Goal: Task Accomplishment & Management: Complete application form

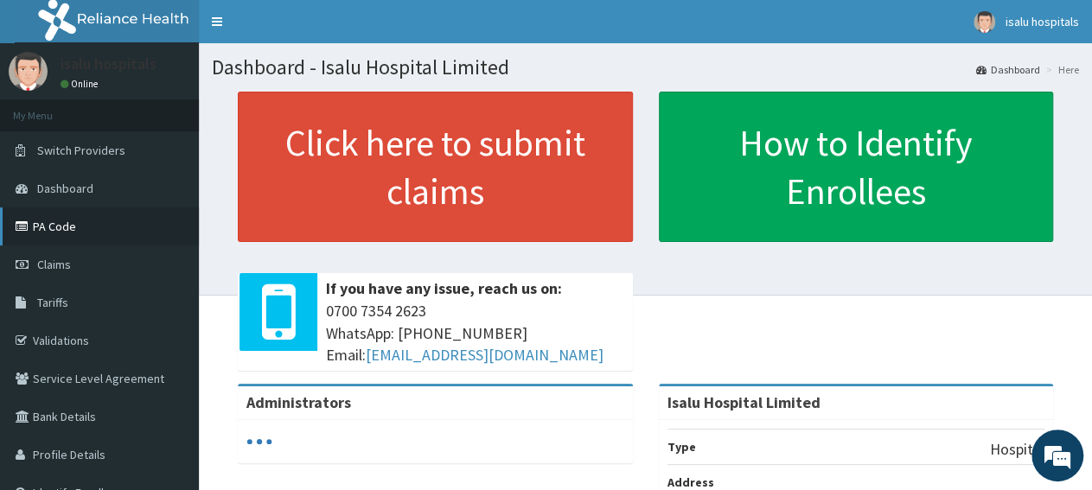
click at [46, 227] on link "PA Code" at bounding box center [99, 227] width 199 height 38
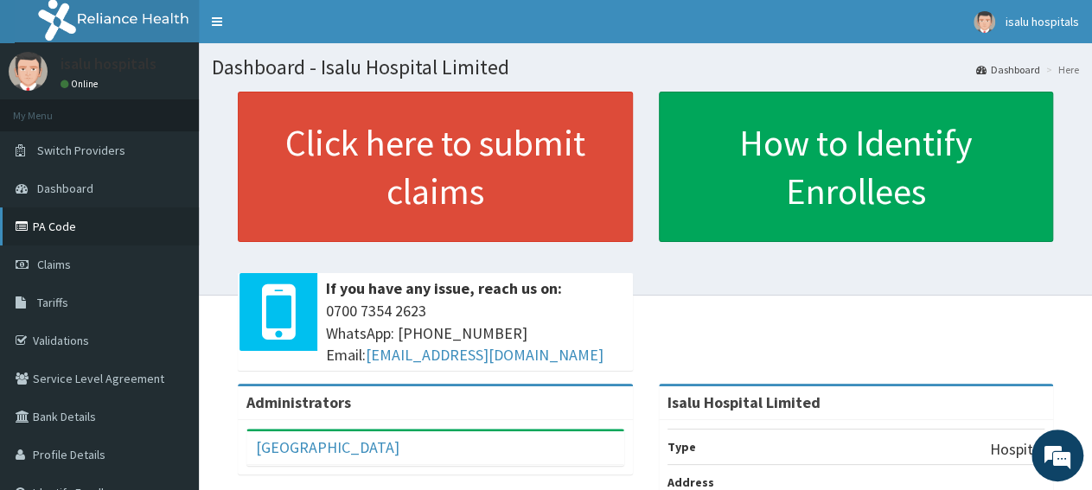
click at [81, 236] on link "PA Code" at bounding box center [99, 227] width 199 height 38
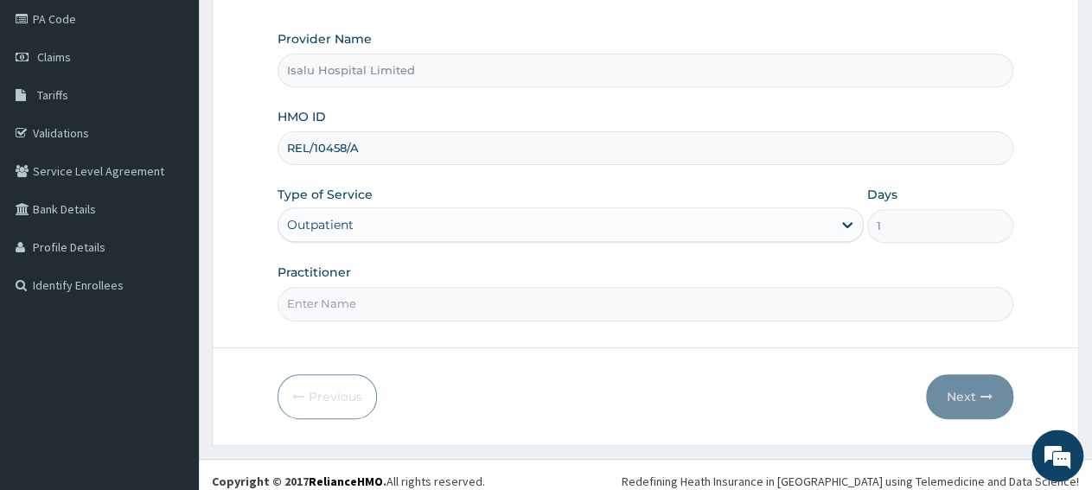
scroll to position [216, 0]
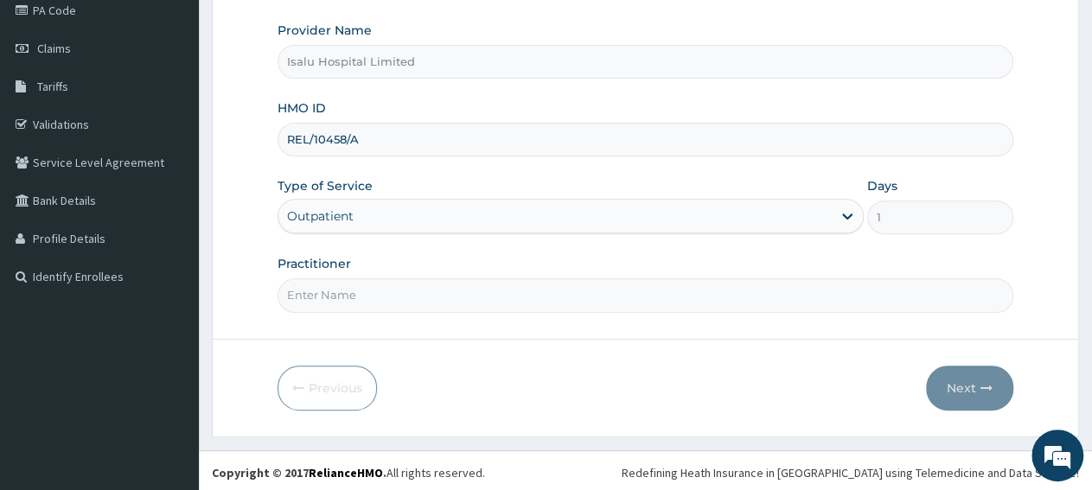
paste input "ADEFEMI OLASUNKANMI"
type input "ADEFEMI OLASUNKANMI"
click at [978, 397] on button "Next" at bounding box center [969, 388] width 87 height 45
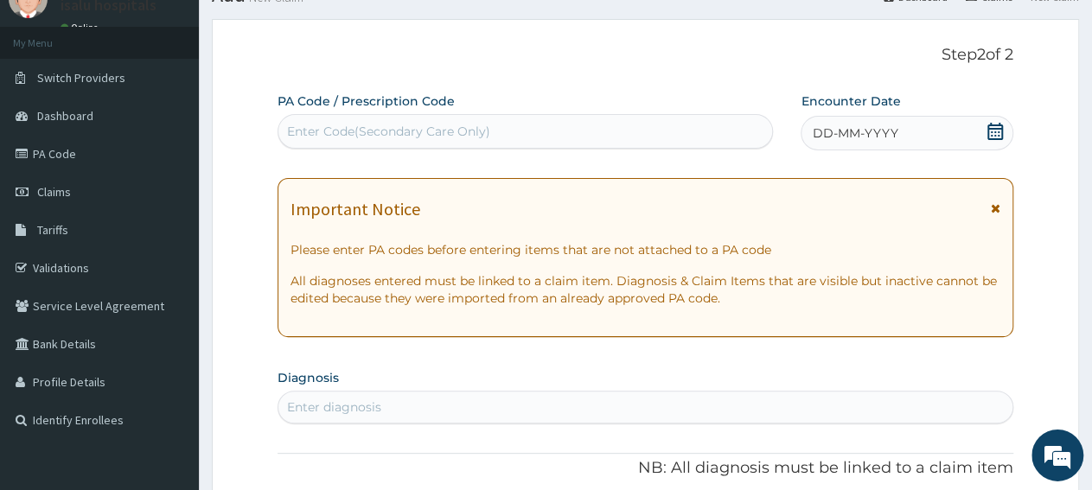
scroll to position [0, 0]
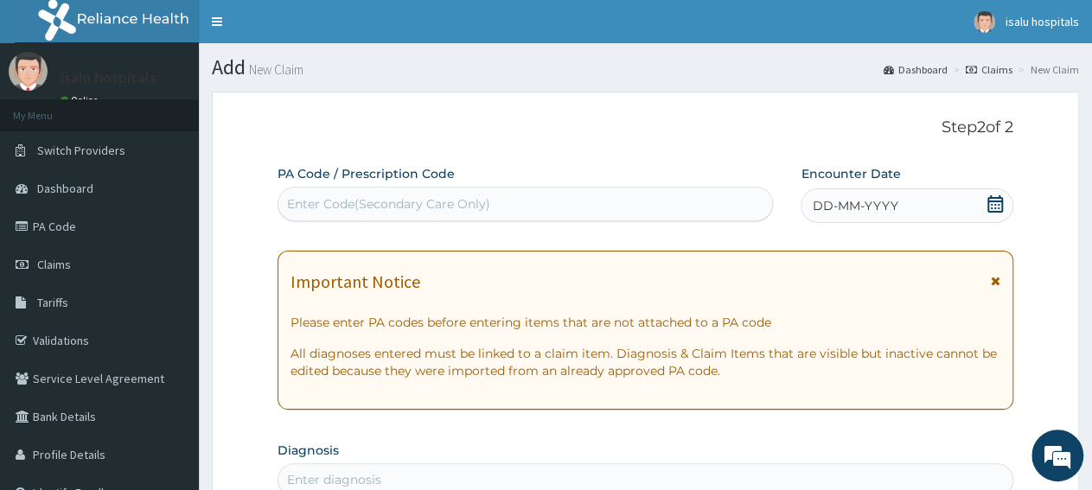
click at [444, 195] on div "Enter Code(Secondary Care Only)" at bounding box center [525, 204] width 494 height 28
paste input "PA/74B70C"
type input "PA/74B70C"
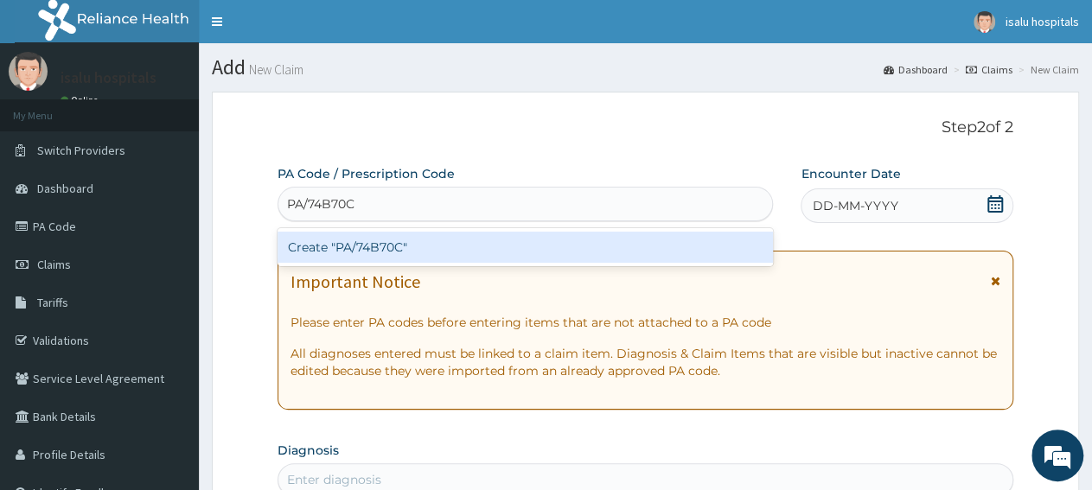
click at [466, 243] on div "Create "PA/74B70C"" at bounding box center [525, 247] width 495 height 31
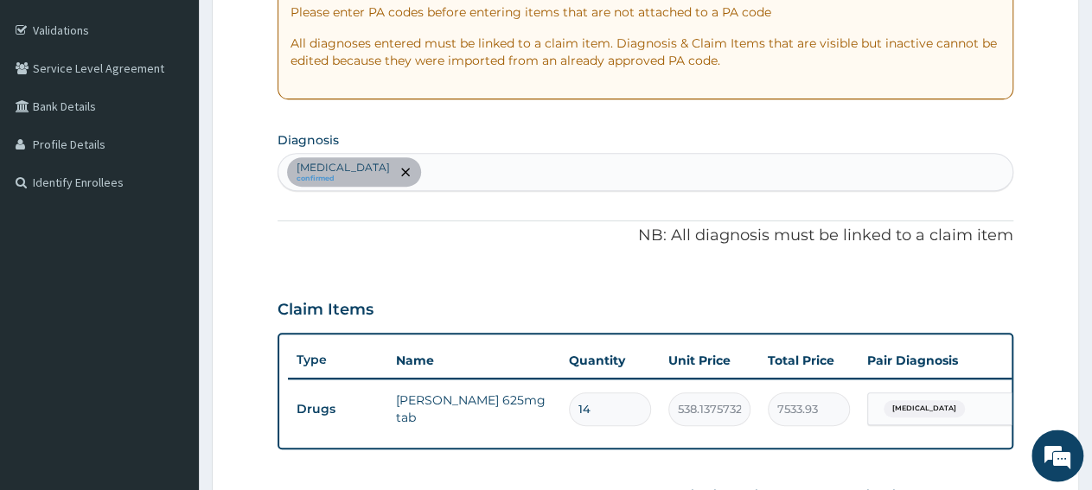
scroll to position [292, 0]
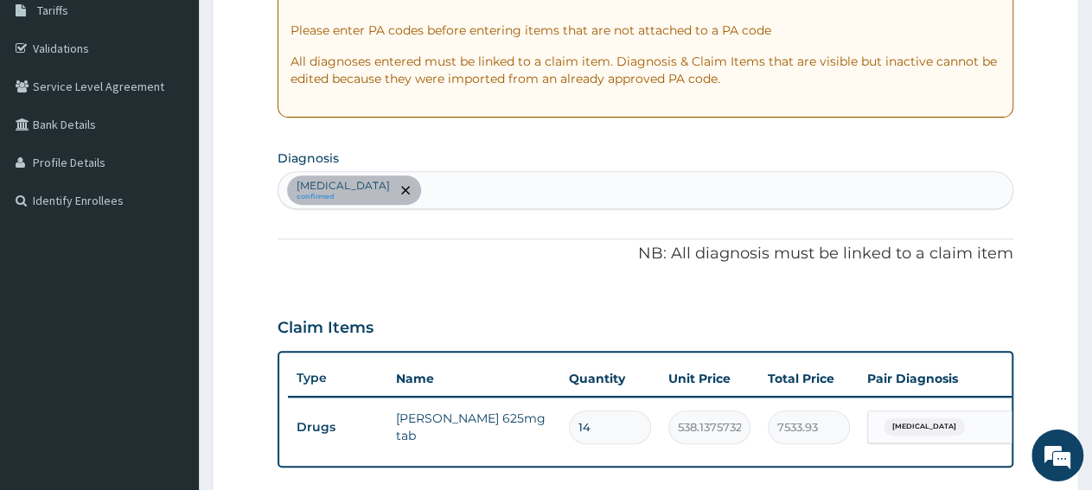
click at [506, 177] on div "Sepsis confirmed" at bounding box center [645, 190] width 734 height 36
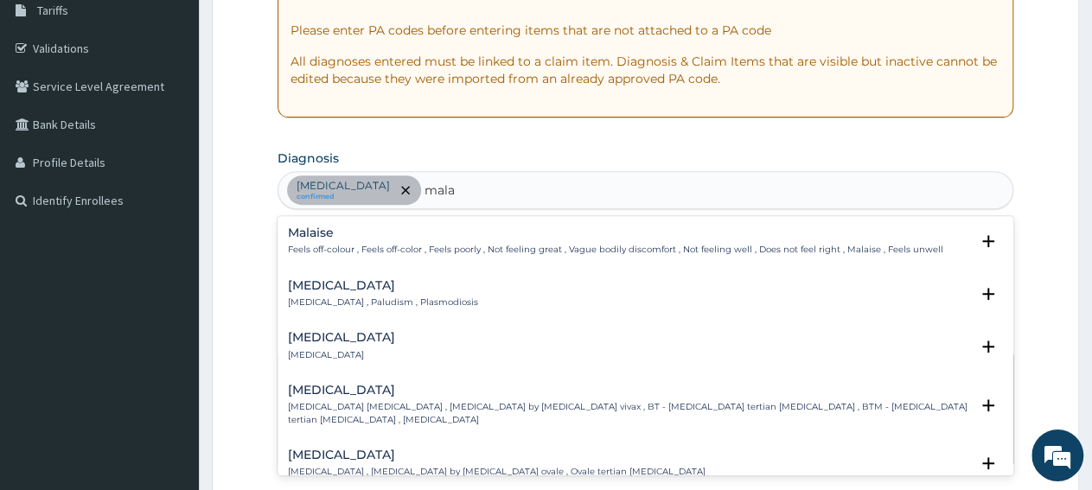
type input "mala"
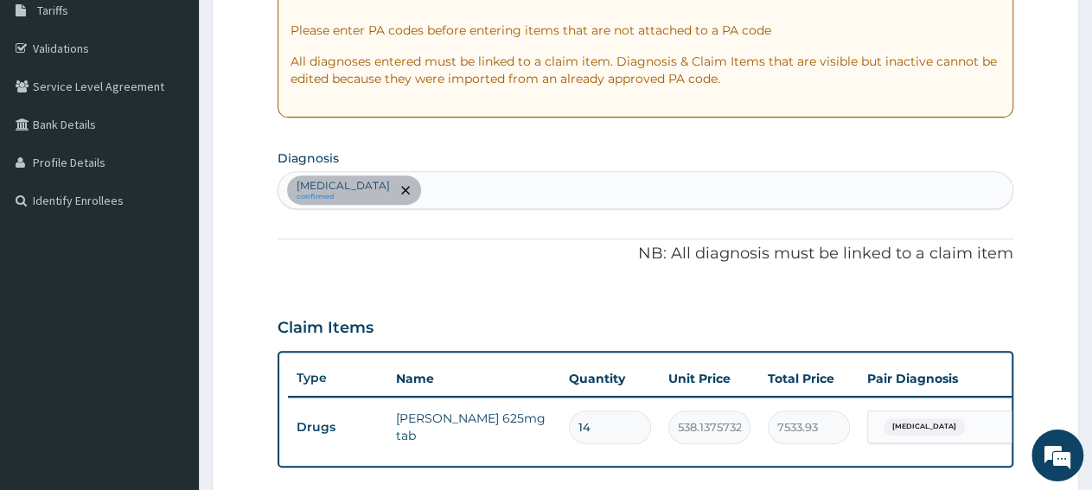
click at [374, 192] on div "Sepsis confirmed" at bounding box center [645, 190] width 734 height 36
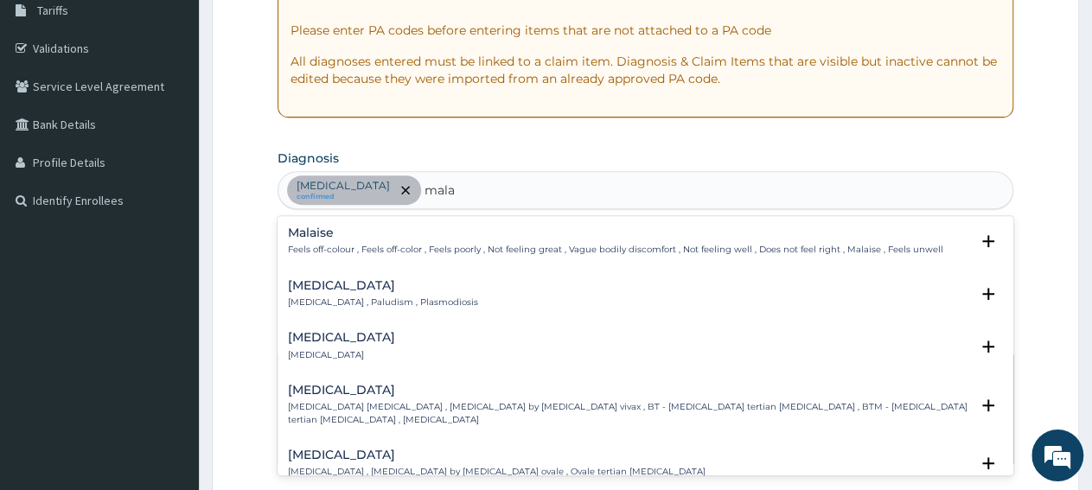
type input "mala"
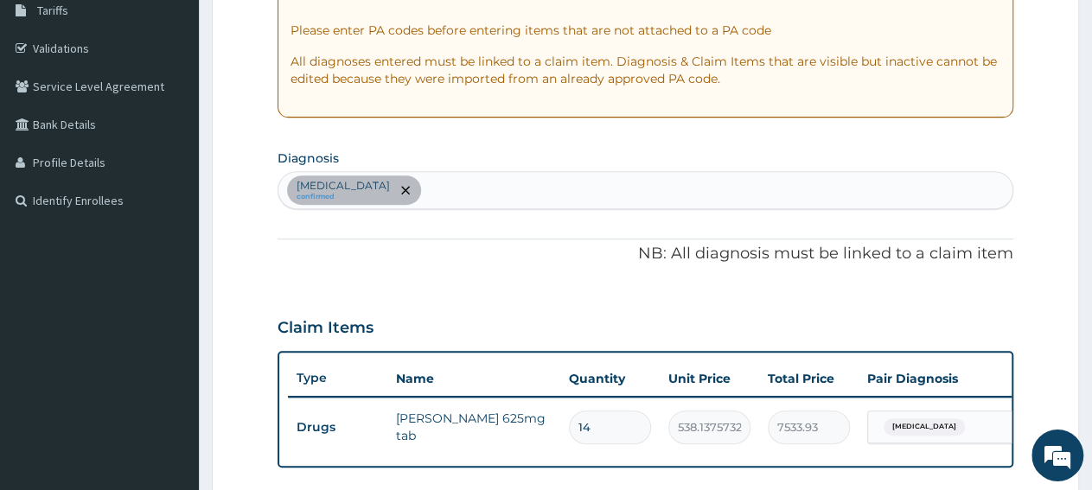
click at [533, 191] on div "Sepsis confirmed" at bounding box center [645, 190] width 734 height 36
type input "mala"
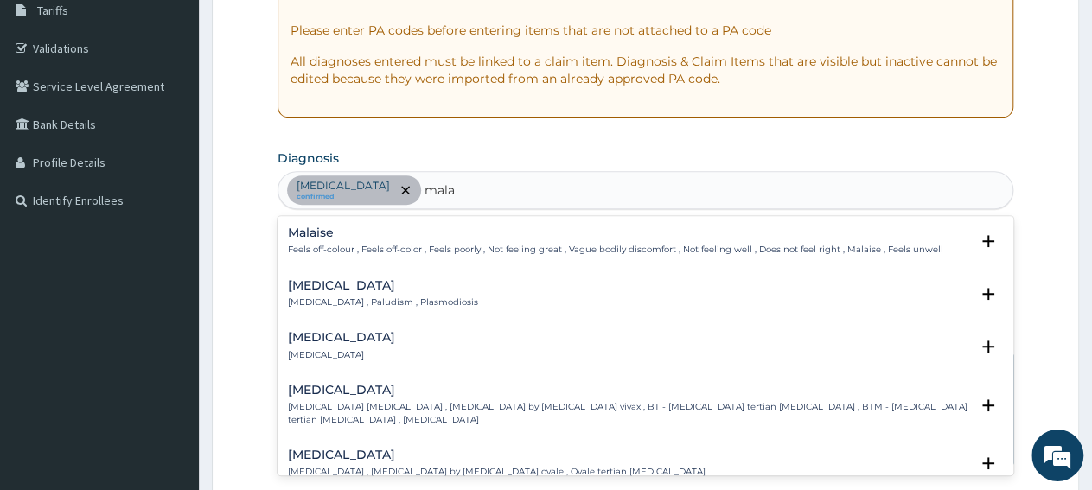
click at [321, 299] on p "Malaria , Paludism , Plasmodiosis" at bounding box center [383, 303] width 190 height 12
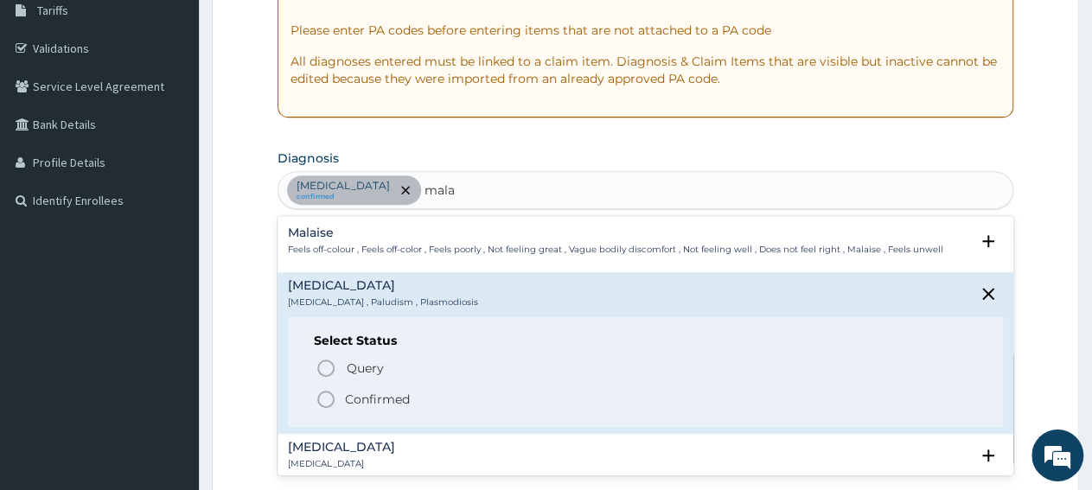
click at [347, 404] on p "Confirmed" at bounding box center [377, 399] width 65 height 17
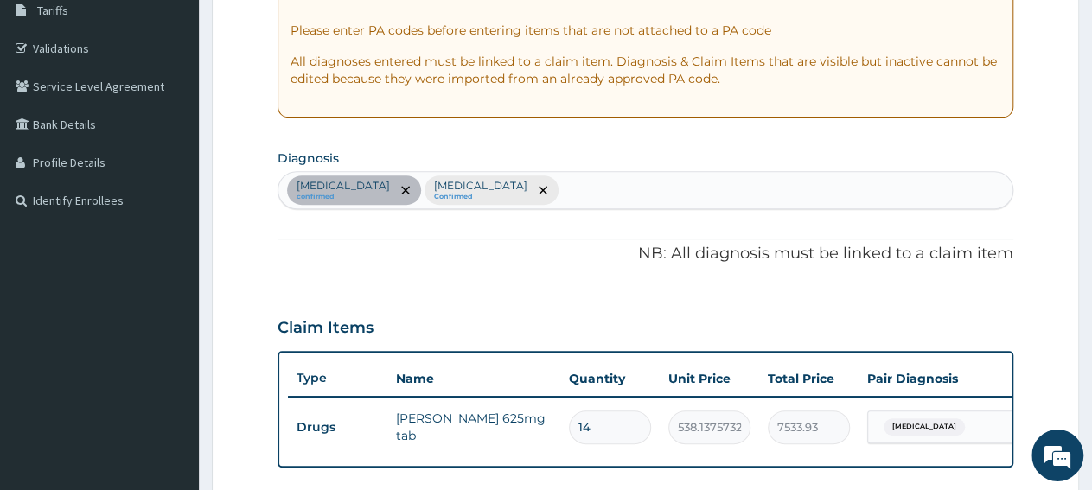
click at [490, 183] on div "Sepsis confirmed Malaria Confirmed" at bounding box center [645, 190] width 734 height 36
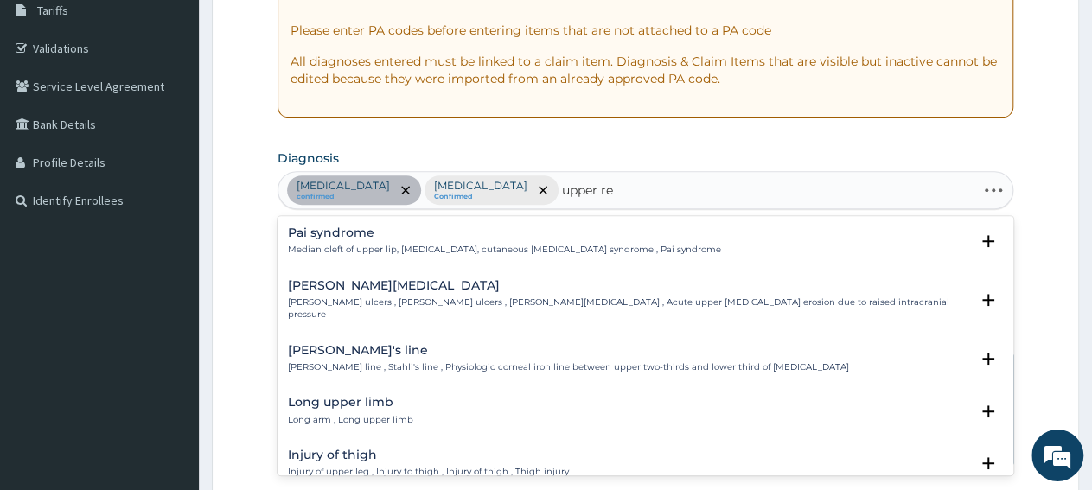
type input "upper res"
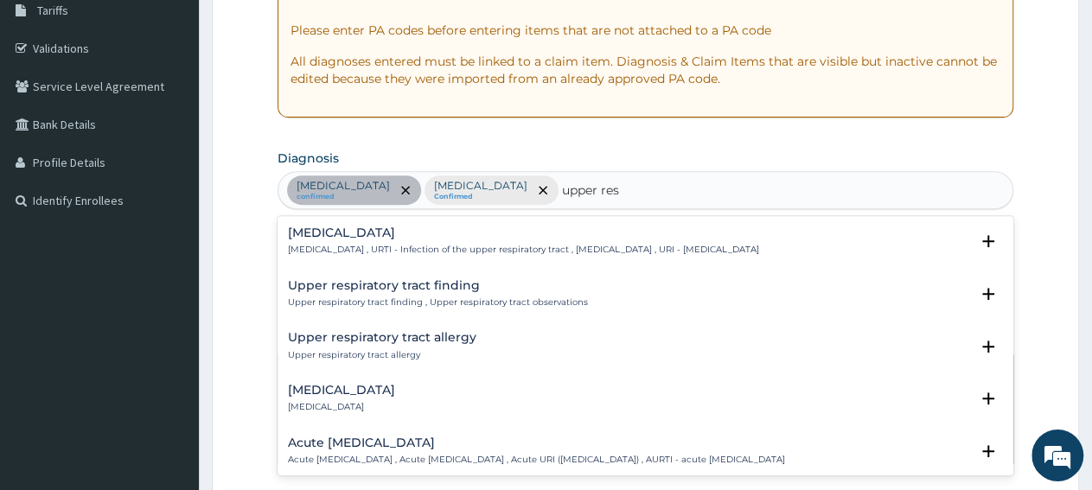
click at [373, 237] on h4 "Upper respiratory infection" at bounding box center [523, 233] width 471 height 13
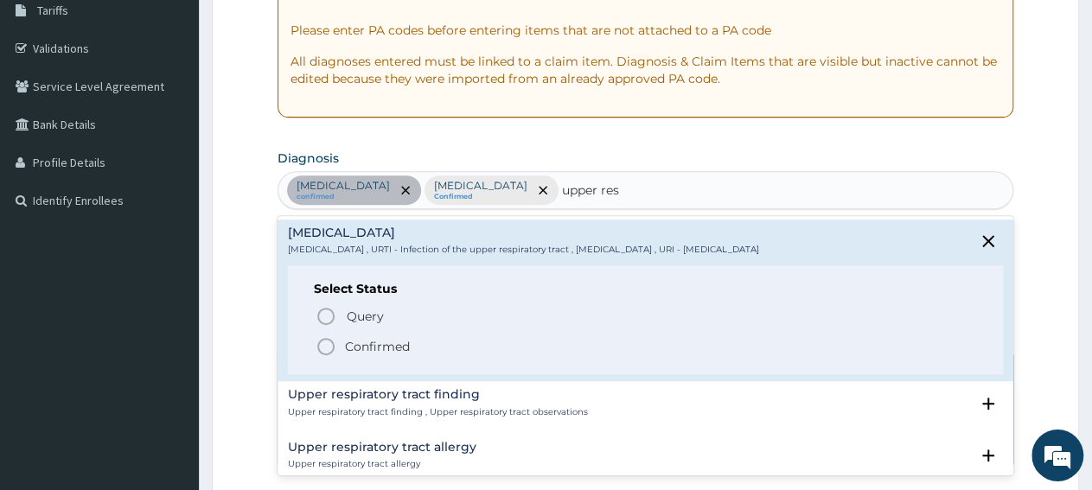
click at [360, 345] on p "Confirmed" at bounding box center [377, 346] width 65 height 17
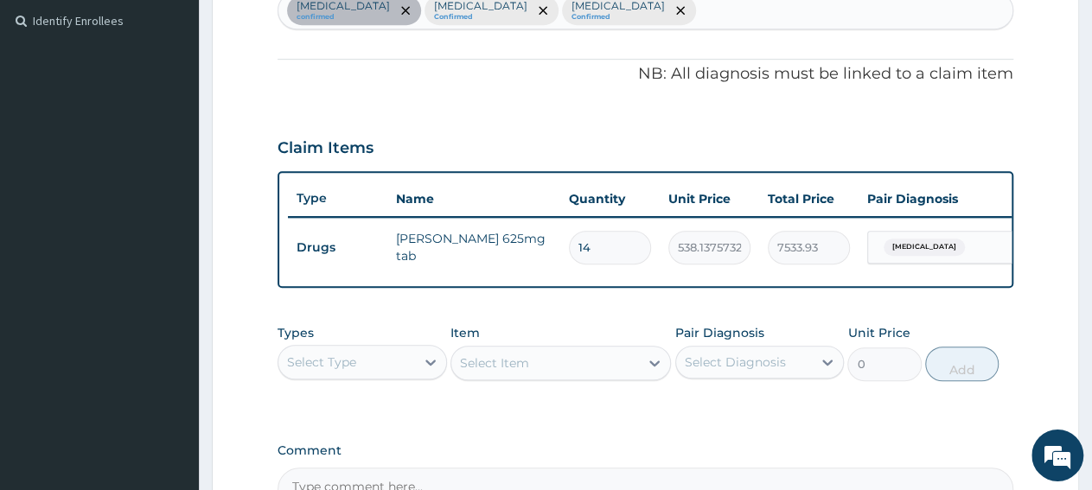
scroll to position [652, 0]
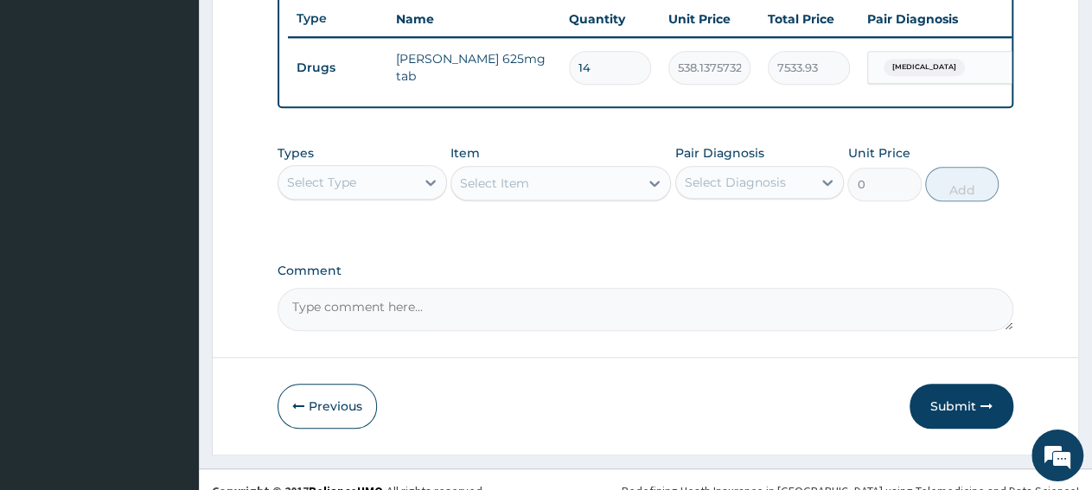
click at [362, 196] on div "Select Type" at bounding box center [346, 183] width 137 height 28
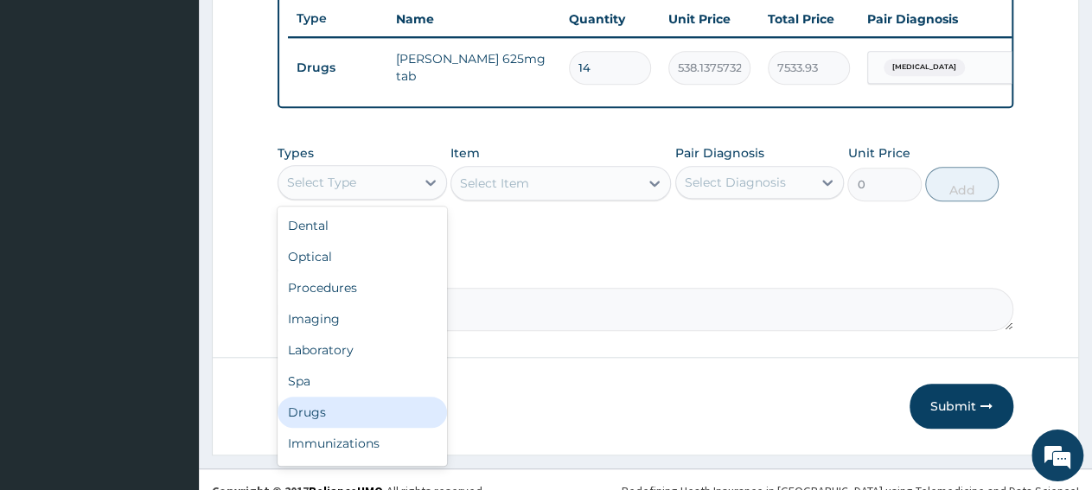
click at [354, 428] on div "Drugs" at bounding box center [362, 412] width 169 height 31
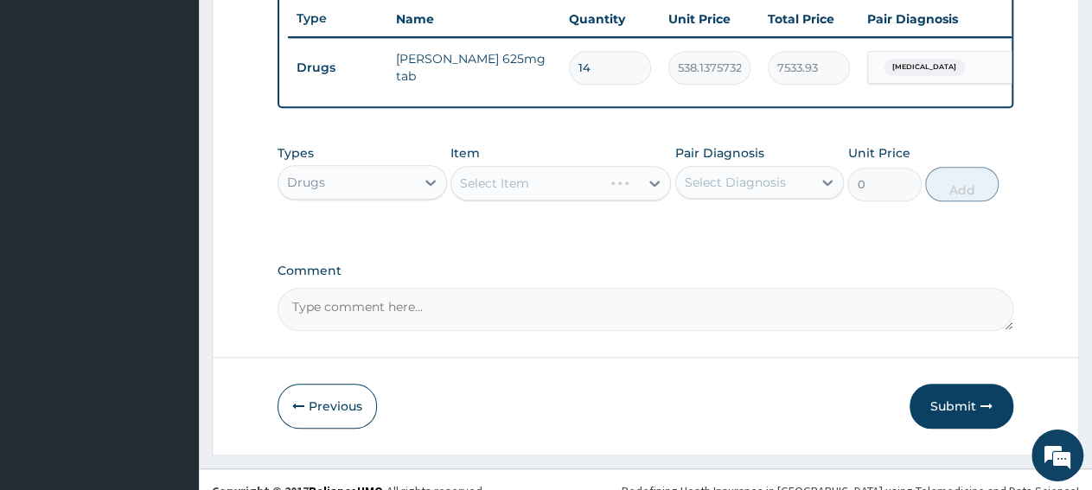
click at [504, 197] on div "Select Item" at bounding box center [560, 183] width 220 height 35
click at [505, 192] on div "Select Item" at bounding box center [494, 183] width 69 height 17
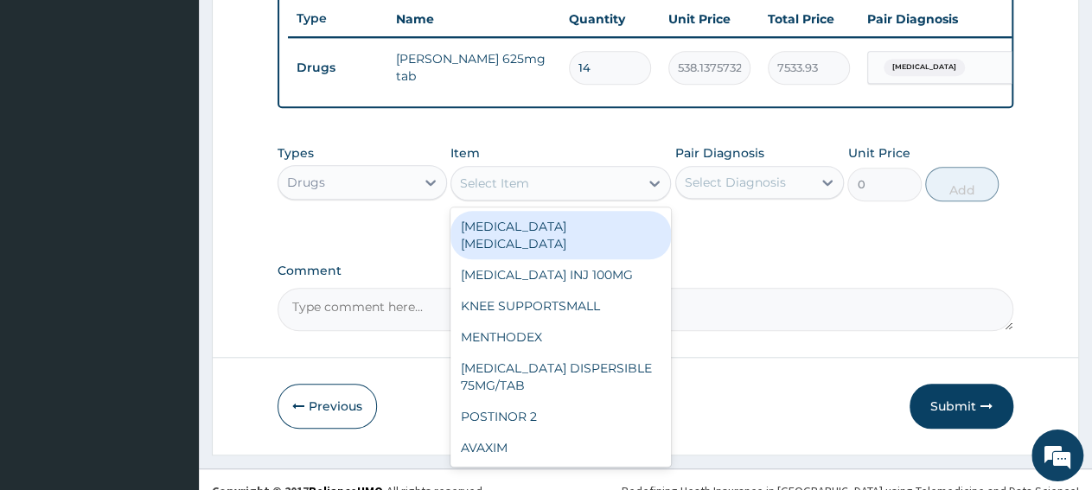
paste input "ARTEMETER LUMEFANTRINE 80/480 GVITHE"
type input "ARTEMETER LUMEFANTRINE 80/480 GVITHE"
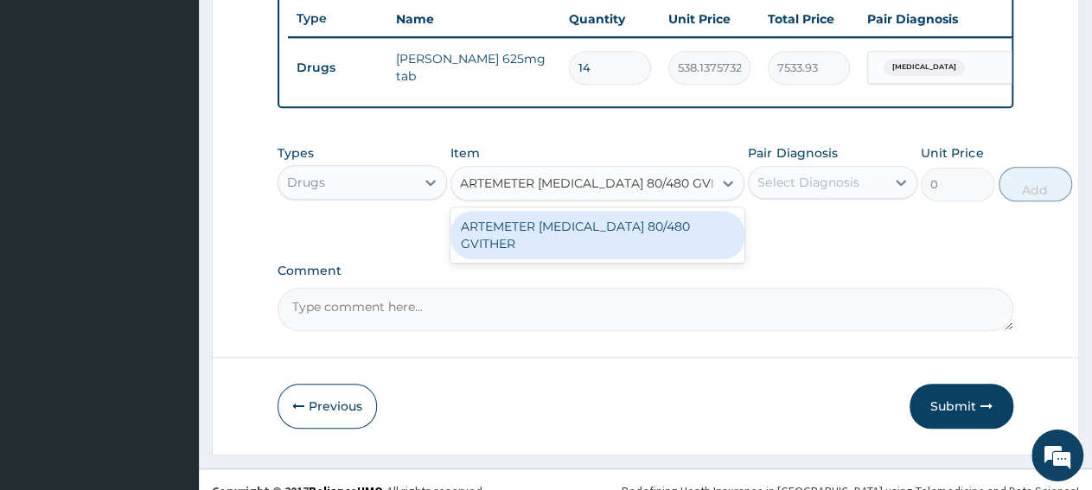
scroll to position [0, 22]
click at [512, 247] on div "ARTEMETER LUMEFANTRINE 80/480 GVITHER" at bounding box center [597, 235] width 294 height 48
type input "1472.177368164062"
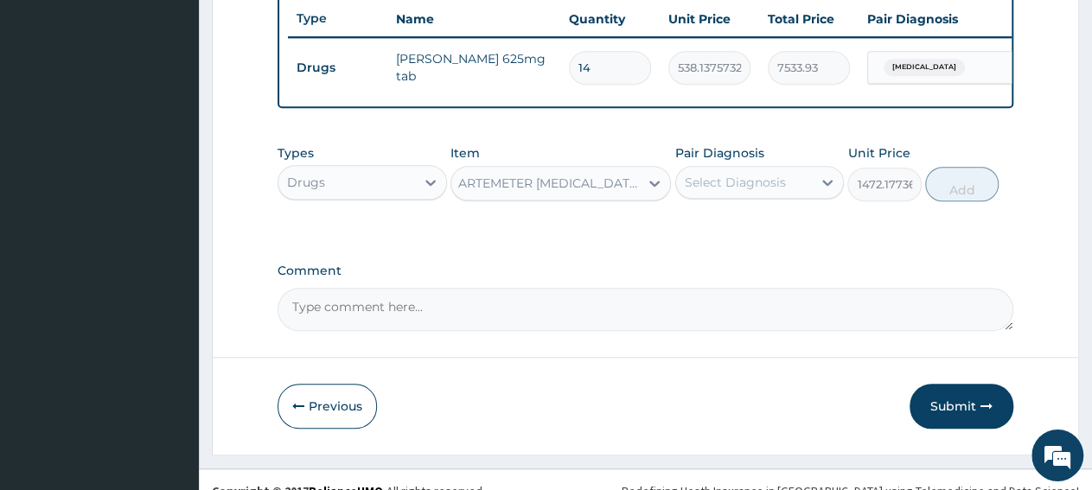
click at [781, 191] on div "Select Diagnosis" at bounding box center [735, 182] width 101 height 17
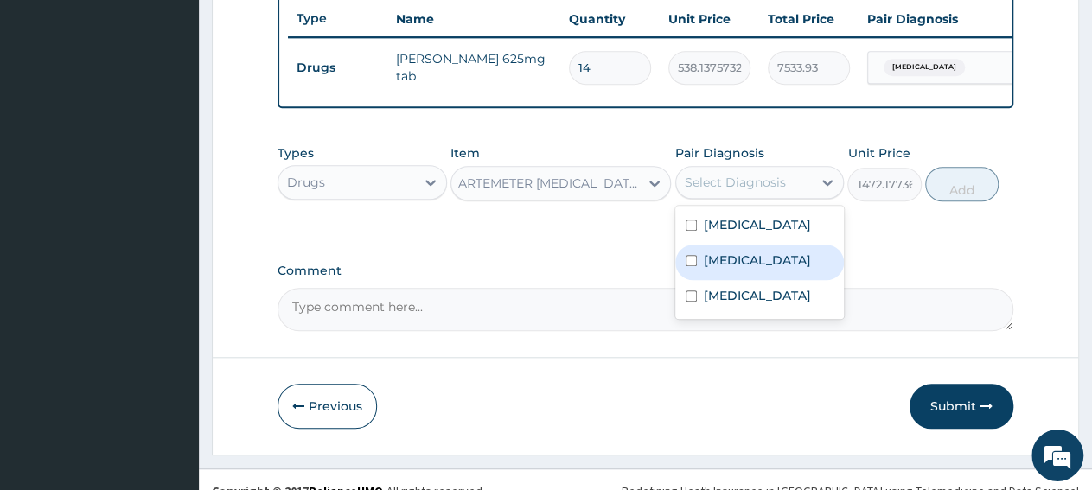
click at [753, 275] on div "Malaria" at bounding box center [759, 262] width 169 height 35
checkbox input "true"
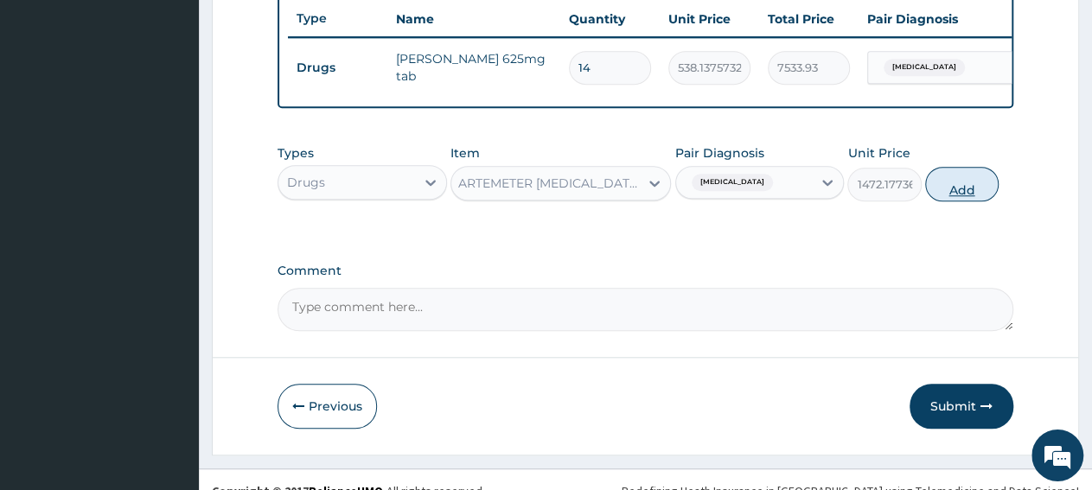
click at [980, 191] on button "Add" at bounding box center [961, 184] width 73 height 35
type input "0"
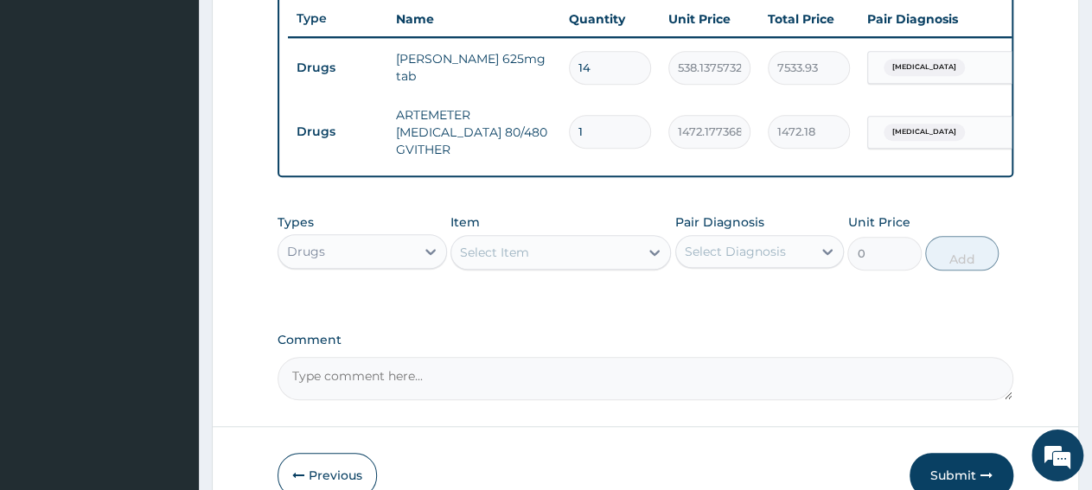
click at [591, 140] on input "1" at bounding box center [610, 132] width 82 height 34
type input "0.00"
type input "6"
type input "8833.06"
type input "6"
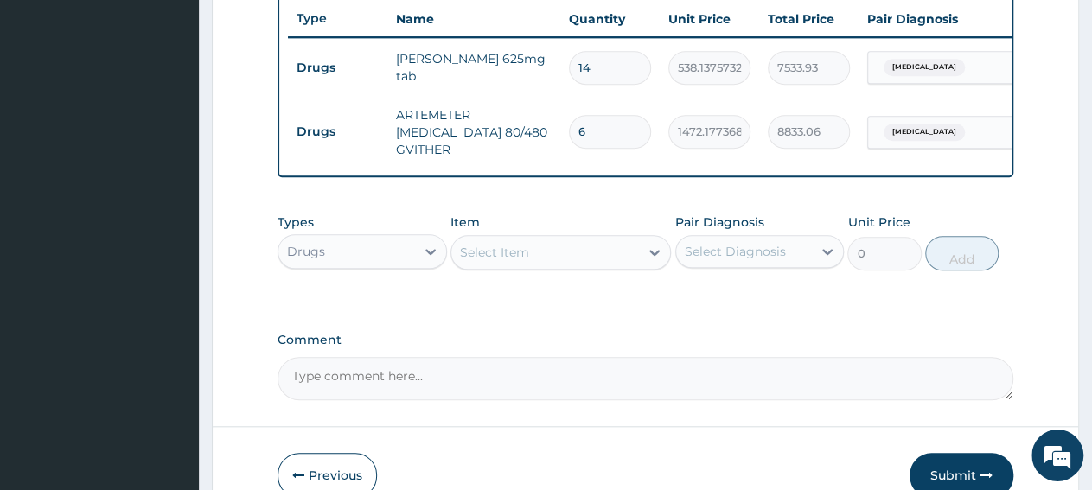
drag, startPoint x: 710, startPoint y: 323, endPoint x: 743, endPoint y: 398, distance: 81.3
click at [520, 261] on div "Select Item" at bounding box center [494, 252] width 69 height 17
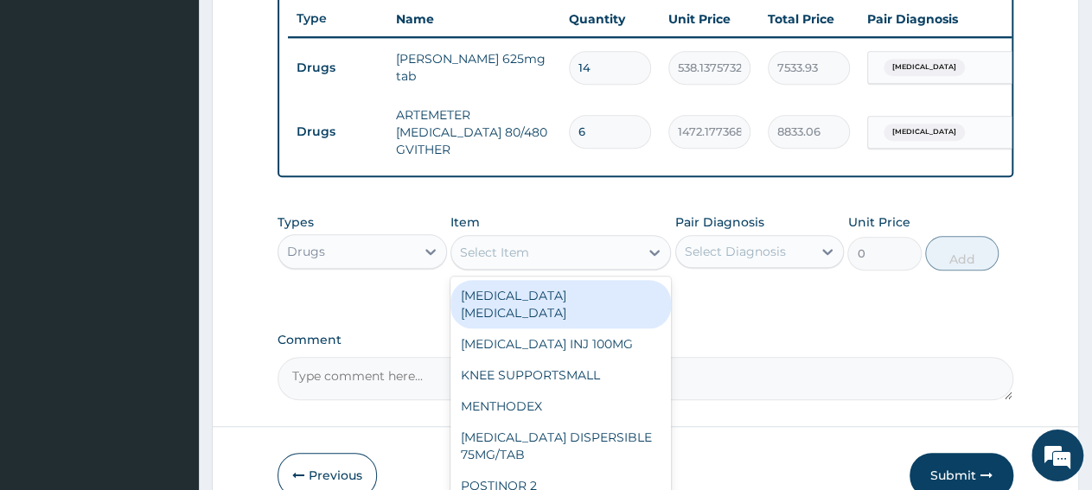
paste input "PCM TAB"
type input "PCM TAB"
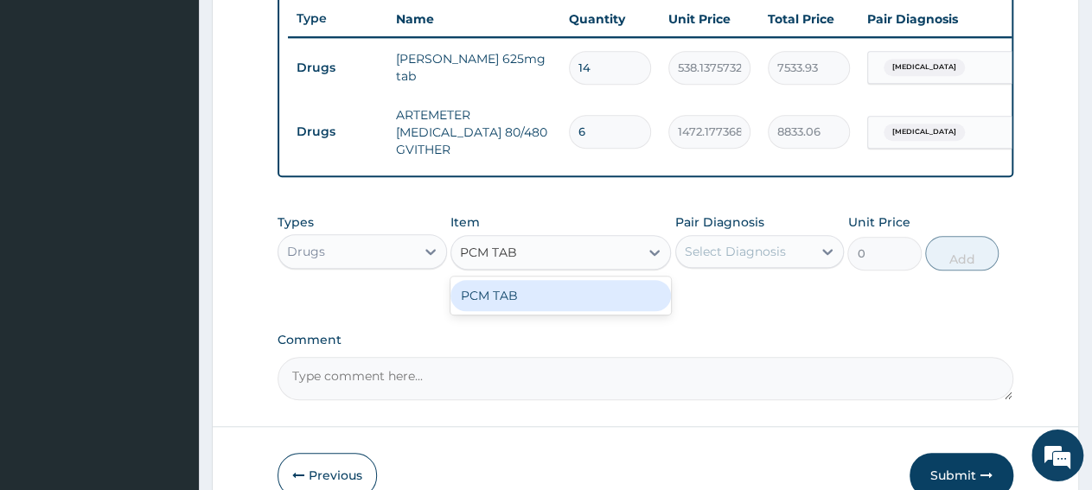
click at [547, 311] on div "PCM TAB" at bounding box center [560, 295] width 220 height 31
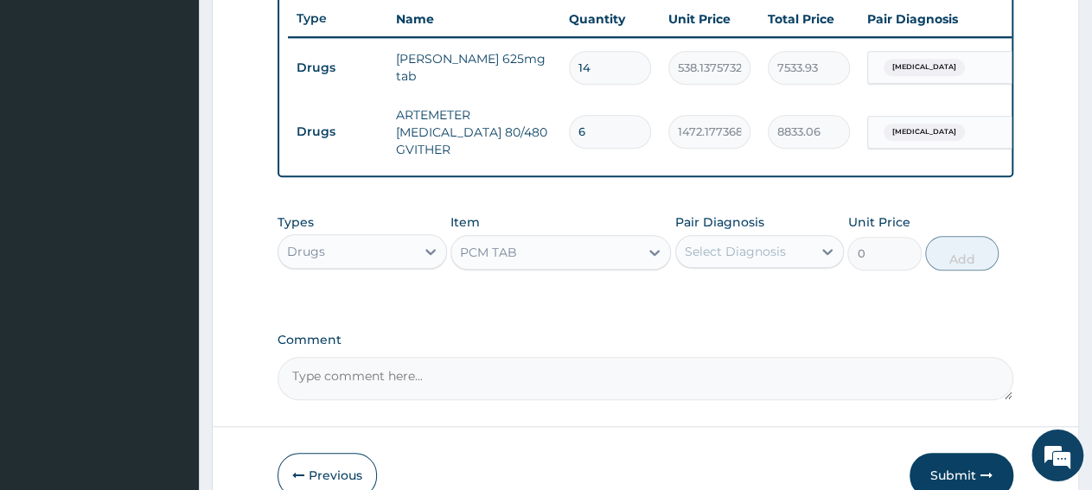
type input "201.0959930419922"
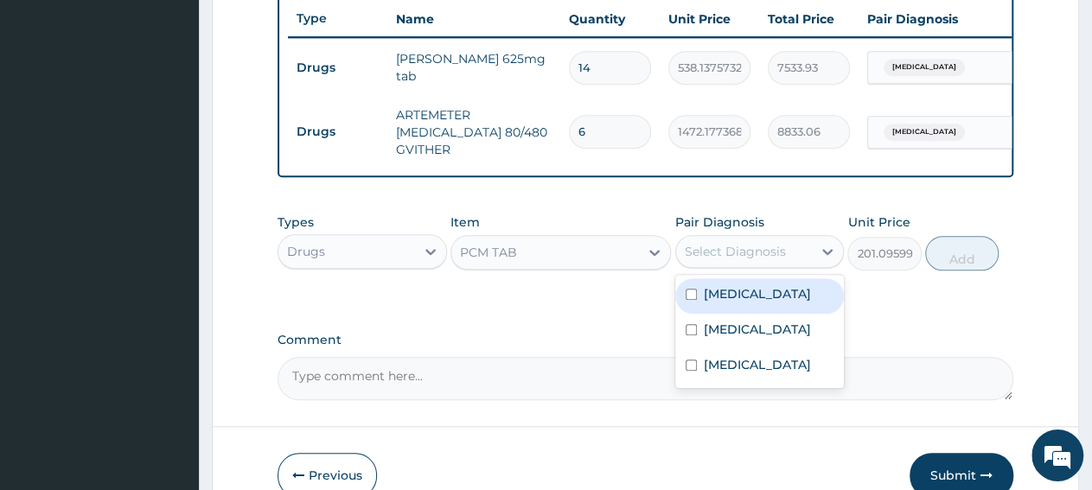
click at [707, 260] on div "Select Diagnosis" at bounding box center [735, 251] width 101 height 17
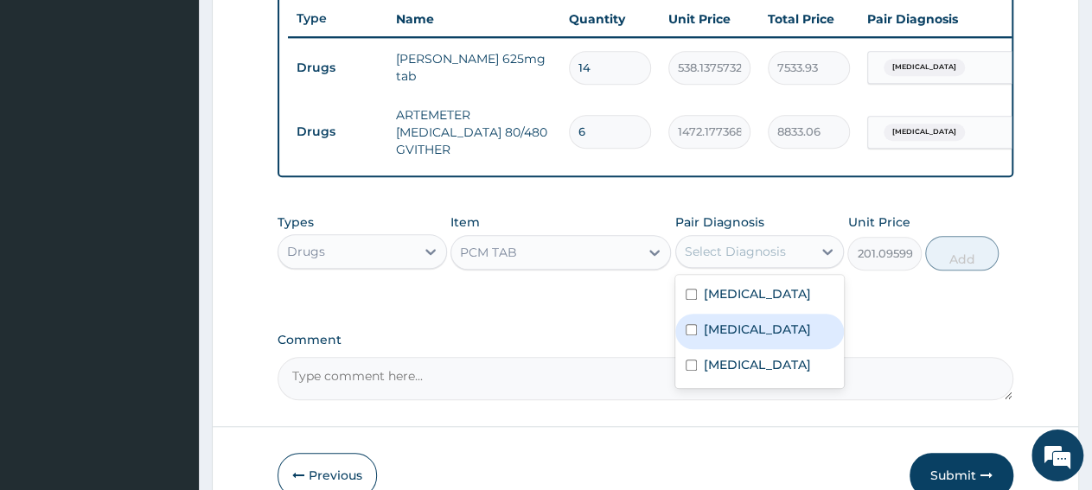
click at [724, 349] on div "Malaria" at bounding box center [759, 331] width 169 height 35
checkbox input "true"
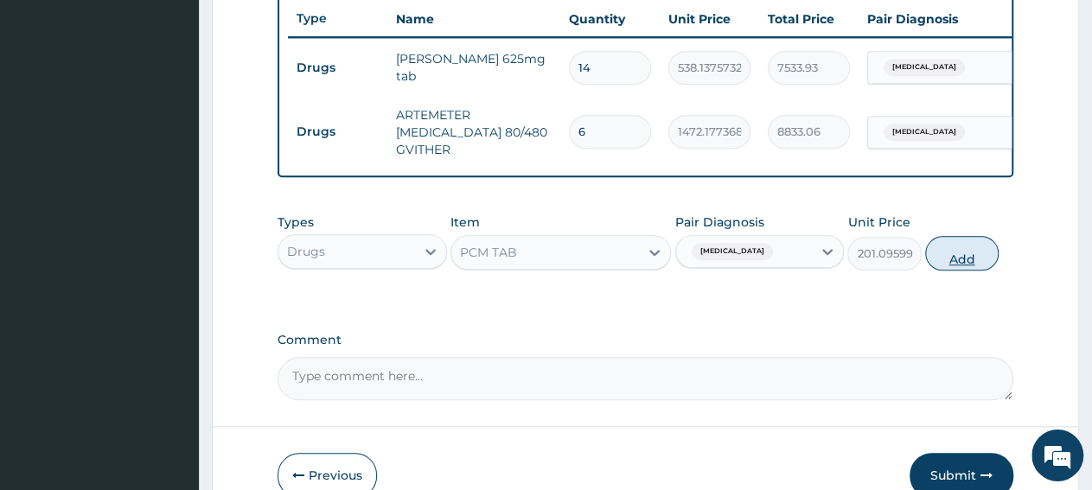
click at [961, 271] on button "Add" at bounding box center [961, 253] width 73 height 35
type input "0"
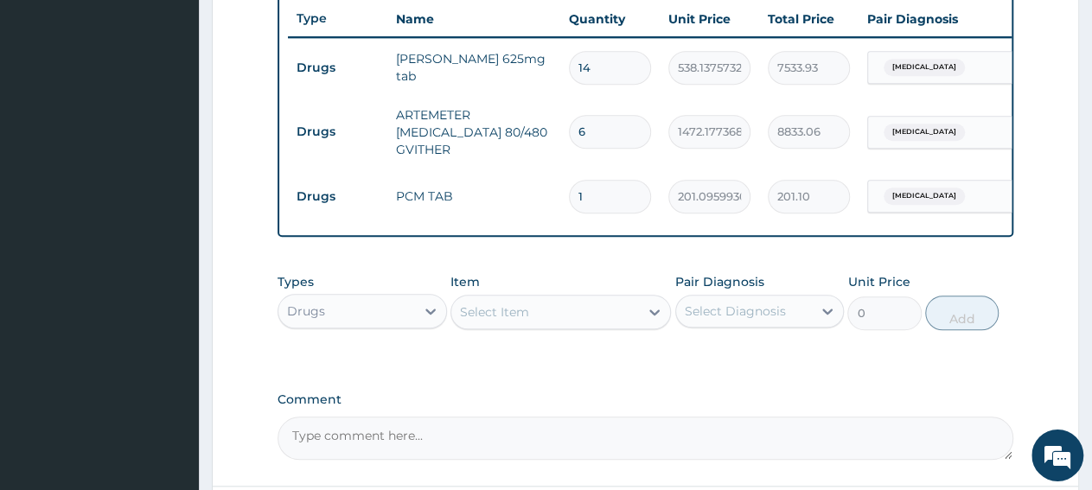
click at [611, 201] on input "1" at bounding box center [610, 197] width 82 height 34
type input "18"
type input "3619.73"
type input "18"
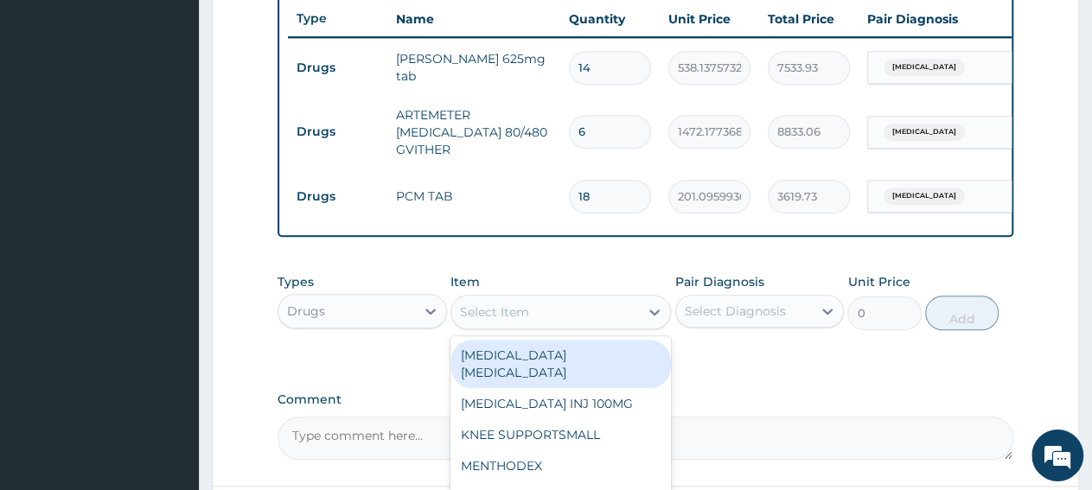
click at [530, 326] on div "Select Item" at bounding box center [545, 312] width 188 height 28
paste input "LORATIDINE TAB 10MG/TAB"
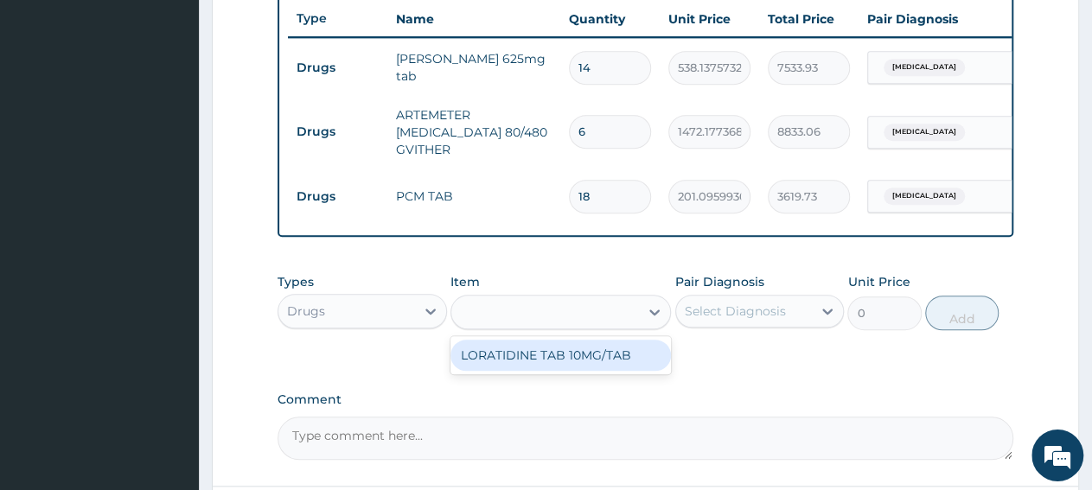
type input "LORATIDINE TAB 10MG/TAB"
click at [545, 371] on div "LORATIDINE TAB 10MG/TAB" at bounding box center [560, 355] width 220 height 31
type input "49.5"
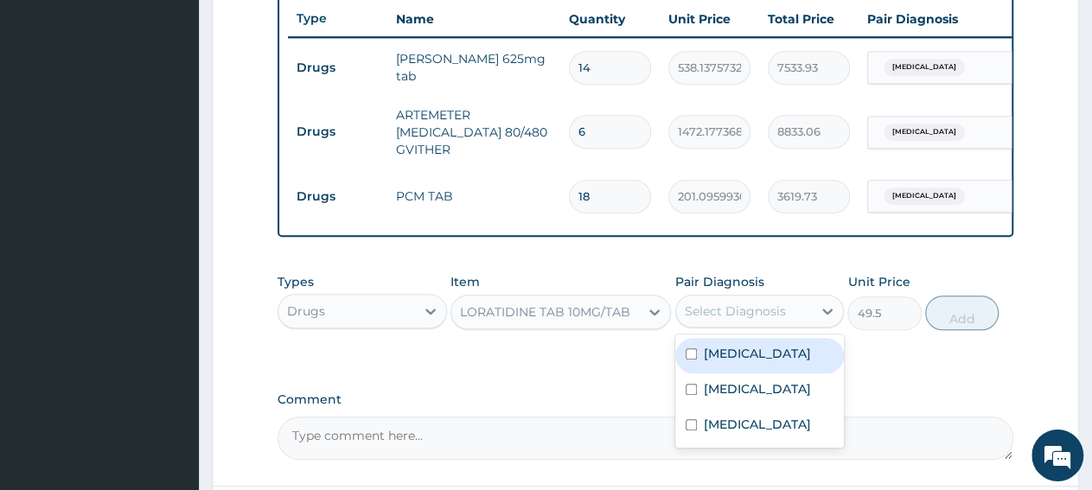
click at [717, 320] on div "Select Diagnosis" at bounding box center [735, 311] width 101 height 17
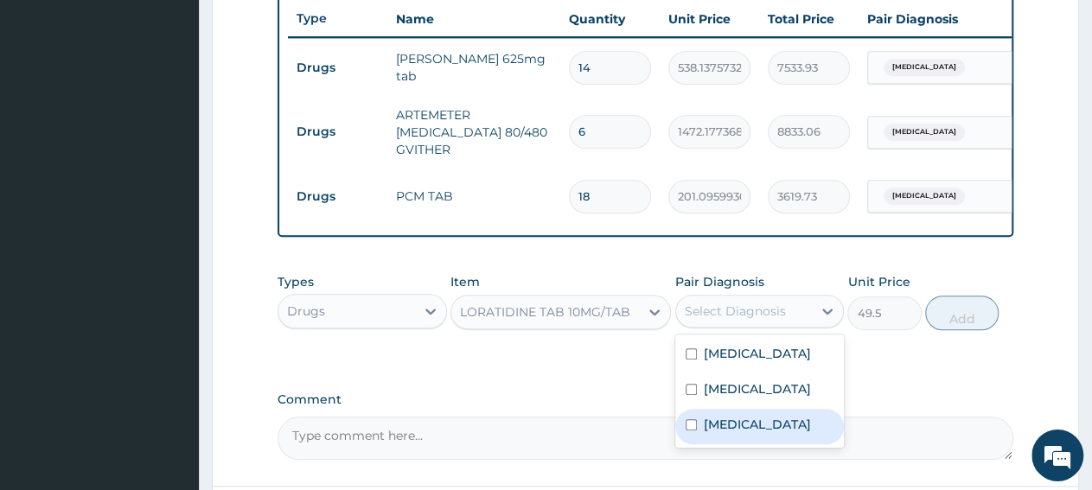
click at [735, 433] on label "Upper respiratory infection" at bounding box center [757, 424] width 107 height 17
checkbox input "true"
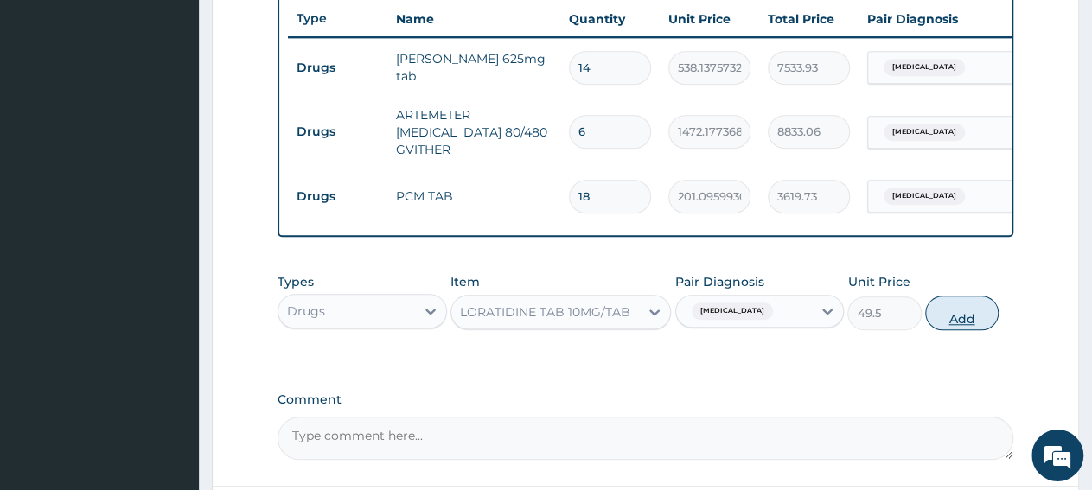
click at [959, 327] on button "Add" at bounding box center [961, 313] width 73 height 35
type input "0"
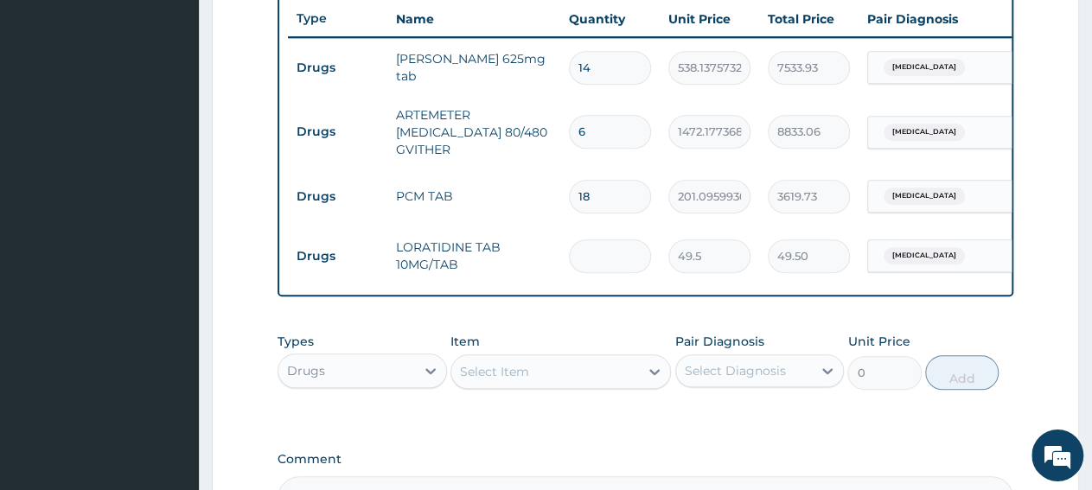
type input "0.00"
type input "5"
type input "247.50"
type input "5"
click at [495, 380] on div "Select Item" at bounding box center [494, 371] width 69 height 17
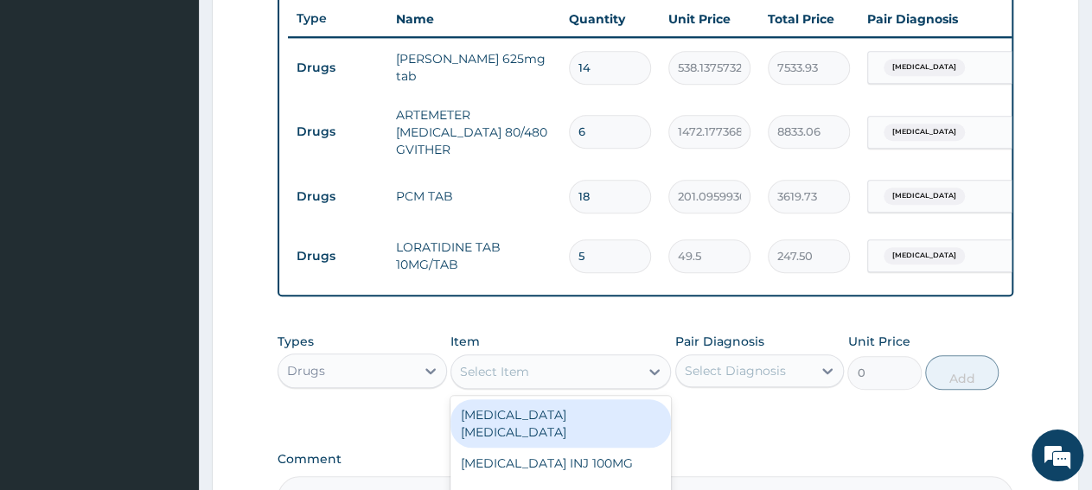
paste input "AMOSIKLAV 625MG"
type input "AMOSIKLAV 625MG"
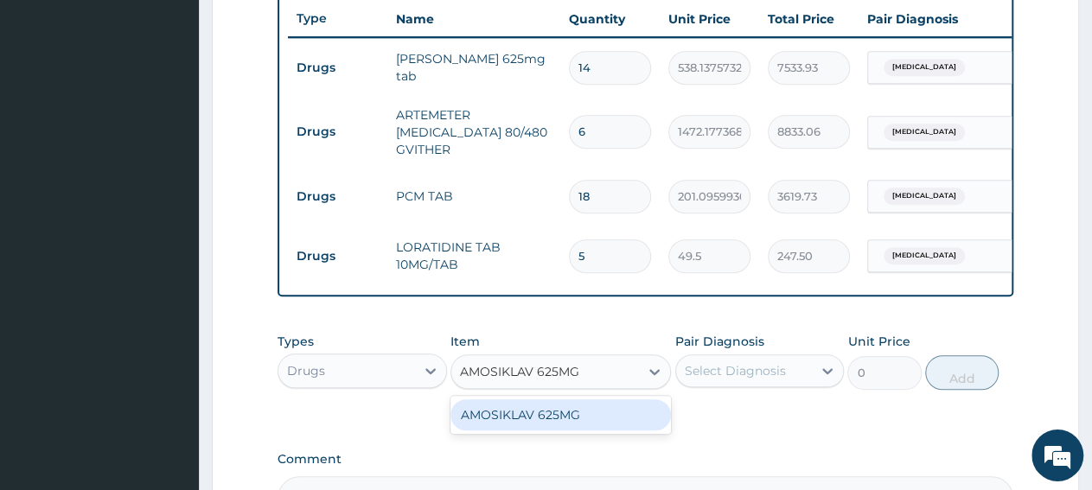
click at [531, 431] on div "AMOSIKLAV 625MG" at bounding box center [560, 414] width 220 height 31
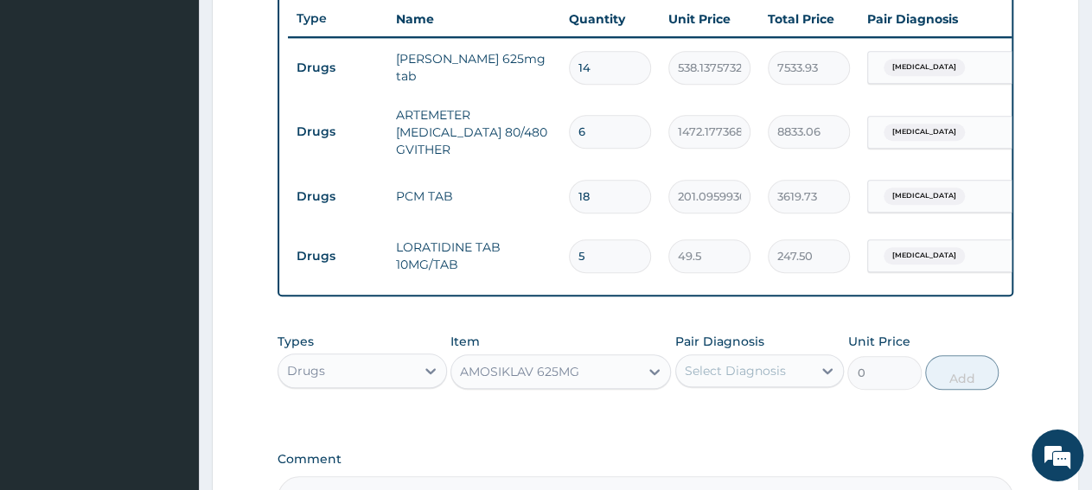
type input "442.4111938476562"
click at [725, 380] on div "Select Diagnosis" at bounding box center [735, 370] width 101 height 17
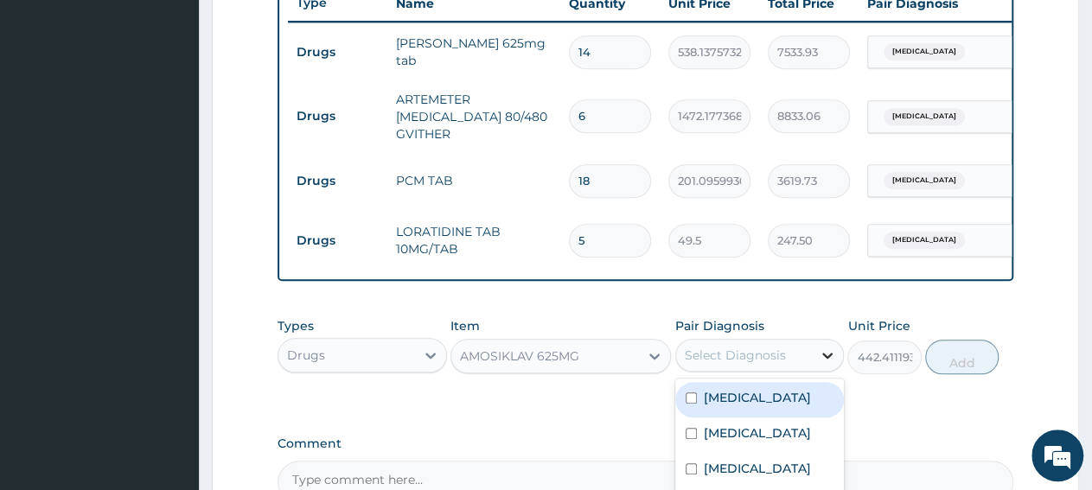
scroll to position [742, 0]
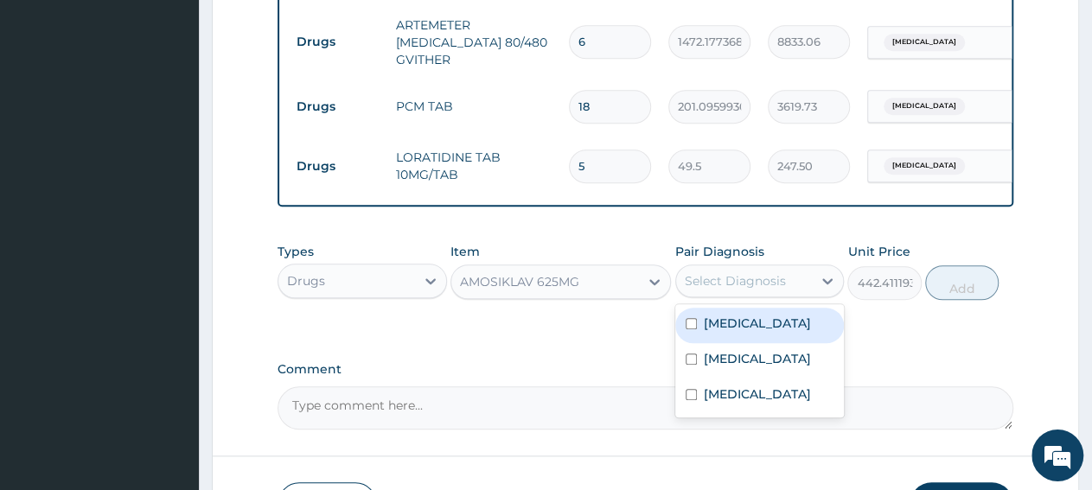
click at [754, 343] on div "Sepsis" at bounding box center [759, 325] width 169 height 35
checkbox input "true"
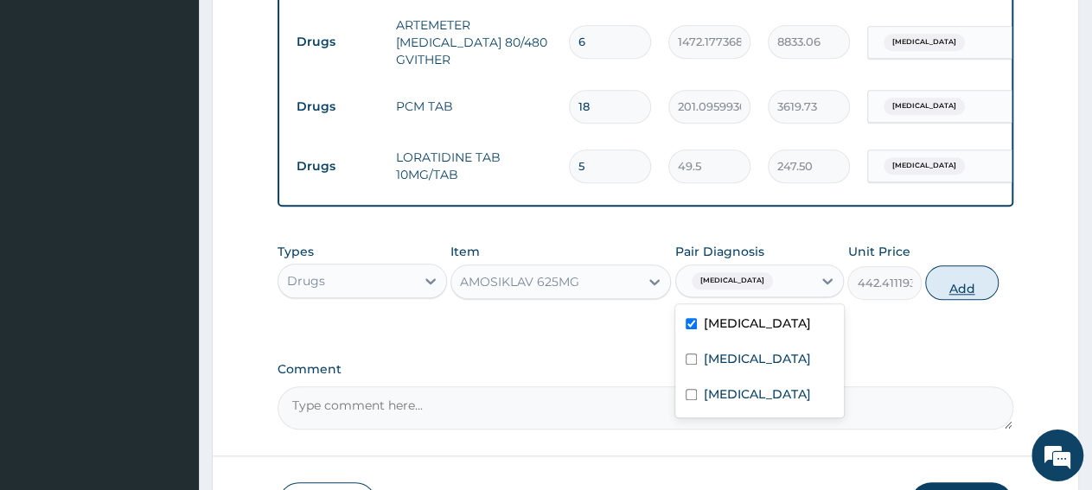
click at [960, 300] on button "Add" at bounding box center [961, 282] width 73 height 35
type input "0"
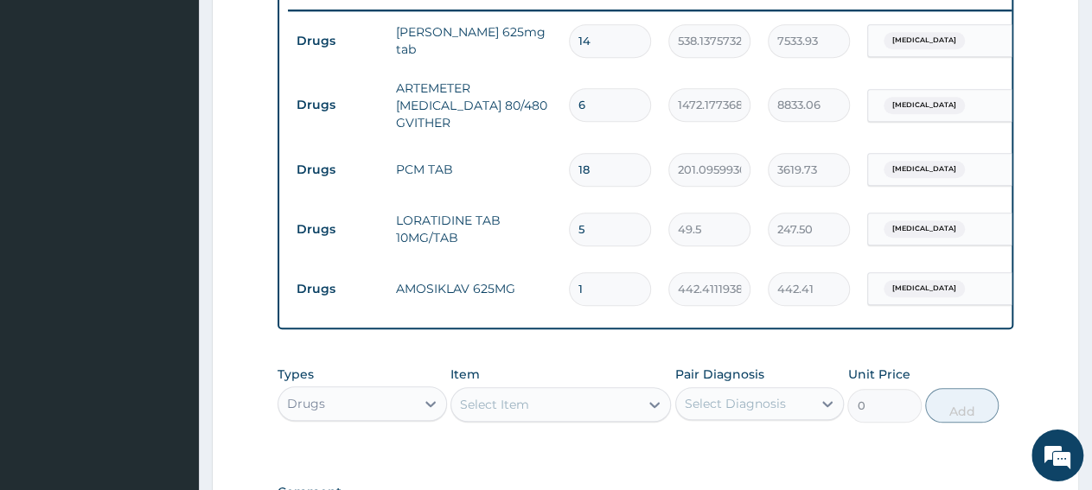
scroll to position [652, 0]
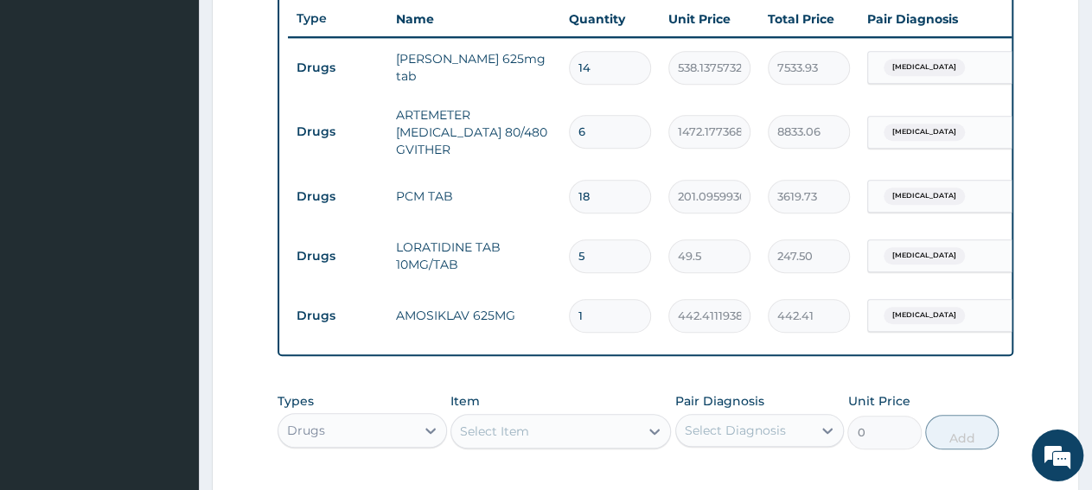
click at [595, 321] on input "1" at bounding box center [610, 316] width 82 height 34
type input "14"
type input "6193.76"
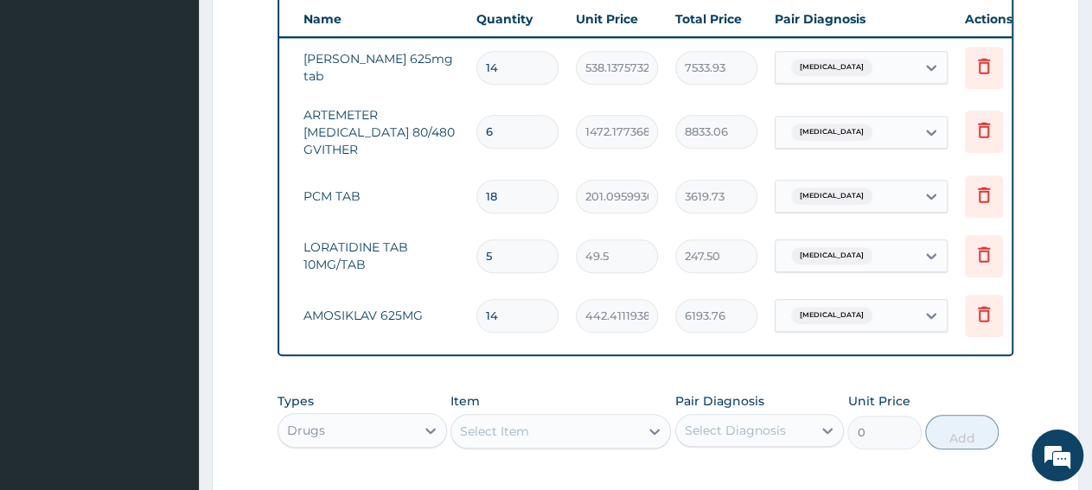
scroll to position [0, 124]
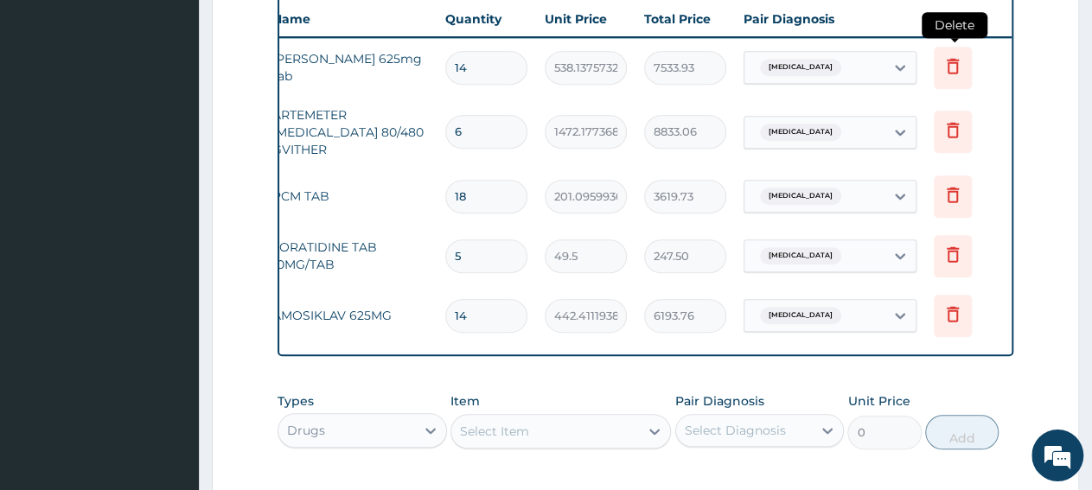
type input "14"
click at [953, 59] on icon at bounding box center [953, 66] width 12 height 16
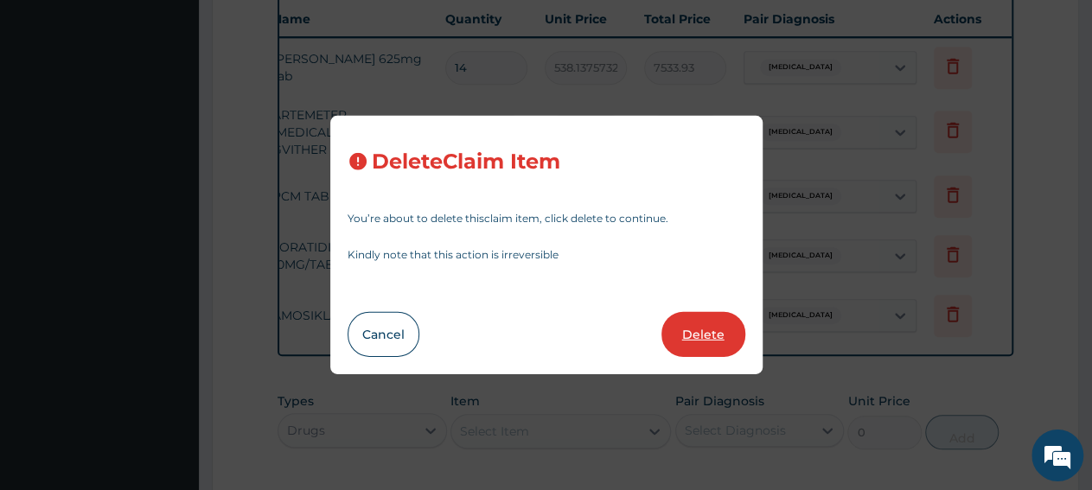
click at [718, 328] on button "Delete" at bounding box center [703, 334] width 84 height 45
type input "6"
type input "1472.177368164062"
type input "8833.06"
type input "18"
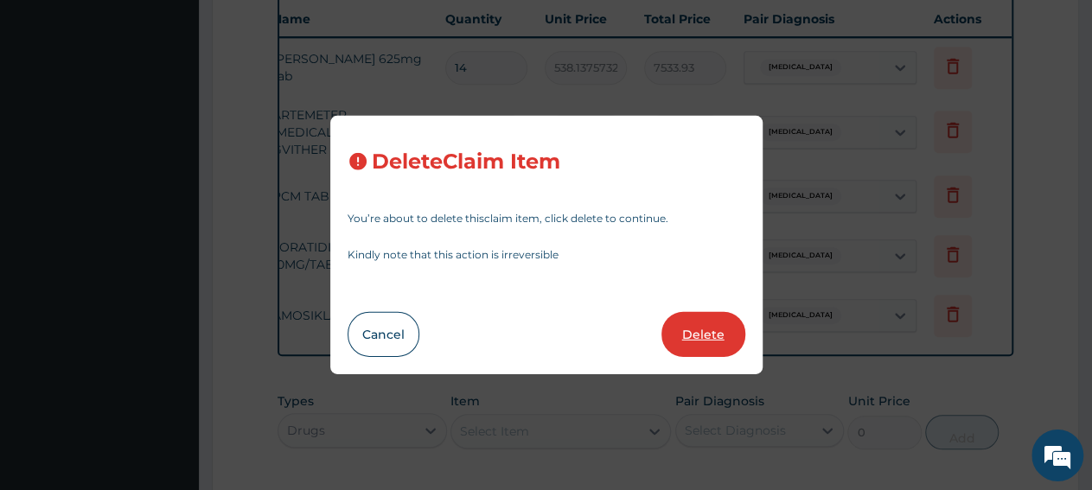
type input "201.0959930419922"
type input "3619.73"
type input "5"
type input "49.5"
type input "247.50"
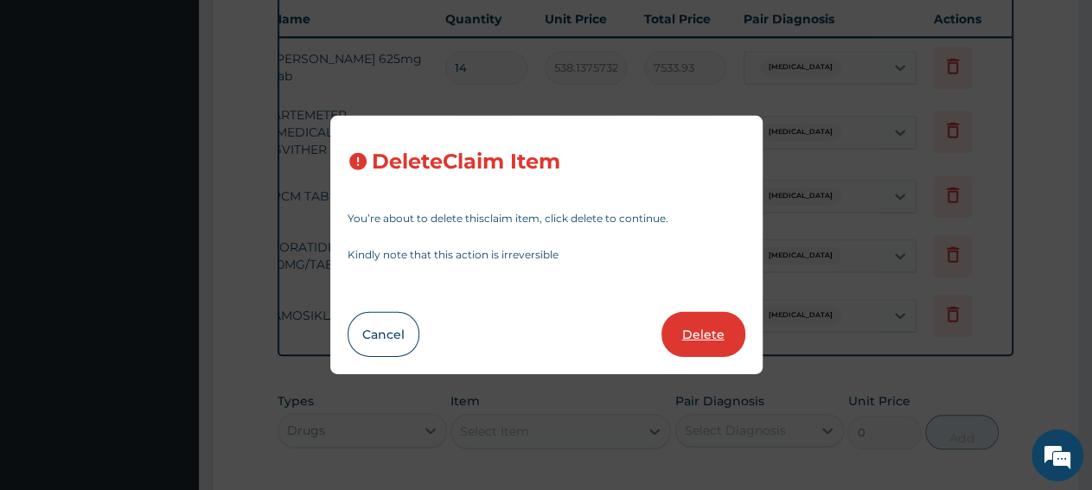
type input "14"
type input "442.4111938476562"
type input "6193.76"
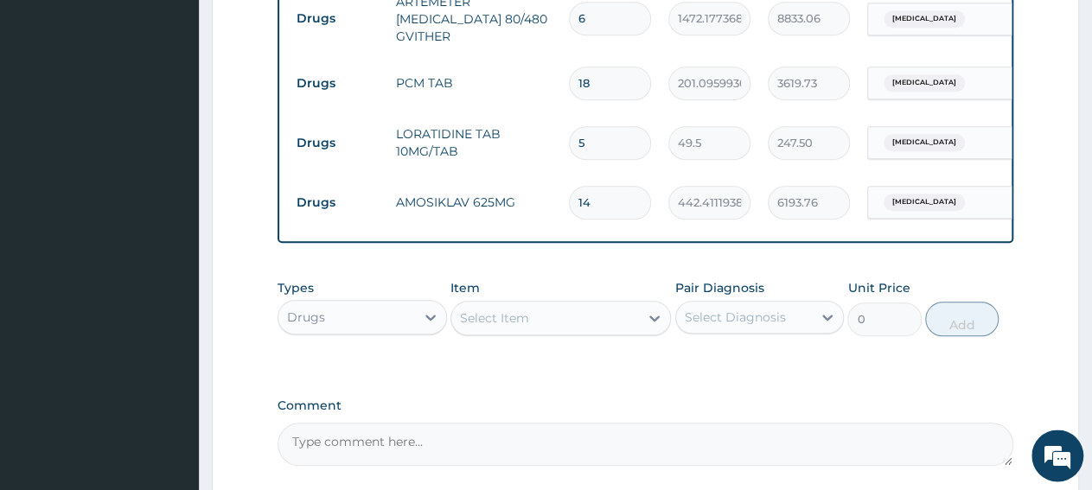
scroll to position [742, 0]
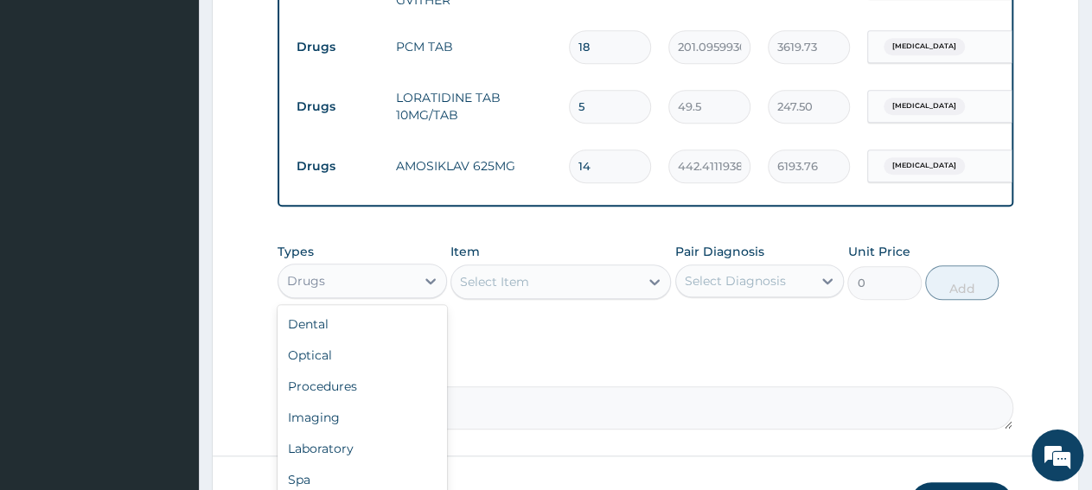
click at [357, 291] on div "Drugs" at bounding box center [346, 281] width 137 height 28
click at [351, 462] on div "Laboratory" at bounding box center [362, 448] width 169 height 31
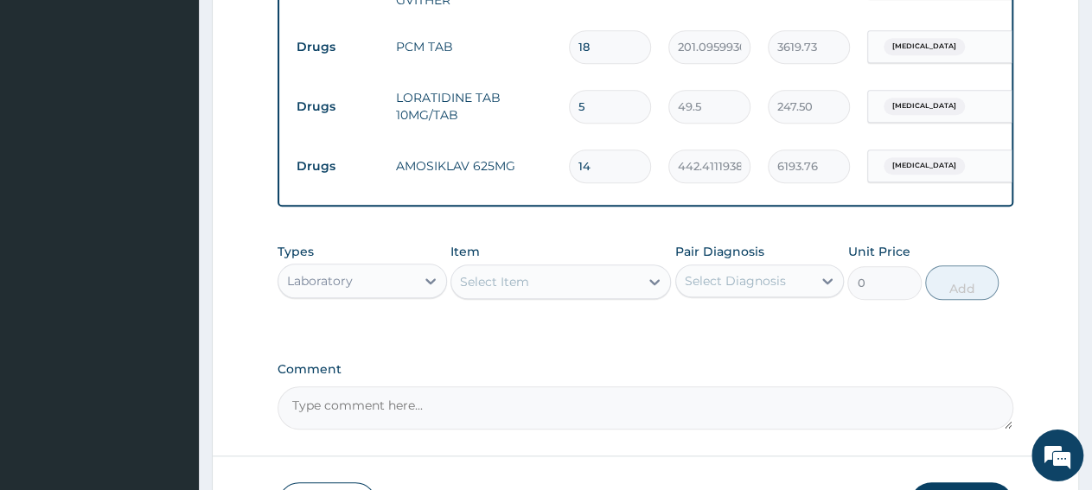
click at [548, 296] on div "Select Item" at bounding box center [545, 282] width 188 height 28
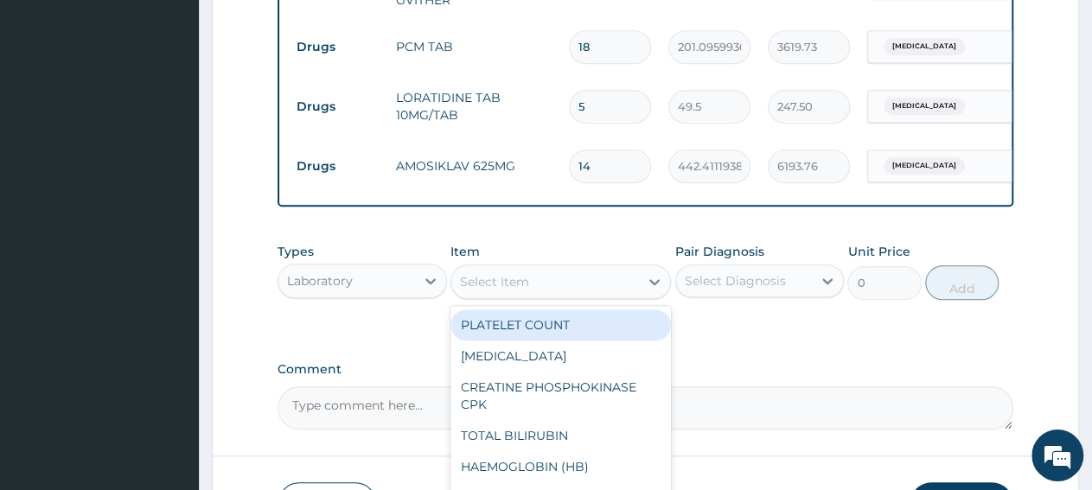
paste input "Full Blood Coun"
type input "Full Blood Coun"
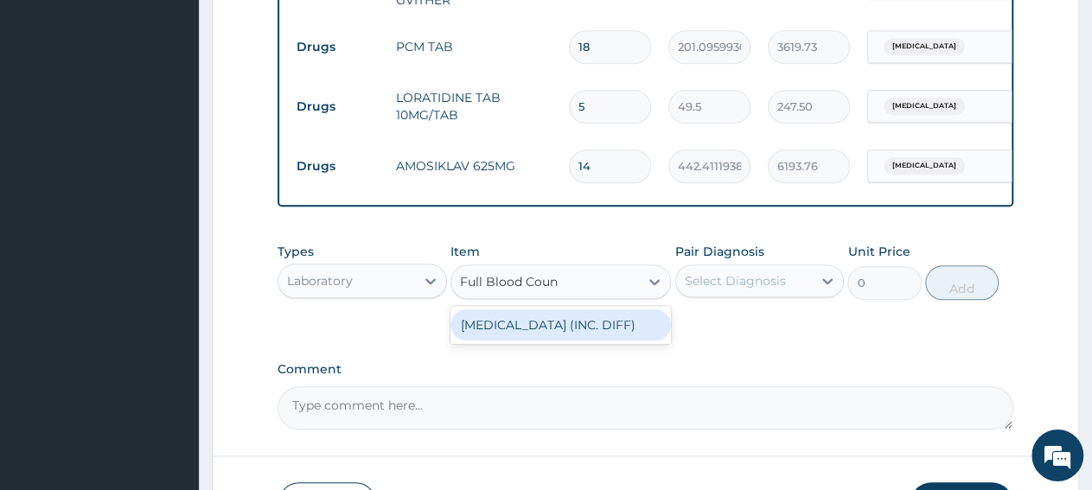
click at [559, 339] on div "FULL BLOOD COUNT (INC. DIFF)" at bounding box center [560, 325] width 220 height 31
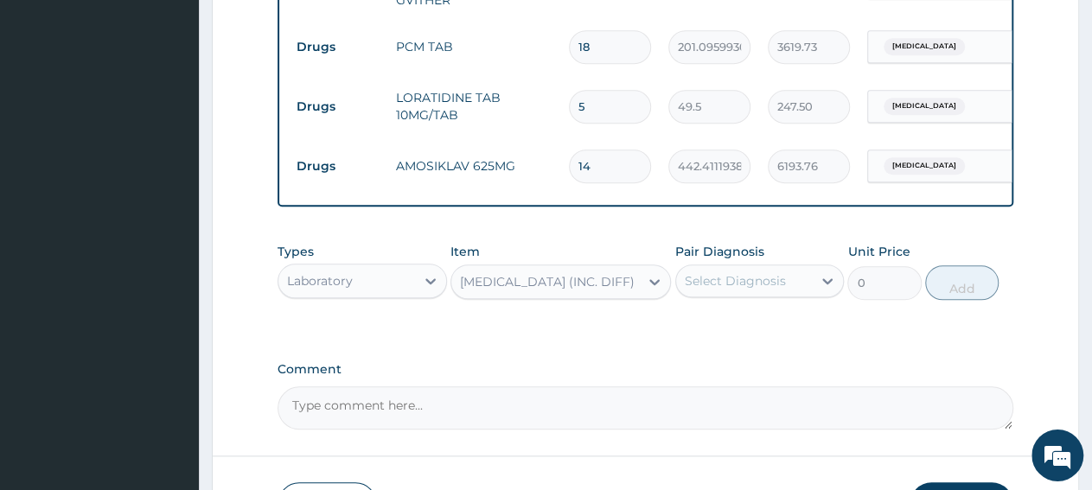
type input "4341.60009765625"
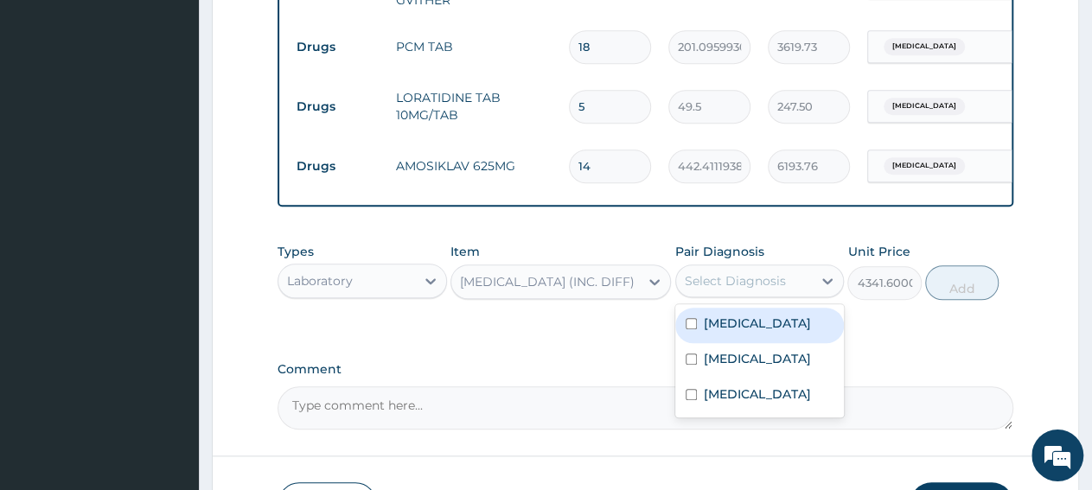
click at [706, 290] on div "Select Diagnosis" at bounding box center [735, 280] width 101 height 17
click at [755, 340] on div "Sepsis" at bounding box center [759, 325] width 169 height 35
checkbox input "true"
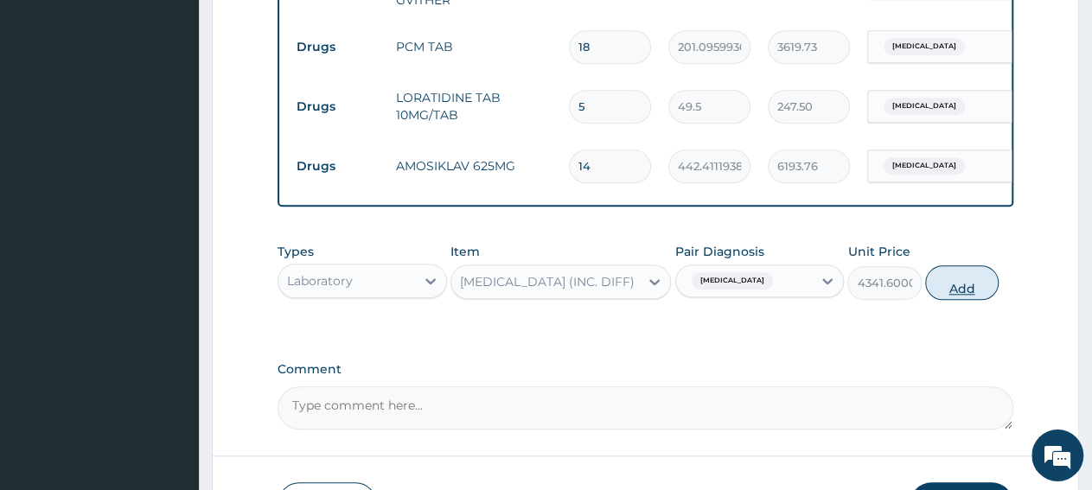
click at [957, 298] on button "Add" at bounding box center [961, 282] width 73 height 35
type input "0"
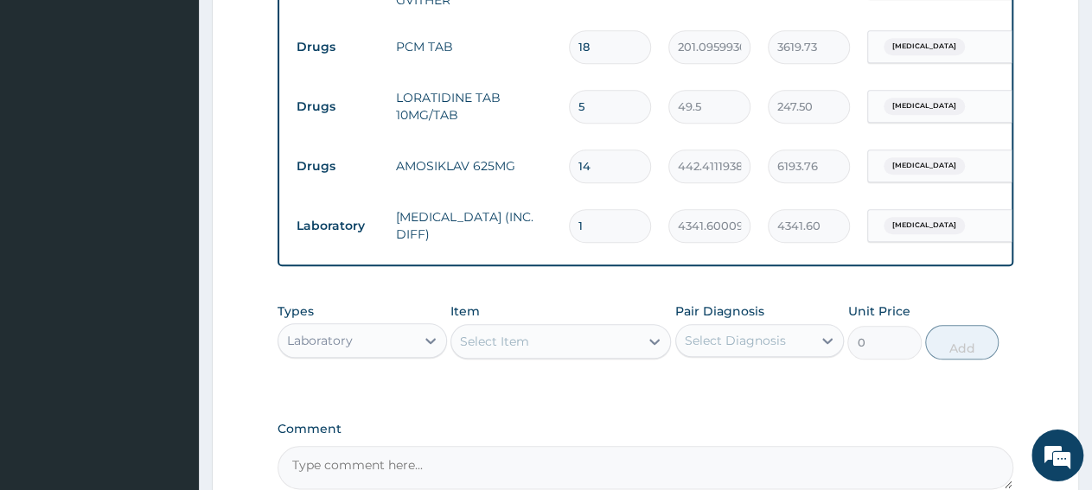
click at [532, 354] on div "Select Item" at bounding box center [545, 342] width 188 height 28
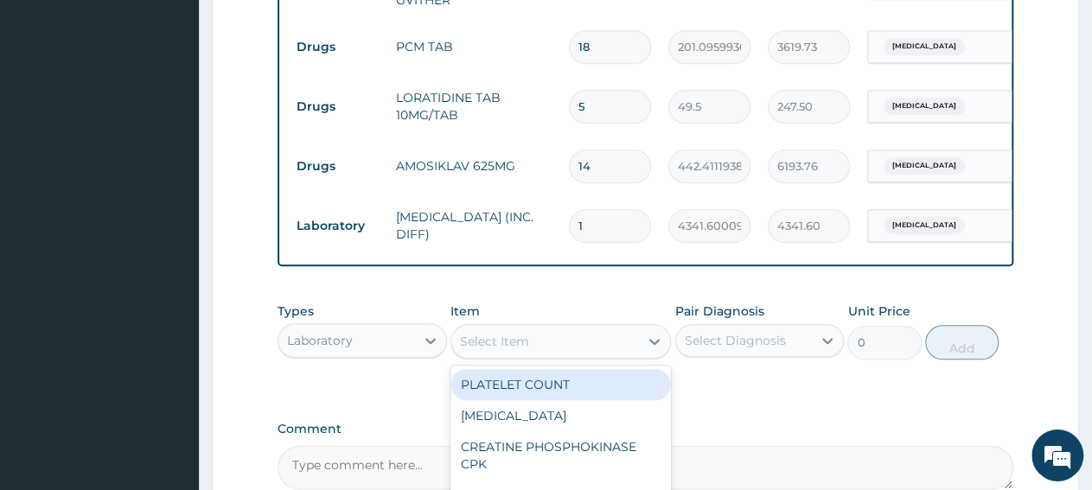
paste input "Malaria Parasite"
type input "Malaria Parasite"
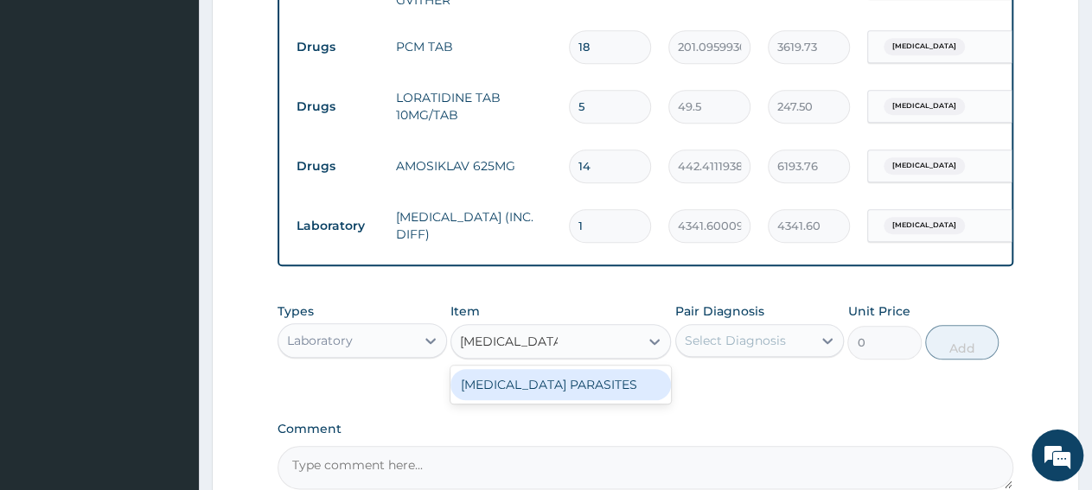
click at [546, 400] on div "MALARIA PARASITES" at bounding box center [560, 384] width 220 height 31
type input "2500"
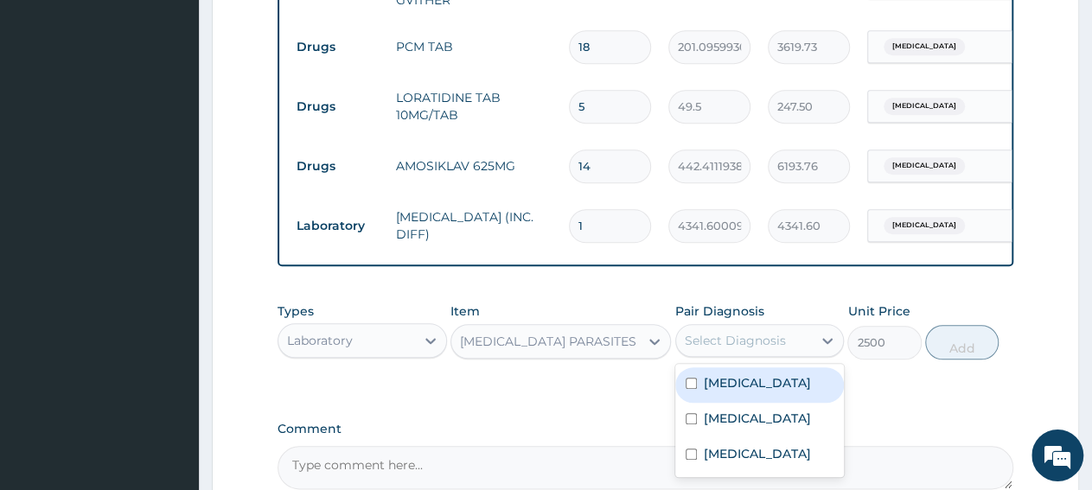
click at [759, 357] on div "Select Diagnosis" at bounding box center [759, 340] width 169 height 33
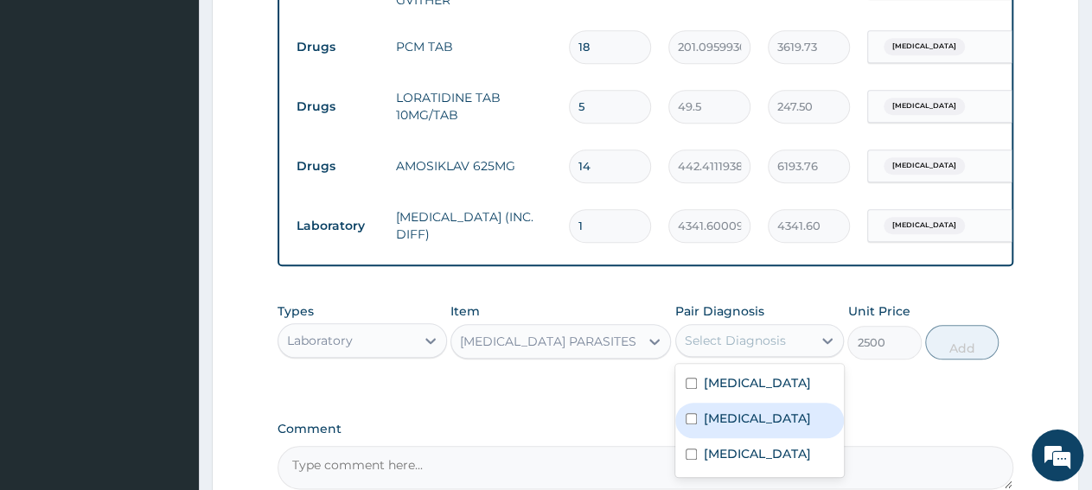
click at [750, 431] on div "Malaria" at bounding box center [759, 420] width 169 height 35
checkbox input "true"
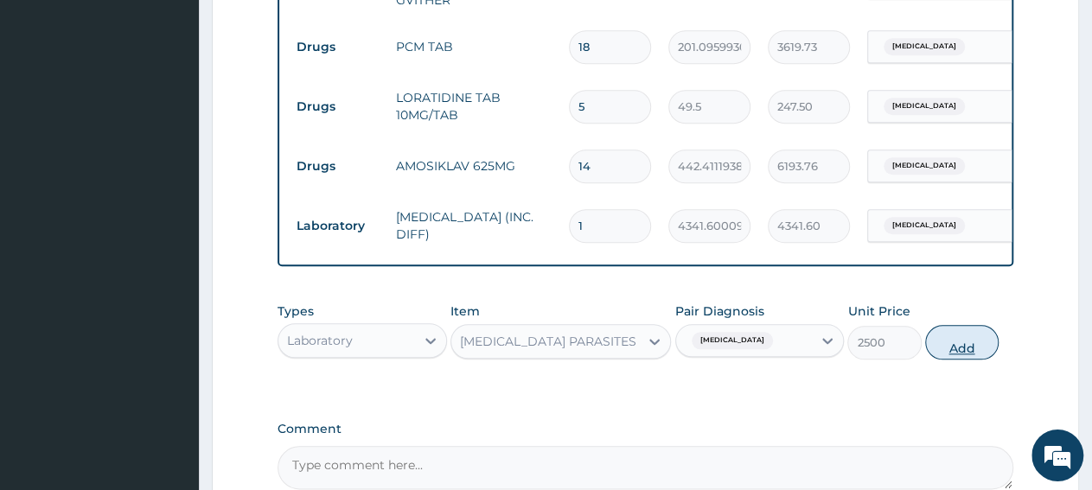
click at [969, 356] on button "Add" at bounding box center [961, 342] width 73 height 35
type input "0"
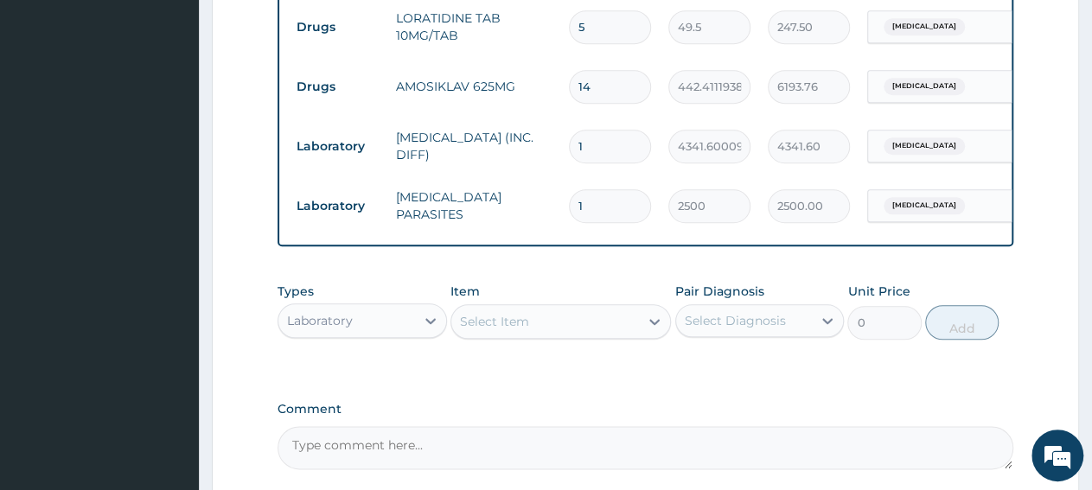
scroll to position [832, 0]
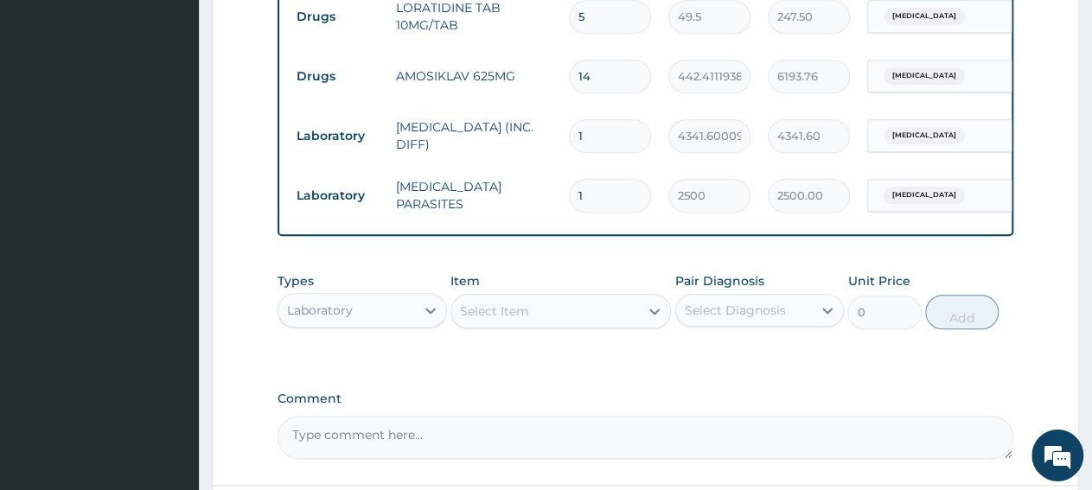
click at [338, 319] on div "Laboratory" at bounding box center [320, 310] width 66 height 17
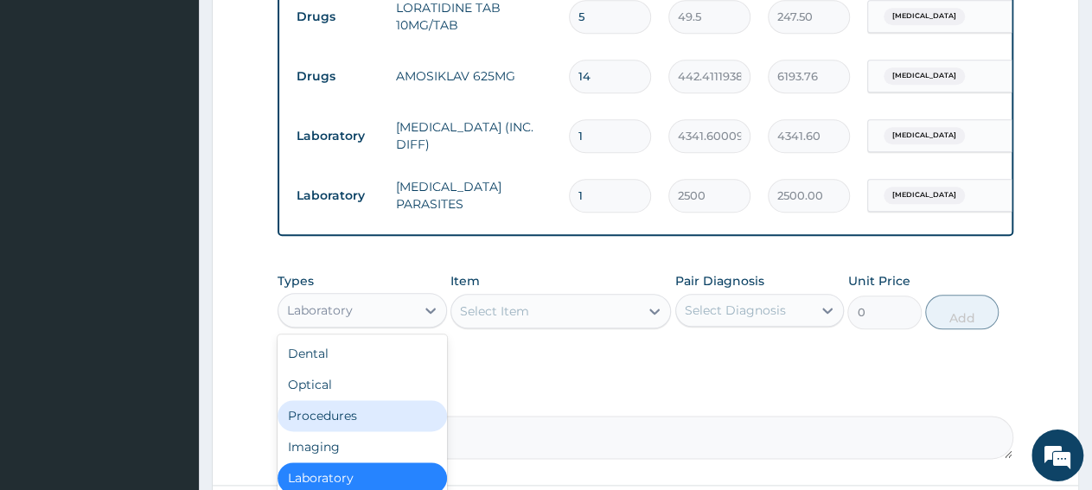
click at [336, 423] on div "Procedures" at bounding box center [362, 415] width 169 height 31
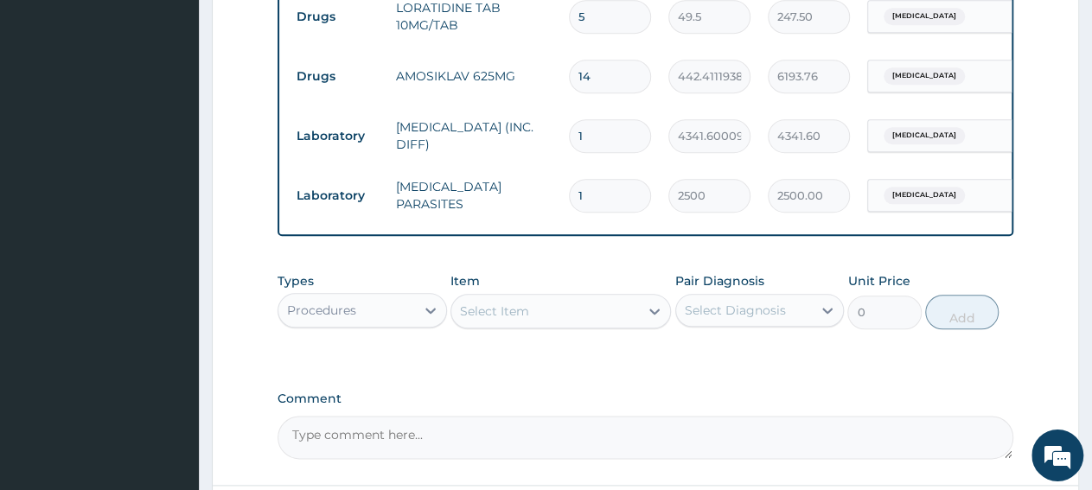
click at [551, 320] on div "Select Item" at bounding box center [545, 311] width 188 height 28
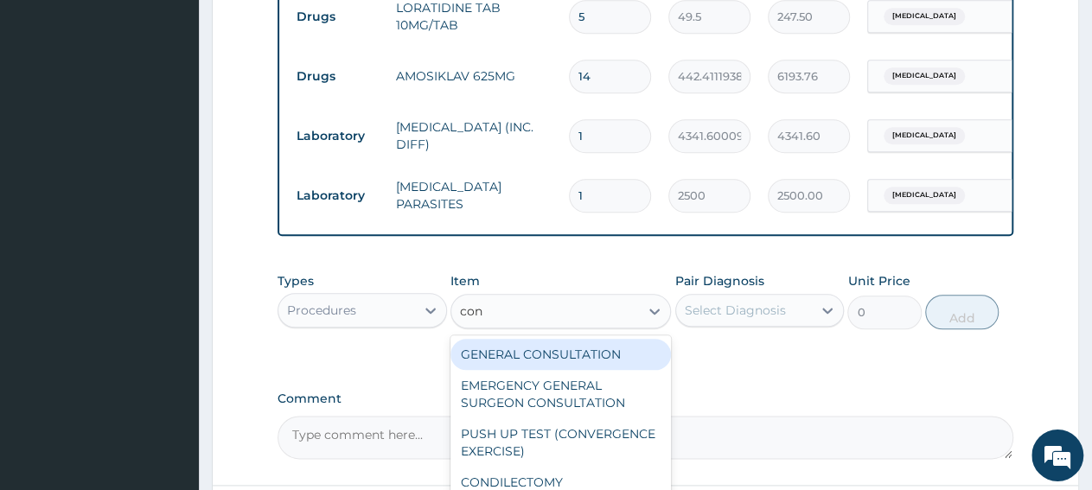
type input "cons"
click at [558, 370] on div "GENERAL CONSULTATION" at bounding box center [560, 354] width 220 height 31
type input "3150"
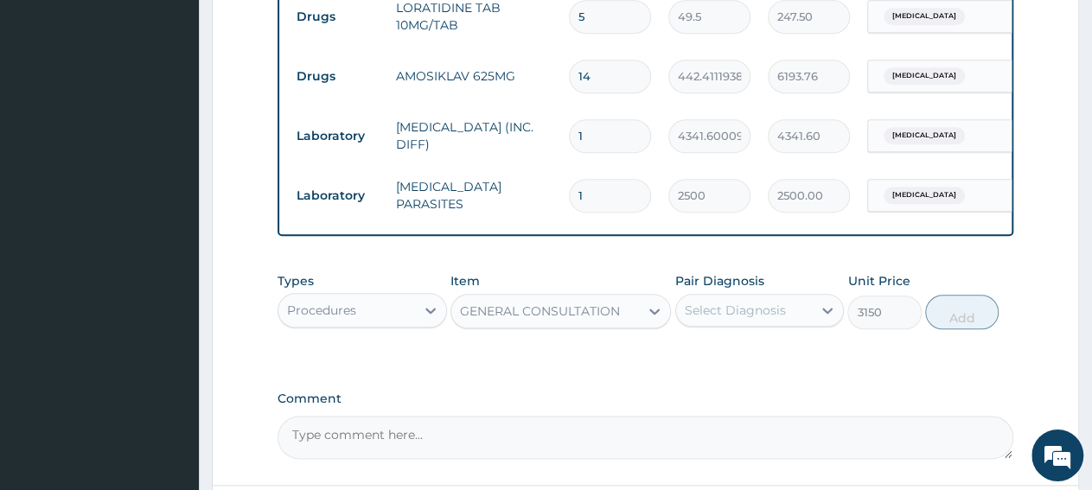
click at [746, 319] on div "Select Diagnosis" at bounding box center [735, 310] width 101 height 17
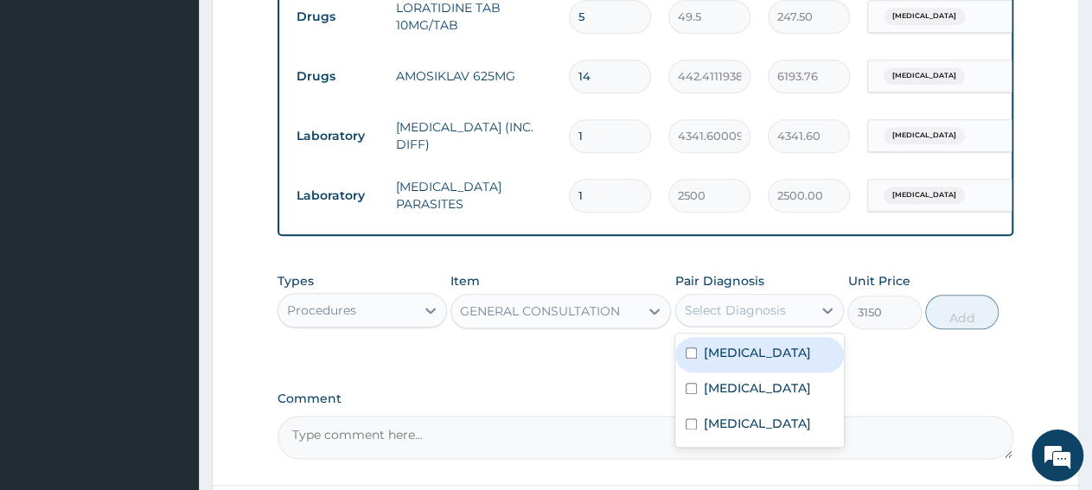
click at [749, 373] on div "Sepsis" at bounding box center [759, 354] width 169 height 35
checkbox input "true"
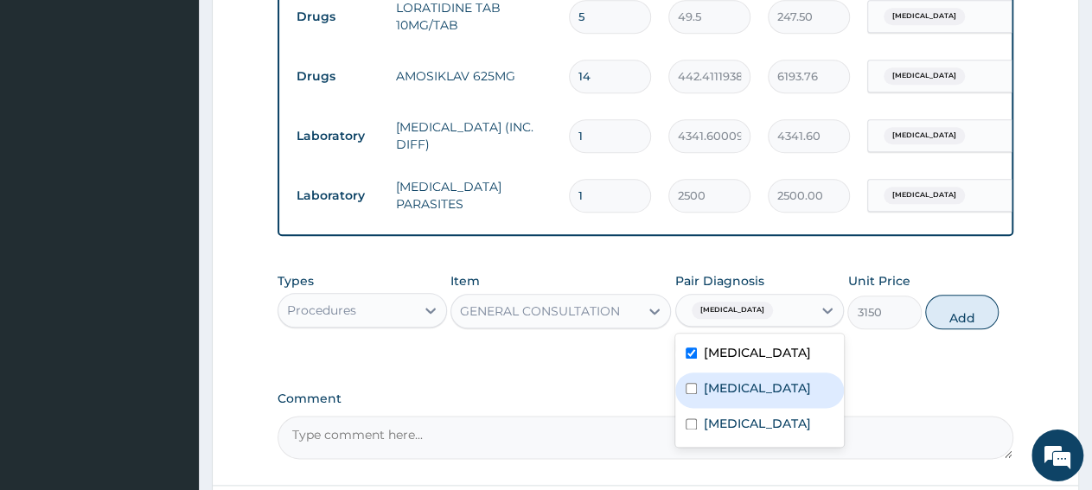
click at [750, 400] on div "Malaria" at bounding box center [759, 390] width 169 height 35
checkbox input "true"
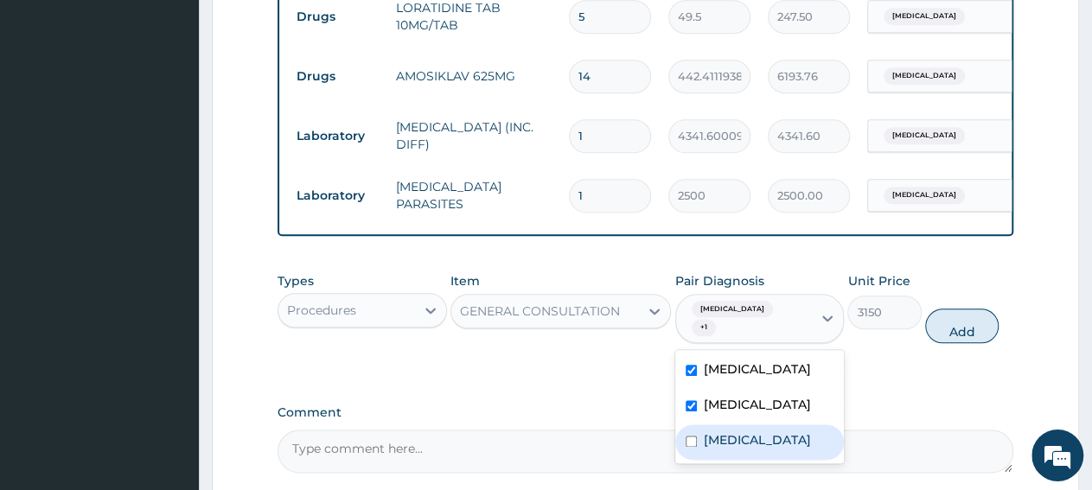
click at [757, 442] on label "Upper respiratory infection" at bounding box center [757, 439] width 107 height 17
checkbox input "true"
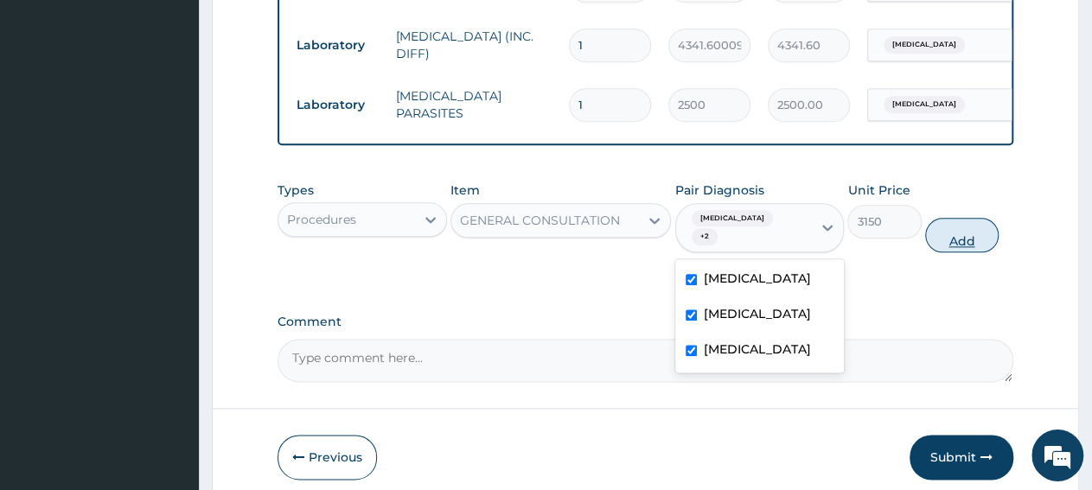
click at [955, 242] on button "Add" at bounding box center [961, 236] width 73 height 35
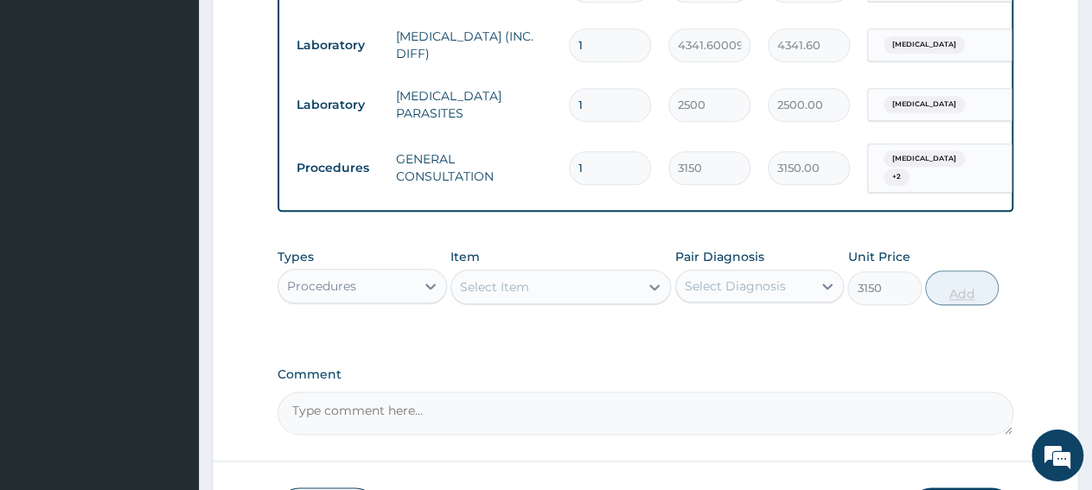
type input "0"
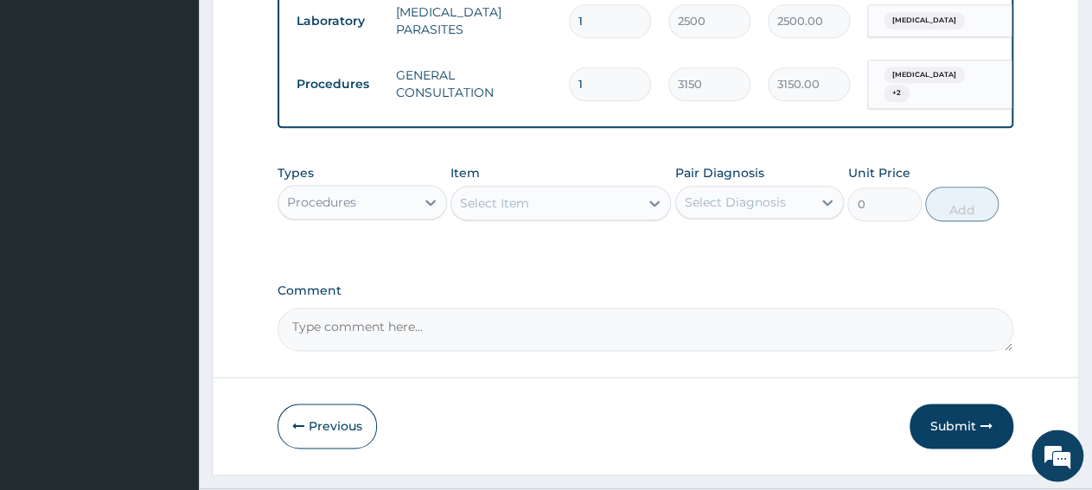
scroll to position [1053, 0]
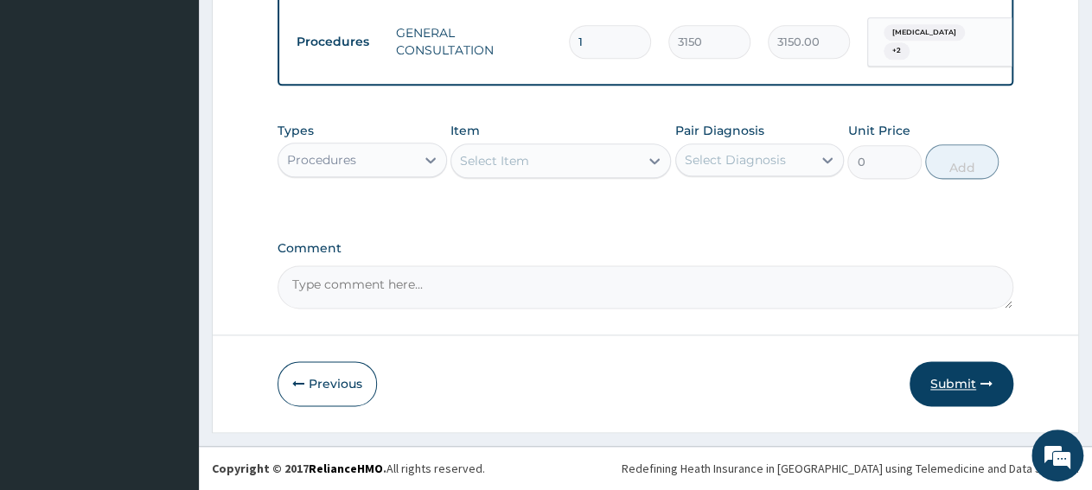
click at [959, 393] on button "Submit" at bounding box center [962, 383] width 104 height 45
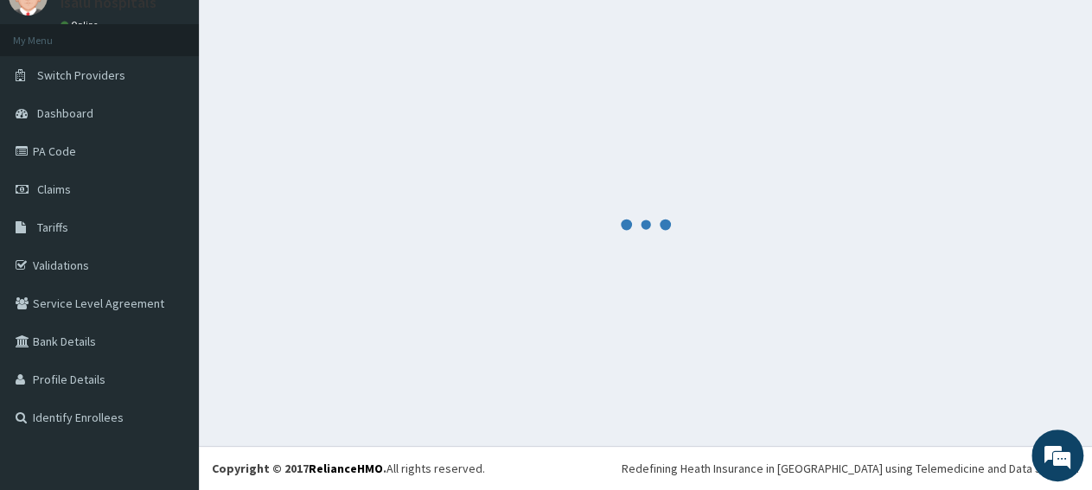
scroll to position [74, 0]
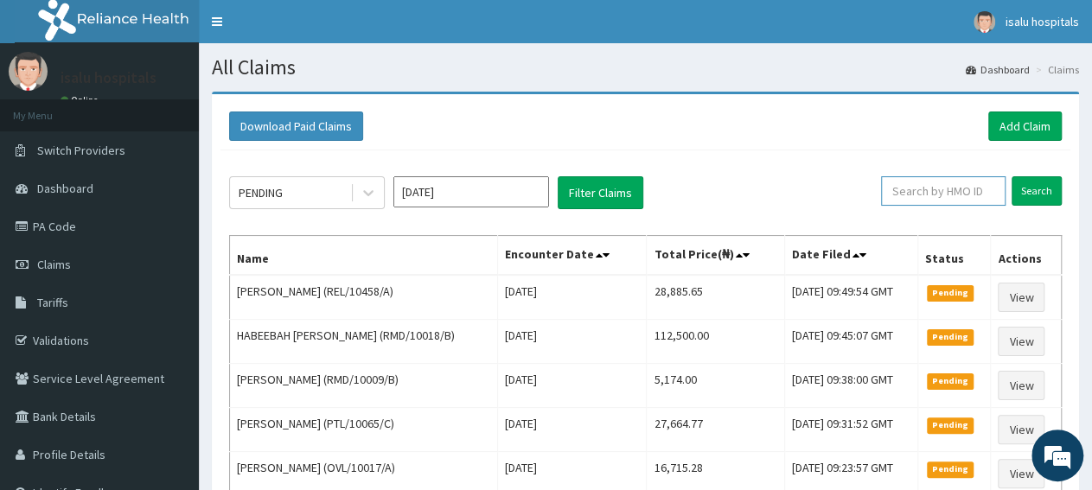
paste input "REL/10458/A"
type input "REL/10458/A"
click at [1031, 195] on input "Search" at bounding box center [1037, 190] width 50 height 29
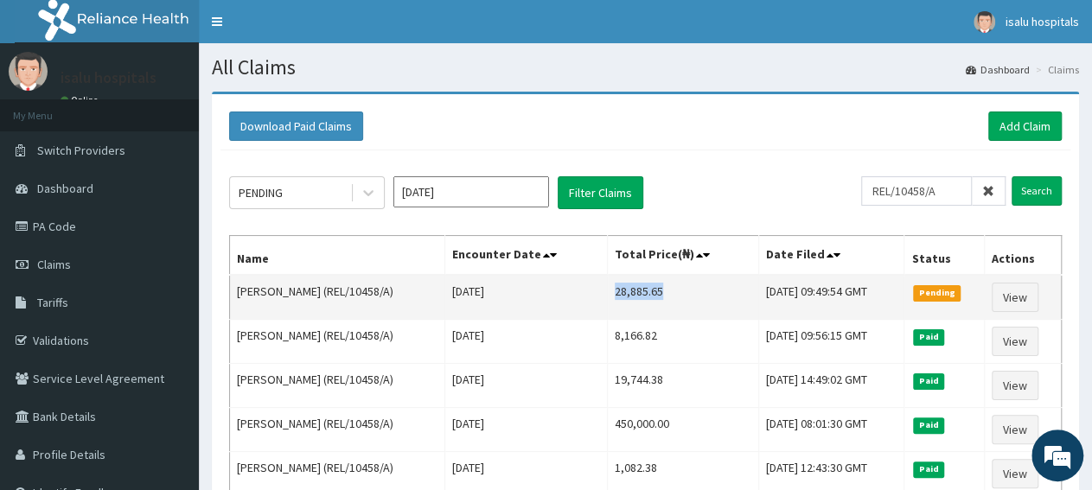
drag, startPoint x: 584, startPoint y: 294, endPoint x: 642, endPoint y: 291, distance: 58.0
click at [642, 291] on td "28,885.65" at bounding box center [683, 297] width 151 height 45
copy td "28,885.65"
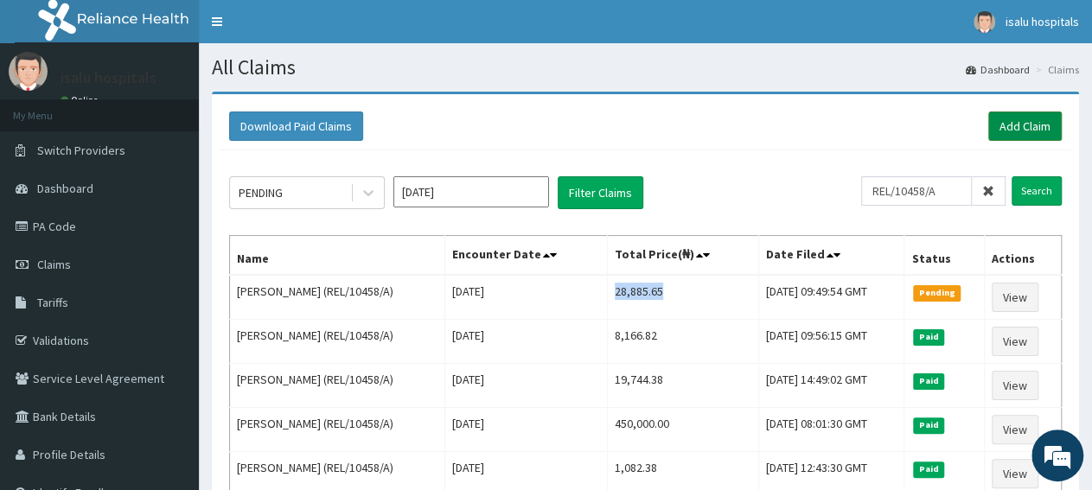
click at [1028, 131] on link "Add Claim" at bounding box center [1024, 126] width 73 height 29
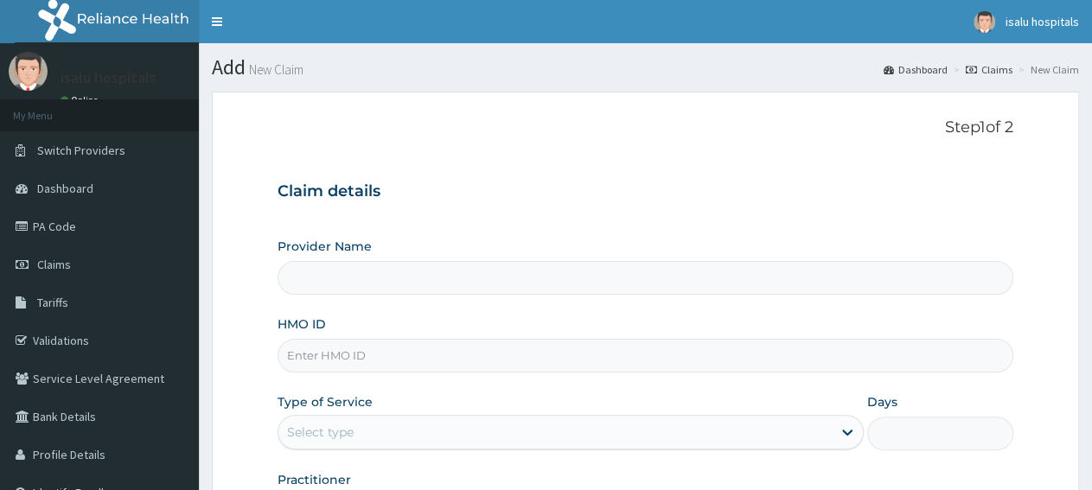
type input "REL/10458/C"
type input "Isalu Hospital Limited"
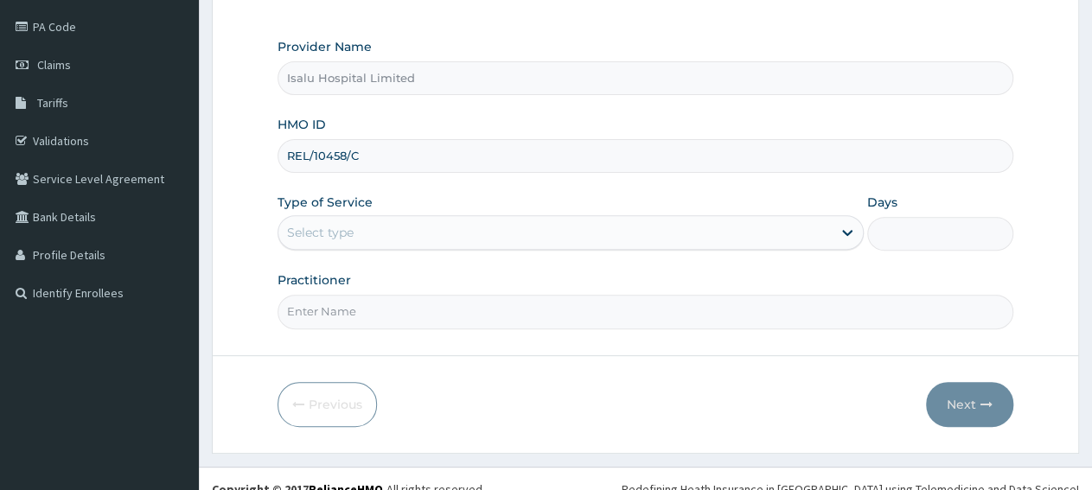
scroll to position [216, 0]
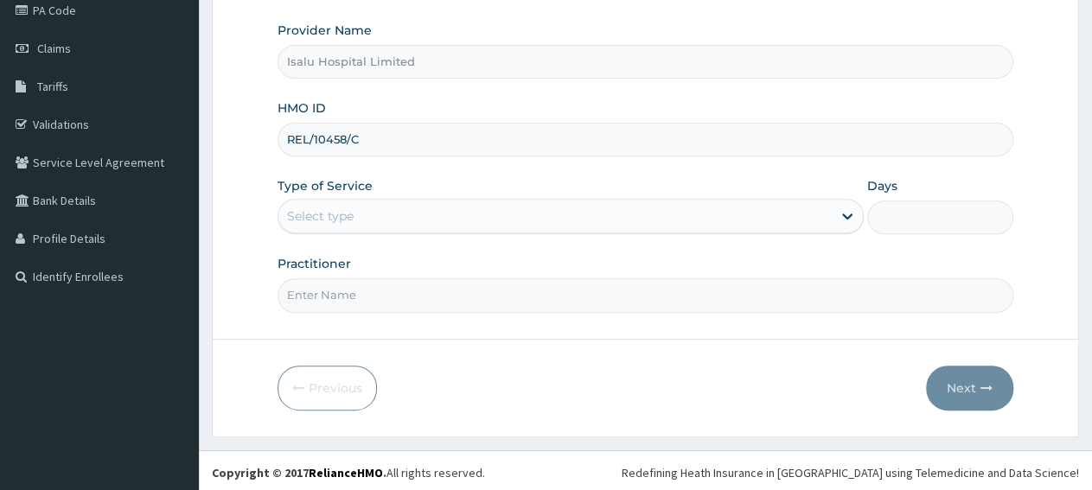
type input "REL/10458/C"
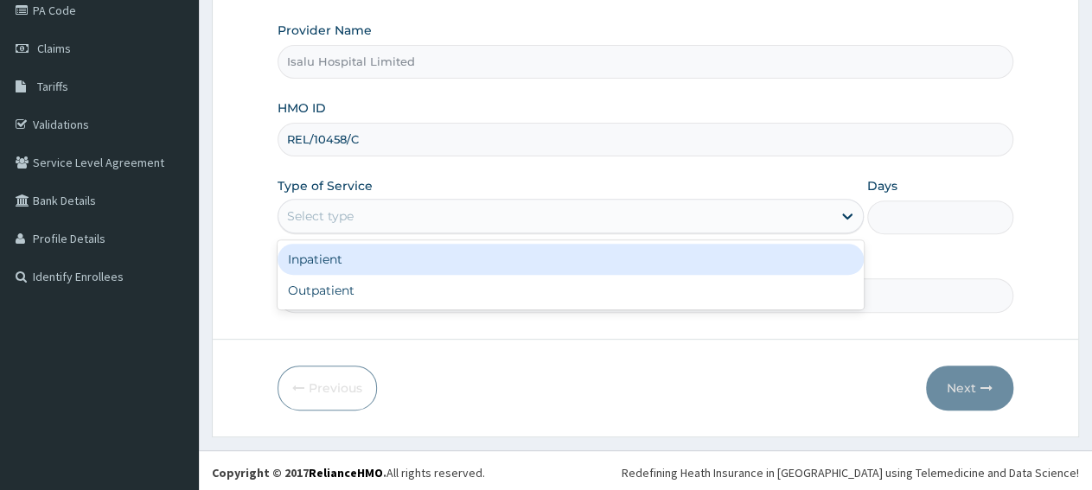
click at [379, 220] on div "Select type" at bounding box center [554, 216] width 552 height 28
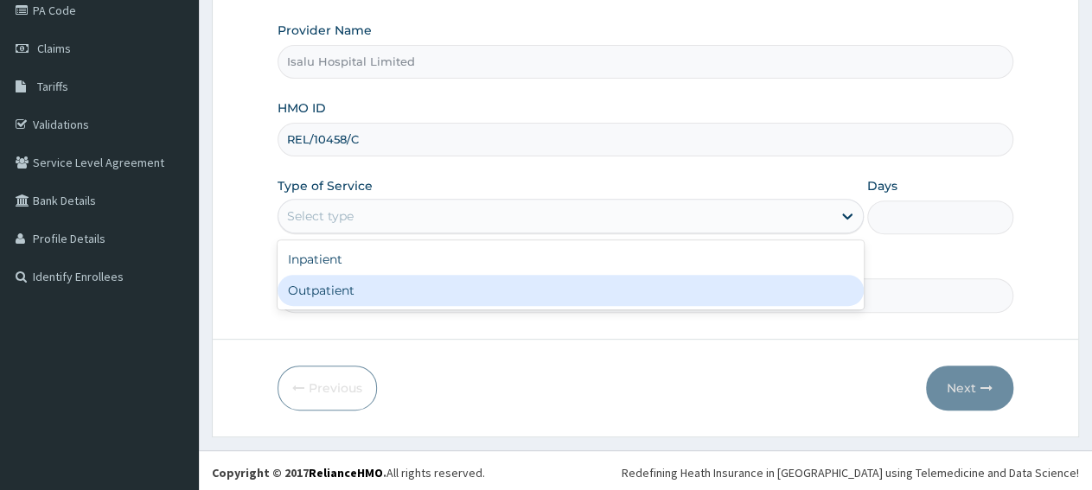
click at [395, 298] on div "Outpatient" at bounding box center [570, 290] width 585 height 31
type input "1"
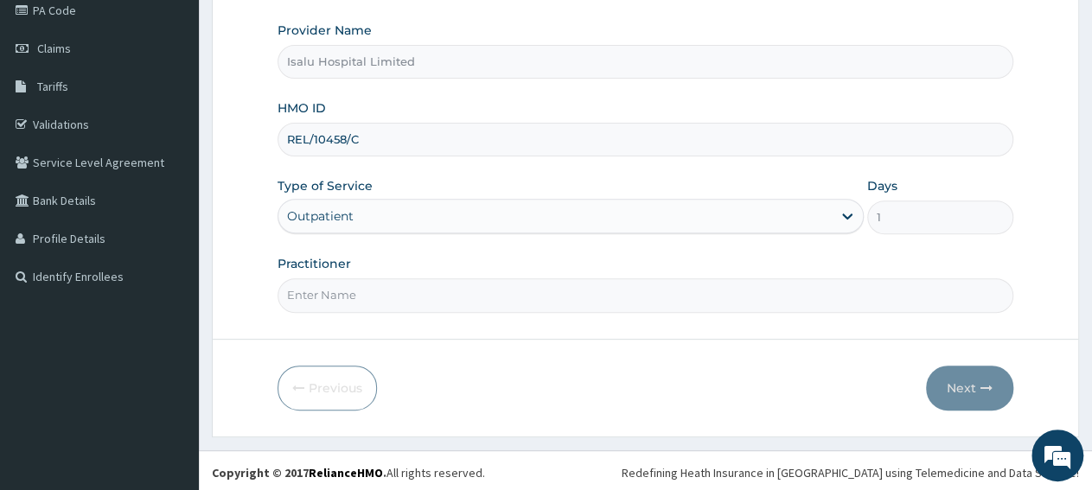
scroll to position [0, 0]
paste input "[PERSON_NAME]"
type input "[PERSON_NAME]"
click at [965, 393] on button "Next" at bounding box center [969, 388] width 87 height 45
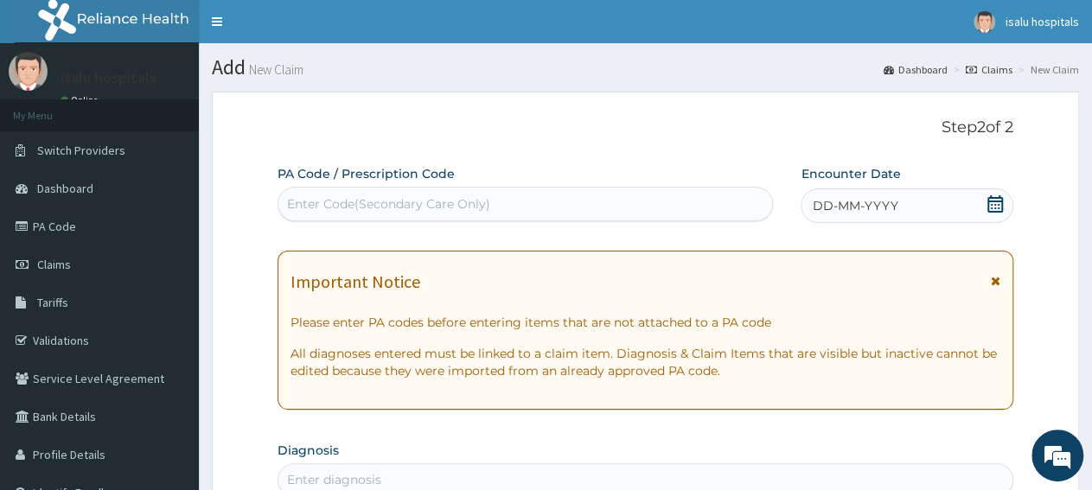
click at [995, 207] on icon at bounding box center [995, 203] width 17 height 17
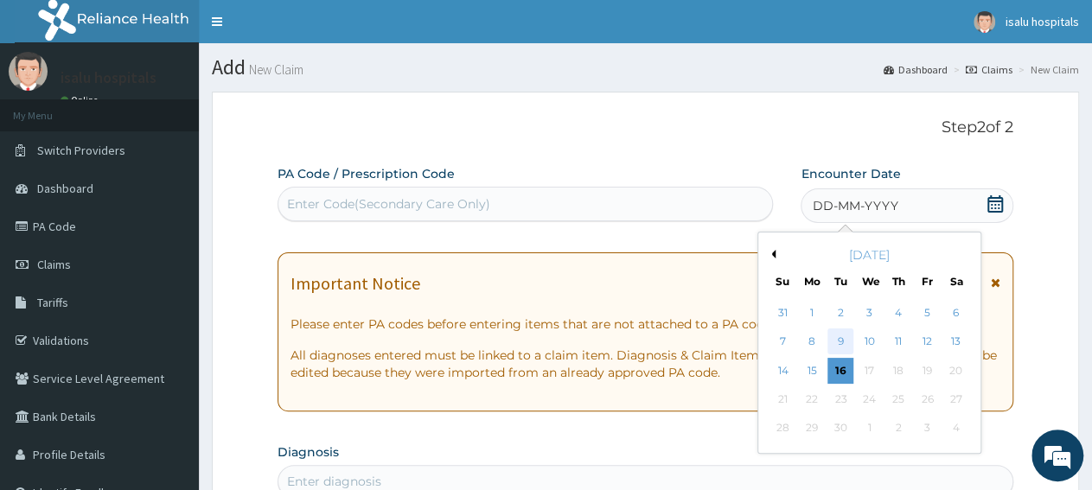
click at [844, 345] on div "9" at bounding box center [841, 342] width 26 height 26
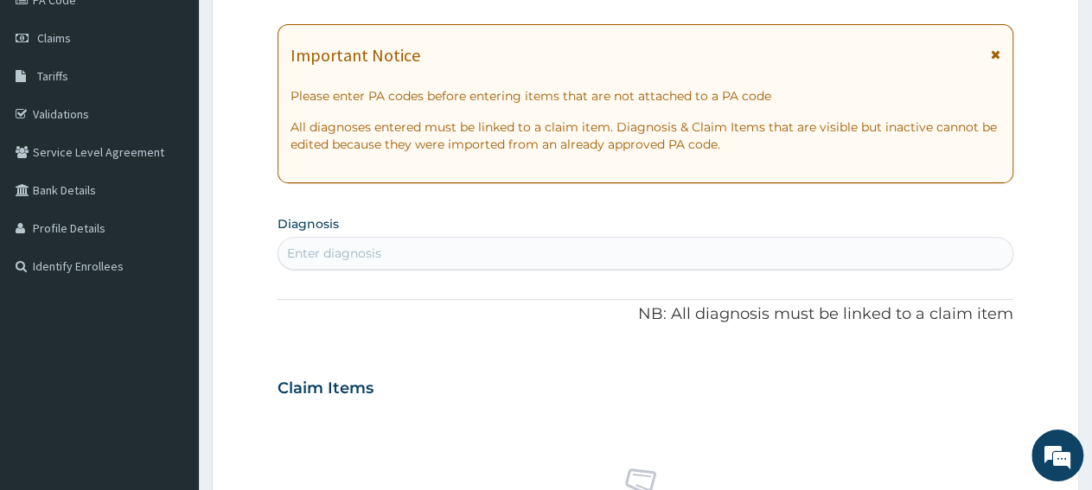
scroll to position [270, 0]
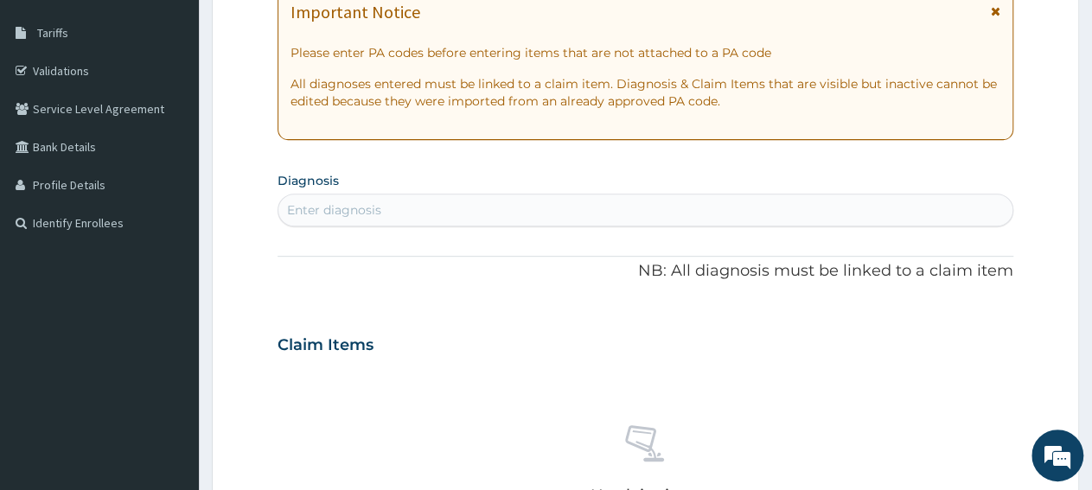
click at [448, 200] on div "Enter diagnosis" at bounding box center [645, 210] width 734 height 28
type input "malaria"
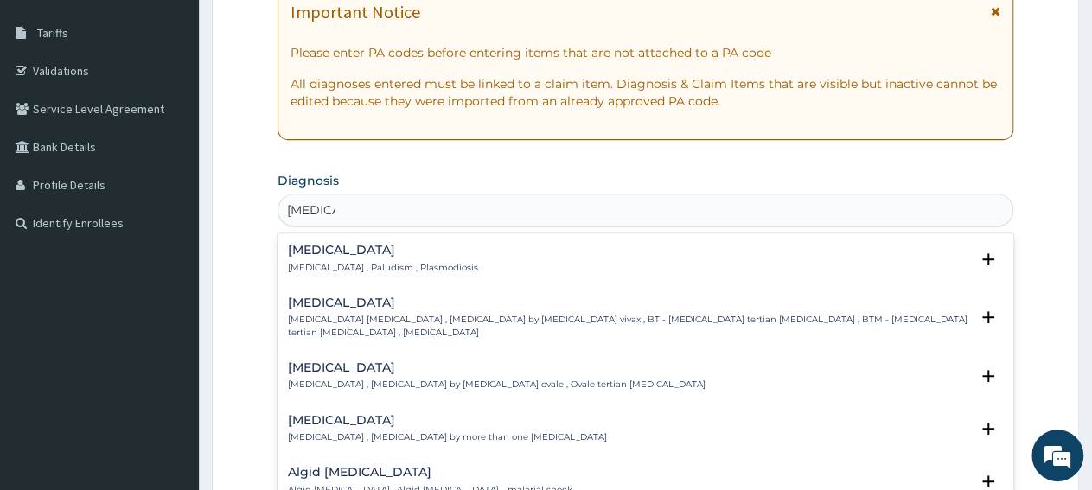
click at [343, 265] on p "[MEDICAL_DATA] , Paludism , Plasmodiosis" at bounding box center [383, 268] width 190 height 12
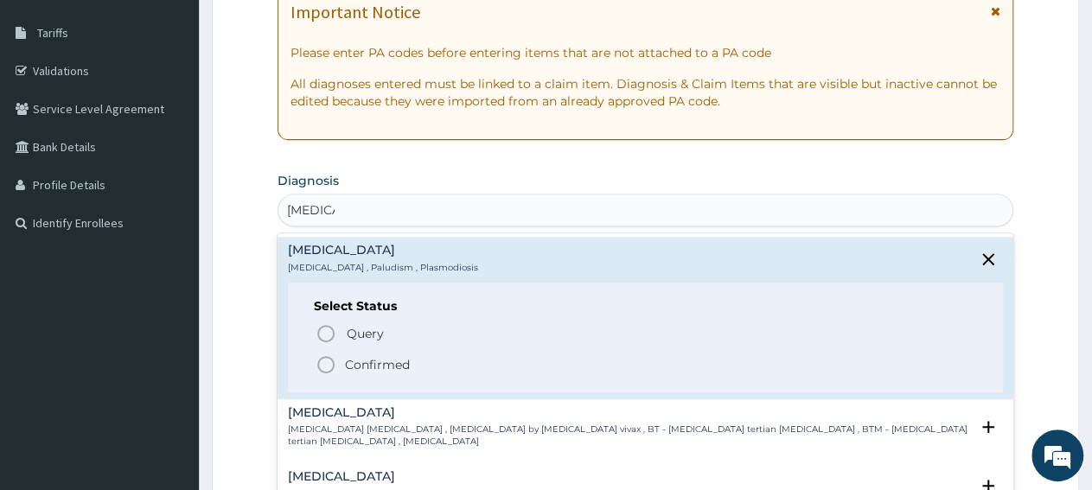
click at [347, 366] on p "Confirmed" at bounding box center [377, 364] width 65 height 17
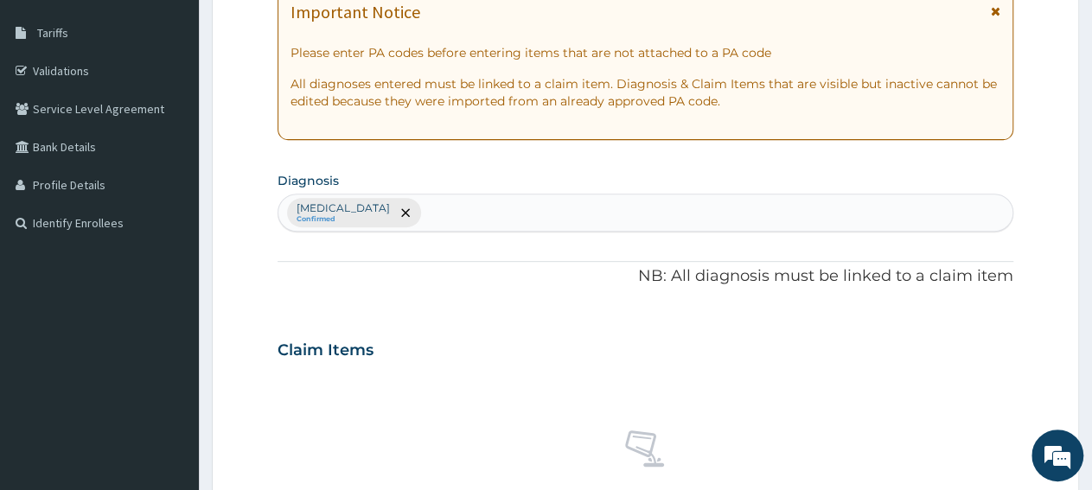
click at [426, 226] on div "Malaria Confirmed" at bounding box center [645, 213] width 734 height 36
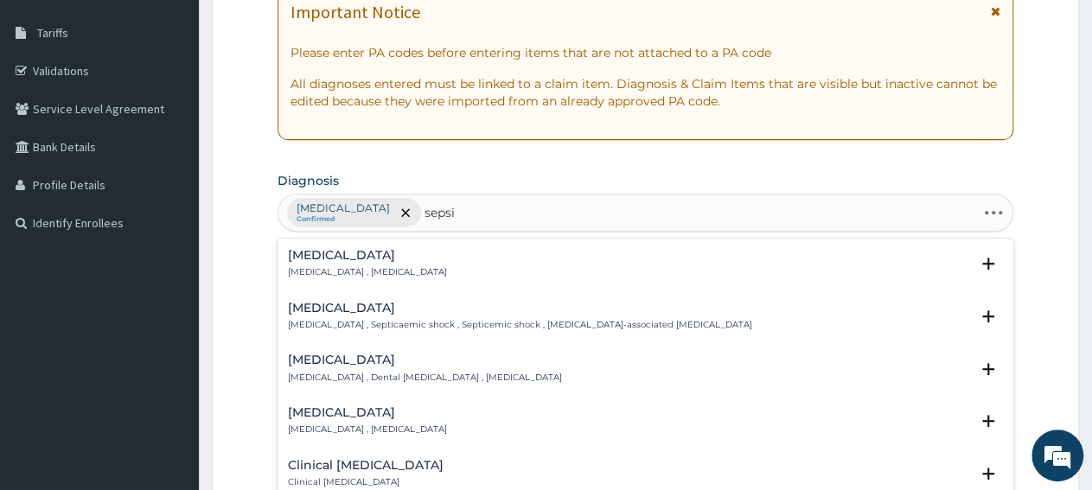
type input "sepsis"
click at [291, 259] on h4 "Sepsis" at bounding box center [367, 255] width 159 height 13
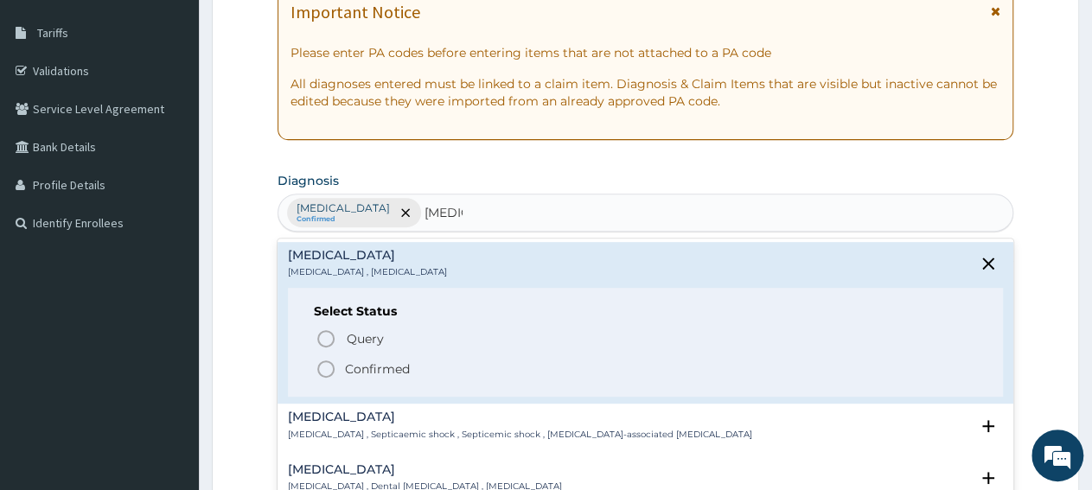
click at [330, 381] on div "Select Status Query Query covers suspected (?), Keep in view (kiv), Ruled out (…" at bounding box center [645, 343] width 715 height 110
click at [333, 369] on circle "status option filled" at bounding box center [326, 369] width 16 height 16
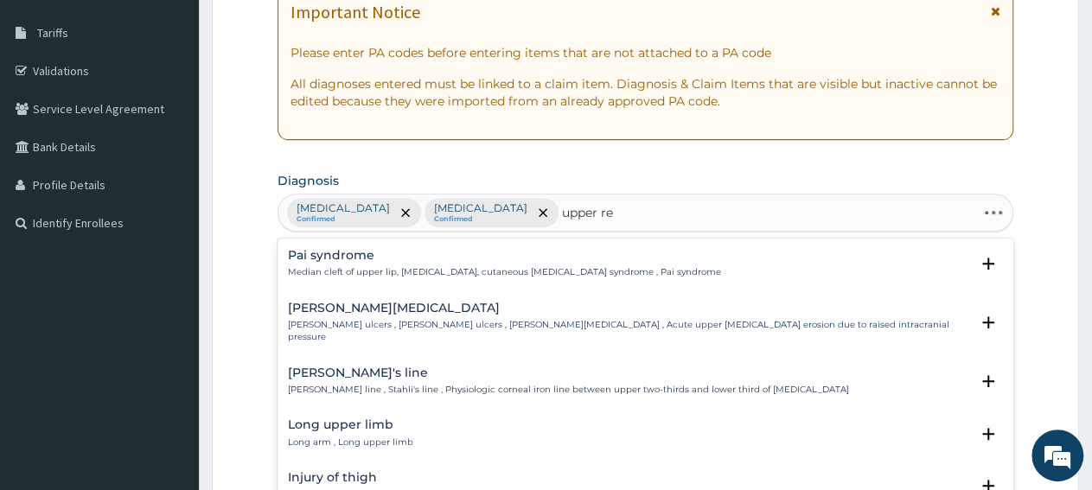
type input "upper res"
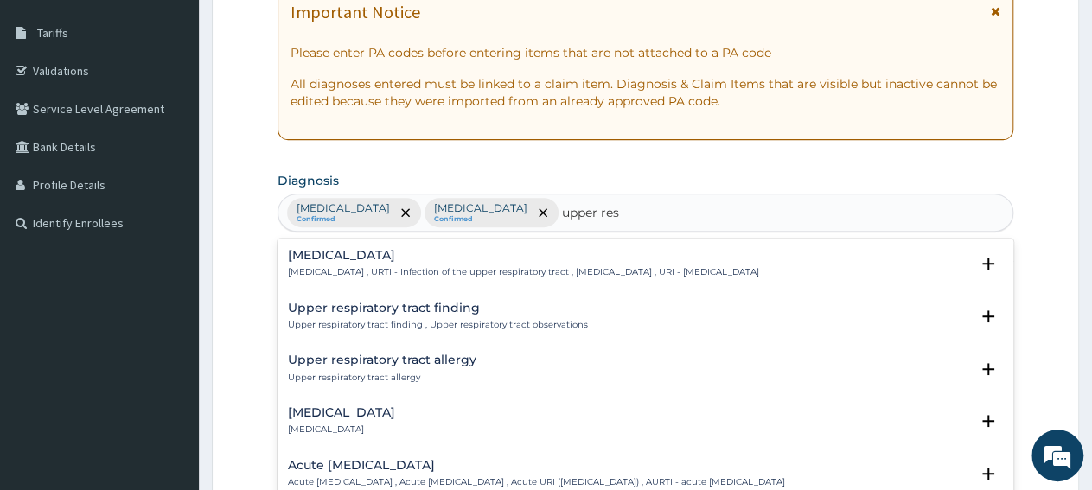
click at [397, 257] on h4 "Upper respiratory infection" at bounding box center [523, 255] width 471 height 13
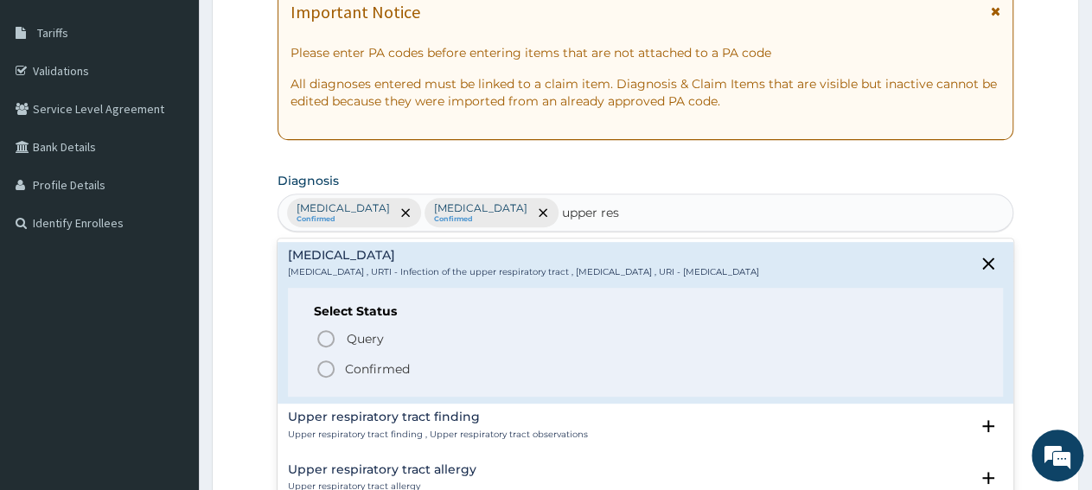
click at [331, 366] on icon "status option filled" at bounding box center [326, 369] width 21 height 21
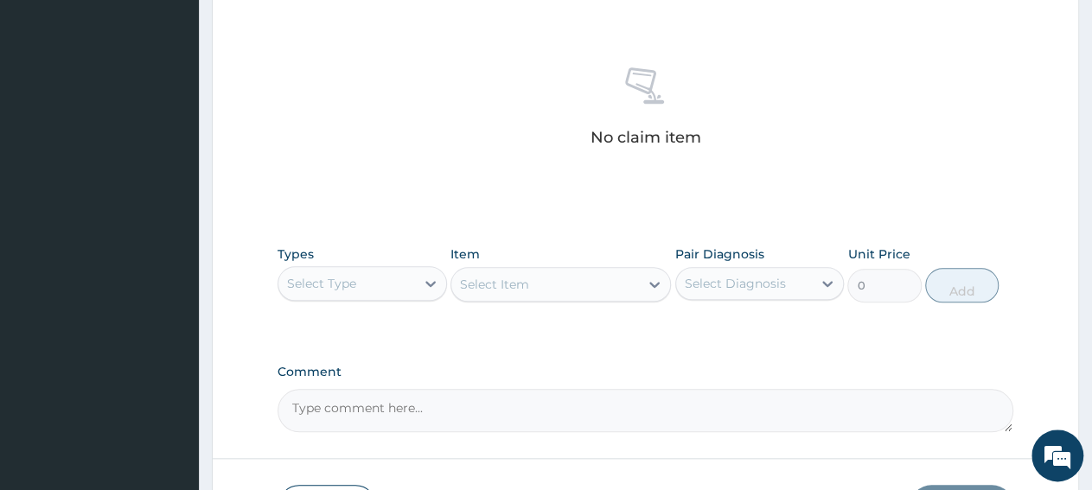
scroll to position [719, 0]
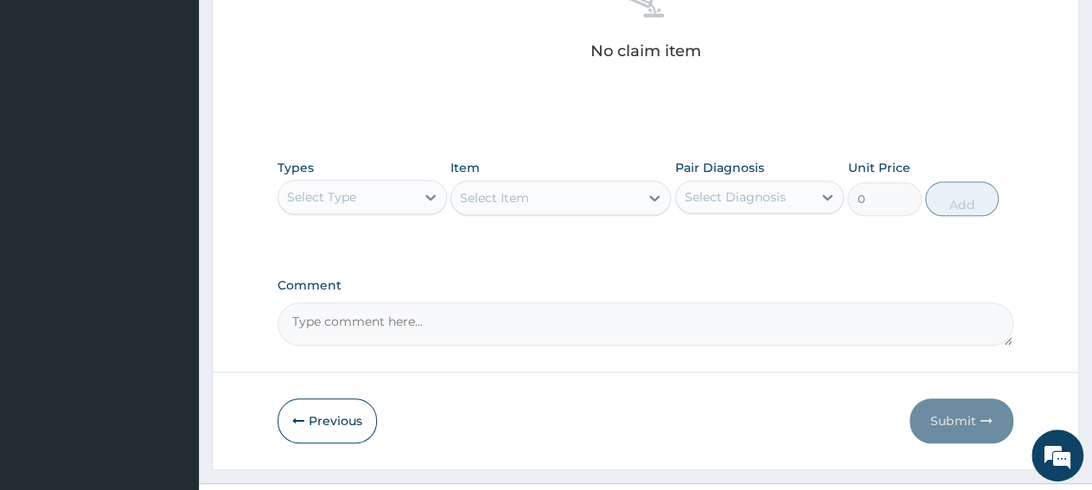
click at [354, 201] on div "Select Type" at bounding box center [321, 196] width 69 height 17
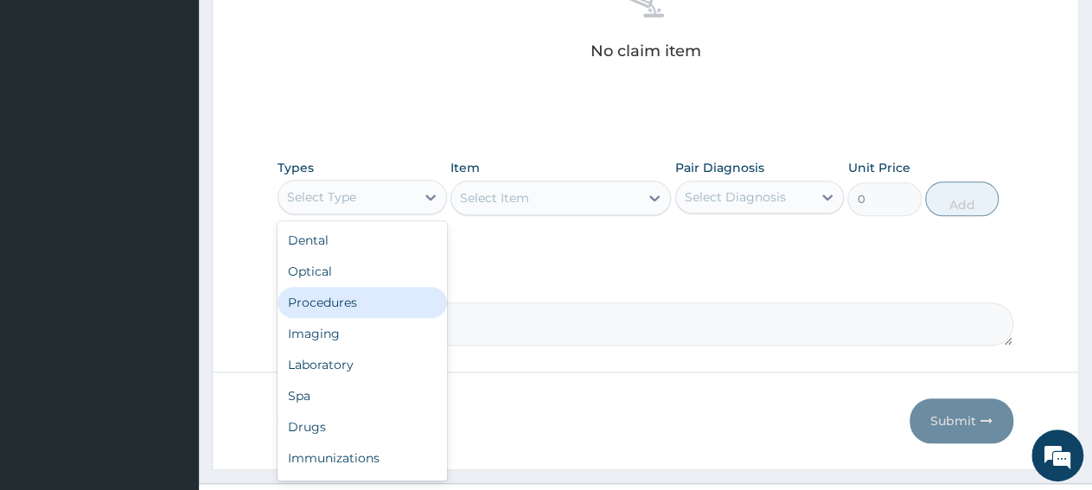
click at [390, 308] on div "Procedures" at bounding box center [362, 302] width 169 height 31
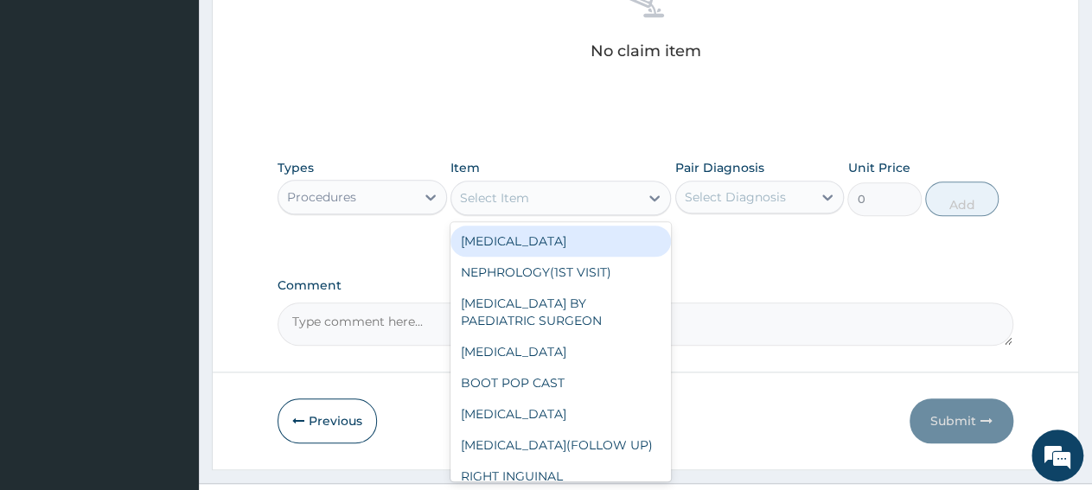
click at [570, 200] on div "Select Item" at bounding box center [545, 198] width 188 height 28
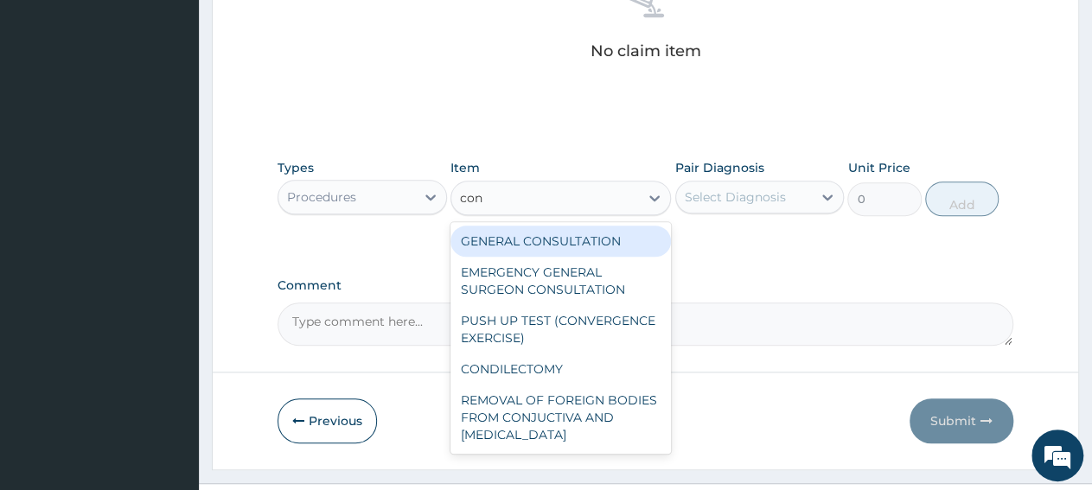
type input "cons"
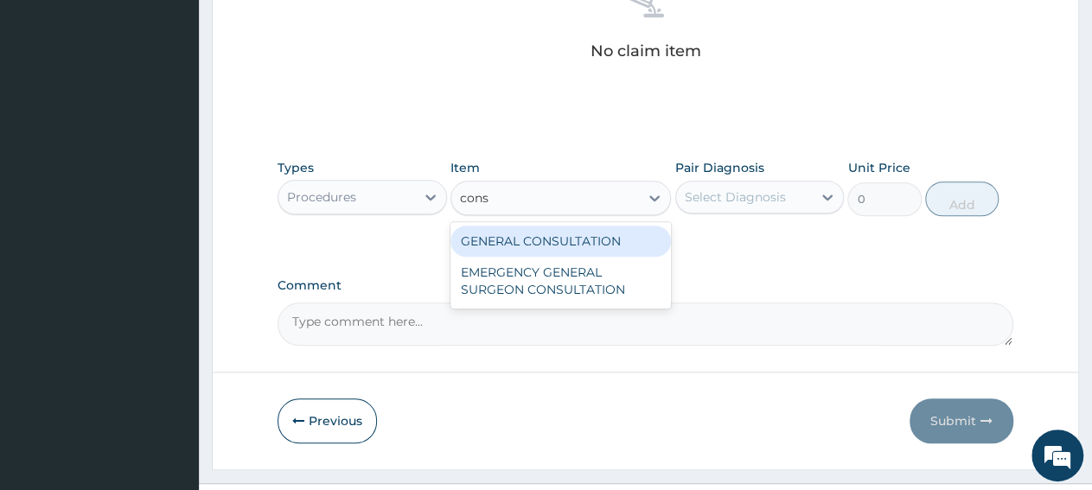
click at [570, 245] on div "GENERAL CONSULTATION" at bounding box center [560, 241] width 220 height 31
type input "3150"
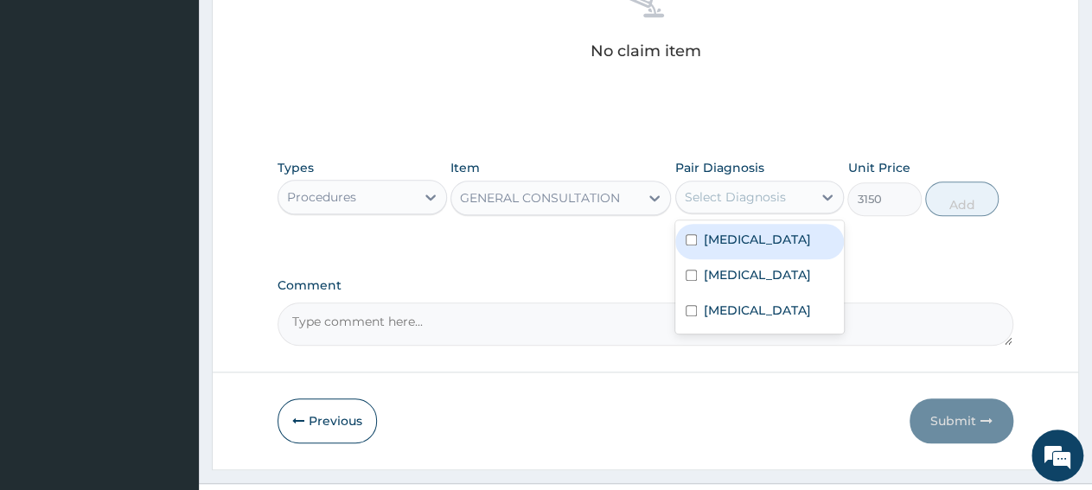
click at [775, 201] on div "Select Diagnosis" at bounding box center [735, 196] width 101 height 17
click at [797, 241] on div "Malaria" at bounding box center [759, 241] width 169 height 35
checkbox input "true"
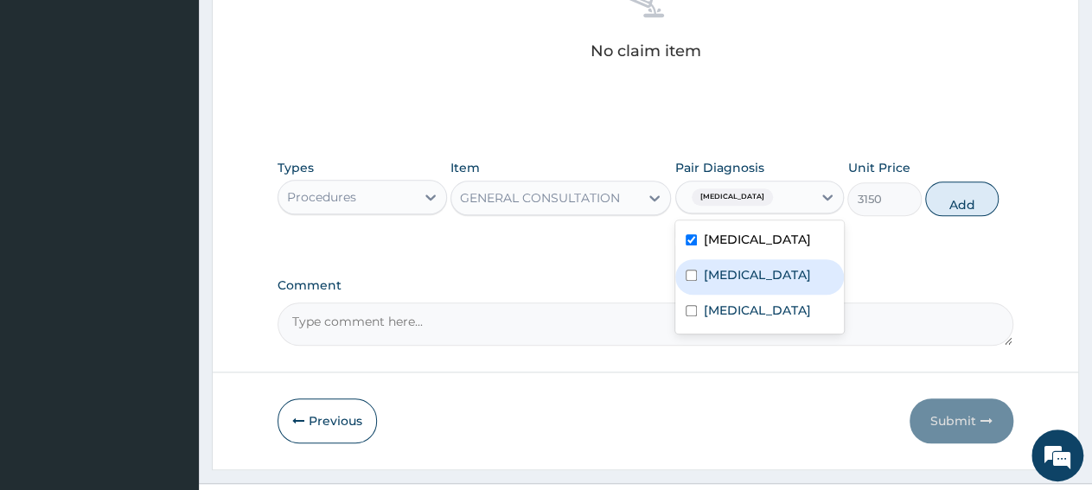
drag, startPoint x: 786, startPoint y: 279, endPoint x: 784, endPoint y: 302, distance: 22.5
click at [786, 280] on div "Sepsis" at bounding box center [759, 276] width 169 height 35
checkbox input "true"
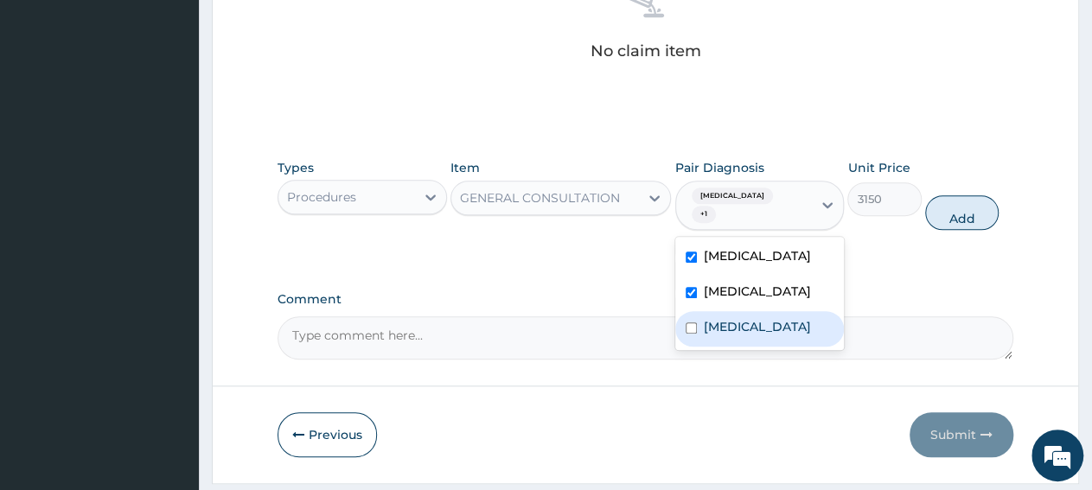
click at [783, 318] on label "Upper respiratory infection" at bounding box center [757, 326] width 107 height 17
checkbox input "true"
click at [989, 207] on button "Add" at bounding box center [961, 212] width 73 height 35
type input "0"
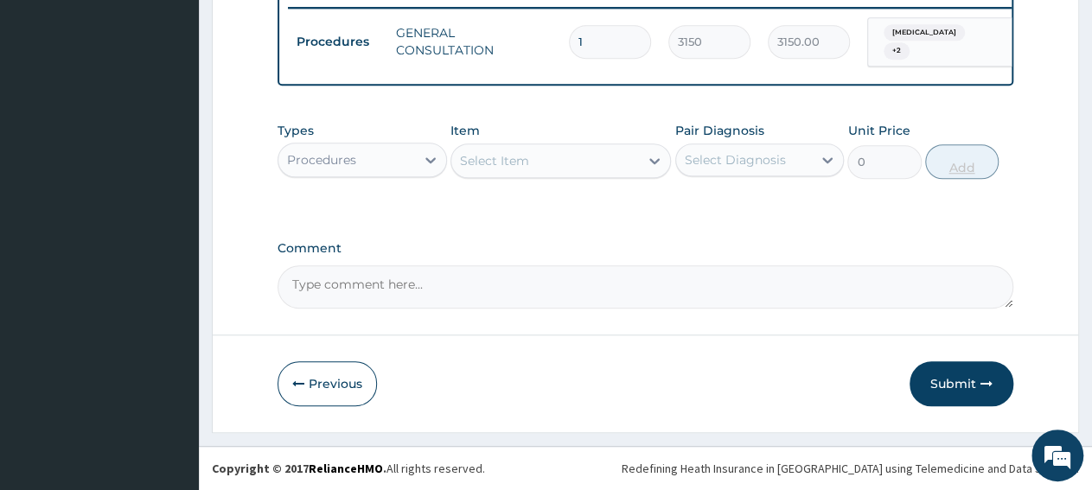
scroll to position [686, 0]
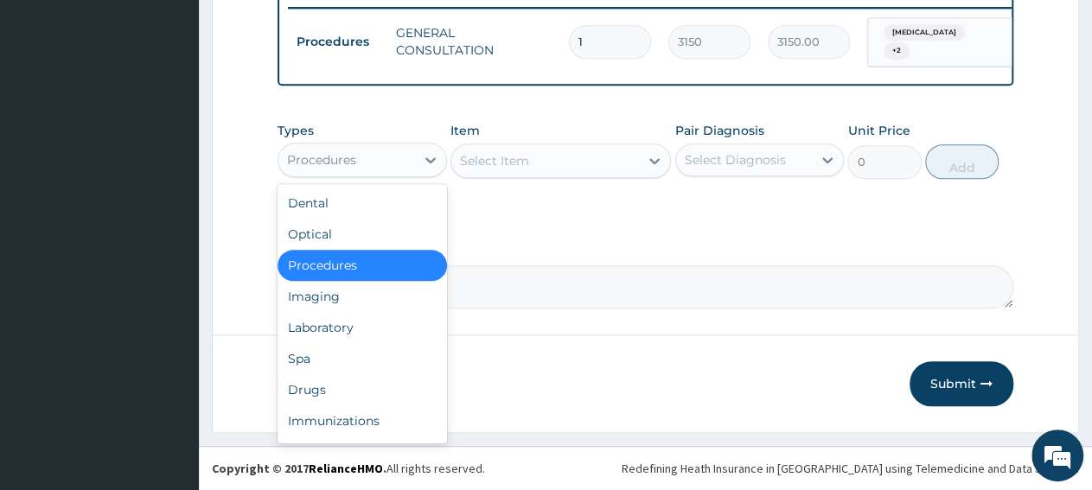
drag, startPoint x: 387, startPoint y: 165, endPoint x: 380, endPoint y: 241, distance: 76.5
click at [386, 165] on div "Procedures" at bounding box center [346, 160] width 137 height 28
click at [328, 395] on div "Drugs" at bounding box center [362, 389] width 169 height 31
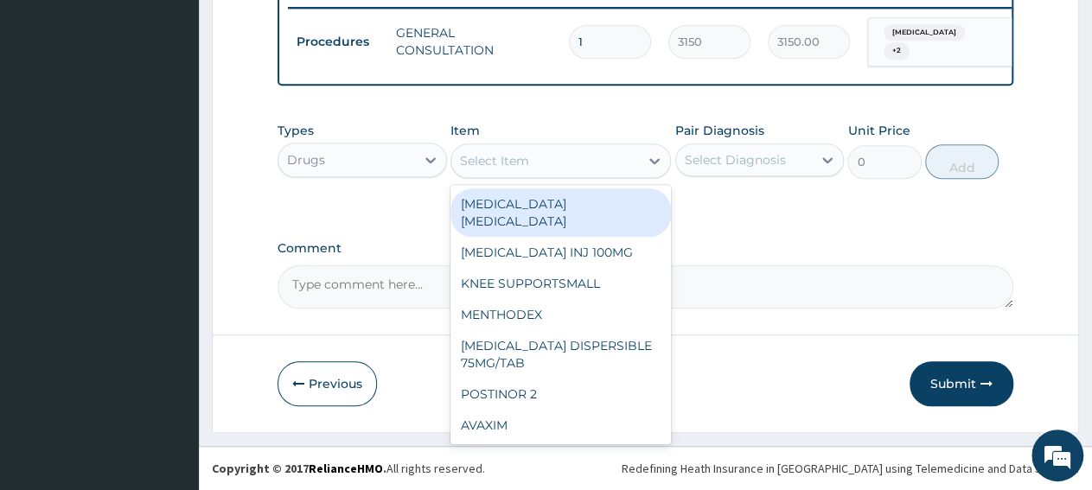
click at [551, 163] on div "Select Item" at bounding box center [545, 161] width 188 height 28
paste input "ERYTHROMYCIN SYRUP 125MG/5ML"
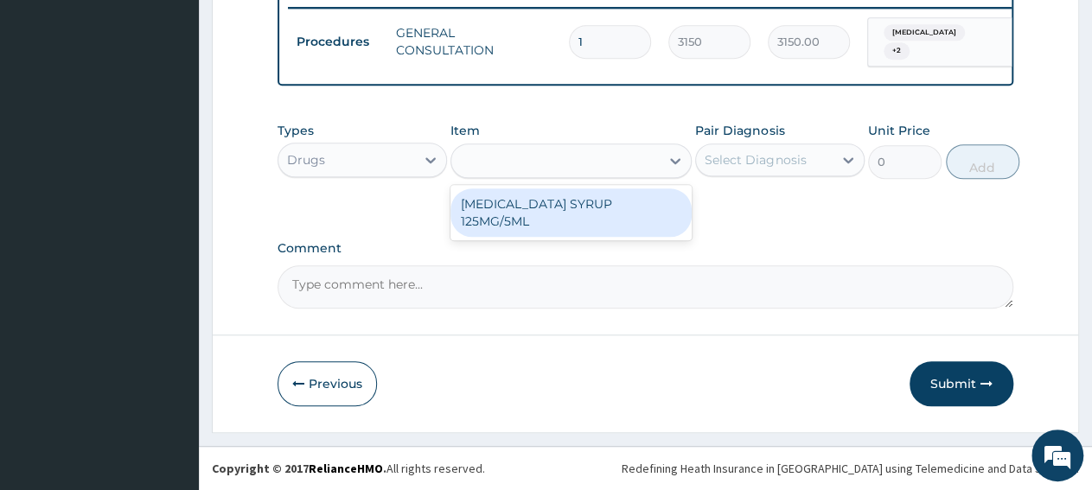
type input "ERYTHROMYCIN SYRUP 125MG/5ML"
click at [553, 209] on div "ERYTHROMYCIN SYRUP 125MG/5ML" at bounding box center [570, 212] width 241 height 48
type input "1263.065185546875"
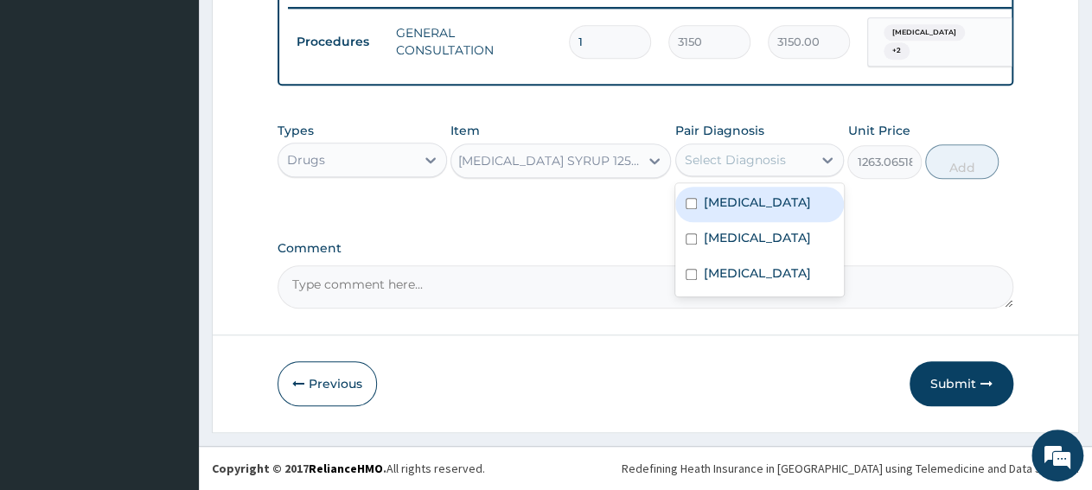
click at [738, 165] on div "Select Diagnosis" at bounding box center [735, 159] width 101 height 17
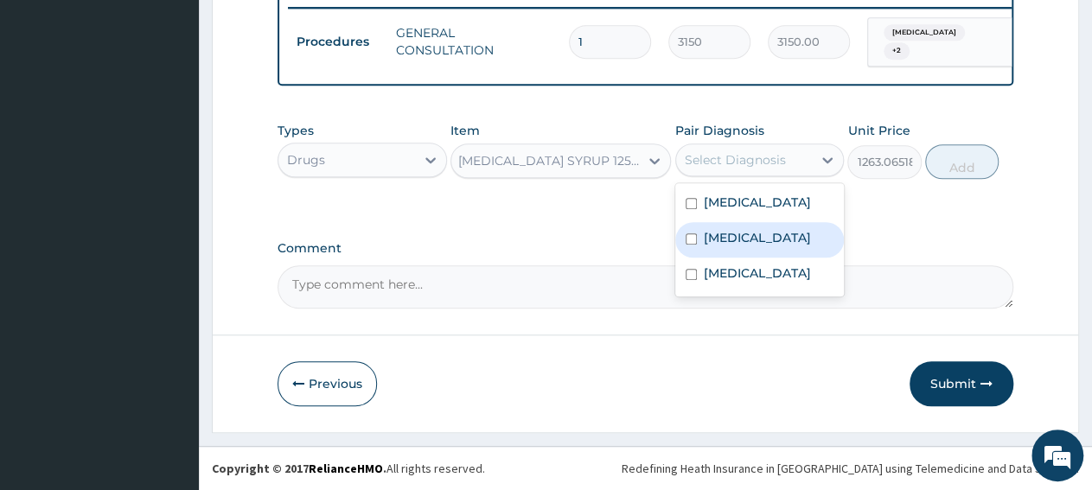
click at [738, 243] on label "Sepsis" at bounding box center [757, 237] width 107 height 17
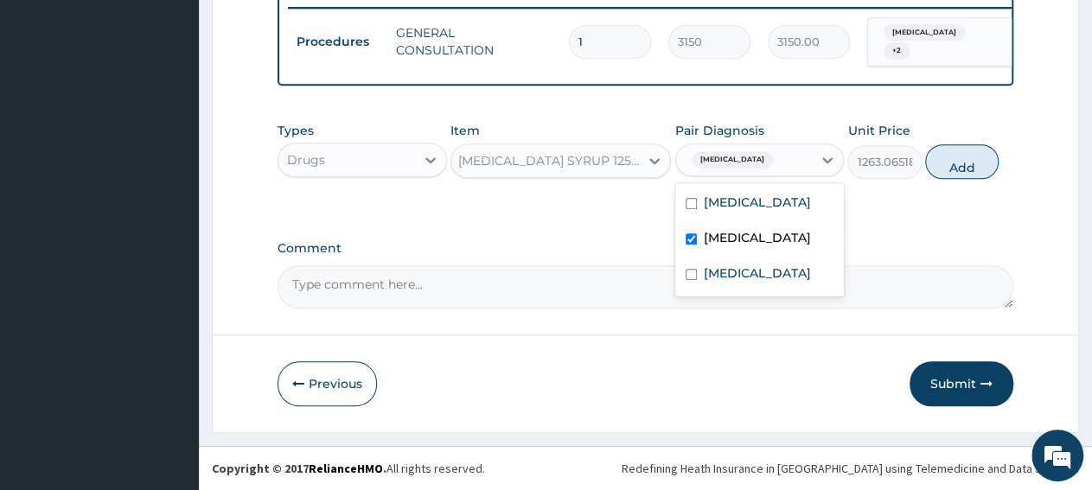
checkbox input "true"
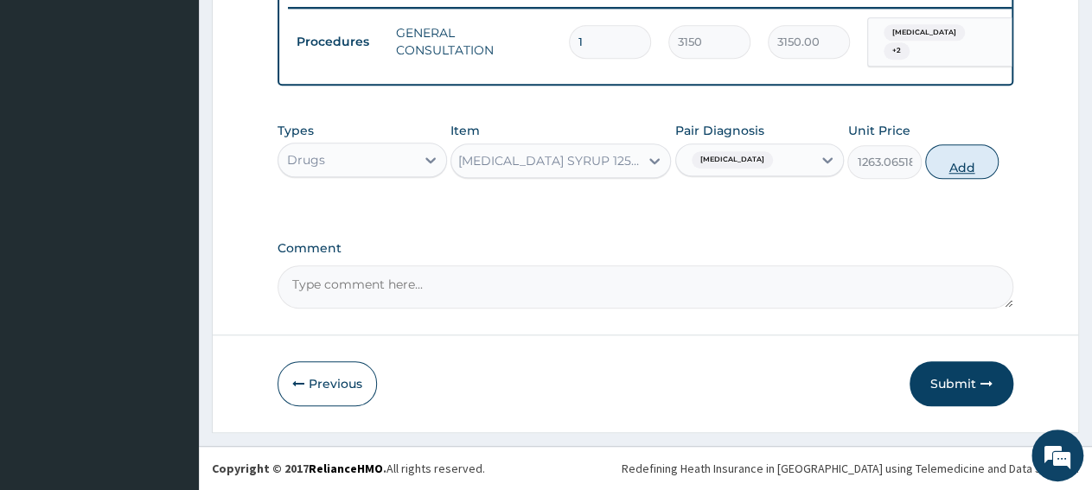
click at [997, 163] on button "Add" at bounding box center [961, 161] width 73 height 35
type input "0"
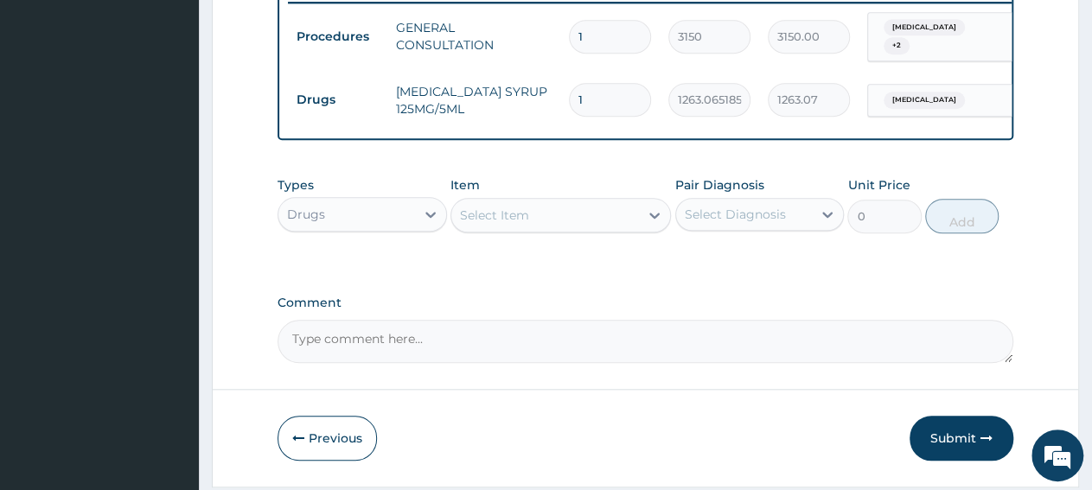
click at [534, 229] on div "Select Item" at bounding box center [545, 215] width 188 height 28
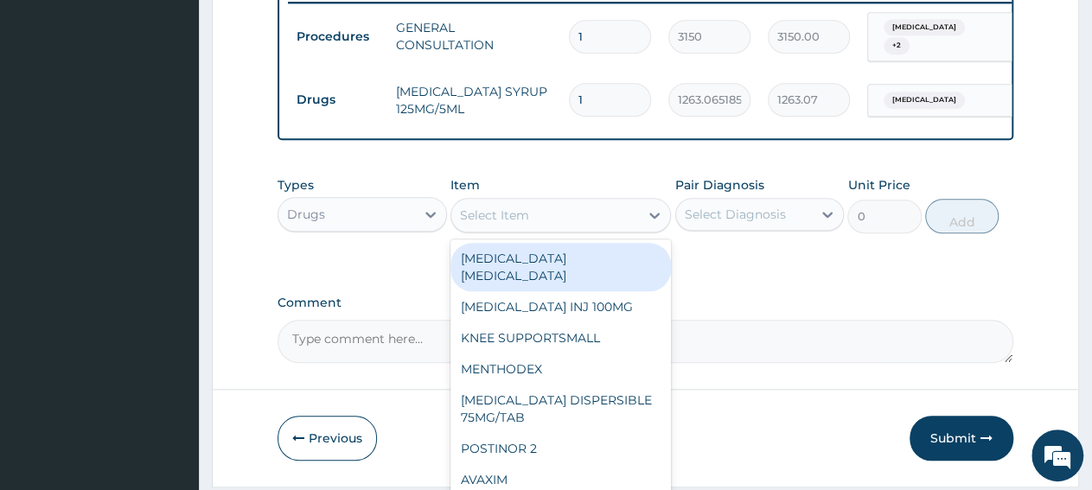
paste input "CAMOSUNATE BELOW 1YR75MG/25MG 2DLY FOR 3DAYS"
type input "CAMOSUNATE BELOW 1YR75MG/25MG 2DLY FOR 3DAYS"
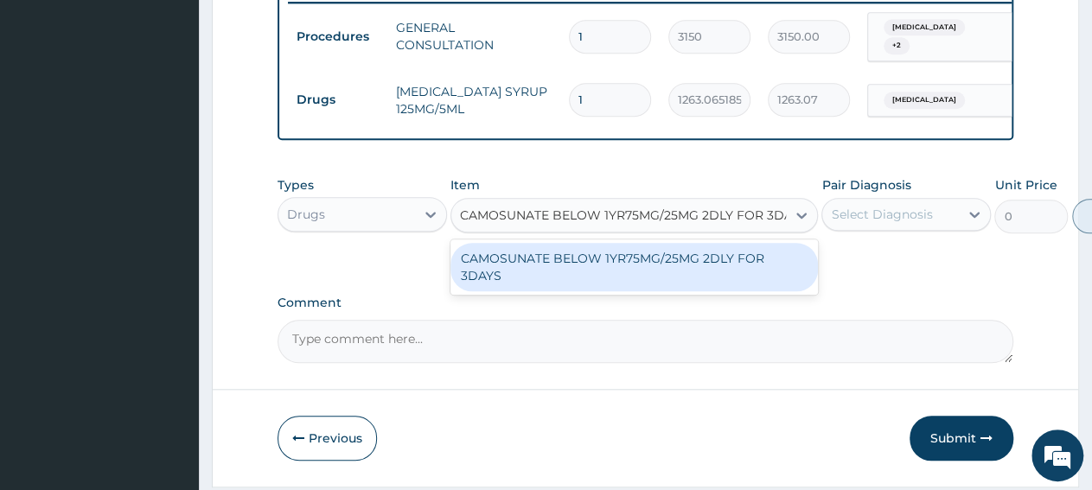
scroll to position [0, 21]
click at [546, 267] on div "CAMOSUNATE BELOW 1YR75MG/25MG 2DLY FOR 3DAYS" at bounding box center [633, 267] width 367 height 48
type input "1147.14892578125"
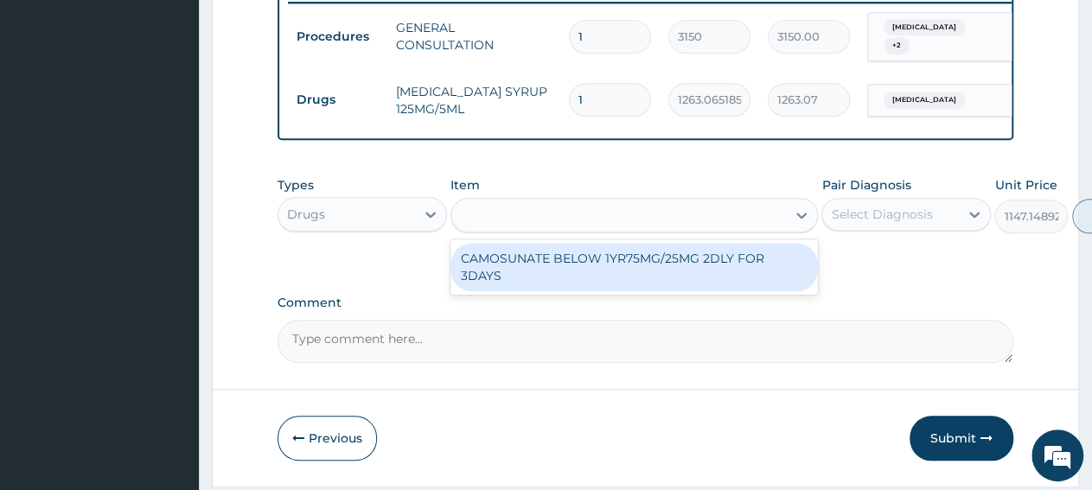
scroll to position [0, 2]
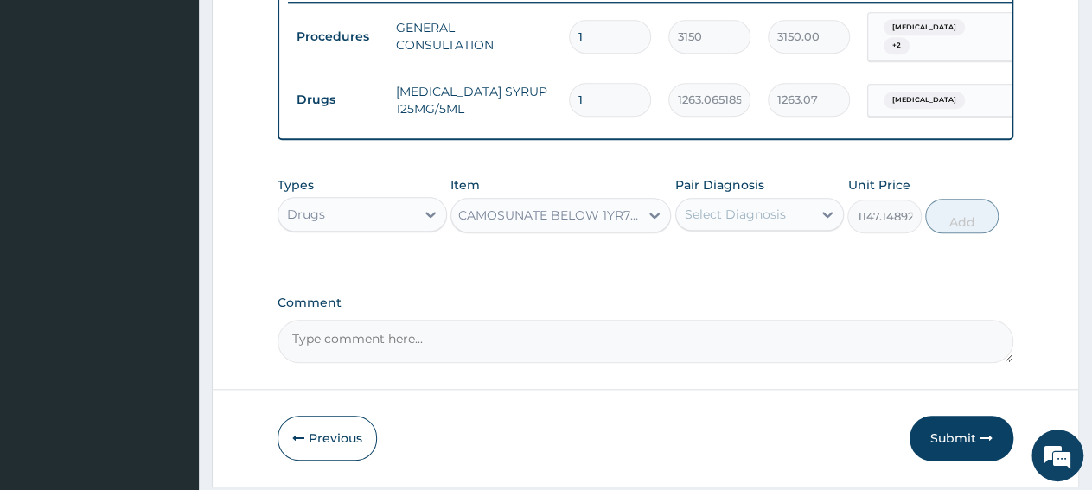
click at [786, 224] on div "Select Diagnosis" at bounding box center [744, 215] width 137 height 28
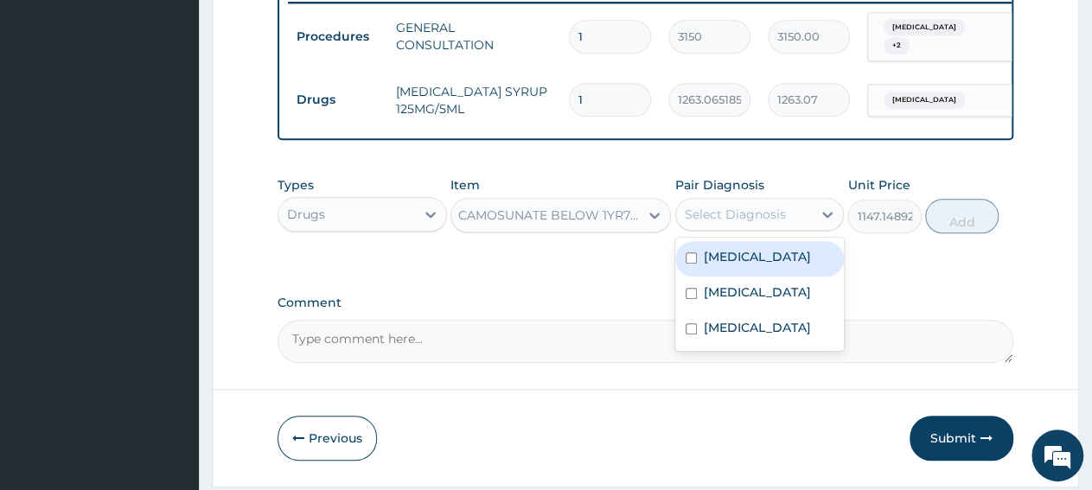
click at [800, 269] on div "Malaria" at bounding box center [759, 258] width 169 height 35
checkbox input "true"
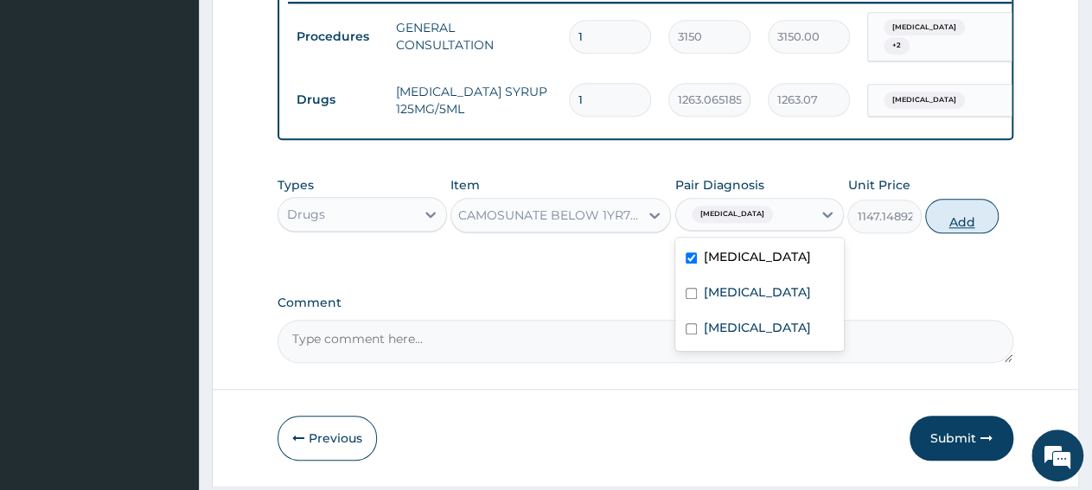
click at [939, 231] on button "Add" at bounding box center [961, 216] width 73 height 35
type input "0"
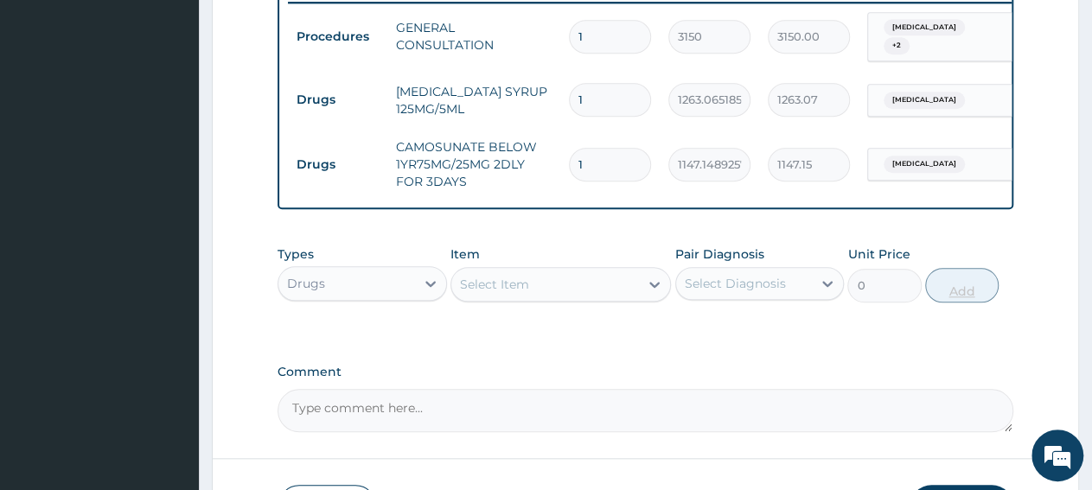
scroll to position [0, 0]
type input "0.00"
type input "3"
type input "3441.45"
type input "3"
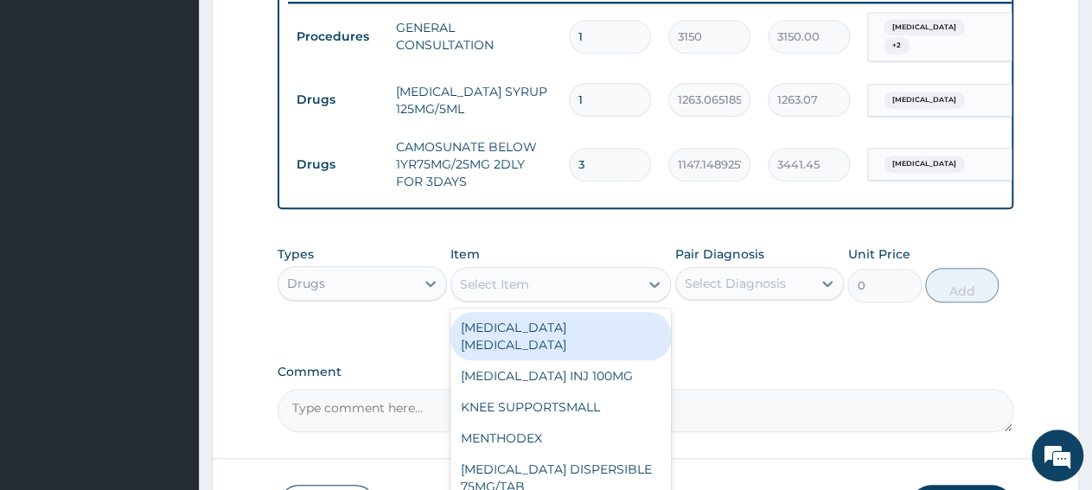
click at [543, 298] on div "Select Item" at bounding box center [545, 285] width 188 height 28
paste input "PCM SYRUP EMZOR"
type input "PCM SYRUP EMZOR"
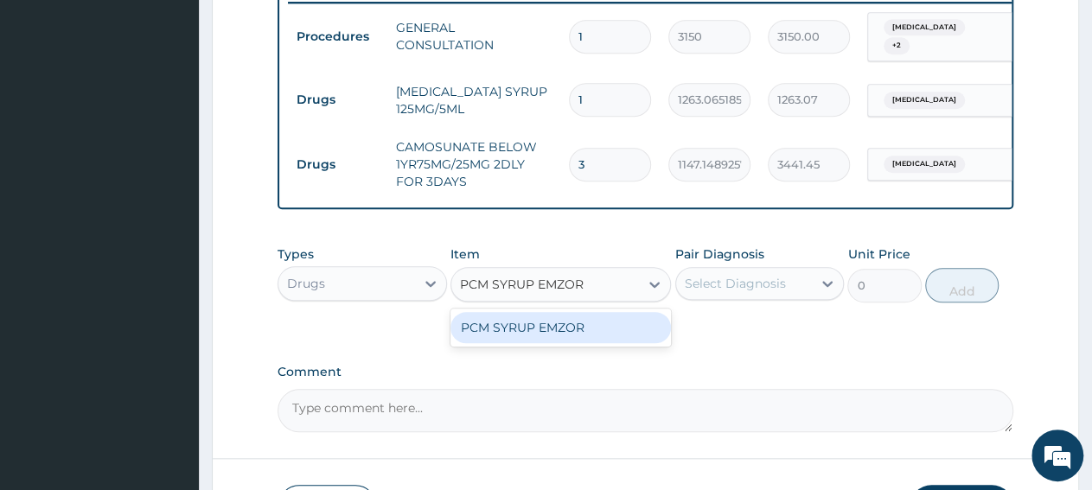
click at [568, 342] on div "PCM SYRUP EMZOR" at bounding box center [560, 327] width 220 height 31
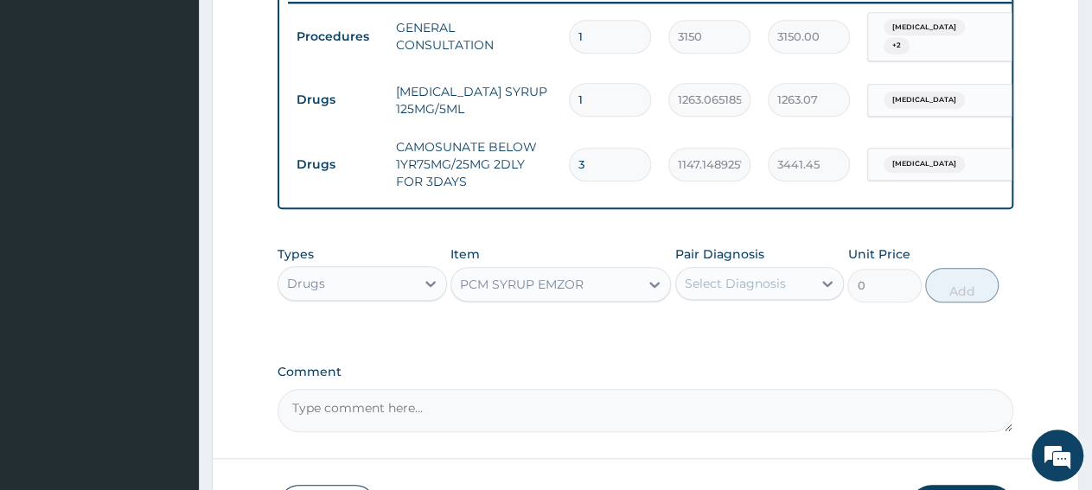
type input "940.7999877929688"
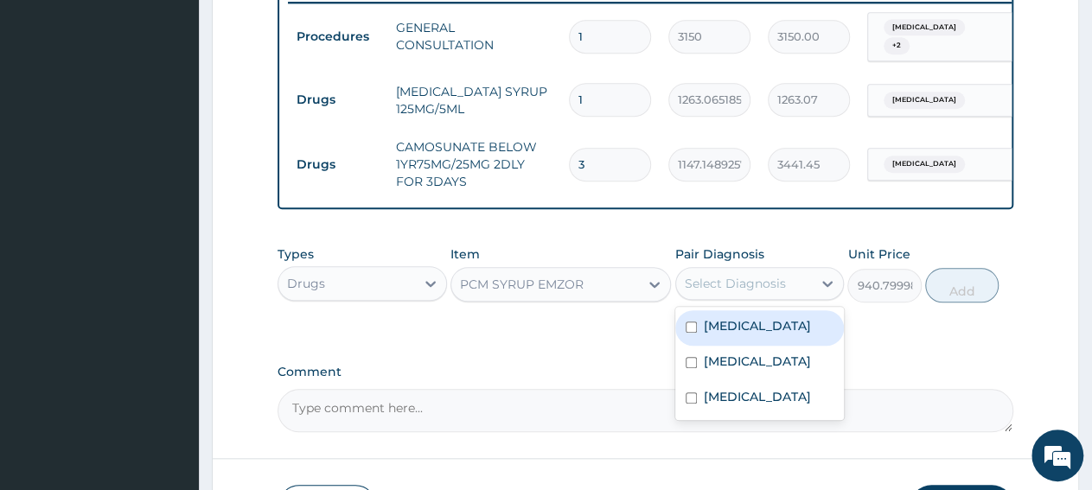
click at [758, 285] on div "Select Diagnosis" at bounding box center [735, 283] width 101 height 17
click at [768, 336] on div "Malaria" at bounding box center [759, 327] width 169 height 35
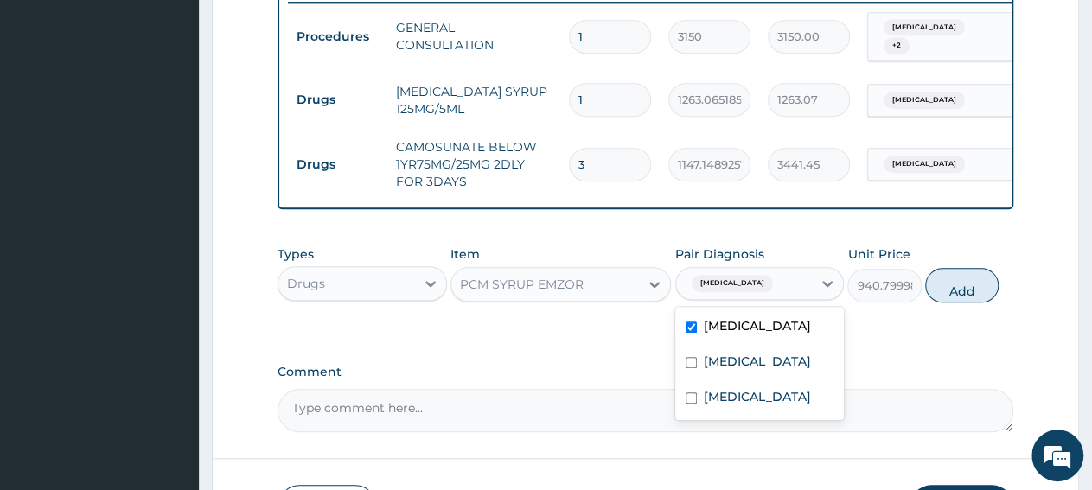
checkbox input "true"
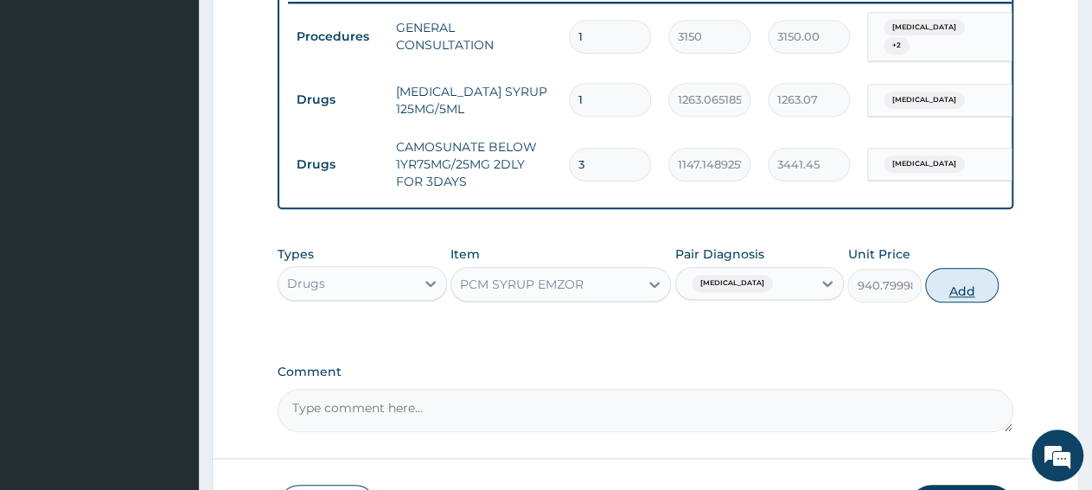
click at [976, 295] on button "Add" at bounding box center [961, 285] width 73 height 35
type input "0"
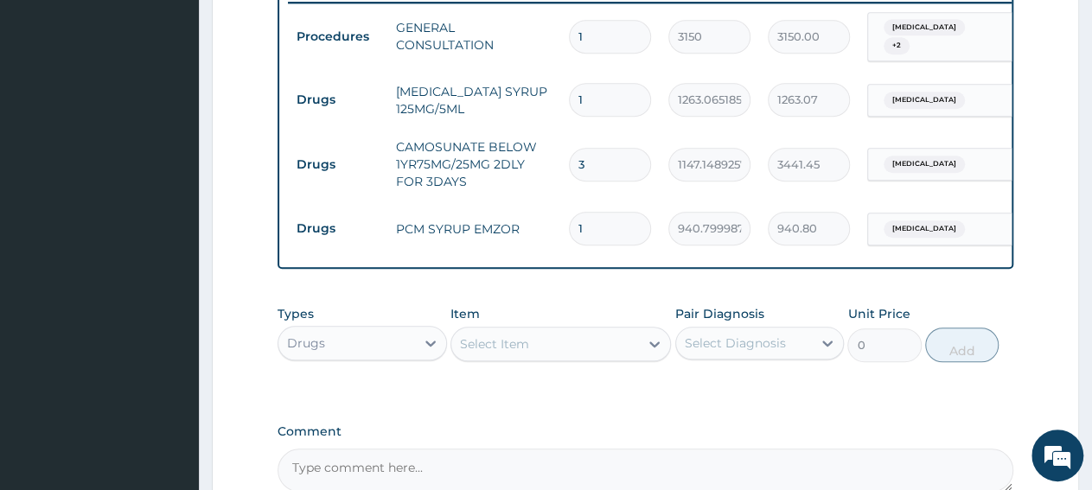
click at [938, 98] on div "Sepsis" at bounding box center [938, 100] width 140 height 29
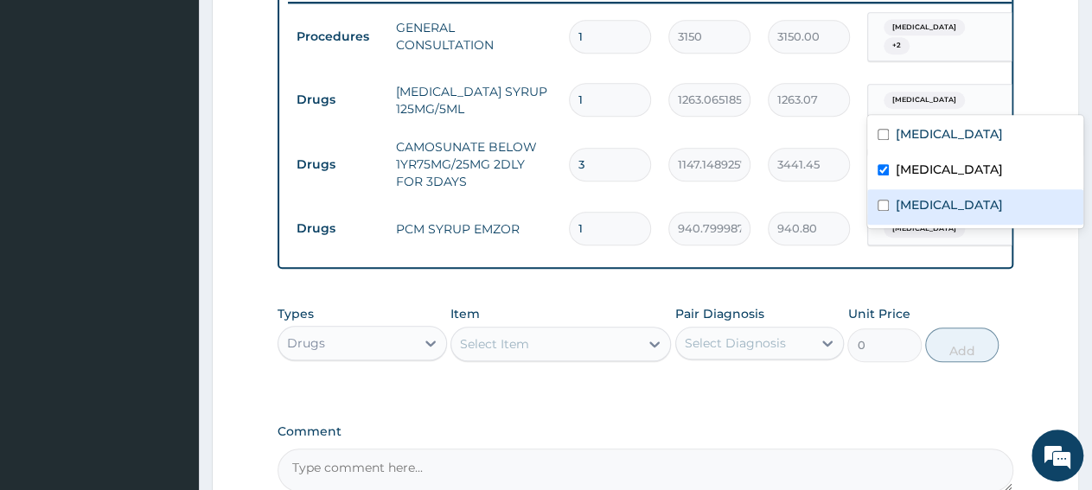
click at [946, 209] on label "Upper respiratory infection" at bounding box center [949, 204] width 107 height 17
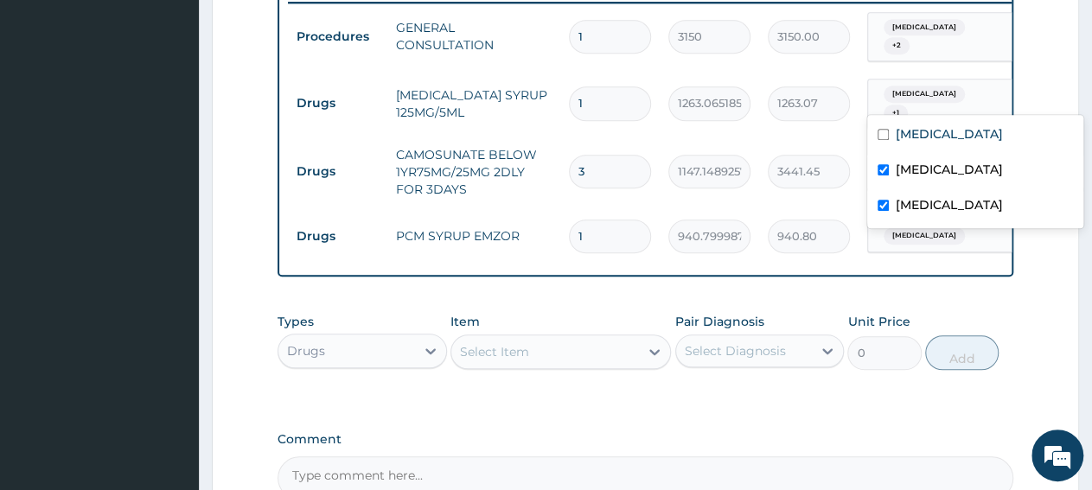
checkbox input "true"
click at [929, 169] on label "Sepsis" at bounding box center [949, 169] width 107 height 17
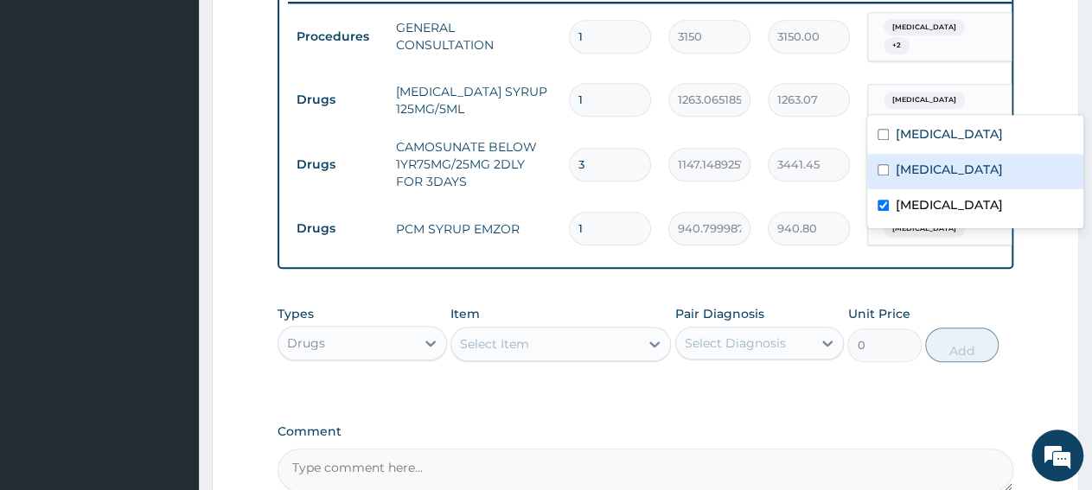
checkbox input "false"
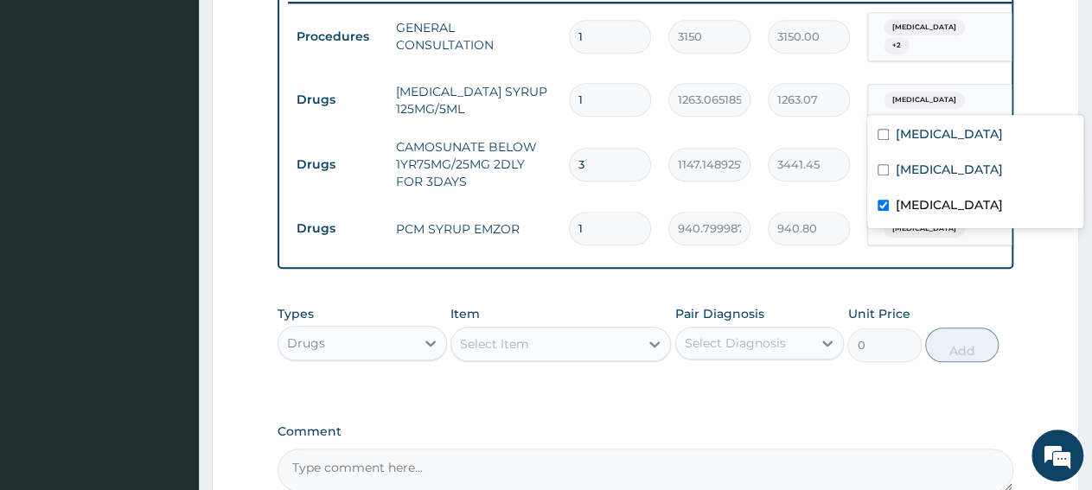
click at [1063, 317] on form "Step 2 of 2 PA Code / Prescription Code Enter Code(Secondary Care Only) Encount…" at bounding box center [645, 10] width 867 height 1211
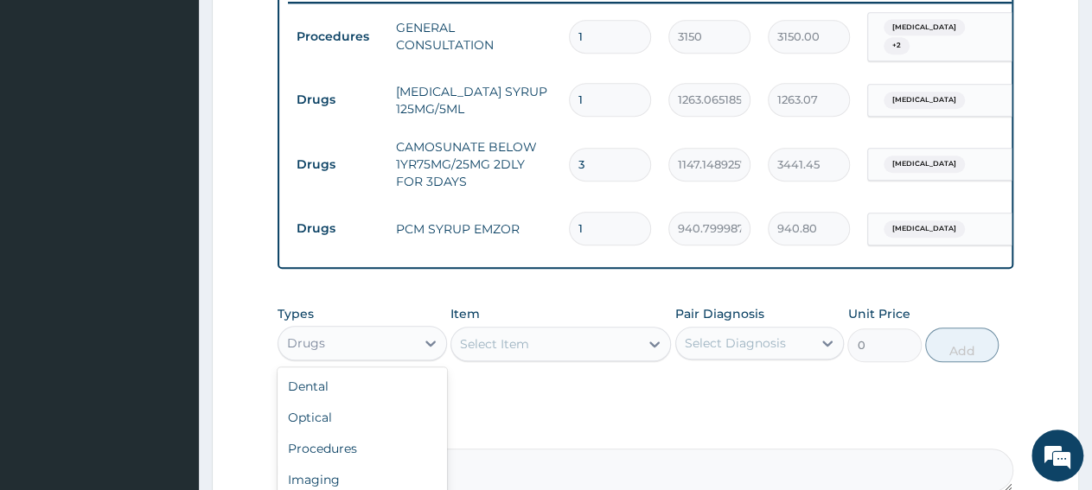
click at [356, 350] on div "Drugs" at bounding box center [346, 343] width 137 height 28
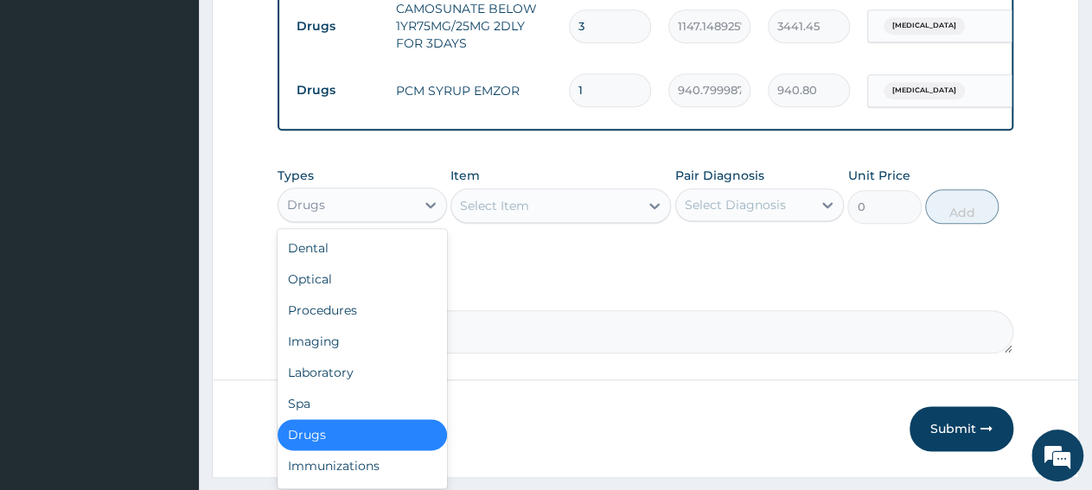
scroll to position [875, 0]
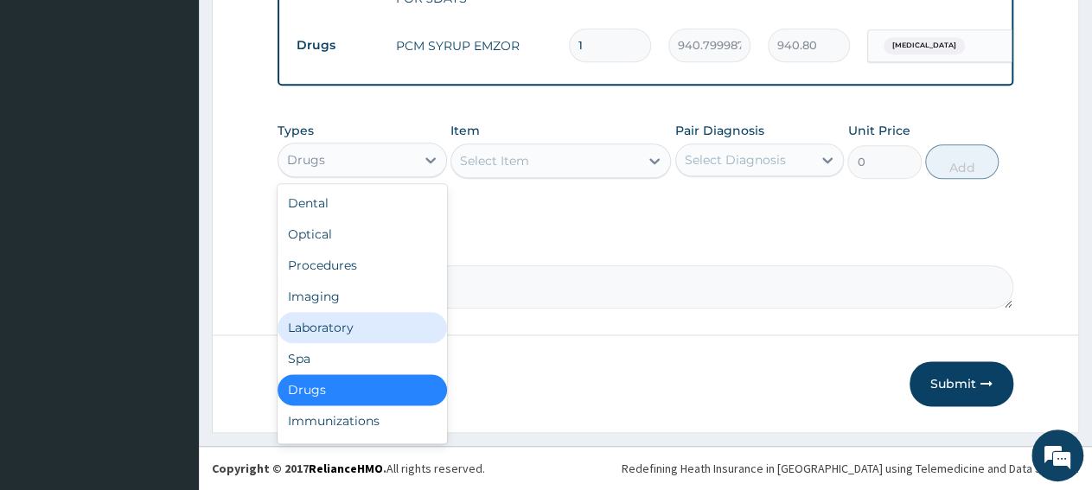
click at [338, 339] on div "Laboratory" at bounding box center [362, 327] width 169 height 31
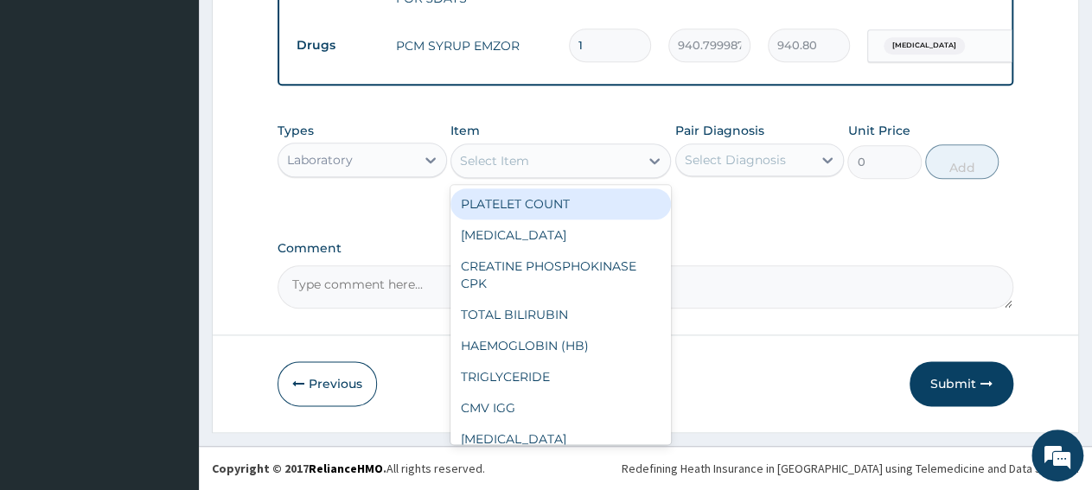
click at [539, 165] on div "Select Item" at bounding box center [545, 161] width 188 height 28
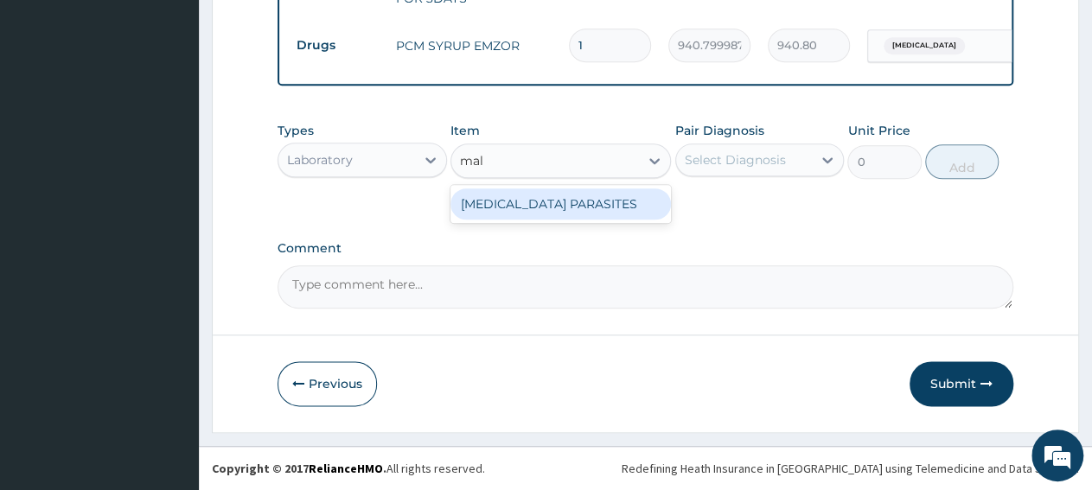
type input "mala"
click at [575, 193] on div "MALARIA PARASITES" at bounding box center [560, 203] width 220 height 31
type input "2500"
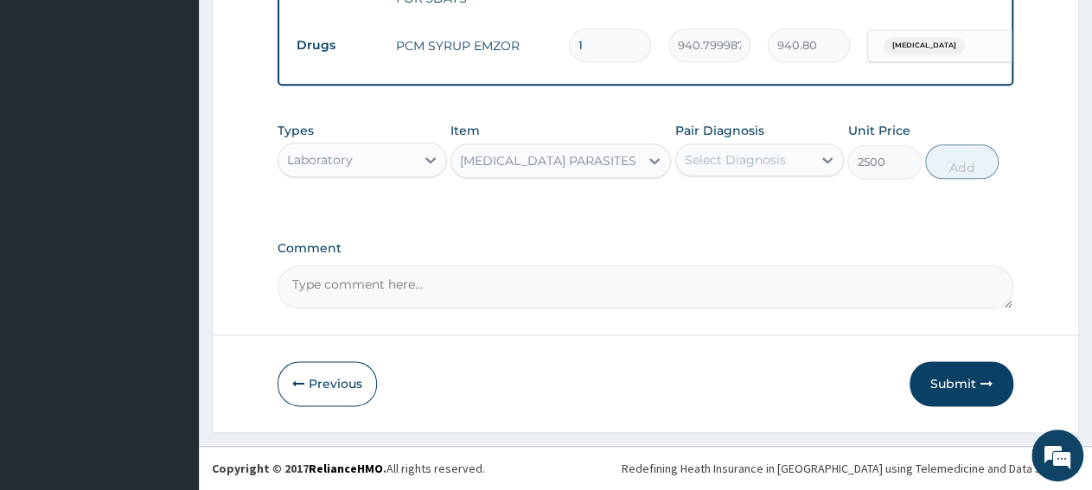
click at [703, 170] on div "Select Diagnosis" at bounding box center [744, 160] width 137 height 28
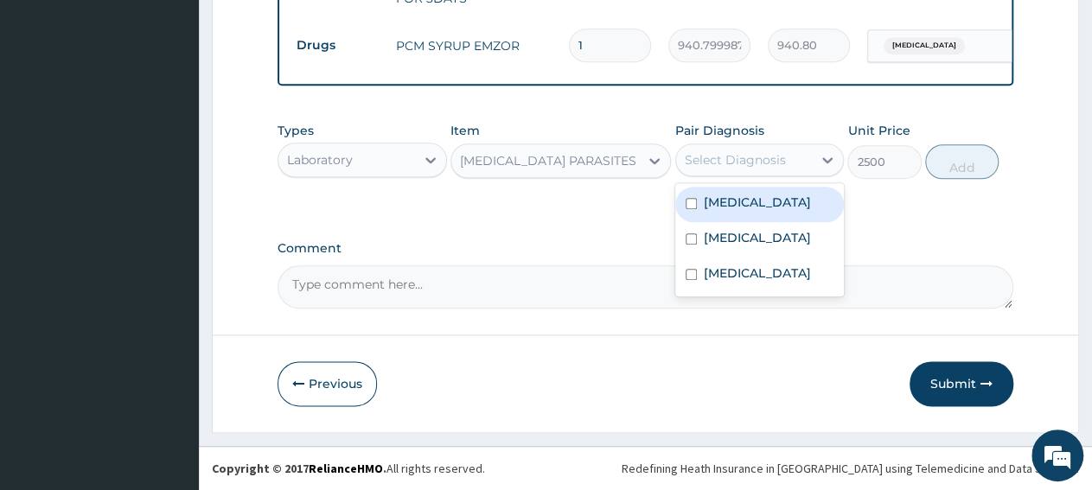
click at [763, 212] on div "Malaria" at bounding box center [759, 204] width 169 height 35
checkbox input "true"
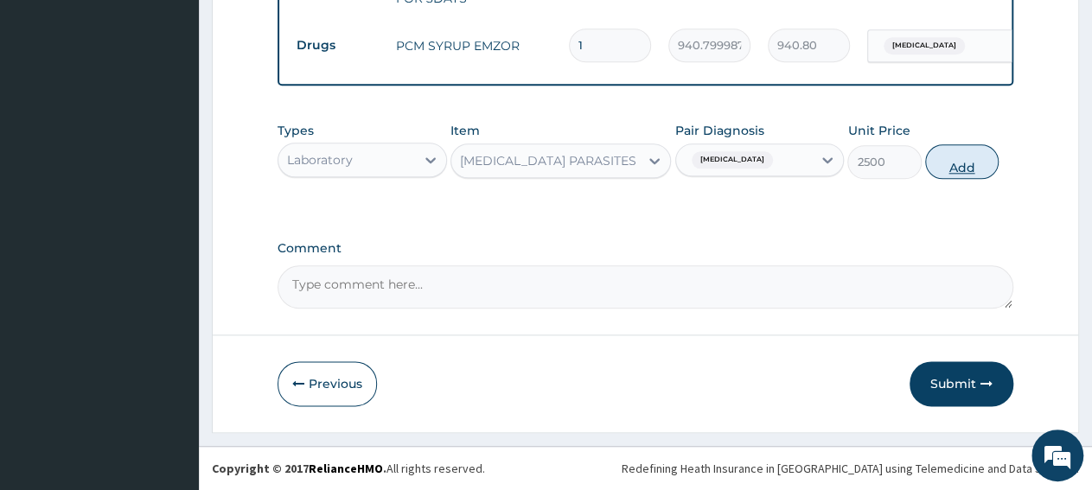
click at [988, 169] on button "Add" at bounding box center [961, 161] width 73 height 35
type input "0"
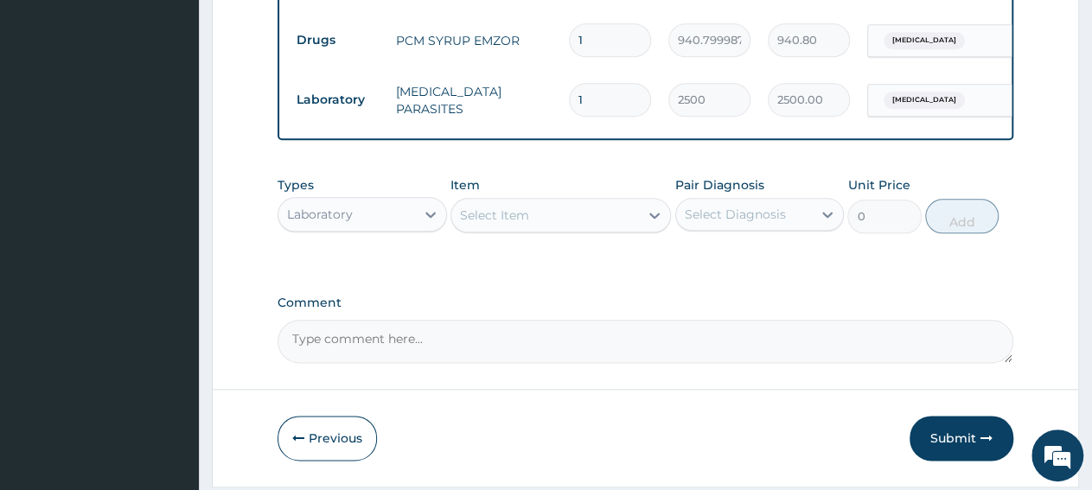
click at [516, 229] on div "Select Item" at bounding box center [545, 215] width 188 height 28
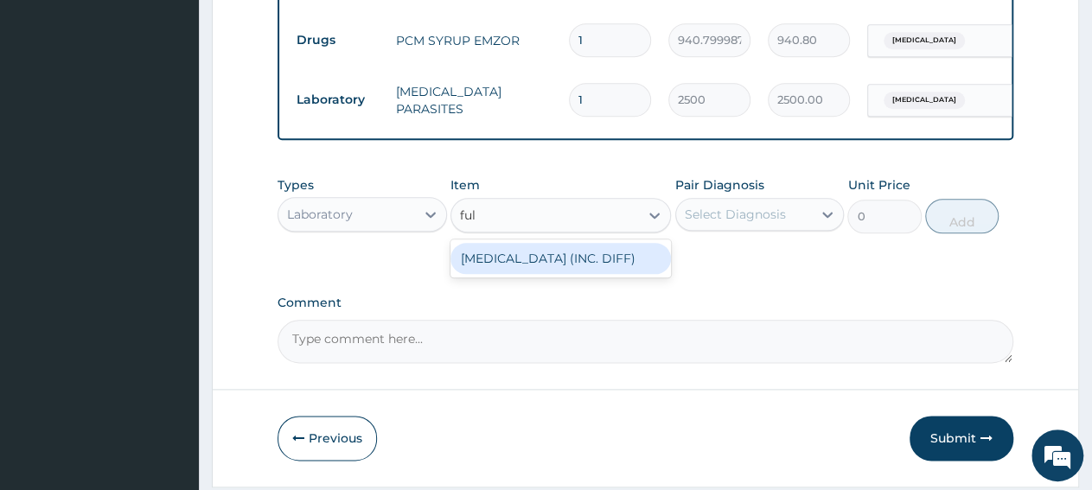
type input "full"
click at [523, 268] on div "FULL BLOOD COUNT (INC. DIFF)" at bounding box center [560, 258] width 220 height 31
type input "4341.60009765625"
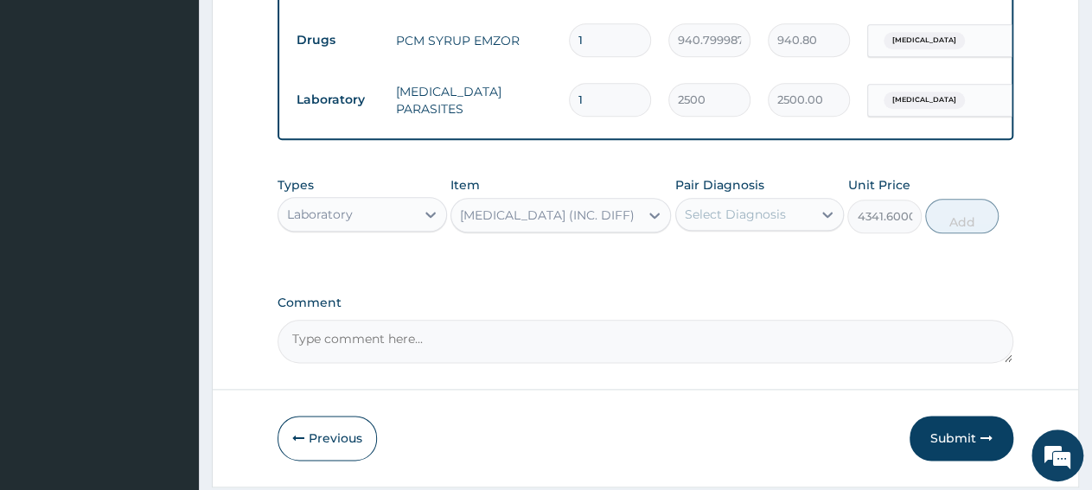
click at [733, 223] on div "Select Diagnosis" at bounding box center [735, 214] width 101 height 17
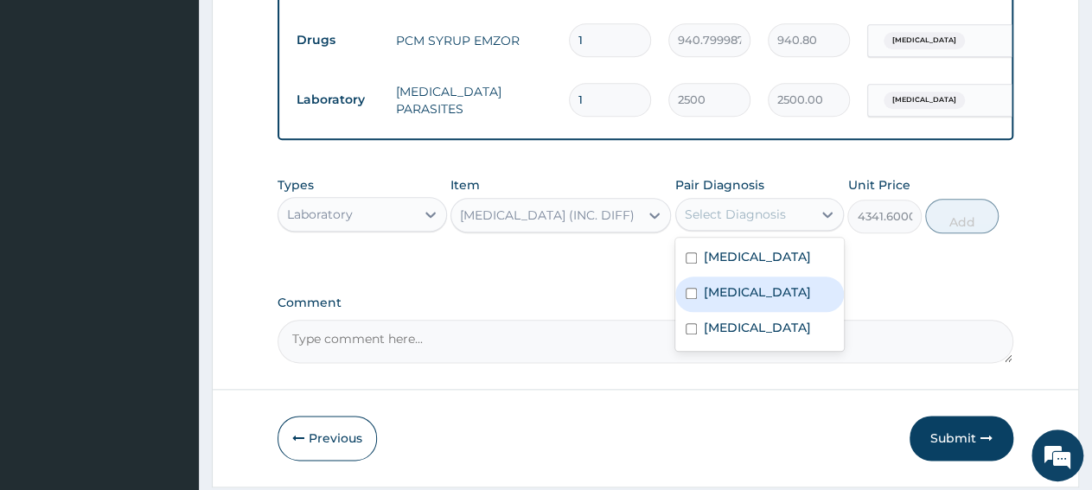
click at [732, 312] on div "Sepsis" at bounding box center [759, 294] width 169 height 35
checkbox input "true"
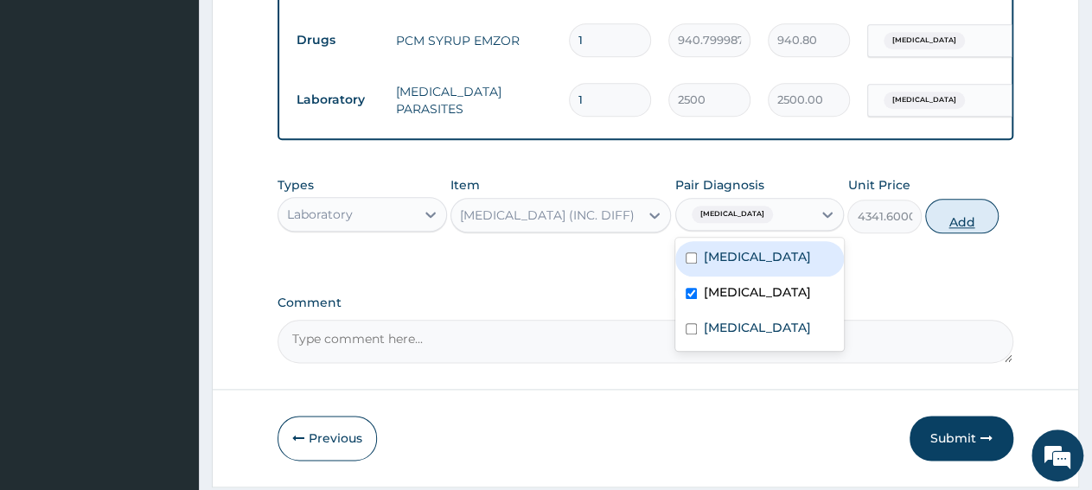
click at [980, 233] on button "Add" at bounding box center [961, 216] width 73 height 35
type input "0"
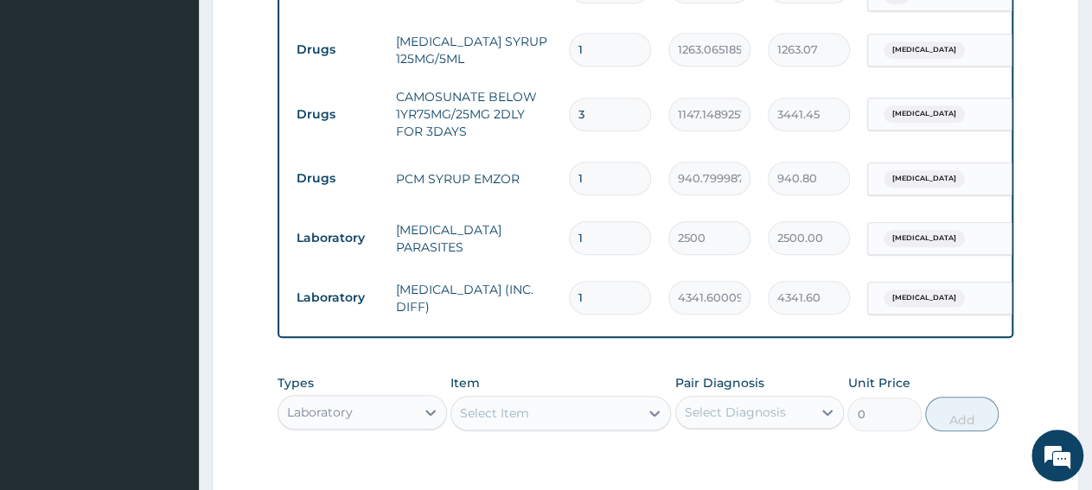
scroll to position [695, 0]
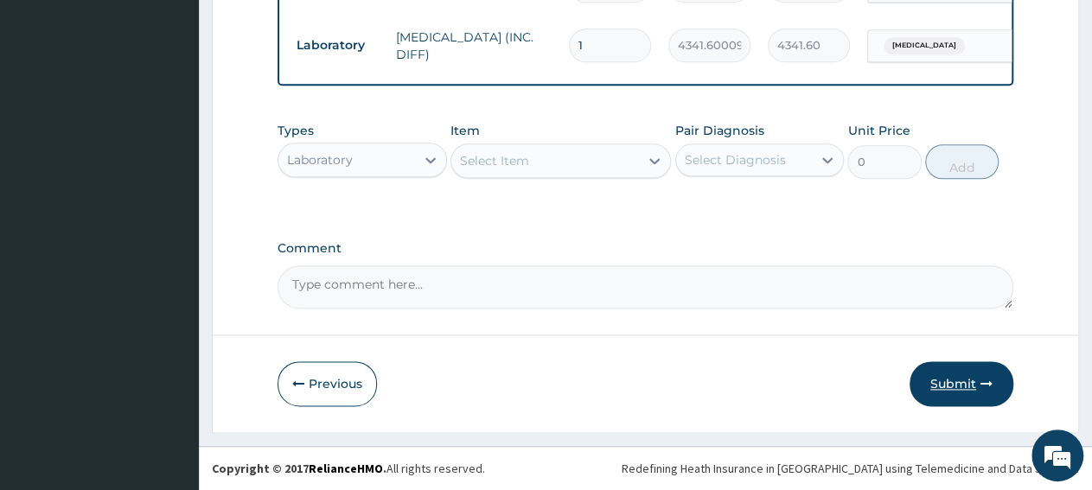
click at [959, 377] on button "Submit" at bounding box center [962, 383] width 104 height 45
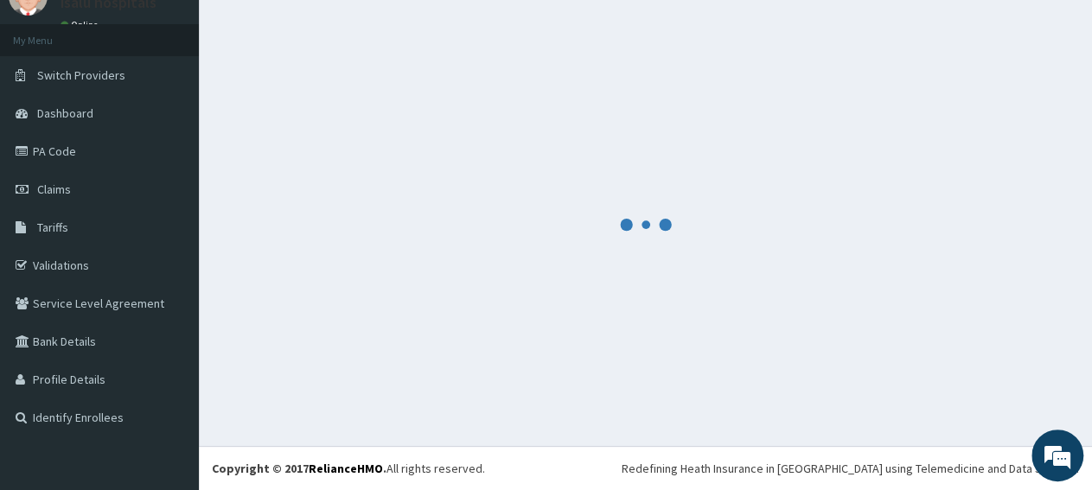
scroll to position [74, 0]
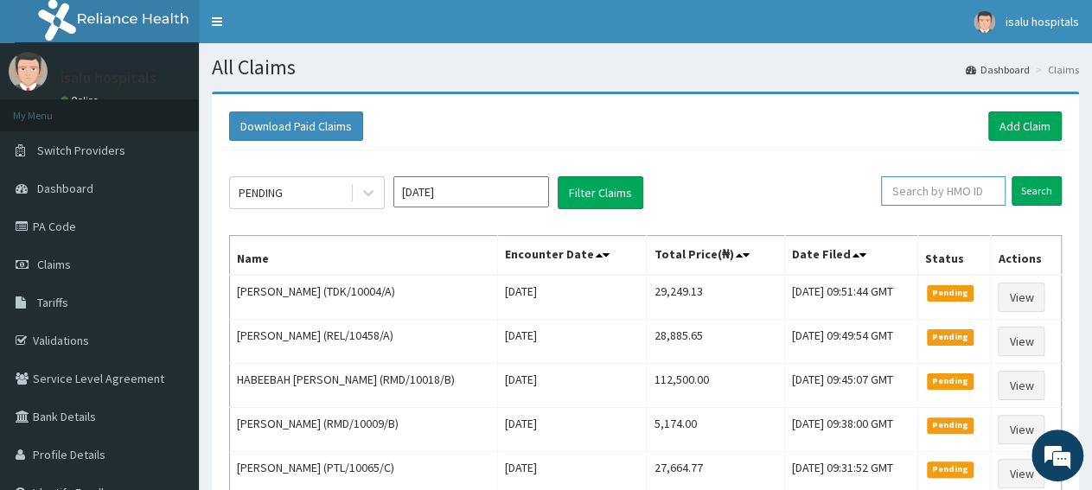
paste input "REL/10458/C"
type input "REL/10458/C"
click at [1040, 194] on input "Search" at bounding box center [1037, 190] width 50 height 29
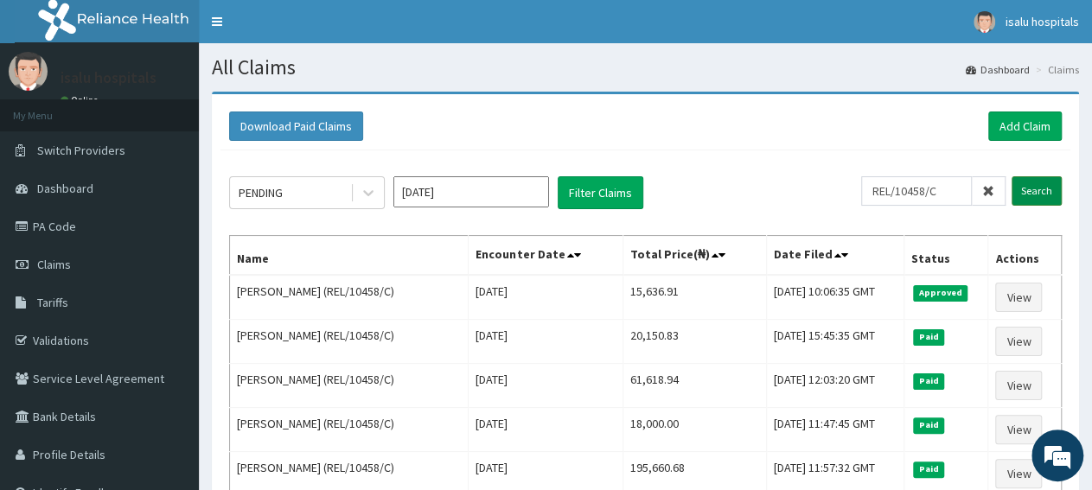
click at [1050, 198] on input "Search" at bounding box center [1037, 190] width 50 height 29
click at [1027, 124] on link "Add Claim" at bounding box center [1024, 126] width 73 height 29
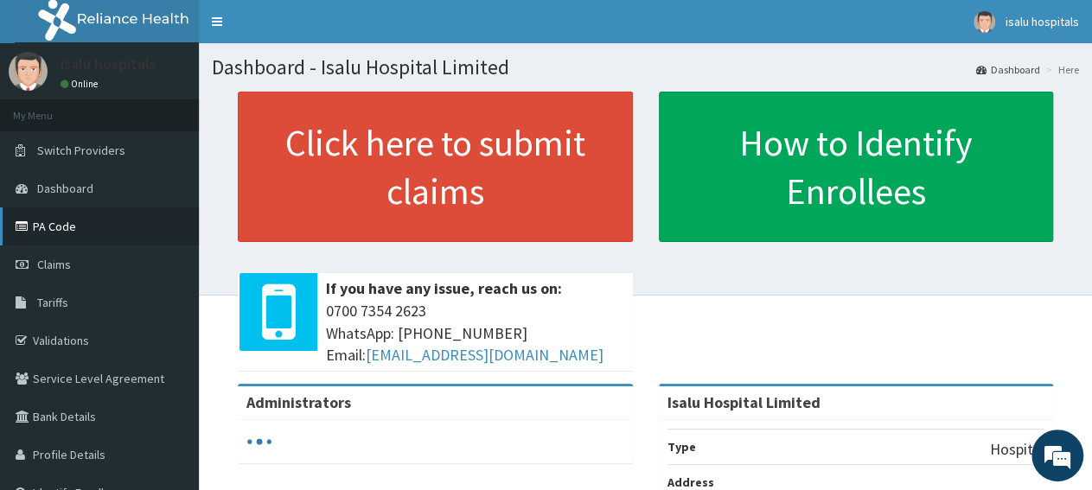
click at [67, 227] on link "PA Code" at bounding box center [99, 227] width 199 height 38
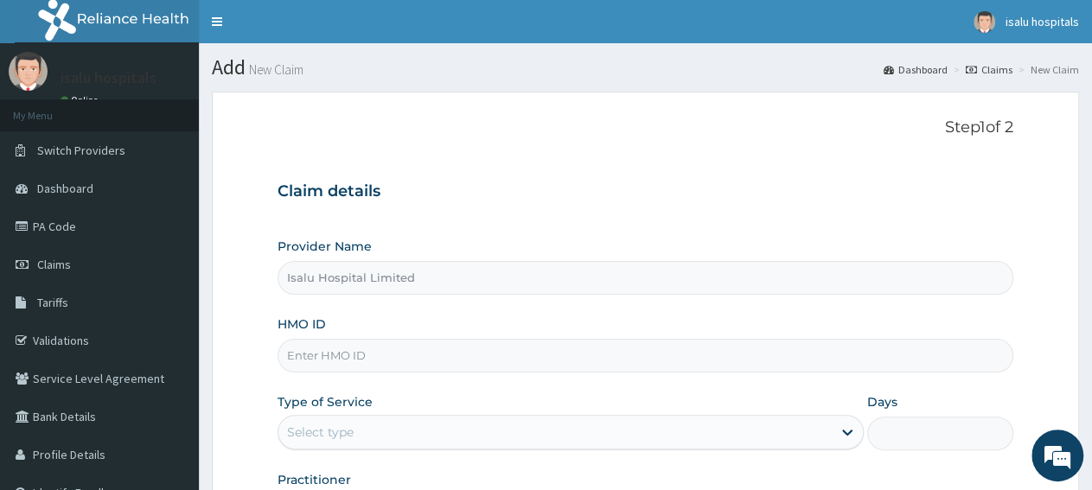
paste input "RET/46402/A"
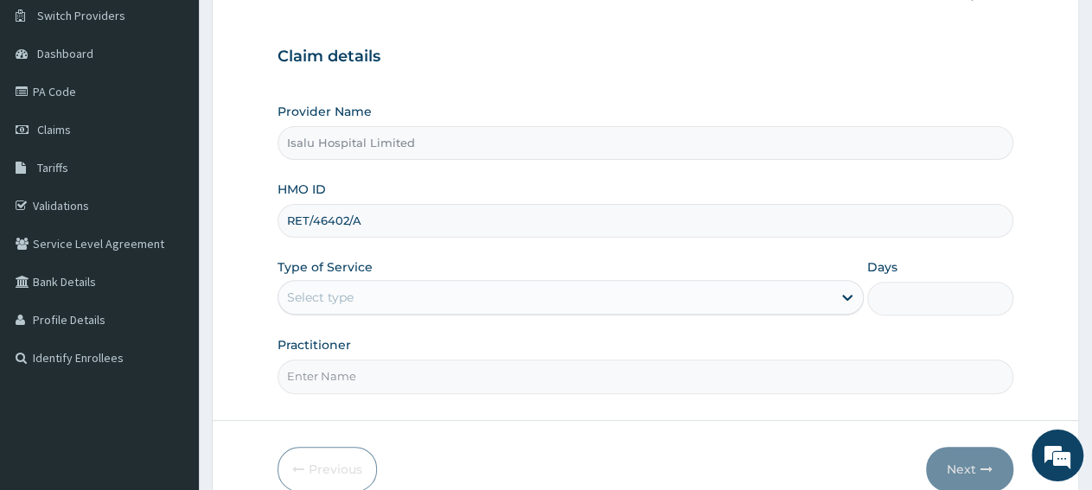
scroll to position [216, 0]
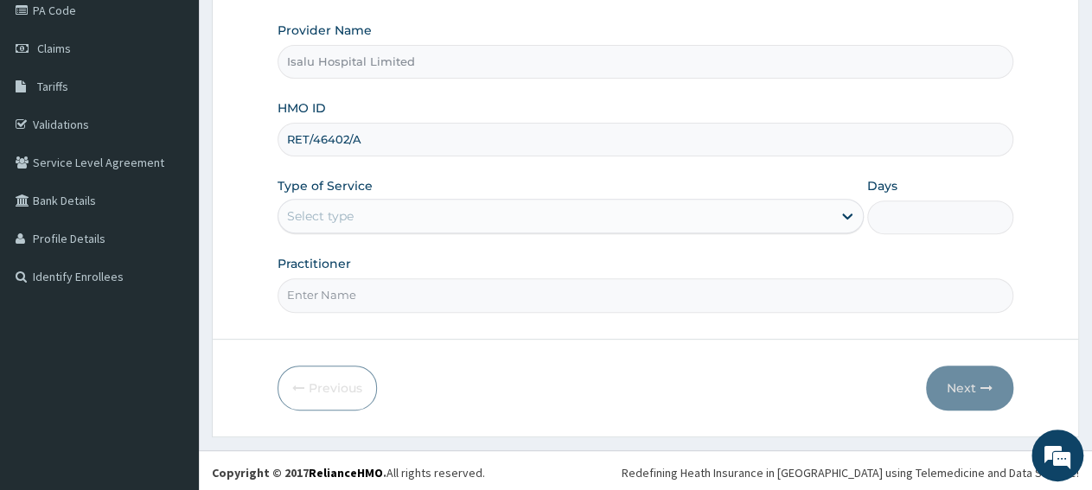
type input "RET/46402/A"
click at [373, 218] on div "Select type" at bounding box center [554, 216] width 552 height 28
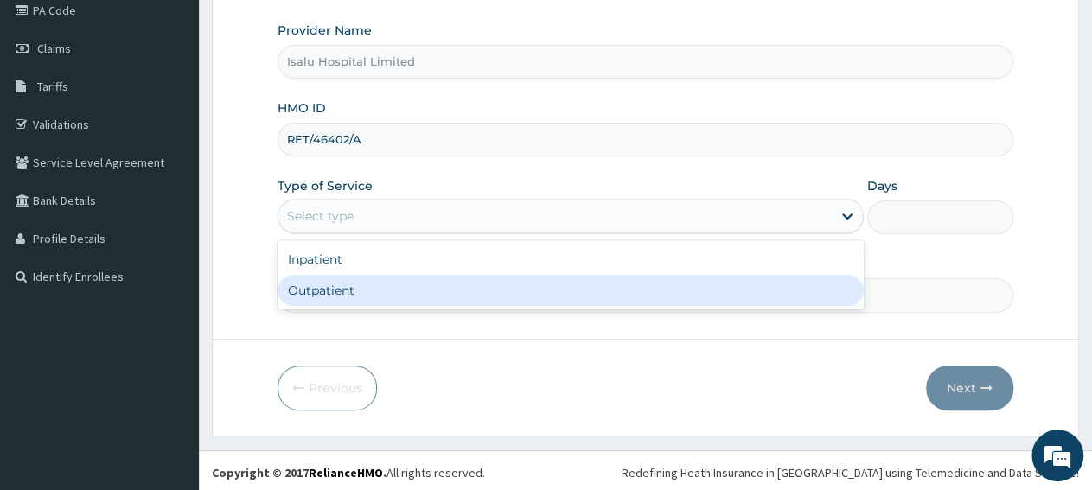
click at [377, 299] on div "Outpatient" at bounding box center [570, 290] width 585 height 31
type input "1"
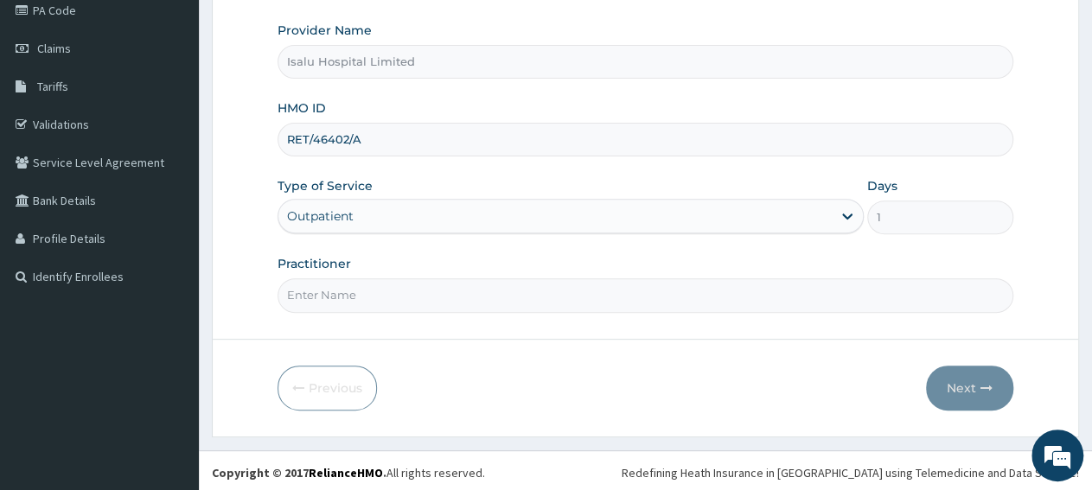
paste input "Sangobiyi Temitope"
type input "Sangobiyi Temitope"
click at [960, 388] on button "Next" at bounding box center [969, 388] width 87 height 45
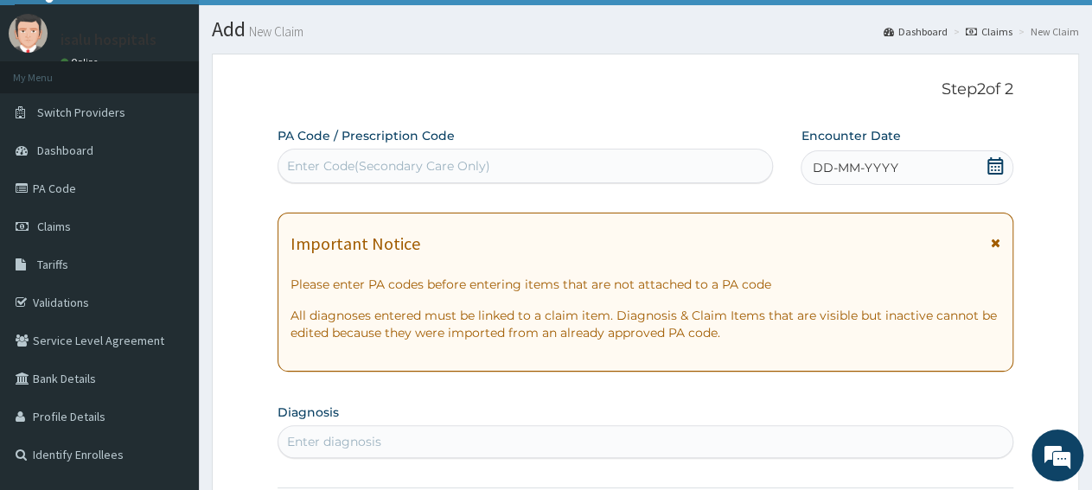
scroll to position [36, 0]
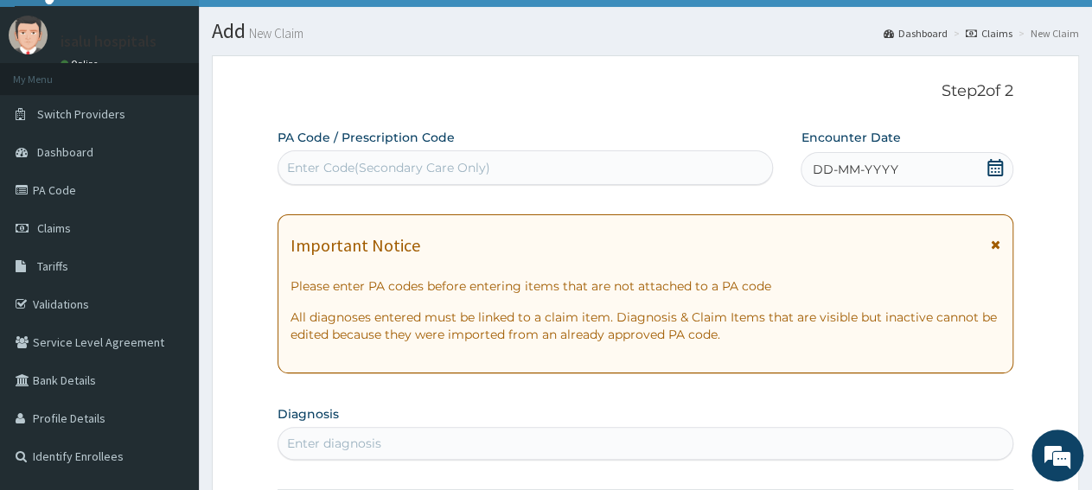
click at [463, 167] on div "Enter Code(Secondary Care Only)" at bounding box center [388, 167] width 203 height 17
paste input "PA/BA140B"
type input "PA/BA140B"
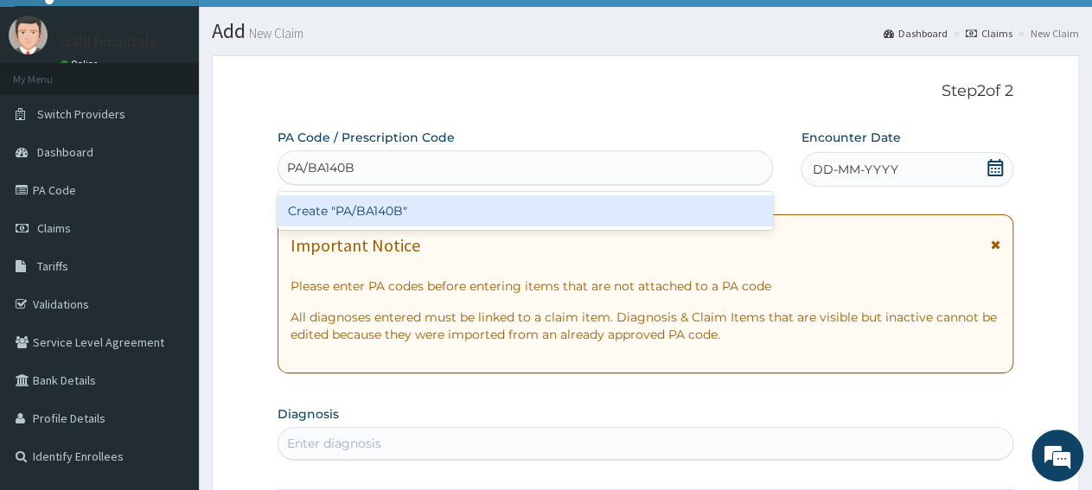
click at [463, 221] on div "Create "PA/BA140B"" at bounding box center [525, 210] width 495 height 31
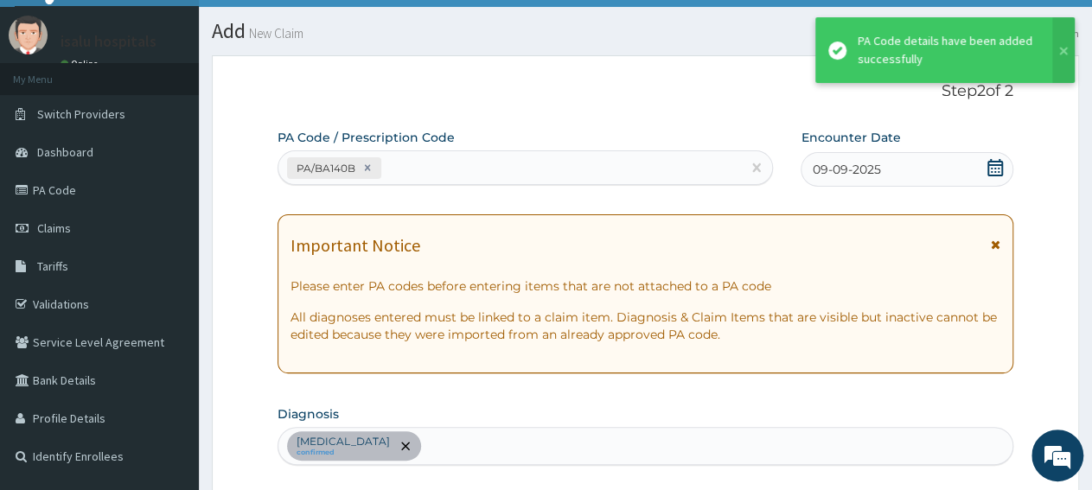
scroll to position [472, 0]
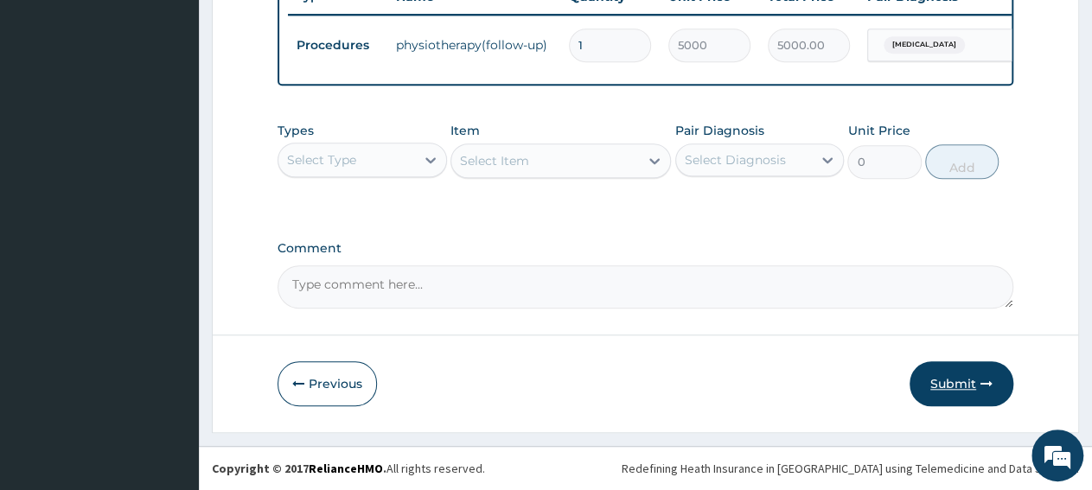
click at [948, 389] on button "Submit" at bounding box center [962, 383] width 104 height 45
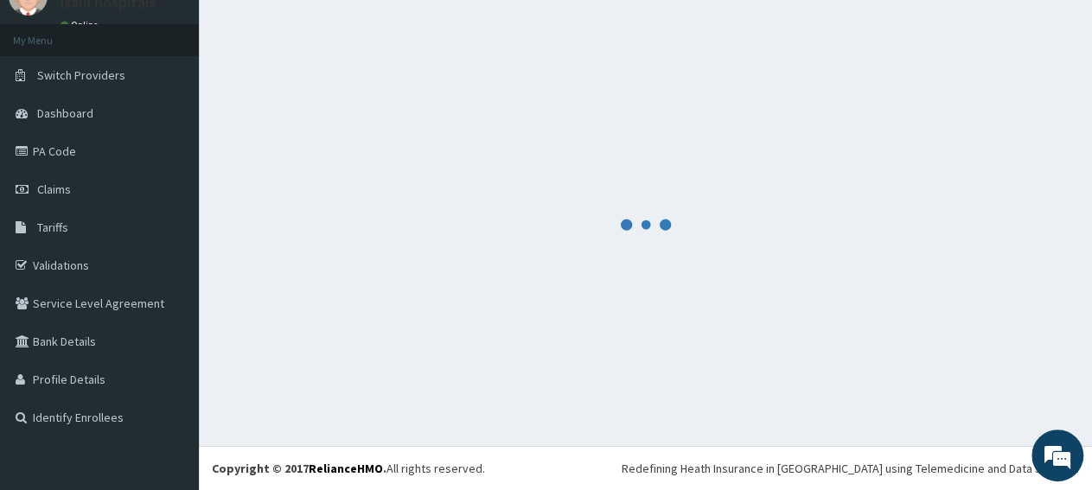
scroll to position [74, 0]
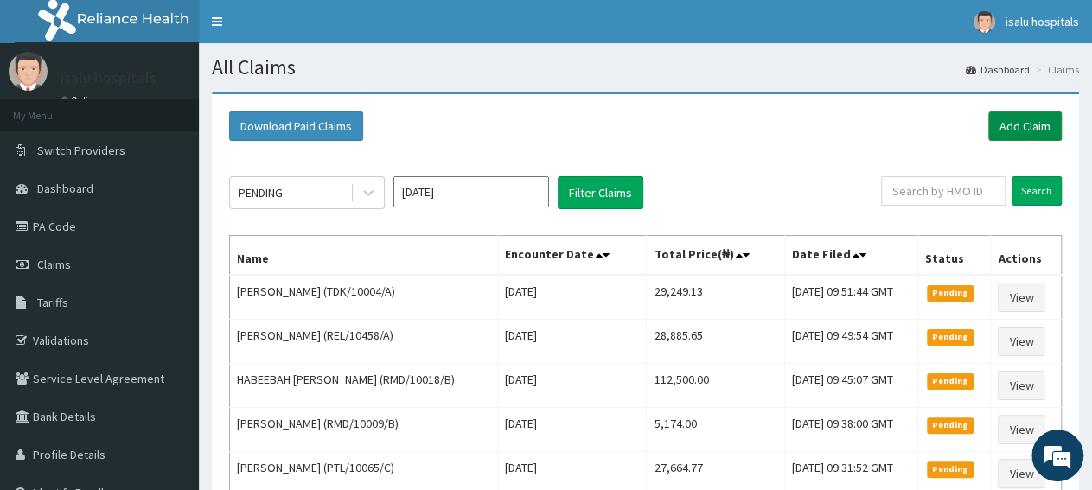
click at [1021, 125] on link "Add Claim" at bounding box center [1024, 126] width 73 height 29
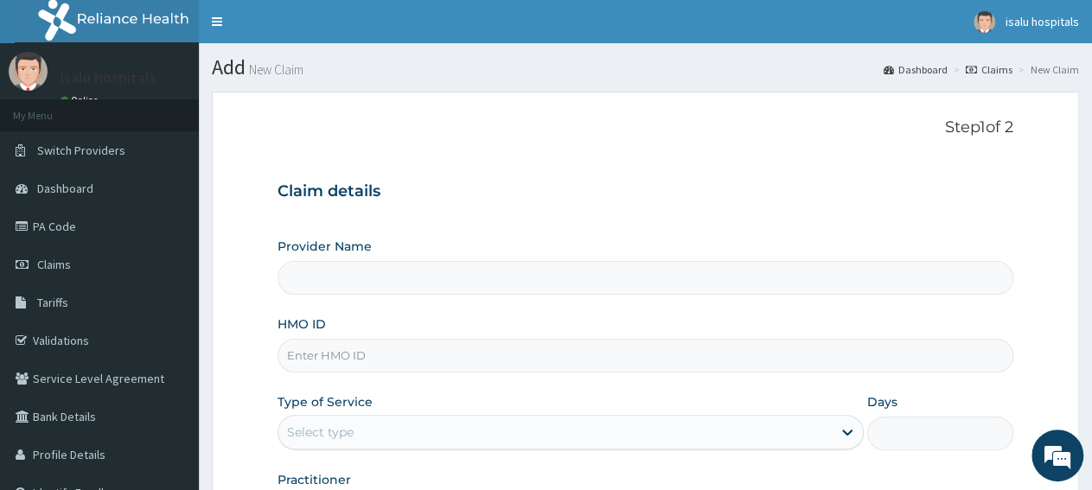
type input "Isalu Hospital Limited"
paste input "RET/46497/A"
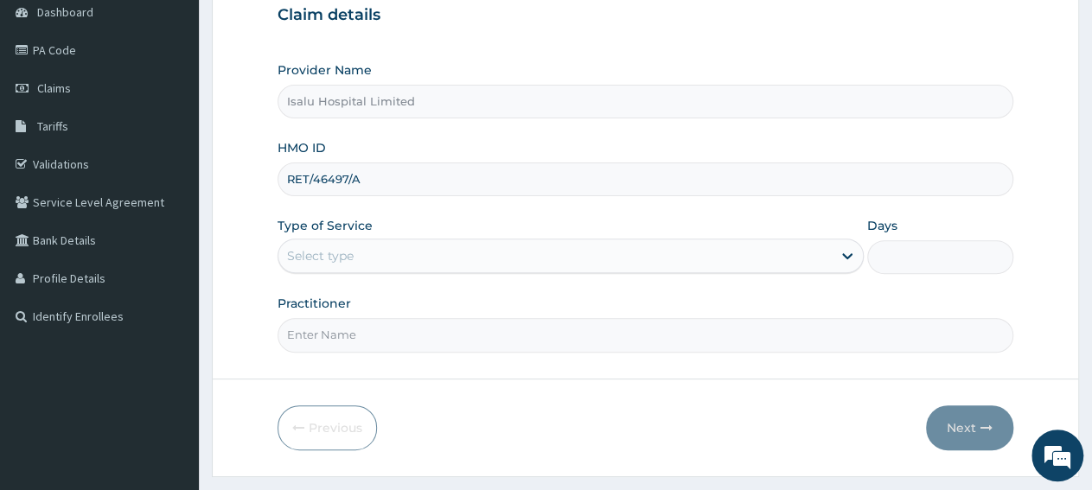
scroll to position [216, 0]
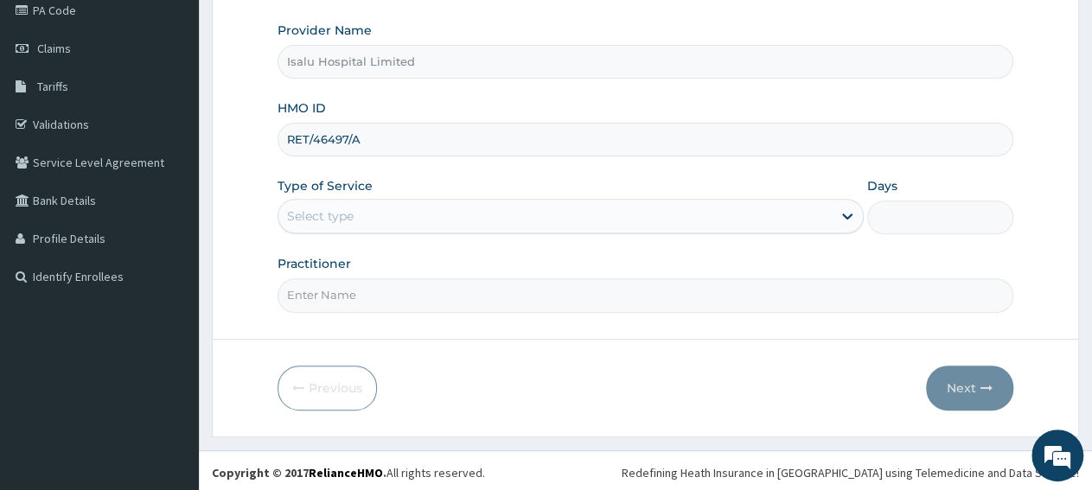
type input "RET/46497/A"
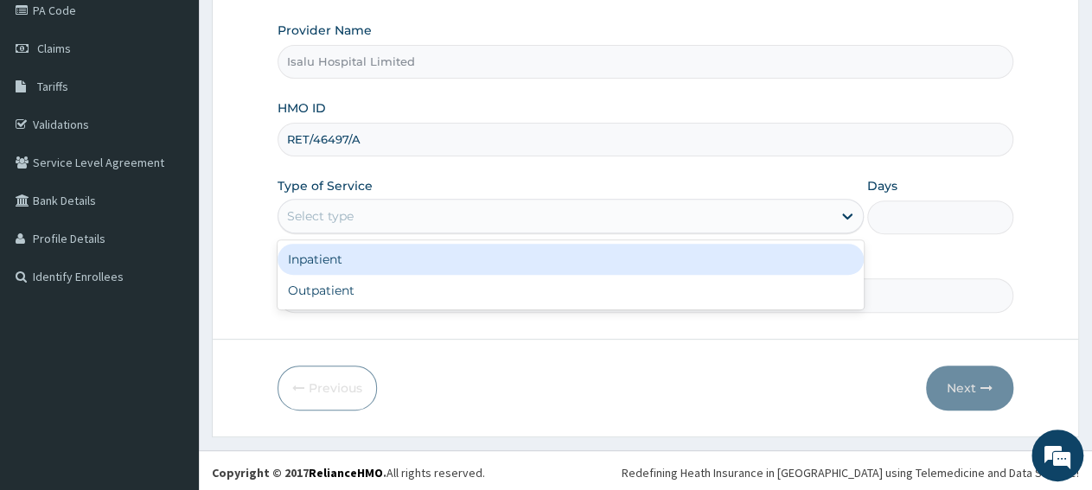
click at [390, 208] on div "Select type" at bounding box center [554, 216] width 552 height 28
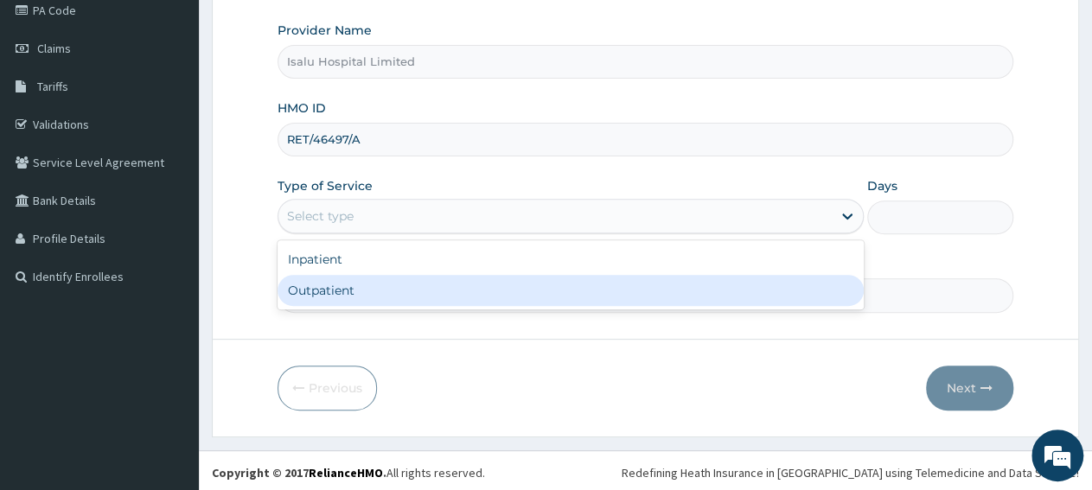
click at [364, 281] on div "Outpatient" at bounding box center [570, 290] width 585 height 31
type input "1"
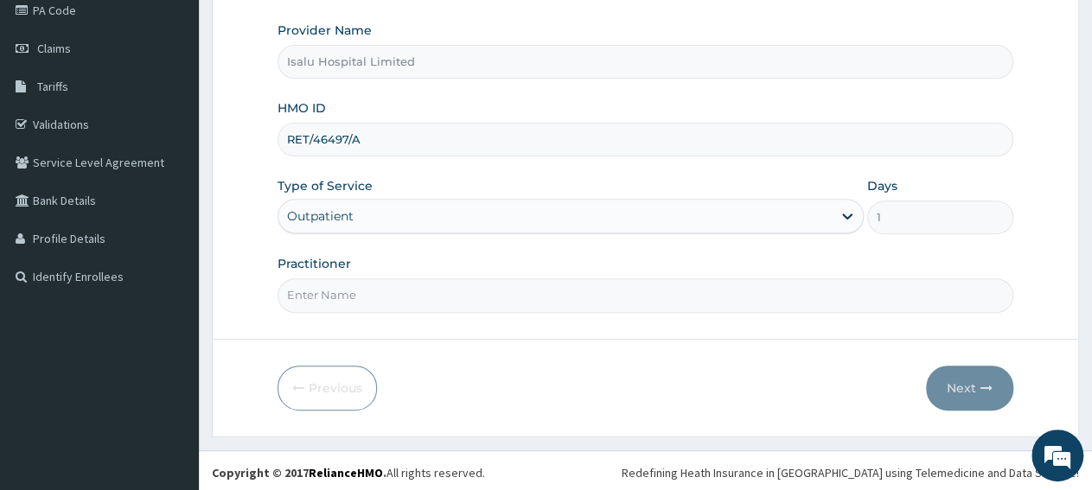
scroll to position [0, 0]
paste input "Dr [PERSON_NAME]"
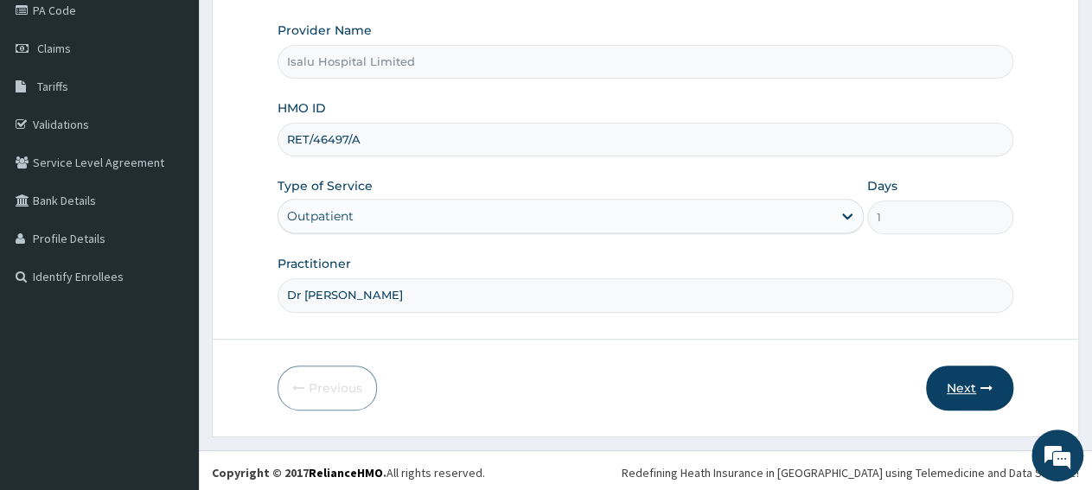
type input "Dr [PERSON_NAME]"
click at [973, 395] on button "Next" at bounding box center [969, 388] width 87 height 45
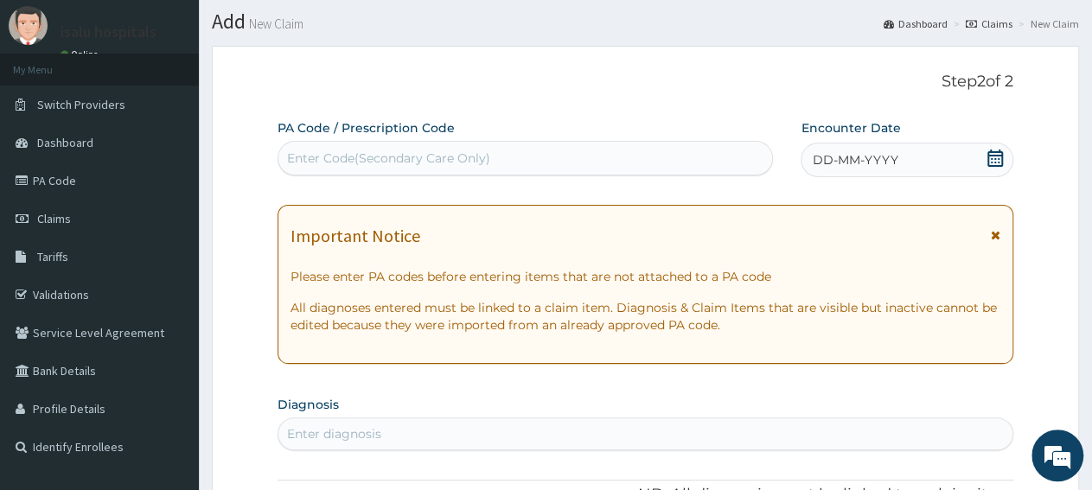
scroll to position [36, 0]
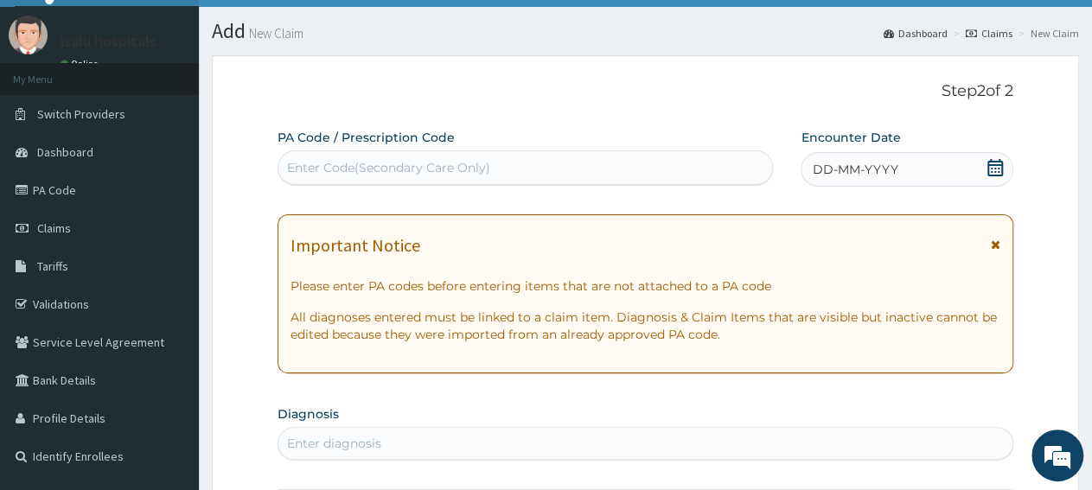
click at [999, 171] on icon at bounding box center [995, 167] width 16 height 17
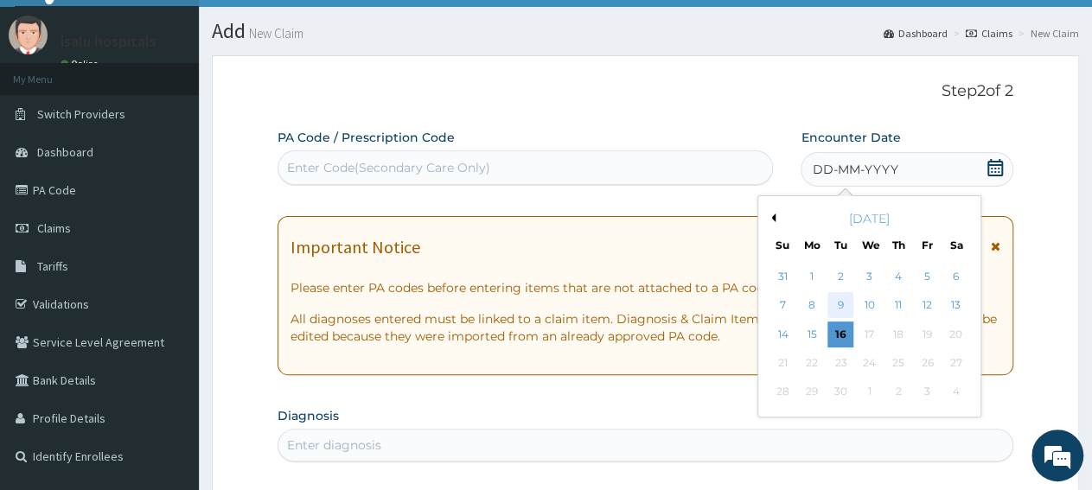
click at [840, 308] on div "9" at bounding box center [841, 306] width 26 height 26
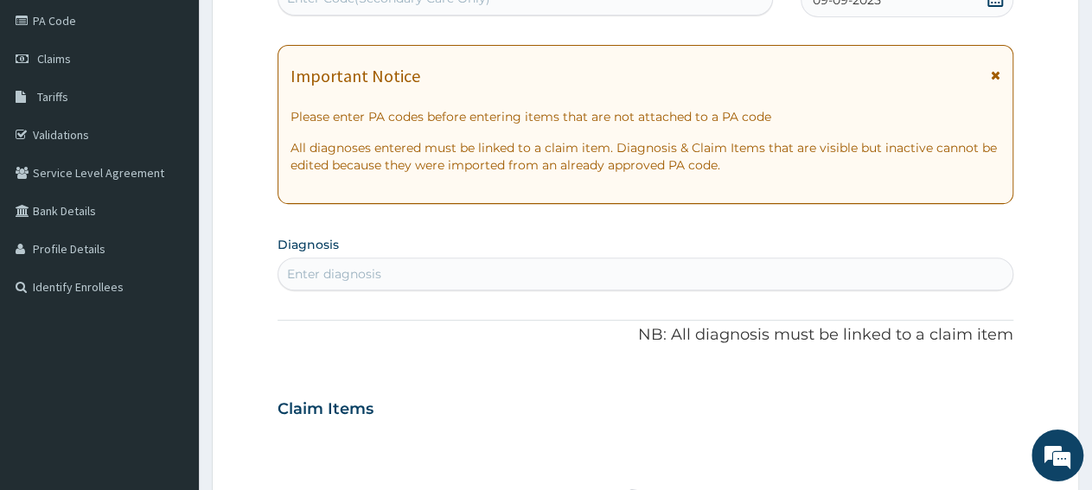
scroll to position [216, 0]
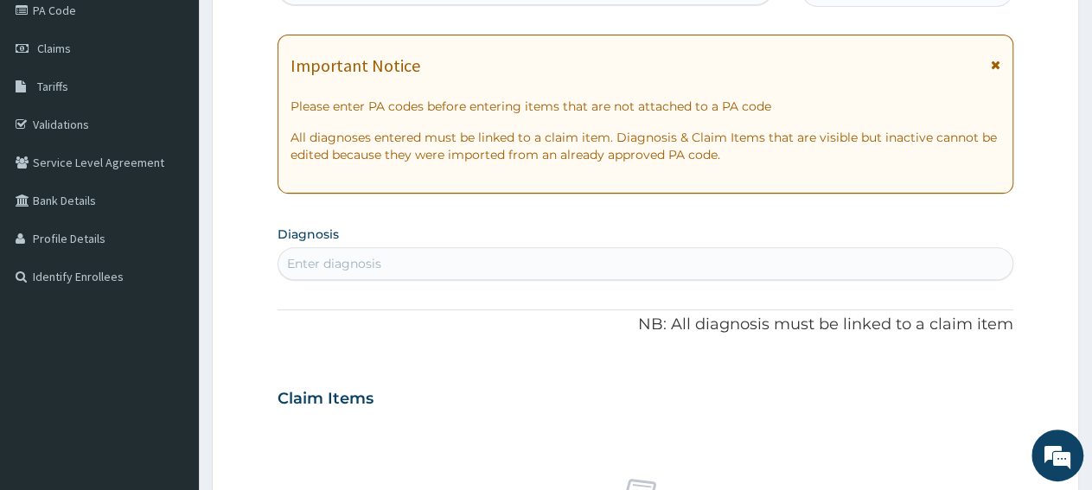
click at [514, 265] on div "Enter diagnosis" at bounding box center [645, 264] width 734 height 28
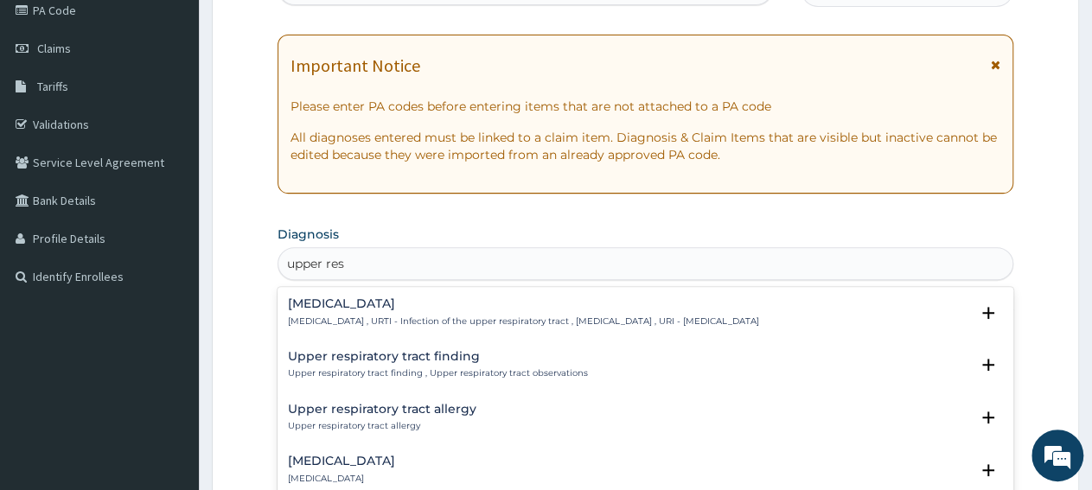
type input "upper resp"
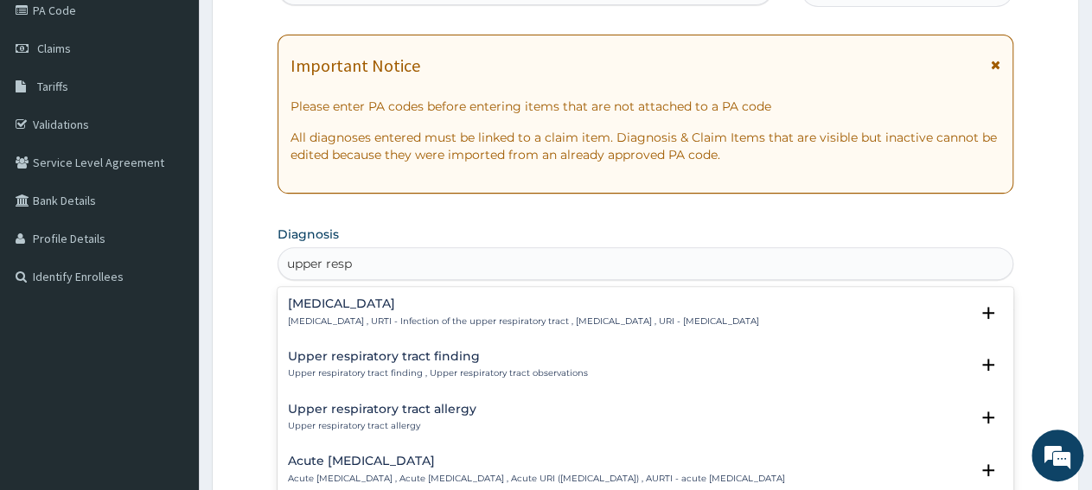
click at [344, 317] on p "Upper respiratory infection , URTI - Infection of the upper respiratory tract ,…" at bounding box center [523, 322] width 471 height 12
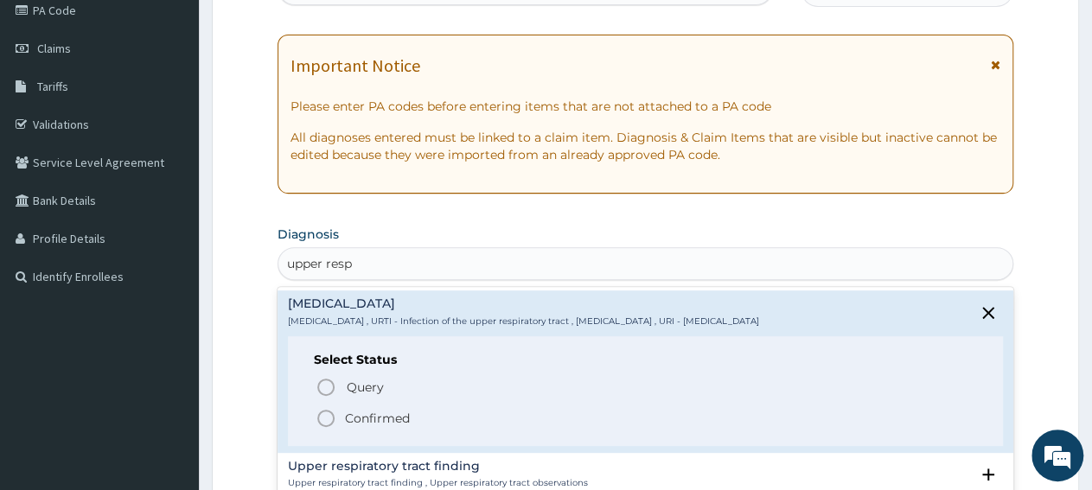
click at [342, 418] on span "Confirmed" at bounding box center [646, 418] width 661 height 21
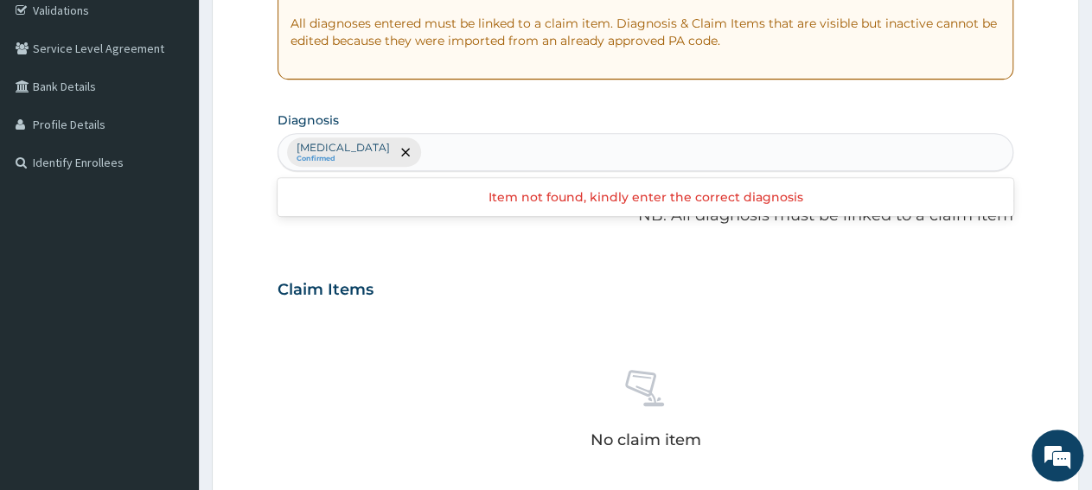
scroll to position [306, 0]
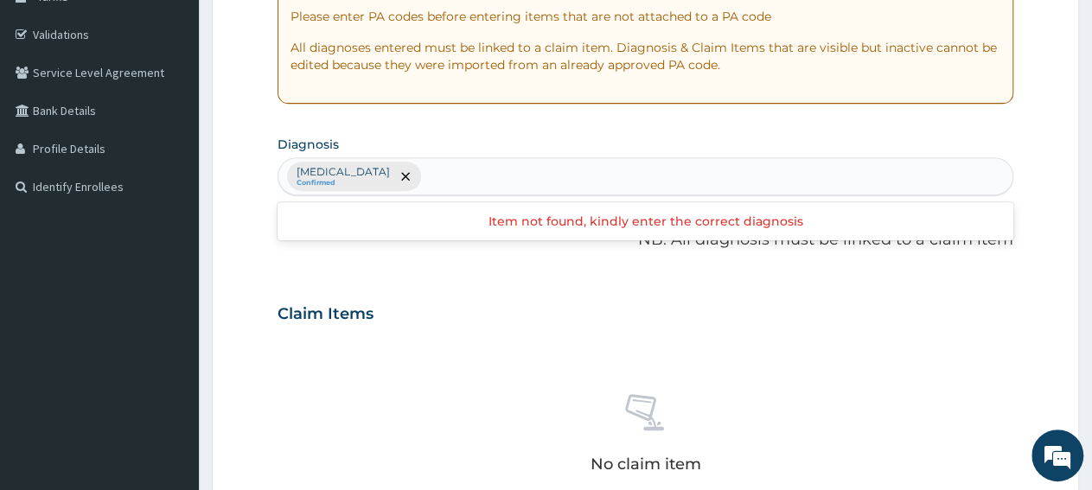
click at [526, 177] on div "Upper respiratory infection Confirmed" at bounding box center [645, 176] width 734 height 36
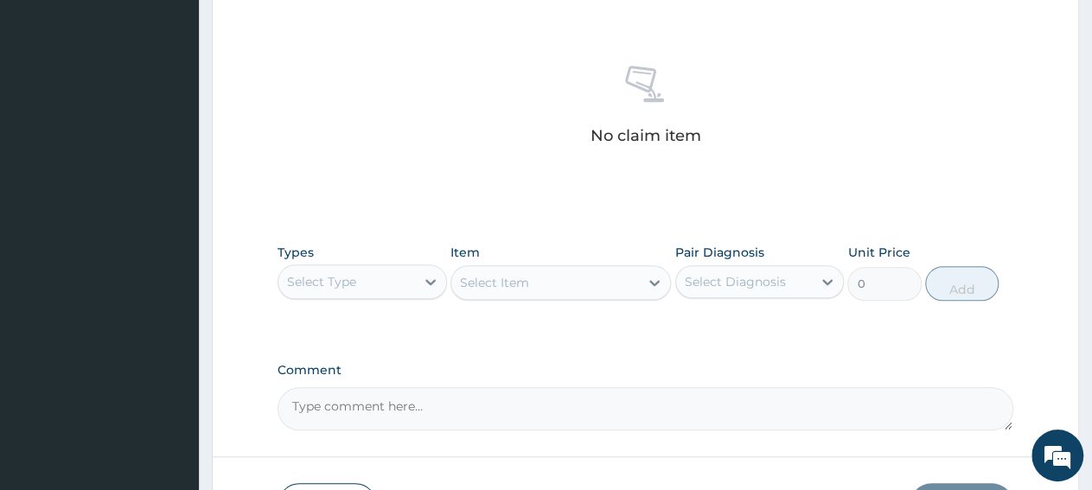
scroll to position [666, 0]
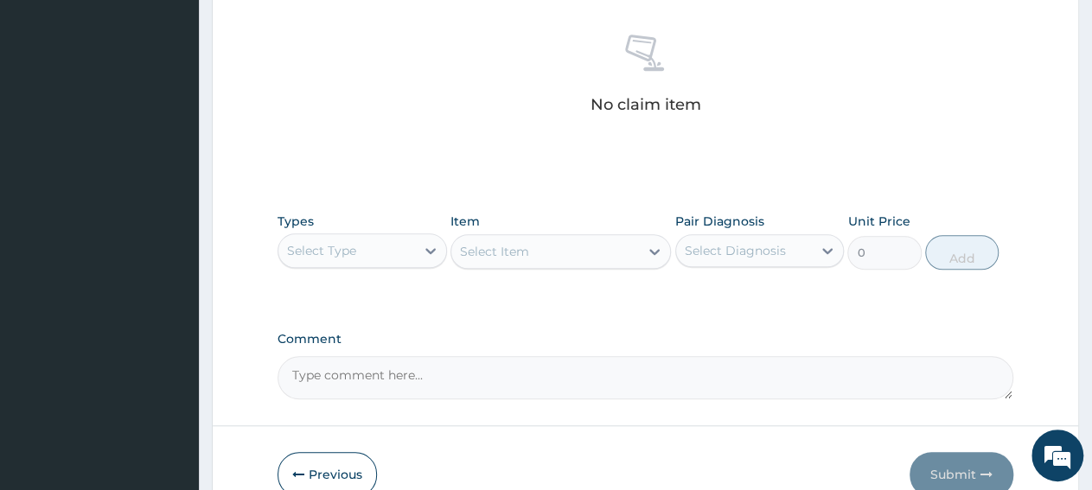
click at [326, 255] on div "Select Type" at bounding box center [321, 250] width 69 height 17
click at [324, 260] on div "Select Type" at bounding box center [346, 251] width 137 height 28
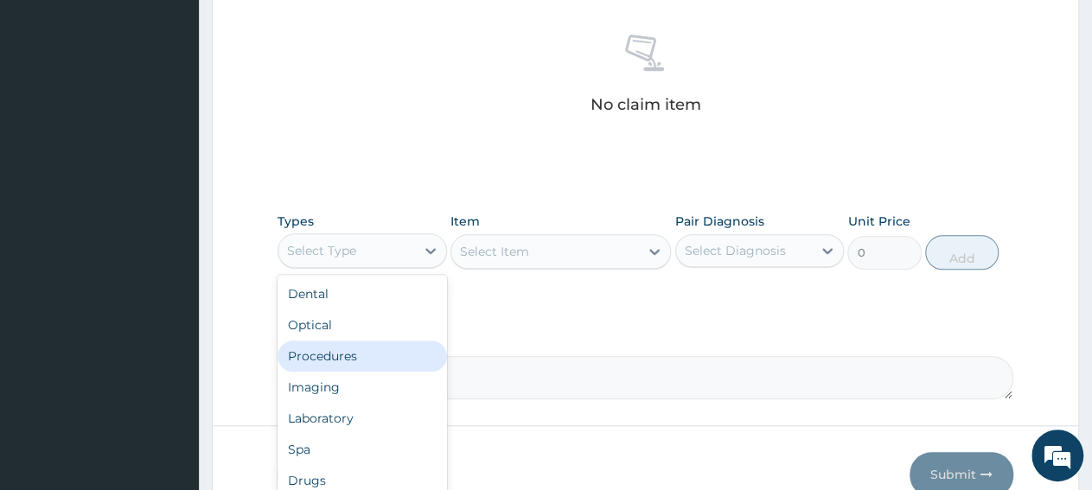
click at [384, 354] on div "Procedures" at bounding box center [362, 356] width 169 height 31
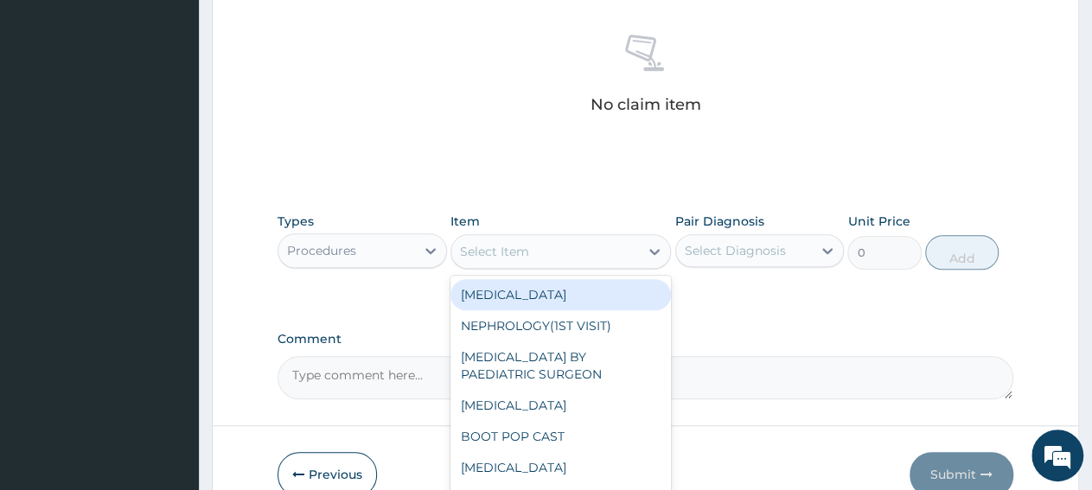
click at [559, 251] on div "Select Item" at bounding box center [545, 252] width 188 height 28
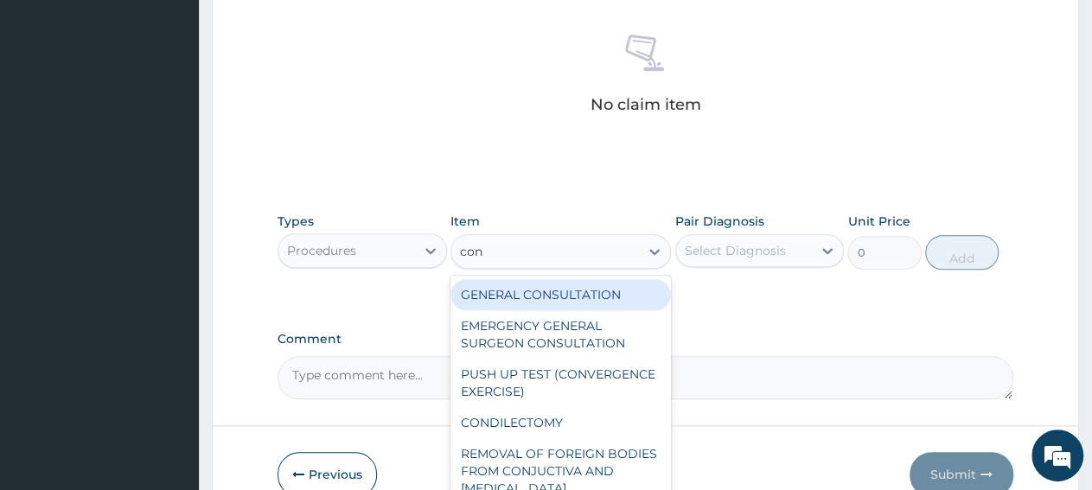
type input "cons"
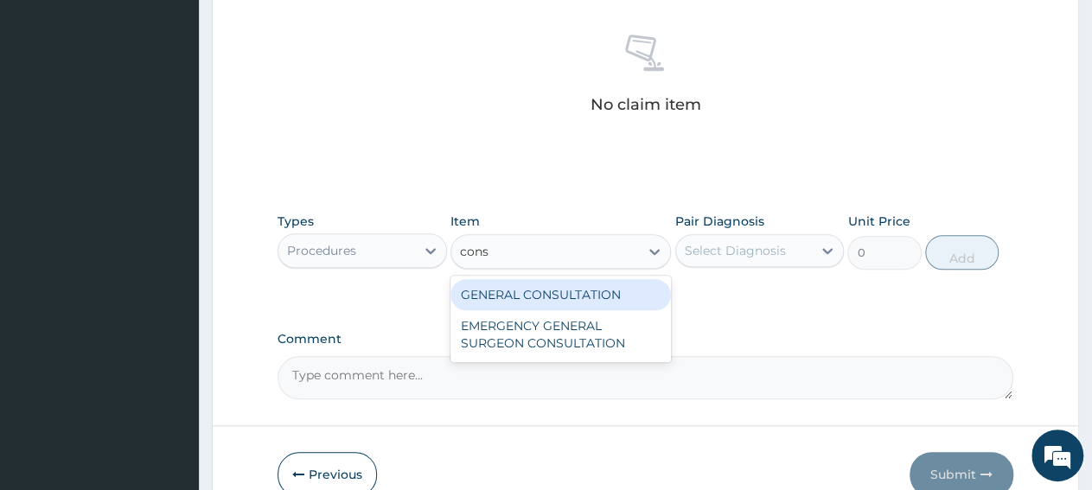
click at [568, 297] on div "GENERAL CONSULTATION" at bounding box center [560, 294] width 220 height 31
type input "3150"
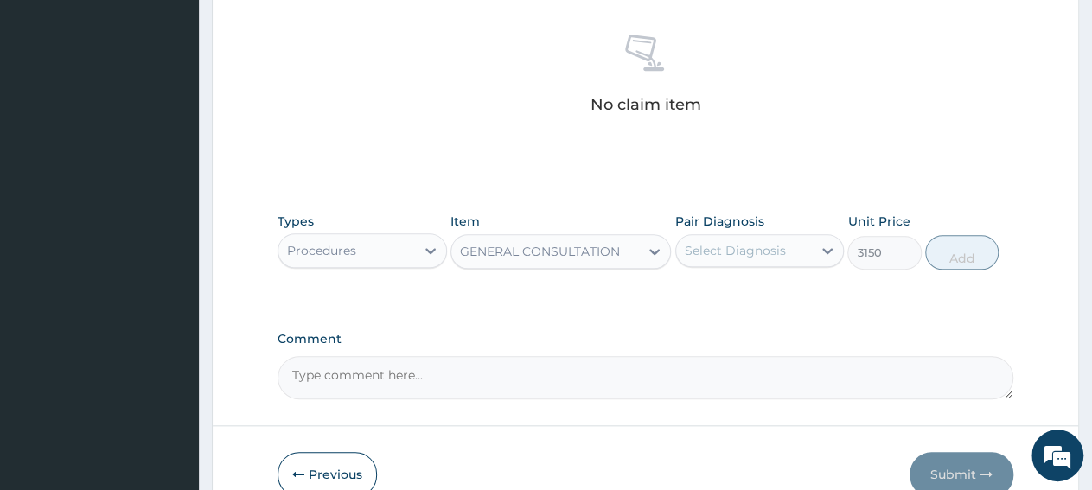
click at [705, 260] on div "Select Diagnosis" at bounding box center [744, 251] width 137 height 28
click at [720, 302] on label "Upper respiratory infection" at bounding box center [757, 292] width 107 height 17
checkbox input "true"
click at [974, 263] on button "Add" at bounding box center [961, 252] width 73 height 35
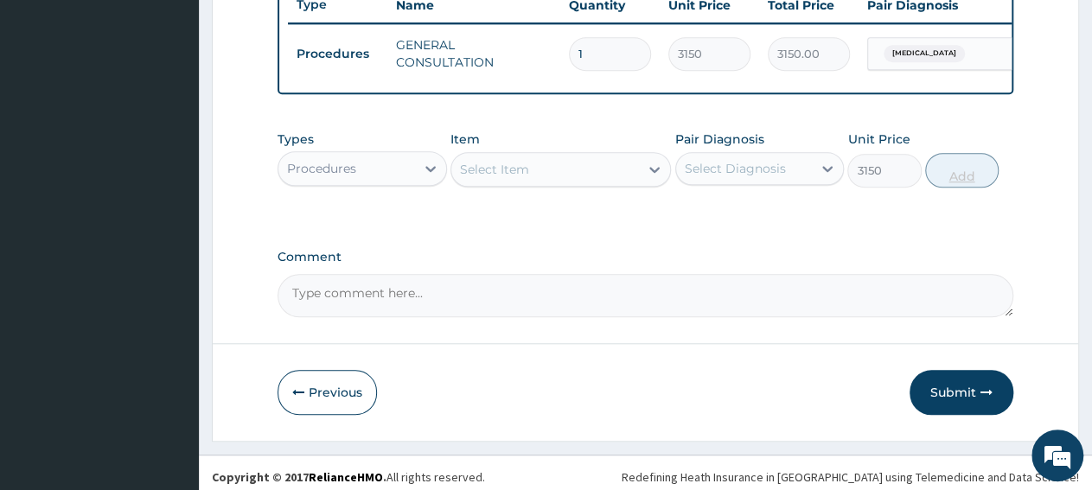
type input "0"
click at [364, 174] on div "Procedures" at bounding box center [346, 169] width 137 height 28
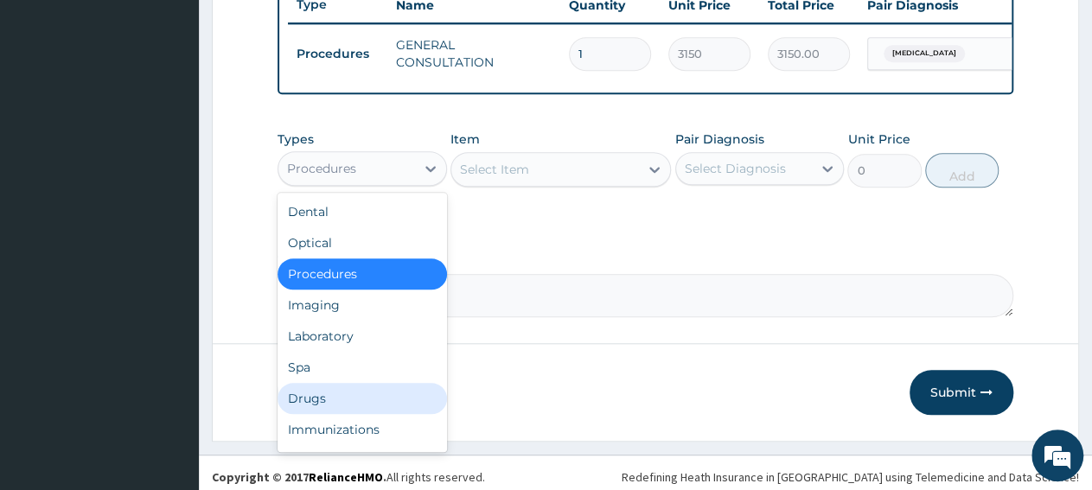
click at [354, 414] on div "Drugs" at bounding box center [362, 398] width 169 height 31
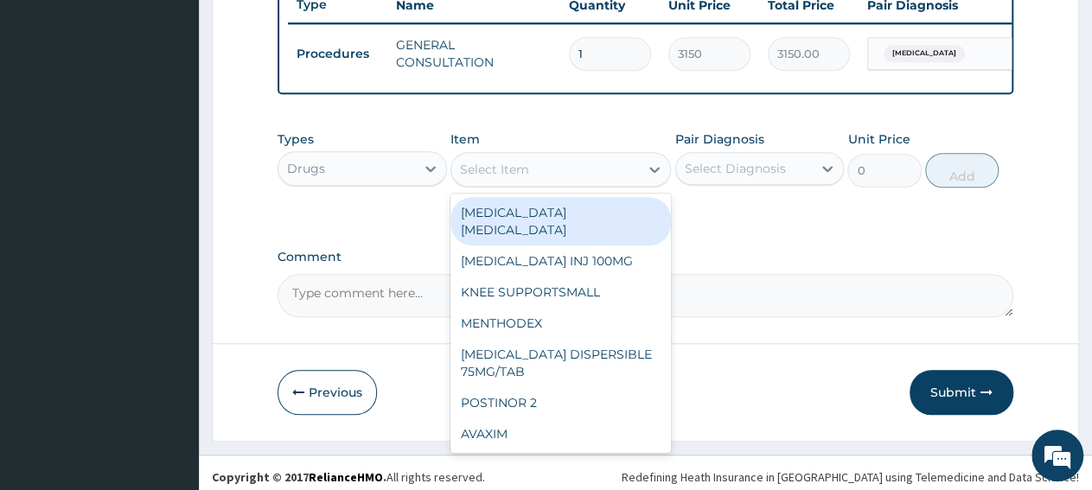
click at [541, 183] on div "Select Item" at bounding box center [545, 170] width 188 height 28
paste input "[MEDICAL_DATA] 500MG TAB 50MG/KG"
type input "[MEDICAL_DATA] 500MG TAB 50MG/KG"
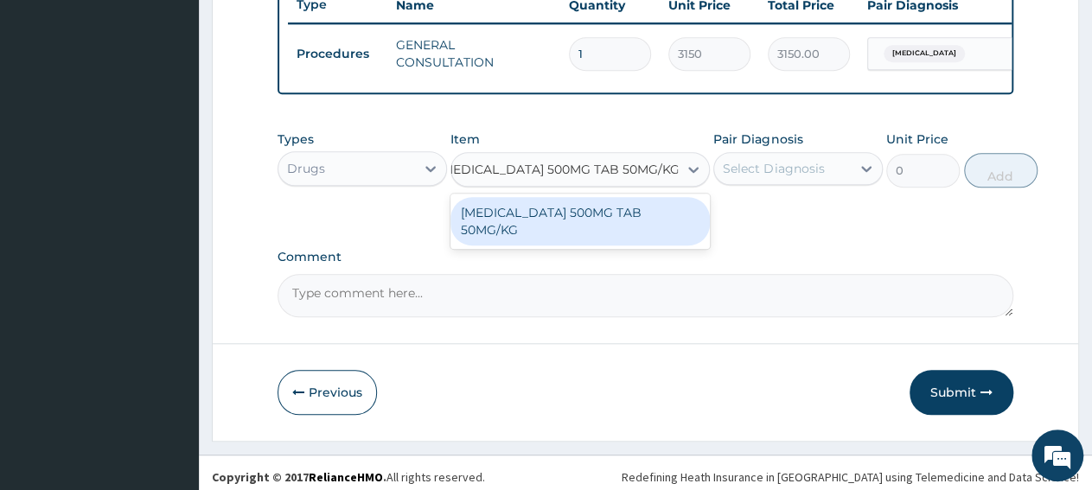
click at [533, 222] on div "[MEDICAL_DATA] 500MG TAB 50MG/KG" at bounding box center [579, 221] width 259 height 48
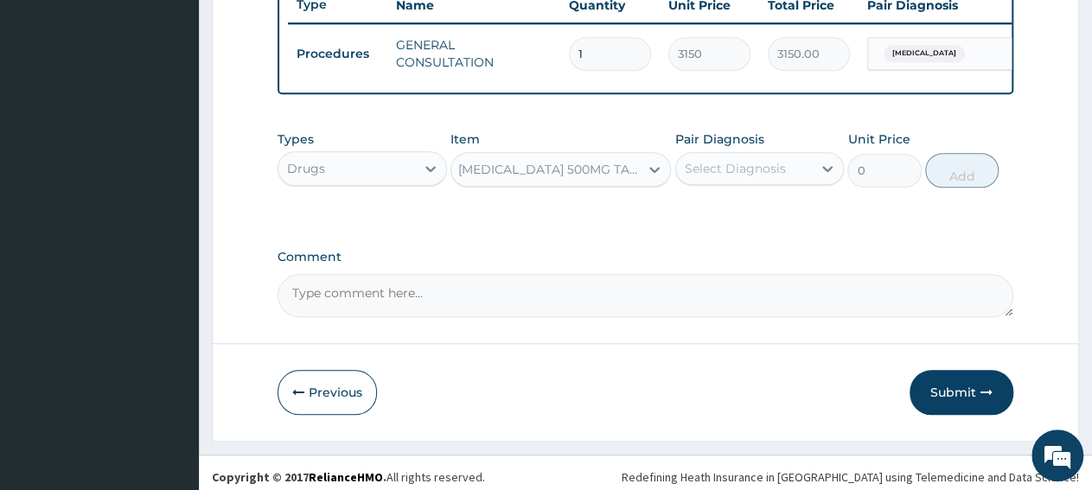
type input "310.4639892578125"
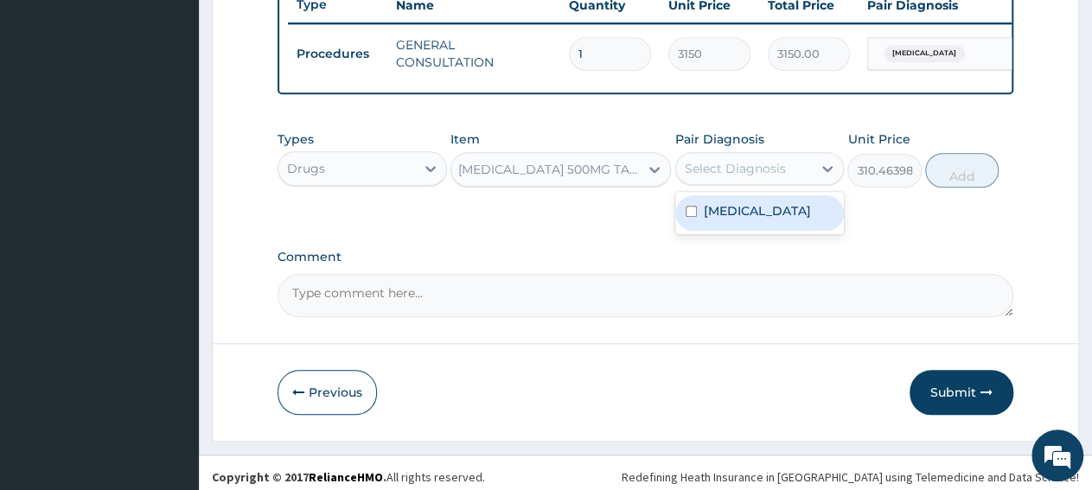
click at [725, 185] on div "Select Diagnosis" at bounding box center [759, 168] width 169 height 33
click at [746, 220] on label "Upper respiratory infection" at bounding box center [757, 210] width 107 height 17
checkbox input "true"
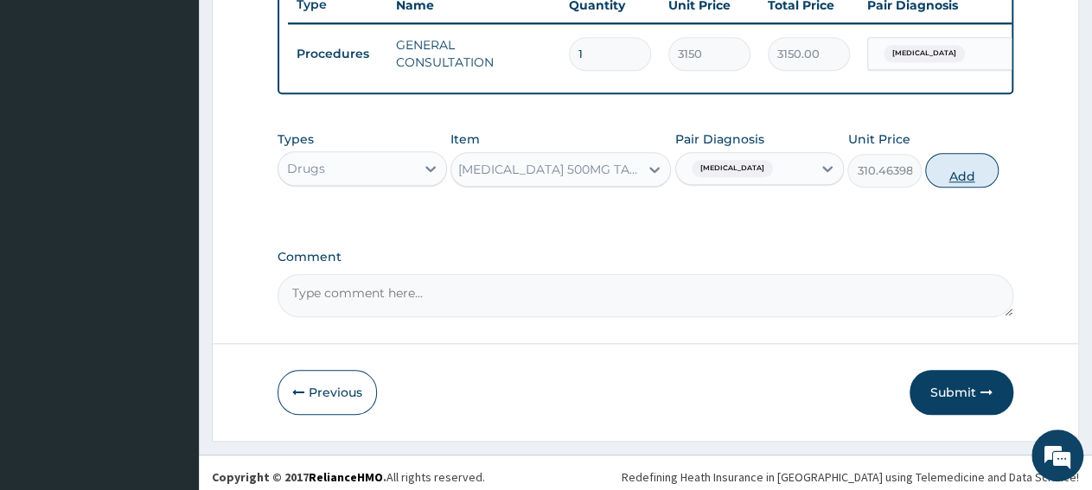
click at [943, 187] on button "Add" at bounding box center [961, 170] width 73 height 35
type input "0"
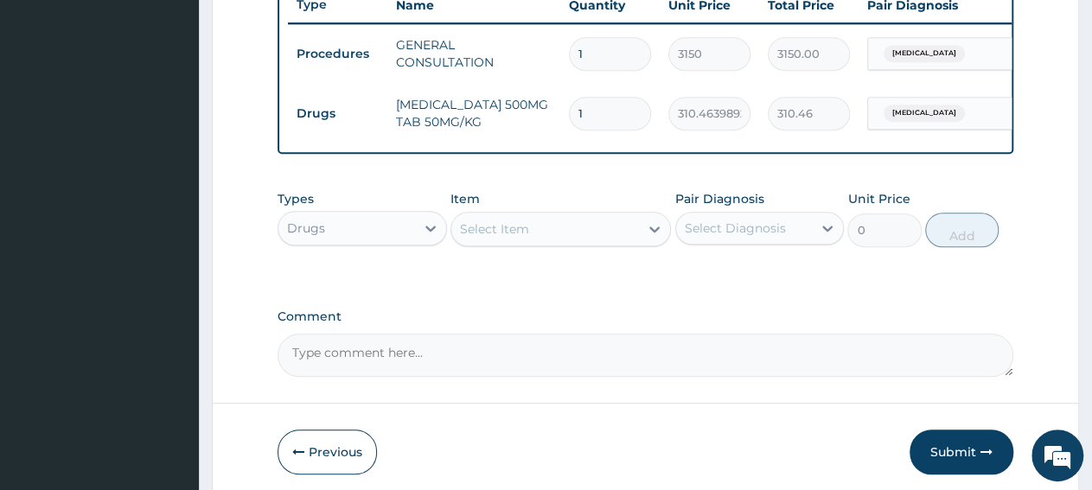
click at [593, 113] on input "1" at bounding box center [610, 114] width 82 height 34
type input "15"
type input "4656.96"
type input "15"
click at [578, 239] on div "Select Item" at bounding box center [545, 229] width 188 height 28
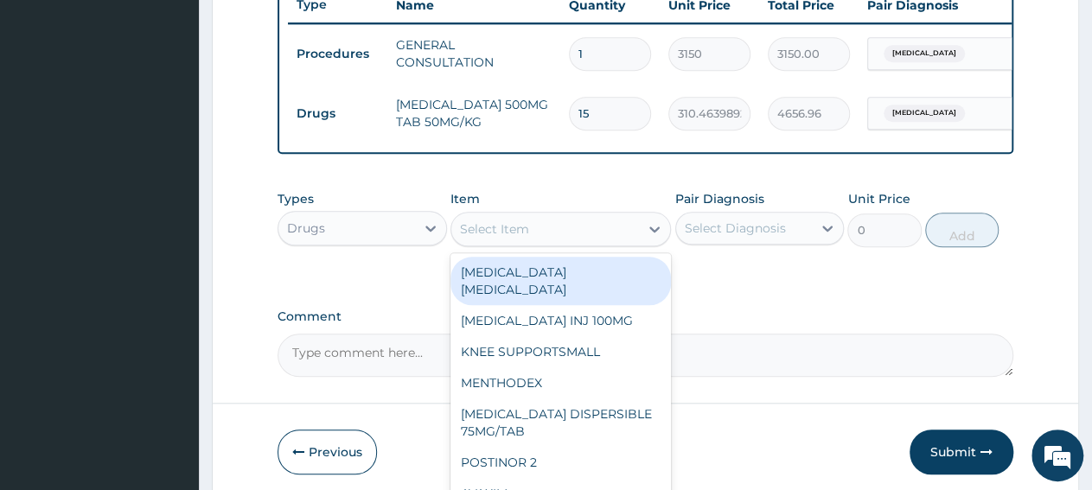
paste input "TUXIL D SYR ADULT"
type input "TUXIL D SYR ADULT"
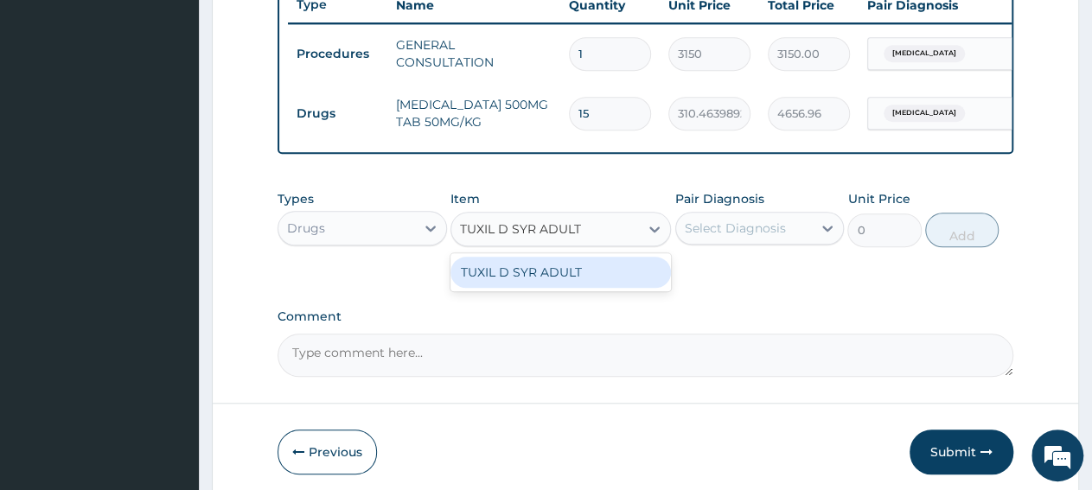
click at [563, 288] on div "TUXIL D SYR ADULT" at bounding box center [560, 272] width 220 height 31
type input "1397.088012695312"
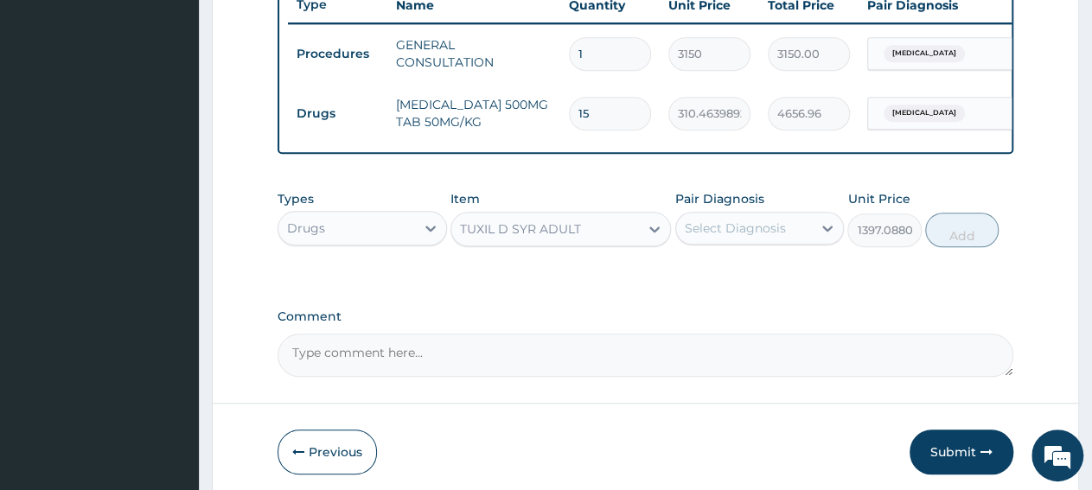
click at [728, 242] on div "Select Diagnosis" at bounding box center [744, 228] width 137 height 28
click at [731, 279] on label "Upper respiratory infection" at bounding box center [757, 270] width 107 height 17
checkbox input "true"
click at [977, 247] on button "Add" at bounding box center [961, 230] width 73 height 35
type input "0"
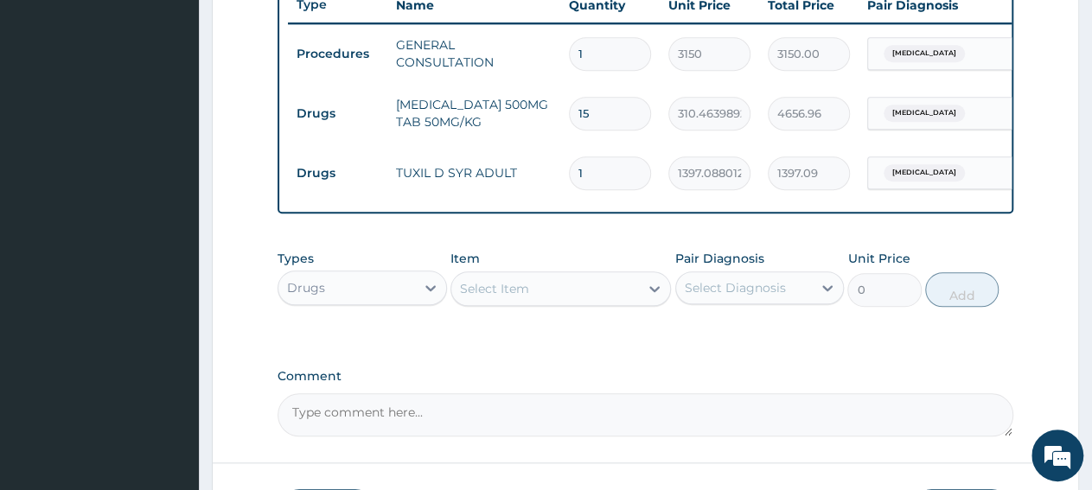
scroll to position [806, 0]
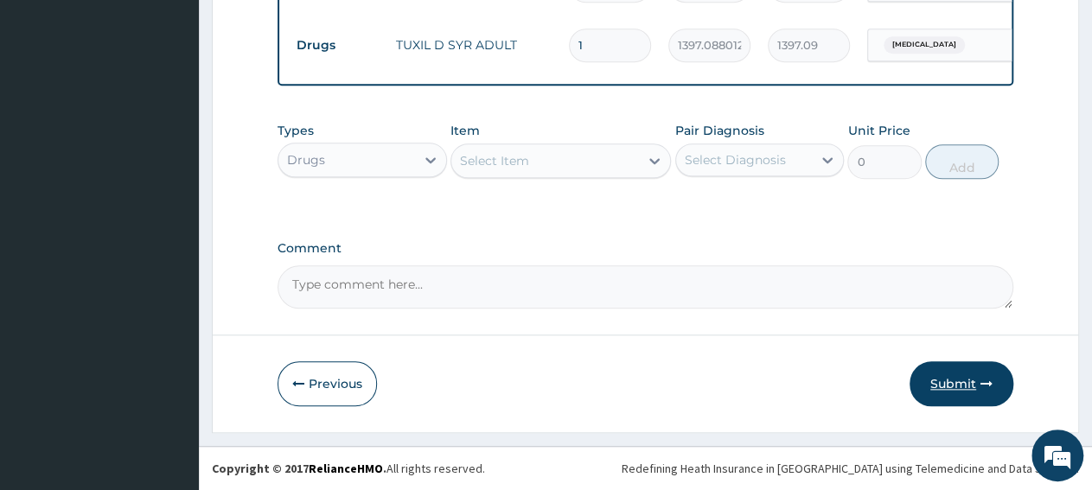
click at [966, 398] on button "Submit" at bounding box center [962, 383] width 104 height 45
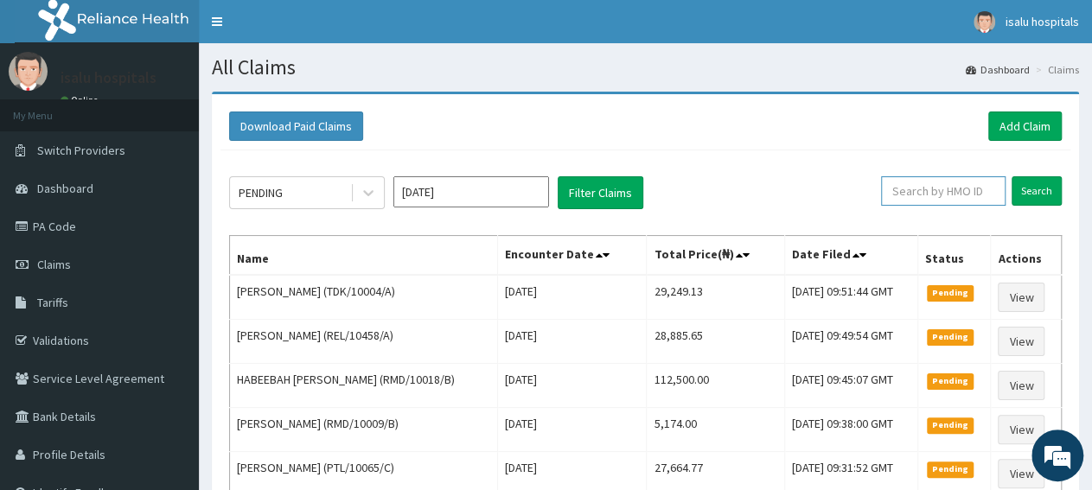
paste input "RET/46497/A"
type input "RET/46497/A"
click at [1044, 201] on input "Search" at bounding box center [1037, 190] width 50 height 29
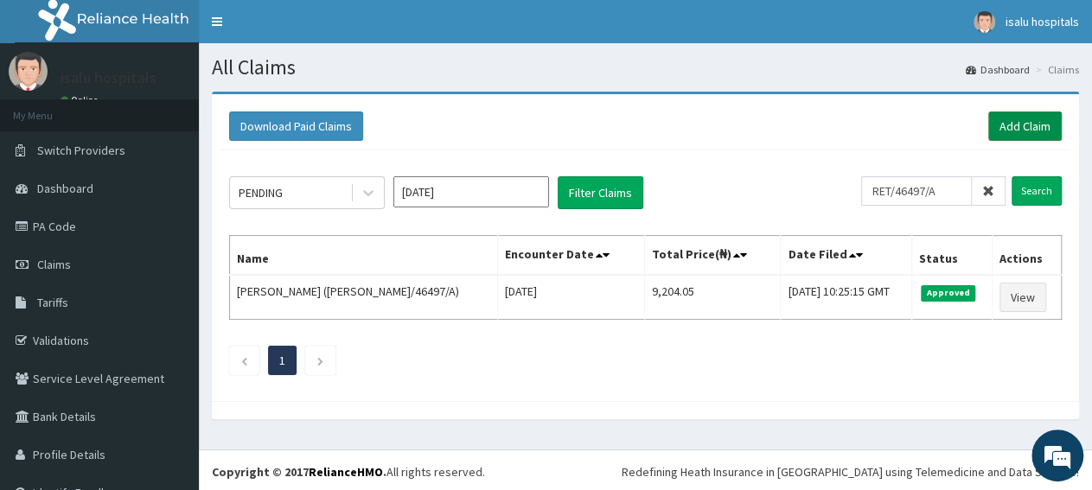
click at [988, 120] on link "Add Claim" at bounding box center [1024, 126] width 73 height 29
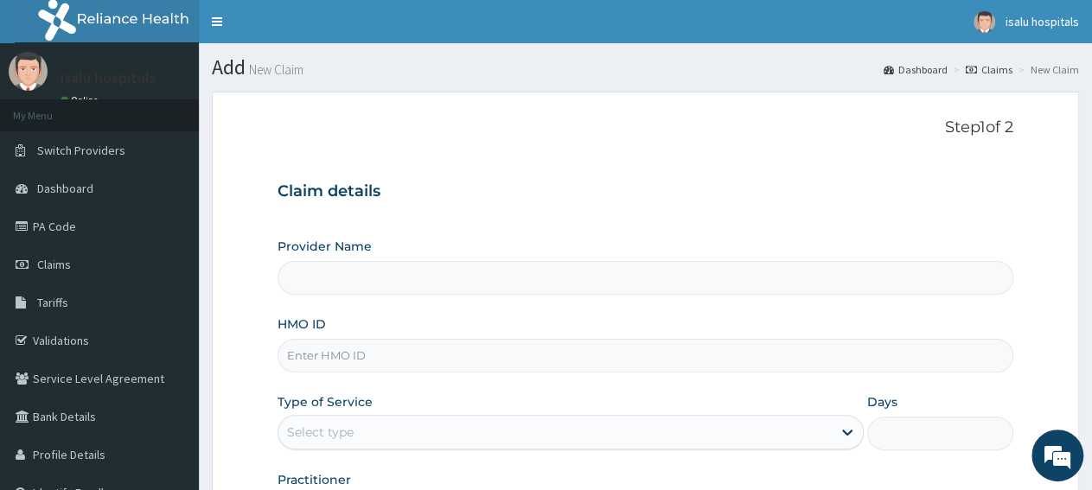
type input "Isalu Hospital Limited"
paste input "RMD/10009/B"
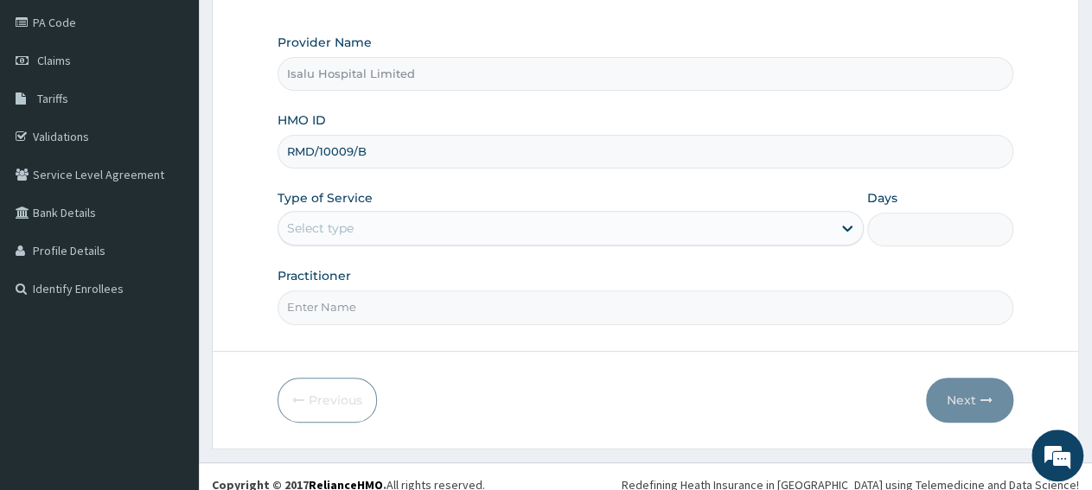
scroll to position [216, 0]
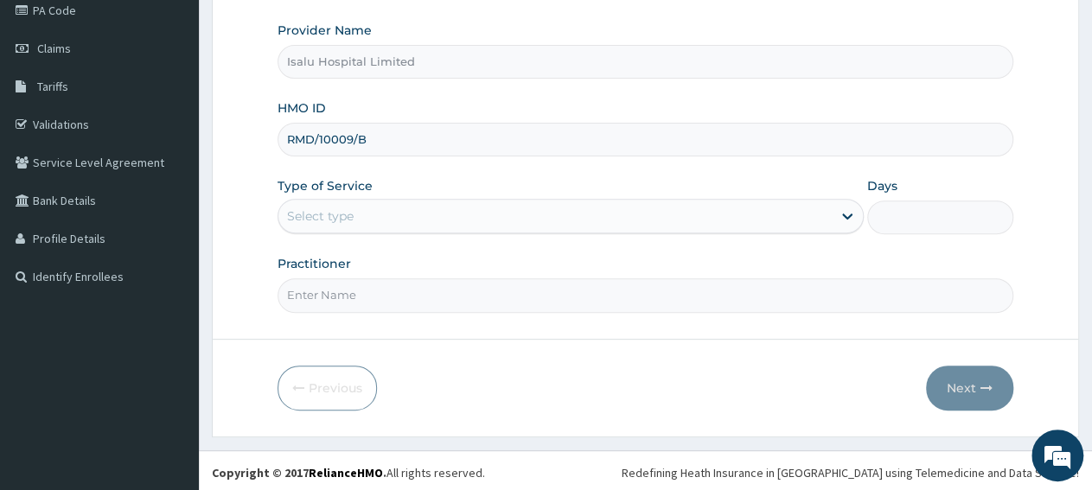
type input "RMD/10009/B"
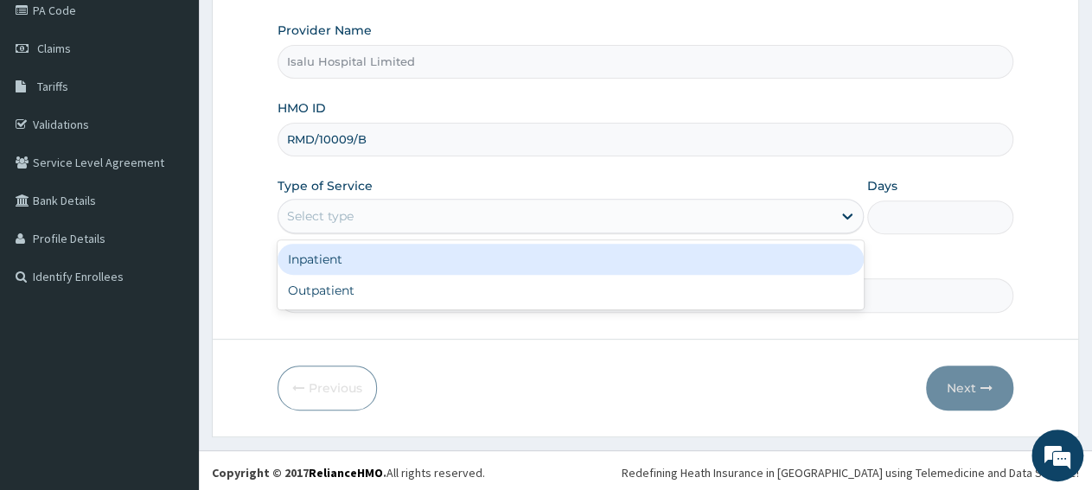
click at [381, 225] on div "Select type" at bounding box center [554, 216] width 552 height 28
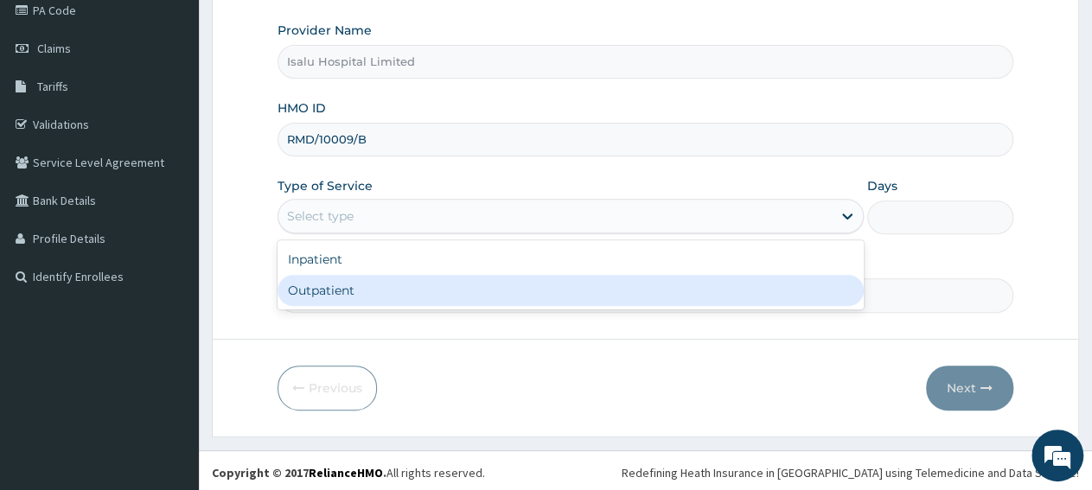
click at [380, 285] on div "Outpatient" at bounding box center [570, 290] width 585 height 31
type input "1"
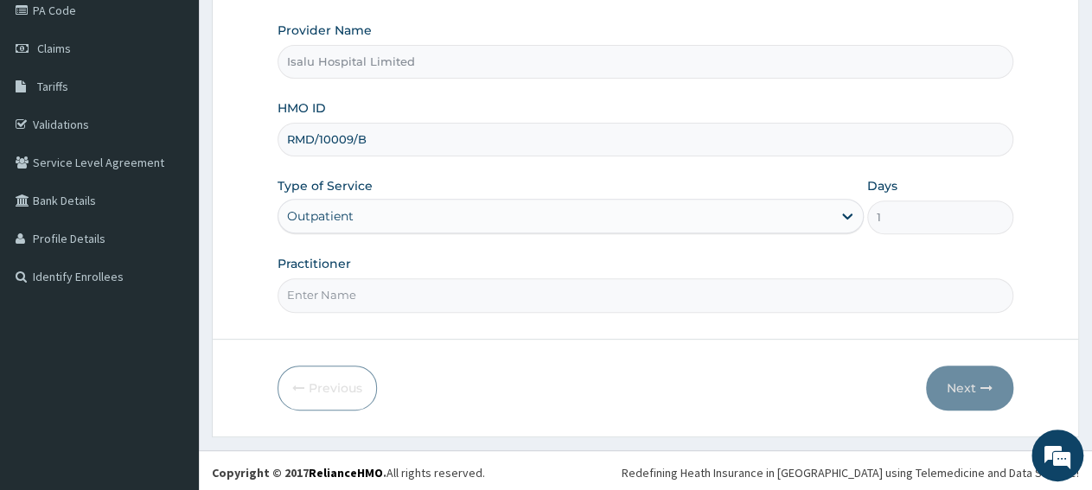
scroll to position [0, 0]
paste input "OMOTOLA MORADEYO"
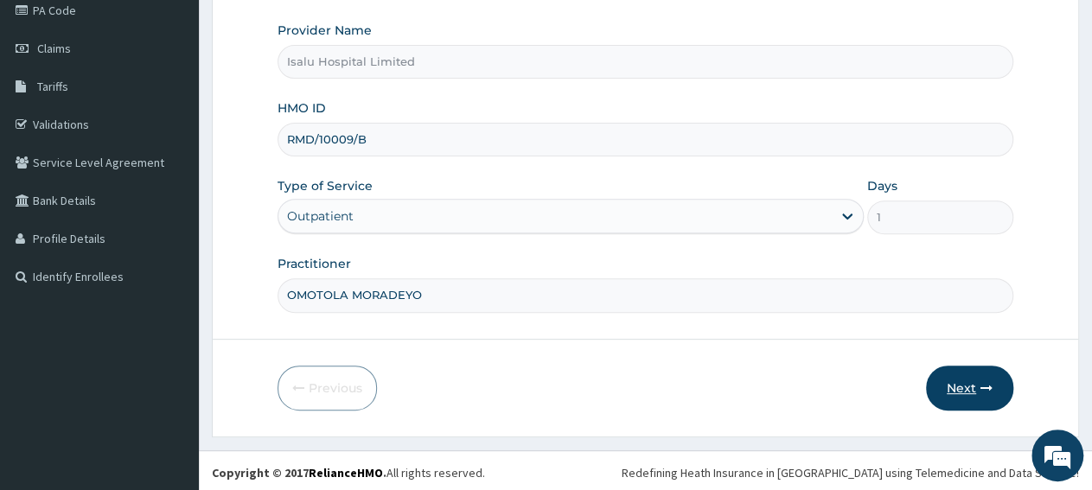
type input "OMOTOLA MORADEYO"
click at [950, 385] on button "Next" at bounding box center [969, 388] width 87 height 45
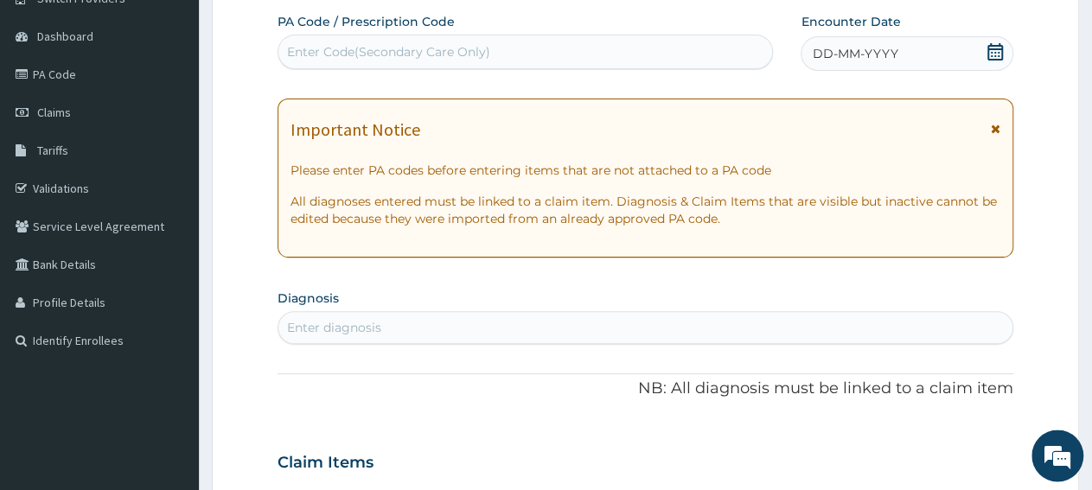
scroll to position [126, 0]
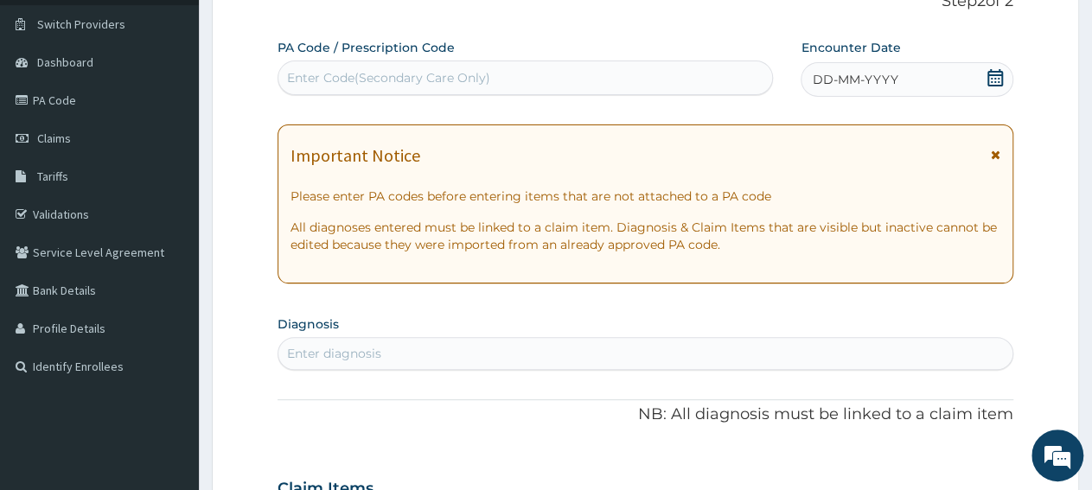
click at [525, 77] on div "Enter Code(Secondary Care Only)" at bounding box center [525, 78] width 494 height 28
paste input "PA/A716F2"
type input "PA/A716F2"
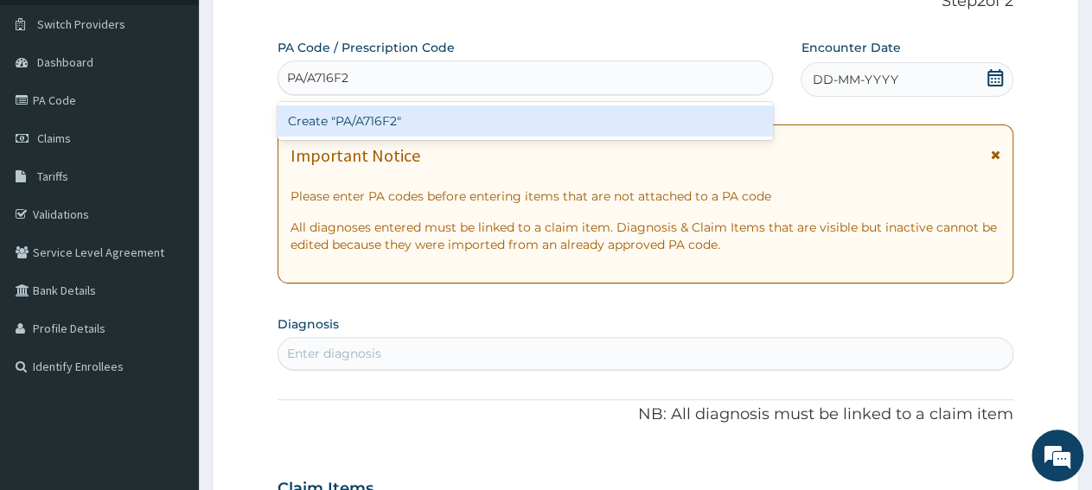
click at [528, 127] on div "Create "PA/A716F2"" at bounding box center [525, 120] width 495 height 31
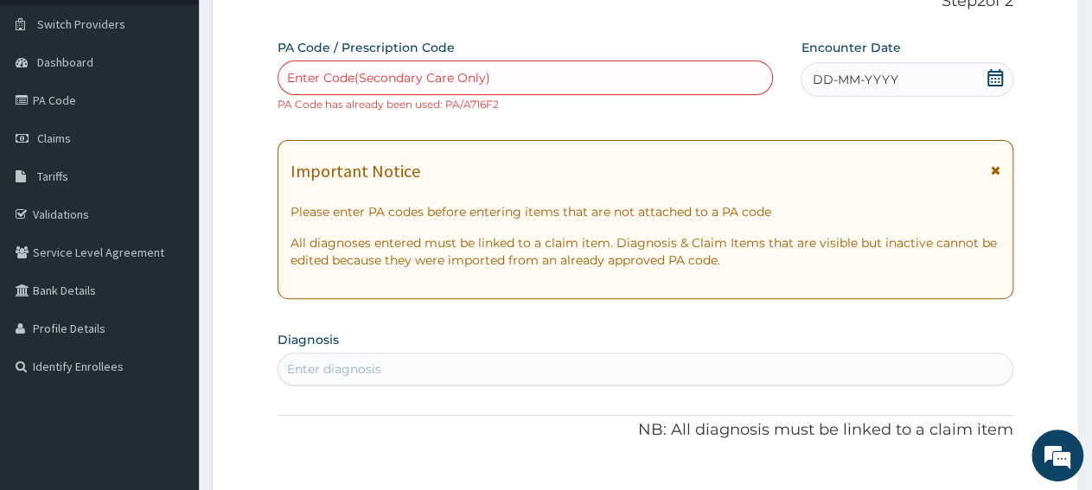
click at [995, 80] on icon at bounding box center [995, 77] width 17 height 17
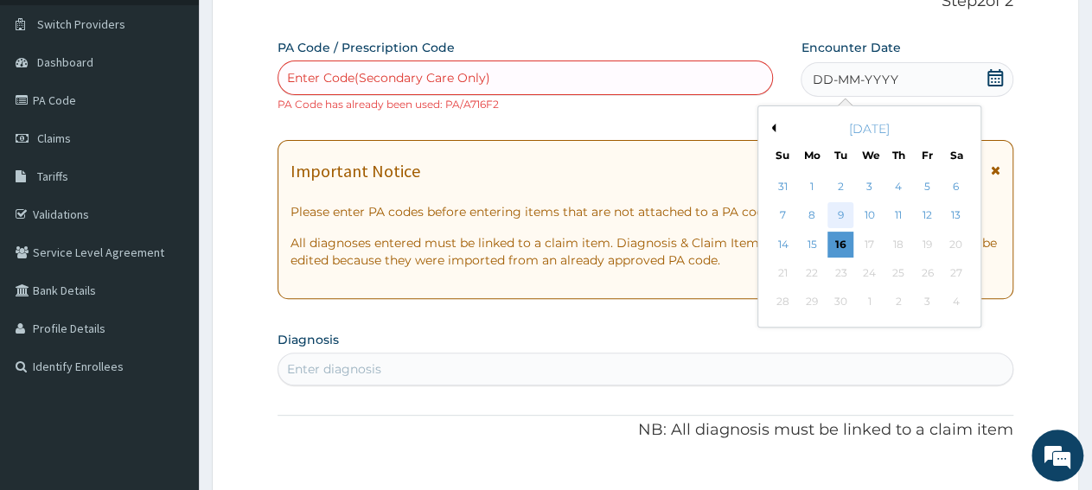
click at [835, 219] on div "9" at bounding box center [841, 216] width 26 height 26
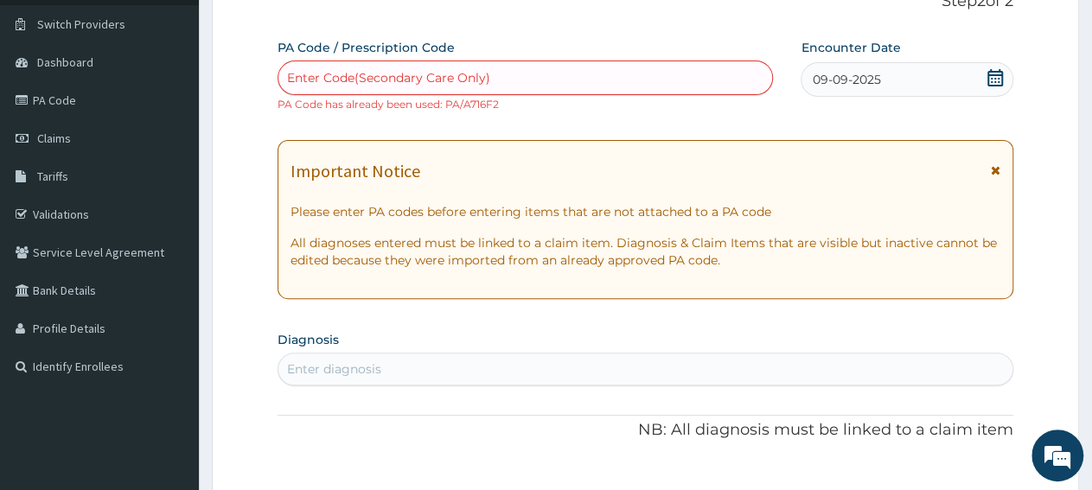
click at [627, 136] on div "PA Code / Prescription Code Enter Code(Secondary Care Only) PA Code has already…" at bounding box center [646, 494] width 736 height 910
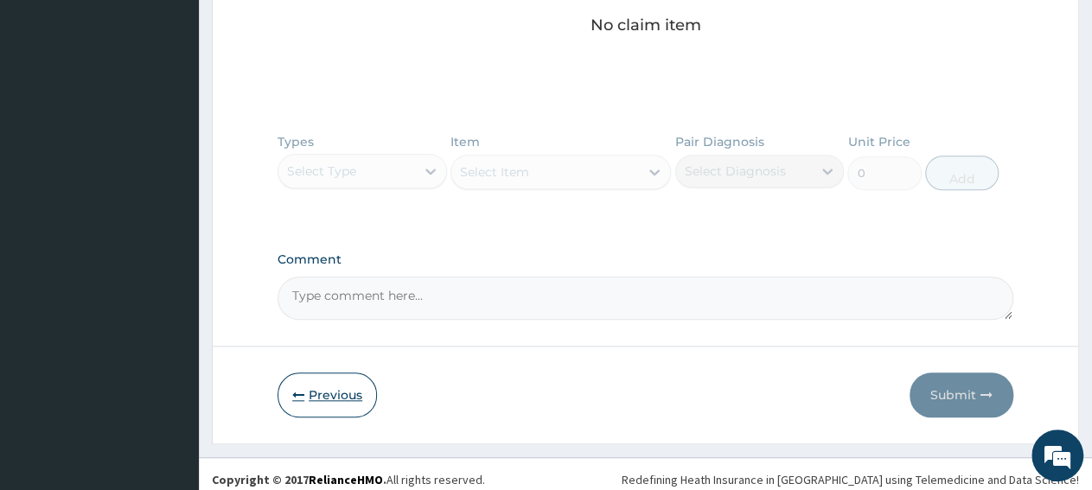
click at [327, 393] on button "Previous" at bounding box center [327, 395] width 99 height 45
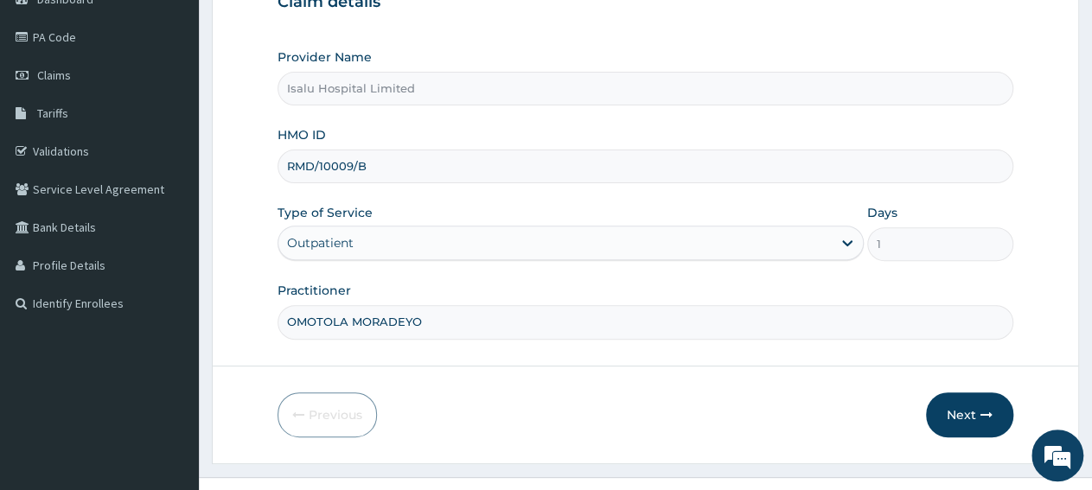
scroll to position [216, 0]
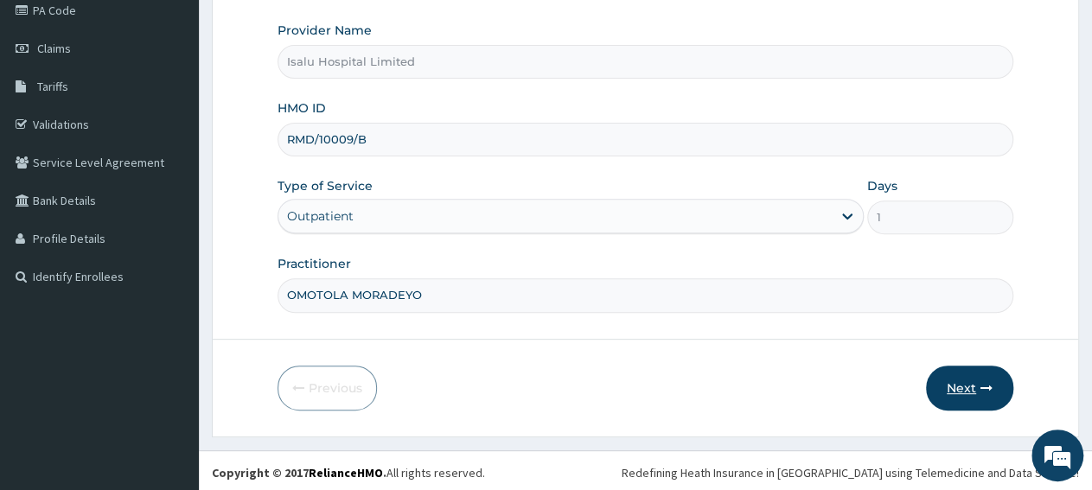
click at [968, 393] on button "Next" at bounding box center [969, 388] width 87 height 45
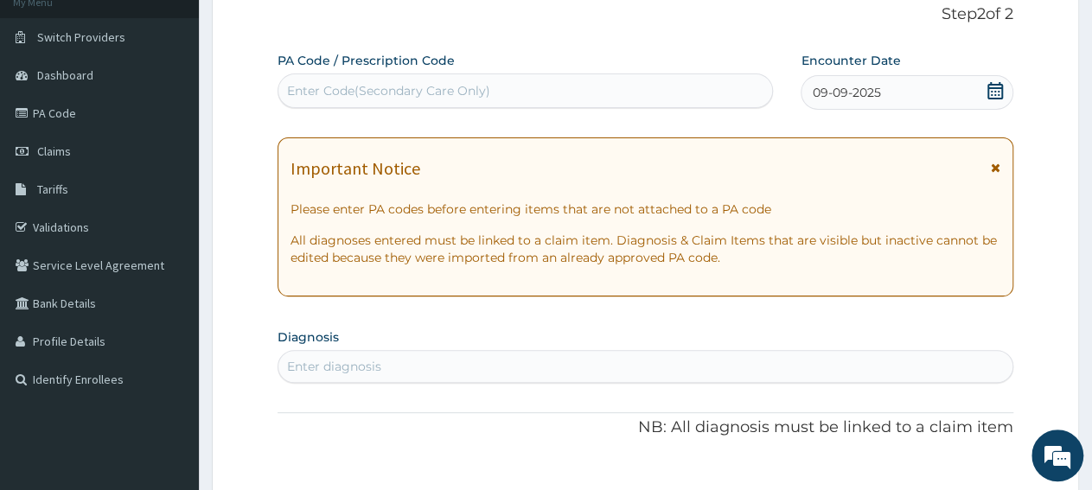
scroll to position [36, 0]
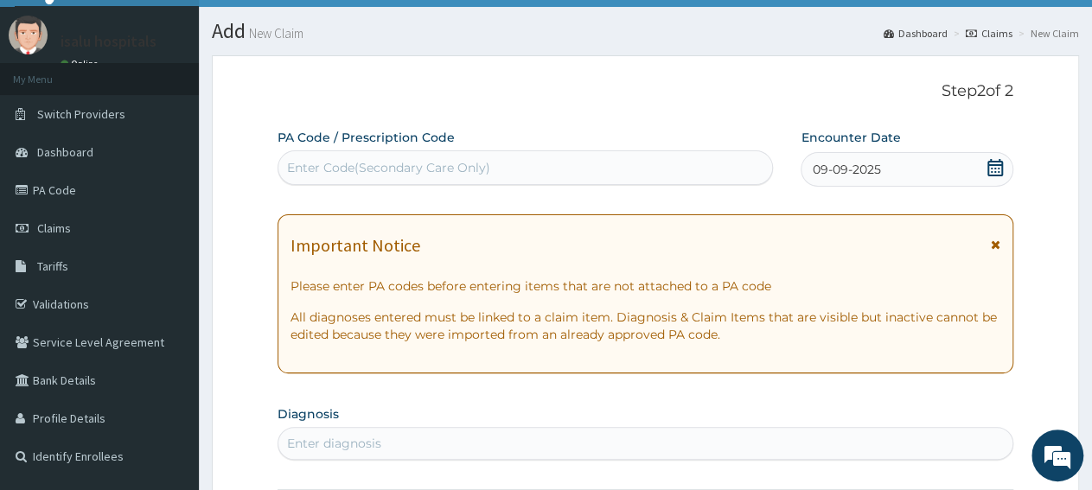
click at [989, 162] on icon at bounding box center [995, 167] width 16 height 17
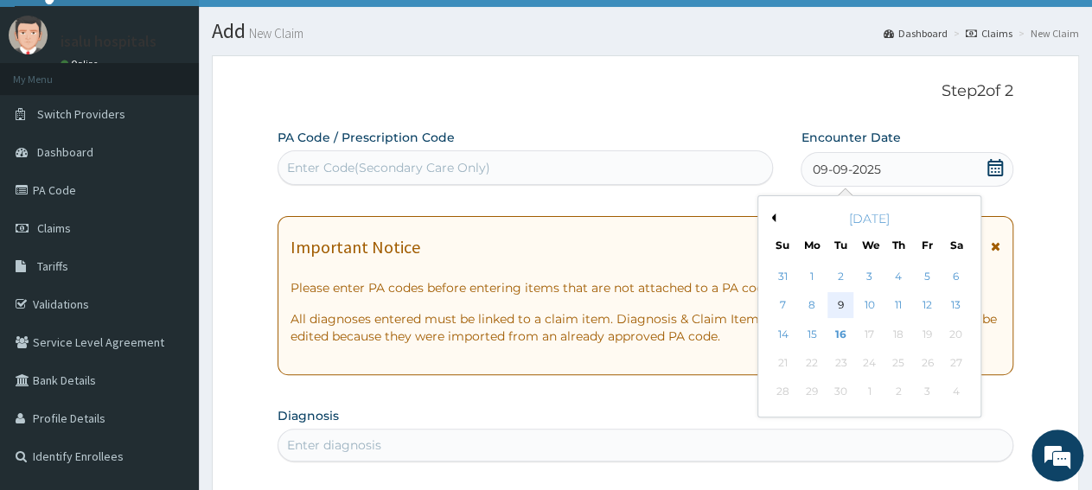
click at [843, 309] on div "9" at bounding box center [841, 306] width 26 height 26
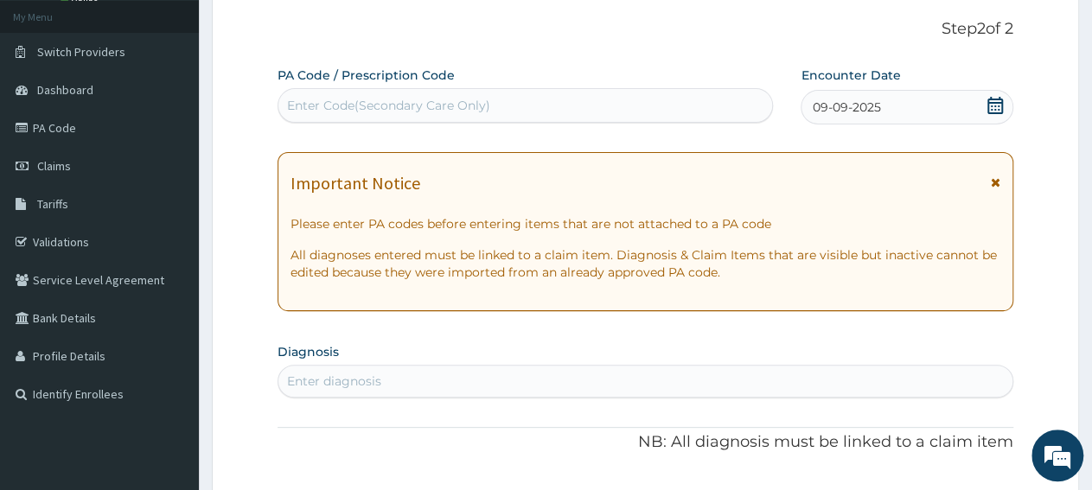
scroll to position [126, 0]
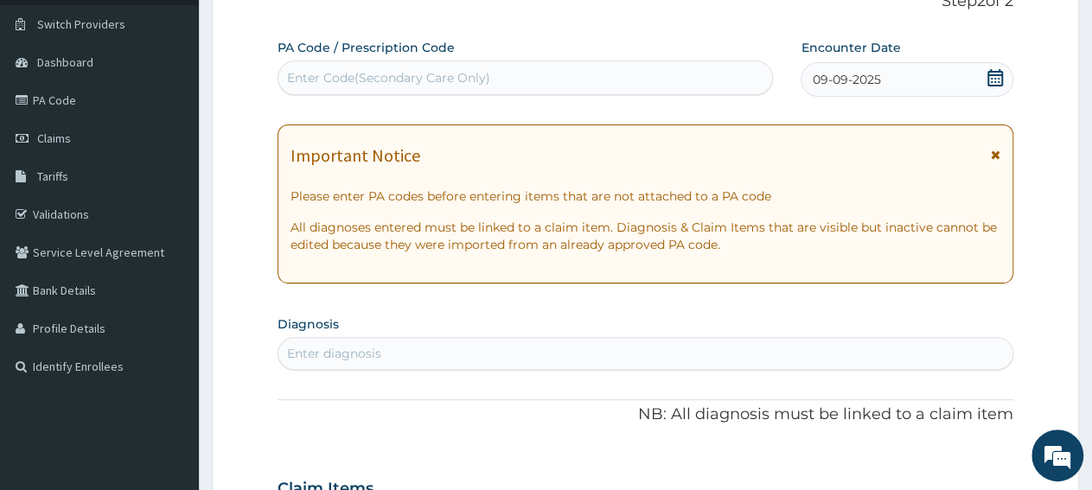
click at [423, 348] on div "Enter diagnosis" at bounding box center [645, 354] width 734 height 28
type input "[MEDICAL_DATA]"
click at [452, 362] on div "Enter diagnosis" at bounding box center [645, 354] width 734 height 28
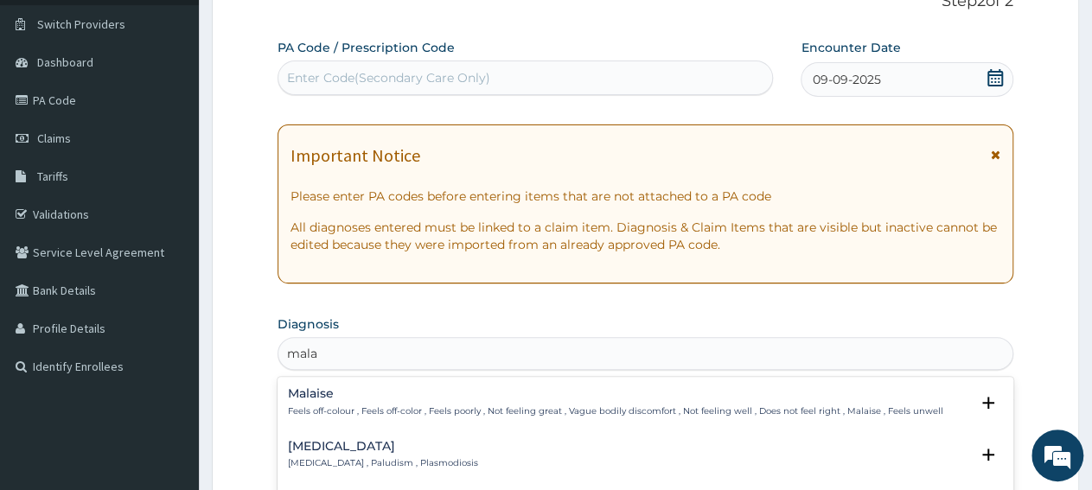
type input "malar"
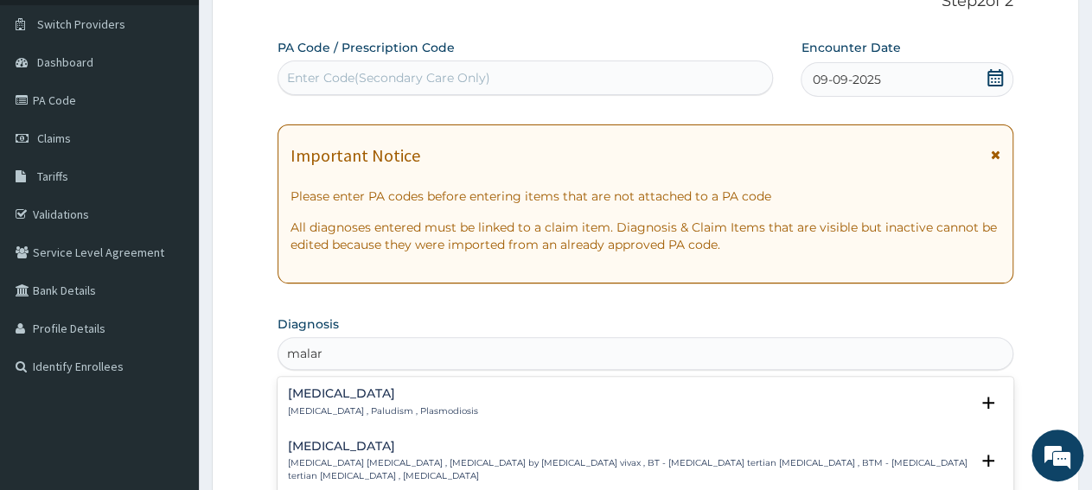
click at [316, 396] on h4 "[MEDICAL_DATA]" at bounding box center [383, 393] width 190 height 13
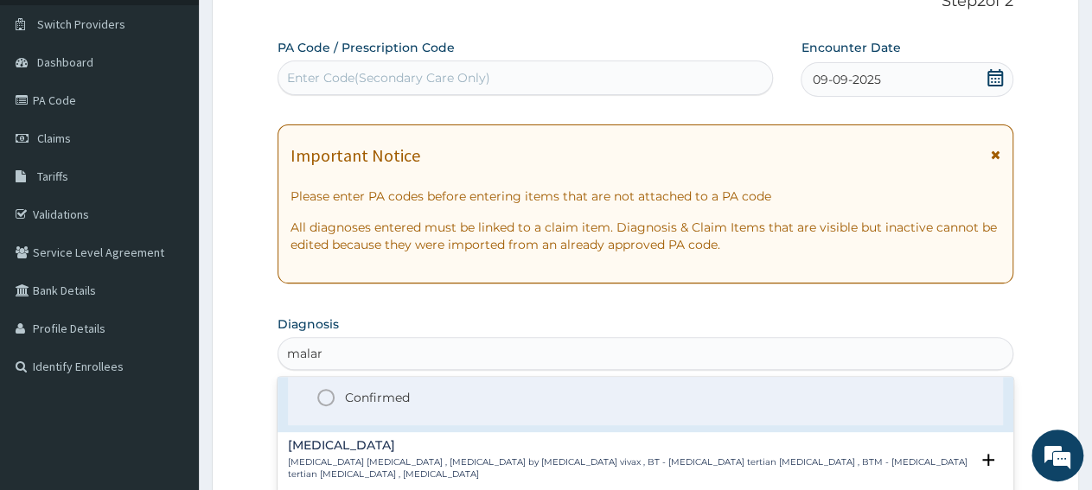
scroll to position [86, 0]
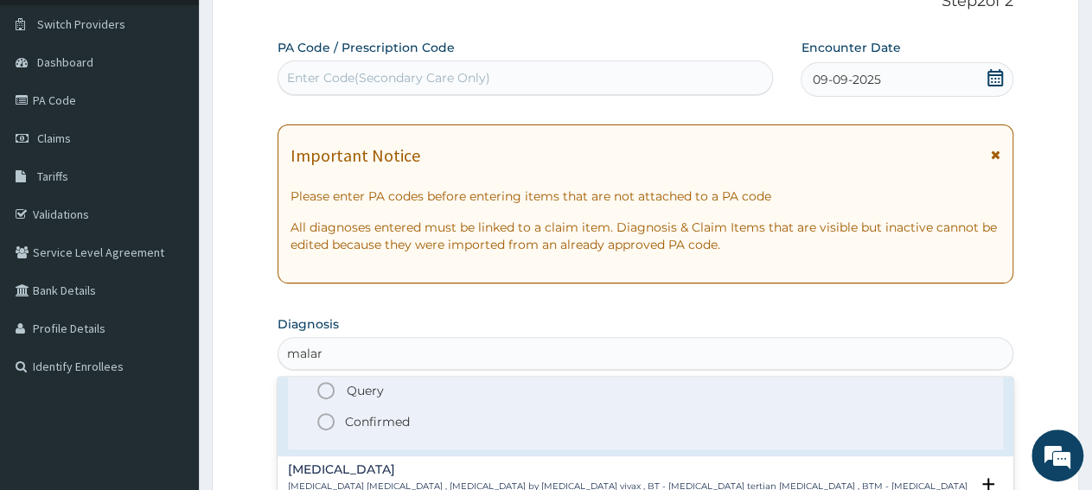
click at [371, 421] on p "Confirmed" at bounding box center [377, 421] width 65 height 17
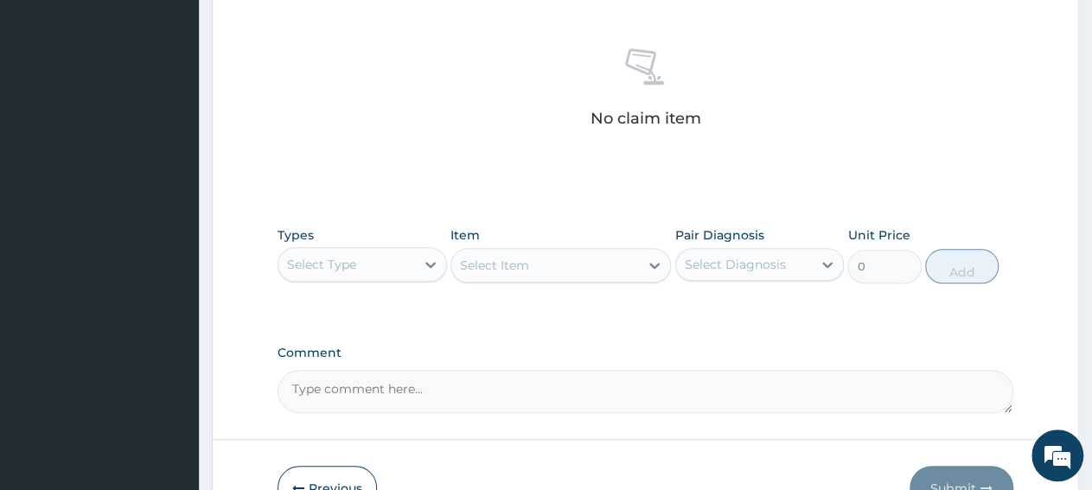
scroll to position [666, 0]
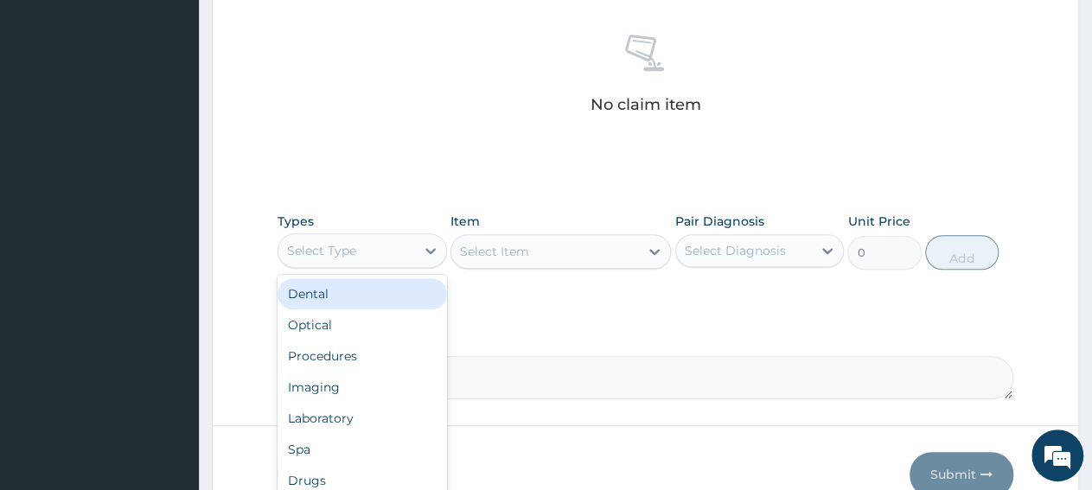
click at [361, 246] on div "Select Type" at bounding box center [346, 251] width 137 height 28
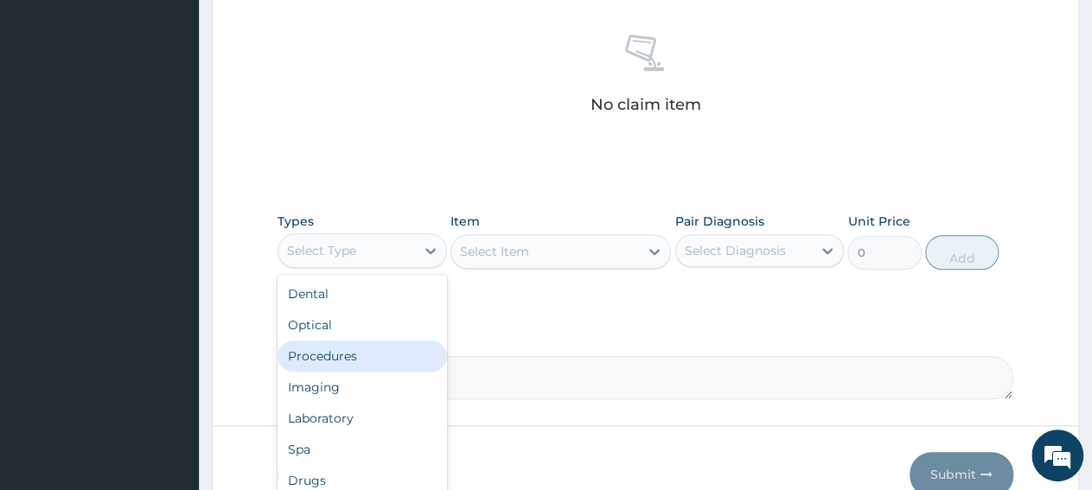
click at [361, 363] on div "Procedures" at bounding box center [362, 356] width 169 height 31
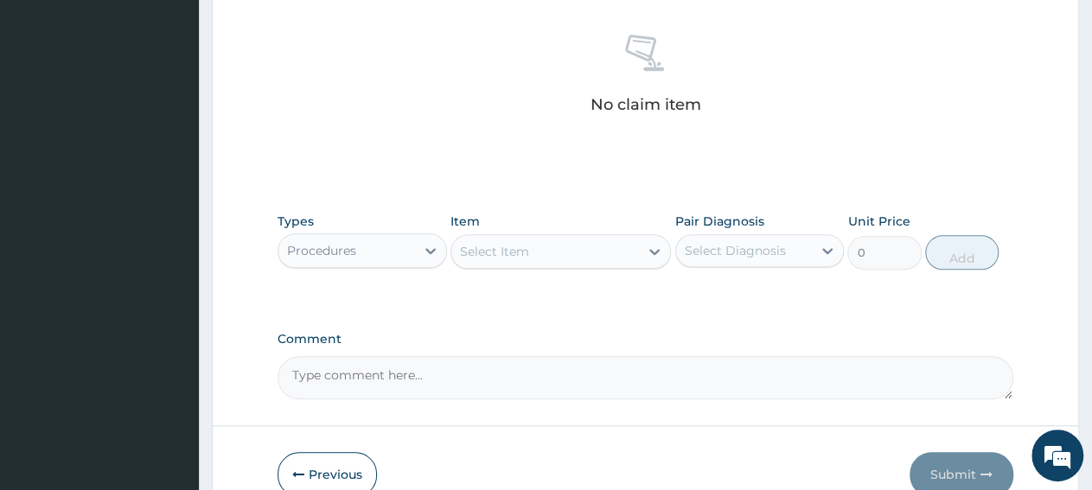
click at [563, 256] on div "Select Item" at bounding box center [545, 252] width 188 height 28
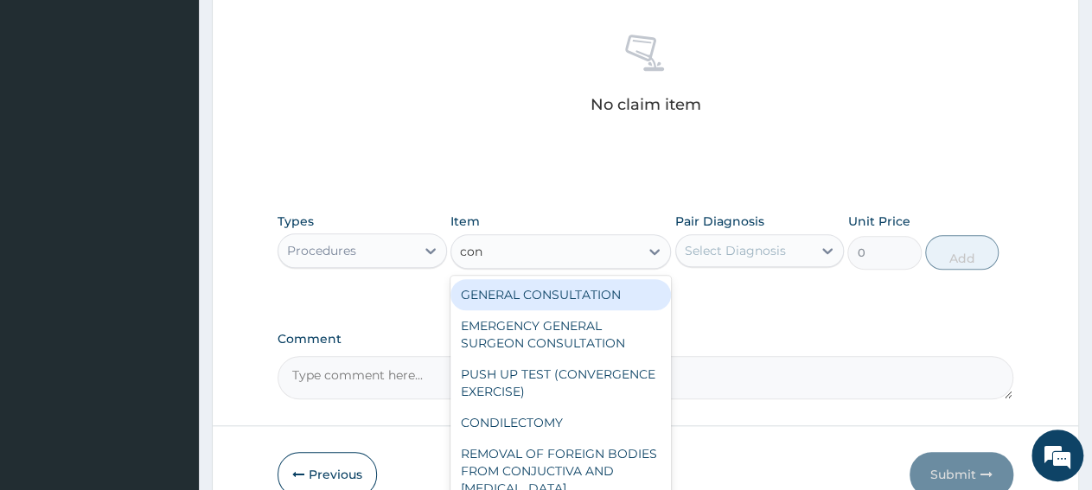
type input "cons"
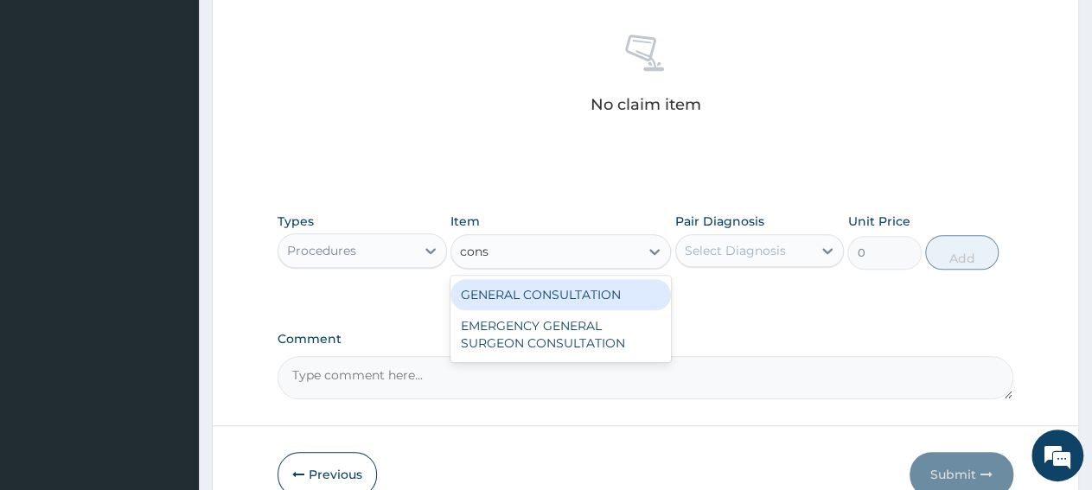
click at [568, 285] on div "GENERAL CONSULTATION" at bounding box center [560, 294] width 220 height 31
type input "3150"
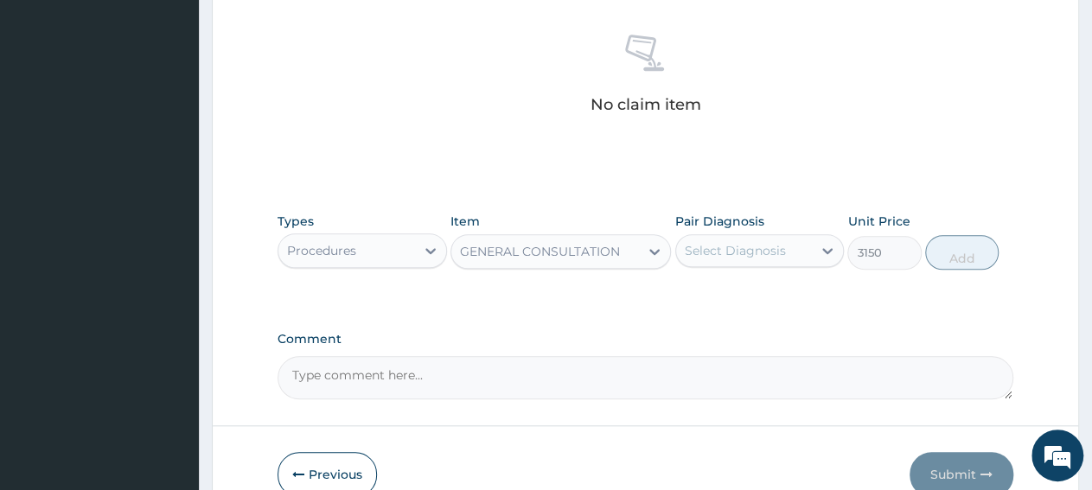
click at [704, 256] on div "Select Diagnosis" at bounding box center [735, 250] width 101 height 17
click at [724, 296] on label "[MEDICAL_DATA]" at bounding box center [757, 292] width 107 height 17
checkbox input "true"
click at [981, 243] on button "Add" at bounding box center [961, 252] width 73 height 35
type input "0"
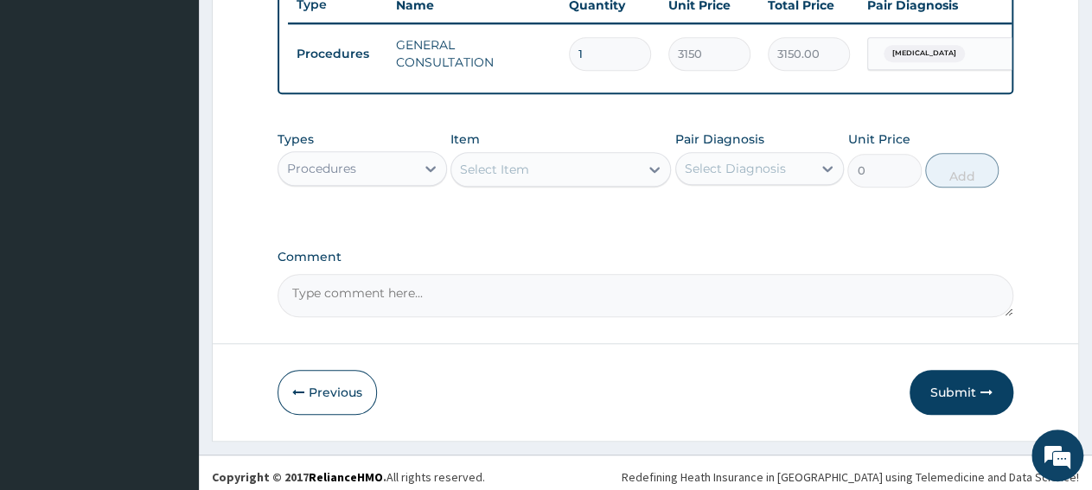
click at [381, 182] on div "Procedures" at bounding box center [346, 169] width 137 height 28
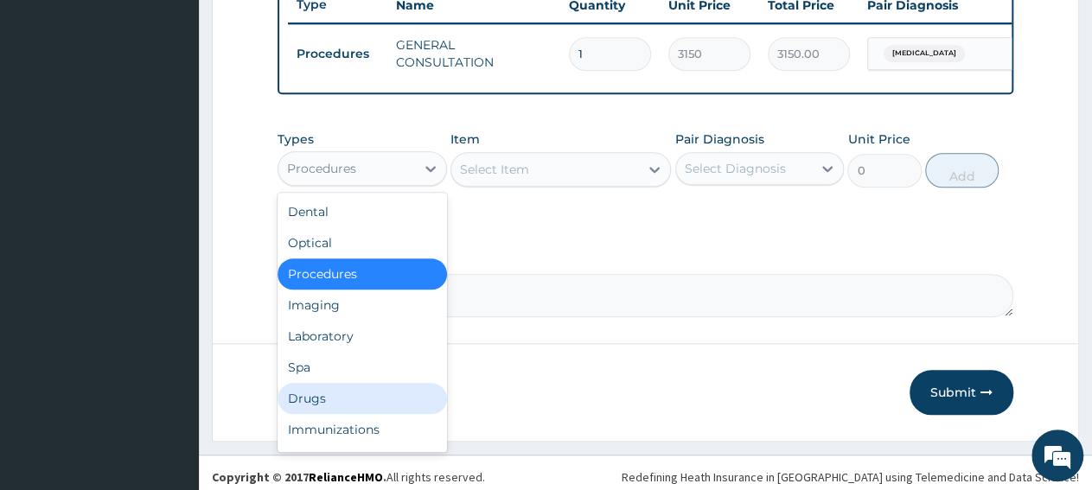
click at [335, 409] on div "Drugs" at bounding box center [362, 398] width 169 height 31
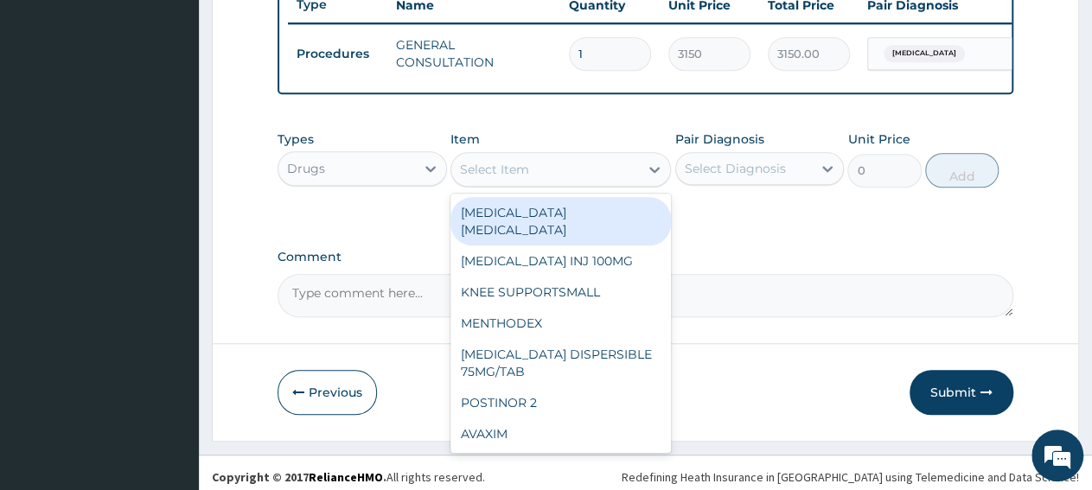
click at [582, 183] on div "Select Item" at bounding box center [545, 170] width 188 height 28
paste input "ARTEMETER + [MEDICAL_DATA] 80/480 AMATEM SOFT GEL"
type input "ARTEMETER + [MEDICAL_DATA] 80/480 AMATEM SOFT GEL"
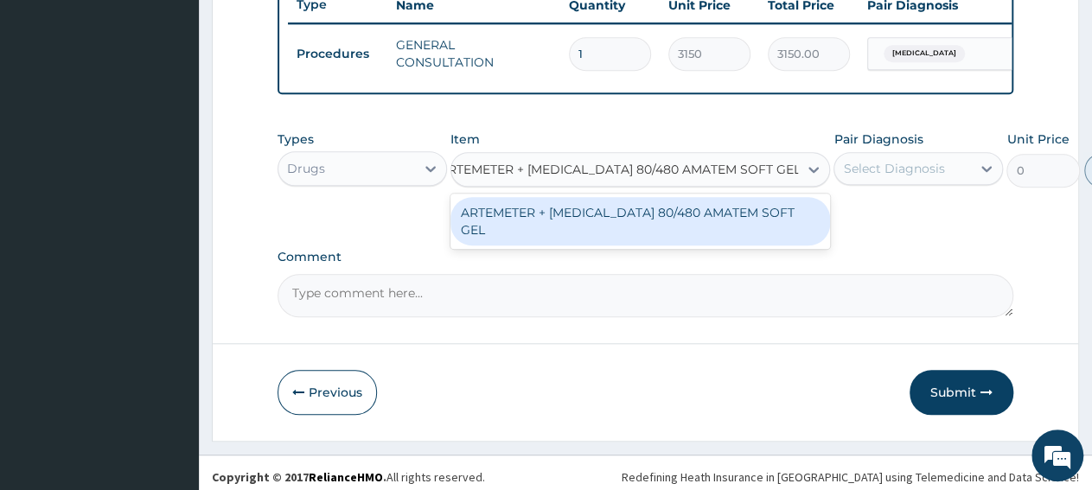
click at [583, 236] on div "ARTEMETER + [MEDICAL_DATA] 80/480 AMATEM SOFT GEL" at bounding box center [640, 221] width 380 height 48
type input "588.0117797851562"
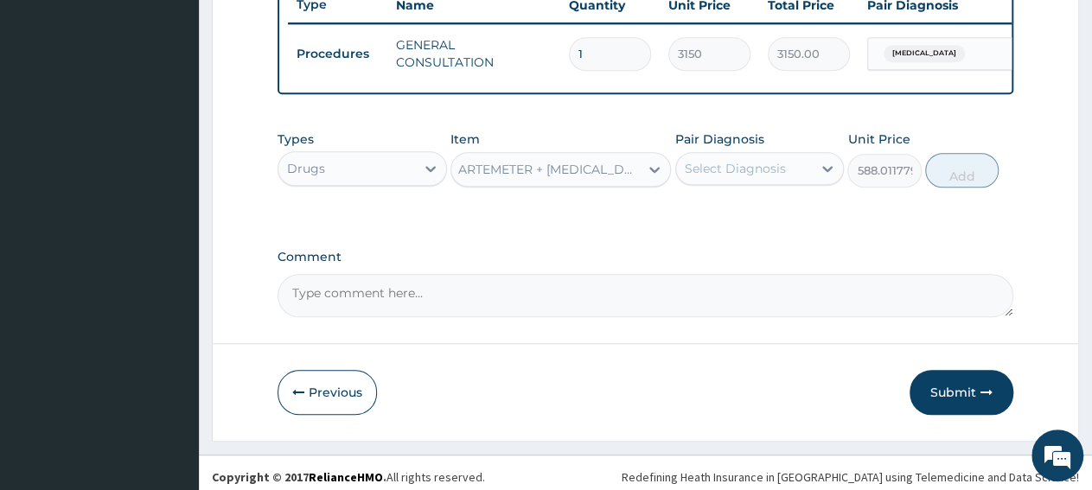
scroll to position [0, 2]
click at [769, 177] on div "Select Diagnosis" at bounding box center [735, 168] width 101 height 17
click at [766, 231] on div "[MEDICAL_DATA]" at bounding box center [759, 212] width 169 height 35
checkbox input "true"
click at [948, 188] on button "Add" at bounding box center [961, 170] width 73 height 35
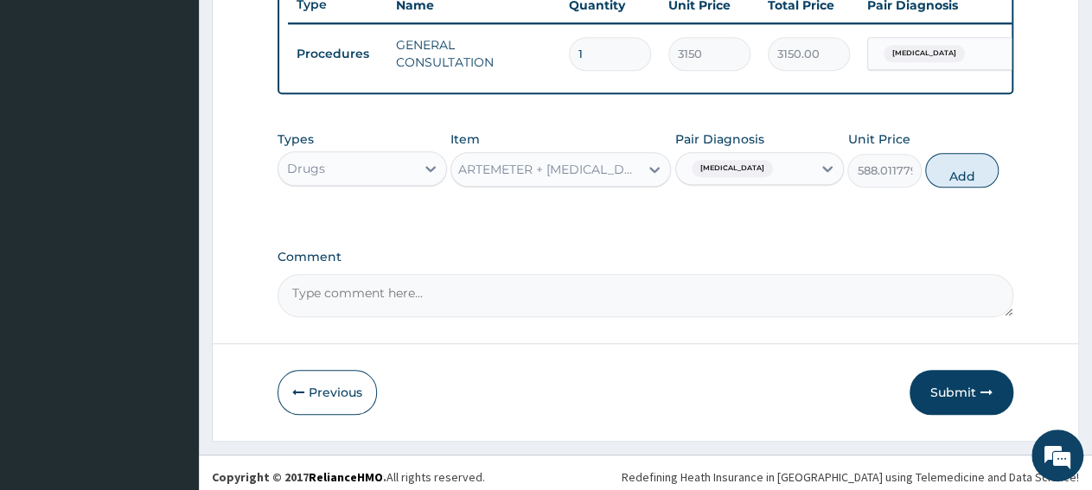
type input "0"
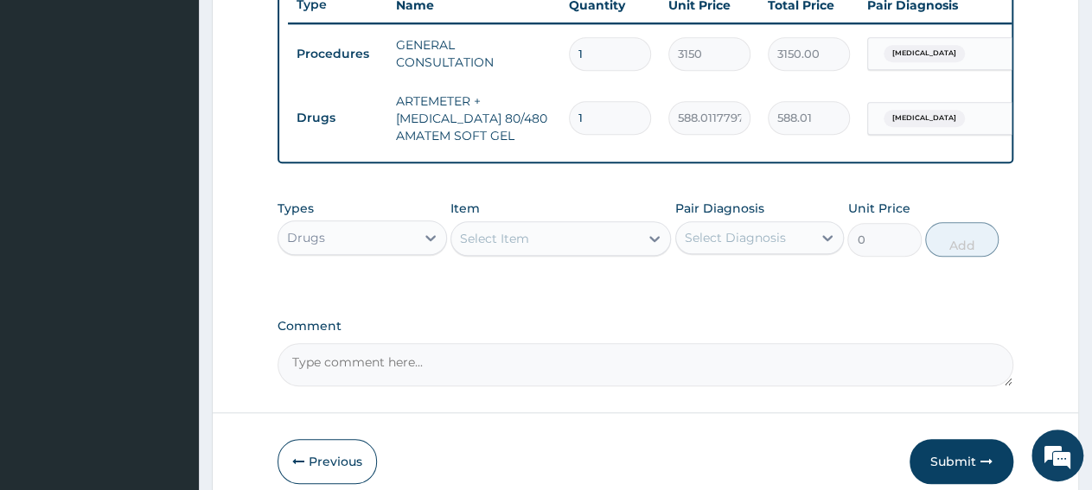
click at [611, 111] on input "1" at bounding box center [610, 118] width 82 height 34
type input "0.00"
type input "6"
type input "3528.07"
type input "6"
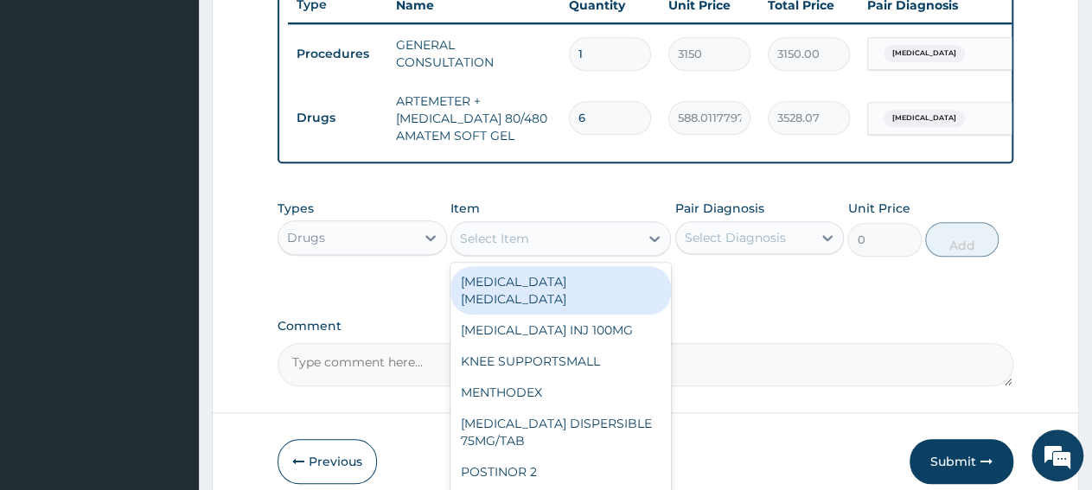
click at [568, 252] on div "Select Item" at bounding box center [545, 239] width 188 height 28
paste input "PCM TAB"
type input "PCM TAB"
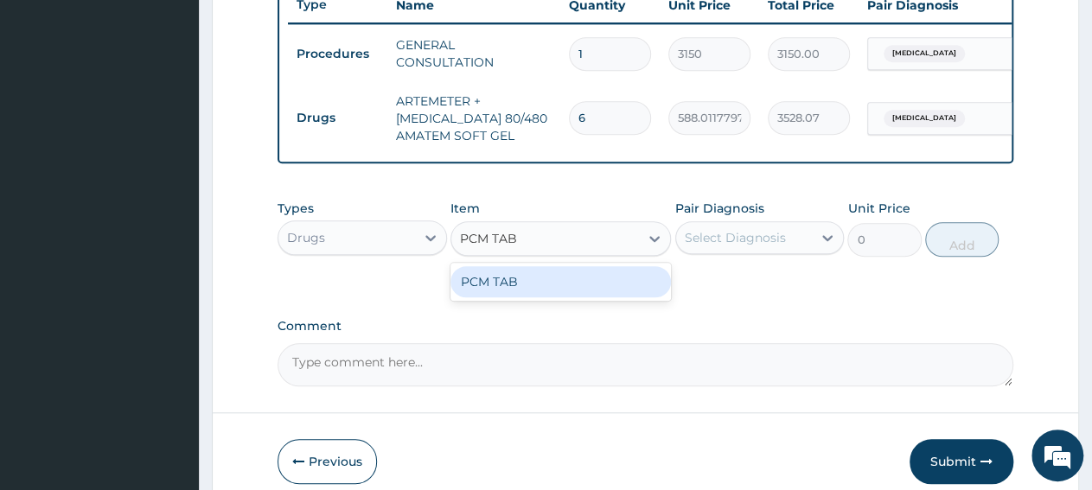
click at [571, 292] on div "PCM TAB" at bounding box center [560, 281] width 220 height 31
type input "201.0959930419922"
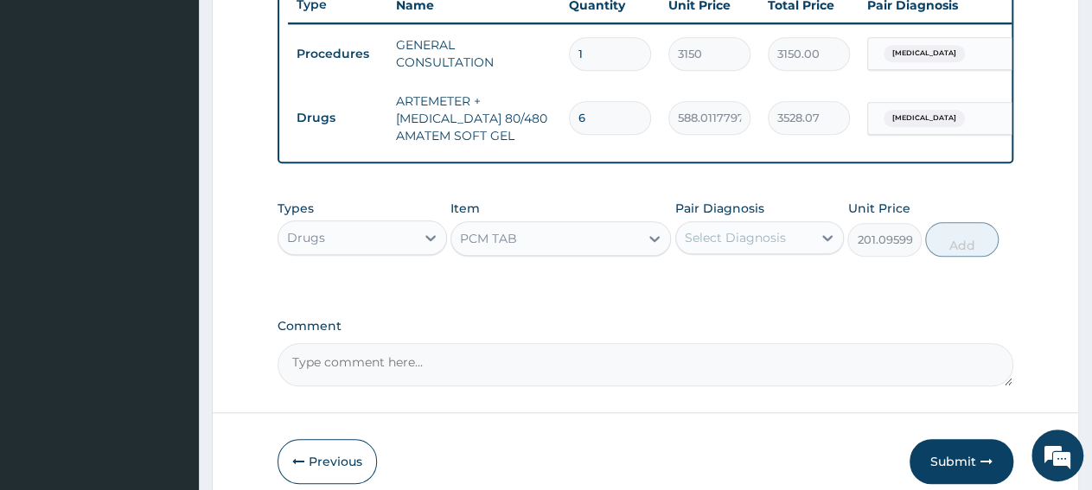
click at [712, 246] on div "Select Diagnosis" at bounding box center [735, 237] width 101 height 17
click at [732, 300] on div "[MEDICAL_DATA]" at bounding box center [759, 282] width 169 height 35
checkbox input "true"
click at [940, 257] on button "Add" at bounding box center [961, 239] width 73 height 35
type input "0"
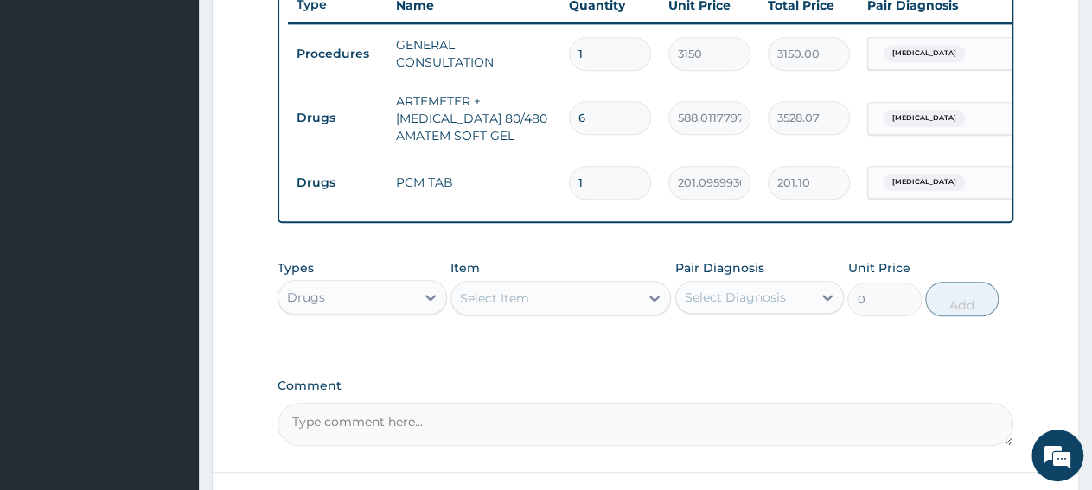
type input "18"
type input "3619.73"
type input "18"
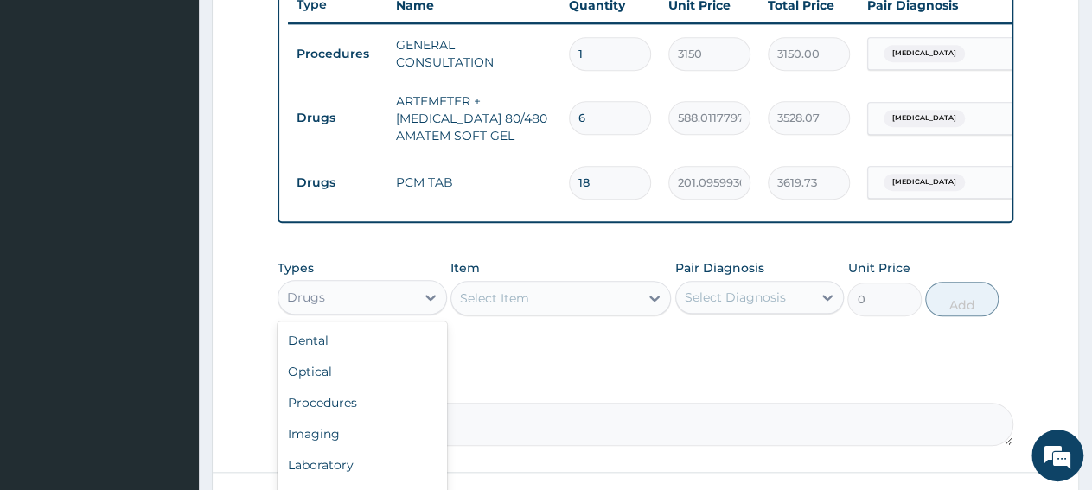
drag, startPoint x: 367, startPoint y: 298, endPoint x: 376, endPoint y: 321, distance: 24.4
click at [366, 298] on div "Drugs" at bounding box center [346, 298] width 137 height 28
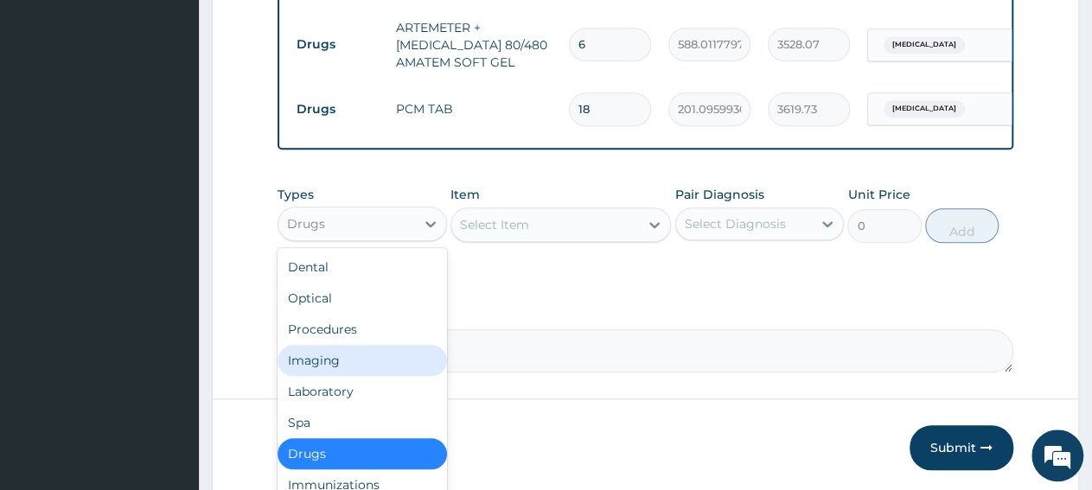
scroll to position [756, 0]
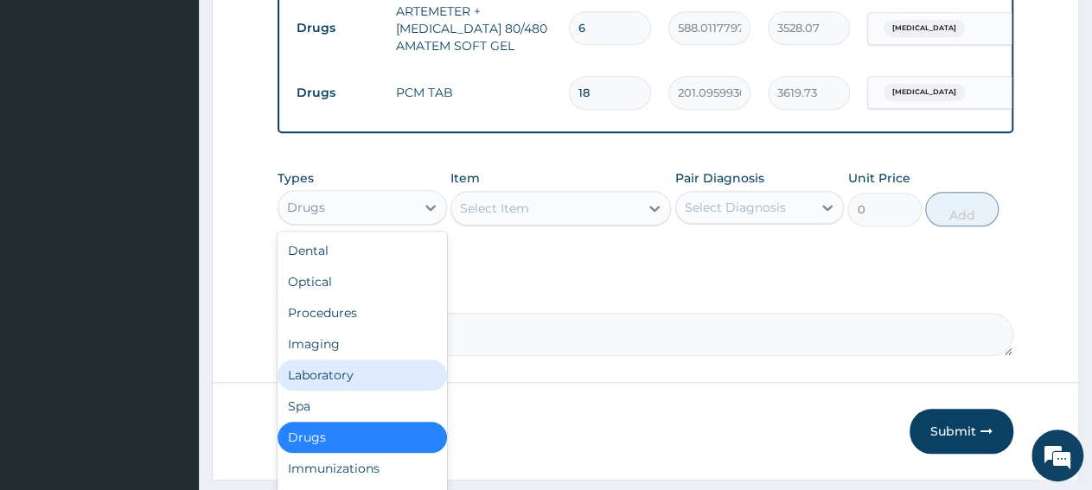
click at [357, 386] on div "Laboratory" at bounding box center [362, 375] width 169 height 31
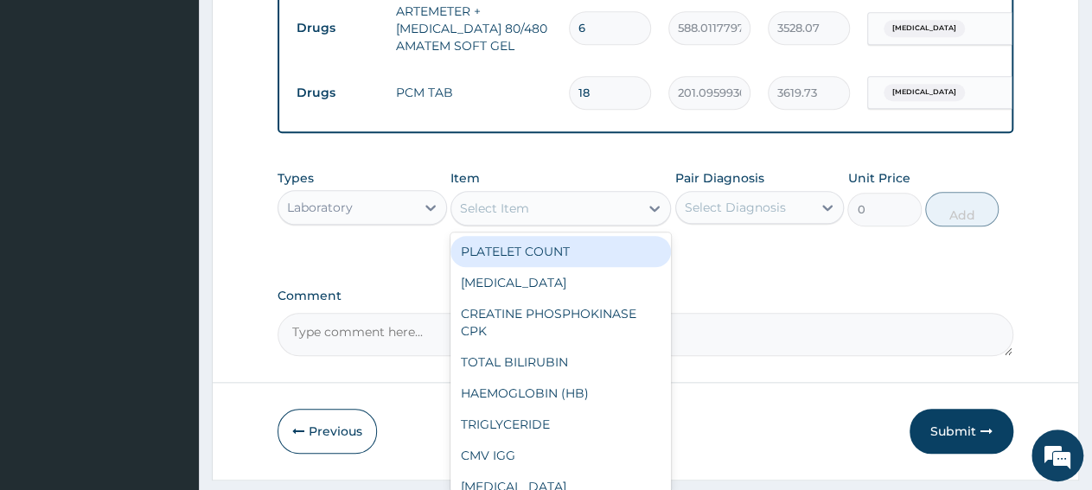
click at [536, 219] on div "Select Item" at bounding box center [545, 209] width 188 height 28
paste input "[MEDICAL_DATA] [MEDICAL_DATA]"
type input "[MEDICAL_DATA] [MEDICAL_DATA]"
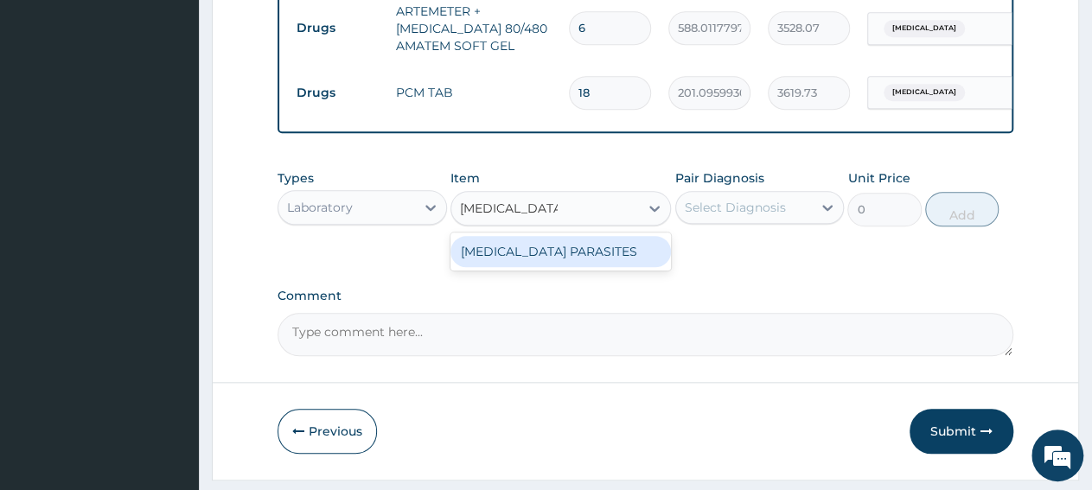
click at [540, 263] on div "[MEDICAL_DATA] PARASITES" at bounding box center [560, 251] width 220 height 31
type input "2500"
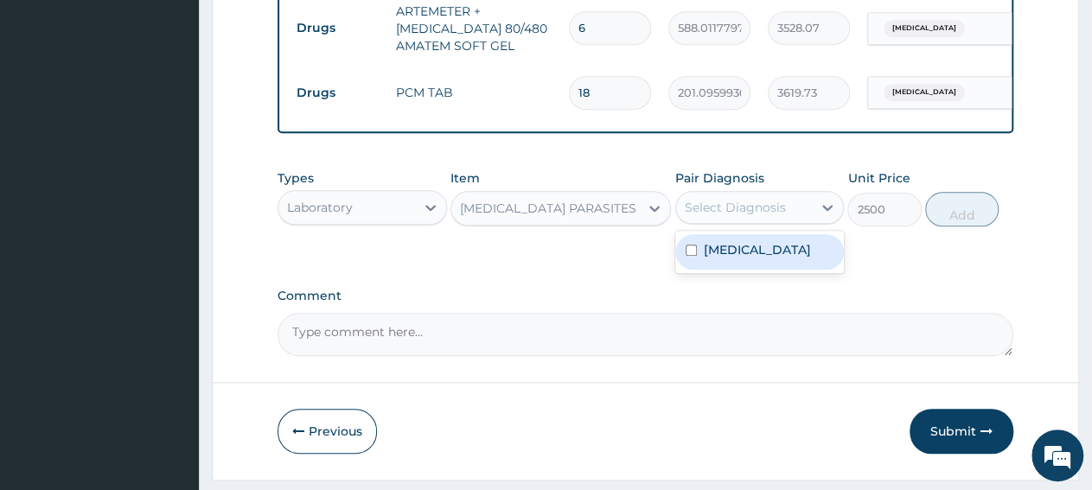
click at [693, 216] on div "Select Diagnosis" at bounding box center [735, 207] width 101 height 17
click at [718, 259] on label "Malaria" at bounding box center [757, 249] width 107 height 17
checkbox input "true"
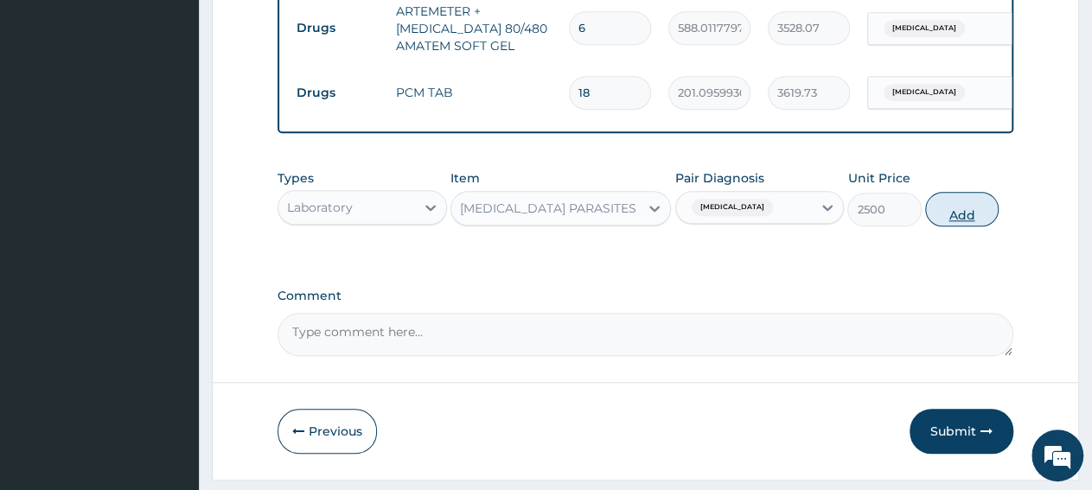
click at [965, 227] on button "Add" at bounding box center [961, 209] width 73 height 35
type input "0"
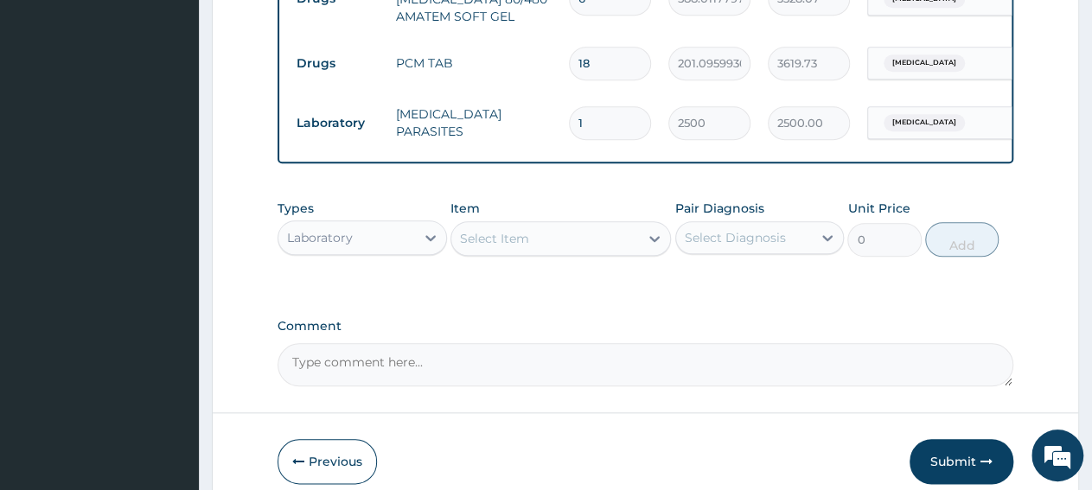
scroll to position [846, 0]
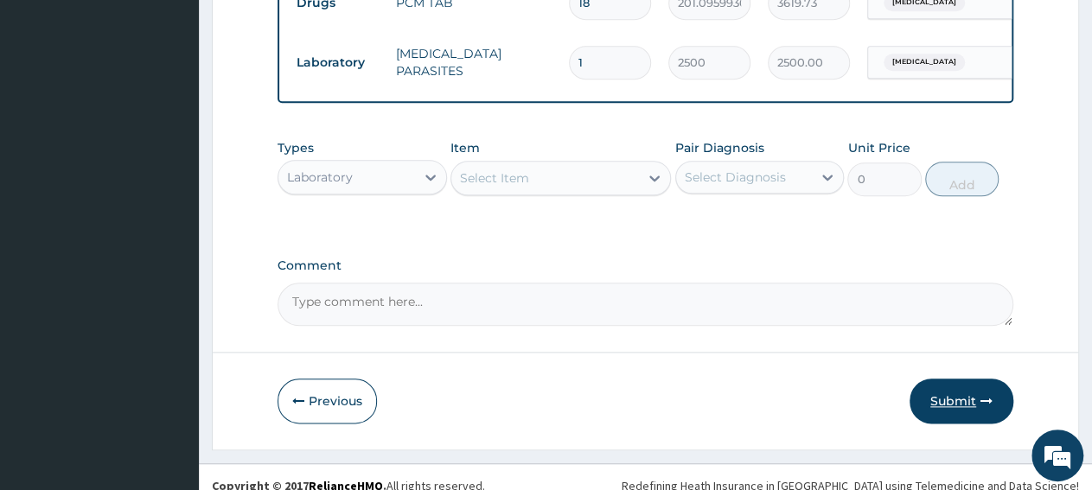
click at [969, 420] on button "Submit" at bounding box center [962, 401] width 104 height 45
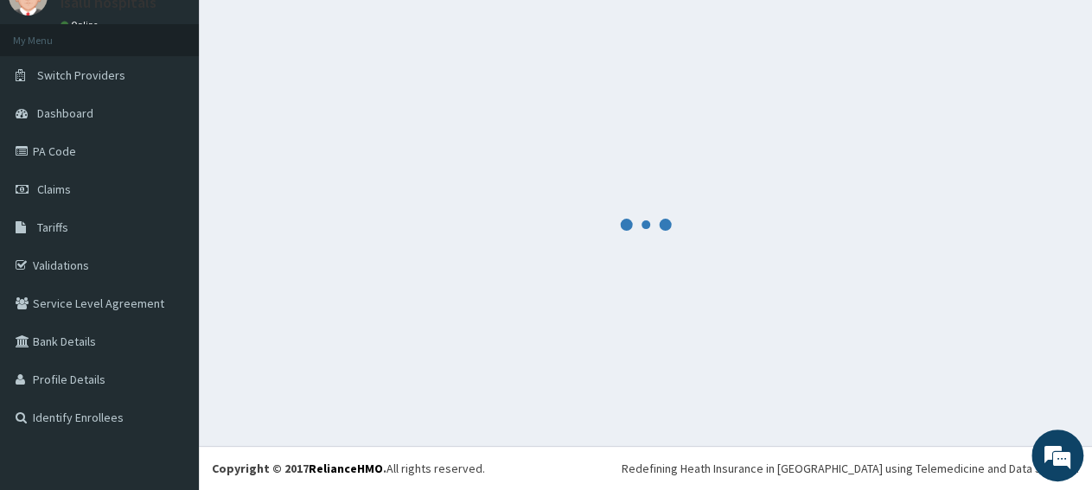
scroll to position [74, 0]
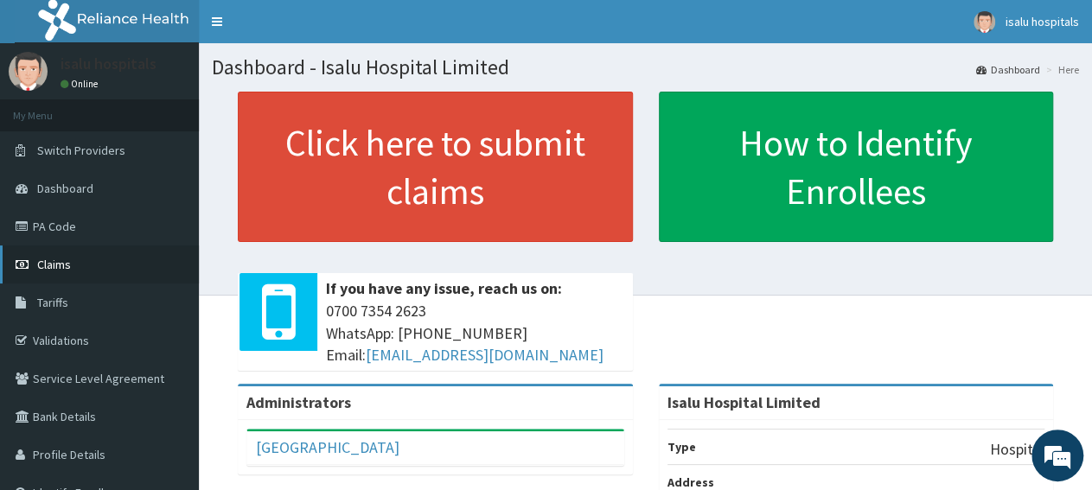
click at [119, 268] on link "Claims" at bounding box center [99, 265] width 199 height 38
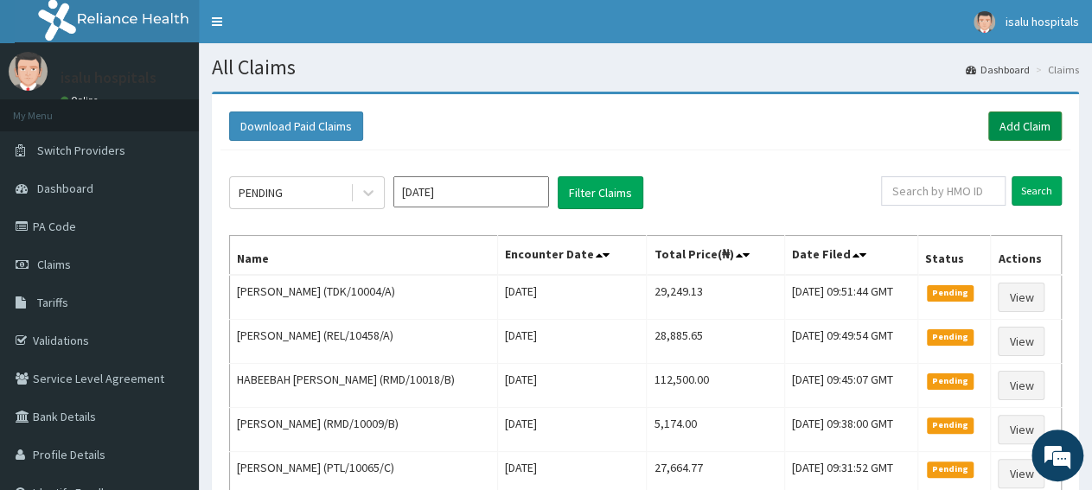
click at [1006, 133] on link "Add Claim" at bounding box center [1024, 126] width 73 height 29
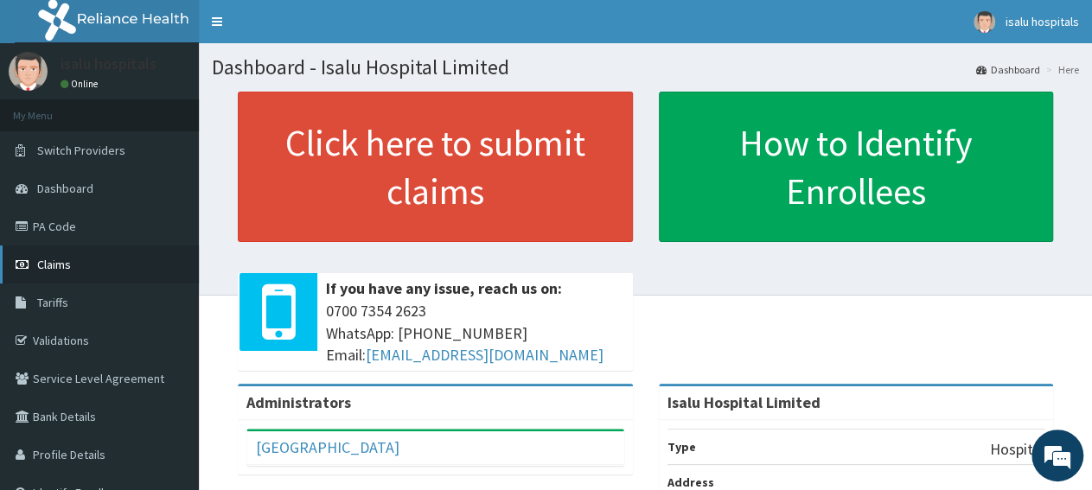
click at [77, 272] on link "Claims" at bounding box center [99, 265] width 199 height 38
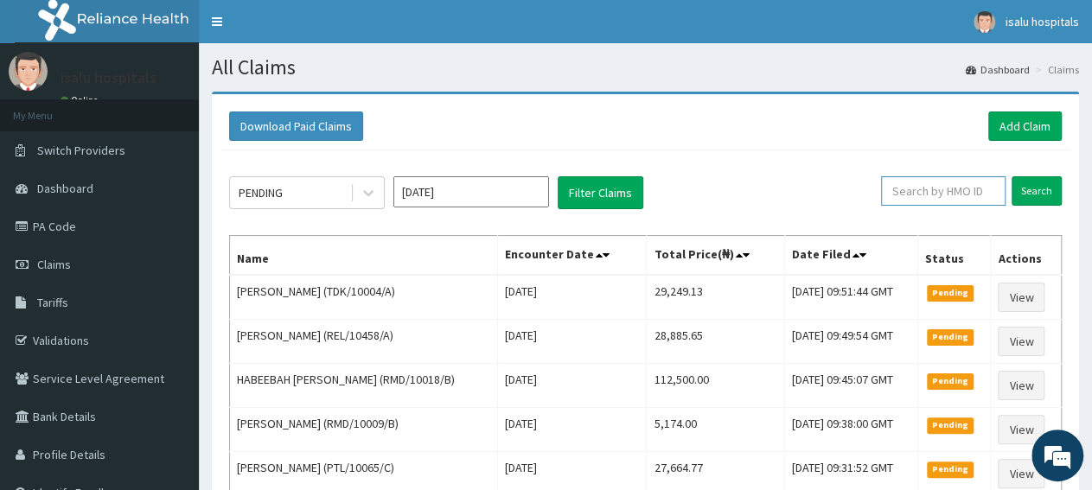
paste input "RMD/10009/B"
type input "RMD/10009/B"
click at [1058, 188] on input "Search" at bounding box center [1037, 190] width 50 height 29
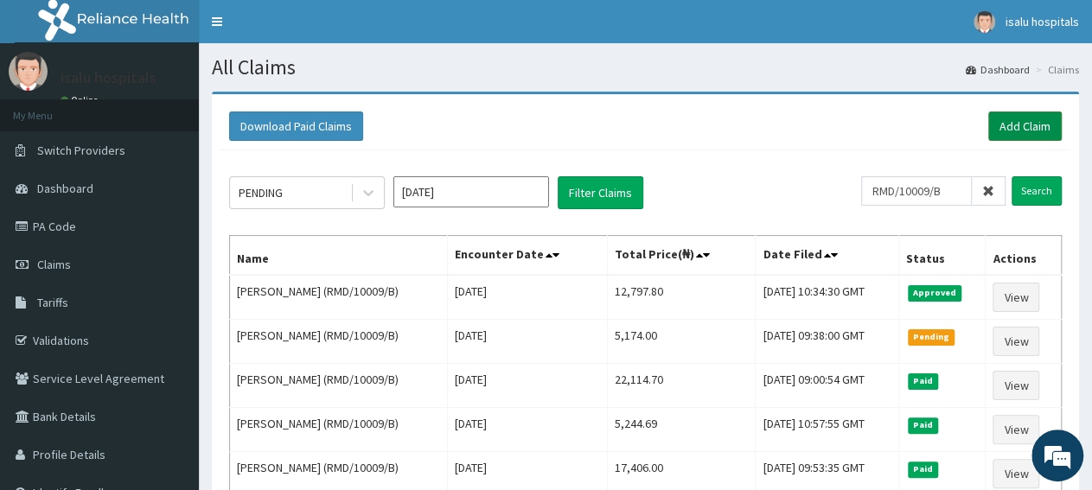
click at [1000, 134] on link "Add Claim" at bounding box center [1024, 126] width 73 height 29
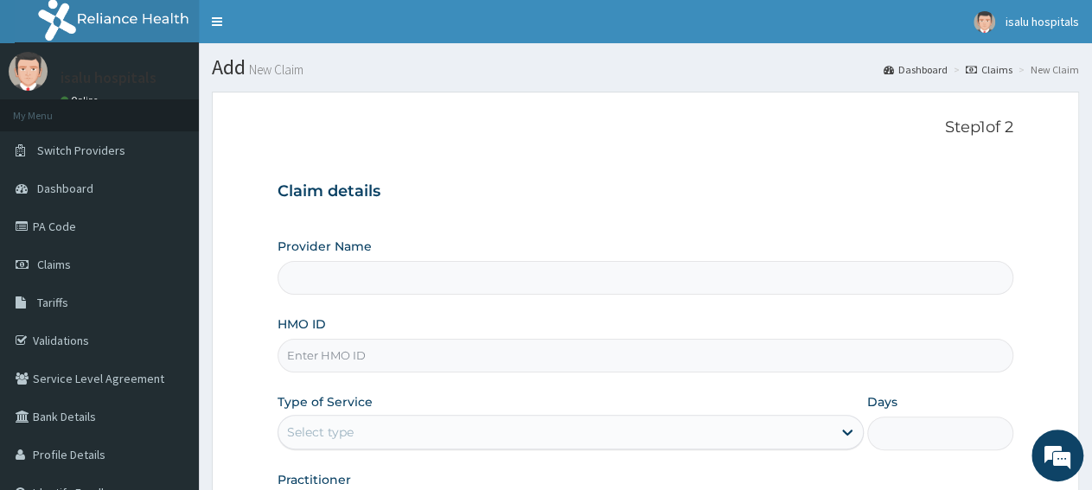
type input "Isalu Hospital Limited"
type input "RMD/10009/C"
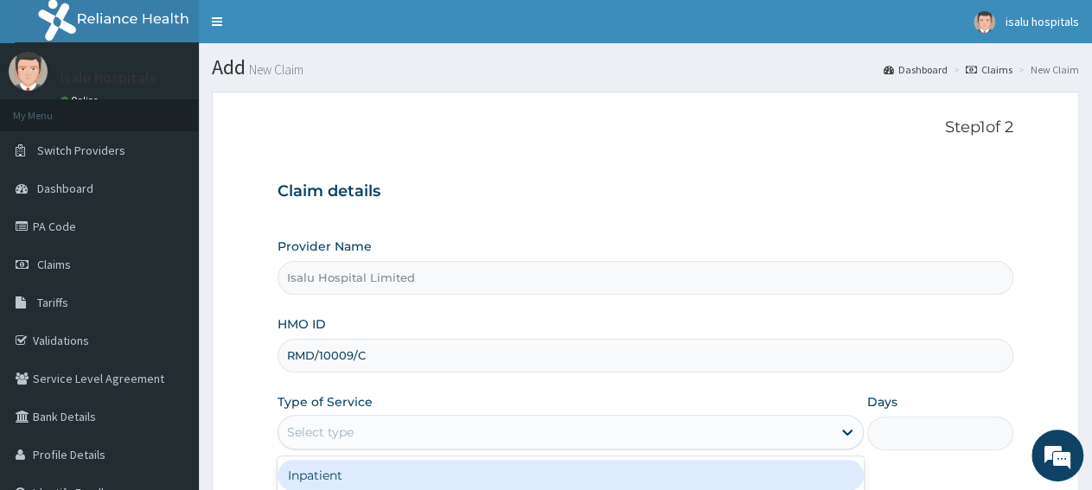
click at [420, 426] on div "Select type" at bounding box center [554, 432] width 552 height 28
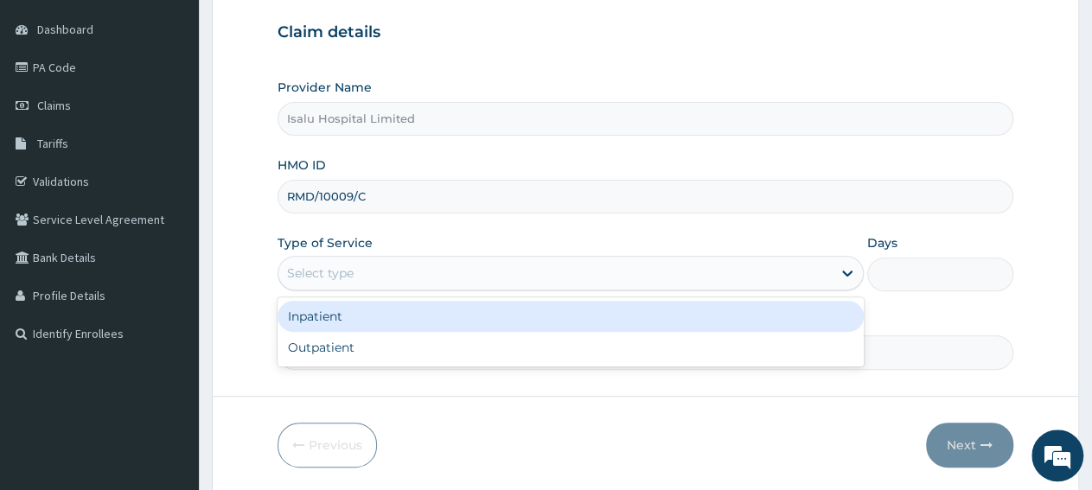
scroll to position [180, 0]
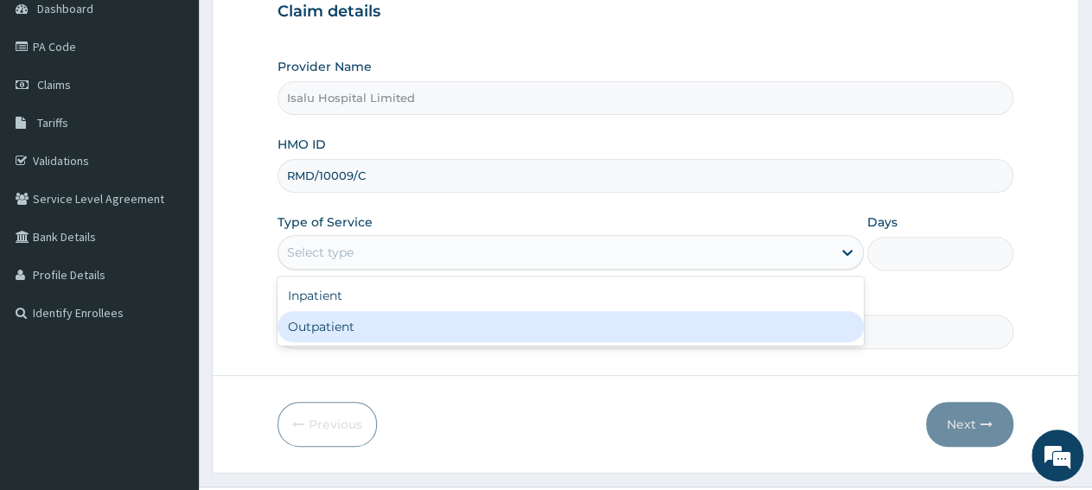
click at [409, 328] on div "Outpatient" at bounding box center [570, 326] width 585 height 31
type input "1"
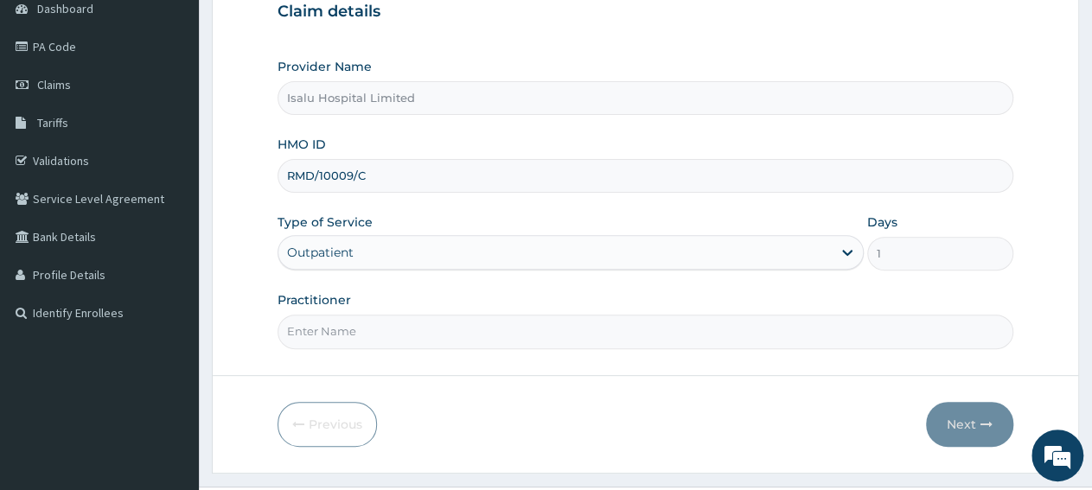
scroll to position [0, 0]
paste input "AGADA ANANAOJO"
type input "AGADA ANANAOJO"
click at [987, 430] on button "Next" at bounding box center [969, 424] width 87 height 45
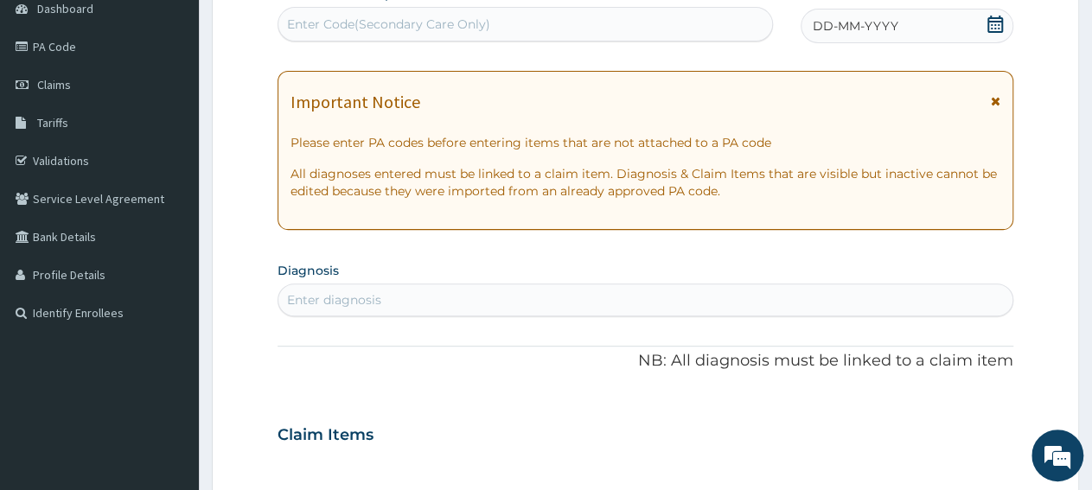
click at [992, 24] on icon at bounding box center [995, 24] width 16 height 17
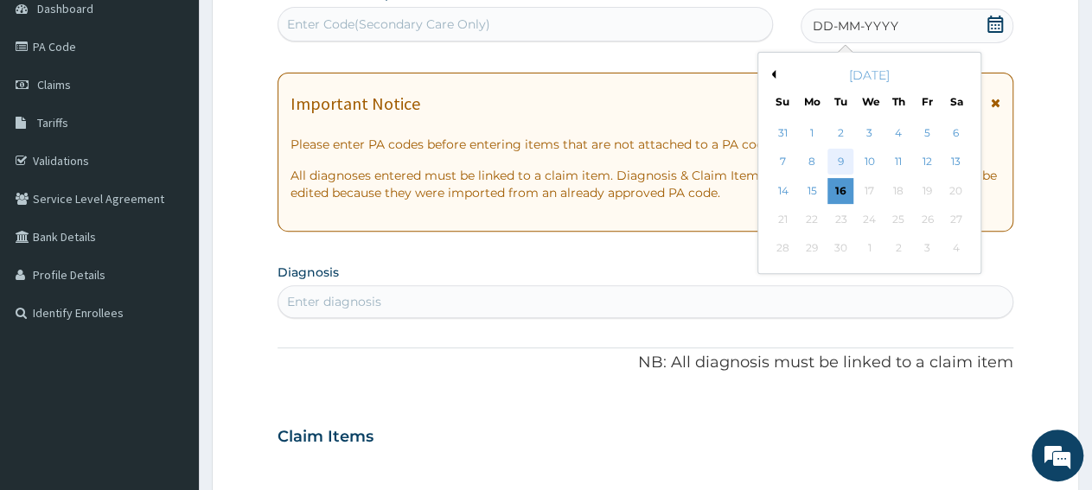
click at [841, 164] on div "9" at bounding box center [841, 163] width 26 height 26
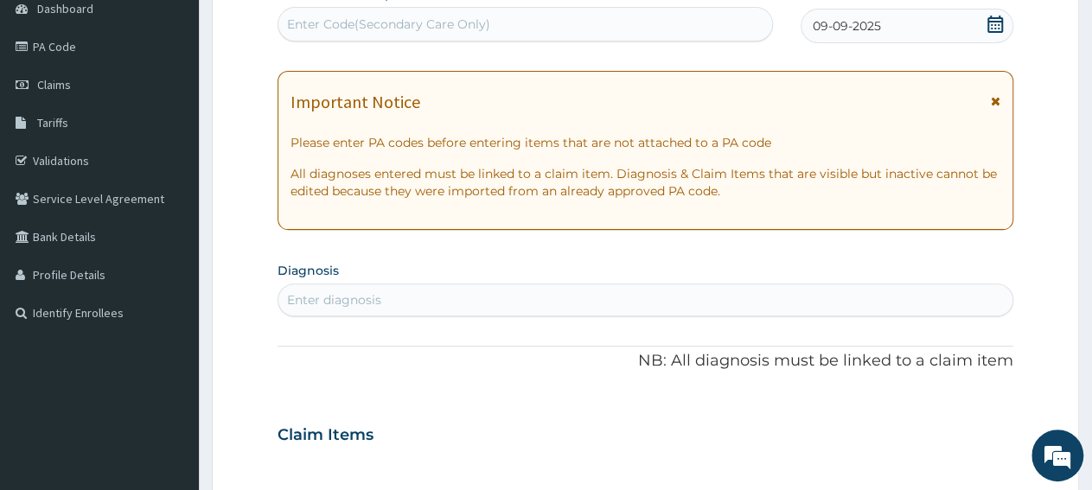
click at [559, 291] on div "Enter diagnosis" at bounding box center [645, 300] width 734 height 28
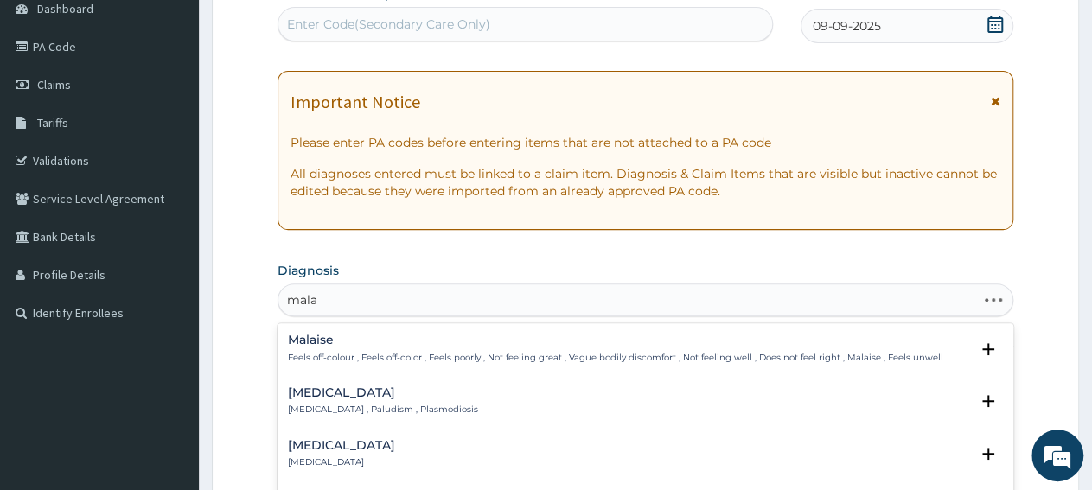
type input "malar"
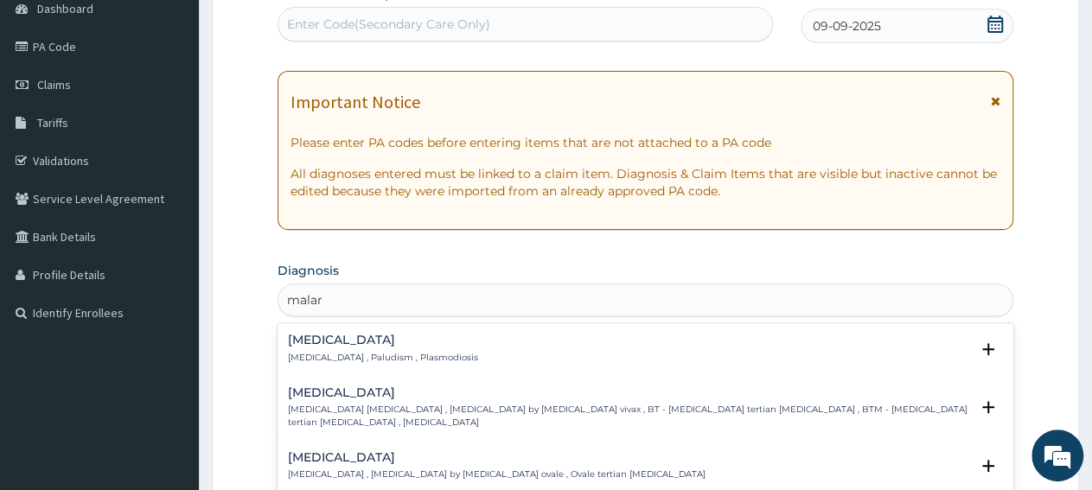
click at [369, 352] on p "Malaria , Paludism , Plasmodiosis" at bounding box center [383, 358] width 190 height 12
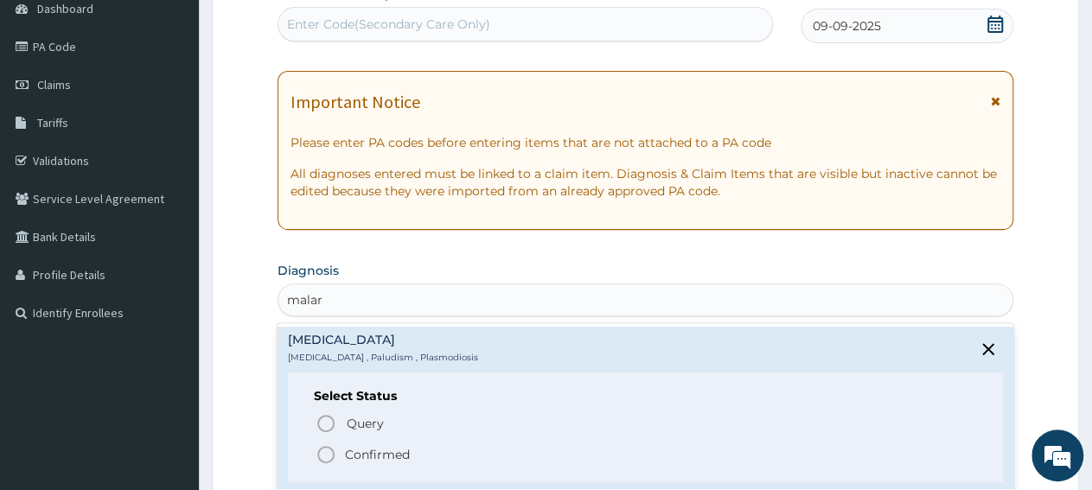
click at [372, 450] on p "Confirmed" at bounding box center [377, 454] width 65 height 17
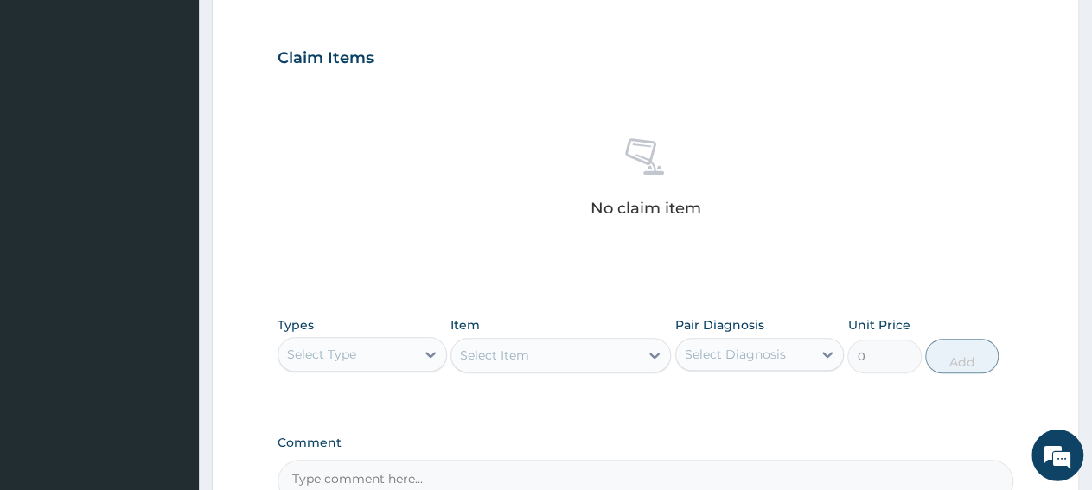
scroll to position [629, 0]
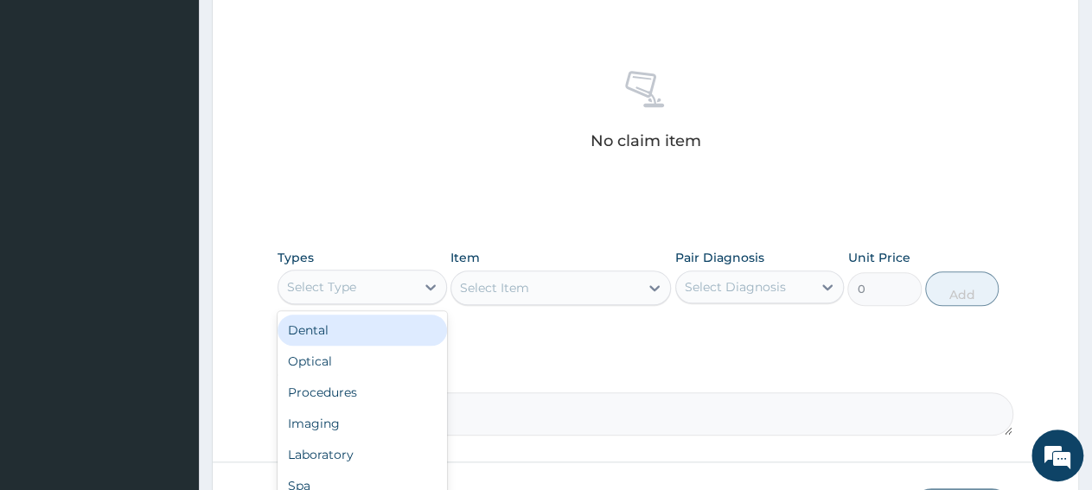
click at [378, 295] on div "Select Type" at bounding box center [346, 287] width 137 height 28
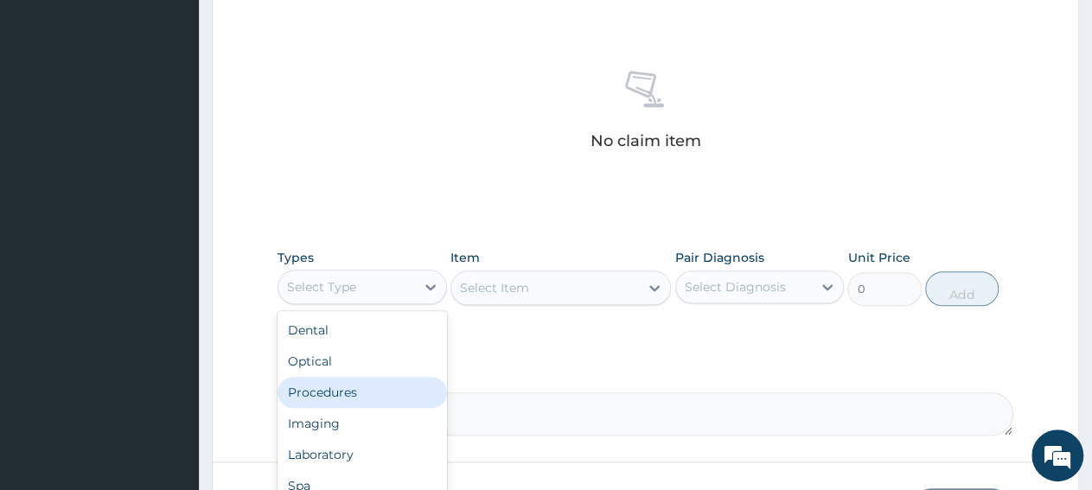
click at [340, 393] on div "Procedures" at bounding box center [362, 392] width 169 height 31
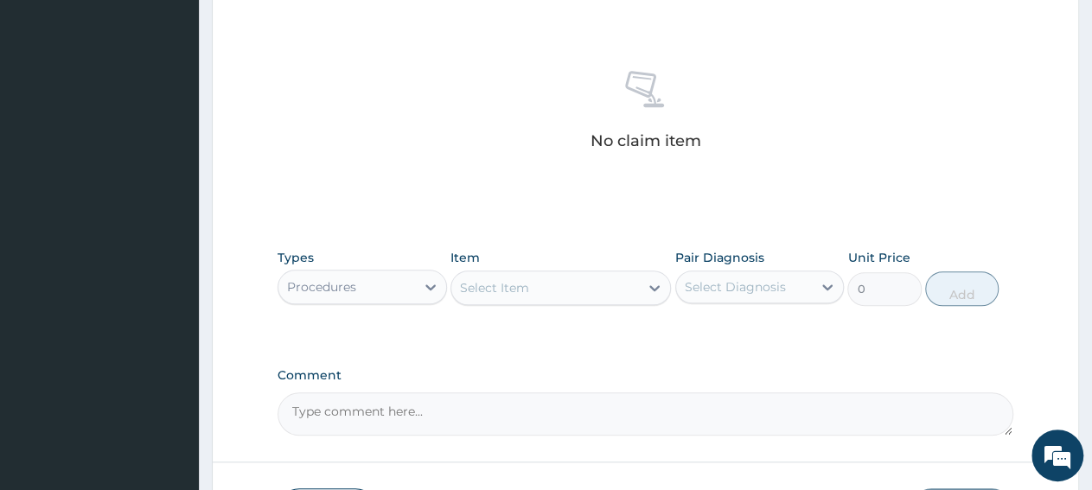
click at [580, 297] on div "Select Item" at bounding box center [545, 288] width 188 height 28
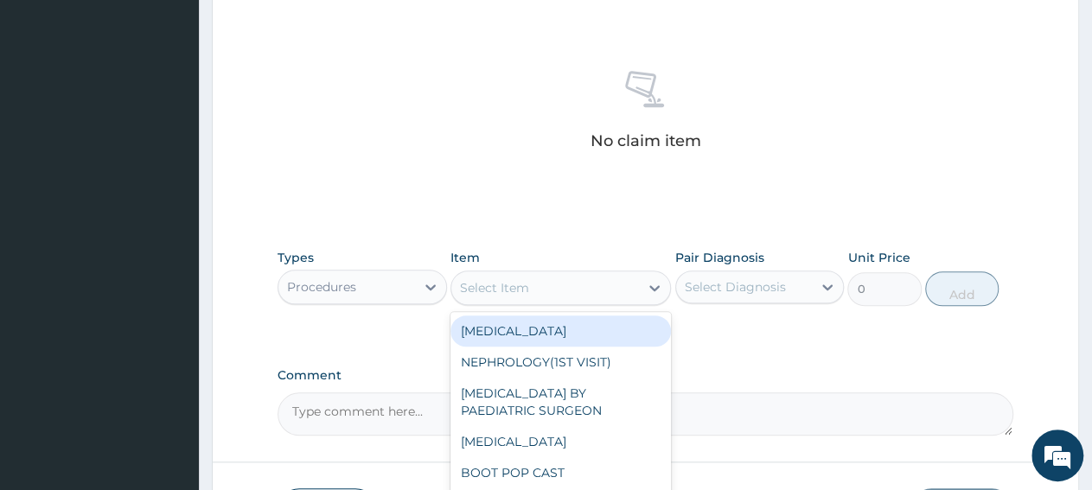
paste input "General Consultatio"
type input "General Consultatio"
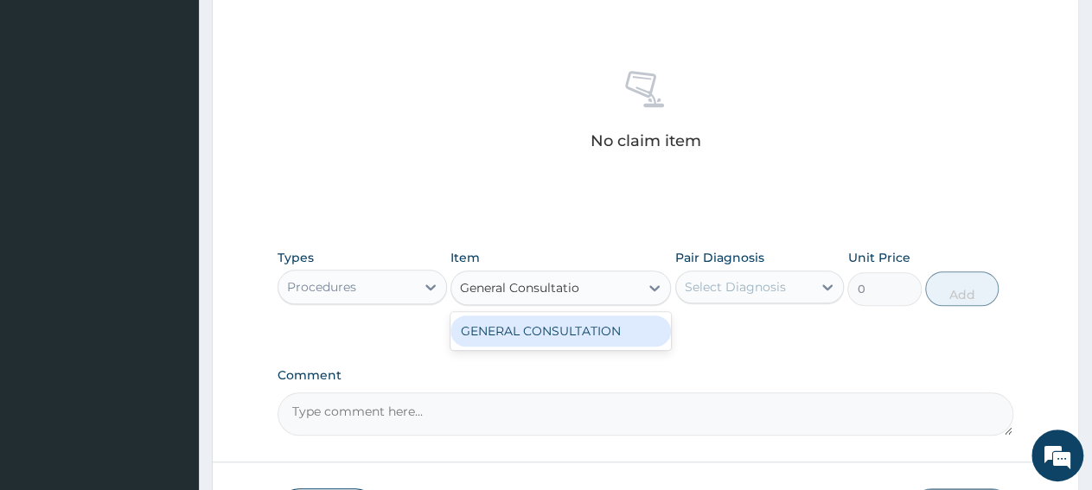
click at [584, 342] on div "GENERAL CONSULTATION" at bounding box center [560, 331] width 220 height 31
type input "3150"
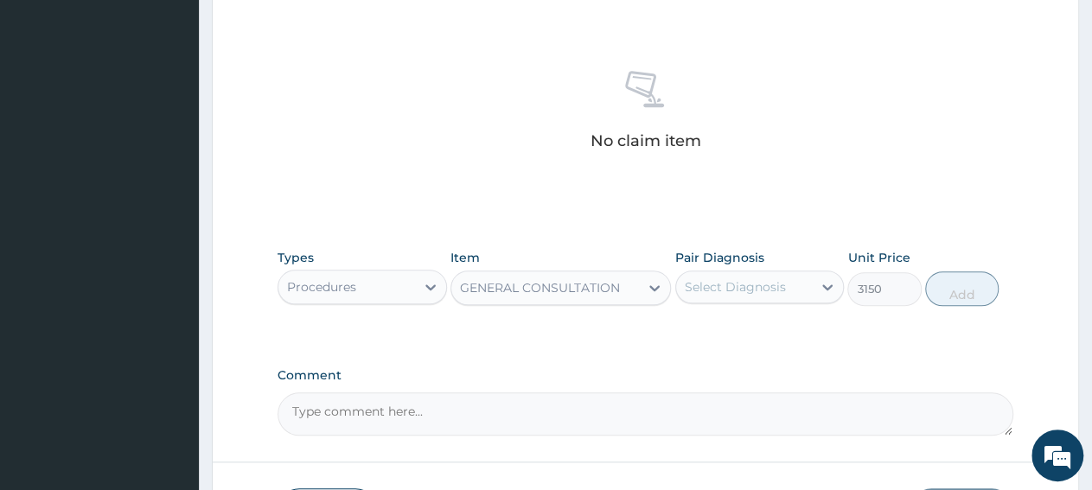
click at [746, 299] on div "Select Diagnosis" at bounding box center [744, 287] width 137 height 28
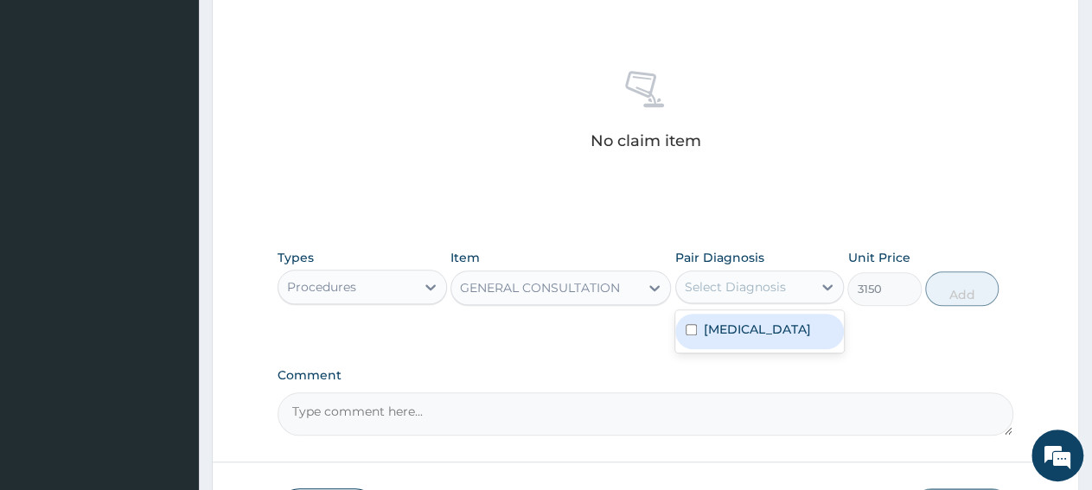
click at [744, 342] on div "Malaria" at bounding box center [759, 331] width 169 height 35
checkbox input "true"
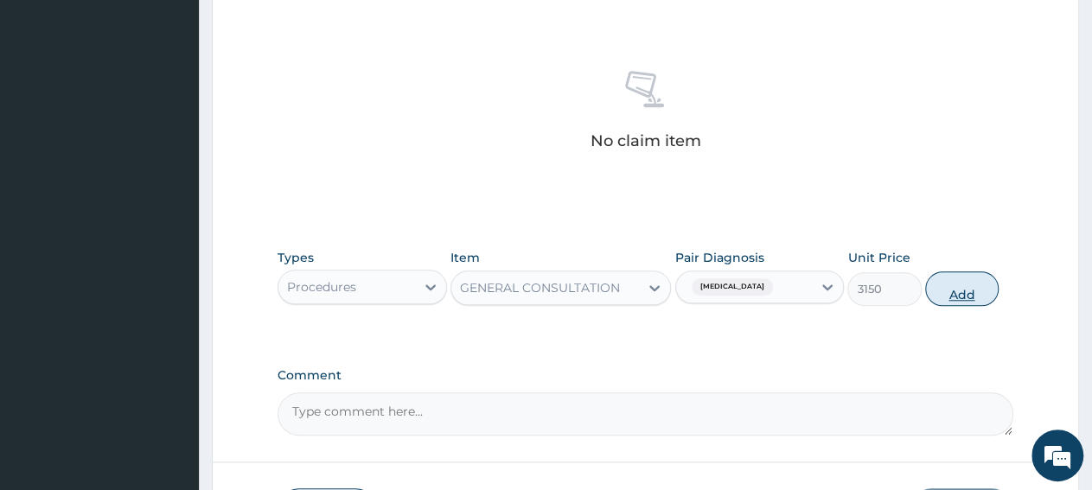
click at [961, 290] on button "Add" at bounding box center [961, 288] width 73 height 35
type input "0"
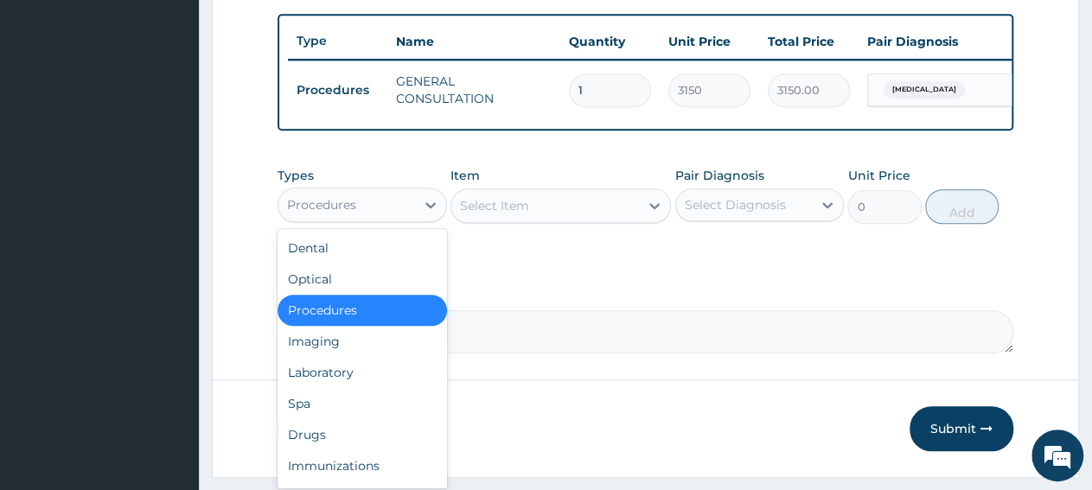
click at [354, 206] on div "Procedures" at bounding box center [346, 205] width 137 height 28
click at [362, 450] on div "Drugs" at bounding box center [362, 434] width 169 height 31
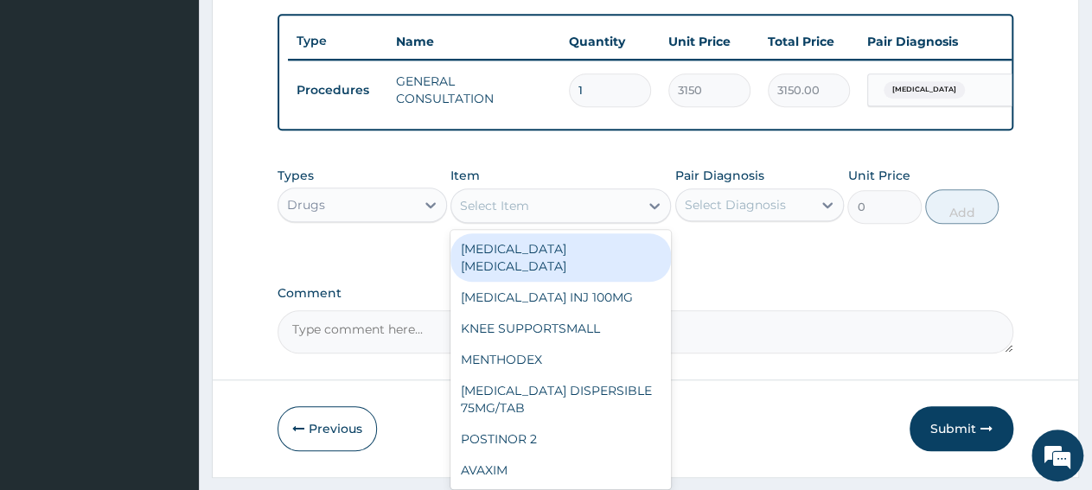
click at [583, 220] on div "Select Item" at bounding box center [545, 206] width 188 height 28
paste input "ARTEMETER LUMEFANTRINE 80/480 GVITHER"
type input "ARTEMETER LUMEFANTRINE 80/480 GVITHER"
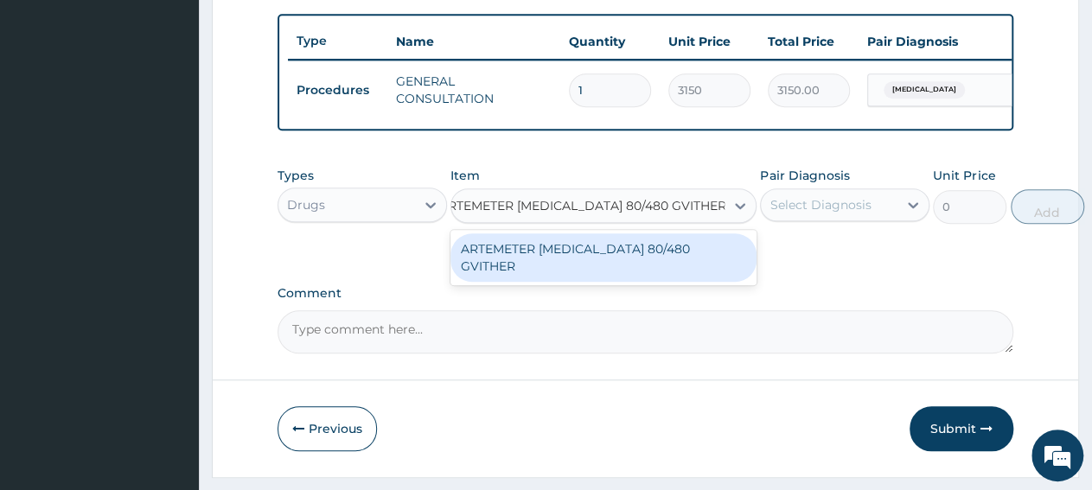
click at [597, 262] on div "ARTEMETER LUMEFANTRINE 80/480 GVITHER" at bounding box center [603, 257] width 306 height 48
type input "1472.177368164062"
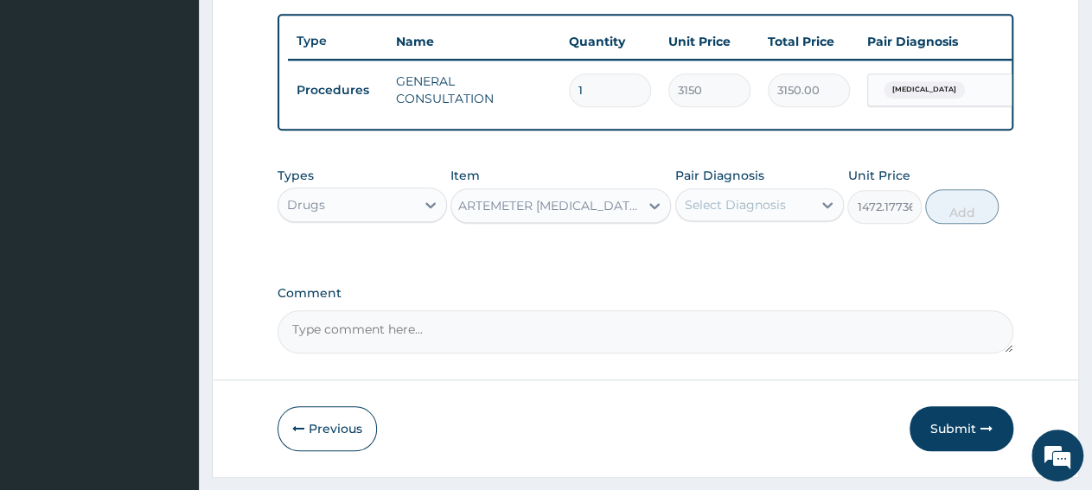
scroll to position [0, 2]
click at [757, 214] on div "Select Diagnosis" at bounding box center [735, 204] width 101 height 17
click at [791, 267] on div "Malaria" at bounding box center [759, 249] width 169 height 35
checkbox input "true"
click at [968, 224] on button "Add" at bounding box center [961, 206] width 73 height 35
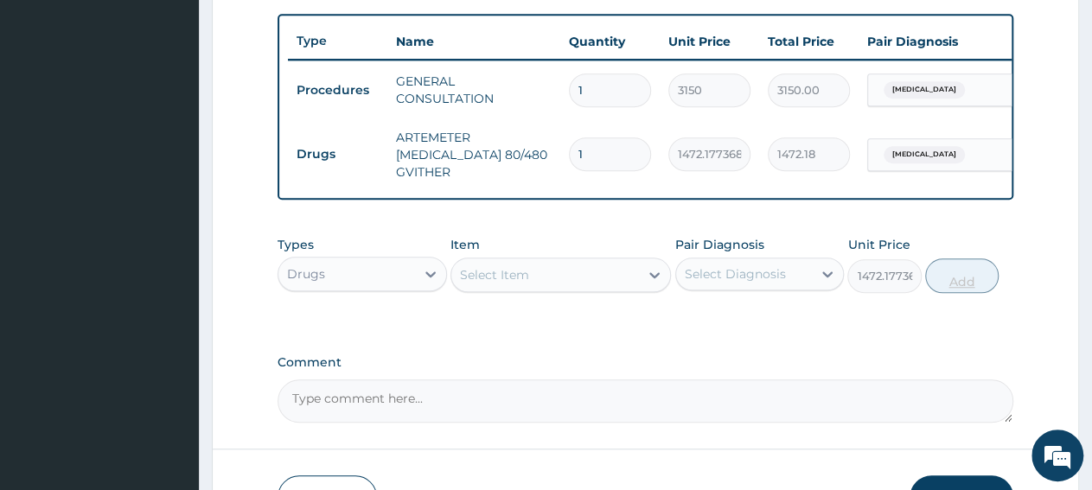
type input "0"
click at [608, 154] on input "1" at bounding box center [610, 154] width 82 height 34
type input "0.00"
type input "6"
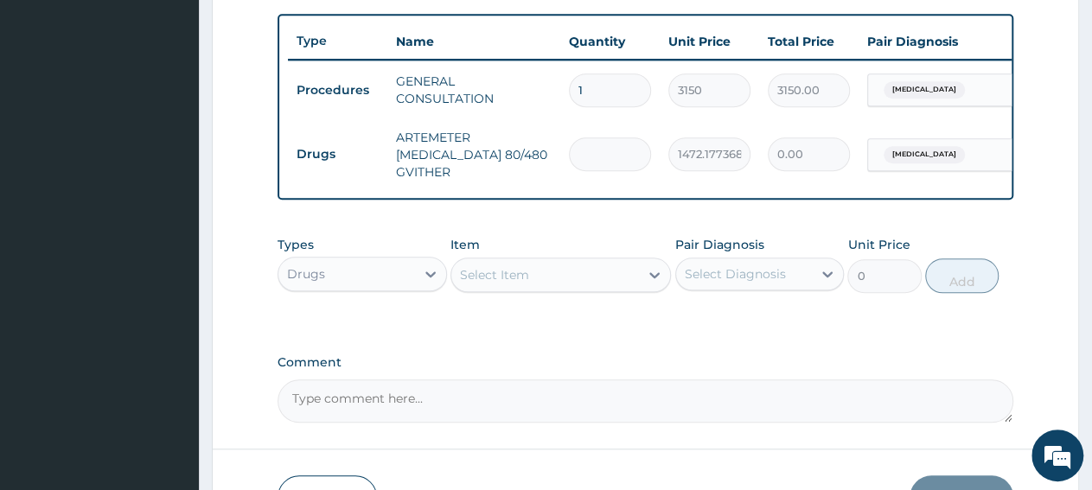
type input "8833.06"
type input "6"
click at [578, 289] on div "Select Item" at bounding box center [545, 275] width 188 height 28
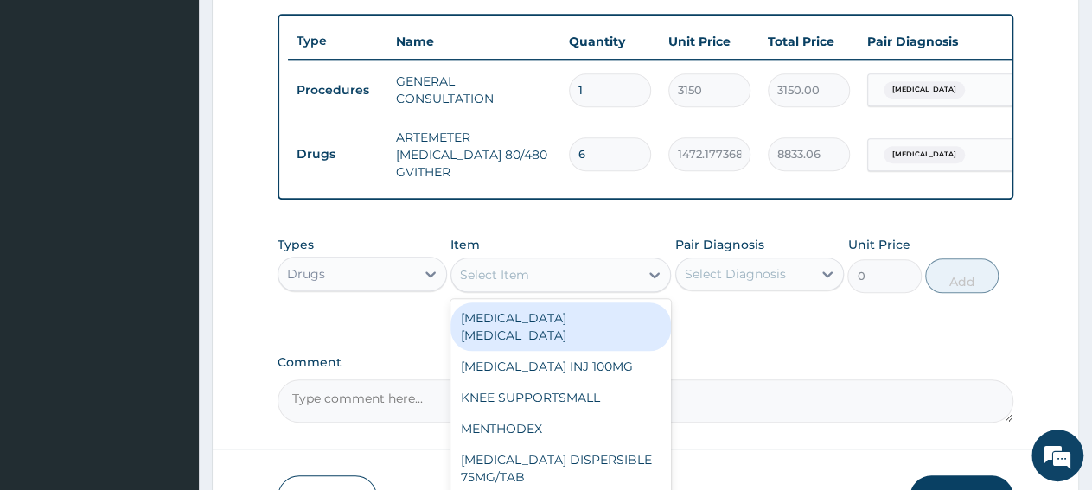
paste input "PCM TAB"
type input "PCM TAB"
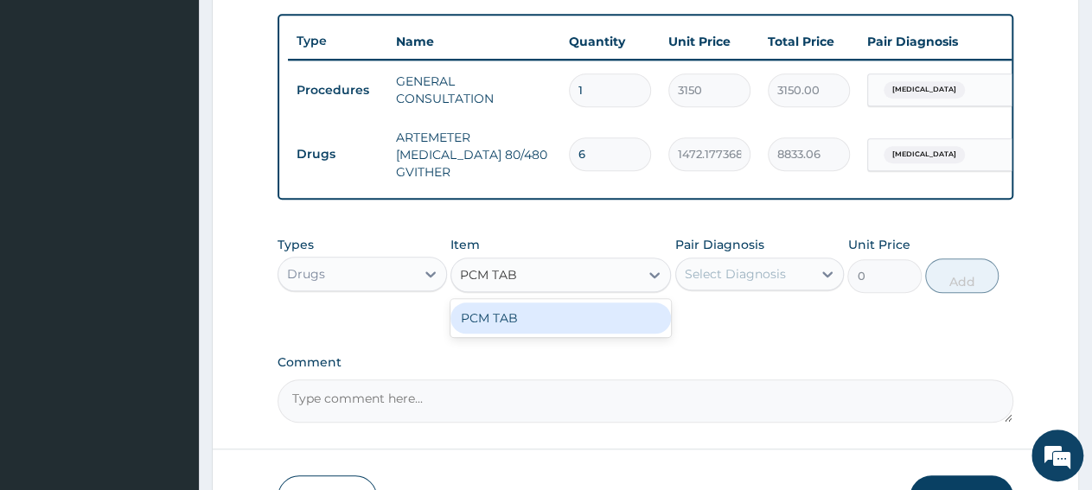
click at [585, 325] on div "PCM TAB" at bounding box center [560, 318] width 220 height 31
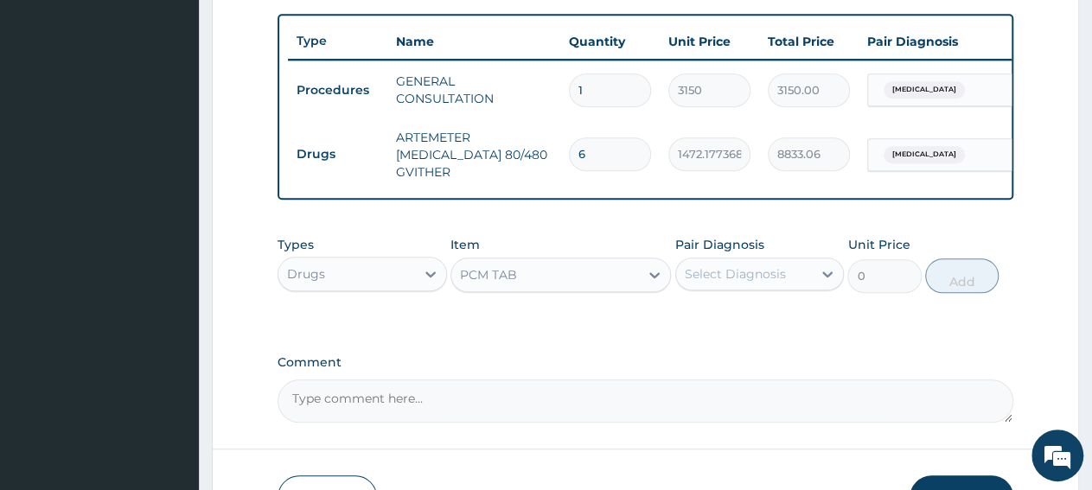
type input "201.0959930419922"
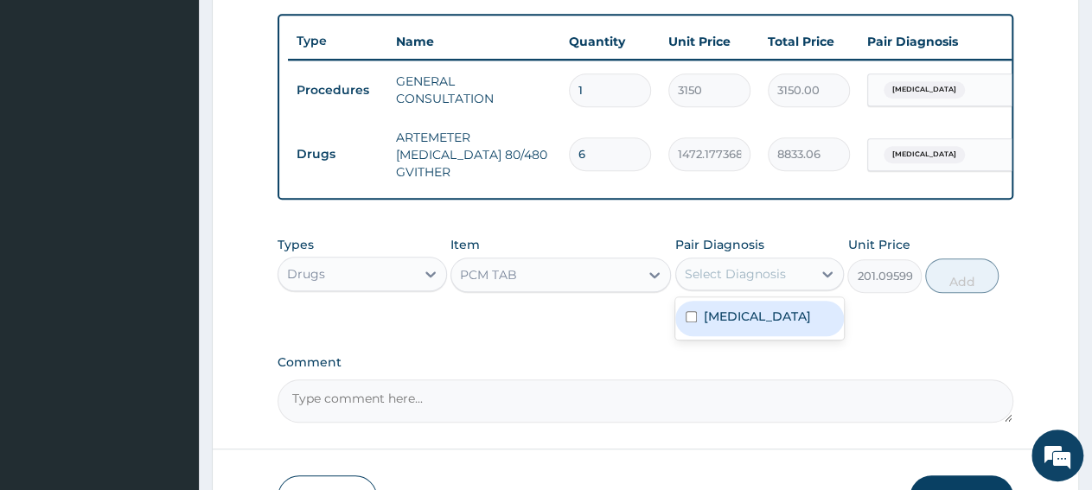
click at [727, 283] on div "Select Diagnosis" at bounding box center [735, 273] width 101 height 17
click at [781, 336] on div "Malaria" at bounding box center [759, 318] width 169 height 35
checkbox input "true"
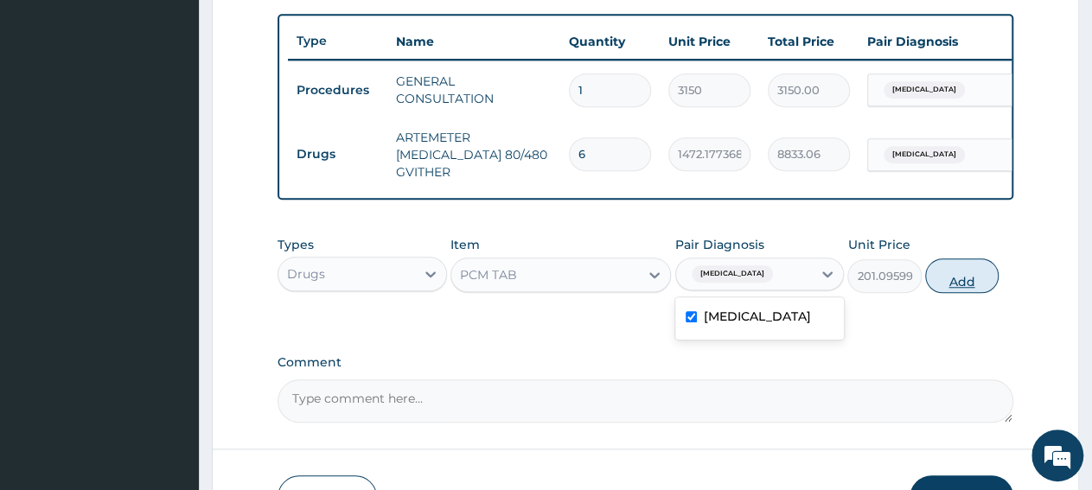
click at [978, 293] on button "Add" at bounding box center [961, 276] width 73 height 35
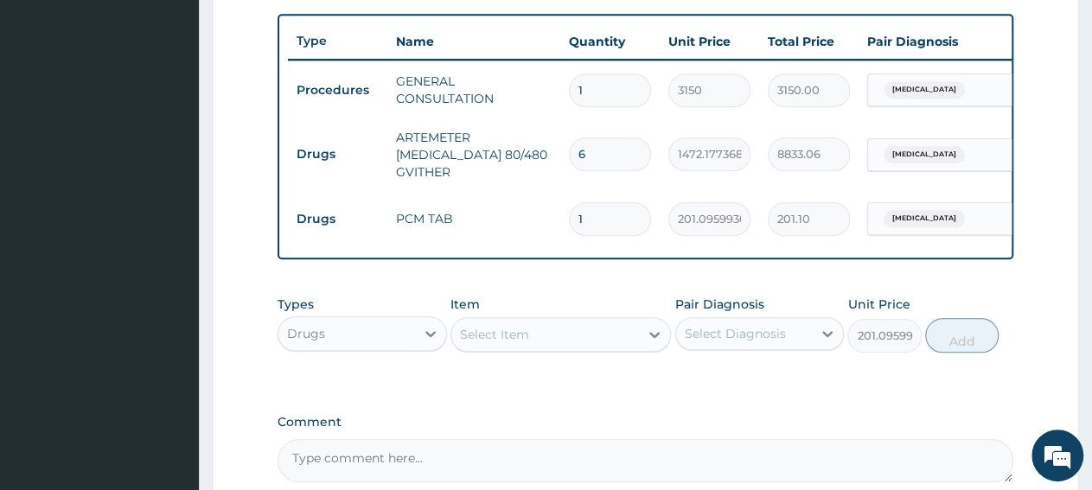
type input "0"
click at [629, 220] on input "1" at bounding box center [610, 219] width 82 height 34
type input "18"
type input "3619.73"
click at [603, 227] on input "18" at bounding box center [610, 219] width 82 height 34
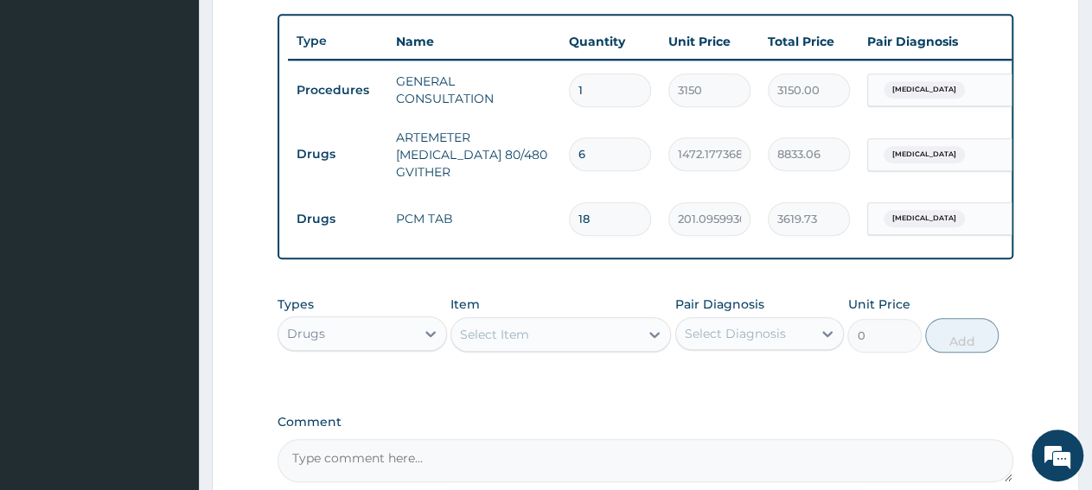
type input "1"
type input "201.10"
type input "0.00"
type input "9"
type input "1809.86"
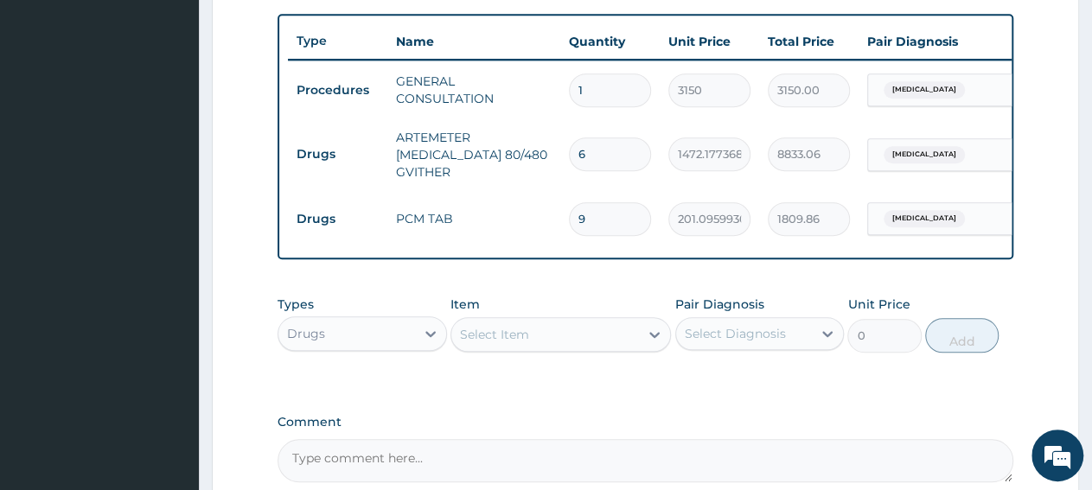
type input "9"
click at [388, 348] on div "Drugs" at bounding box center [346, 334] width 137 height 28
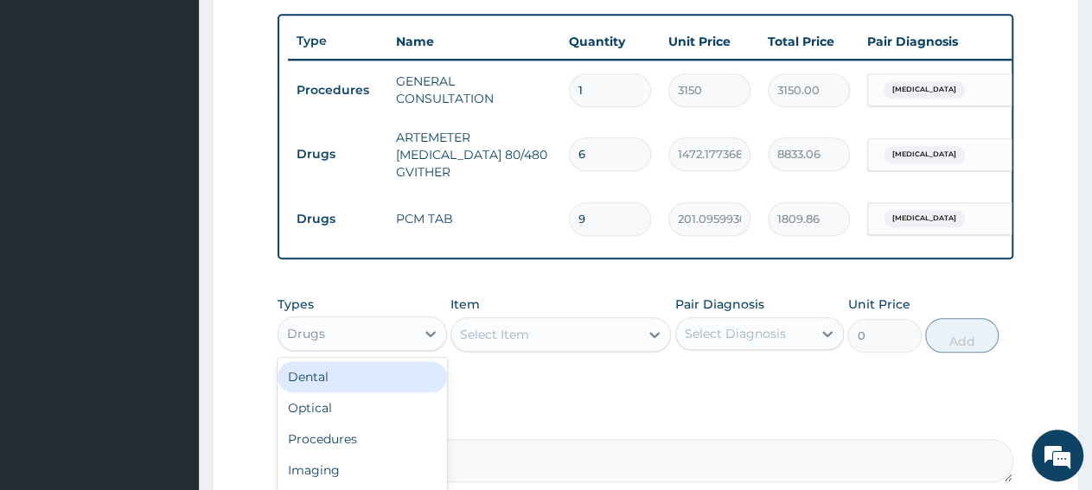
scroll to position [59, 0]
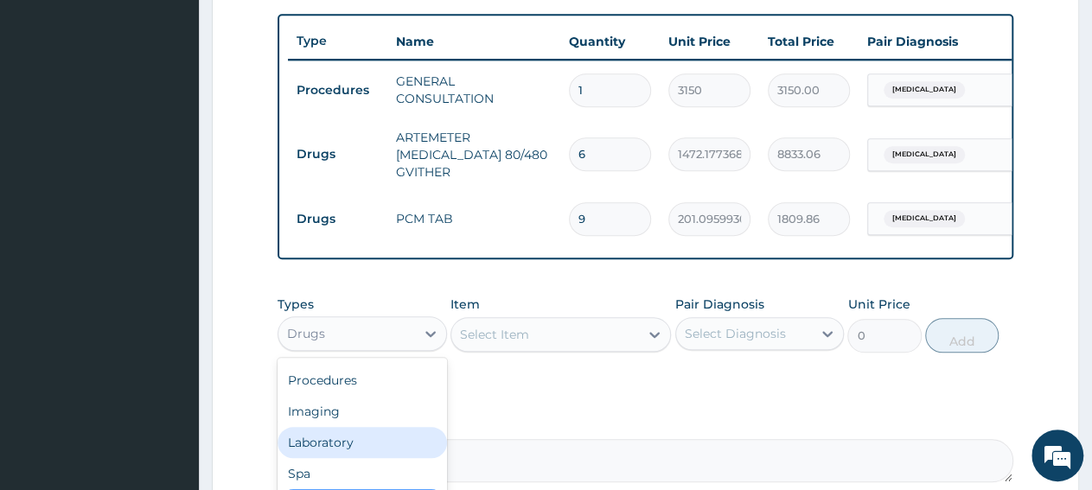
click at [316, 450] on div "Laboratory" at bounding box center [362, 442] width 169 height 31
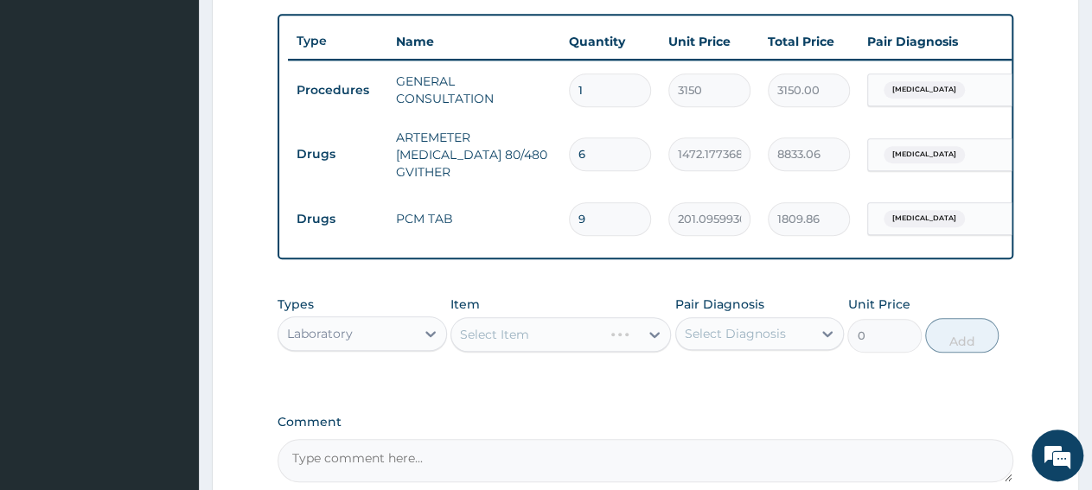
click at [492, 350] on div "Select Item" at bounding box center [560, 334] width 220 height 35
click at [492, 343] on div "Select Item" at bounding box center [494, 334] width 69 height 17
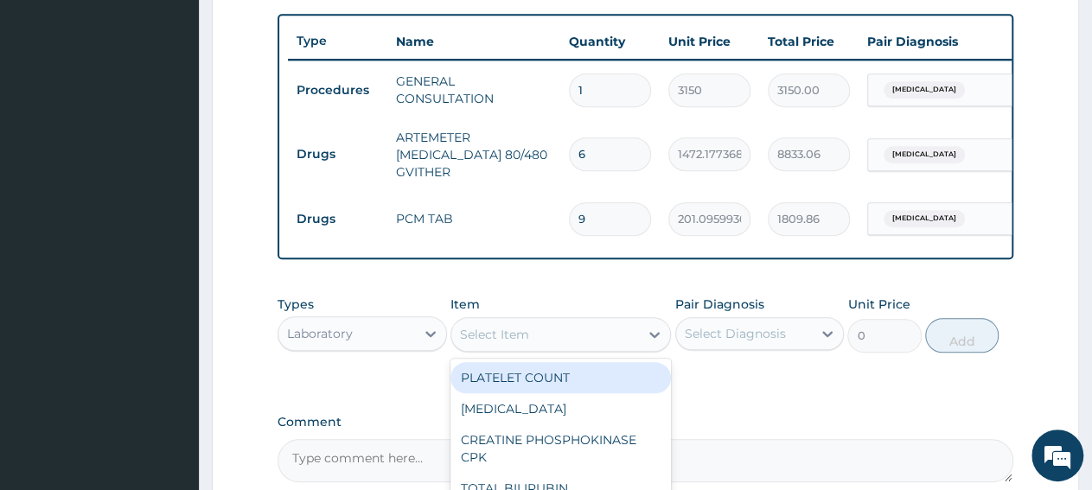
paste input "Malaria Parasites"
type input "Malaria Parasites"
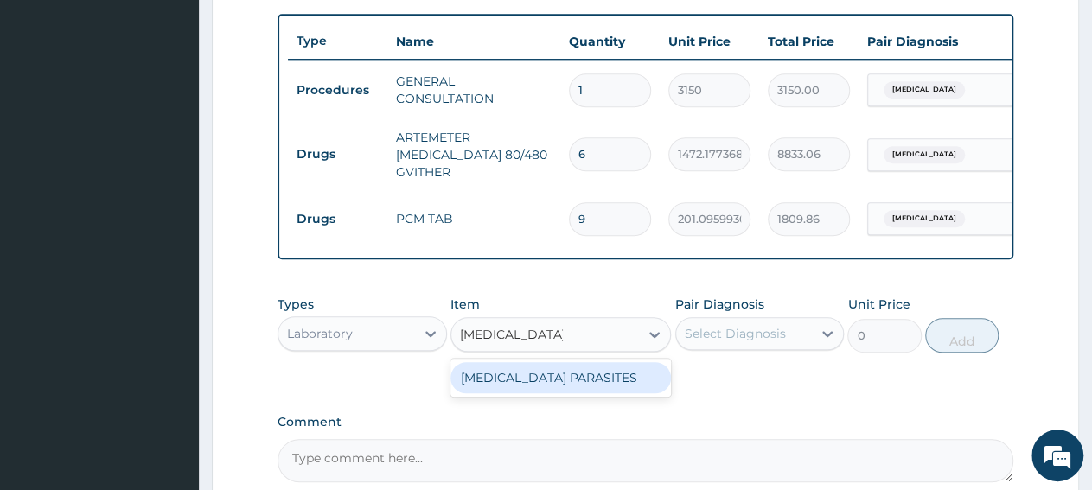
click at [509, 388] on div "MALARIA PARASITES" at bounding box center [560, 377] width 220 height 31
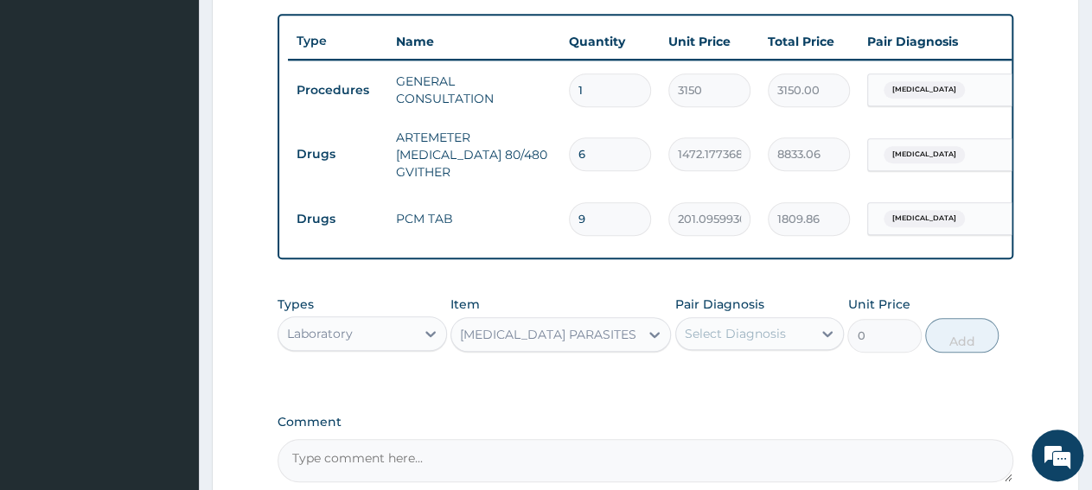
type input "2500"
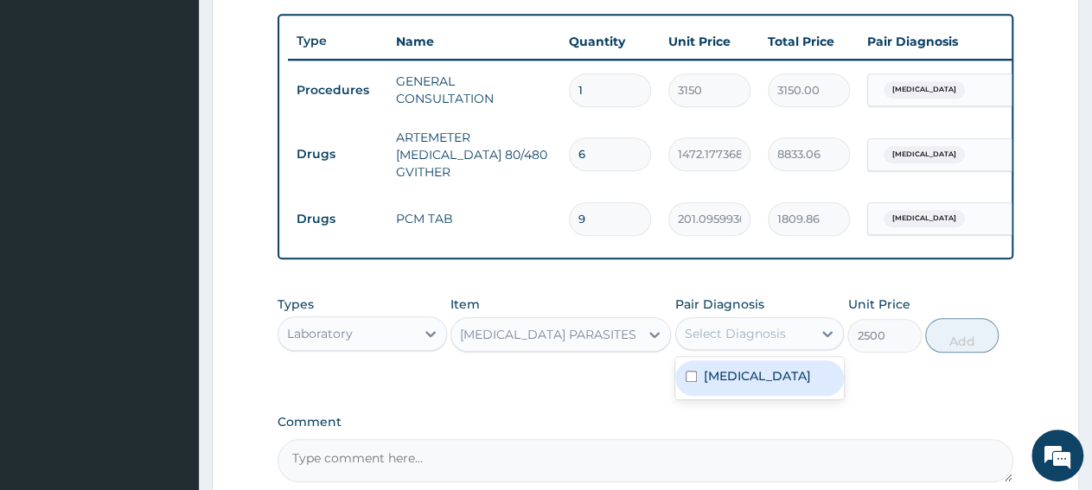
click at [687, 348] on div "Select Diagnosis" at bounding box center [744, 334] width 137 height 28
click at [695, 382] on input "checkbox" at bounding box center [691, 376] width 11 height 11
checkbox input "true"
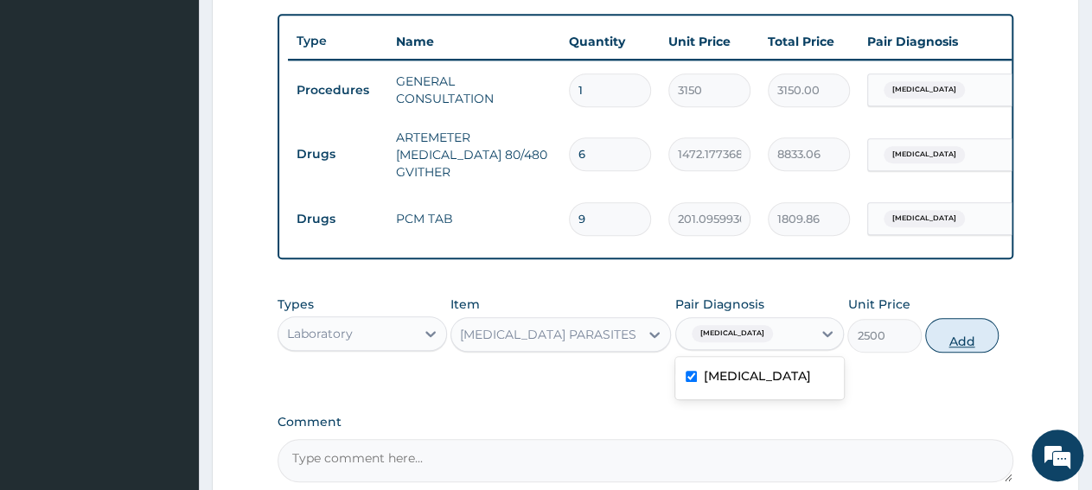
click at [962, 353] on button "Add" at bounding box center [961, 335] width 73 height 35
type input "0"
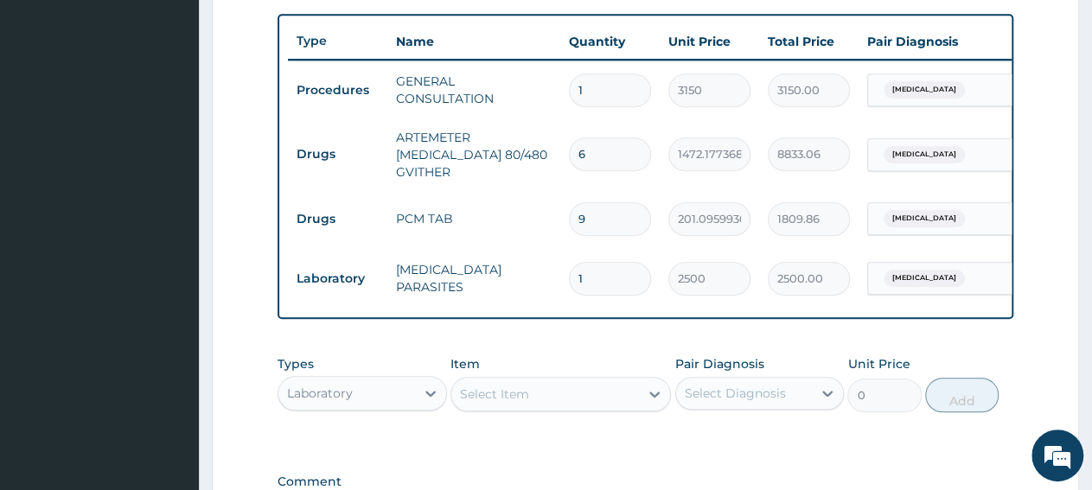
scroll to position [809, 0]
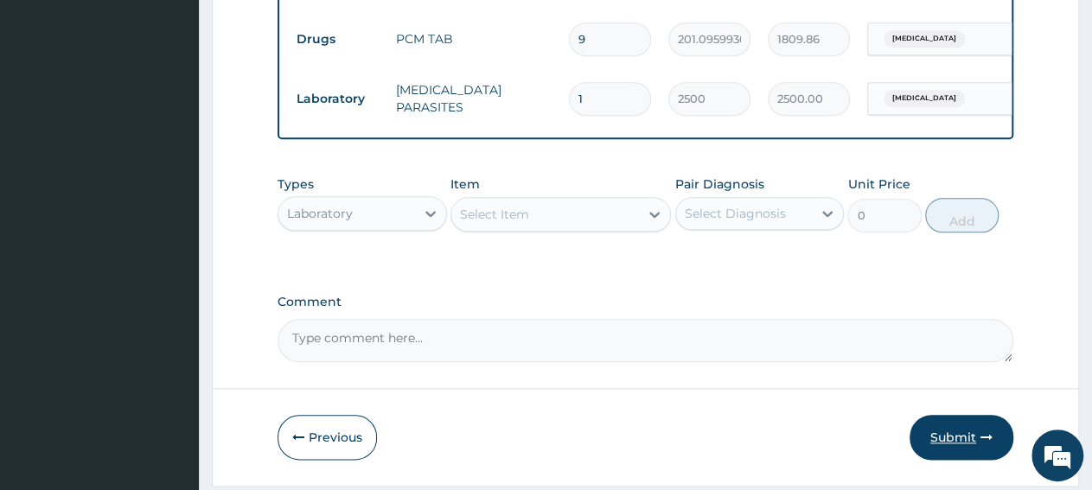
click at [949, 435] on button "Submit" at bounding box center [962, 437] width 104 height 45
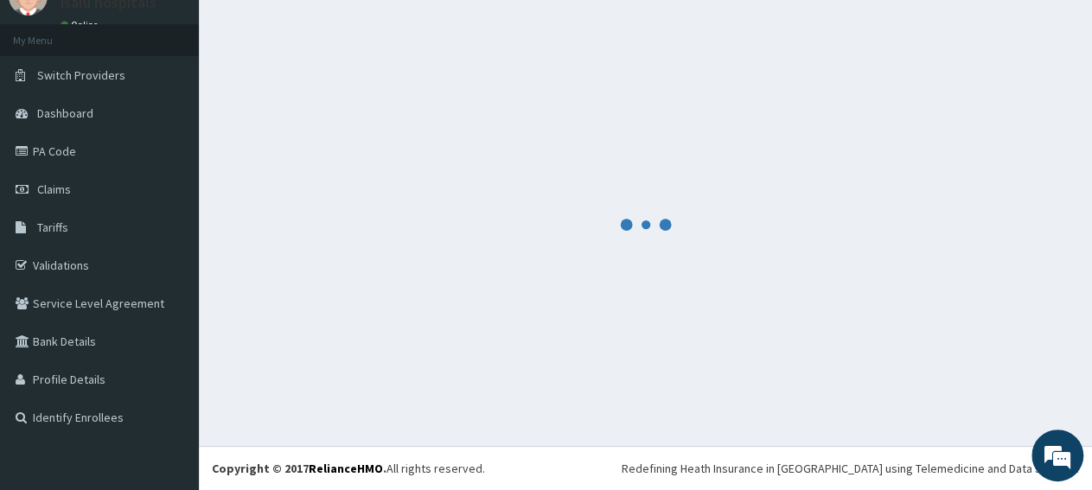
scroll to position [74, 0]
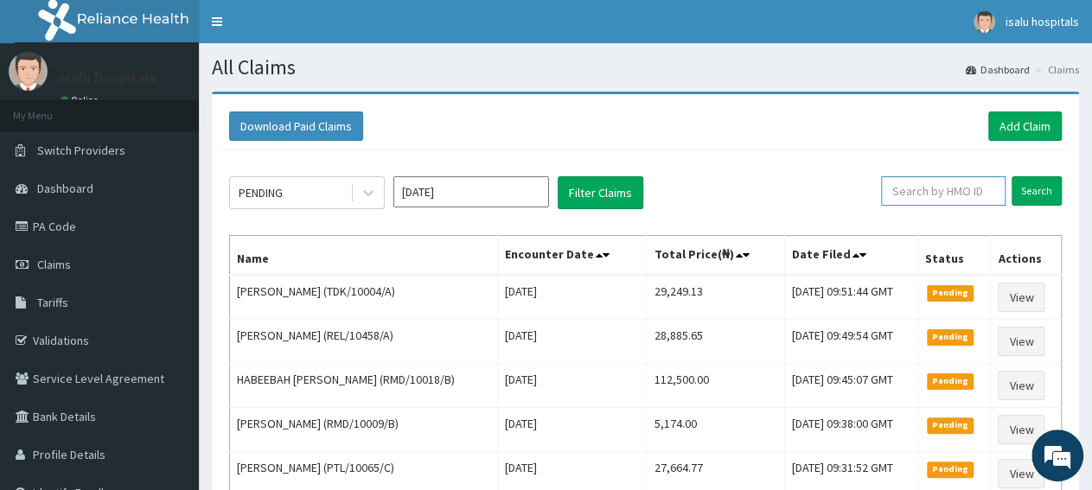
paste input "RMD/10009/C"
type input "RMD/10009/C"
click at [1021, 189] on input "Search" at bounding box center [1037, 190] width 50 height 29
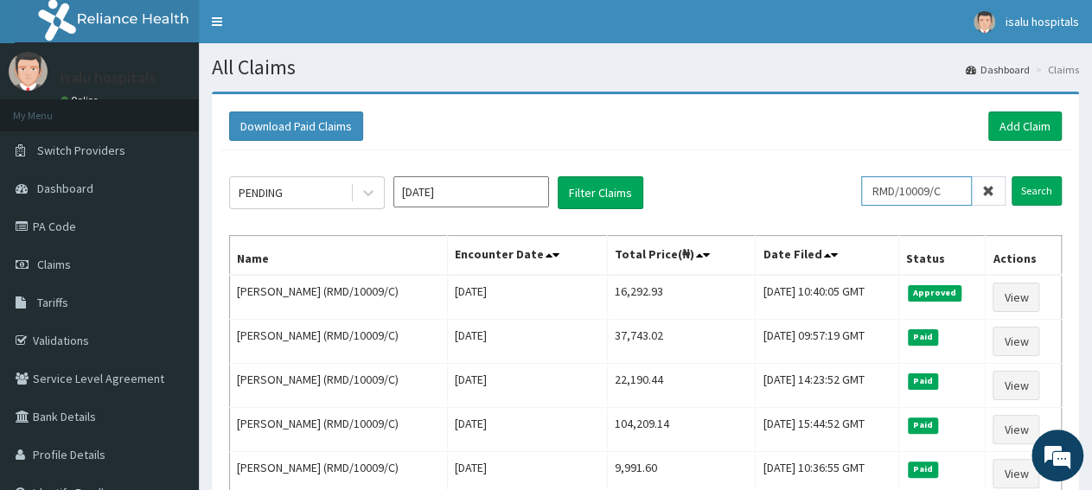
click at [885, 193] on input "RMD/10009/C" at bounding box center [916, 190] width 111 height 29
click at [1035, 198] on input "Search" at bounding box center [1037, 190] width 50 height 29
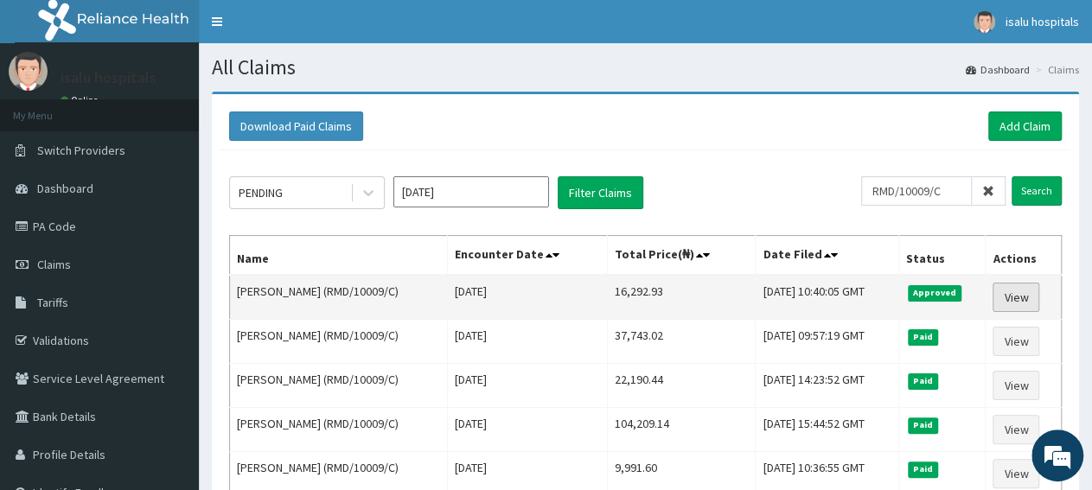
click at [1023, 298] on link "View" at bounding box center [1016, 297] width 47 height 29
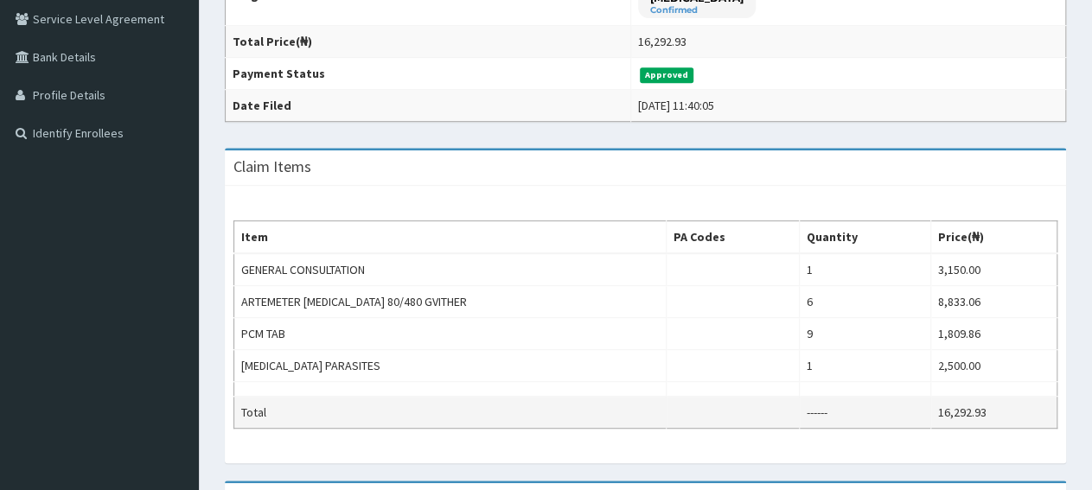
scroll to position [450, 0]
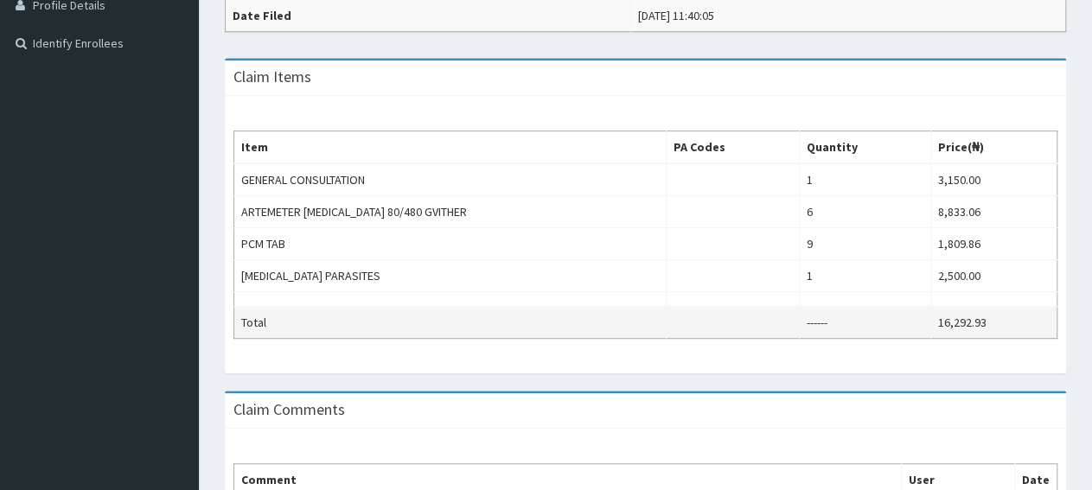
click at [942, 322] on td "16,292.93" at bounding box center [994, 323] width 126 height 32
drag, startPoint x: 936, startPoint y: 321, endPoint x: 986, endPoint y: 318, distance: 50.2
click at [986, 318] on td "16,292.93" at bounding box center [994, 323] width 126 height 32
copy td "16,292.93"
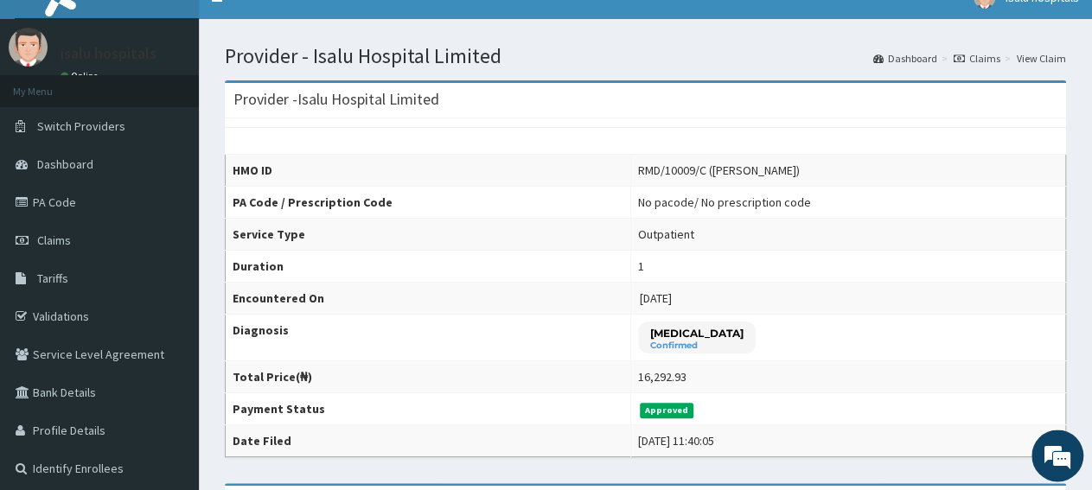
scroll to position [0, 0]
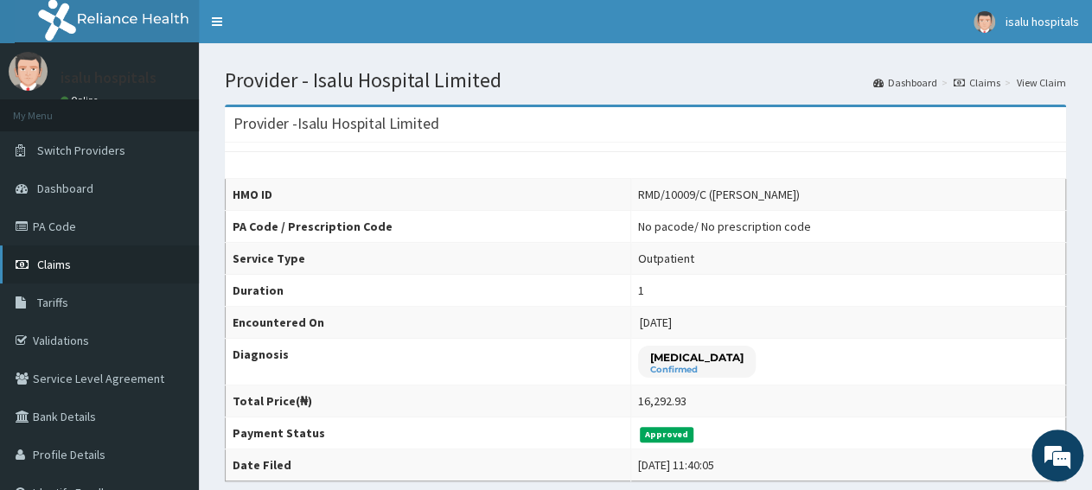
click at [63, 271] on span "Claims" at bounding box center [54, 265] width 34 height 16
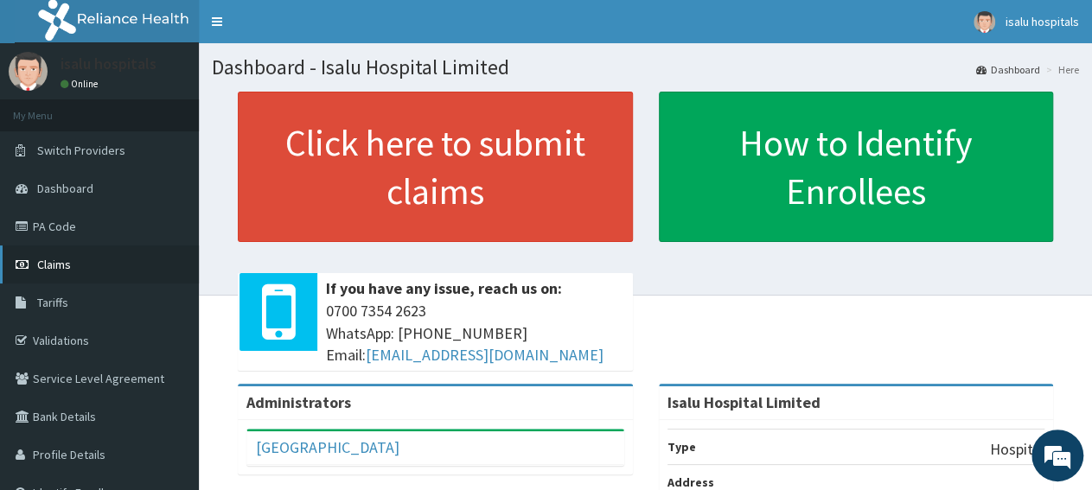
click at [47, 269] on span "Claims" at bounding box center [54, 265] width 34 height 16
click at [89, 219] on link "PA Code" at bounding box center [99, 227] width 199 height 38
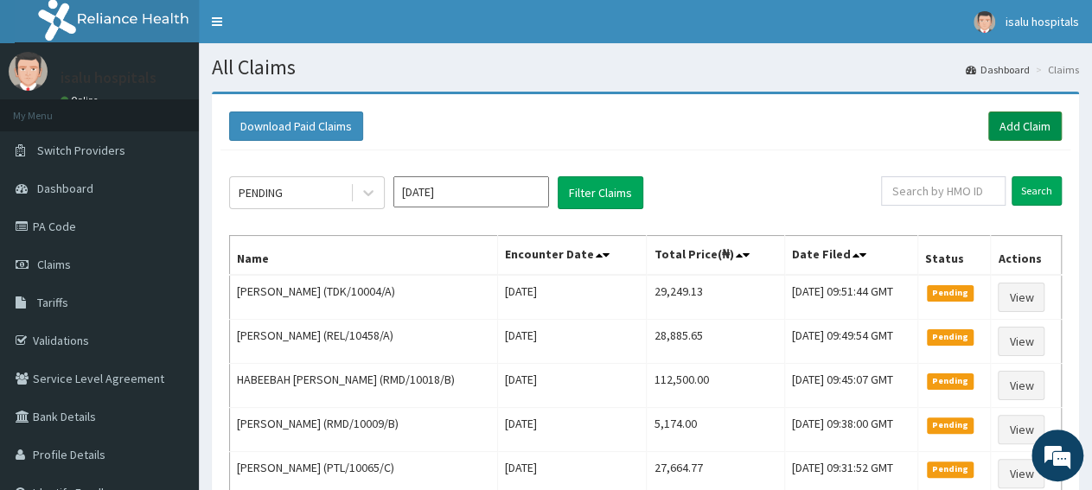
click at [1036, 127] on link "Add Claim" at bounding box center [1024, 126] width 73 height 29
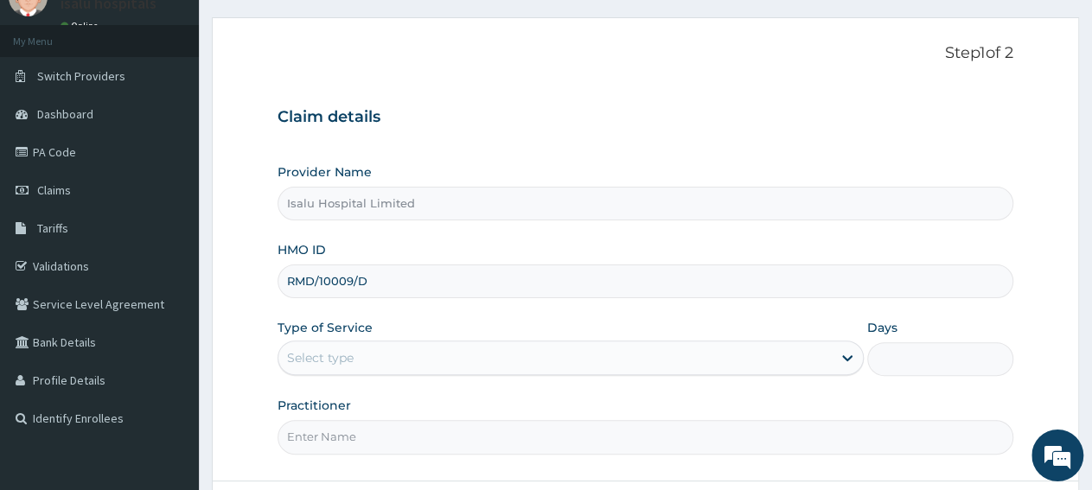
scroll to position [180, 0]
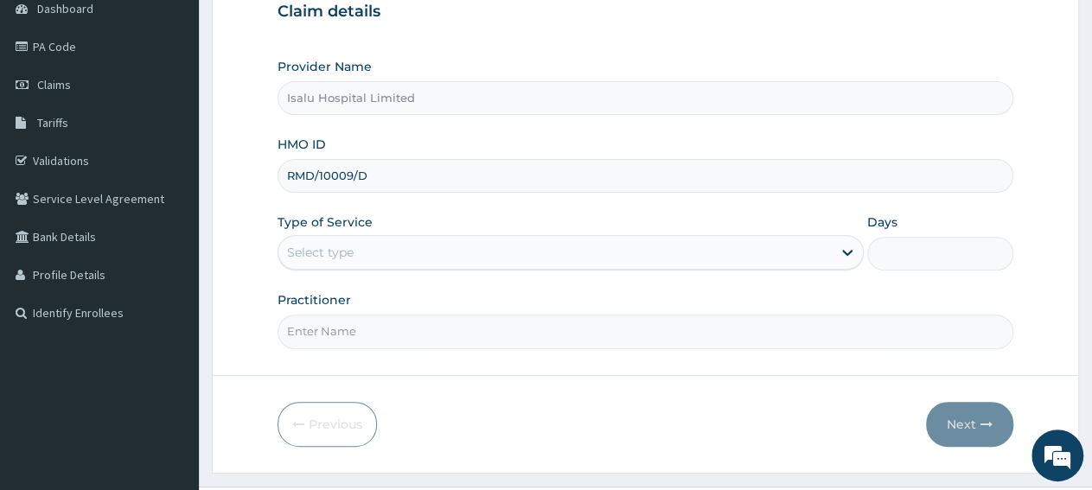
type input "RMD/10009/D"
click at [441, 256] on div "Select type" at bounding box center [554, 253] width 552 height 28
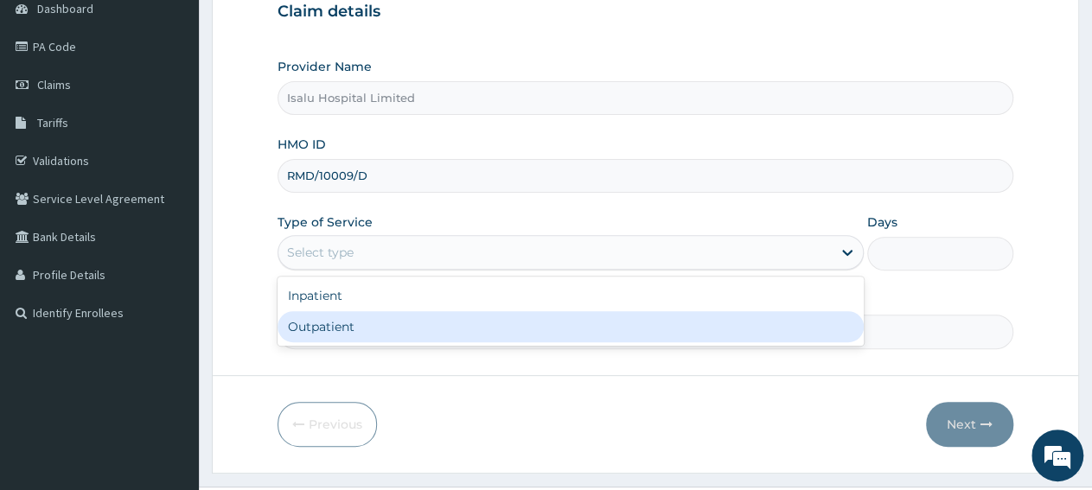
click at [411, 336] on div "Outpatient" at bounding box center [570, 326] width 585 height 31
type input "1"
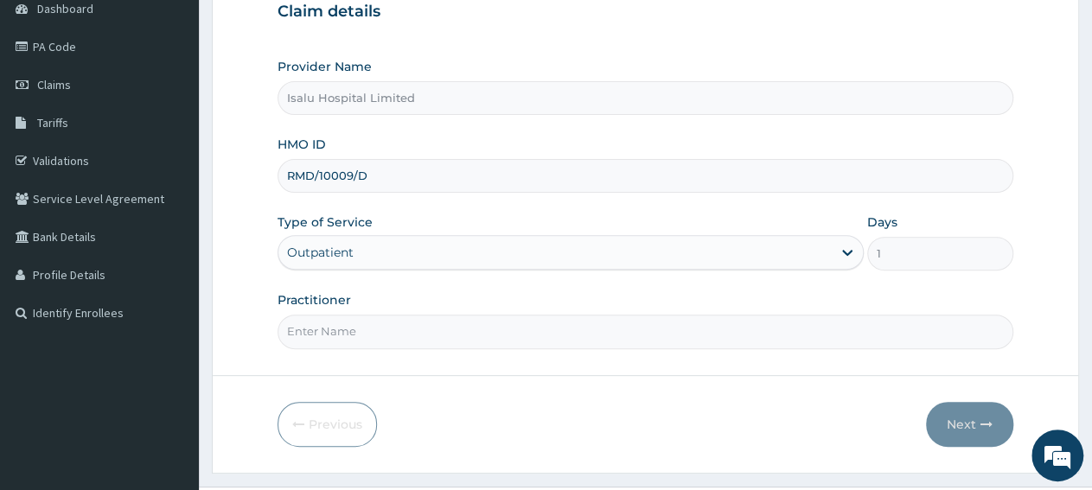
scroll to position [0, 0]
paste input "[PERSON_NAME]"
type input "[PERSON_NAME]"
click at [962, 430] on button "Next" at bounding box center [969, 424] width 87 height 45
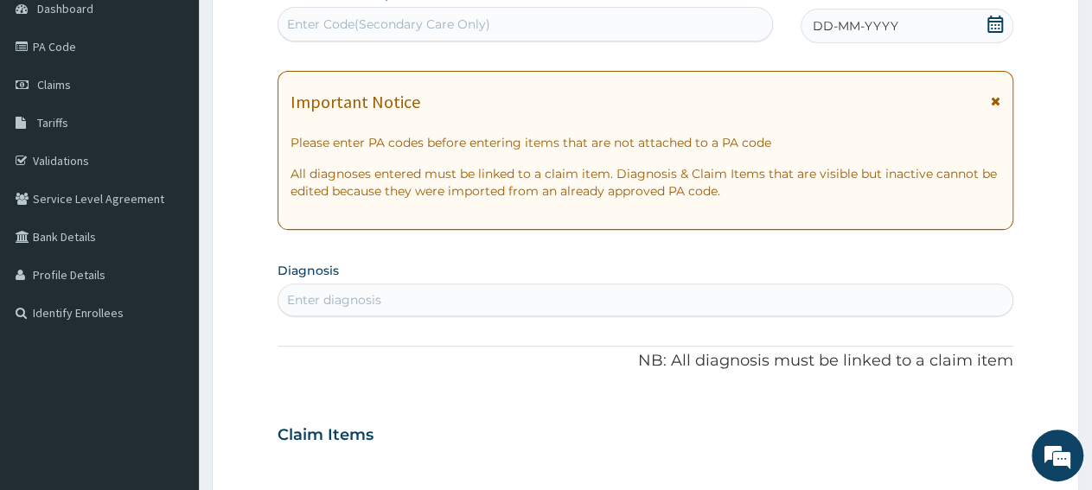
click at [989, 20] on icon at bounding box center [995, 24] width 16 height 17
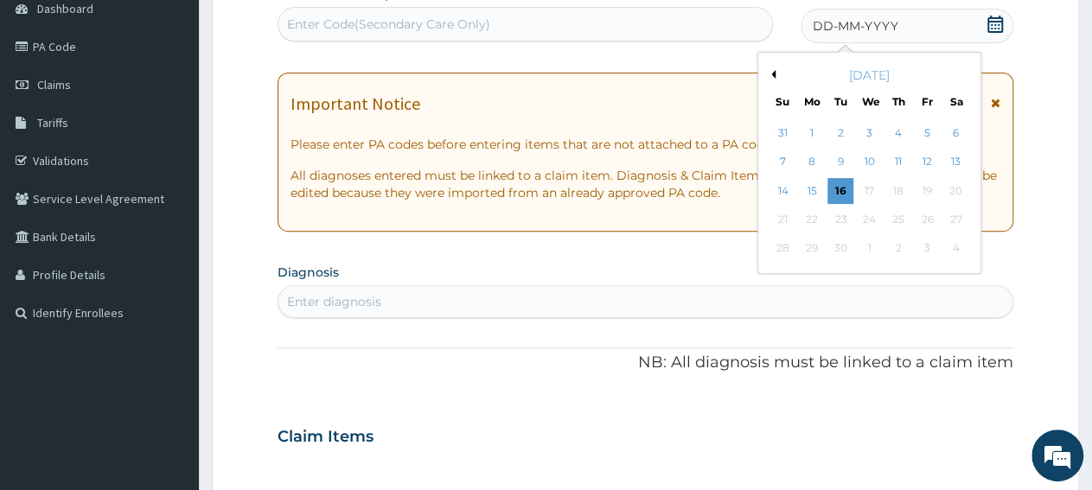
scroll to position [90, 0]
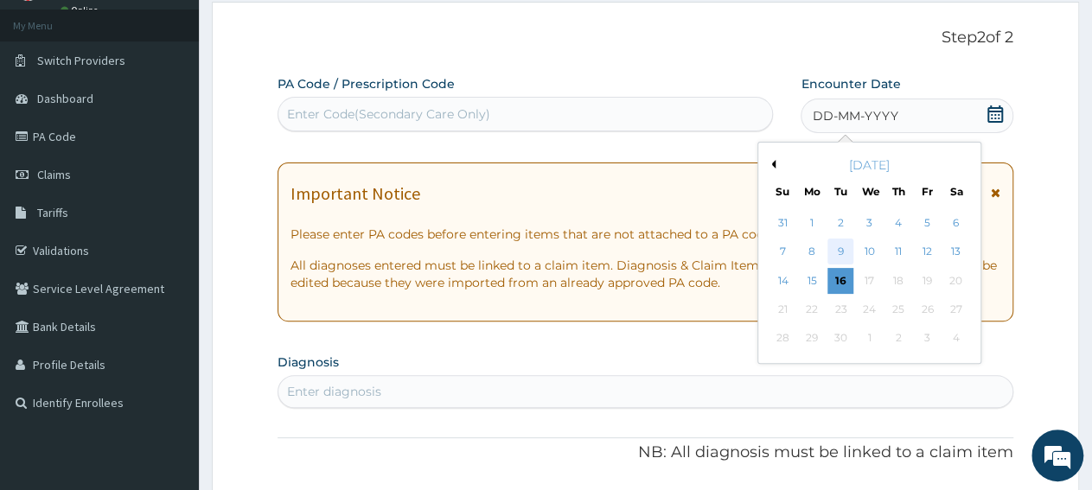
click at [839, 257] on div "9" at bounding box center [841, 252] width 26 height 26
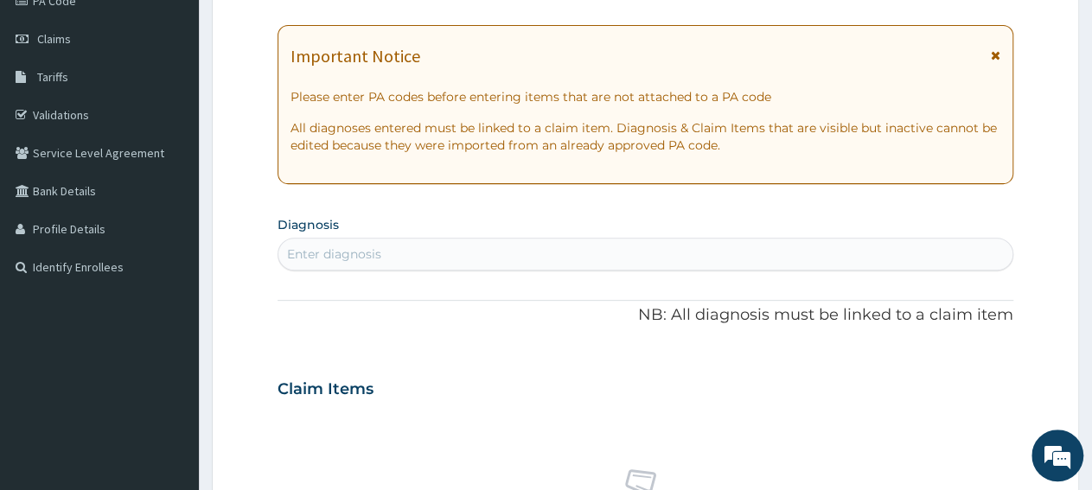
scroll to position [270, 0]
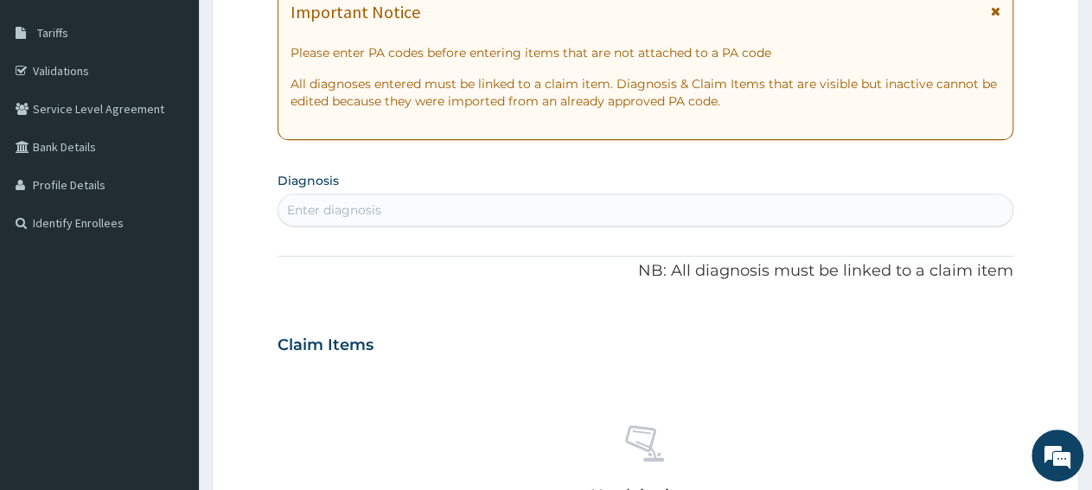
click at [415, 210] on div "Enter diagnosis" at bounding box center [645, 210] width 734 height 28
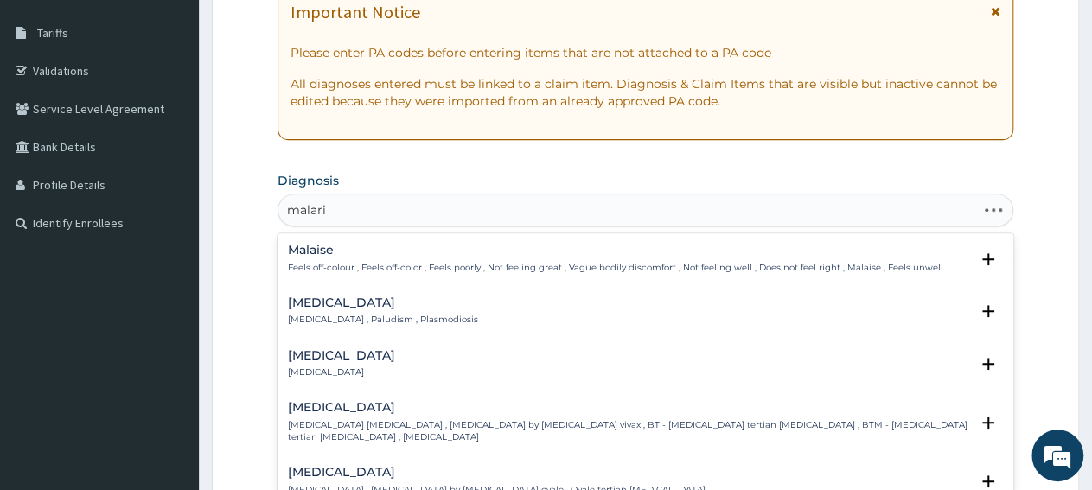
type input "[MEDICAL_DATA]"
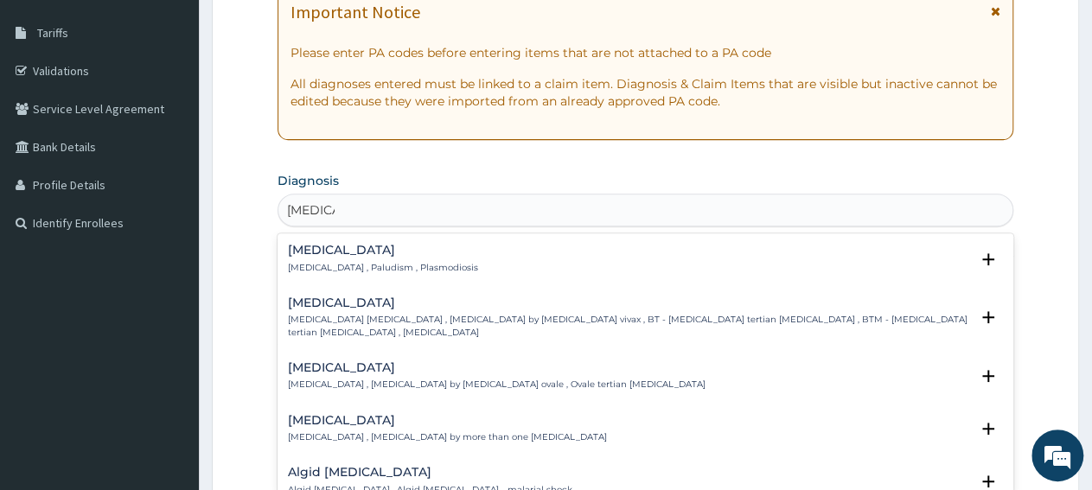
click at [317, 274] on div "[MEDICAL_DATA] [MEDICAL_DATA] , Paludism , Plasmodiosis Select Status Query Que…" at bounding box center [645, 263] width 715 height 39
click at [378, 269] on p "[MEDICAL_DATA] , Paludism , Plasmodiosis" at bounding box center [383, 268] width 190 height 12
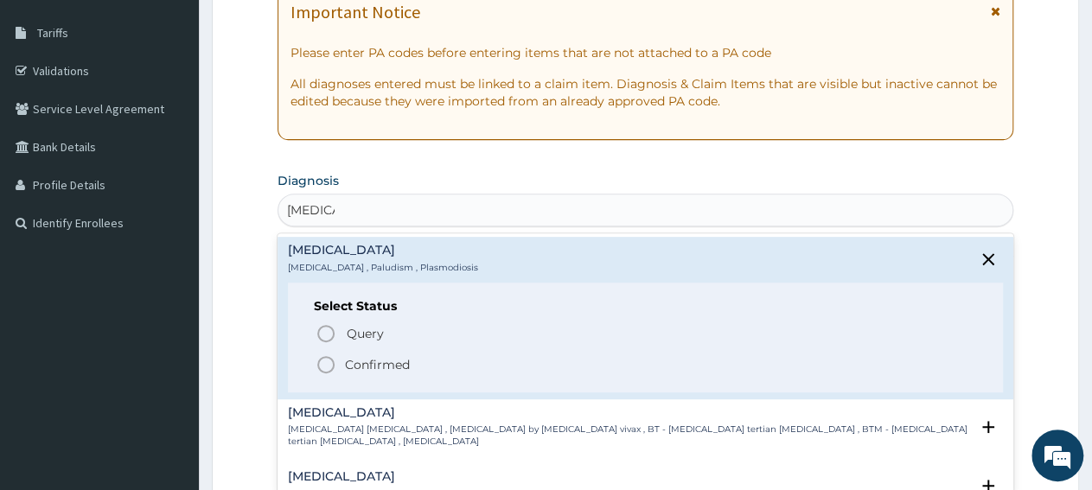
click at [331, 359] on circle "status option filled" at bounding box center [326, 365] width 16 height 16
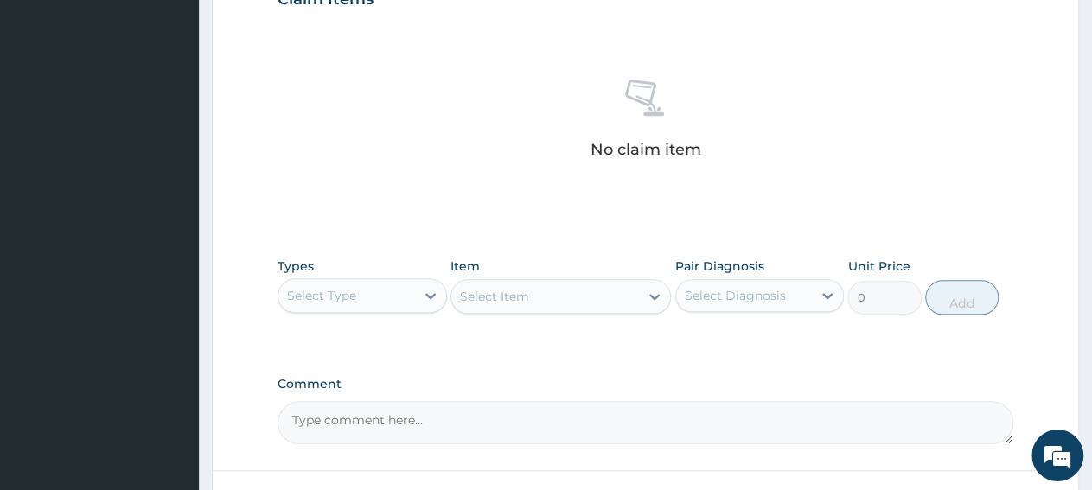
scroll to position [629, 0]
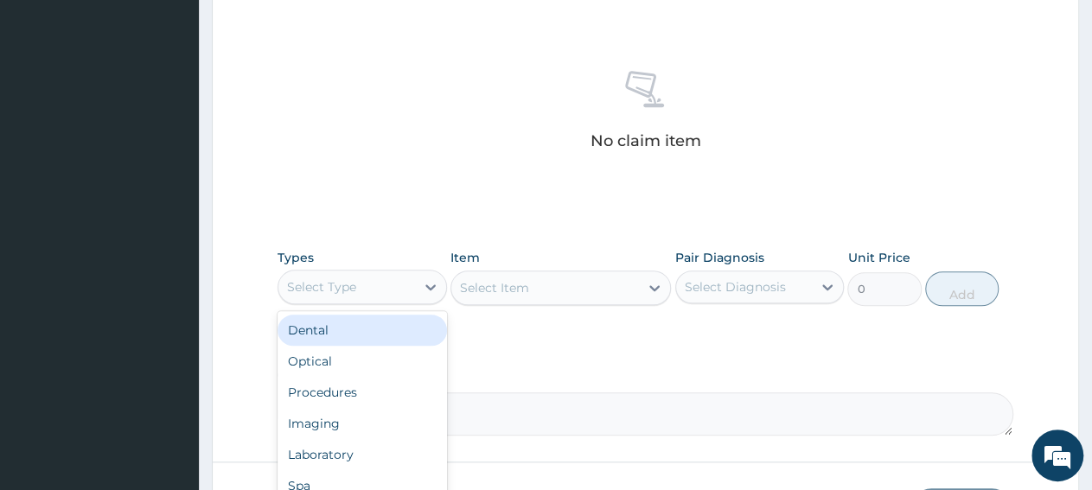
click at [386, 293] on div "Select Type" at bounding box center [346, 287] width 137 height 28
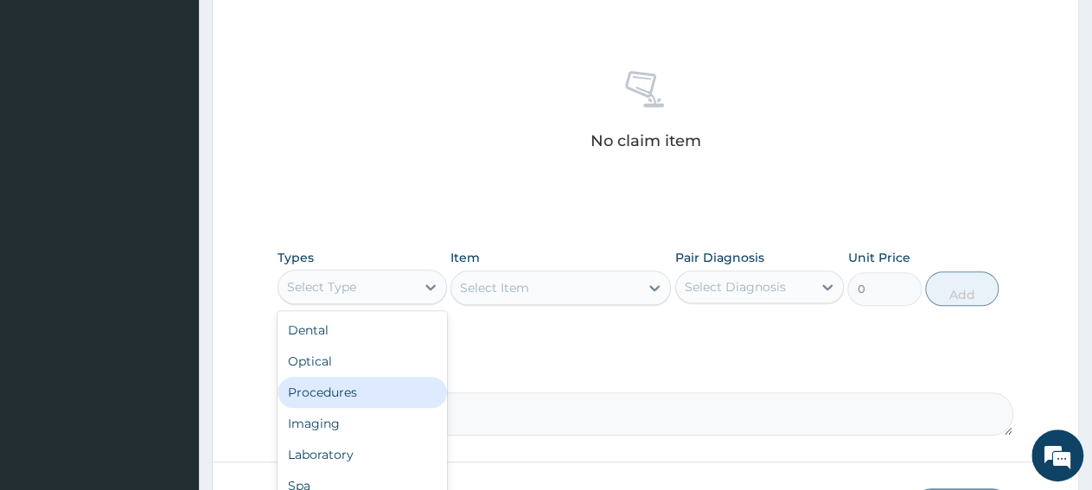
click at [345, 393] on div "Procedures" at bounding box center [362, 392] width 169 height 31
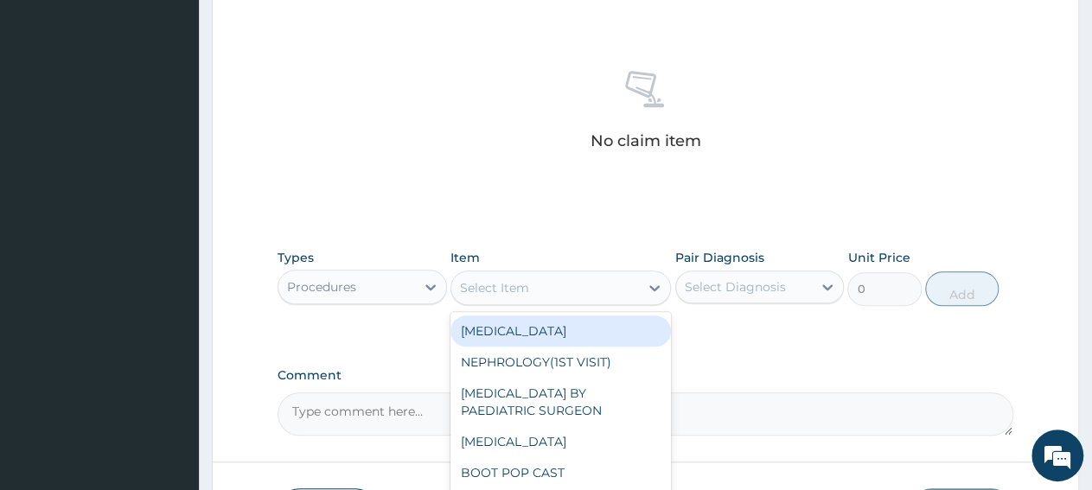
click at [564, 293] on div "Select Item" at bounding box center [545, 288] width 188 height 28
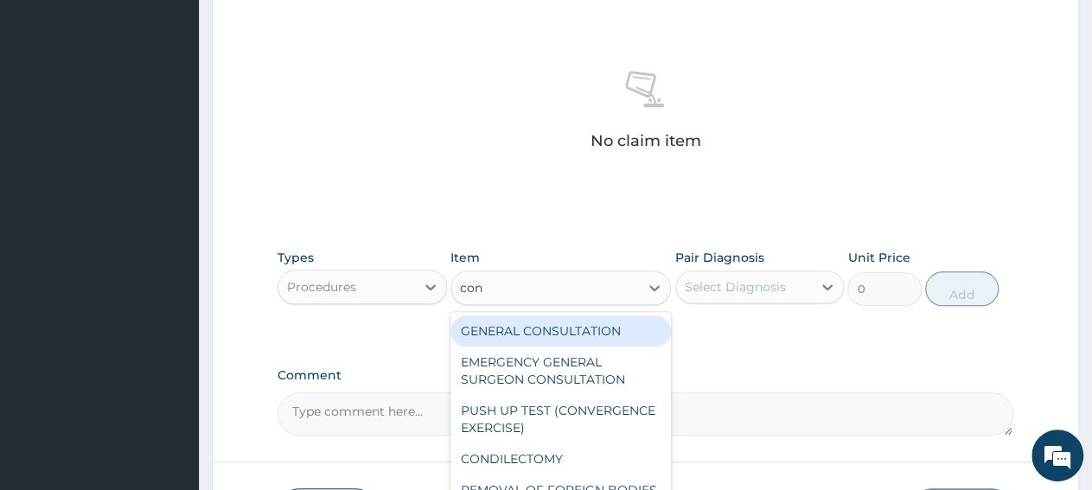
type input "cons"
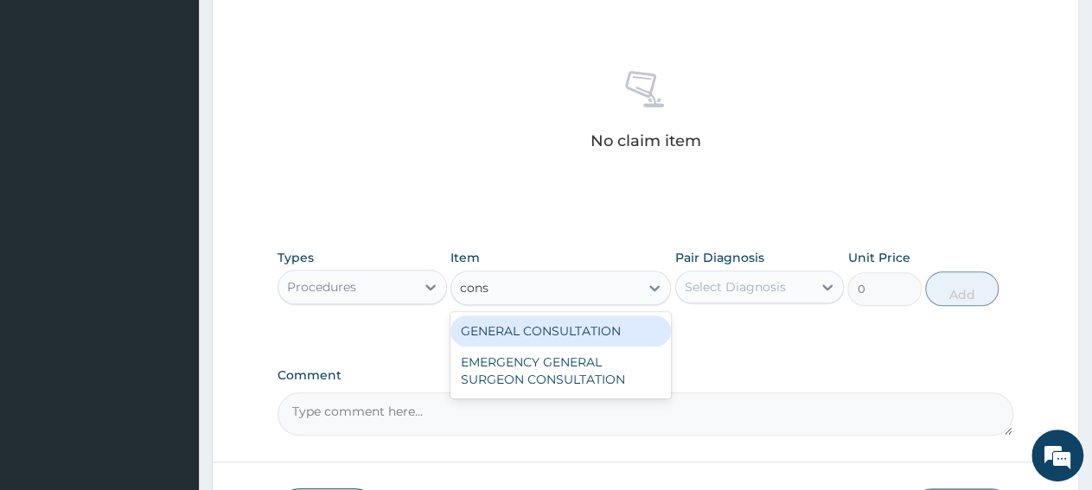
click at [559, 326] on div "GENERAL CONSULTATION" at bounding box center [560, 331] width 220 height 31
type input "3150"
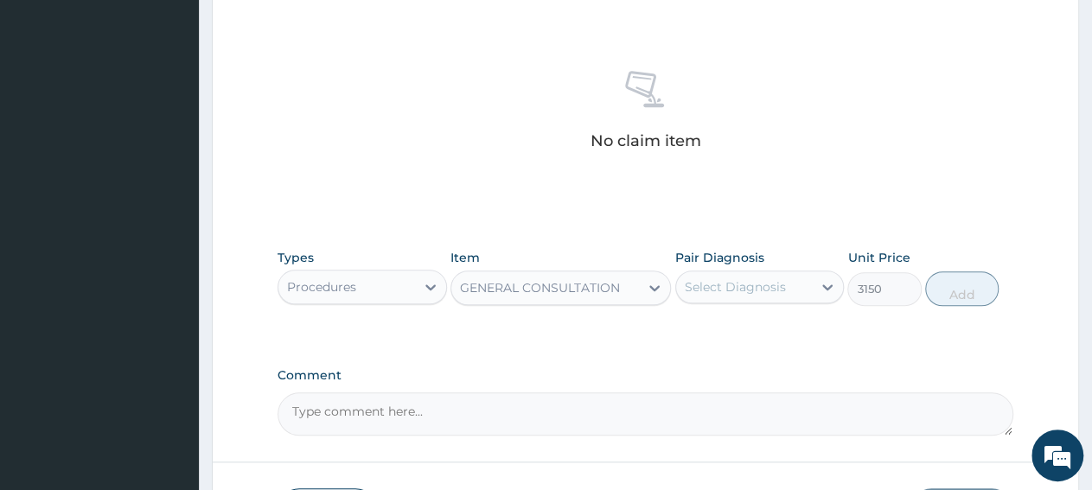
click at [691, 302] on div "Pair Diagnosis Select Diagnosis" at bounding box center [759, 277] width 169 height 57
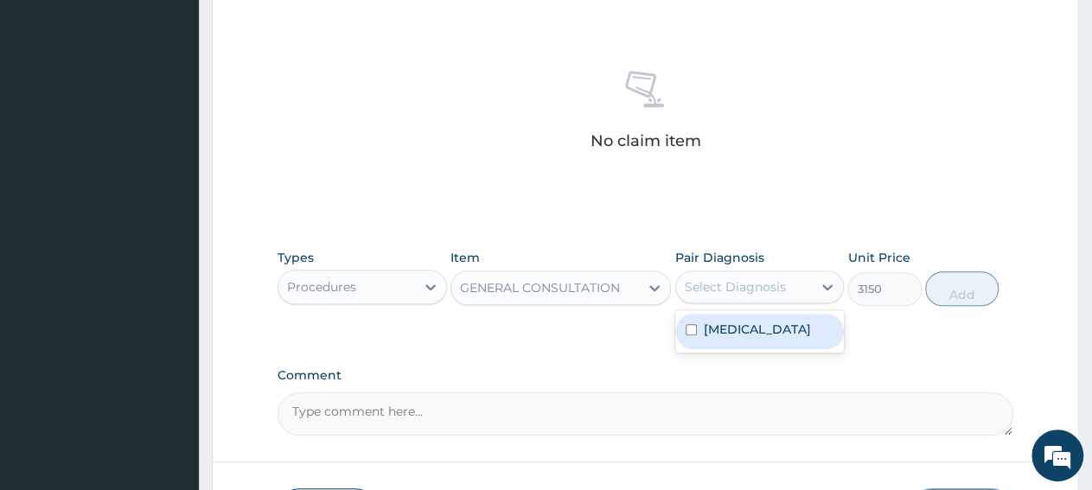
click at [701, 284] on div "Select Diagnosis" at bounding box center [735, 286] width 101 height 17
drag, startPoint x: 704, startPoint y: 329, endPoint x: 879, endPoint y: 317, distance: 175.9
click at [717, 326] on div "[MEDICAL_DATA]" at bounding box center [759, 331] width 169 height 35
checkbox input "true"
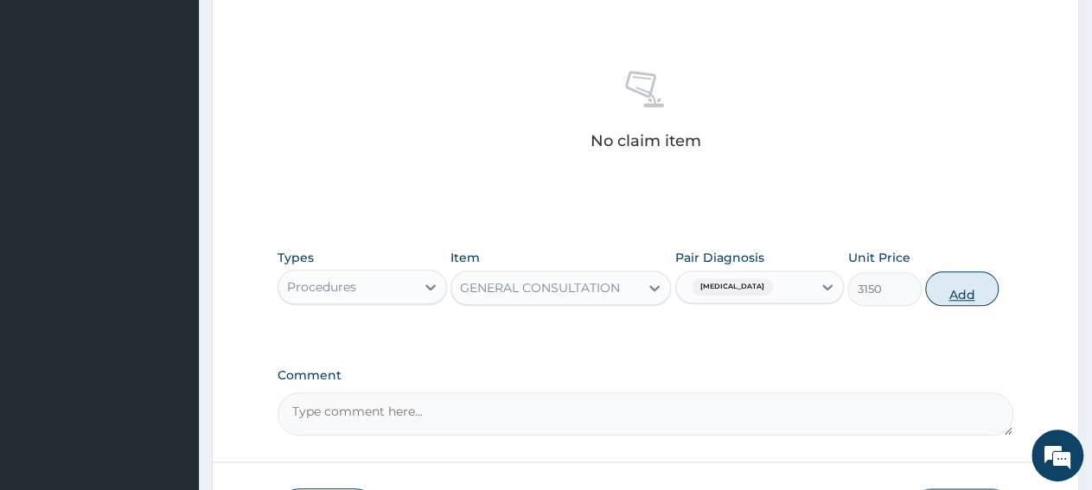
click at [970, 291] on button "Add" at bounding box center [961, 288] width 73 height 35
type input "0"
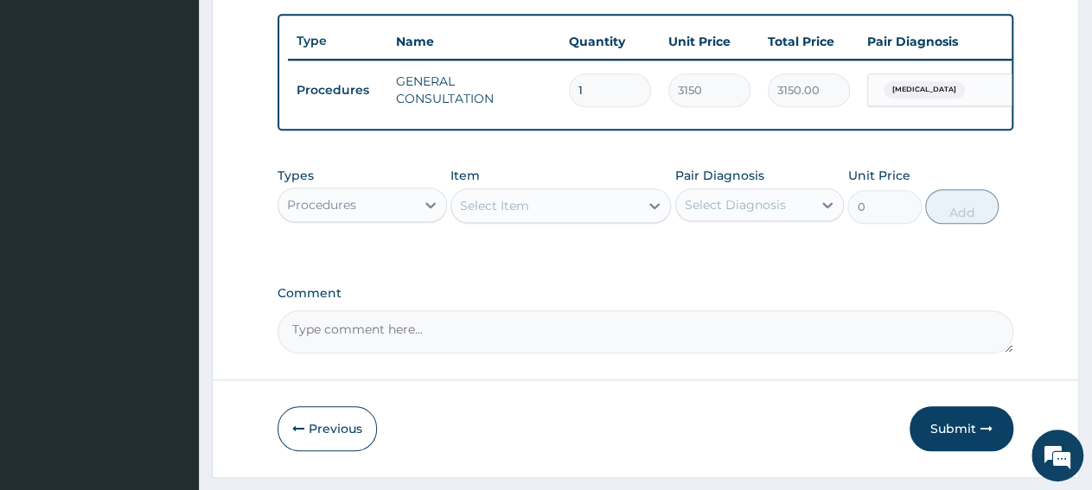
click at [325, 213] on div "Procedures" at bounding box center [321, 204] width 69 height 17
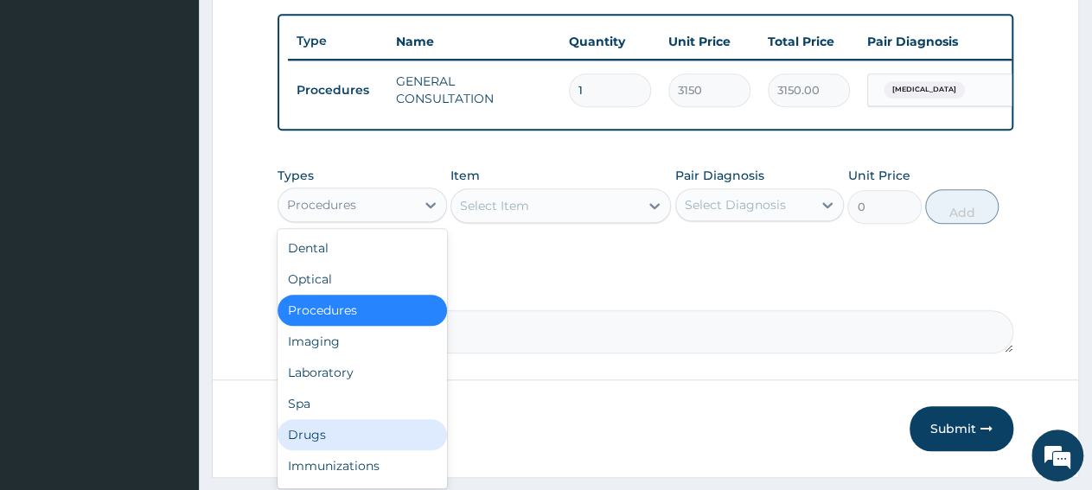
click at [321, 449] on div "Drugs" at bounding box center [362, 434] width 169 height 31
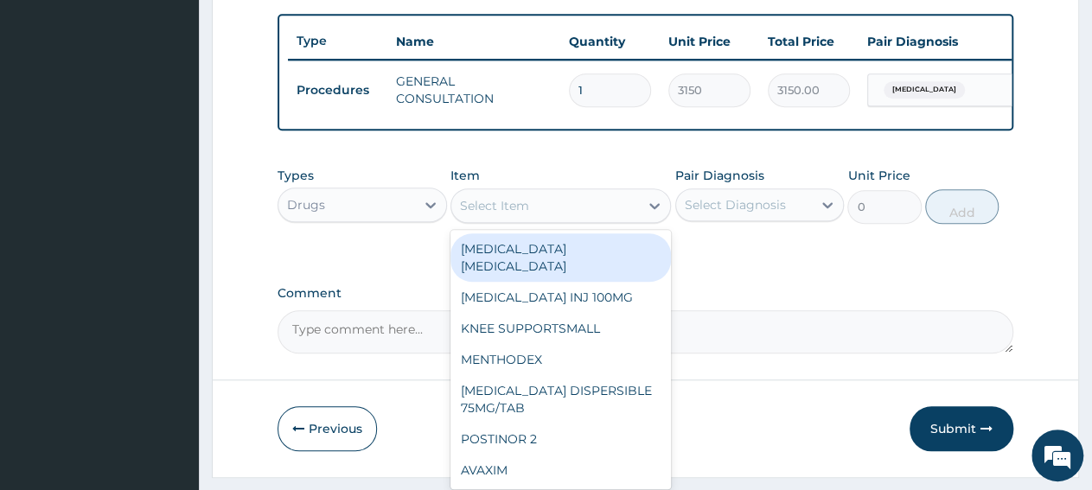
click at [572, 219] on div "Select Item" at bounding box center [545, 206] width 188 height 28
paste input "LONART DISPERSIBLE TAB ("
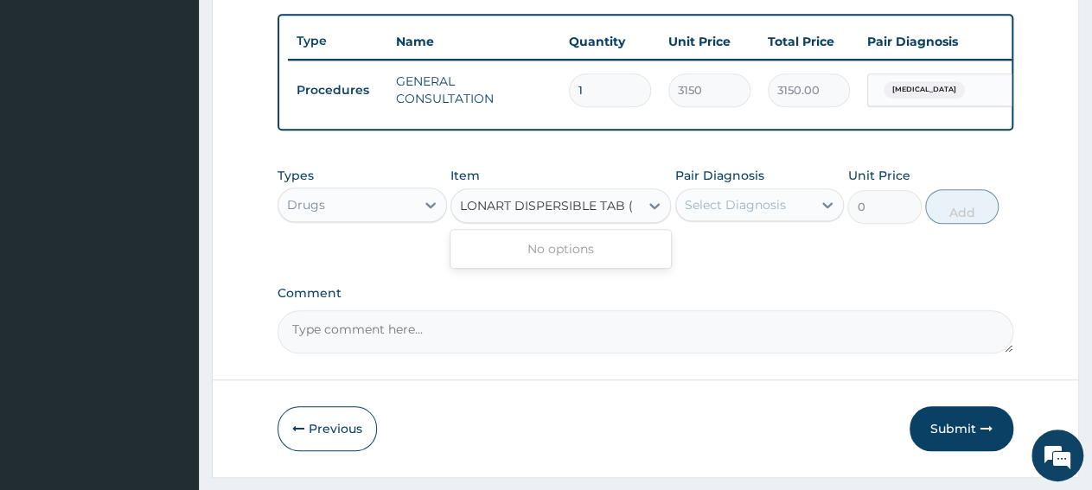
type input "LONART DISPERSIBLE TAB"
click at [597, 262] on div "LONART DISPERSIBLE TAB" at bounding box center [560, 248] width 220 height 31
type input "86.23137664794922"
click at [760, 214] on div "Select Diagnosis" at bounding box center [735, 204] width 101 height 17
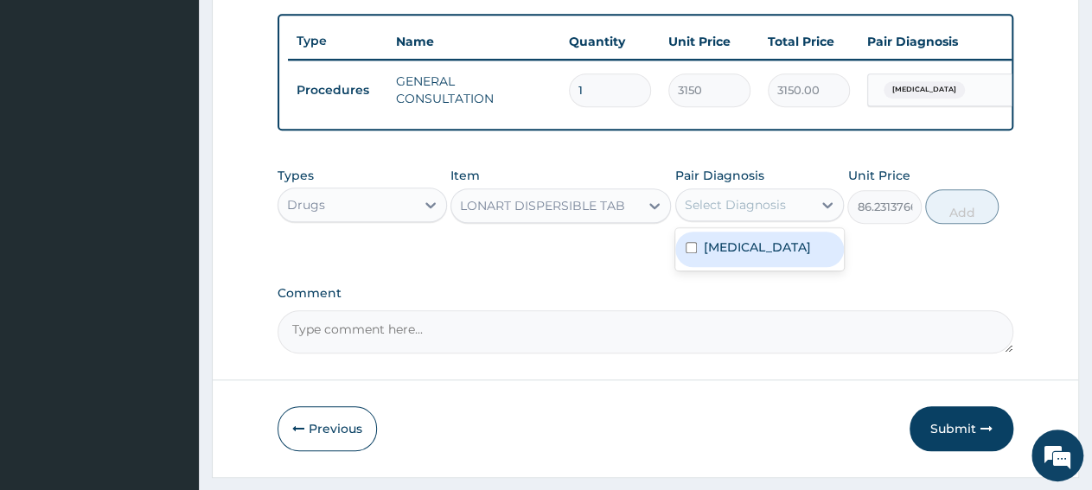
click at [772, 267] on div "[MEDICAL_DATA]" at bounding box center [759, 249] width 169 height 35
checkbox input "true"
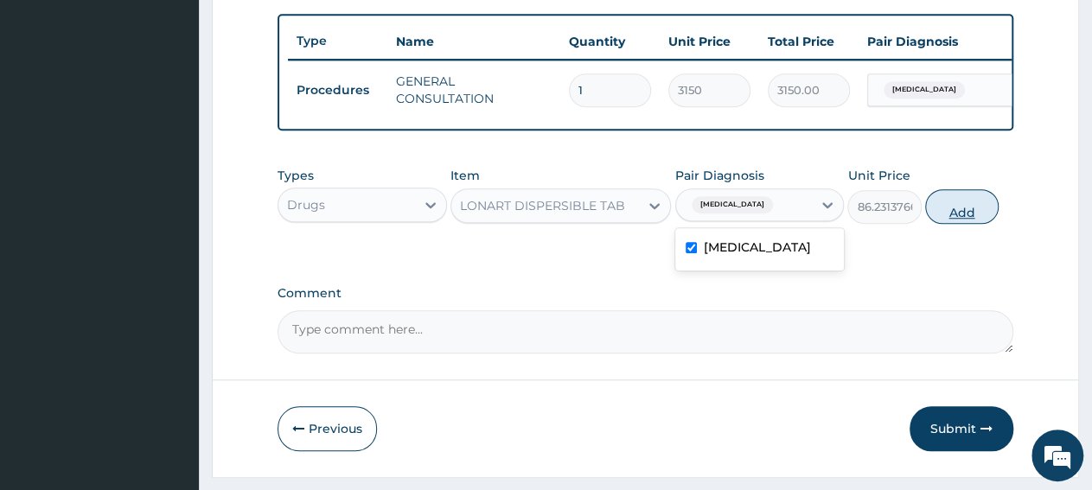
click at [963, 224] on button "Add" at bounding box center [961, 206] width 73 height 35
type input "0"
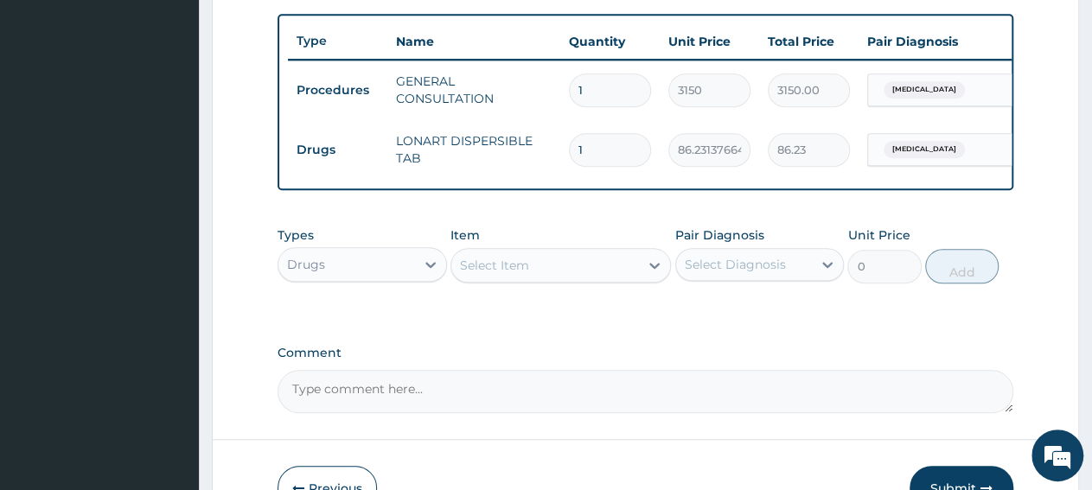
type input "12"
type input "1034.78"
type input "12"
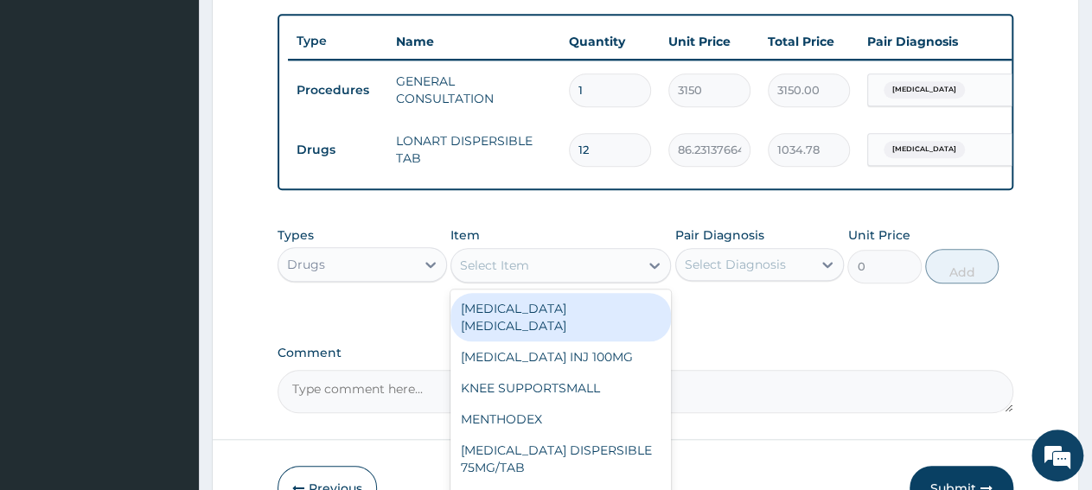
click at [565, 279] on div "Select Item" at bounding box center [545, 266] width 188 height 28
paste input "PCM SYRUP EMZOR"
type input "PCM SYRUP EMZOR"
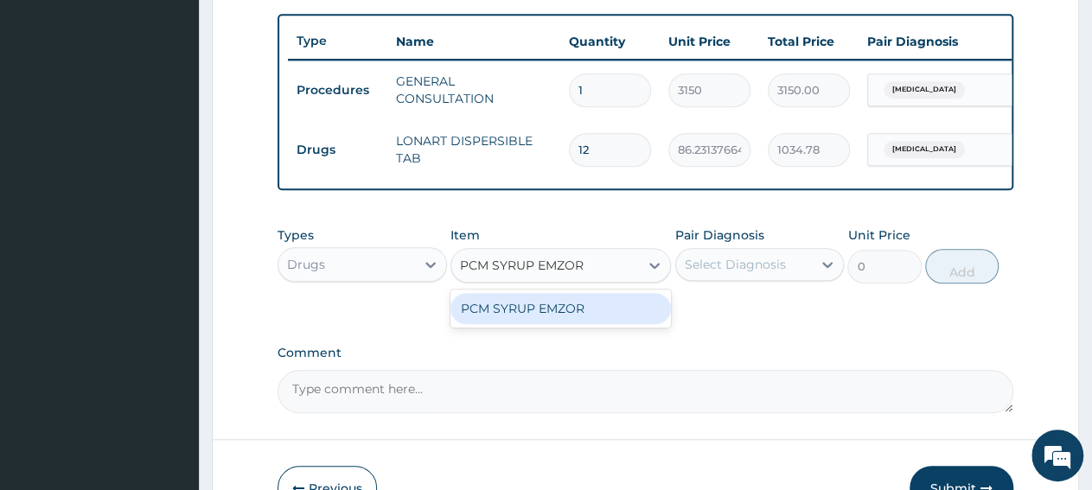
click at [570, 324] on div "PCM SYRUP EMZOR" at bounding box center [560, 308] width 220 height 31
type input "940.7999877929688"
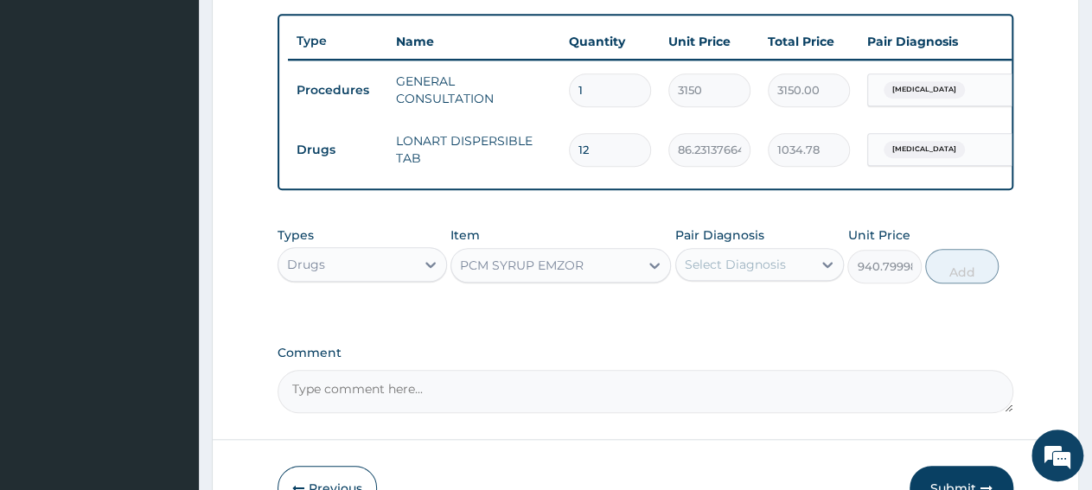
click at [691, 273] on div "Select Diagnosis" at bounding box center [735, 264] width 101 height 17
click at [731, 316] on label "Malaria" at bounding box center [757, 306] width 107 height 17
checkbox input "true"
click at [972, 284] on button "Add" at bounding box center [961, 266] width 73 height 35
type input "0"
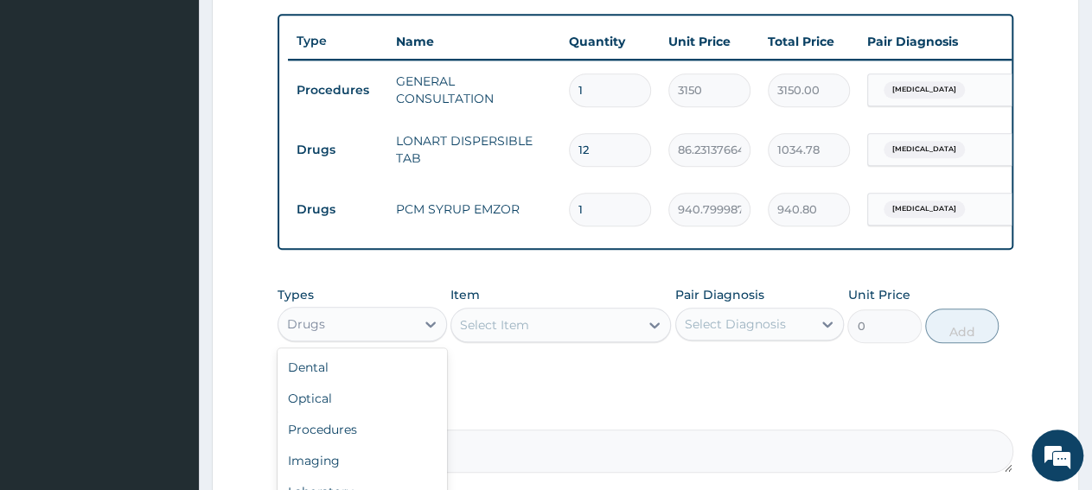
click at [382, 338] on div "Drugs" at bounding box center [346, 324] width 137 height 28
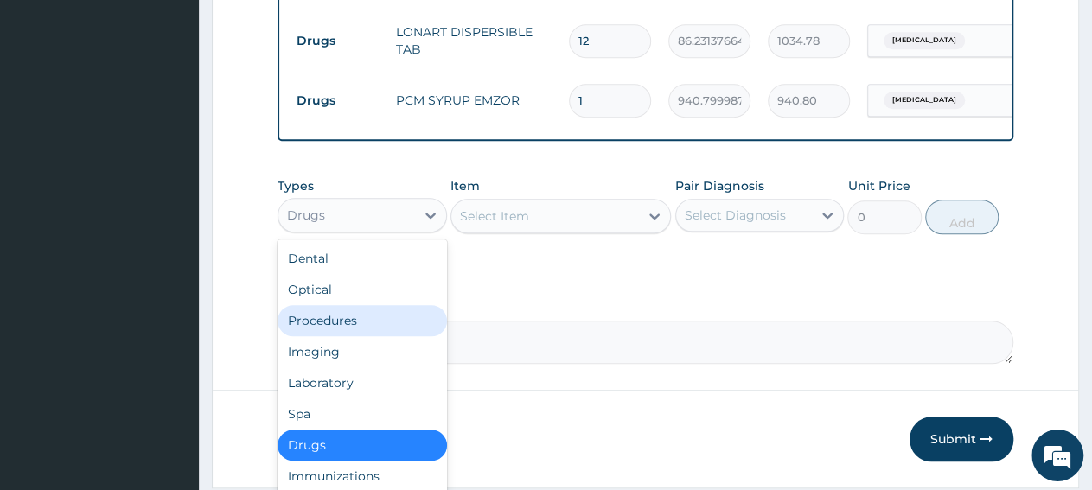
scroll to position [806, 0]
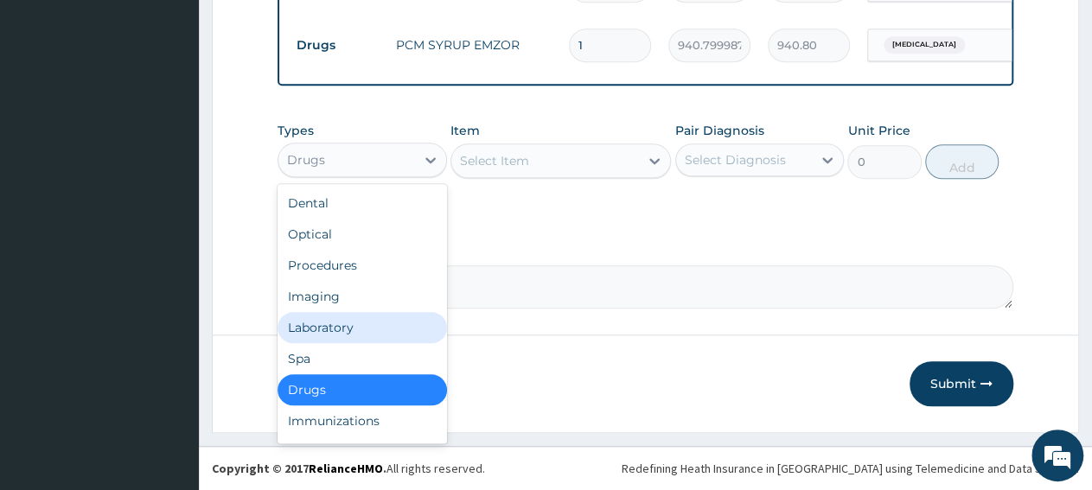
click at [380, 333] on div "Laboratory" at bounding box center [362, 327] width 169 height 31
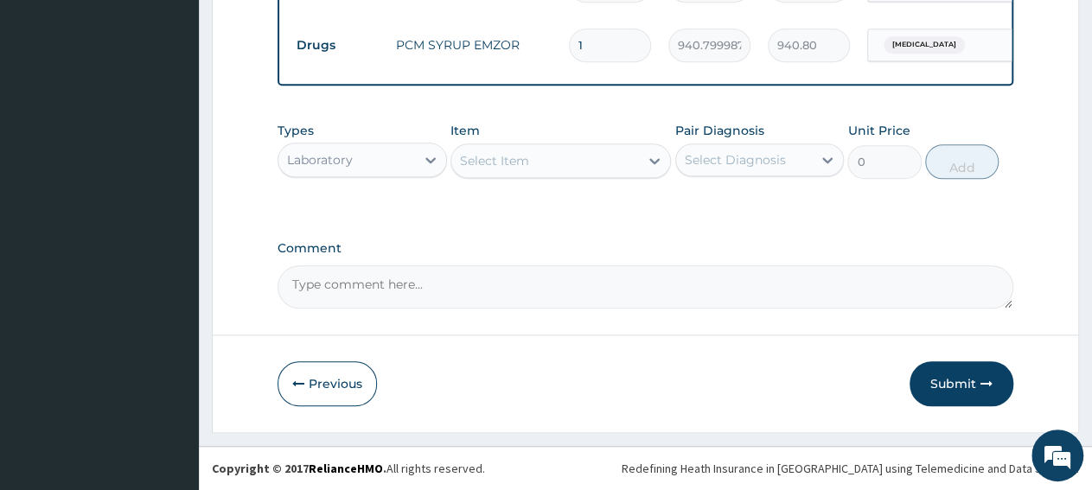
click at [590, 165] on div "Select Item" at bounding box center [545, 161] width 188 height 28
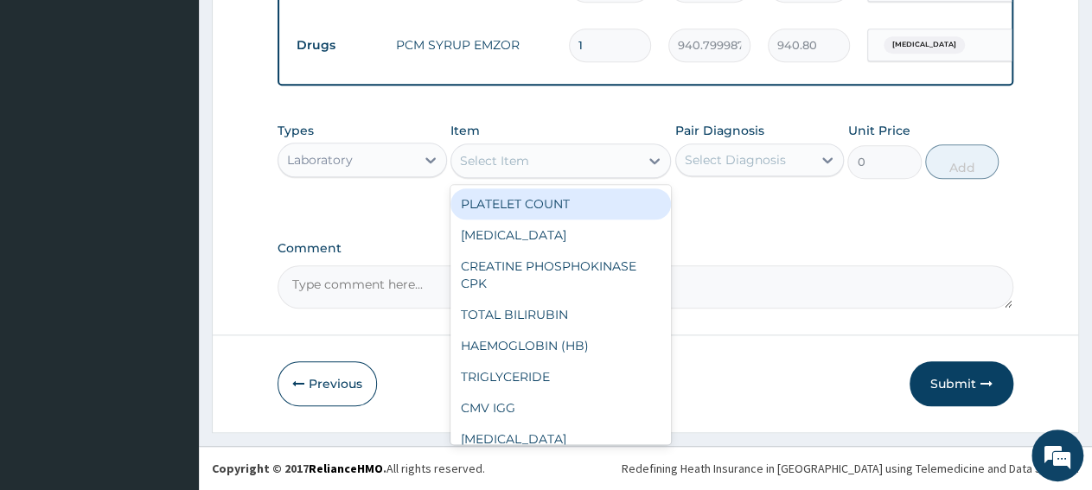
paste input "Malaria Parasite"
type input "Malaria Parasite"
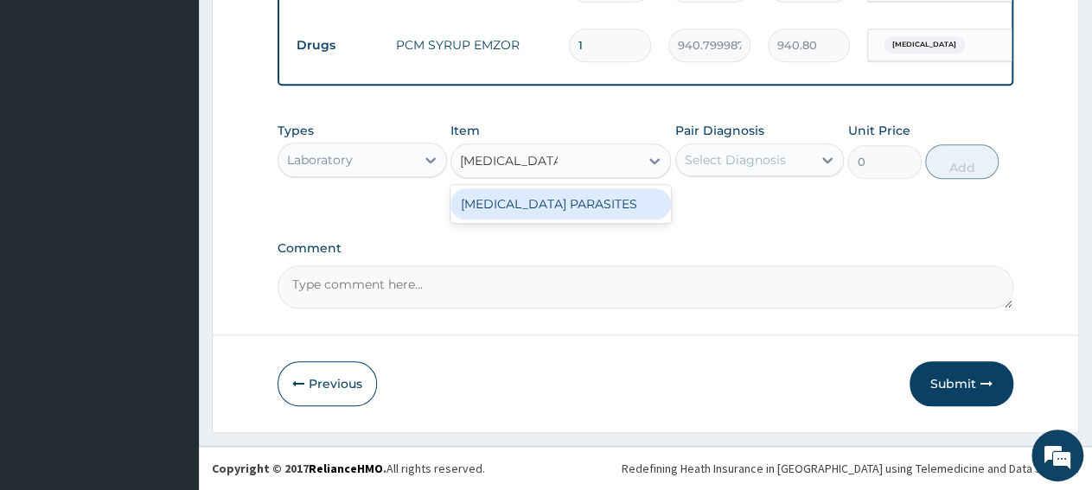
click at [596, 212] on div "MALARIA PARASITES" at bounding box center [560, 203] width 220 height 31
type input "2500"
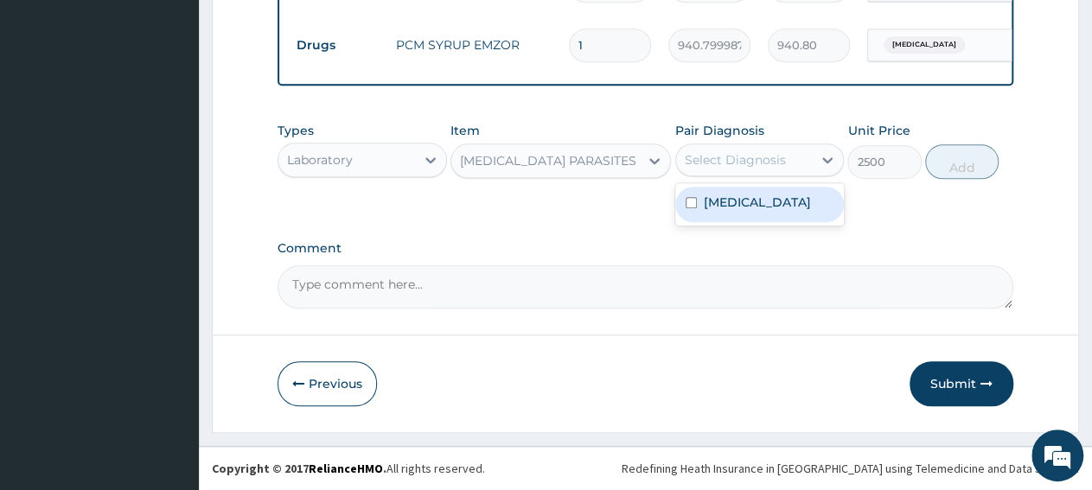
click at [694, 165] on div "Select Diagnosis" at bounding box center [735, 159] width 101 height 17
click at [784, 206] on div "Malaria" at bounding box center [759, 204] width 169 height 35
checkbox input "true"
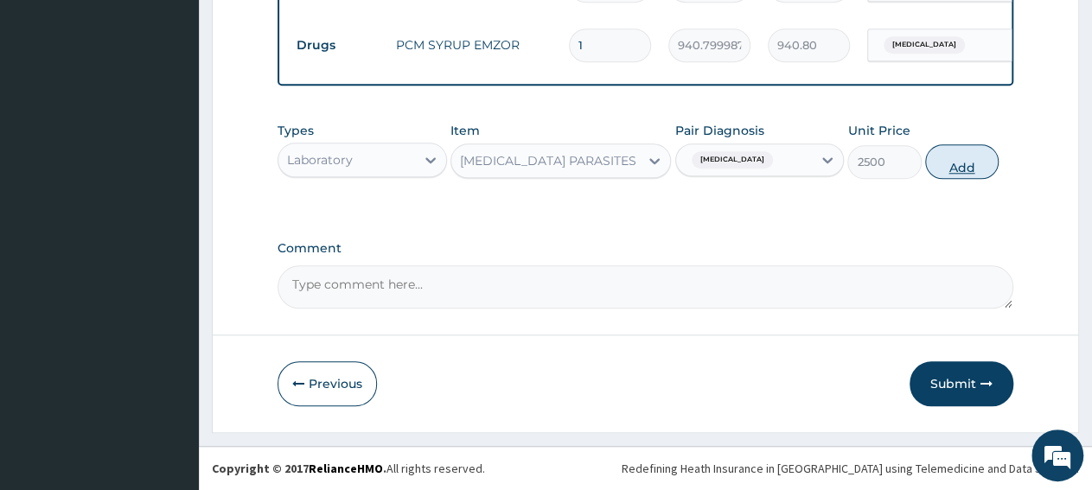
click at [946, 169] on button "Add" at bounding box center [961, 161] width 73 height 35
type input "0"
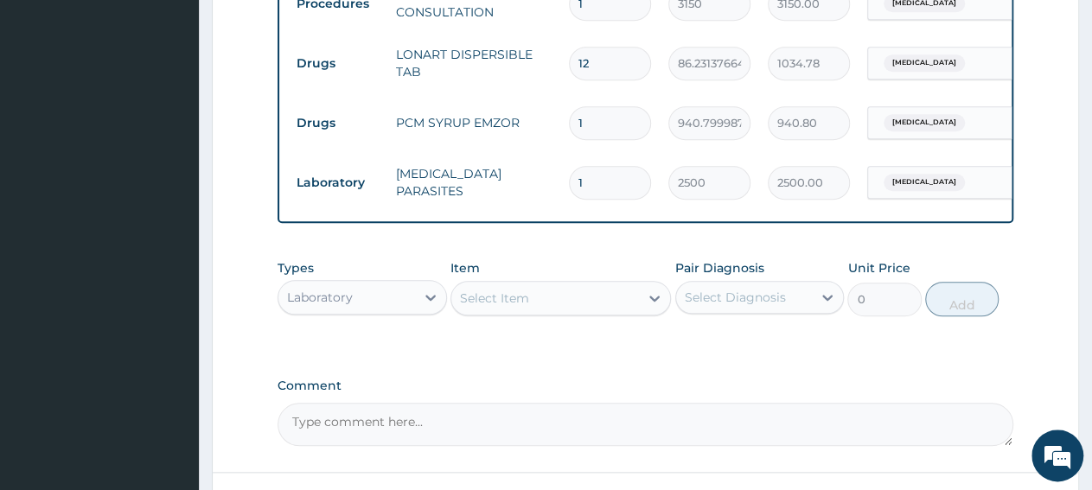
scroll to position [775, 0]
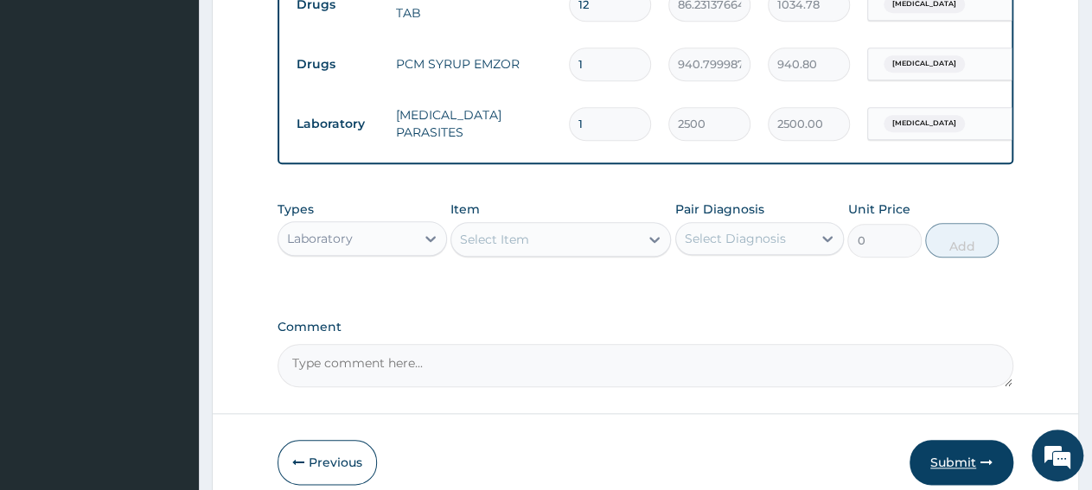
click at [959, 479] on button "Submit" at bounding box center [962, 462] width 104 height 45
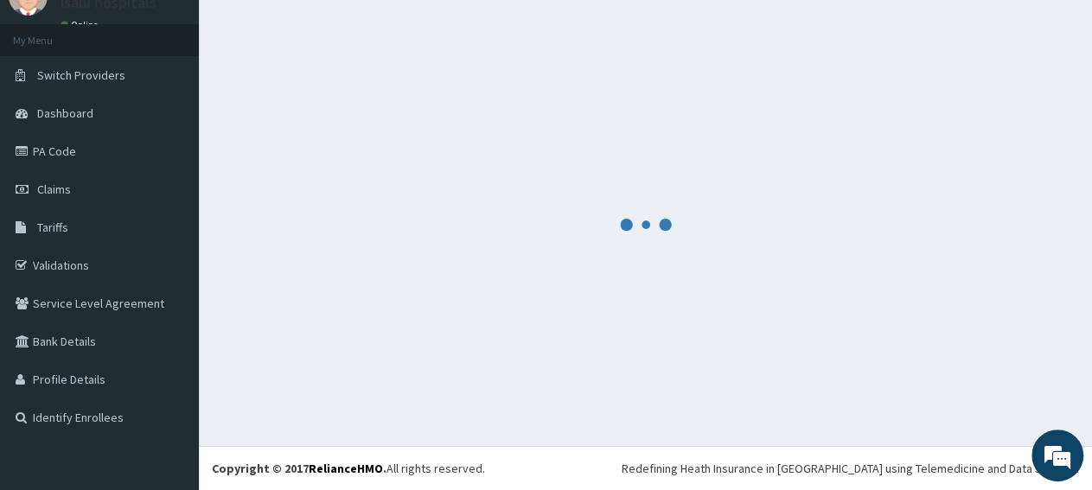
scroll to position [74, 0]
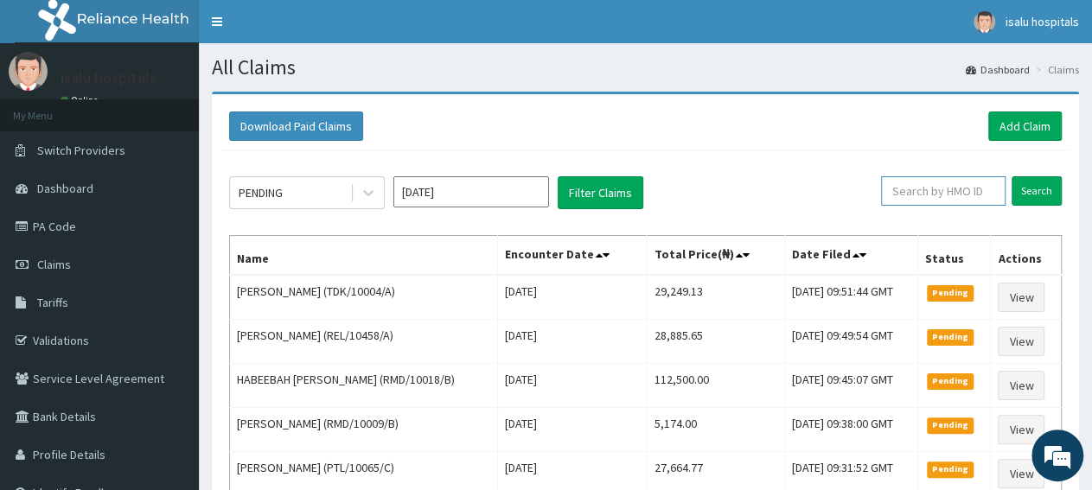
paste input "RMD/10009/D"
click at [1048, 193] on input "Search" at bounding box center [1037, 190] width 50 height 29
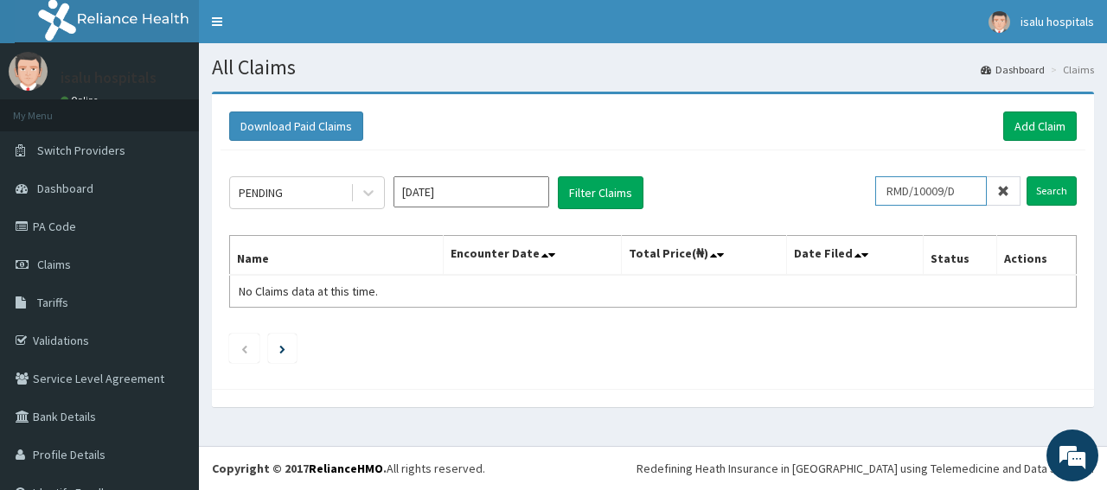
click at [886, 188] on input "RMD/10009/D" at bounding box center [931, 190] width 112 height 29
type input "RMD/10009/D"
click at [1026, 192] on input "Search" at bounding box center [1051, 190] width 50 height 29
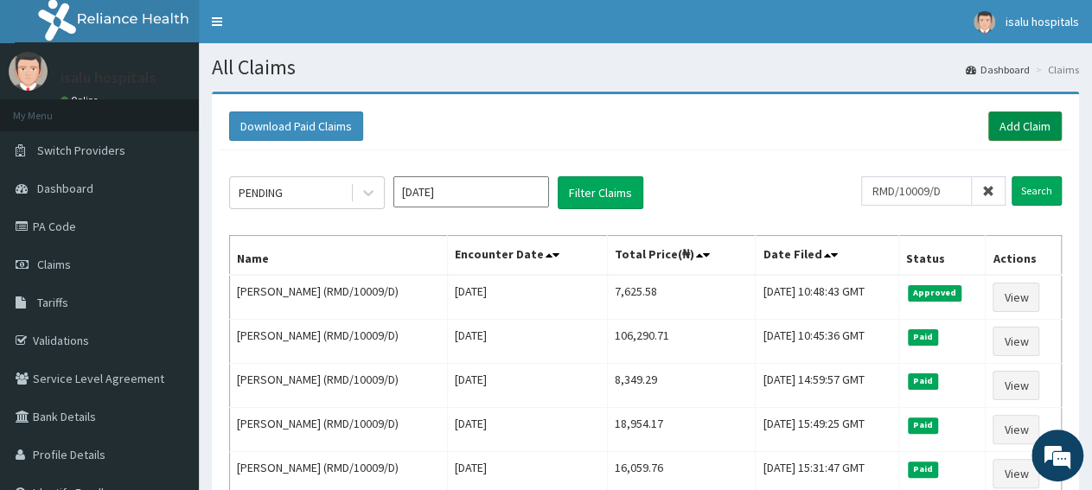
click at [1016, 131] on link "Add Claim" at bounding box center [1024, 126] width 73 height 29
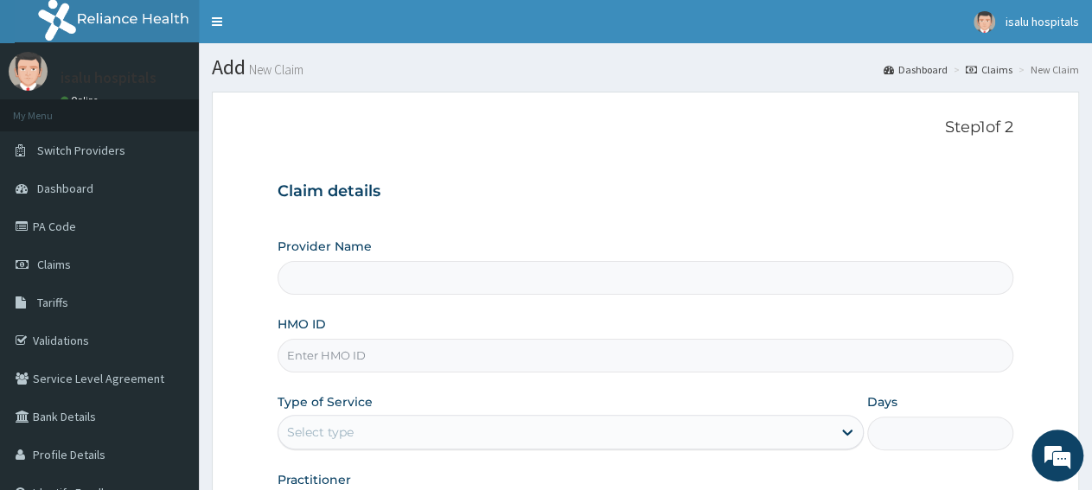
type input "Isalu Hospital Limited"
type input "SFA/10194/A"
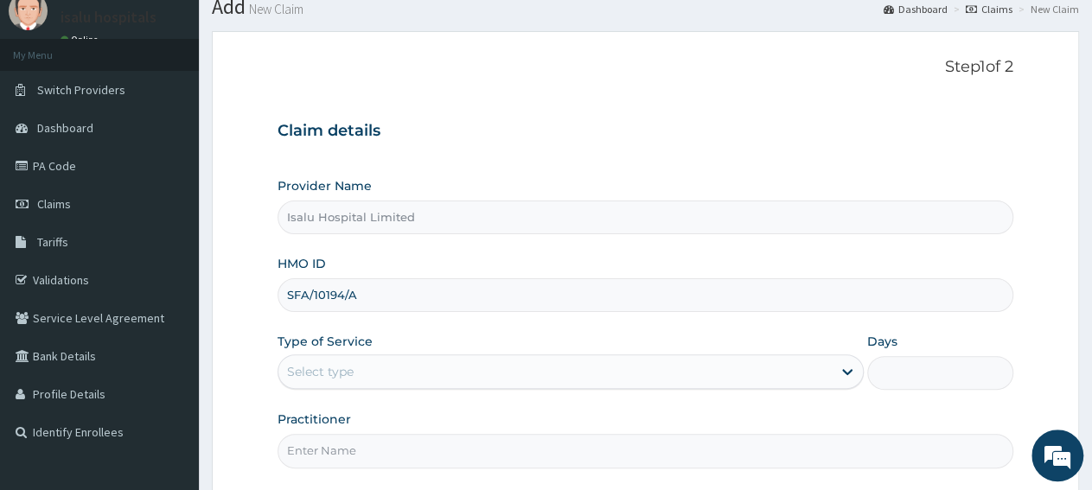
scroll to position [90, 0]
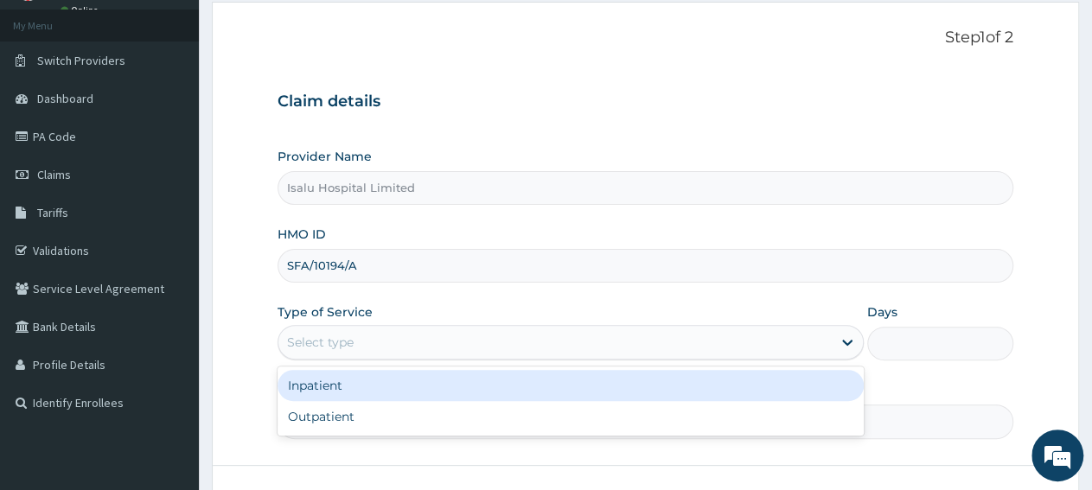
click at [350, 350] on div "Select type" at bounding box center [554, 343] width 552 height 28
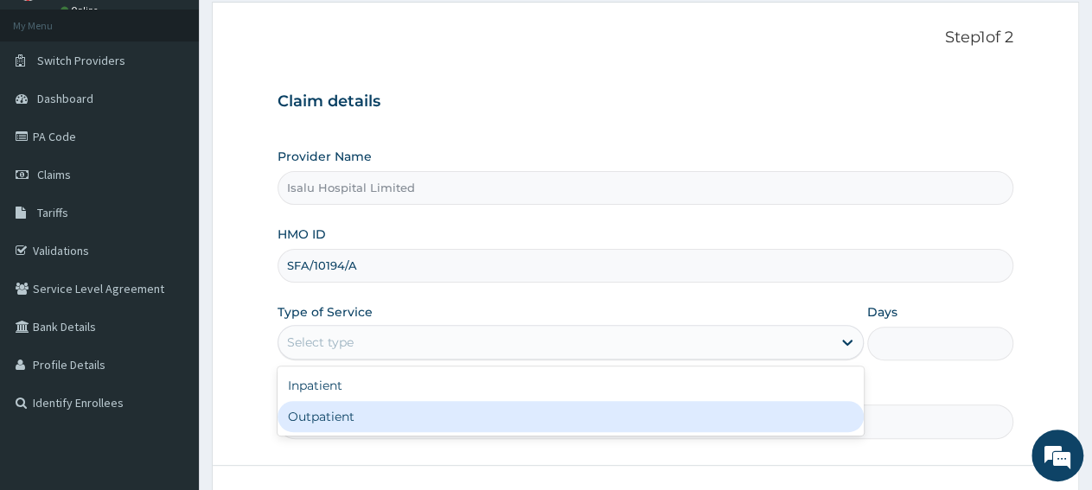
click at [348, 413] on div "Outpatient" at bounding box center [570, 416] width 585 height 31
type input "1"
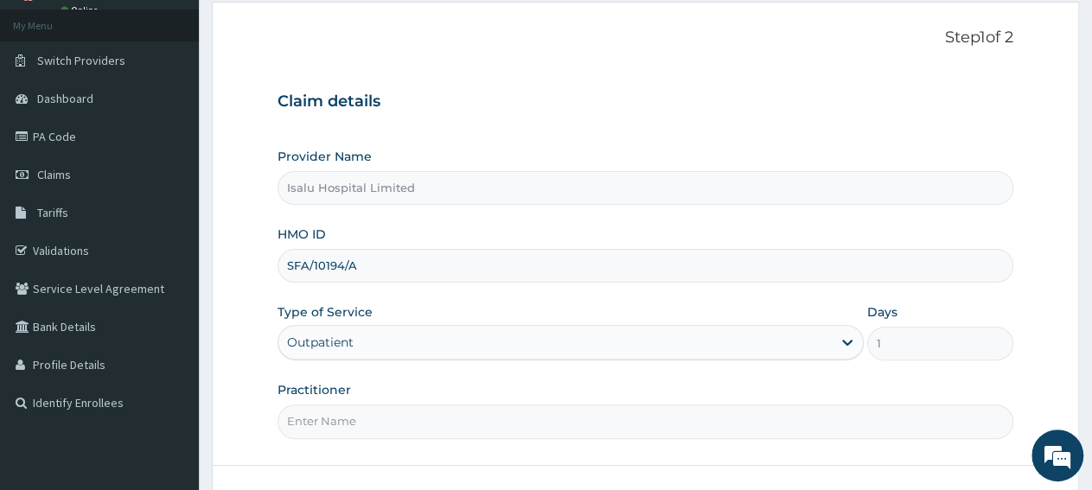
paste input "Dr. Akeredolu Grace Adebimpe"
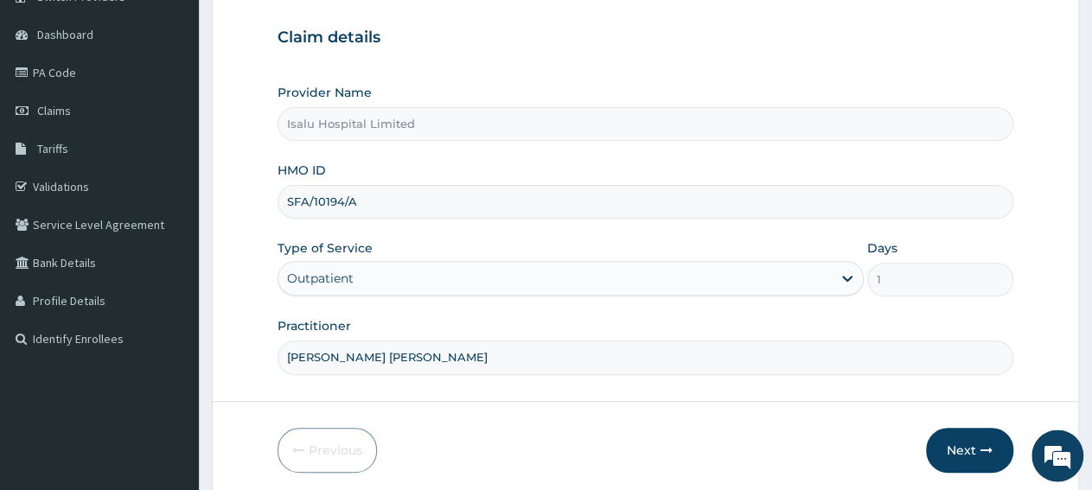
scroll to position [216, 0]
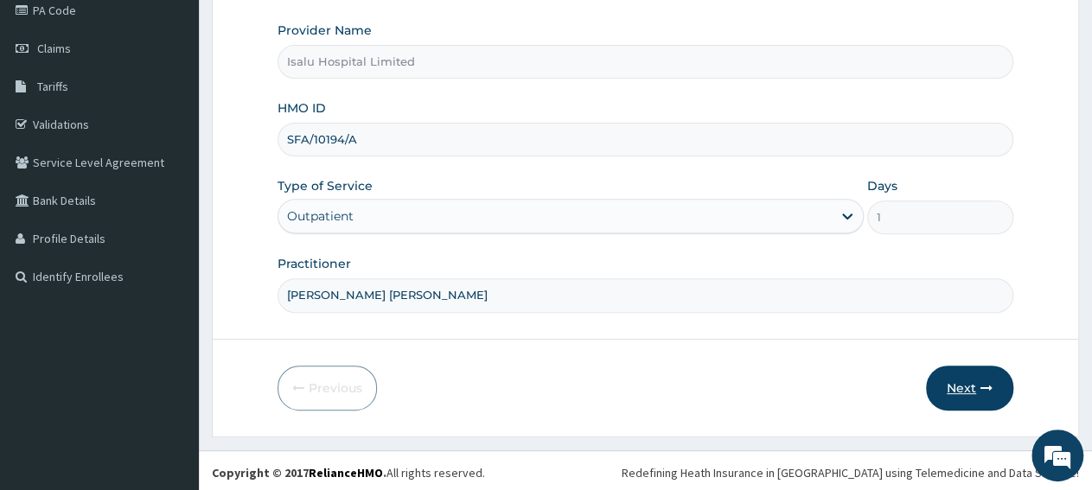
type input "Dr. Akeredolu Grace Adebimpe"
click at [988, 393] on button "Next" at bounding box center [969, 388] width 87 height 45
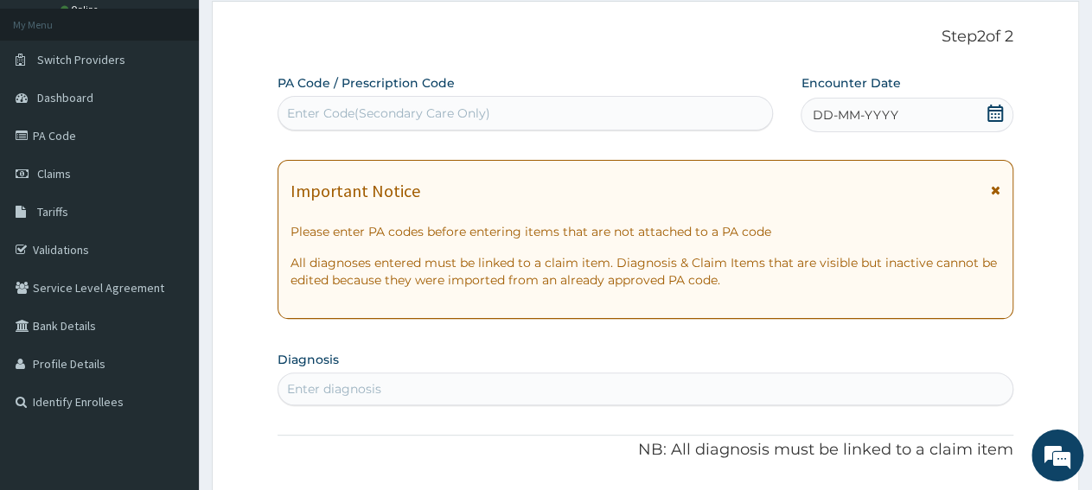
scroll to position [36, 0]
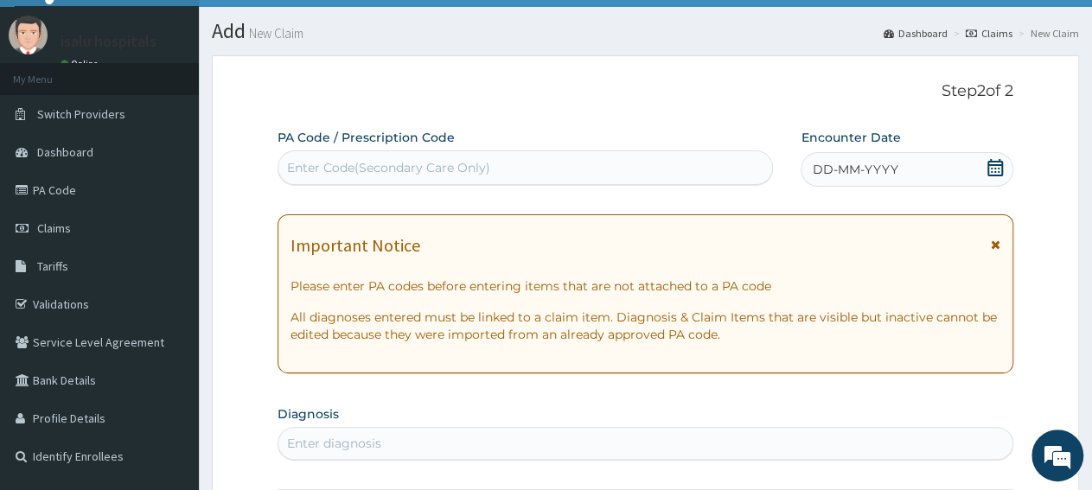
click at [492, 156] on div "Enter Code(Secondary Care Only)" at bounding box center [525, 168] width 494 height 28
paste input "PA/477AA2"
type input "PA/477AA2"
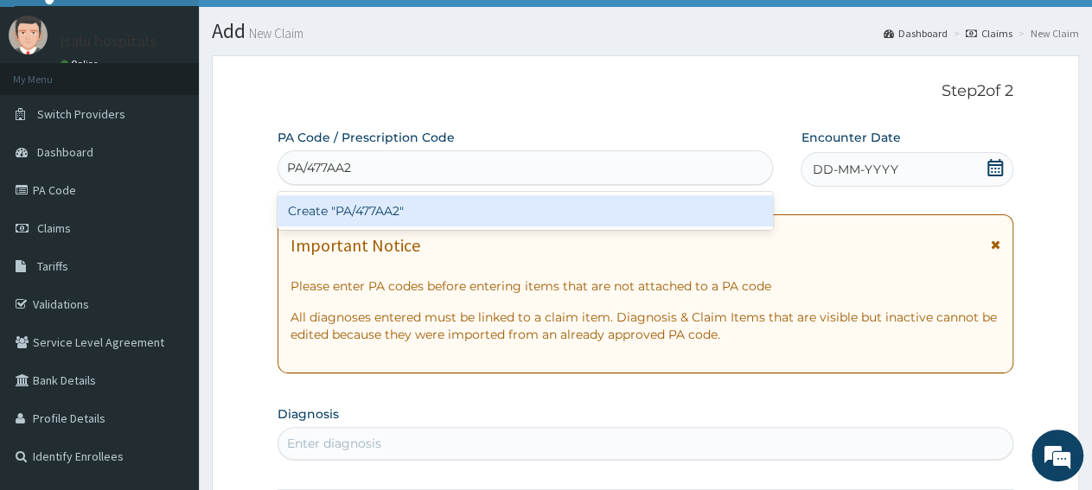
click at [495, 214] on div "Create "PA/477AA2"" at bounding box center [525, 210] width 495 height 31
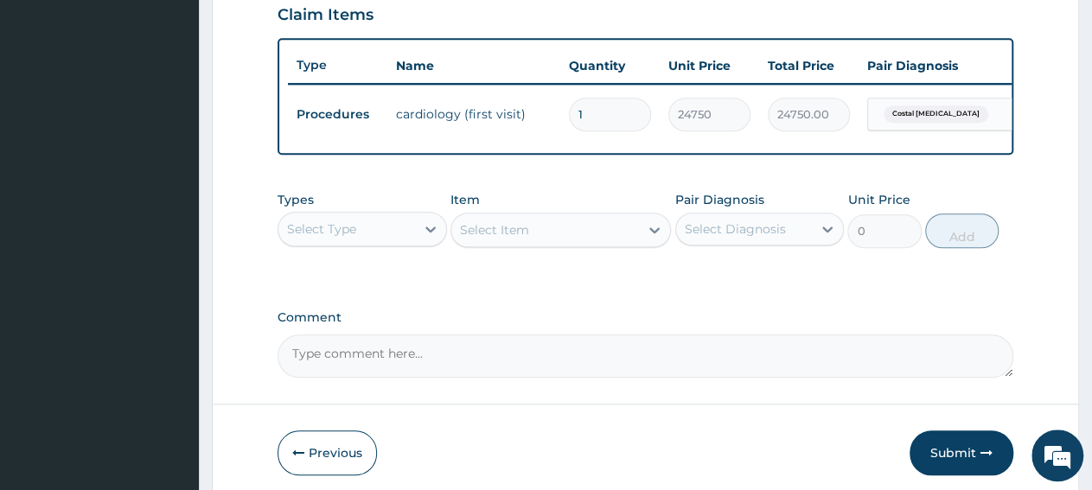
scroll to position [686, 0]
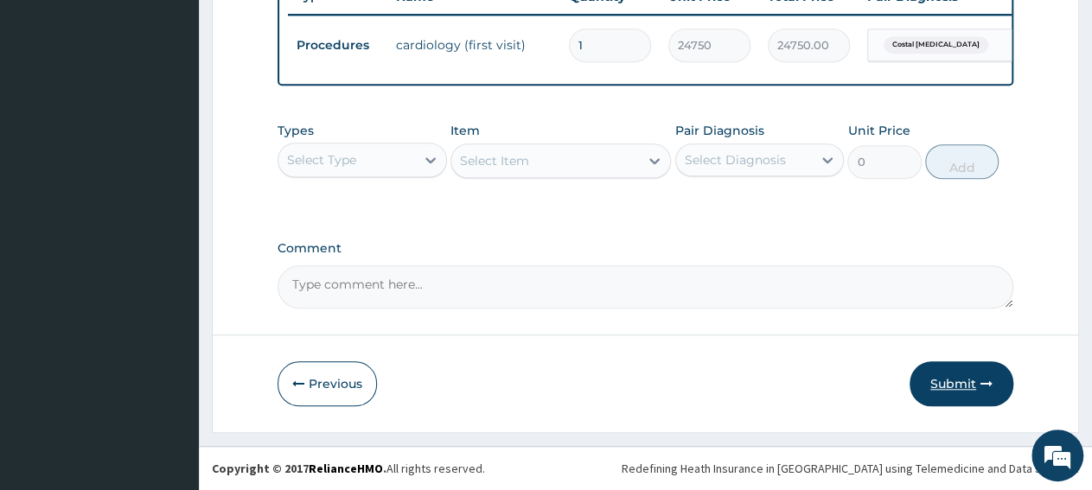
click at [955, 397] on button "Submit" at bounding box center [962, 383] width 104 height 45
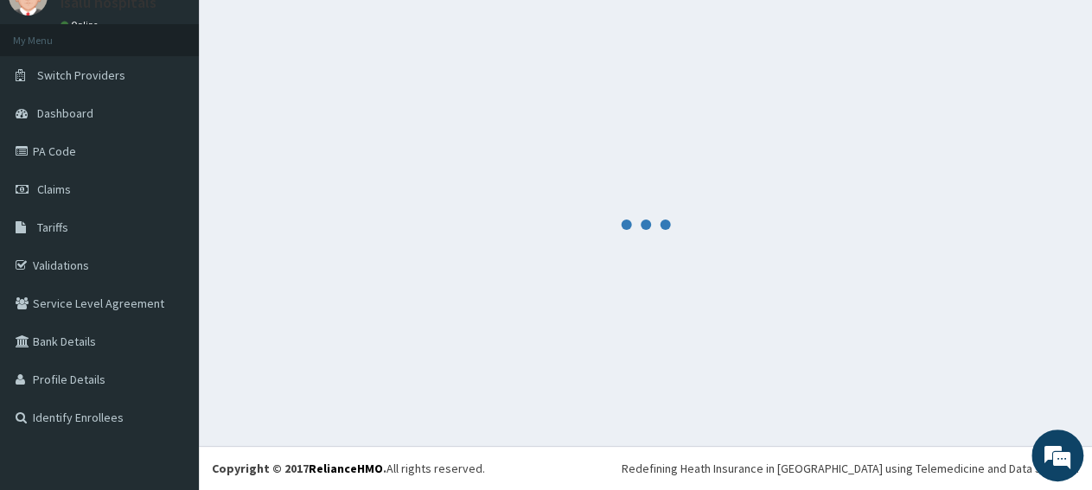
scroll to position [74, 0]
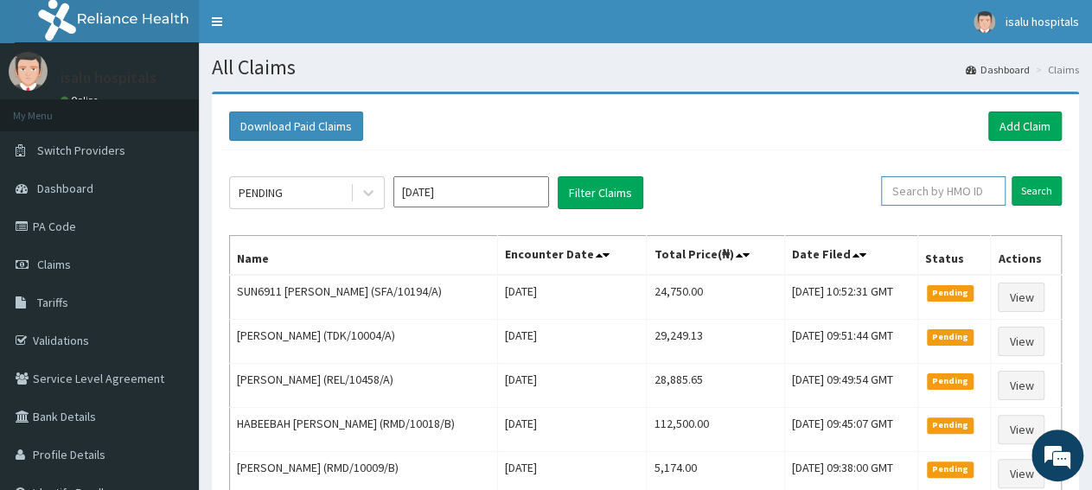
paste input "PA/477AA2"
drag, startPoint x: 938, startPoint y: 196, endPoint x: 838, endPoint y: 187, distance: 100.7
click at [861, 187] on input "PA/477AA2" at bounding box center [916, 190] width 111 height 29
paste input "SFA/10194/A"
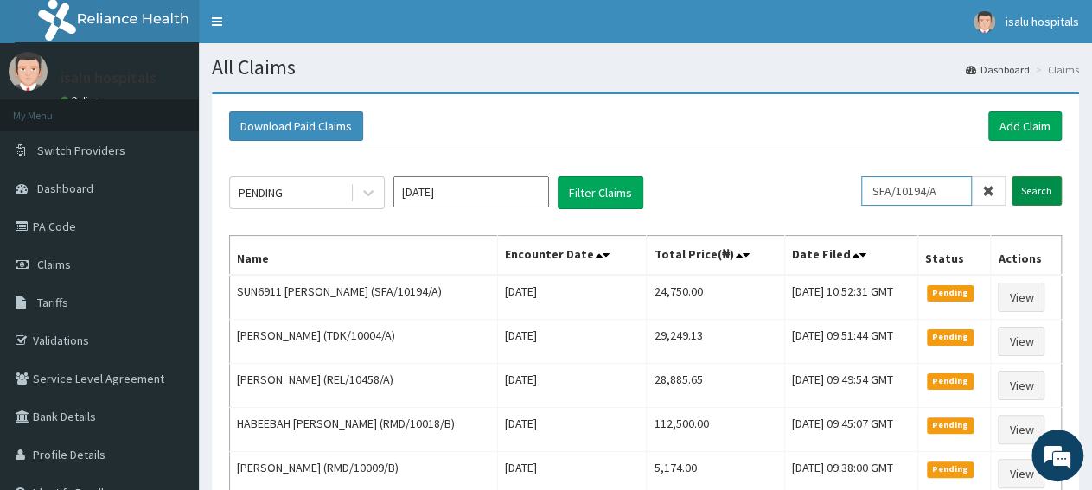
type input "SFA/10194/A"
click at [1042, 195] on input "Search" at bounding box center [1037, 190] width 50 height 29
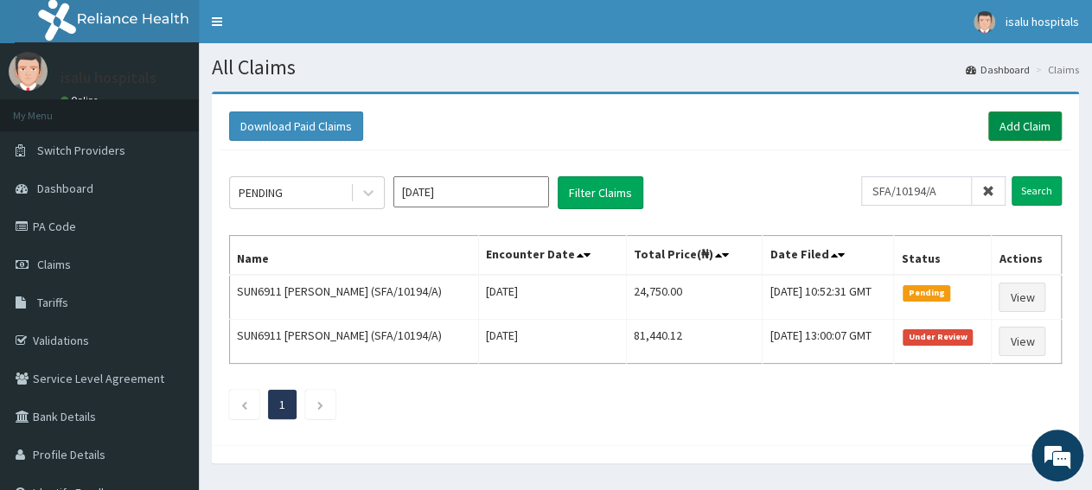
click at [993, 132] on link "Add Claim" at bounding box center [1024, 126] width 73 height 29
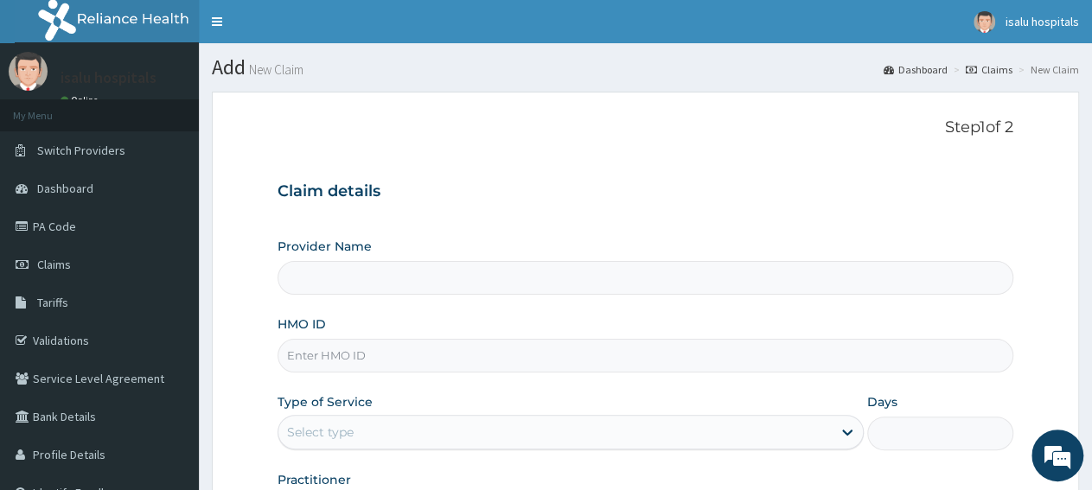
type input "Isalu Hospital Limited"
type input "SLB/11078/A"
click at [411, 421] on div "Select type" at bounding box center [554, 432] width 552 height 28
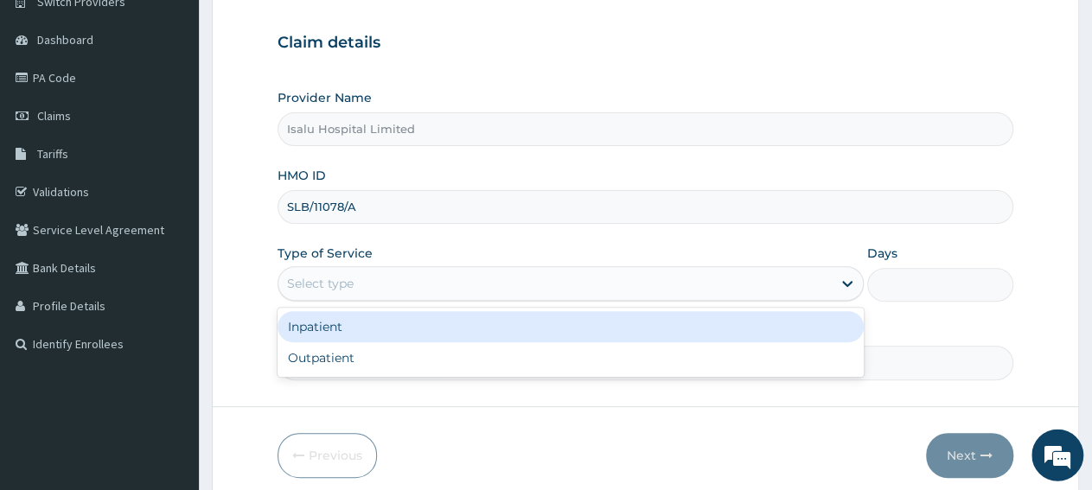
scroll to position [180, 0]
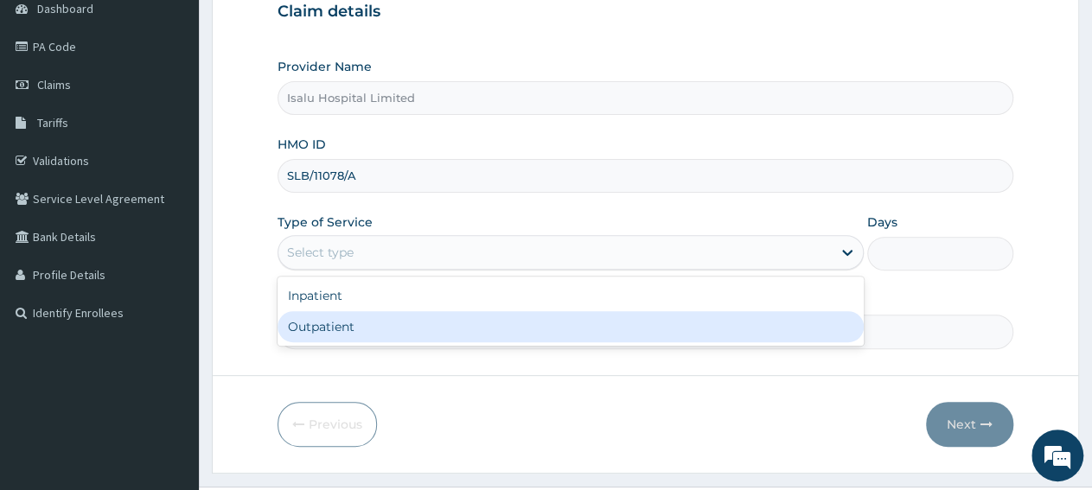
click at [386, 322] on div "Outpatient" at bounding box center [570, 326] width 585 height 31
type input "1"
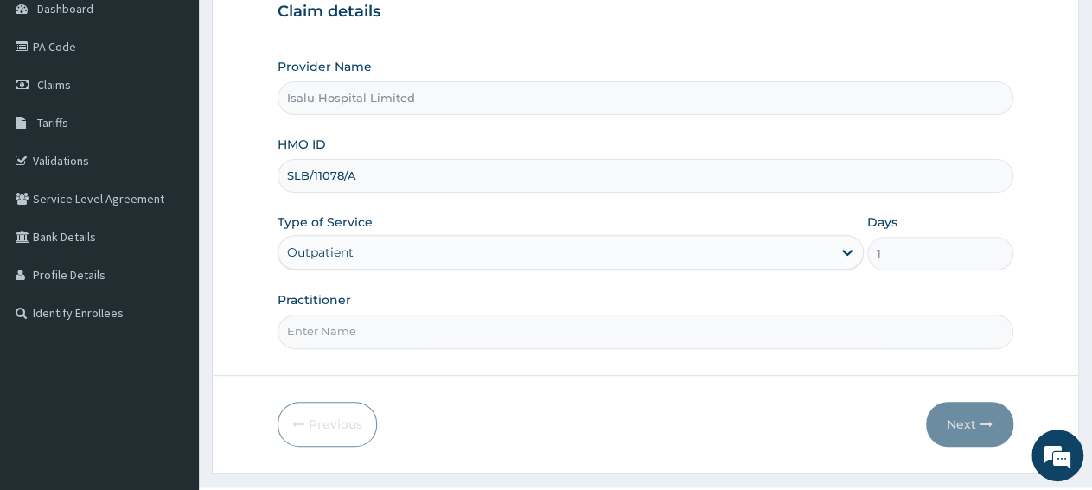
scroll to position [0, 0]
paste input "DR. OKUNUBI"
type input "DR. OKUNUBI"
click at [980, 419] on button "Next" at bounding box center [969, 424] width 87 height 45
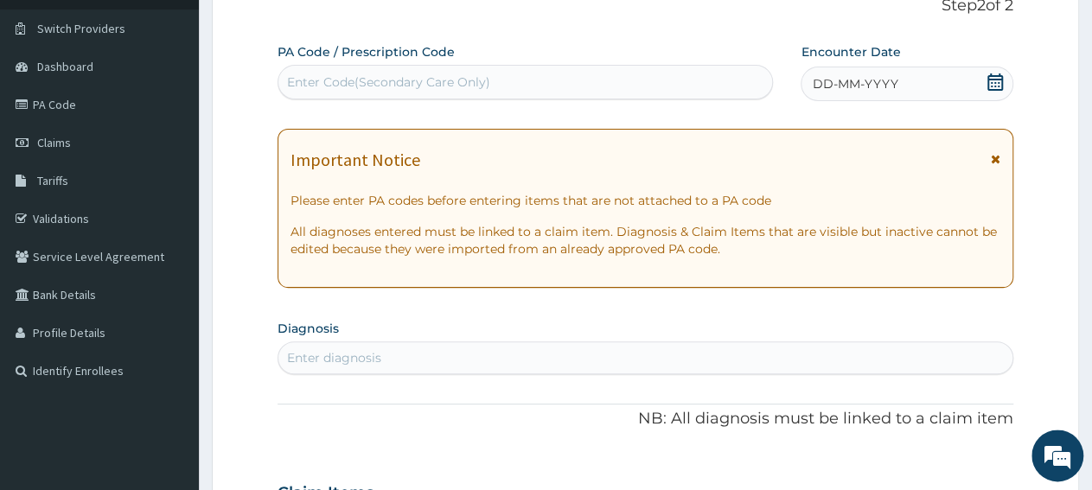
scroll to position [90, 0]
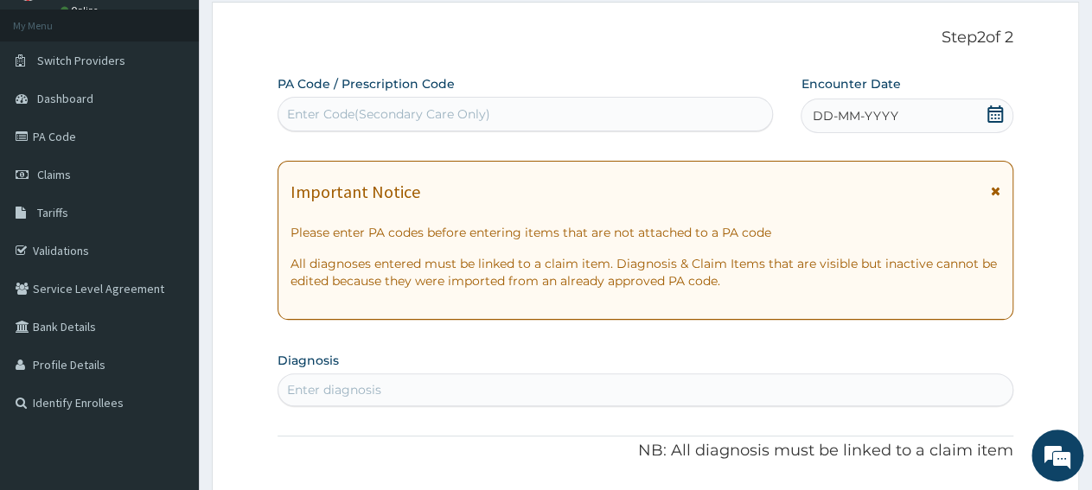
click at [501, 115] on div "Enter Code(Secondary Care Only)" at bounding box center [525, 114] width 494 height 28
paste input "PA/E9E78D"
type input "PA/E9E78D"
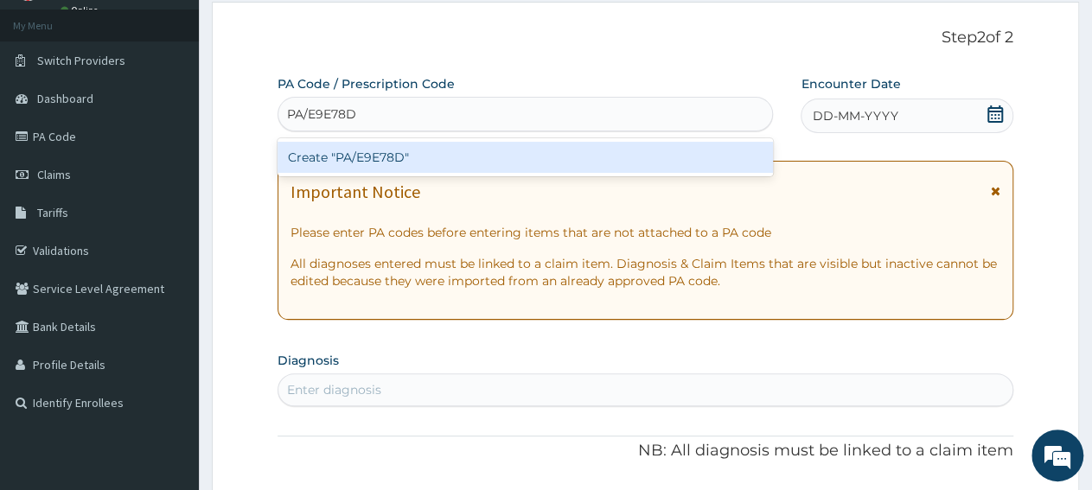
click at [519, 158] on div "Create "PA/E9E78D"" at bounding box center [525, 157] width 495 height 31
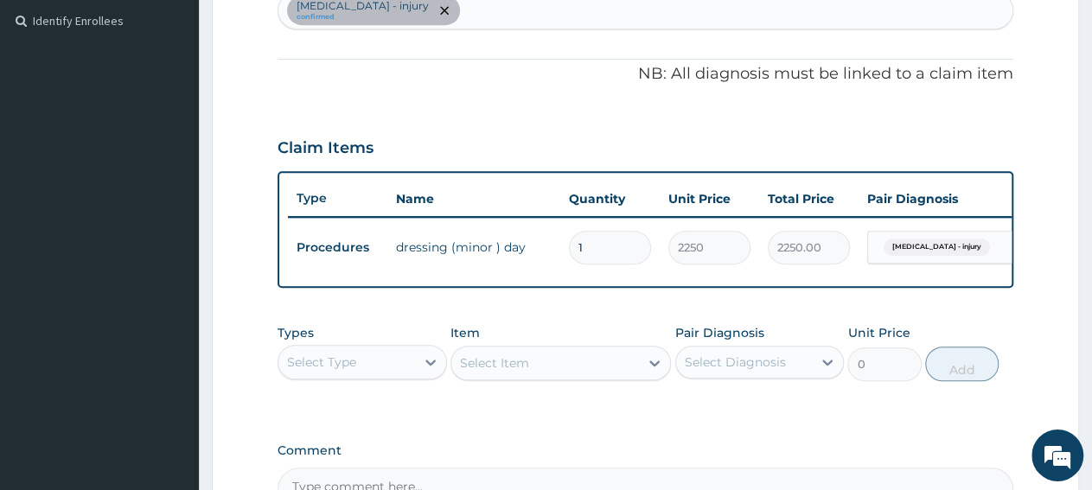
scroll to position [652, 0]
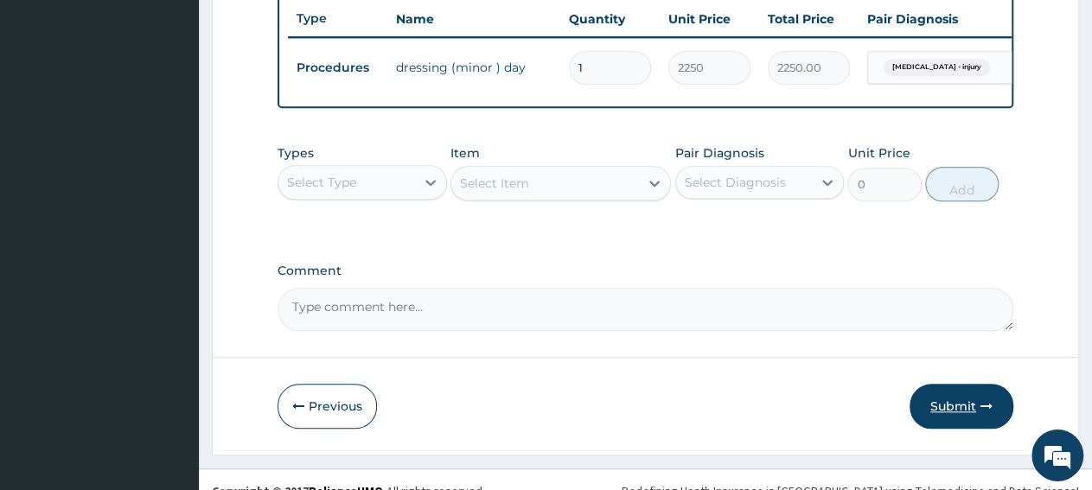
click at [970, 424] on button "Submit" at bounding box center [962, 406] width 104 height 45
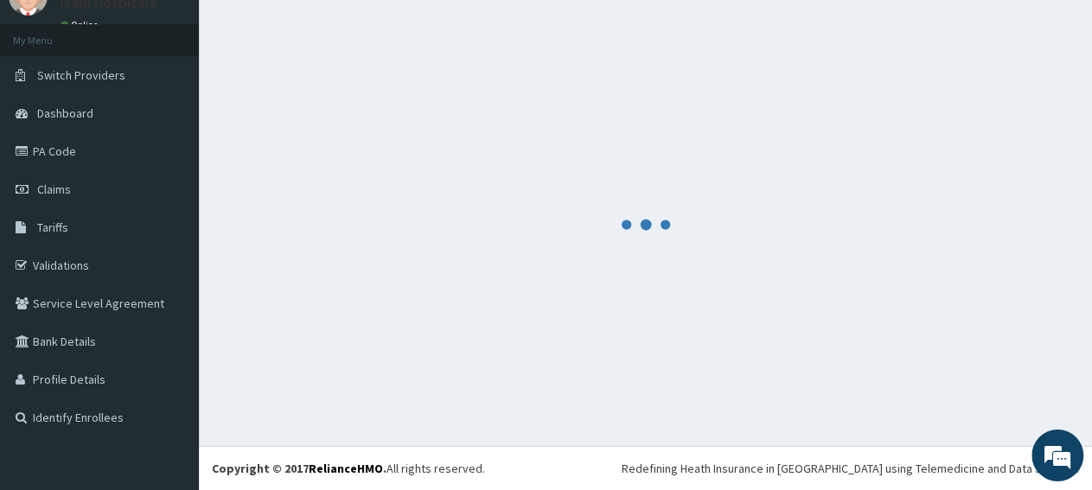
scroll to position [74, 0]
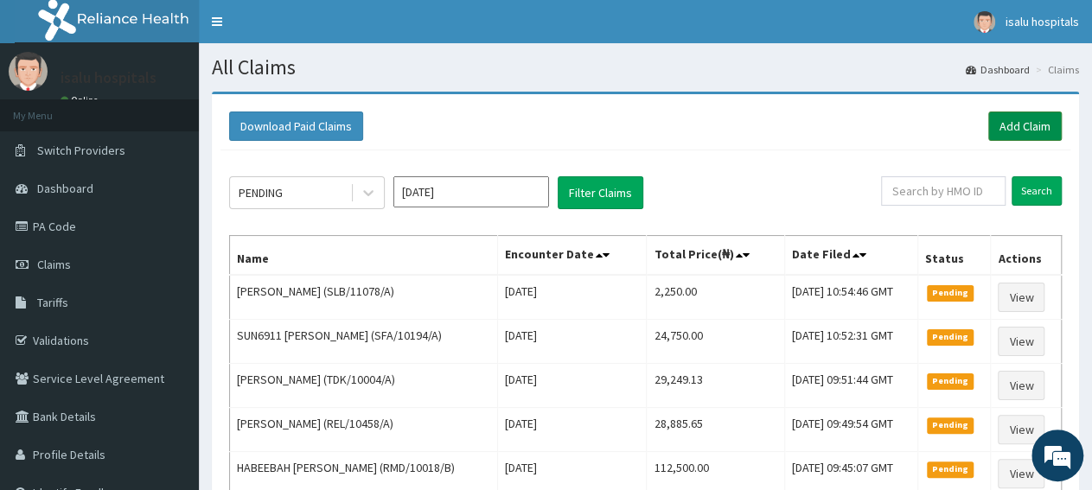
click at [1006, 119] on link "Add Claim" at bounding box center [1024, 126] width 73 height 29
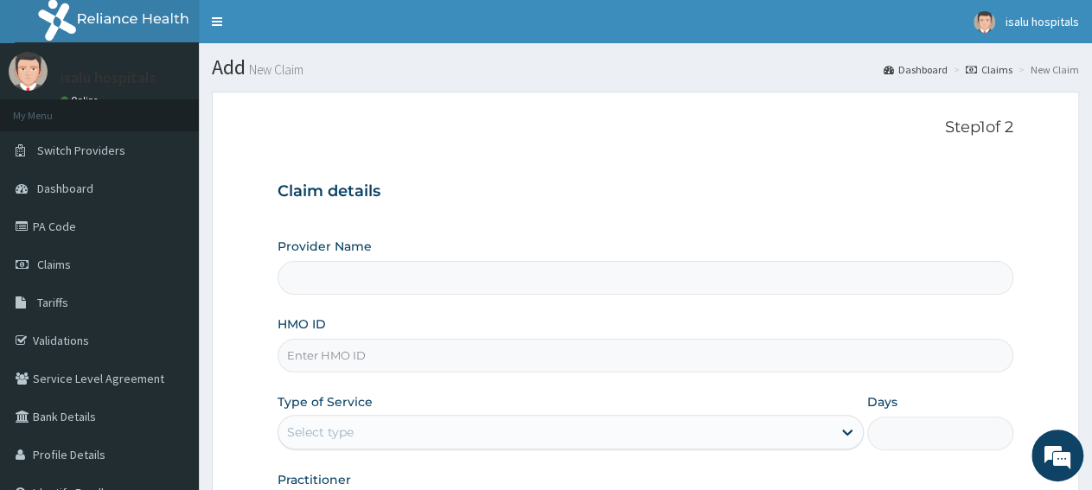
type input "Isalu Hospital Limited"
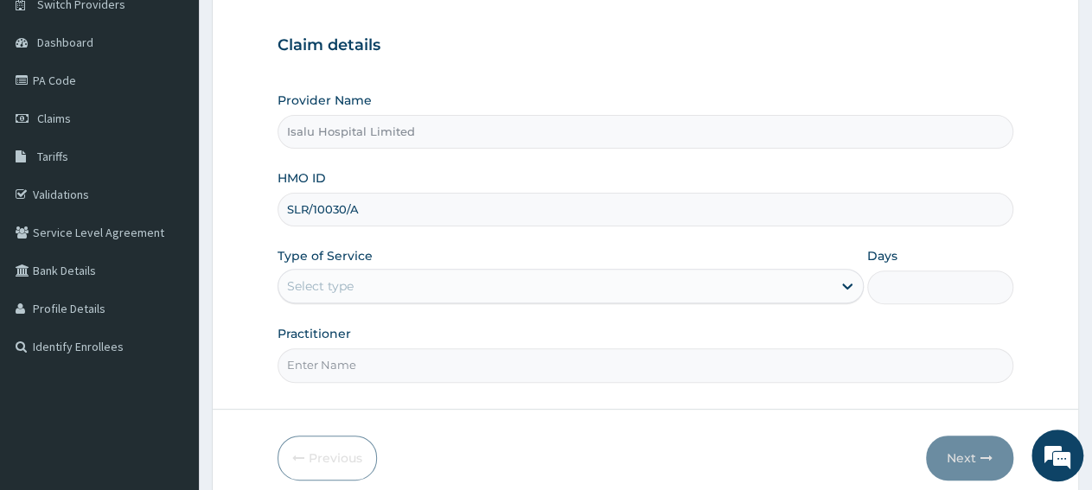
scroll to position [216, 0]
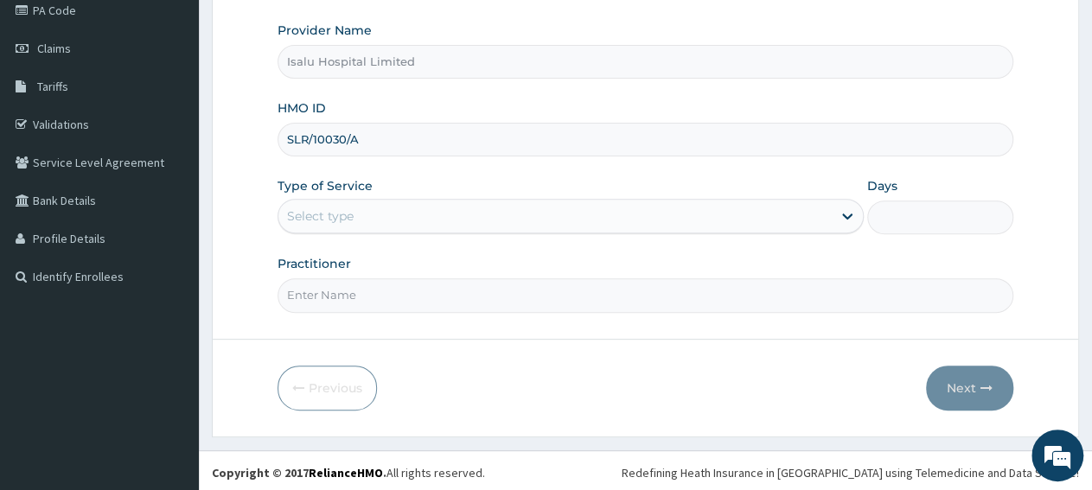
type input "SLR/10030/A"
click at [480, 211] on div "Select type" at bounding box center [554, 216] width 552 height 28
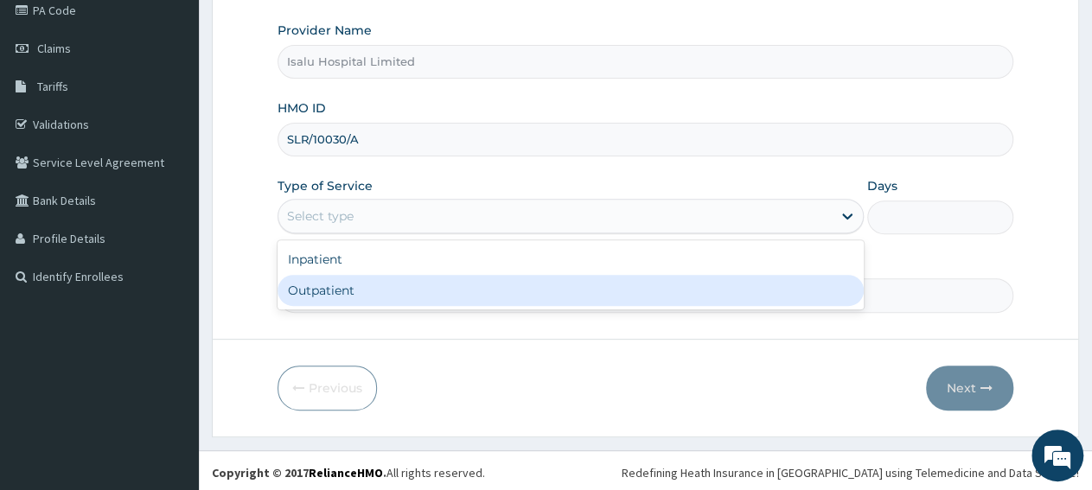
click at [387, 291] on div "Outpatient" at bounding box center [570, 290] width 585 height 31
type input "1"
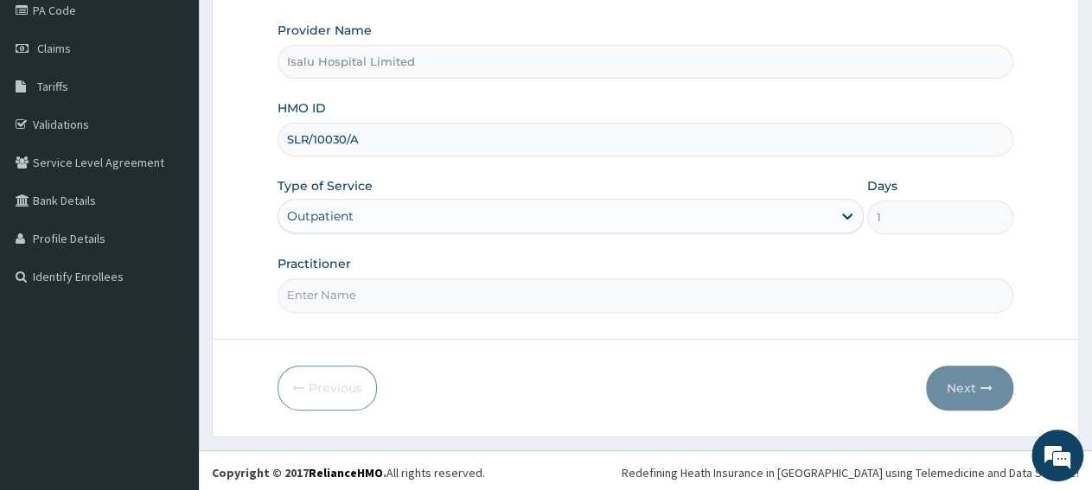
scroll to position [0, 0]
paste input "[PERSON_NAME]"
type input "[PERSON_NAME]"
click at [988, 393] on button "Next" at bounding box center [969, 388] width 87 height 45
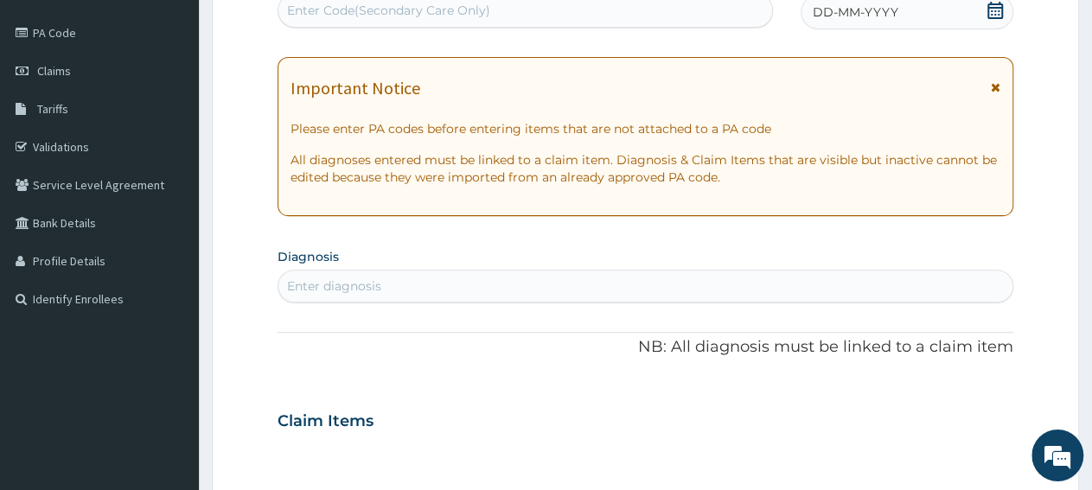
scroll to position [36, 0]
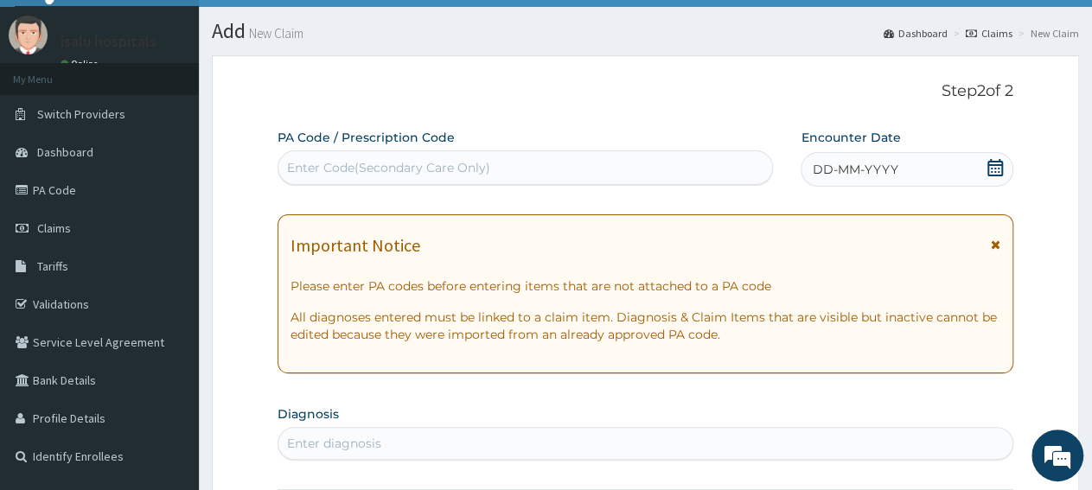
click at [490, 163] on div "Enter Code(Secondary Care Only)" at bounding box center [525, 168] width 494 height 28
paste input "PA/6414C5"
type input "PA/6414C5"
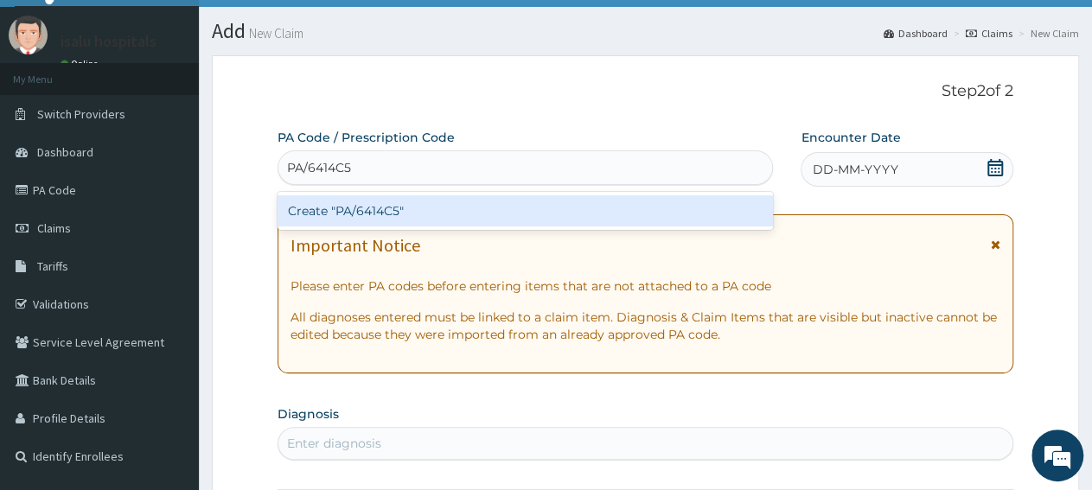
click at [501, 208] on div "Create "PA/6414C5"" at bounding box center [525, 210] width 495 height 31
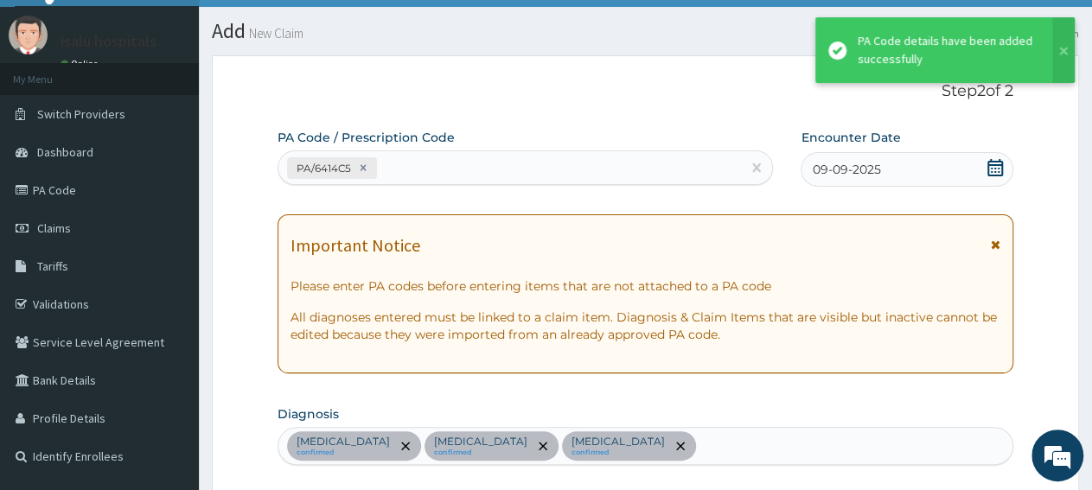
scroll to position [602, 0]
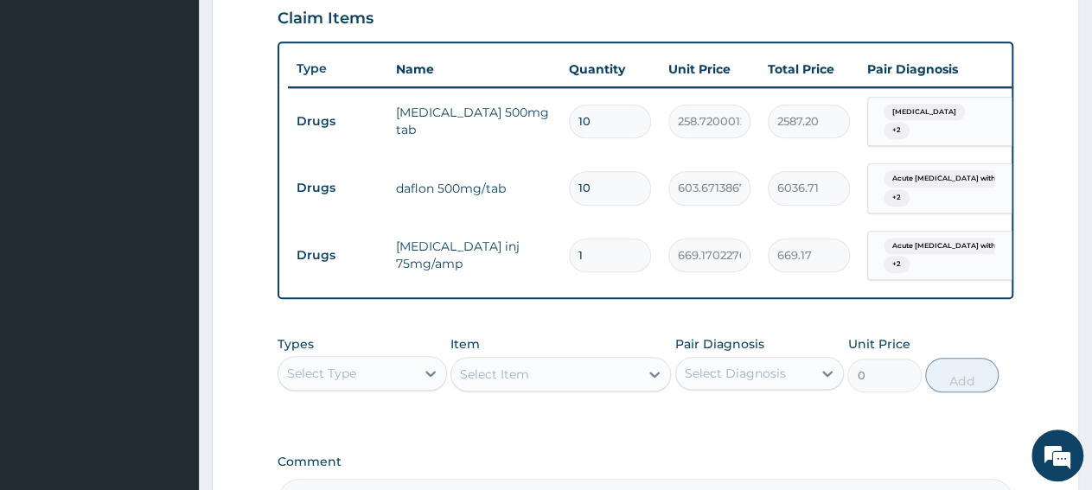
click at [400, 380] on div "Select Type" at bounding box center [346, 374] width 137 height 28
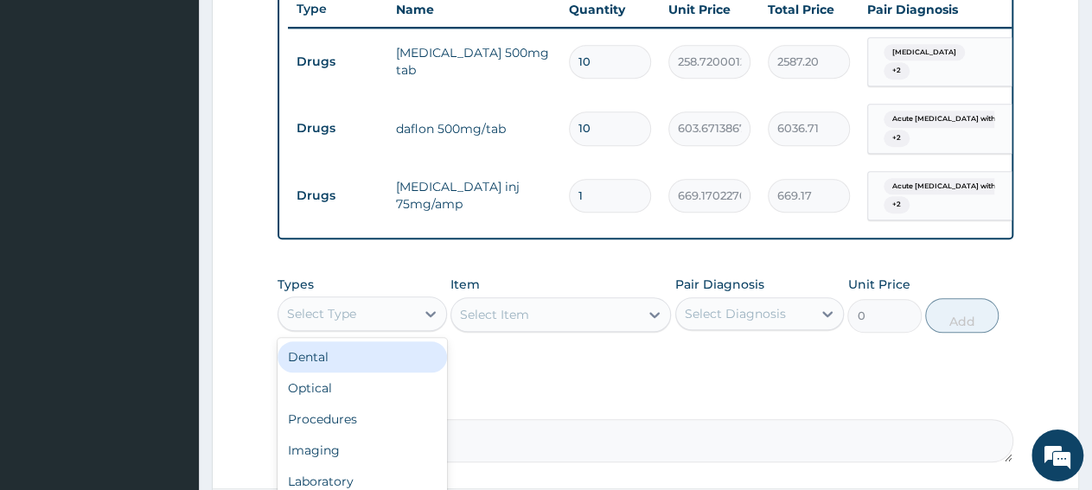
scroll to position [819, 0]
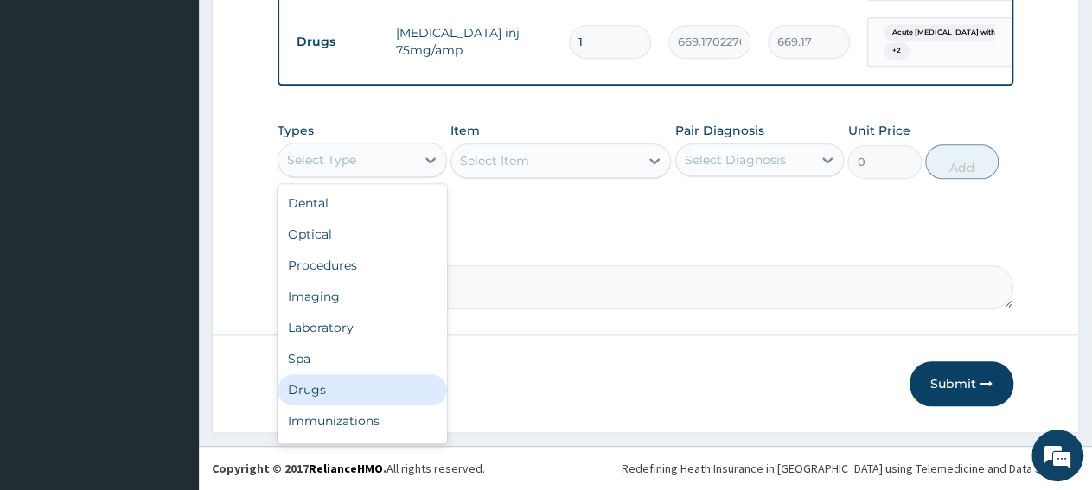
click at [339, 385] on div "Drugs" at bounding box center [362, 389] width 169 height 31
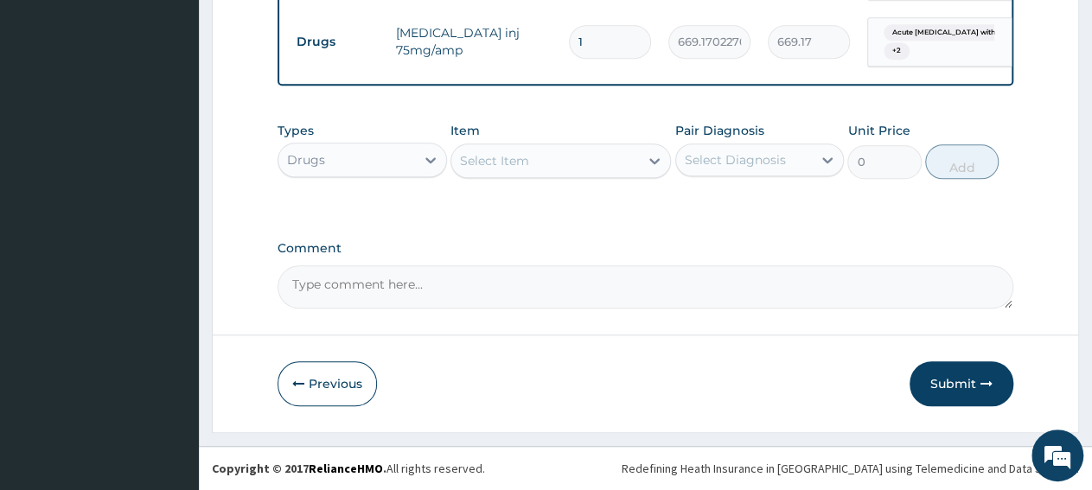
click at [525, 169] on div "Select Item" at bounding box center [494, 160] width 69 height 17
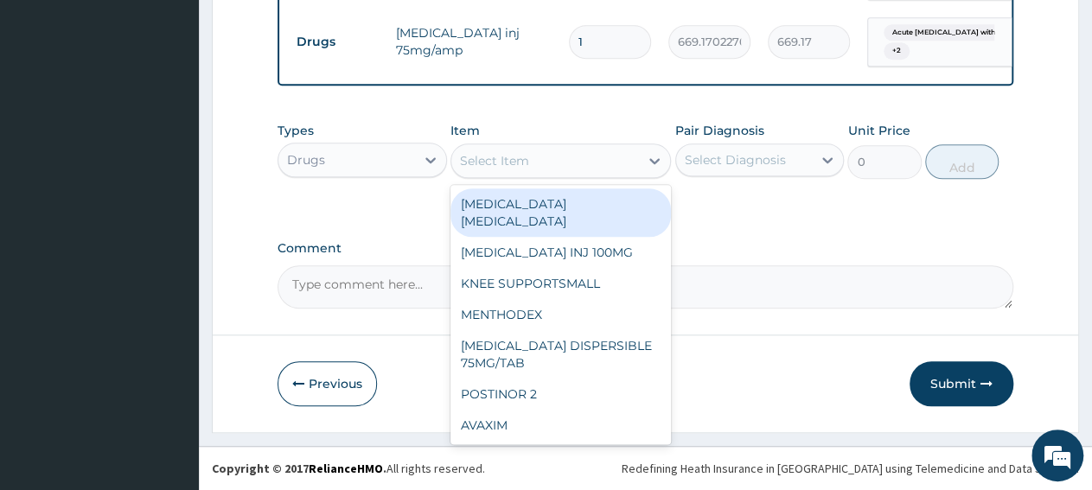
paste input "[MEDICAL_DATA] TAB 200MG/TAB 15-30MG/KG"
type input "[MEDICAL_DATA] TAB 200MG/TAB 15-30MG/KG"
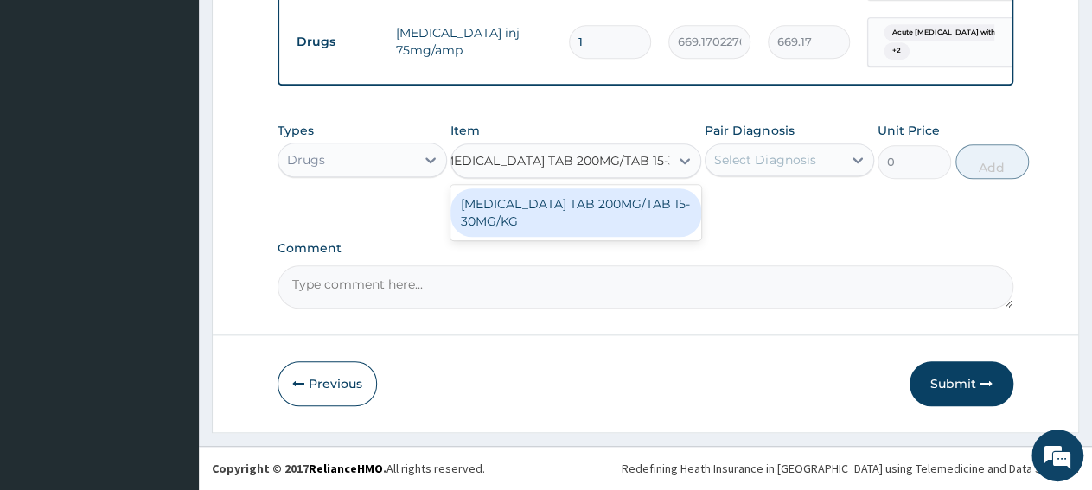
click at [528, 215] on div "[MEDICAL_DATA] TAB 200MG/TAB 15-30MG/KG" at bounding box center [575, 212] width 251 height 48
type input "47.79787445068359"
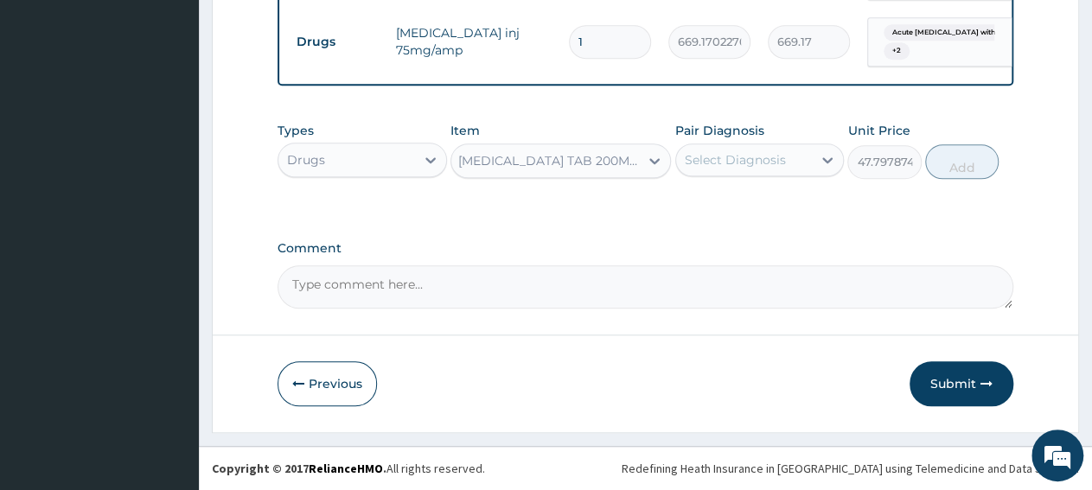
scroll to position [0, 2]
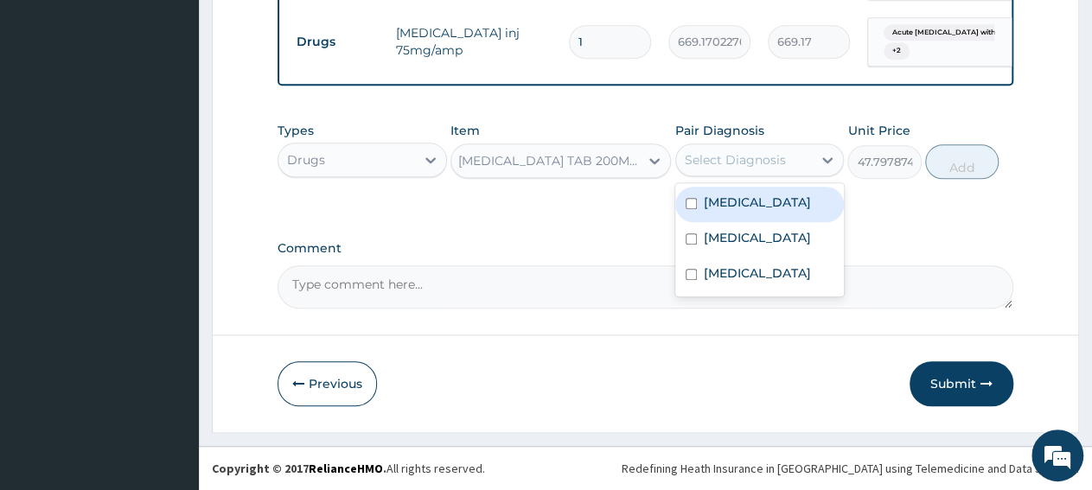
click at [711, 164] on div "Select Diagnosis" at bounding box center [735, 159] width 101 height 17
click at [734, 174] on div "Select Diagnosis" at bounding box center [744, 160] width 137 height 28
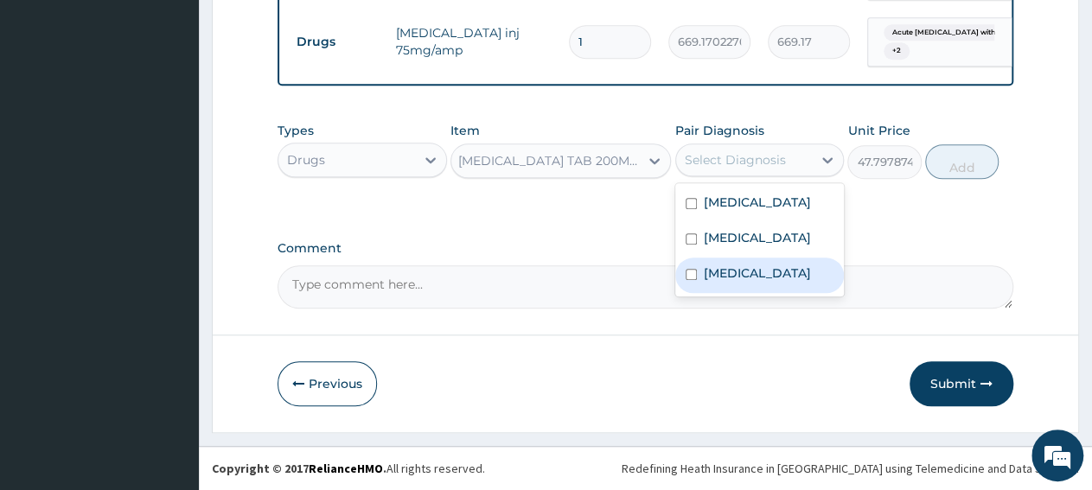
click at [762, 282] on label "[MEDICAL_DATA]" at bounding box center [757, 273] width 107 height 17
checkbox input "true"
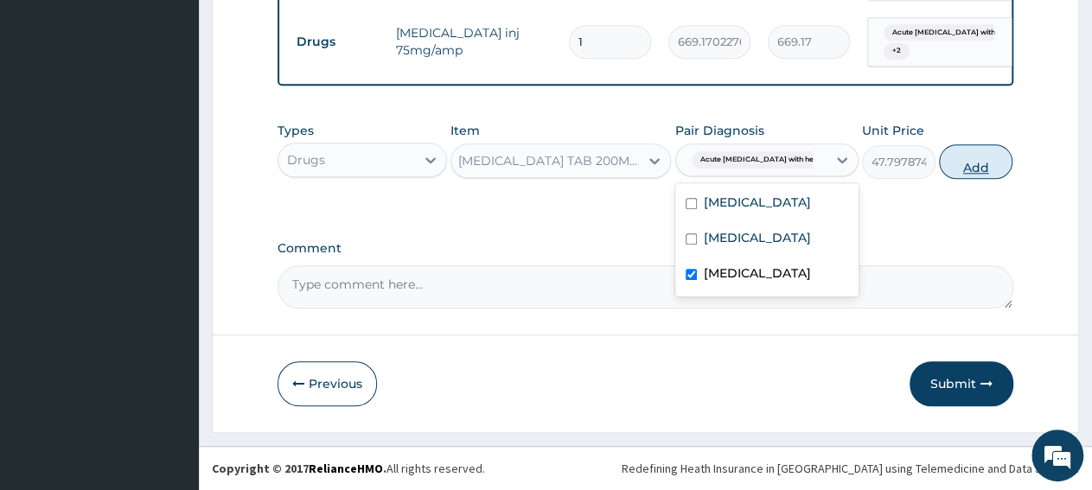
click at [946, 169] on button "Add" at bounding box center [975, 161] width 73 height 35
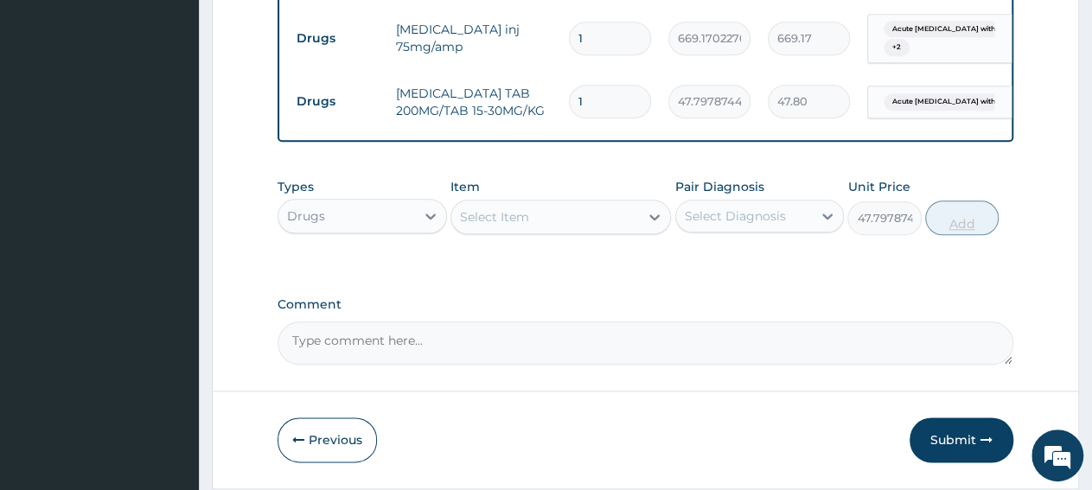
type input "0"
click at [622, 103] on input "1" at bounding box center [610, 102] width 82 height 34
type input "0.00"
type input "2"
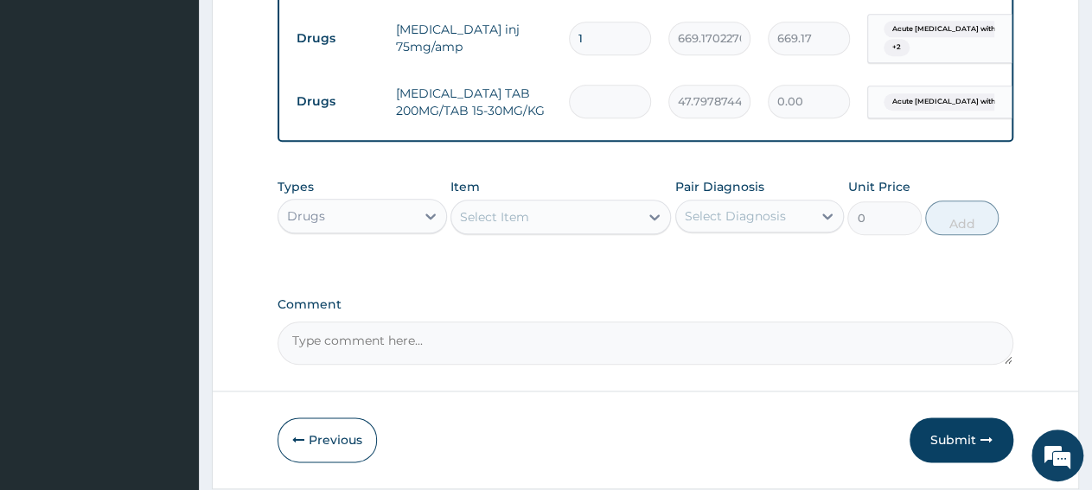
type input "95.60"
type input "20"
type input "955.96"
type input "20"
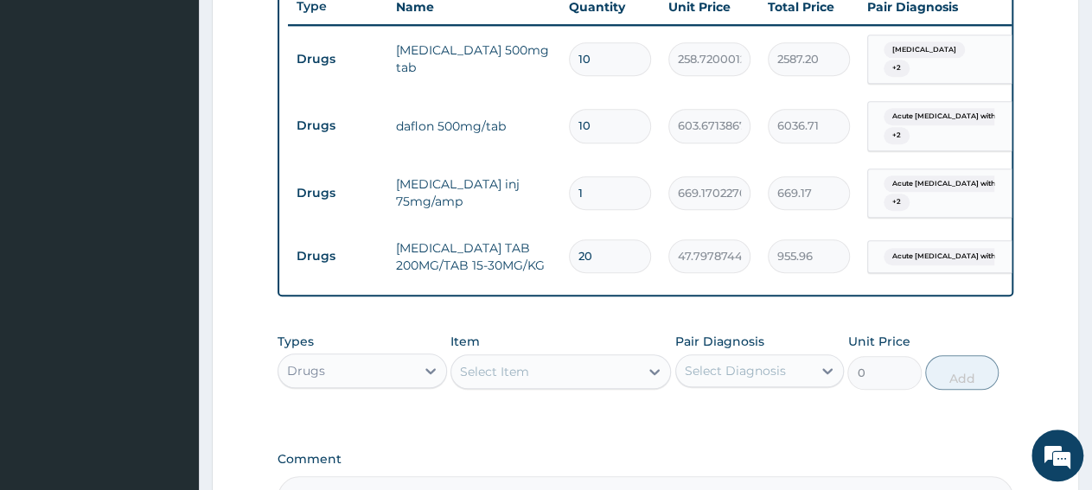
scroll to position [729, 0]
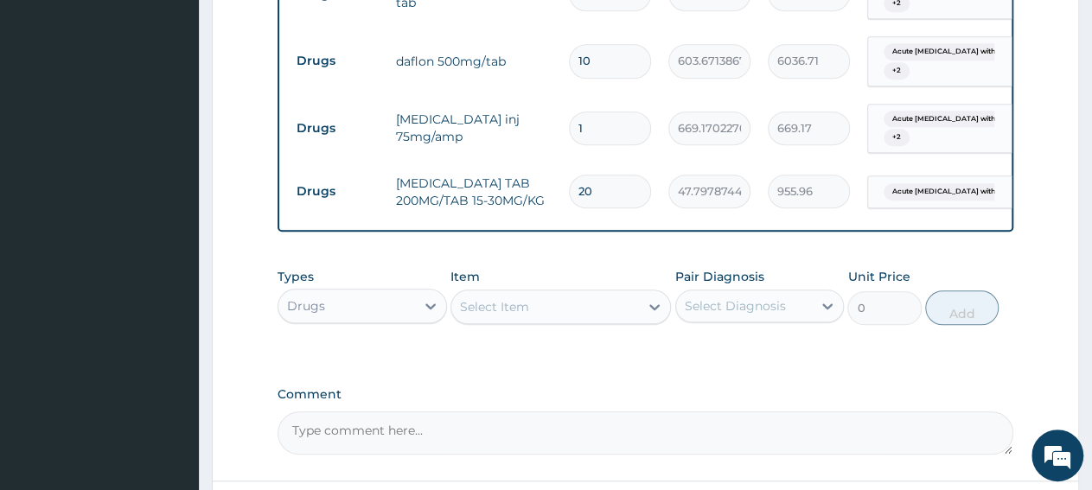
click at [362, 307] on div "Drugs" at bounding box center [346, 306] width 137 height 28
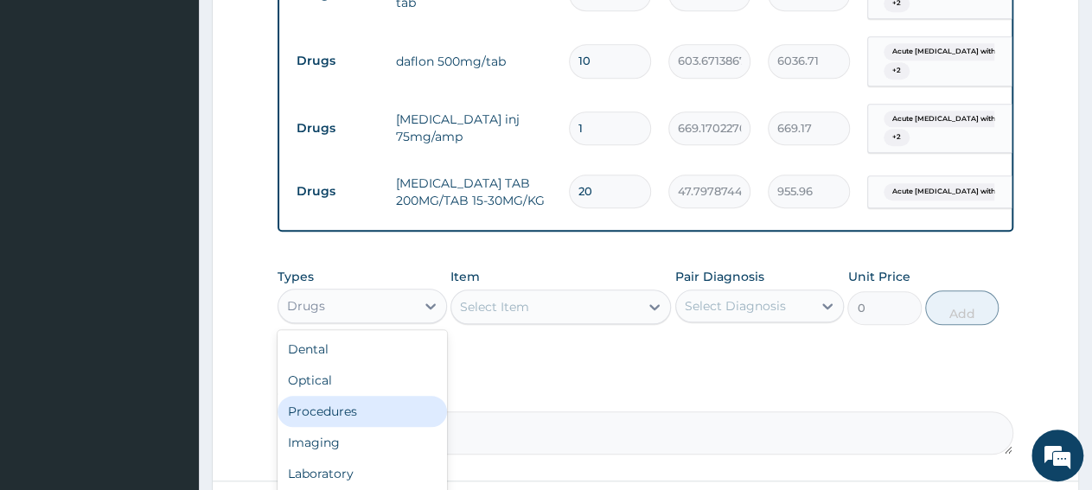
click at [355, 425] on div "Procedures" at bounding box center [362, 411] width 169 height 31
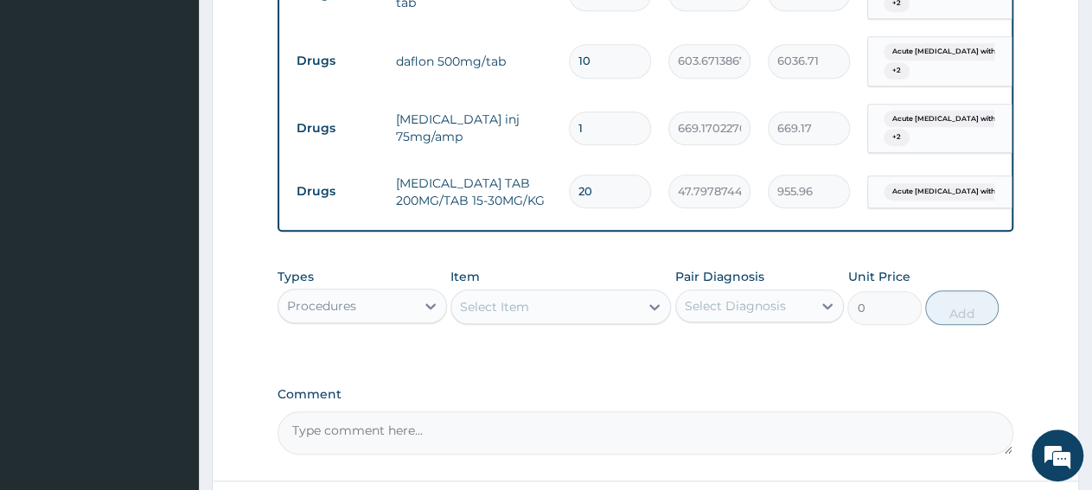
click at [541, 319] on div "Select Item" at bounding box center [545, 307] width 188 height 28
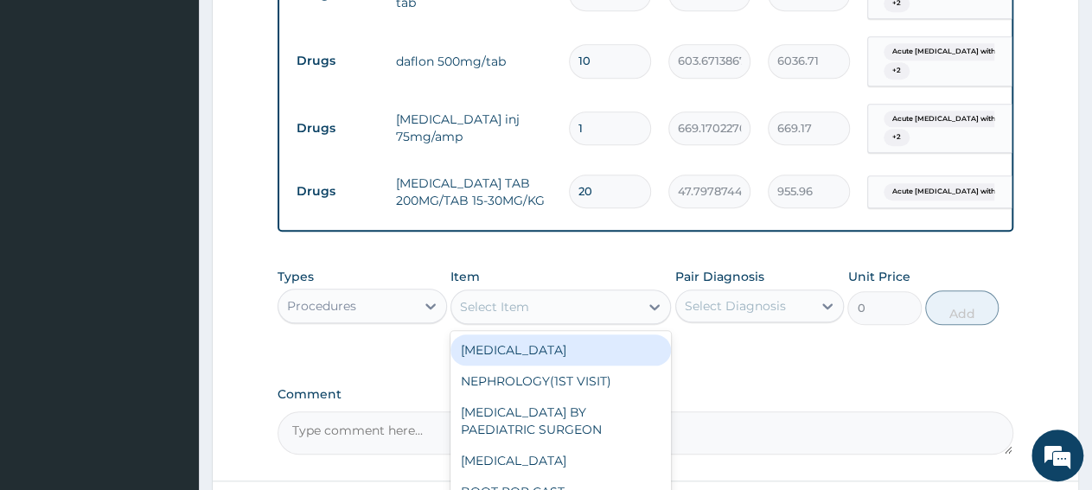
paste input "General Consultation"
type input "General Consultation"
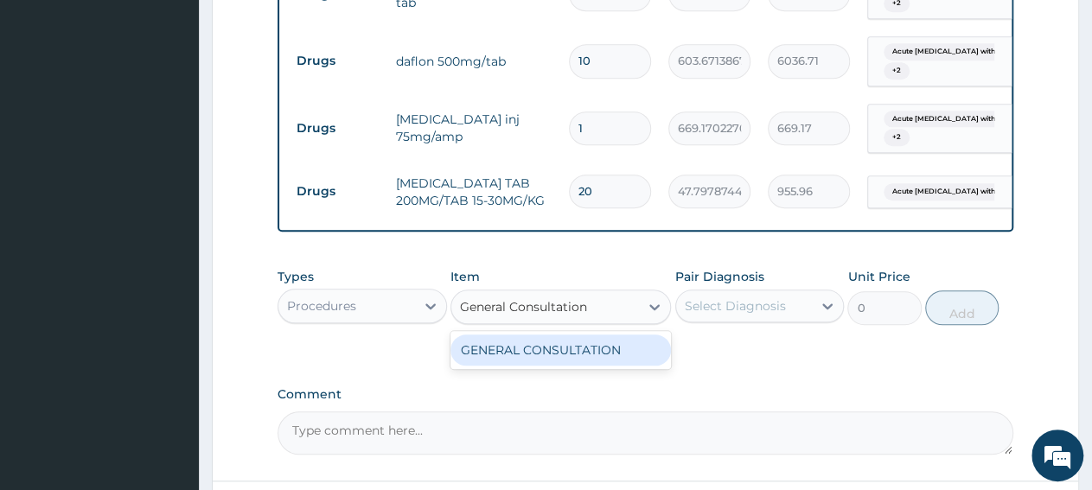
click at [537, 357] on div "GENERAL CONSULTATION" at bounding box center [560, 350] width 220 height 31
type input "3150"
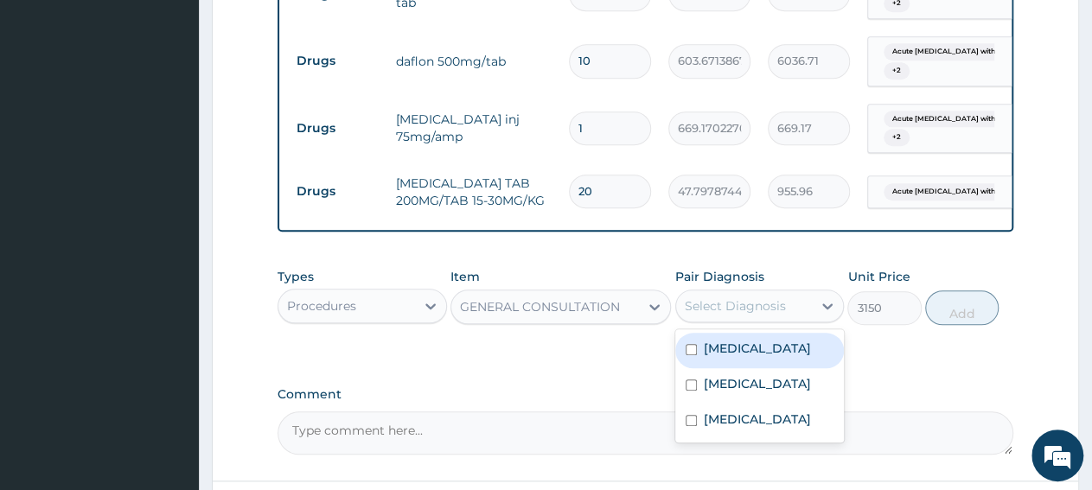
click at [731, 312] on div "Select Diagnosis" at bounding box center [735, 305] width 101 height 17
click at [743, 357] on label "[MEDICAL_DATA]" at bounding box center [757, 348] width 107 height 17
checkbox input "true"
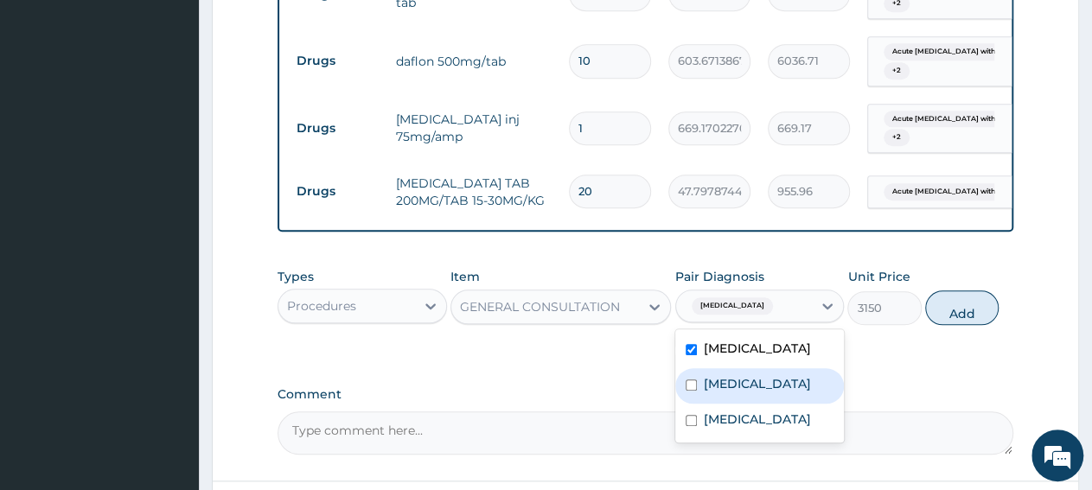
click at [743, 388] on label "[MEDICAL_DATA]" at bounding box center [757, 383] width 107 height 17
checkbox input "true"
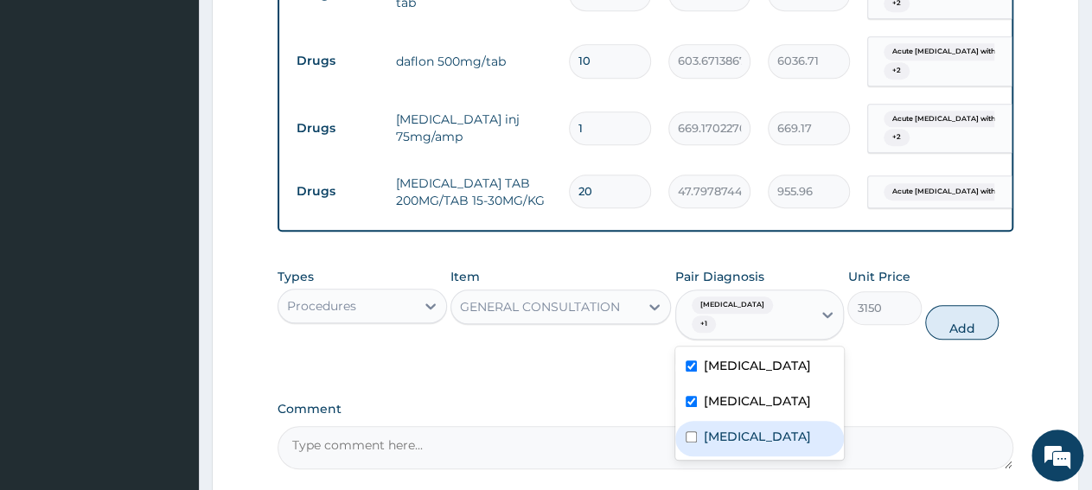
click at [752, 442] on label "[MEDICAL_DATA]" at bounding box center [757, 436] width 107 height 17
checkbox input "true"
click at [980, 322] on button "Add" at bounding box center [961, 322] width 73 height 35
type input "0"
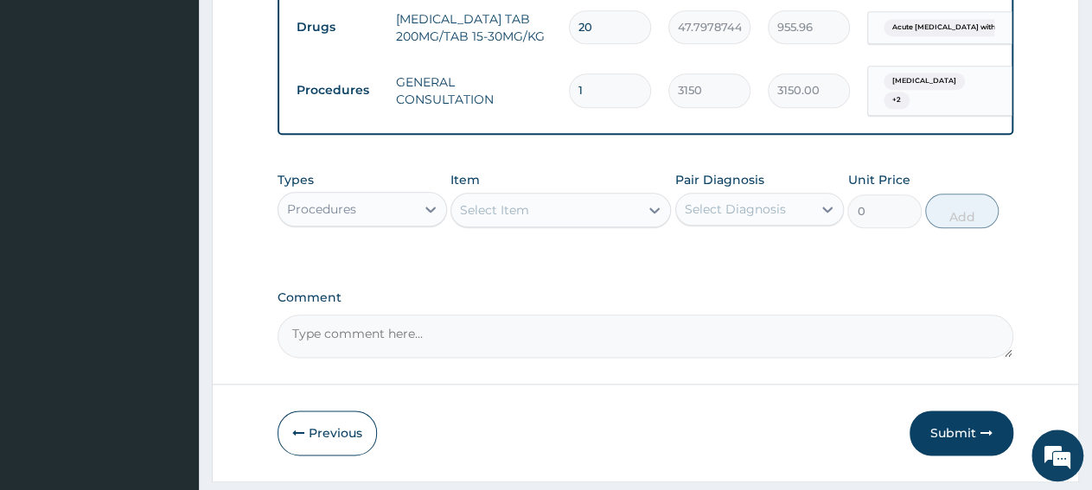
scroll to position [909, 0]
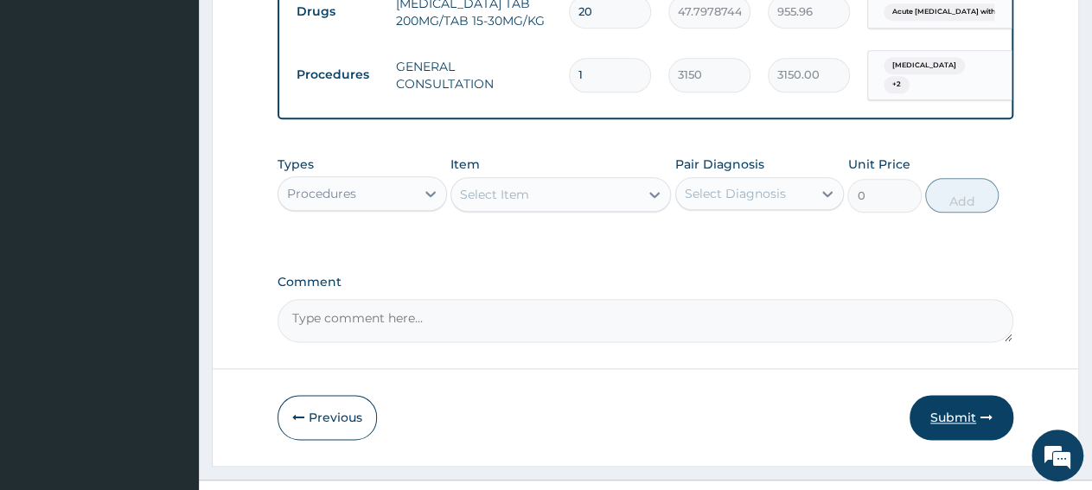
click at [952, 421] on button "Submit" at bounding box center [962, 417] width 104 height 45
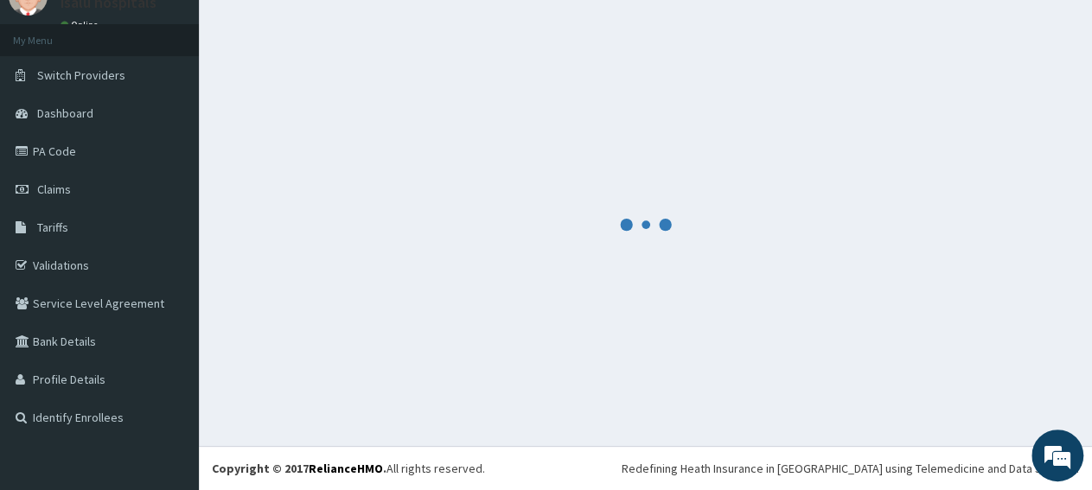
scroll to position [74, 0]
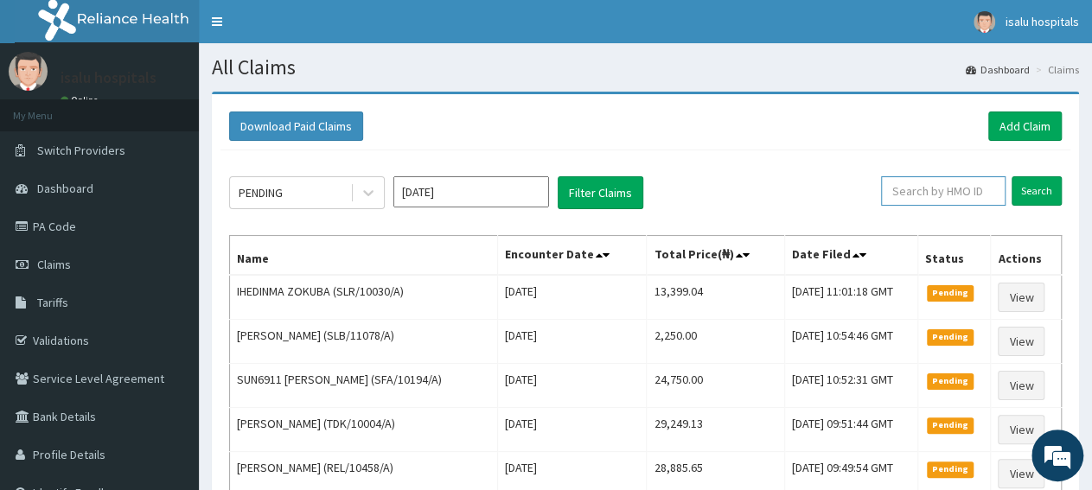
paste input "SLR/10030/A"
type input "SLR/10030/A"
click at [1030, 193] on input "Search" at bounding box center [1037, 190] width 50 height 29
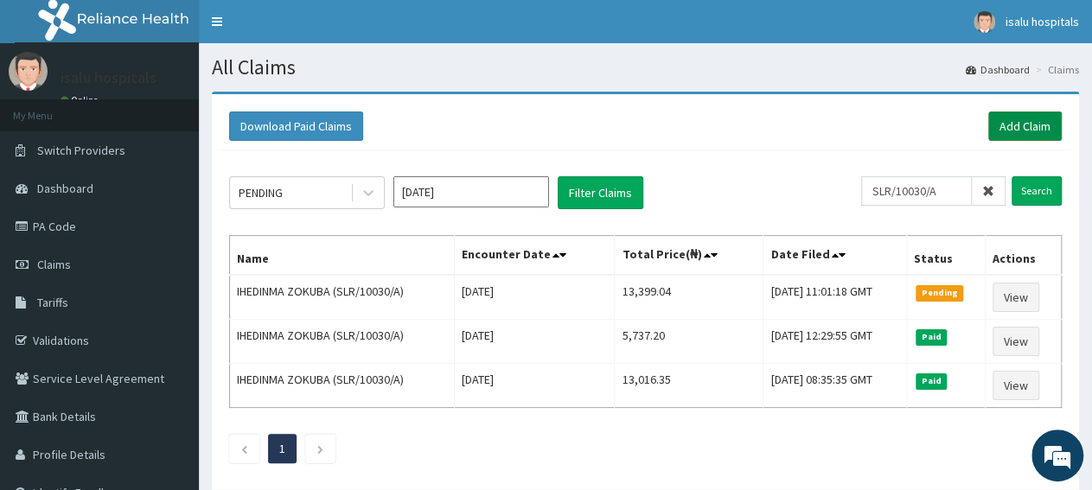
click at [1043, 117] on link "Add Claim" at bounding box center [1024, 126] width 73 height 29
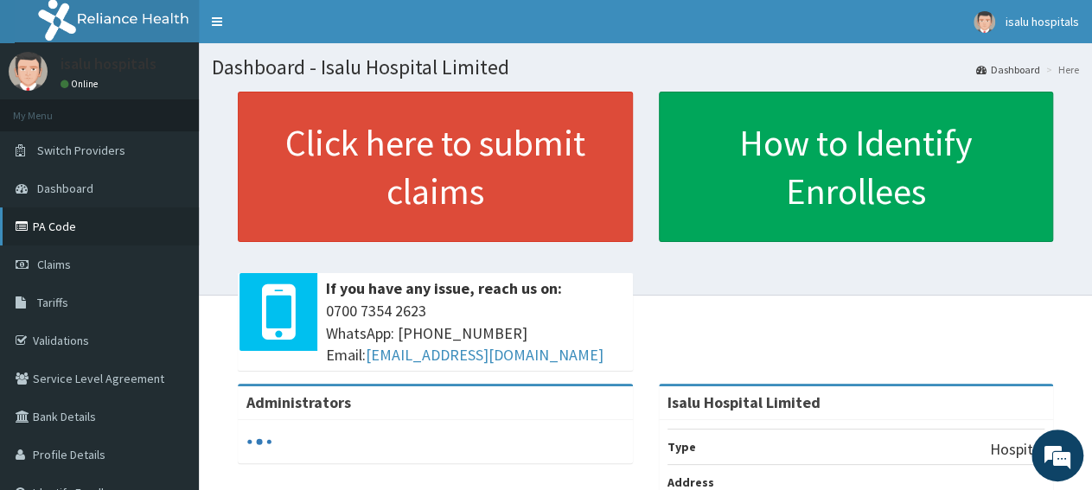
click at [84, 235] on link "PA Code" at bounding box center [99, 227] width 199 height 38
click at [105, 269] on link "Claims" at bounding box center [99, 265] width 199 height 38
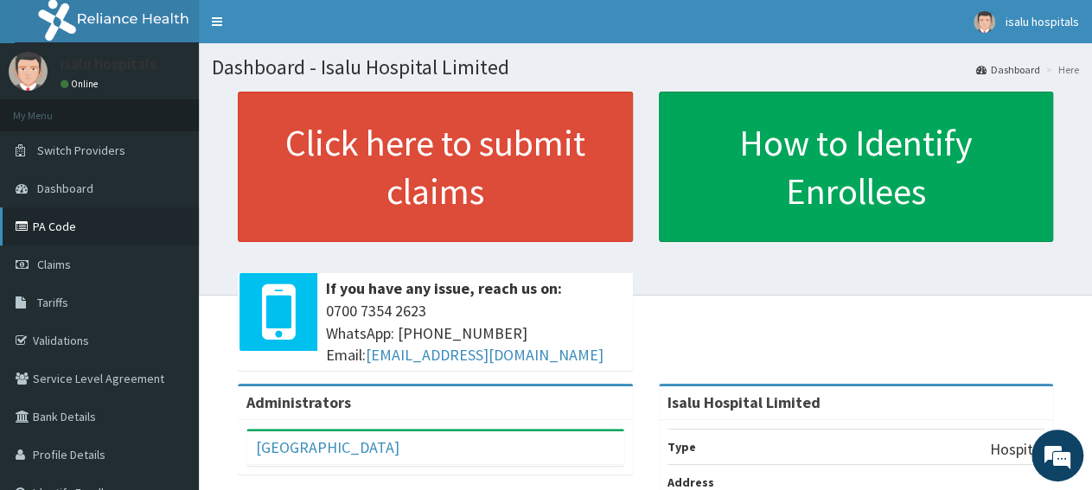
click at [68, 234] on link "PA Code" at bounding box center [99, 227] width 199 height 38
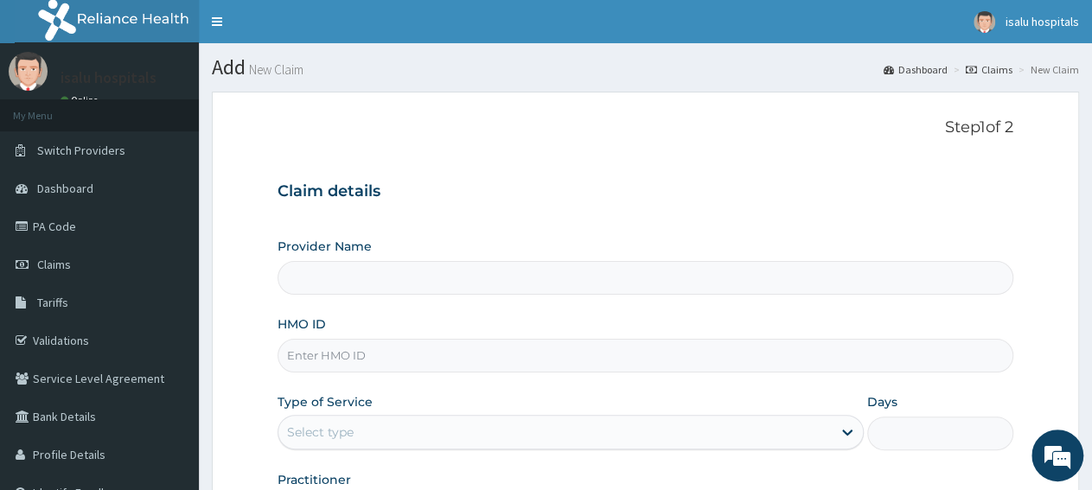
type input "Isalu Hospital Limited"
paste input "AEC/10027/A"
type input "AEC/10027/A"
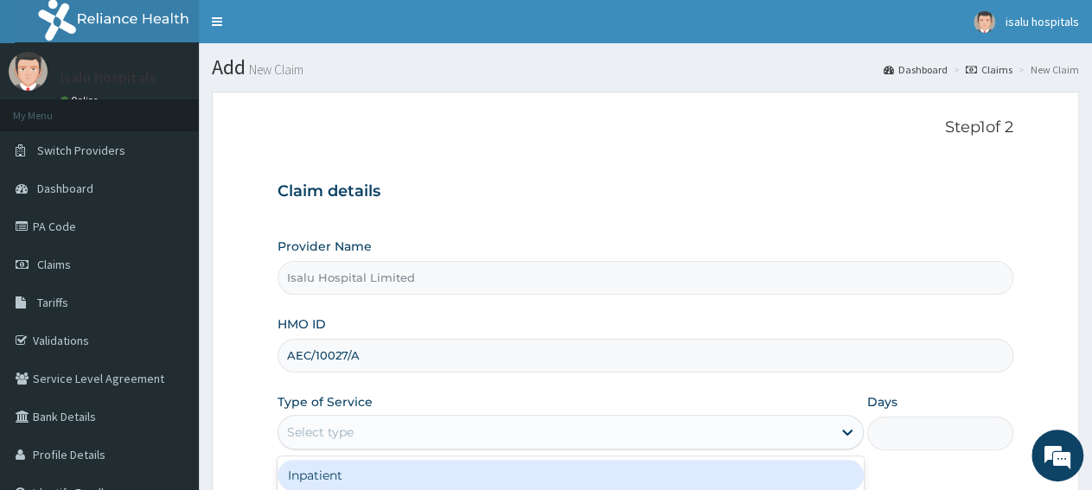
click at [369, 430] on div "Select type" at bounding box center [554, 432] width 552 height 28
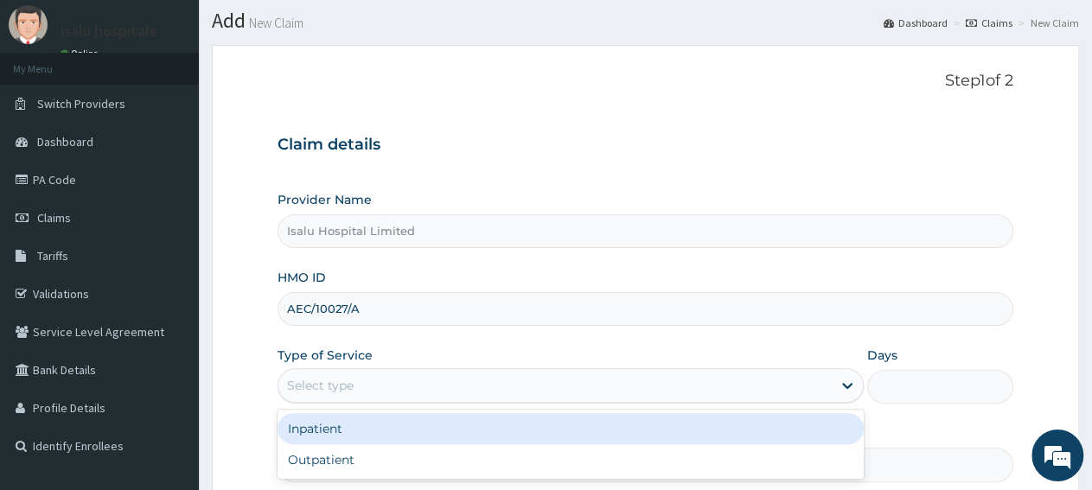
scroll to position [90, 0]
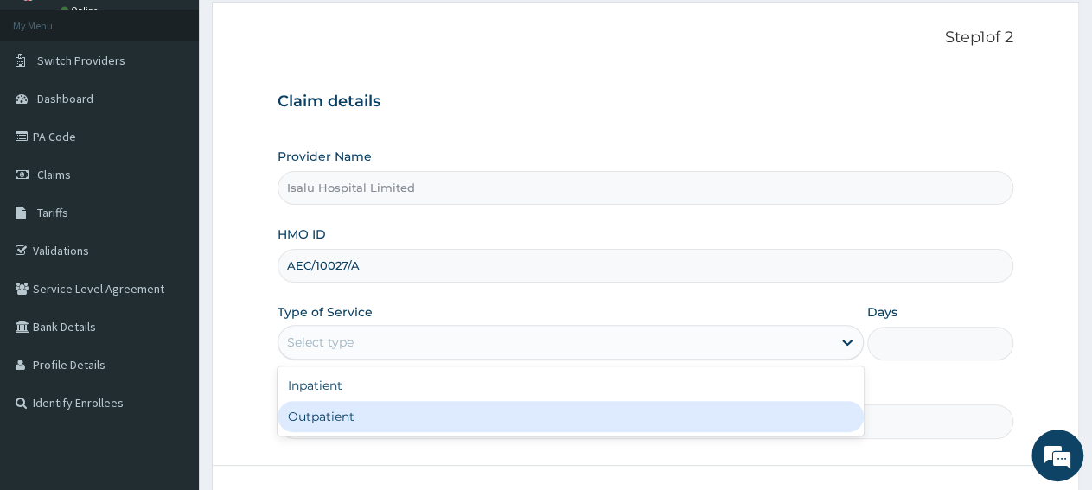
click at [335, 414] on div "Outpatient" at bounding box center [570, 416] width 585 height 31
type input "1"
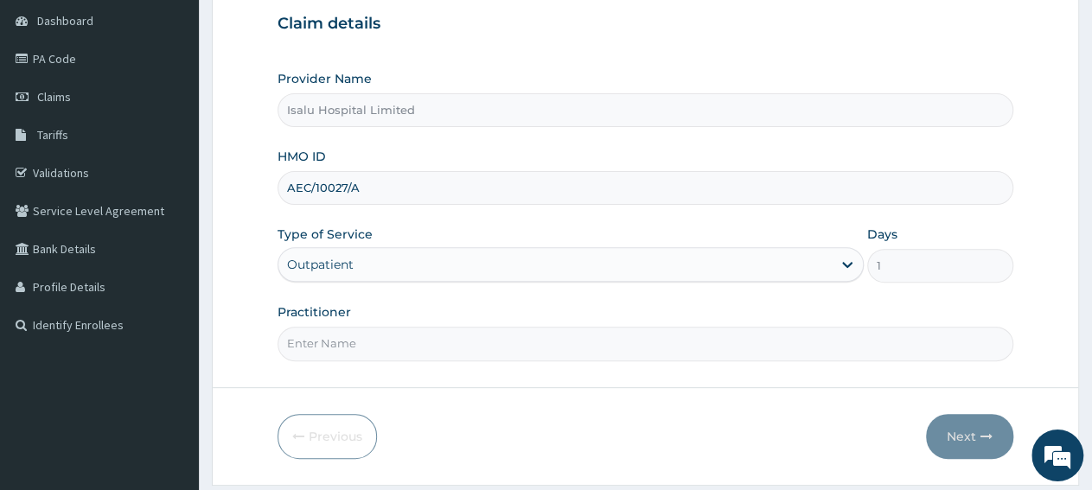
scroll to position [216, 0]
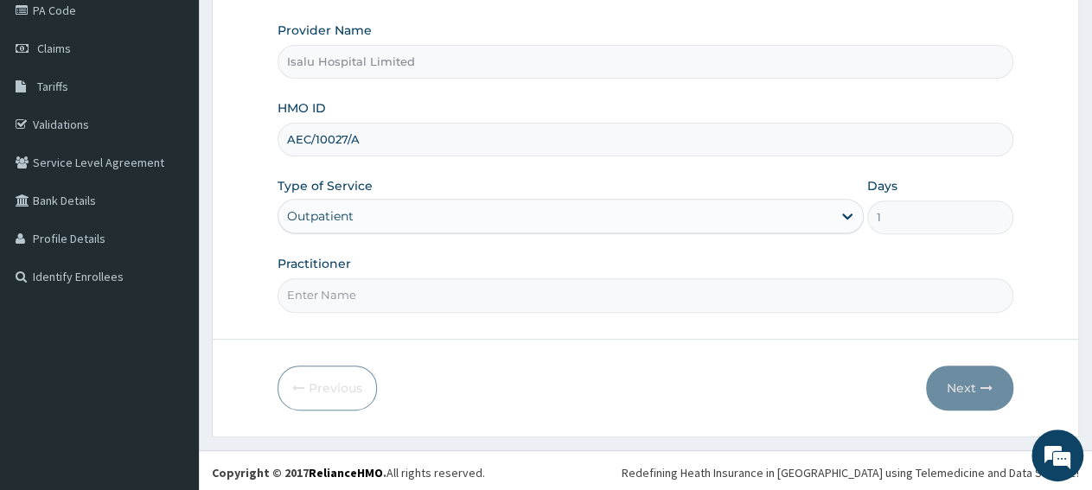
click at [349, 291] on input "Practitioner" at bounding box center [646, 295] width 736 height 34
paste input "Eze Ngozi Victoria"
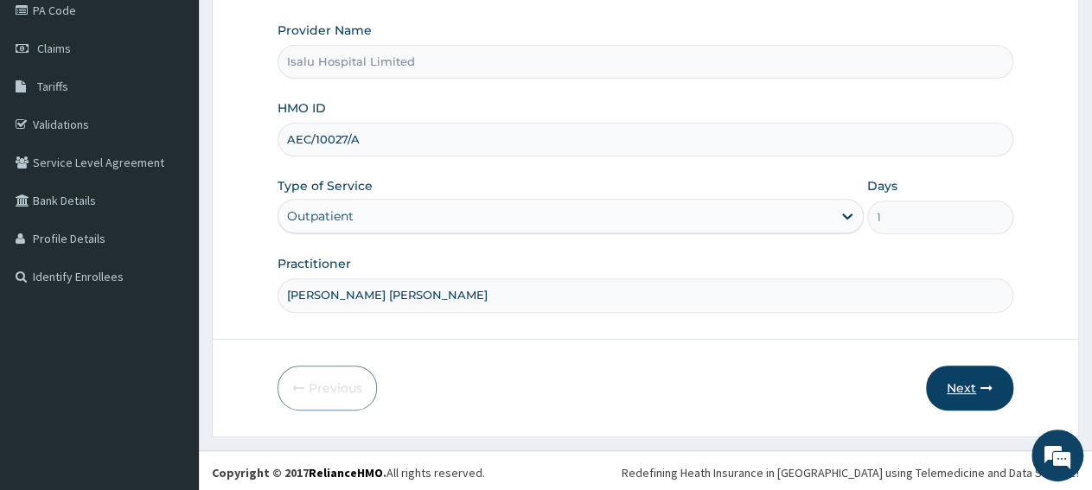
type input "Eze Ngozi Victoria"
click at [954, 397] on button "Next" at bounding box center [969, 388] width 87 height 45
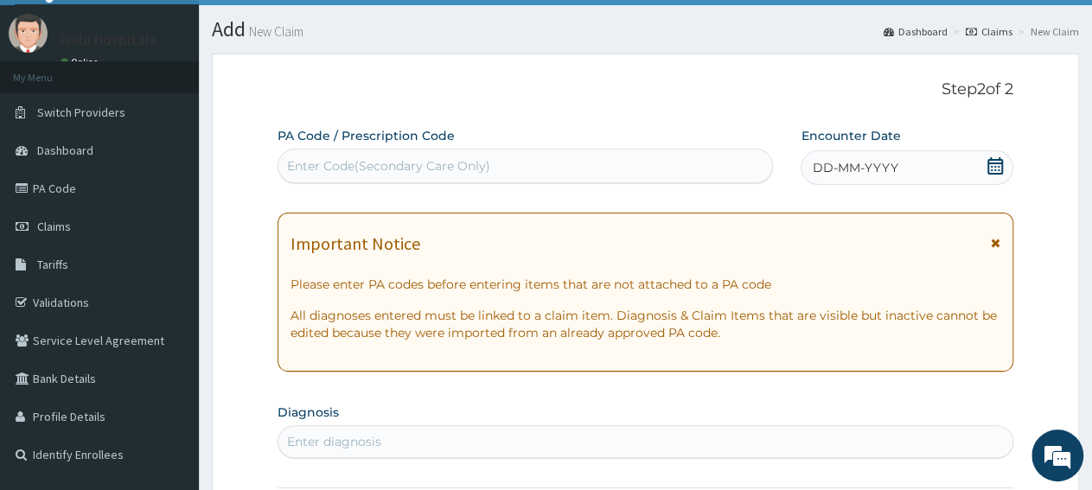
scroll to position [36, 0]
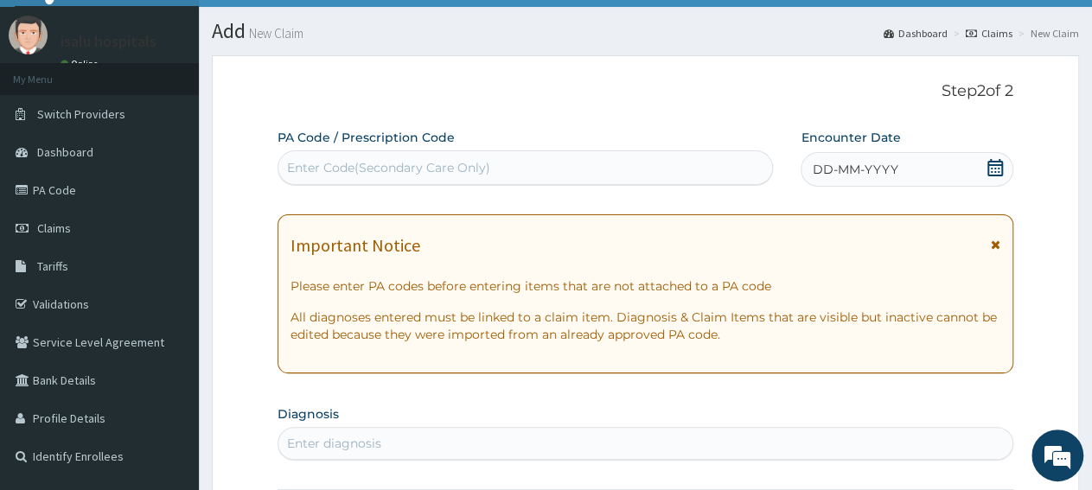
click at [505, 162] on div "Enter Code(Secondary Care Only)" at bounding box center [525, 168] width 494 height 28
paste input "PA/DC8AEA"
type input "PA/DC8AEA"
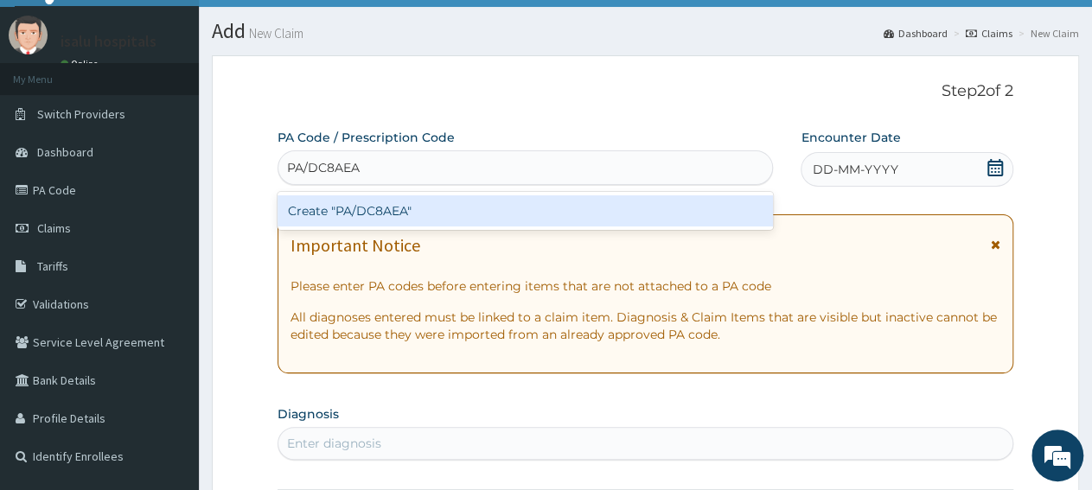
click at [501, 214] on div "Create "PA/DC8AEA"" at bounding box center [525, 210] width 495 height 31
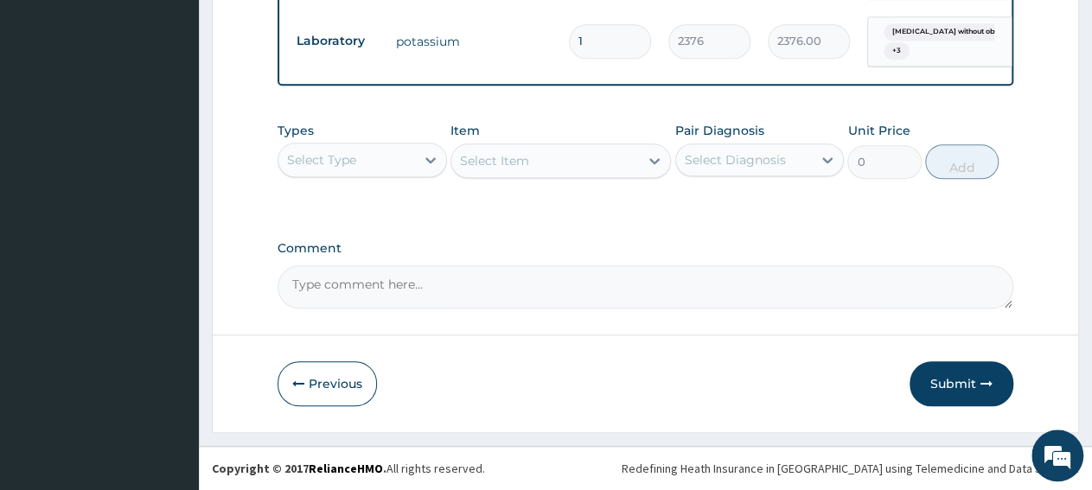
scroll to position [759, 0]
click at [335, 167] on div "Select Type" at bounding box center [321, 159] width 69 height 17
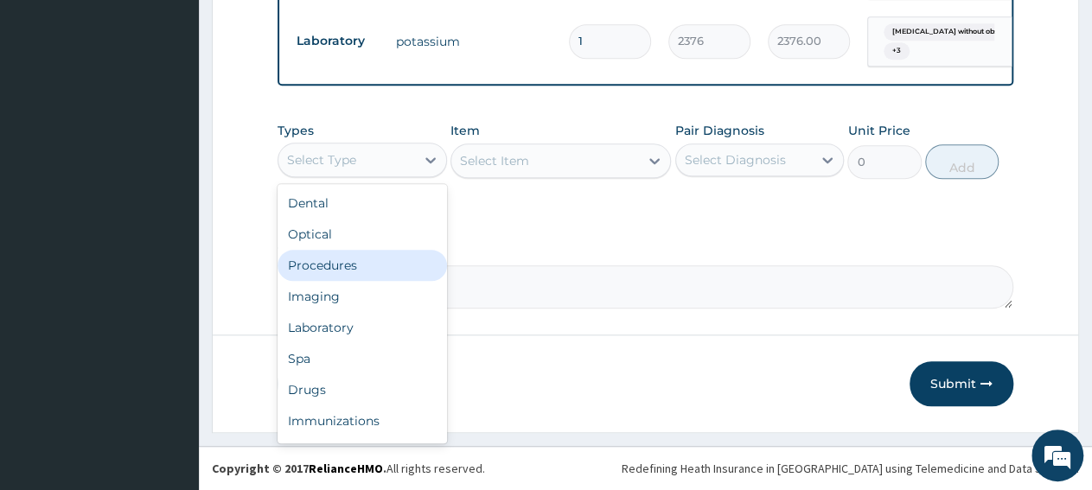
click at [364, 276] on div "Procedures" at bounding box center [362, 265] width 169 height 31
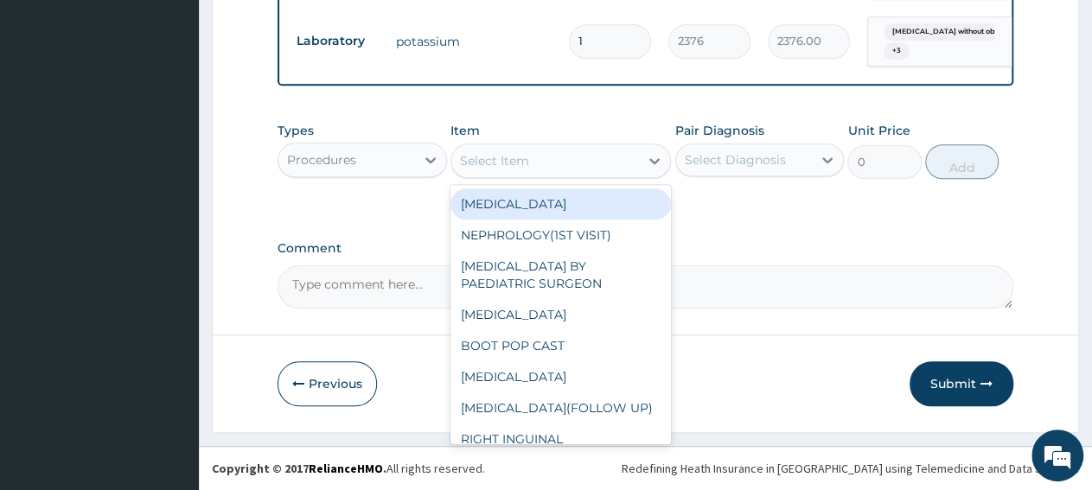
click at [561, 163] on div "Select Item" at bounding box center [545, 161] width 188 height 28
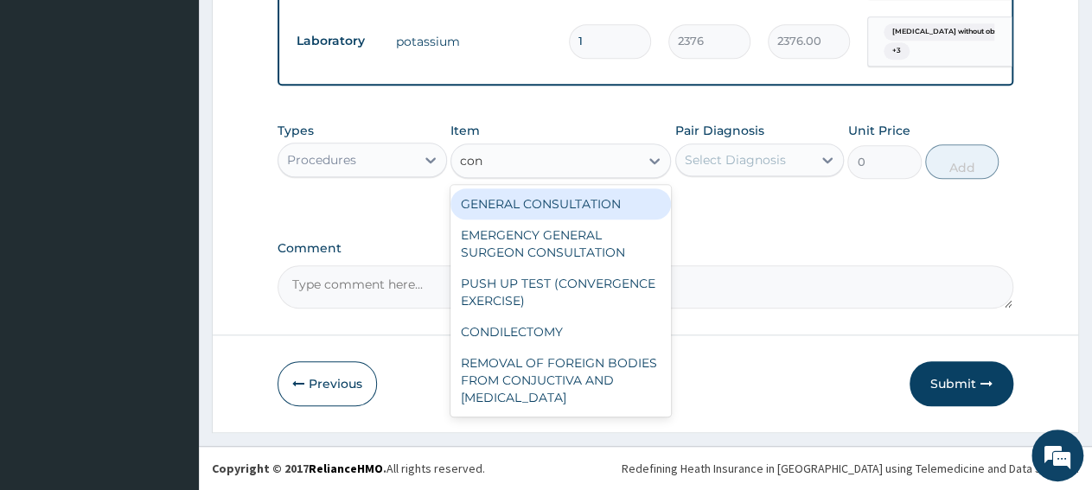
type input "cons"
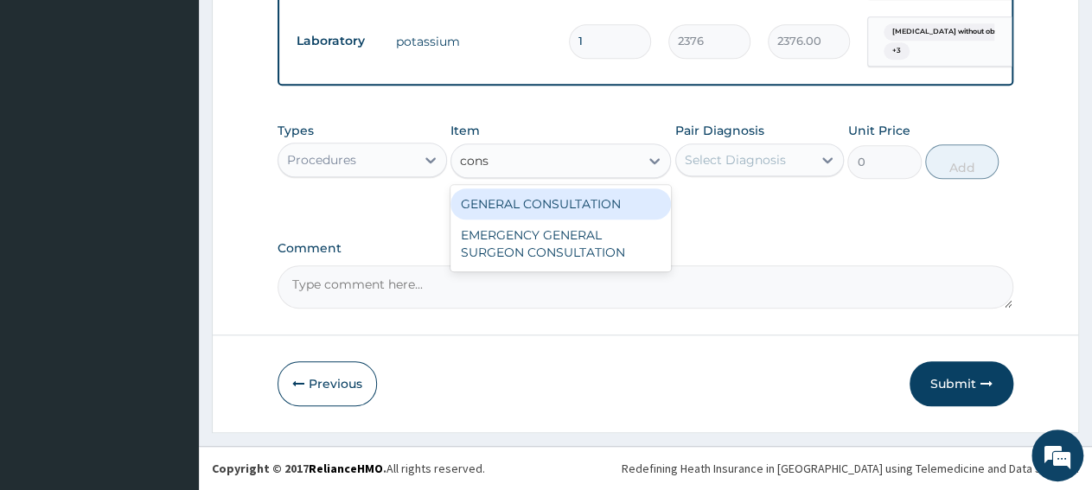
click at [646, 214] on div "GENERAL CONSULTATION" at bounding box center [560, 203] width 220 height 31
type input "3150"
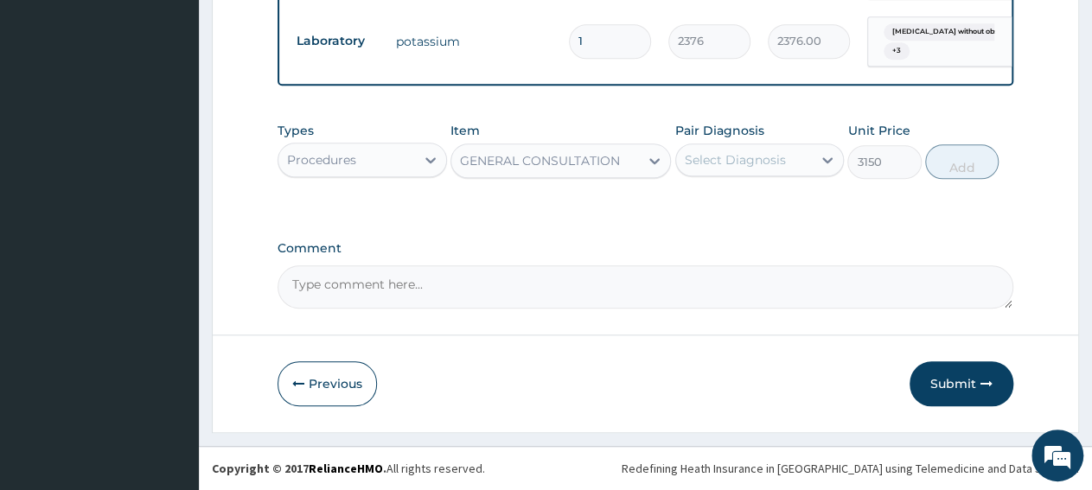
click at [731, 170] on div "Select Diagnosis" at bounding box center [744, 160] width 137 height 28
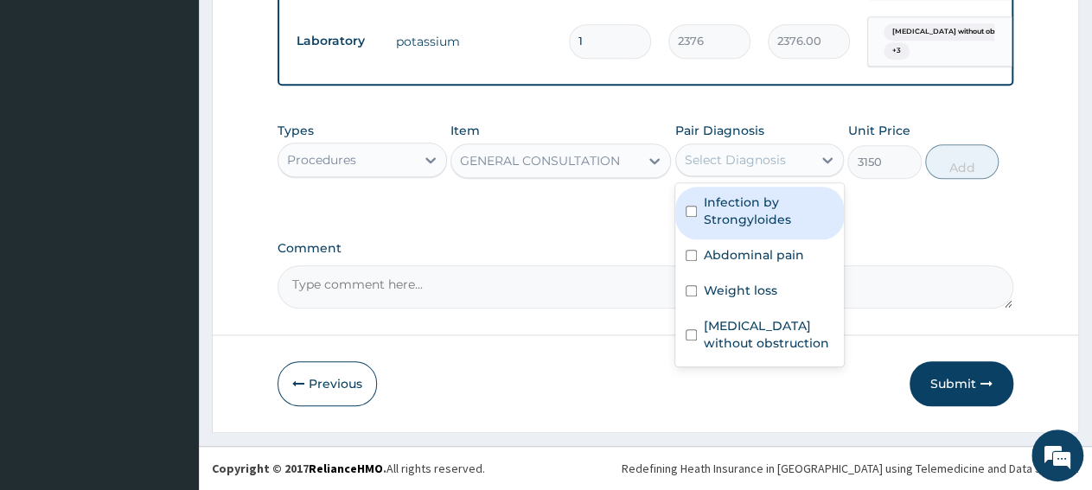
click at [755, 238] on div "Infection by Strongyloides" at bounding box center [759, 213] width 169 height 53
checkbox input "true"
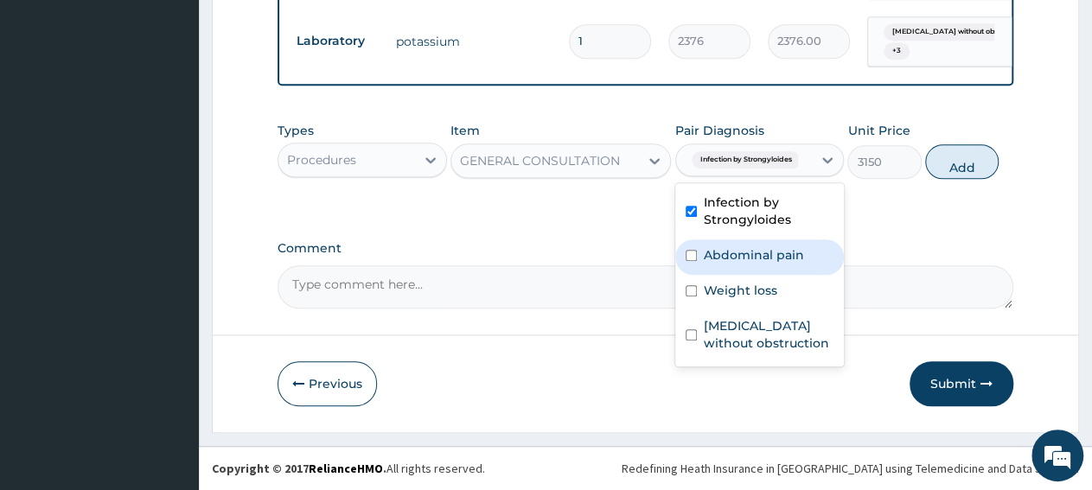
click at [754, 255] on label "Abdominal pain" at bounding box center [754, 254] width 100 height 17
checkbox input "true"
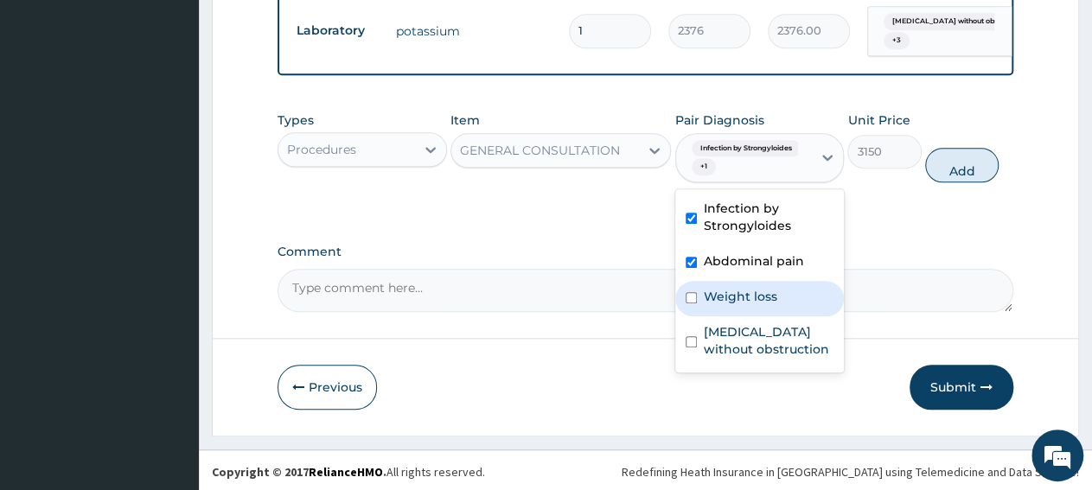
click at [752, 295] on div "Weight loss" at bounding box center [759, 298] width 169 height 35
checkbox input "true"
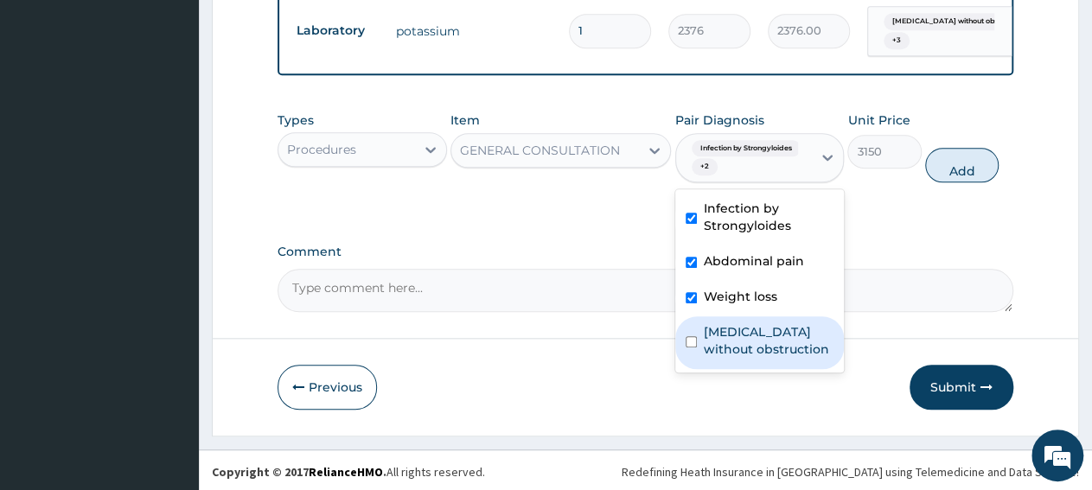
click at [758, 352] on label "Cholelithiasis without obstruction" at bounding box center [769, 340] width 131 height 35
checkbox input "true"
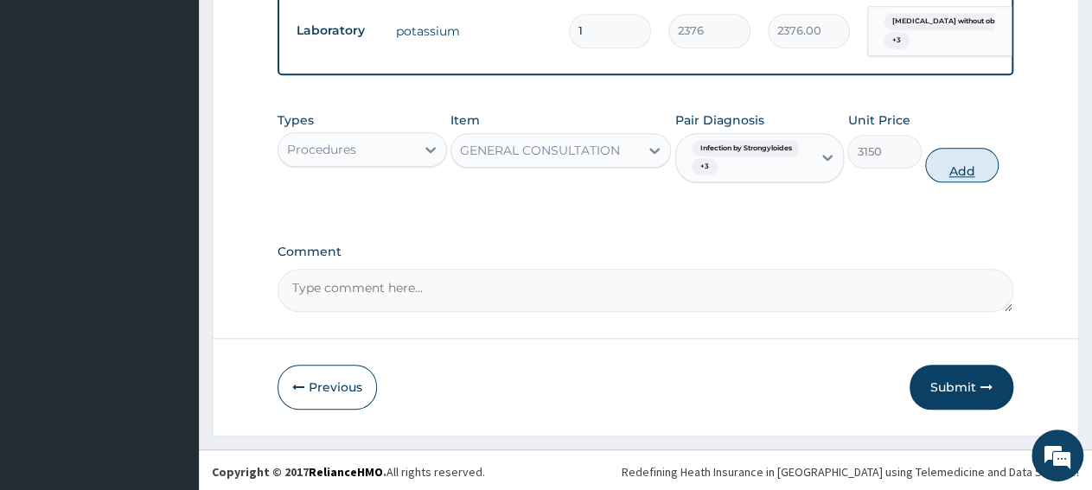
click at [940, 182] on button "Add" at bounding box center [961, 165] width 73 height 35
type input "0"
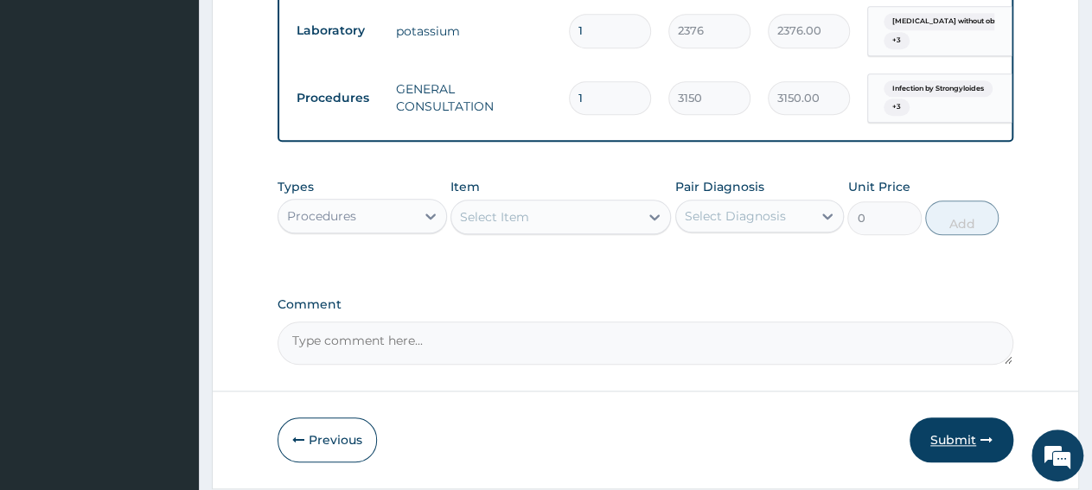
click at [980, 446] on icon "button" at bounding box center [986, 440] width 12 height 12
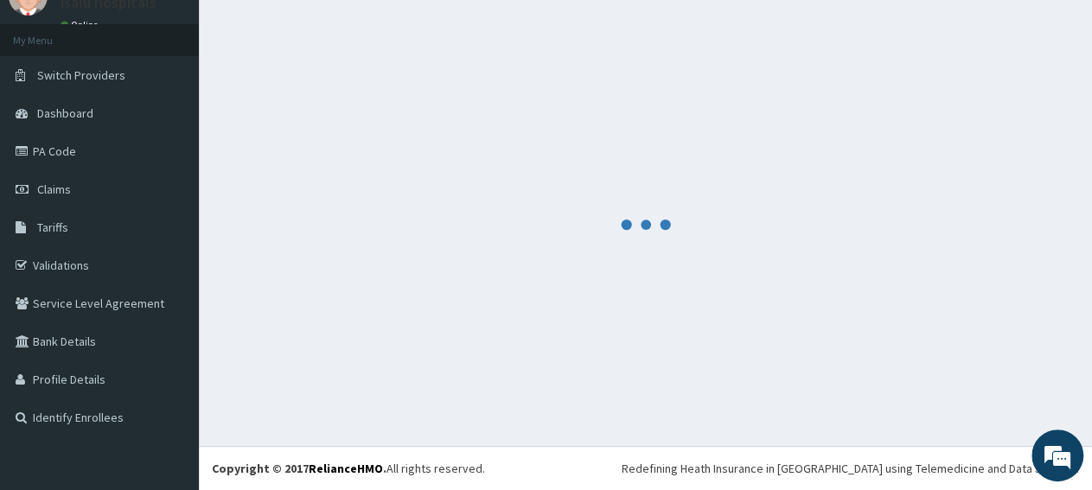
scroll to position [74, 0]
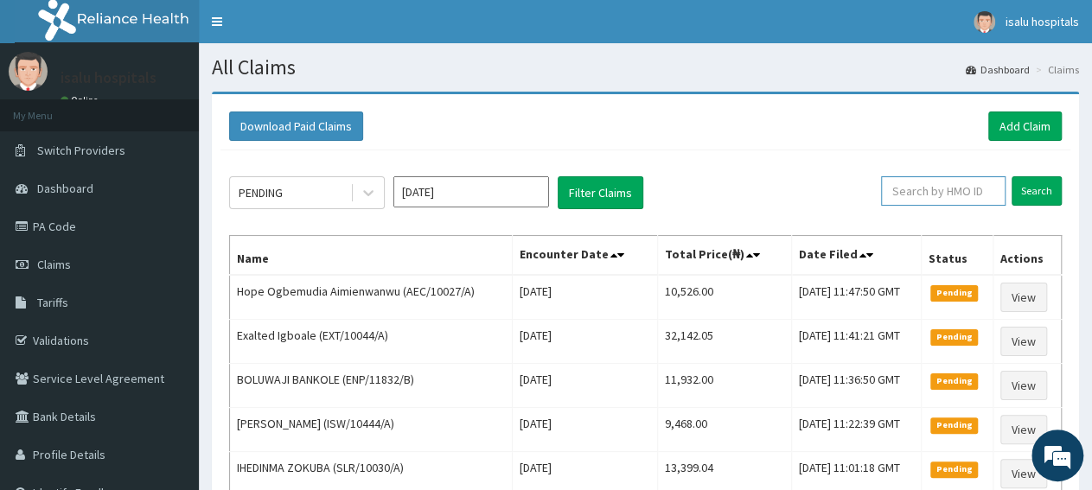
paste input "AEC/10027/A"
type input "AEC/10027/A"
click at [1039, 193] on input "Search" at bounding box center [1037, 190] width 50 height 29
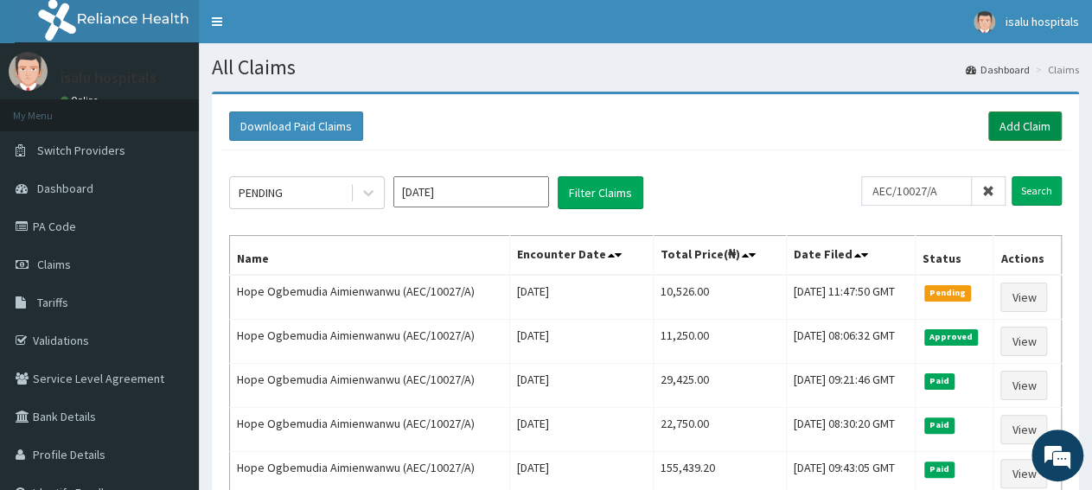
click at [1007, 130] on link "Add Claim" at bounding box center [1024, 126] width 73 height 29
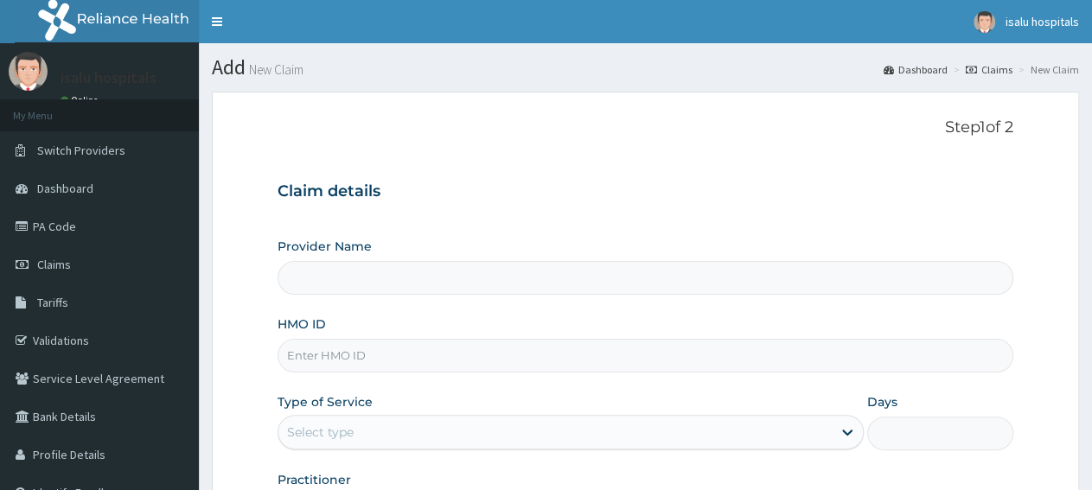
type input "Isalu Hospital Limited"
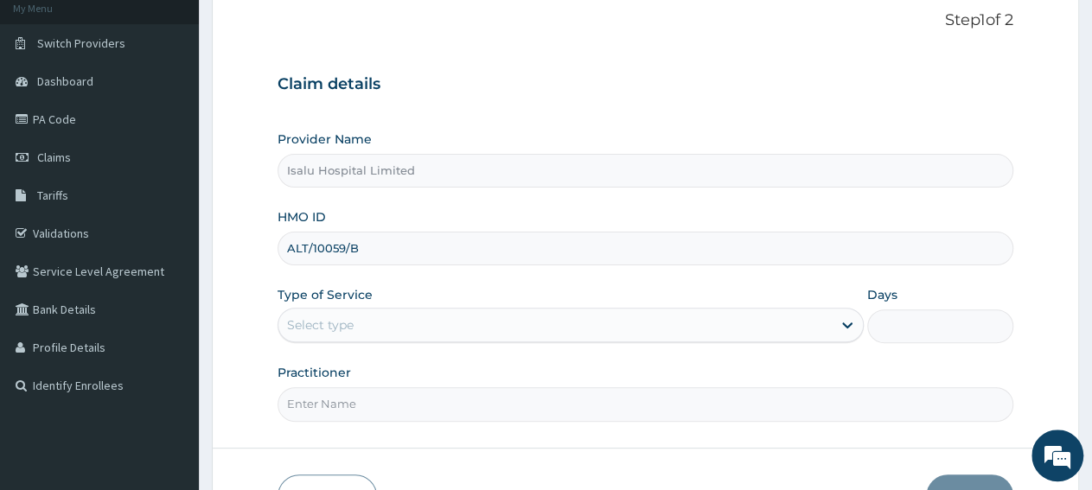
scroll to position [180, 0]
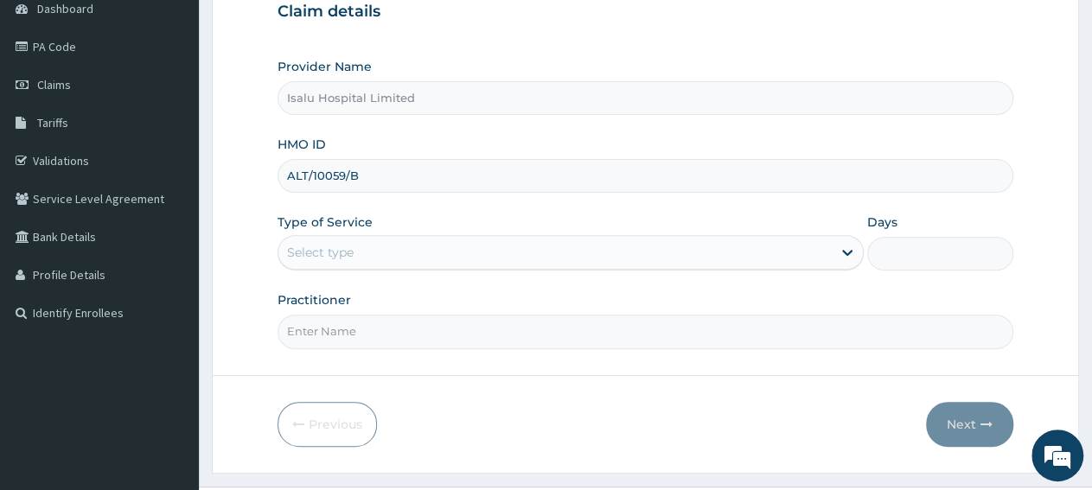
type input "ALT/10059/B"
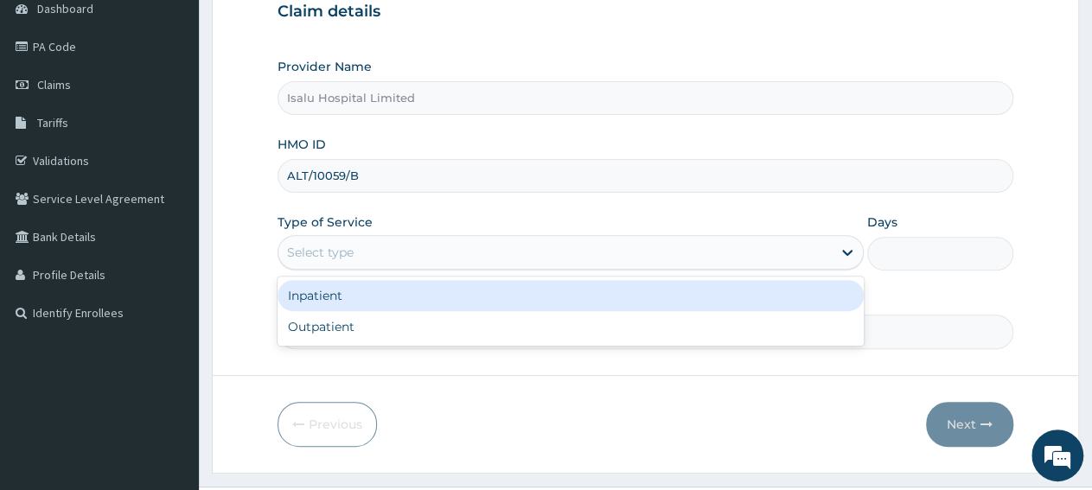
click at [385, 248] on div "Select type" at bounding box center [554, 253] width 552 height 28
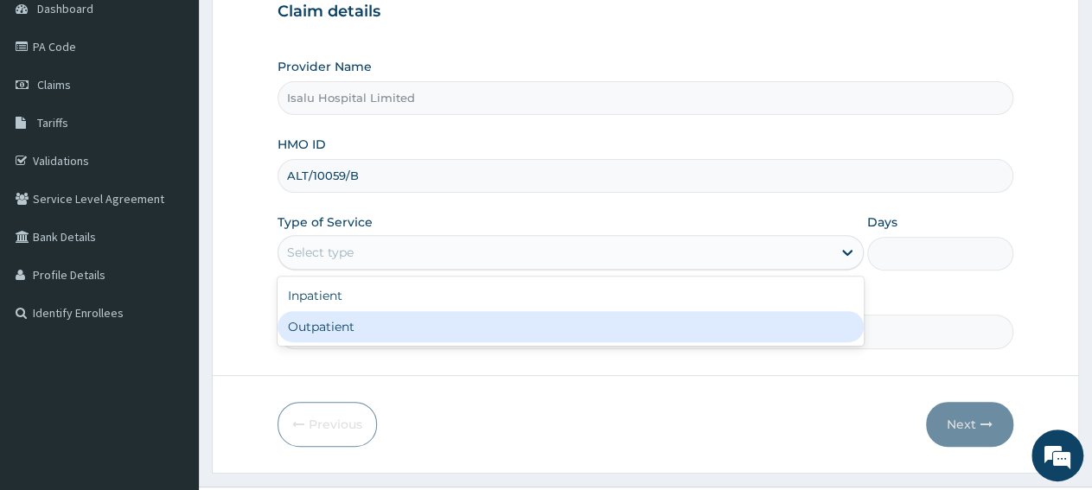
click at [366, 325] on div "Outpatient" at bounding box center [570, 326] width 585 height 31
type input "1"
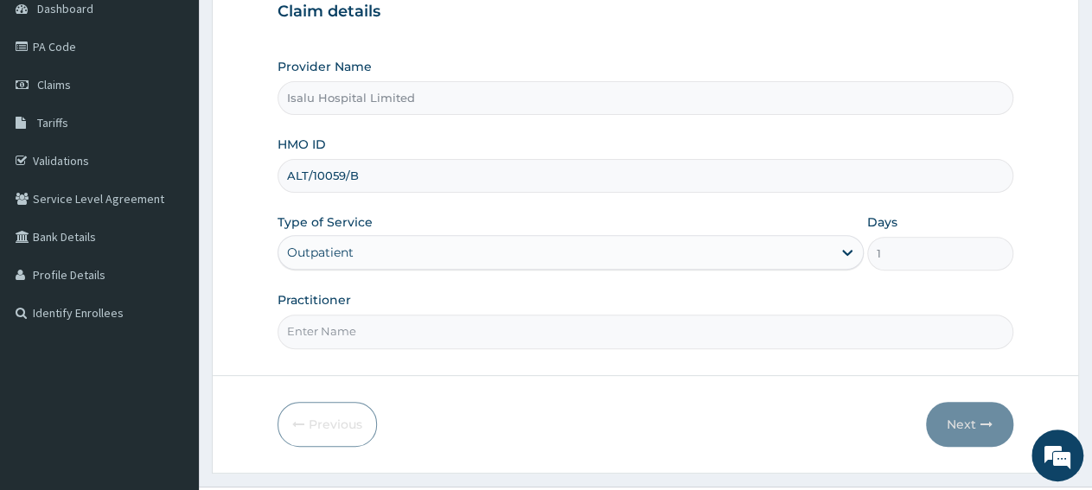
scroll to position [0, 0]
paste input "DR FASASI OLUWASEUN"
type input "DR FASASI OLUWASEUN"
click at [993, 418] on button "Next" at bounding box center [969, 424] width 87 height 45
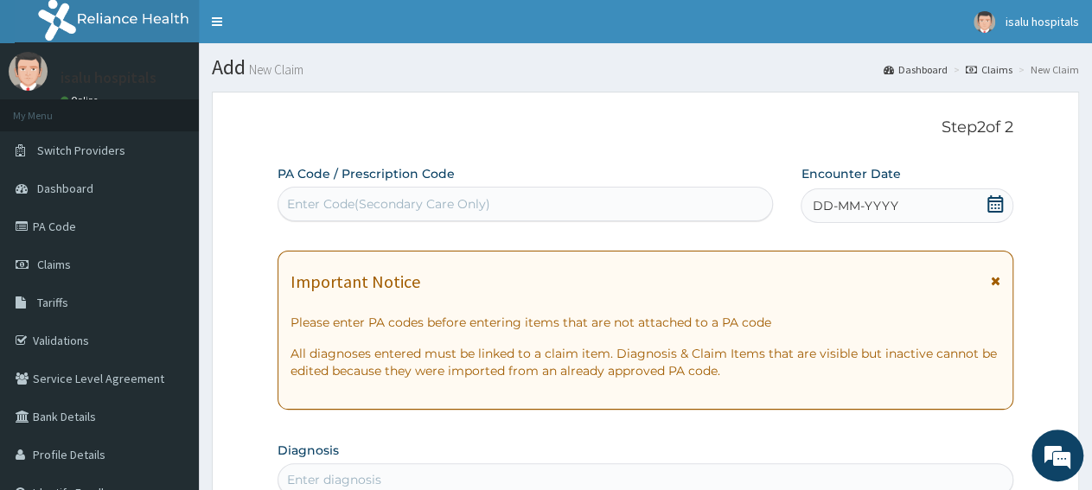
click at [475, 203] on div "Enter Code(Secondary Care Only)" at bounding box center [388, 203] width 203 height 17
paste input "PA/4F2AB0"
type input "PA/4F2AB0"
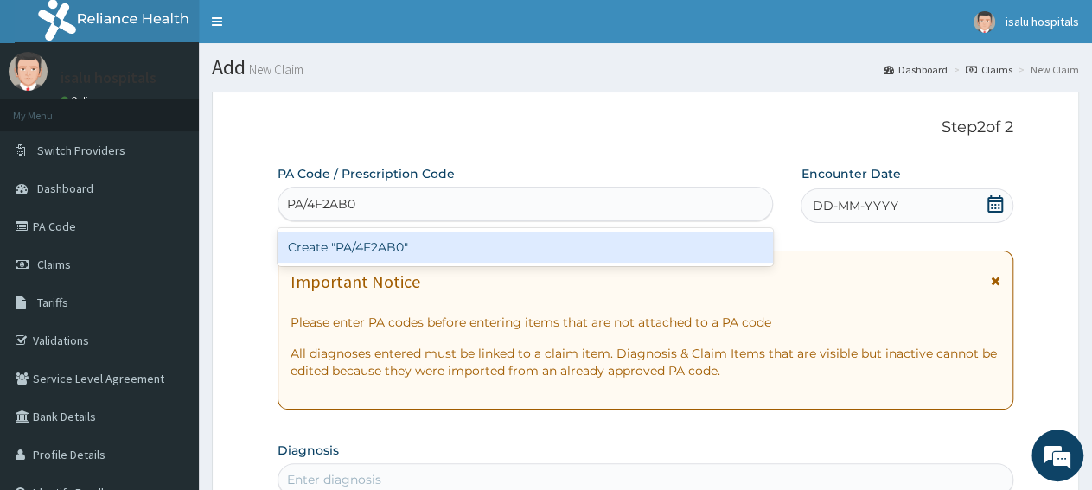
click at [484, 249] on div "Create "PA/4F2AB0"" at bounding box center [525, 247] width 495 height 31
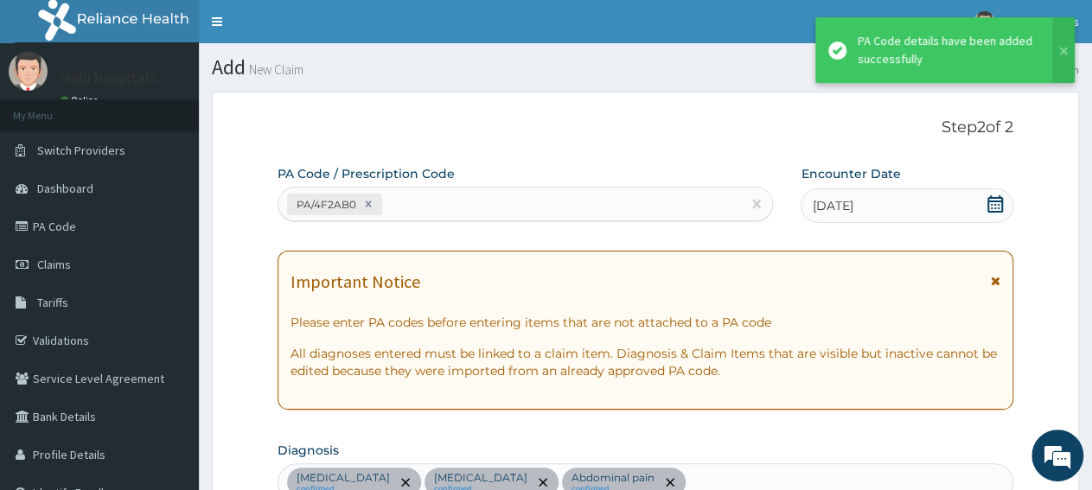
scroll to position [533, 0]
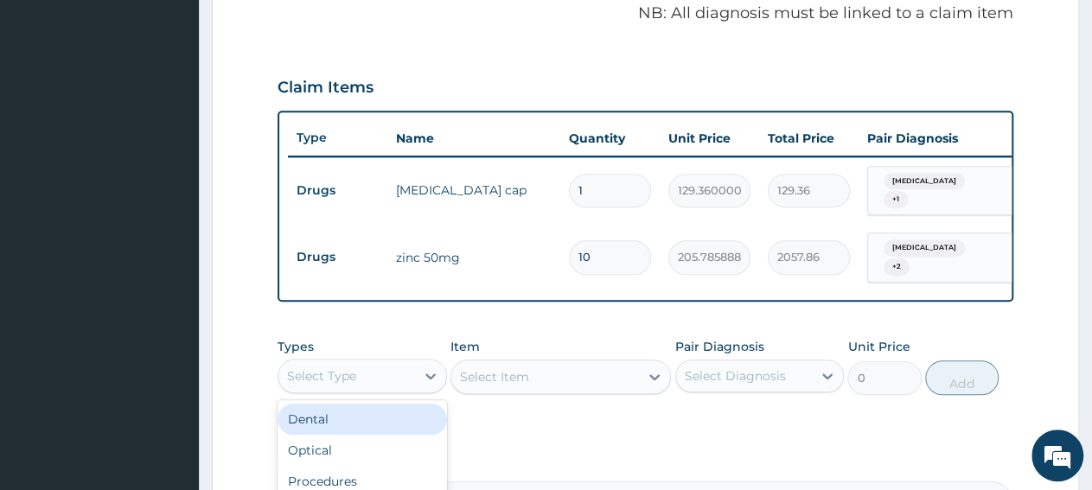
click at [379, 367] on div "Select Type" at bounding box center [346, 376] width 137 height 28
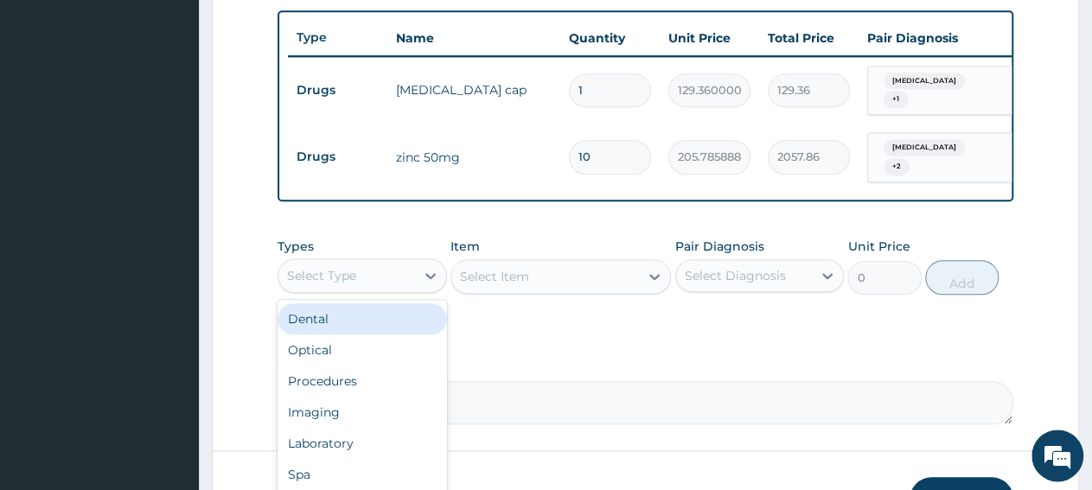
scroll to position [745, 0]
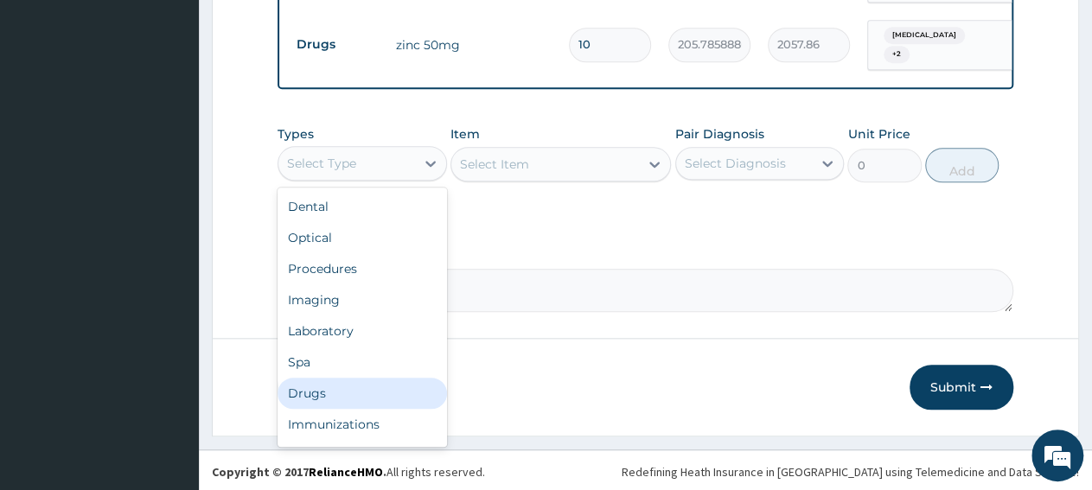
click at [339, 386] on div "Drugs" at bounding box center [362, 393] width 169 height 31
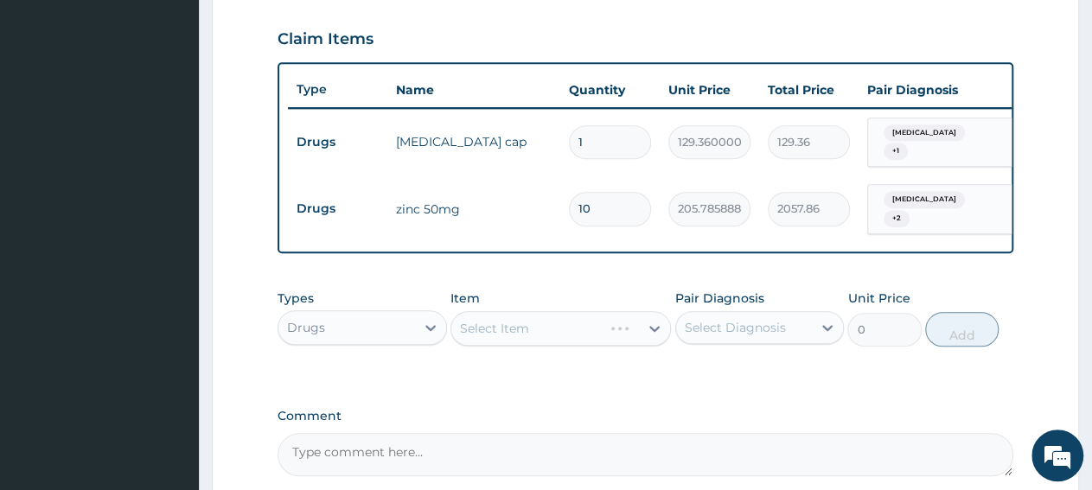
scroll to position [565, 0]
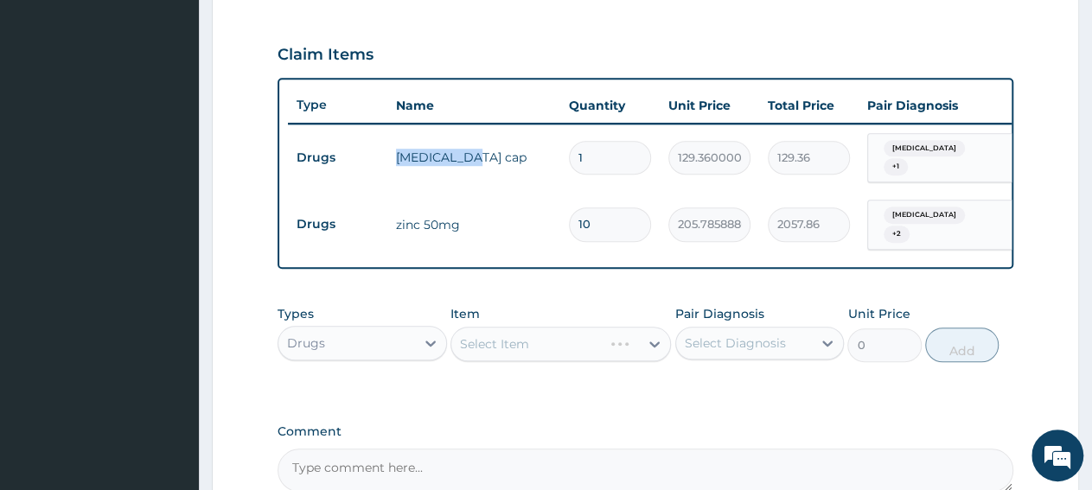
drag, startPoint x: 397, startPoint y: 146, endPoint x: 478, endPoint y: 155, distance: 81.7
click at [478, 155] on td "imodium cap" at bounding box center [473, 157] width 173 height 35
copy td "imodium cap"
drag, startPoint x: 570, startPoint y: 351, endPoint x: 578, endPoint y: 341, distance: 13.0
click at [571, 352] on div "Select Item" at bounding box center [545, 344] width 188 height 28
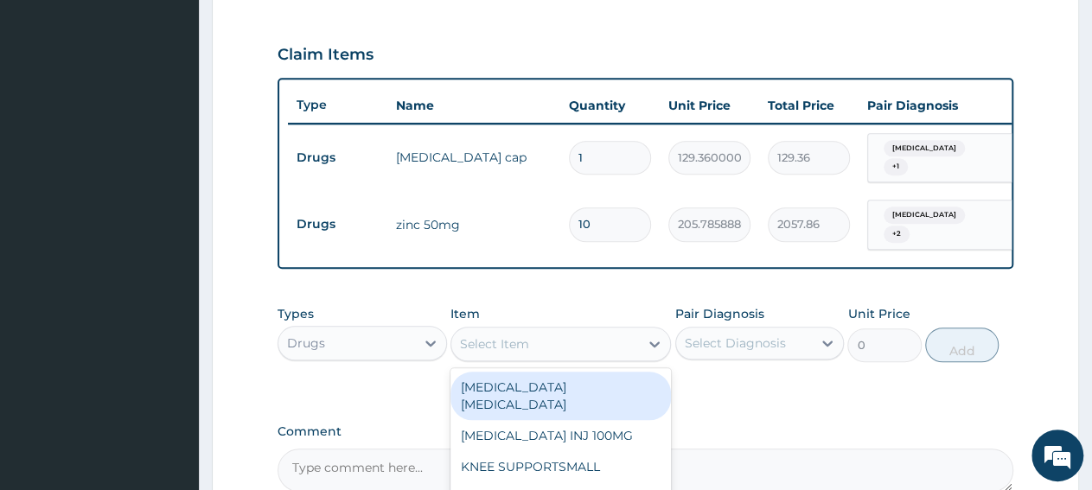
paste input "imodium cap"
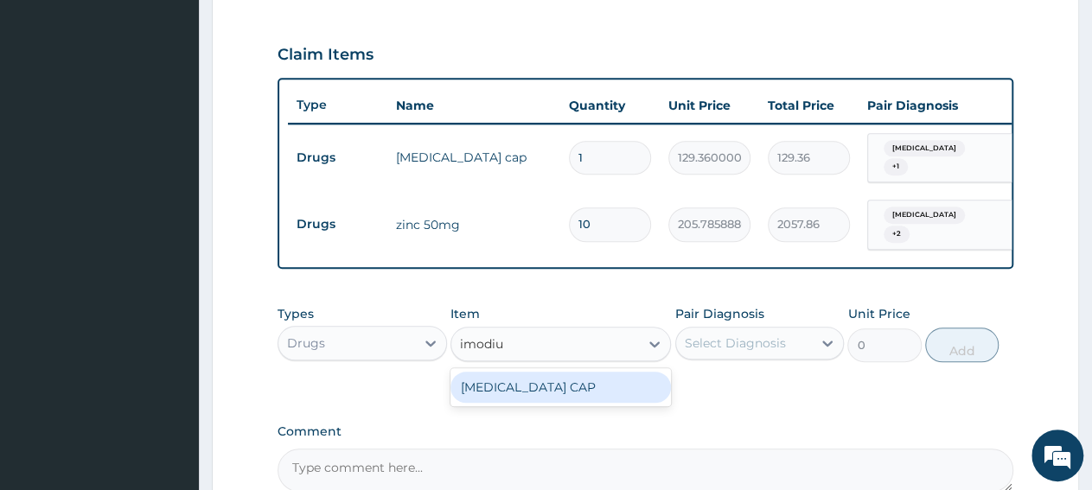
type input "imodi"
click at [601, 390] on div "IMODIUM CAP" at bounding box center [560, 387] width 220 height 31
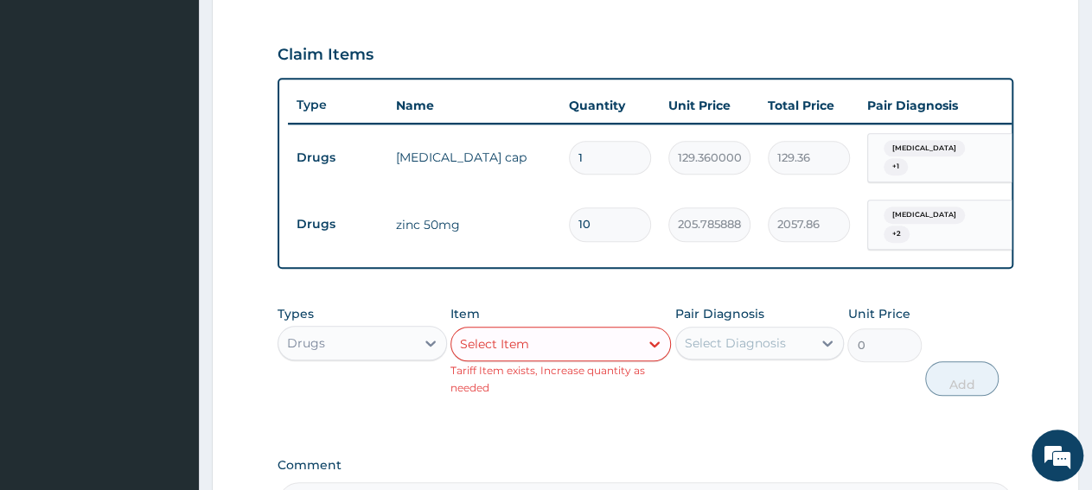
click at [729, 389] on div "Pair Diagnosis Select Diagnosis" at bounding box center [759, 350] width 169 height 91
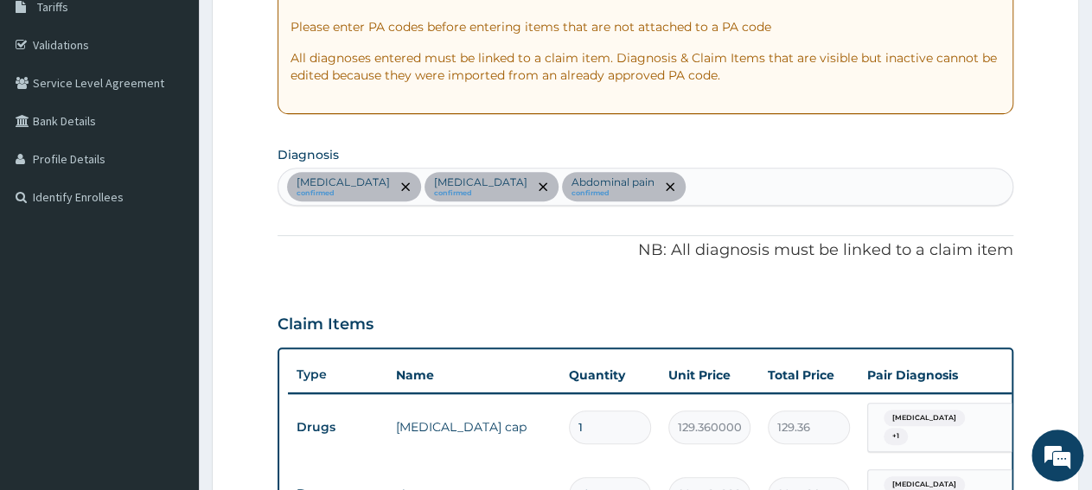
scroll to position [26, 0]
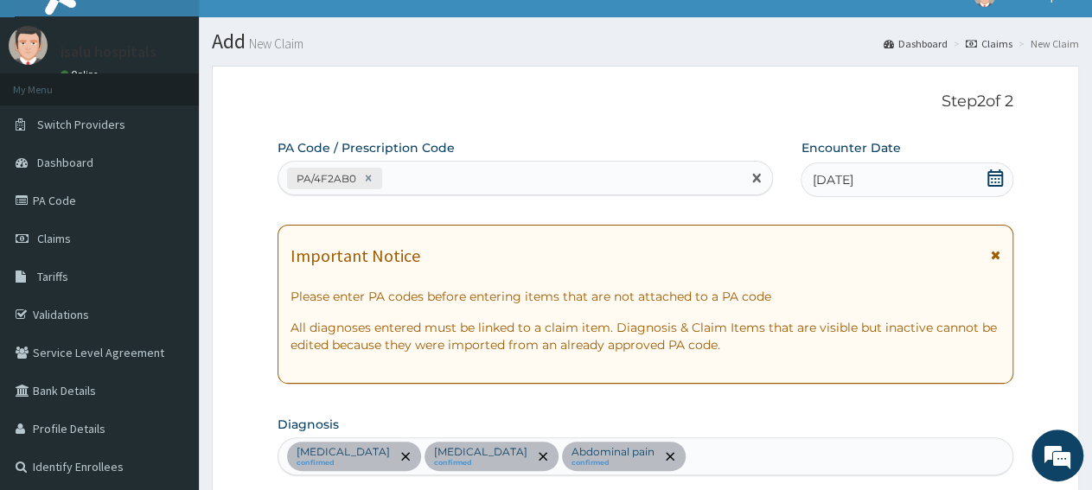
click at [483, 180] on div "PA/4F2AB0" at bounding box center [509, 178] width 463 height 29
paste input "PA/5A3B93"
type input "PA/5A3B93"
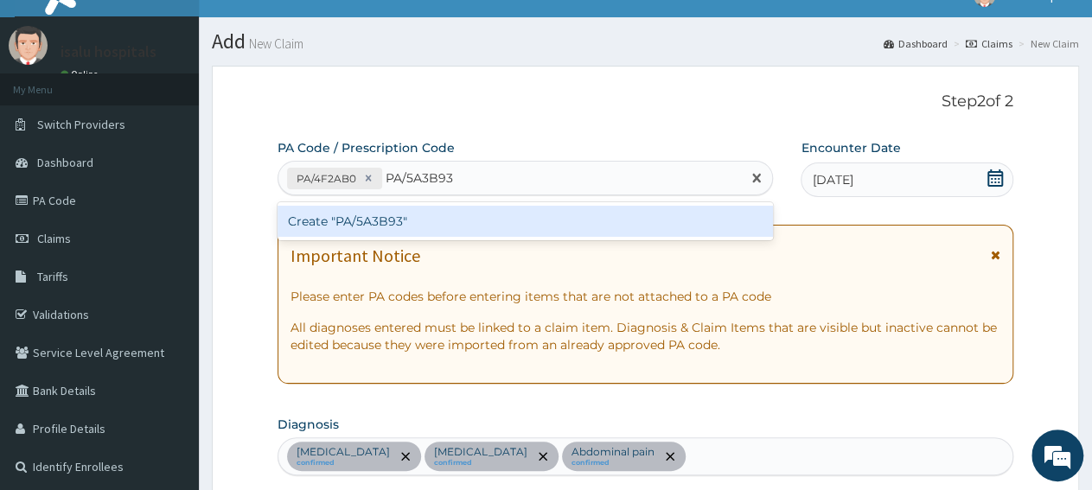
click at [483, 227] on div "Create "PA/5A3B93"" at bounding box center [525, 221] width 495 height 31
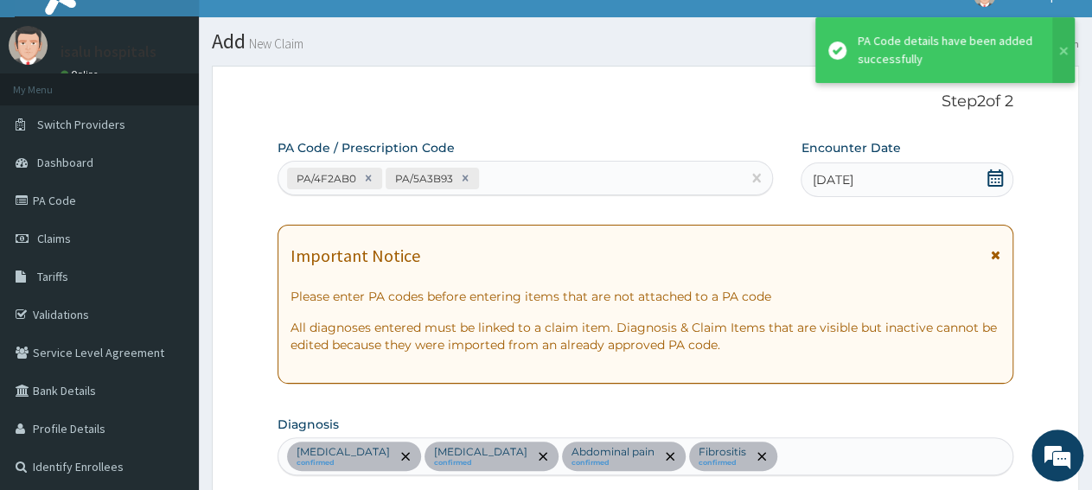
scroll to position [591, 0]
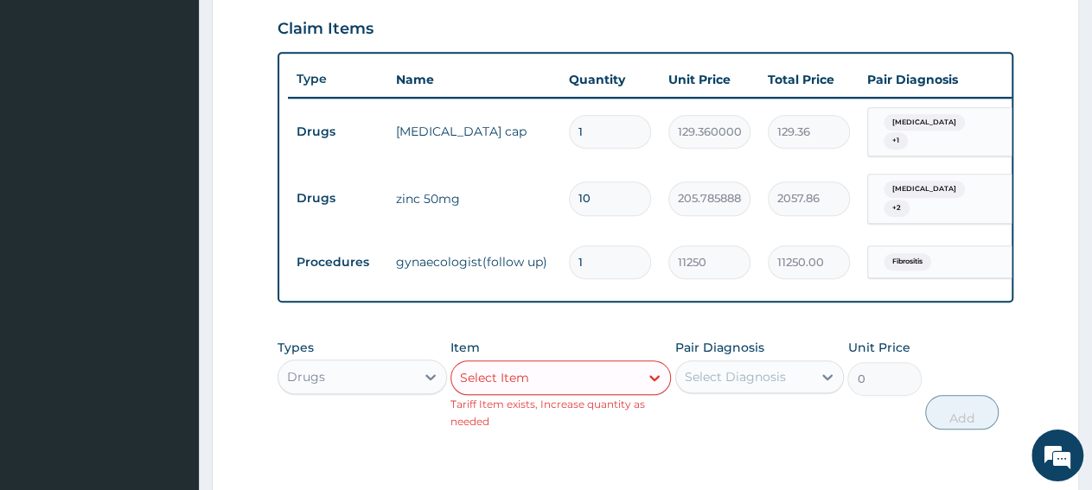
click at [322, 380] on div "Drugs" at bounding box center [306, 376] width 38 height 17
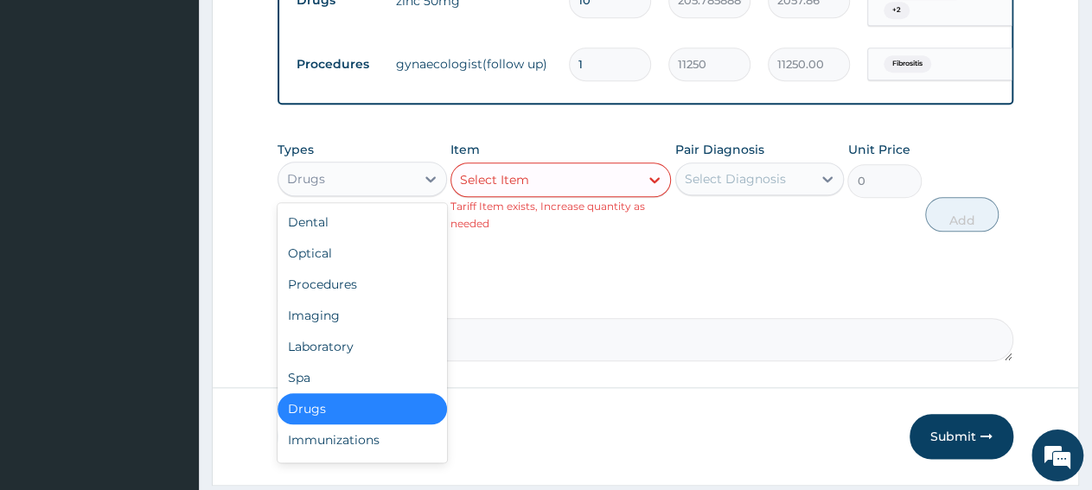
scroll to position [840, 0]
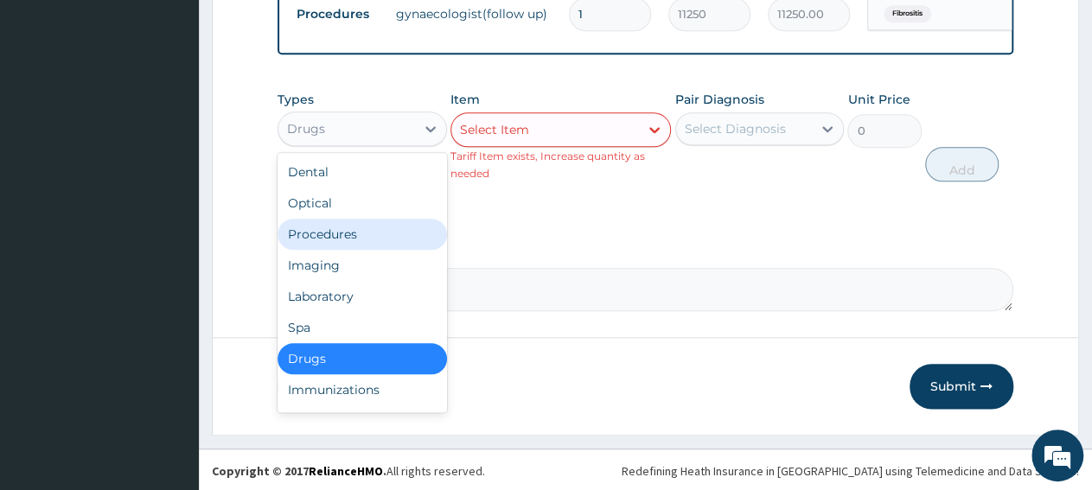
click at [385, 233] on div "Procedures" at bounding box center [362, 234] width 169 height 31
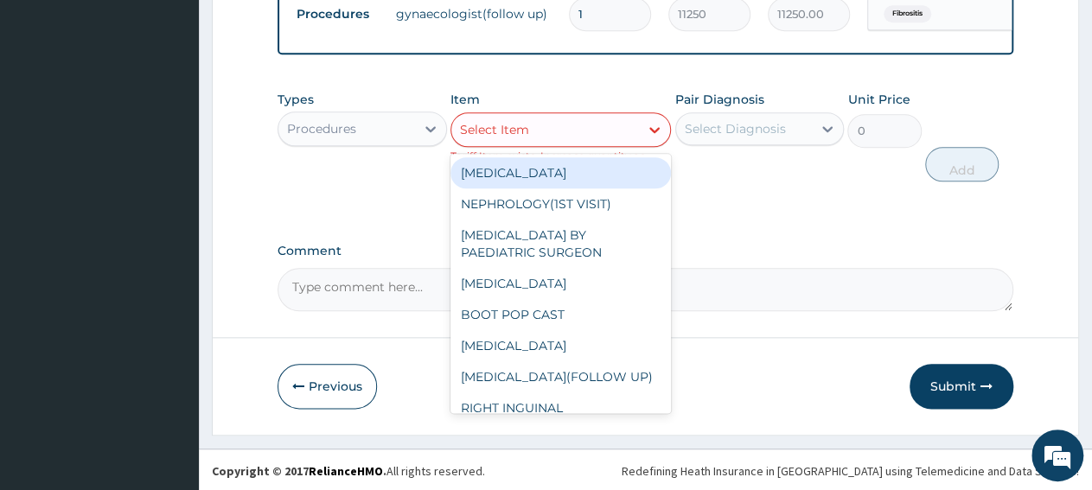
click at [558, 135] on div "Select Item" at bounding box center [545, 130] width 188 height 28
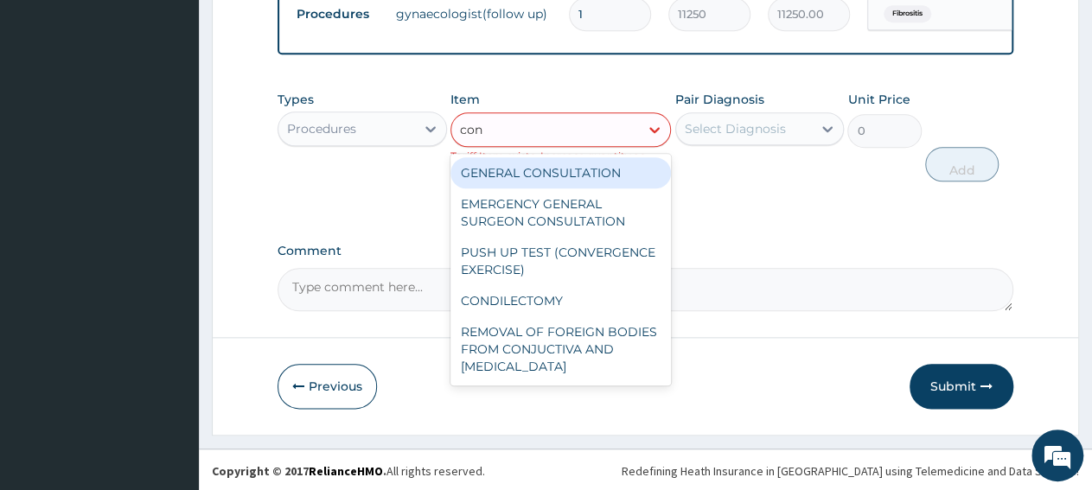
type input "cons"
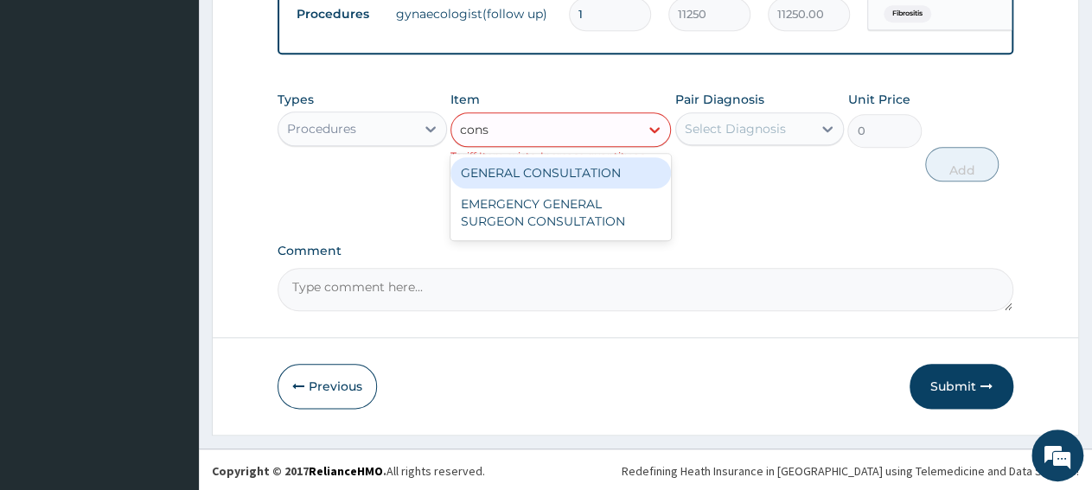
click at [621, 176] on div "GENERAL CONSULTATION" at bounding box center [560, 172] width 220 height 31
type input "3150"
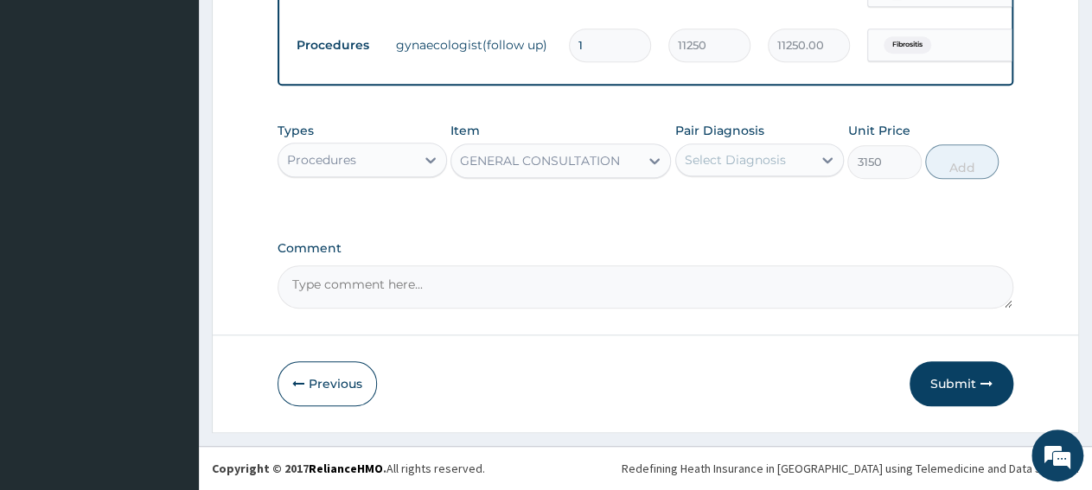
scroll to position [806, 0]
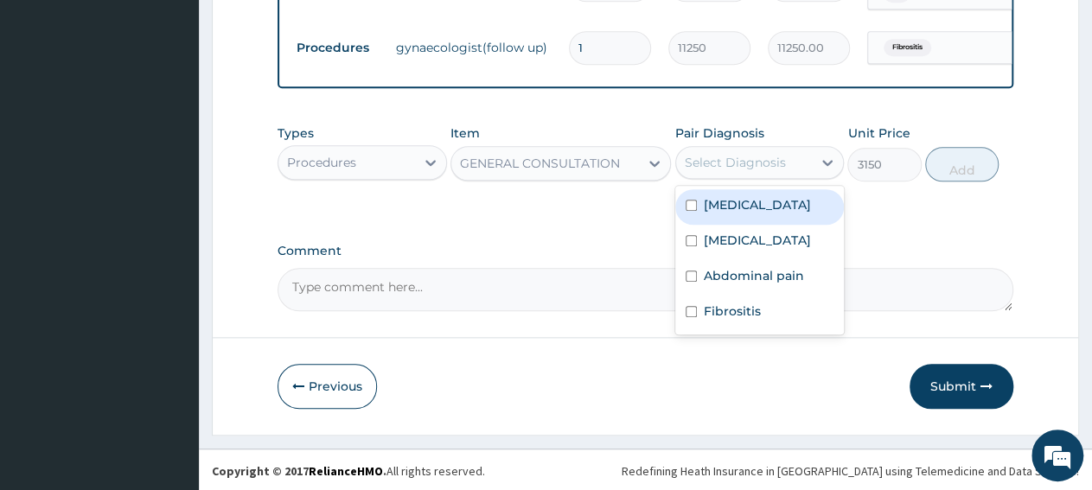
click at [747, 163] on div "Select Diagnosis" at bounding box center [735, 162] width 101 height 17
click at [750, 205] on label "Bacteremia" at bounding box center [757, 204] width 107 height 17
checkbox input "true"
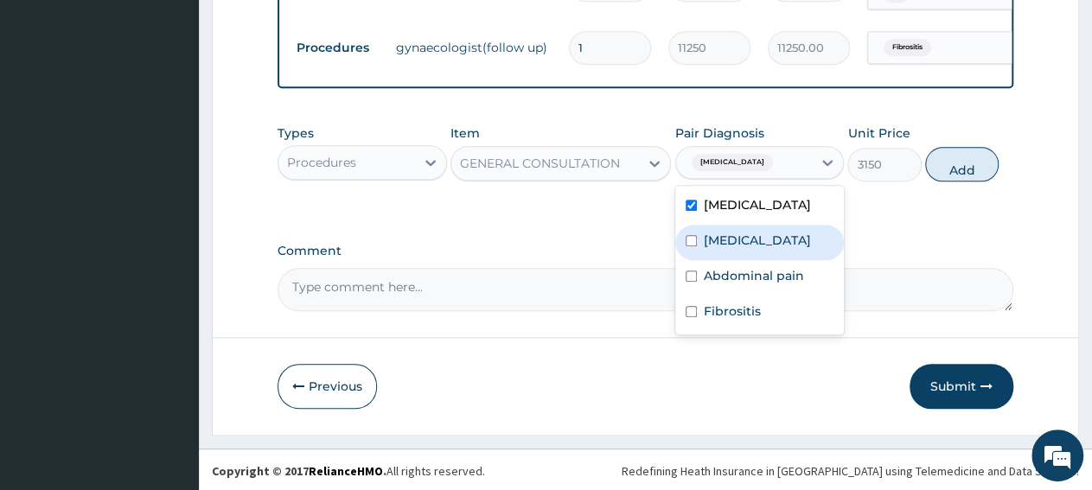
click at [746, 237] on label "Uterine leiomyoma" at bounding box center [757, 240] width 107 height 17
checkbox input "true"
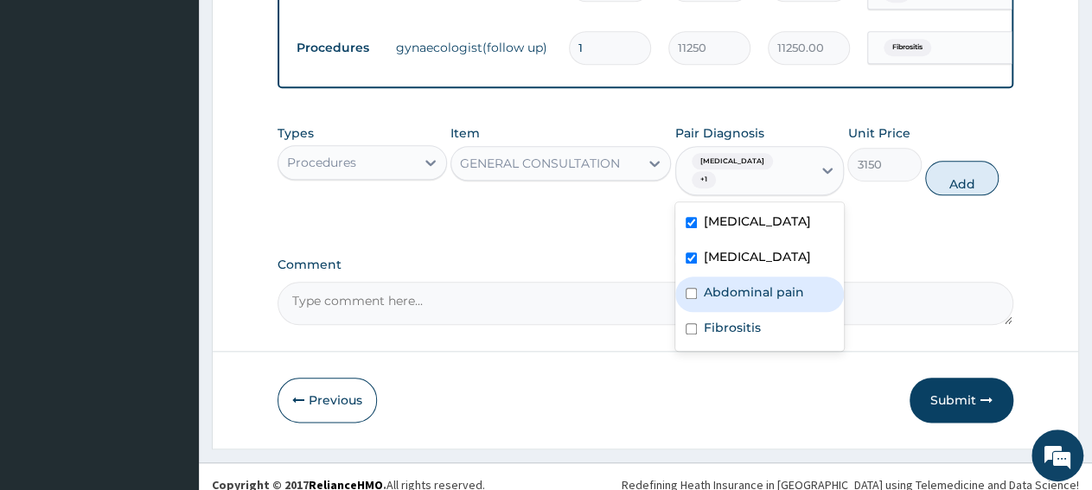
click at [753, 284] on div "Abdominal pain" at bounding box center [759, 294] width 169 height 35
checkbox input "true"
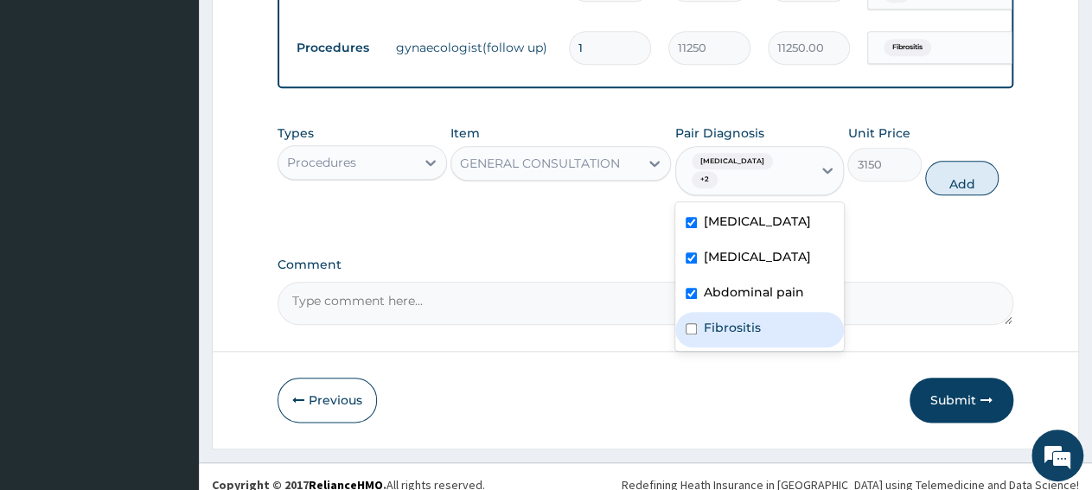
click at [749, 319] on label "Fibrositis" at bounding box center [732, 327] width 57 height 17
checkbox input "true"
click at [968, 168] on button "Add" at bounding box center [961, 178] width 73 height 35
type input "0"
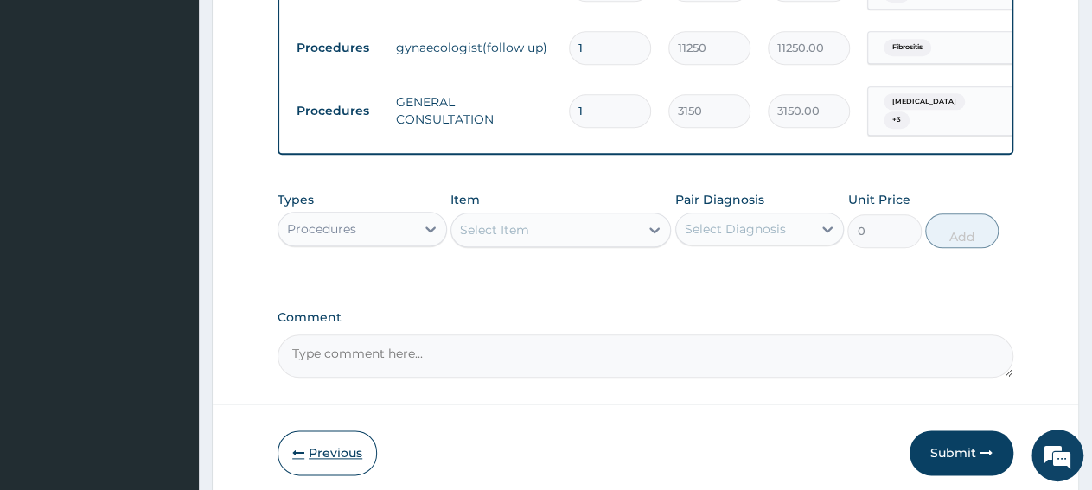
click at [324, 449] on button "Previous" at bounding box center [327, 453] width 99 height 45
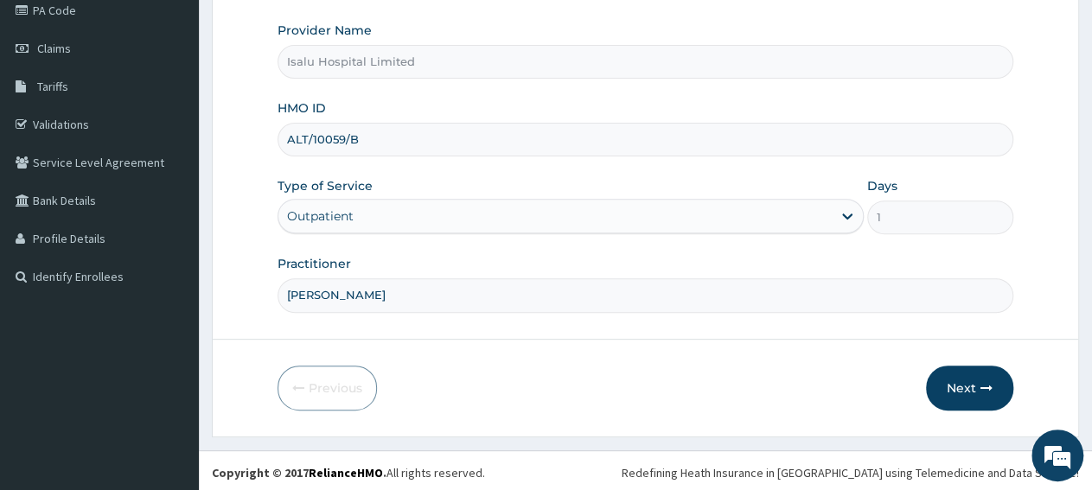
click at [478, 298] on input "DR FASASI OLUWASEUN" at bounding box center [646, 295] width 736 height 34
paste input "Dr. Obisesan Damola"
type input "DR FASASI OLUWASEUN, Dr. Obisesan Damola"
click at [977, 404] on button "Next" at bounding box center [969, 388] width 87 height 45
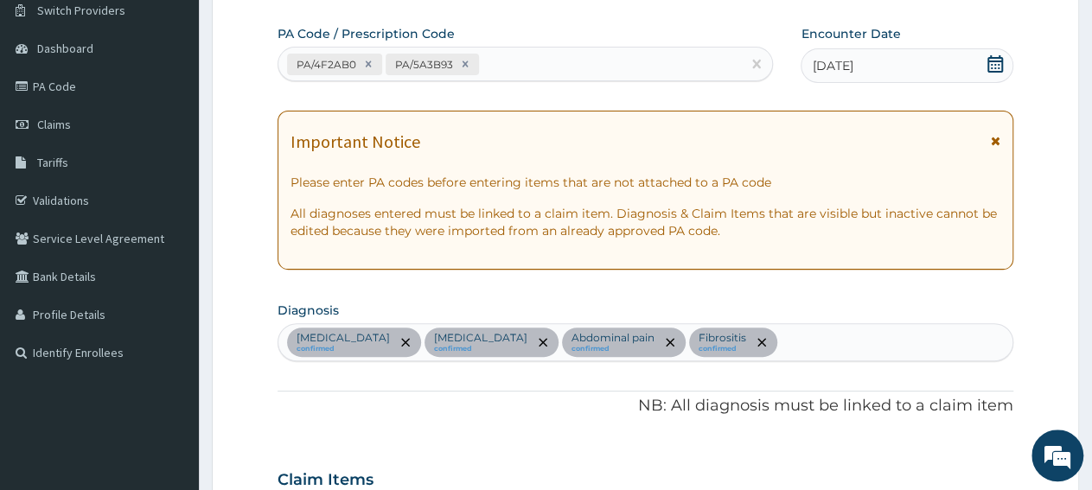
scroll to position [36, 0]
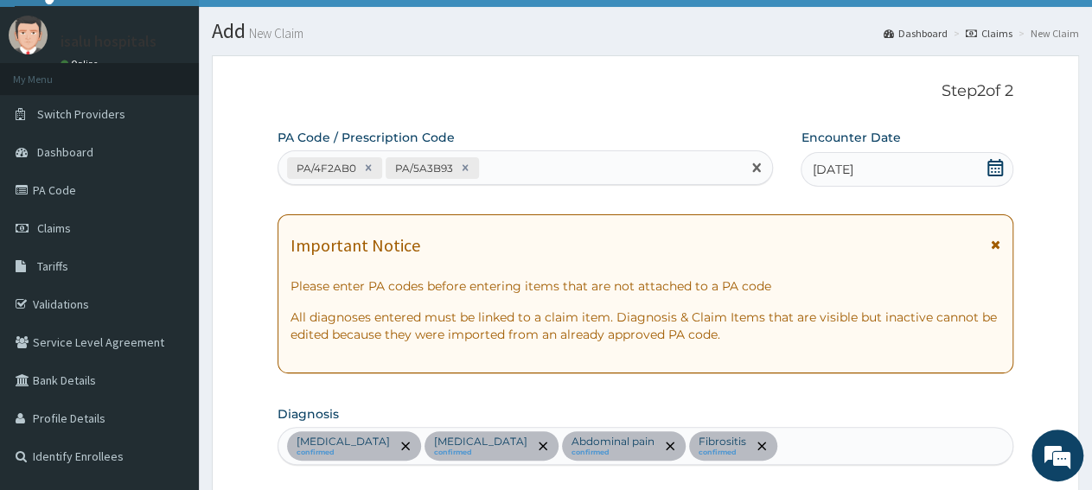
click at [588, 156] on div "PA/4F2AB0 PA/5A3B93" at bounding box center [509, 168] width 463 height 29
paste input "PA/CA9D0B"
type input "PA/CA9D0B"
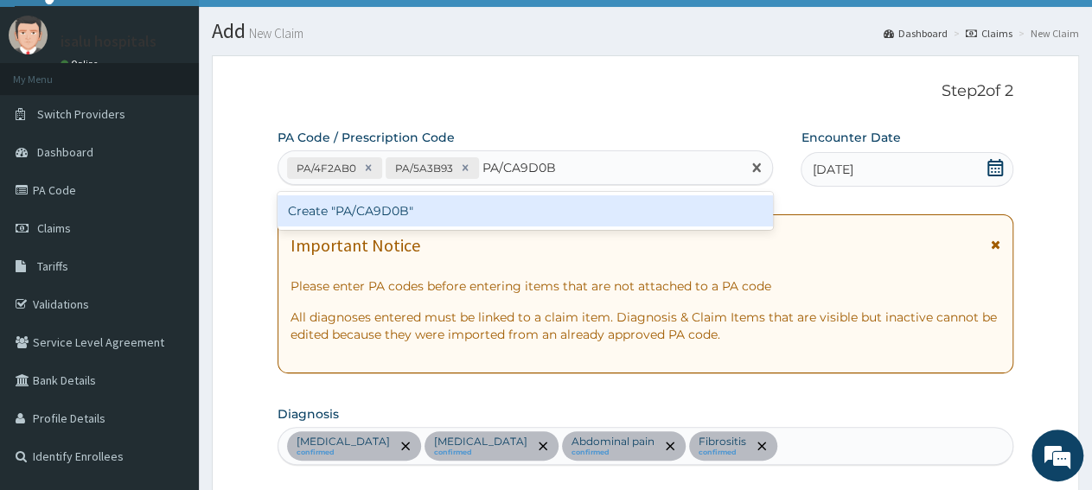
click at [601, 214] on div "Create "PA/CA9D0B"" at bounding box center [525, 210] width 495 height 31
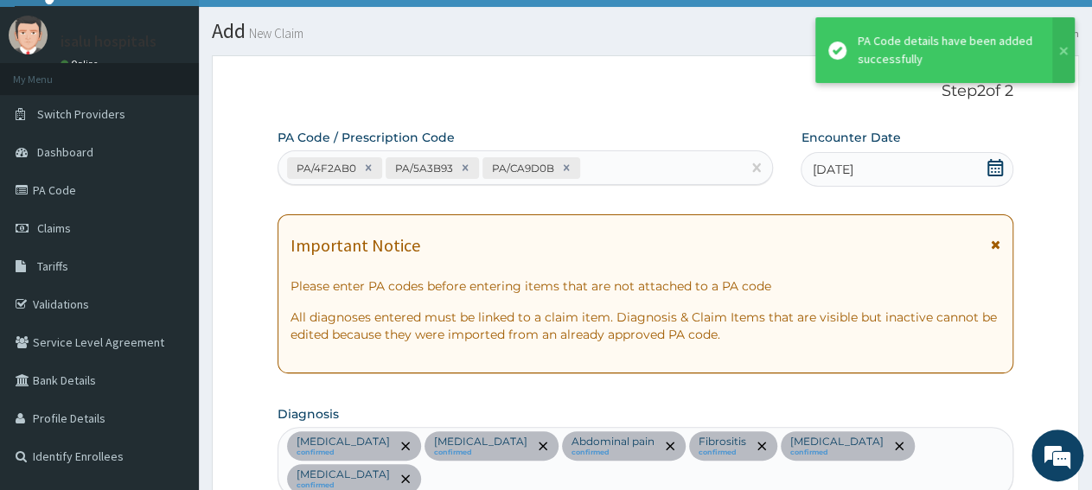
scroll to position [711, 0]
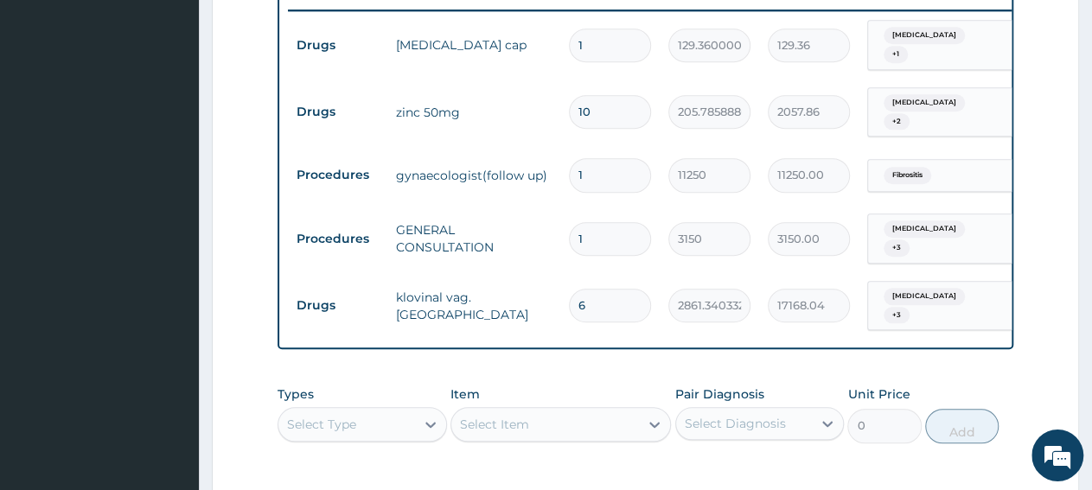
click at [342, 411] on div "Select Type" at bounding box center [346, 425] width 137 height 28
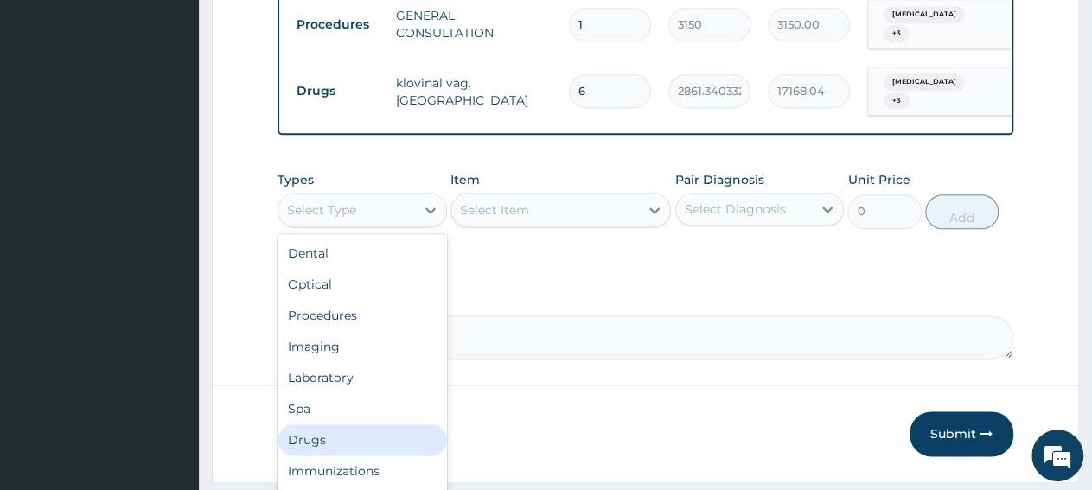
click at [297, 425] on div "Drugs" at bounding box center [362, 440] width 169 height 31
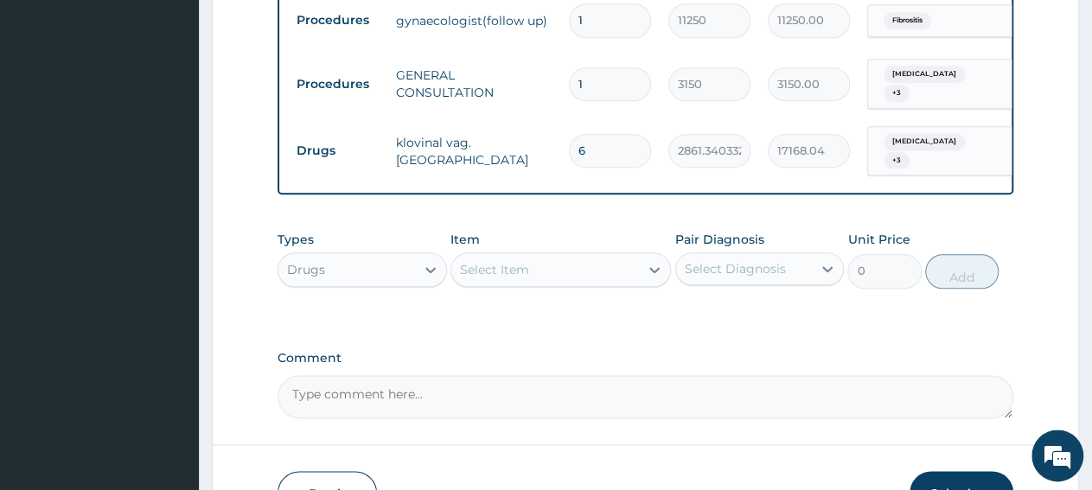
scroll to position [835, 0]
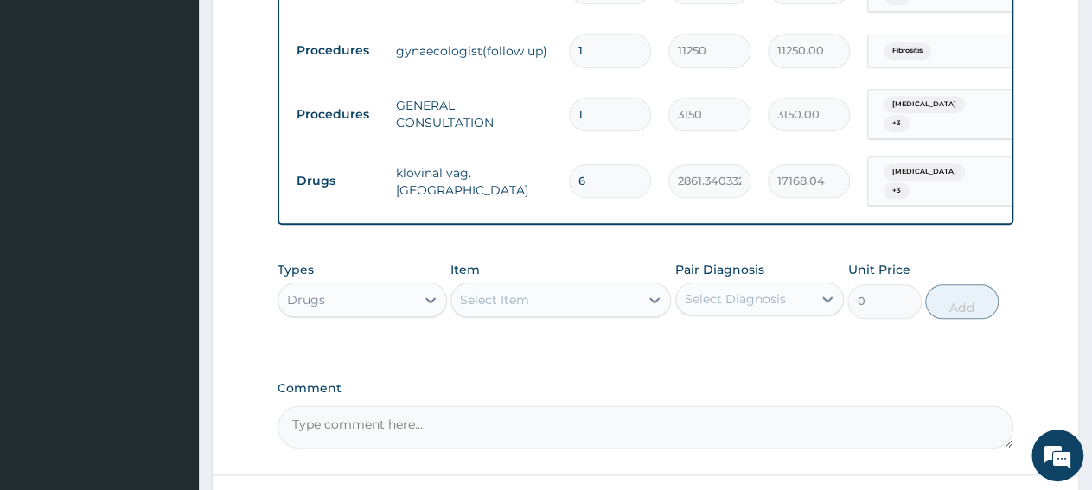
click at [609, 164] on input "6" at bounding box center [610, 181] width 82 height 34
type input "0.00"
type input "1"
type input "2861.34"
type input "1"
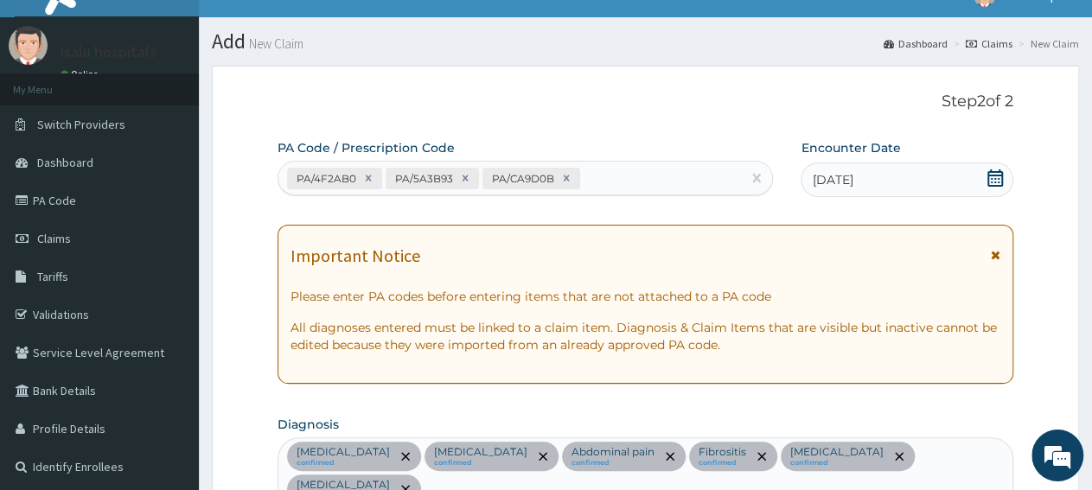
scroll to position [26, 0]
click at [609, 191] on div "PA/4F2AB0 PA/5A3B93 PA/CA9D0B" at bounding box center [509, 178] width 463 height 29
paste input "PA/EE4554"
type input "PA/EE4554"
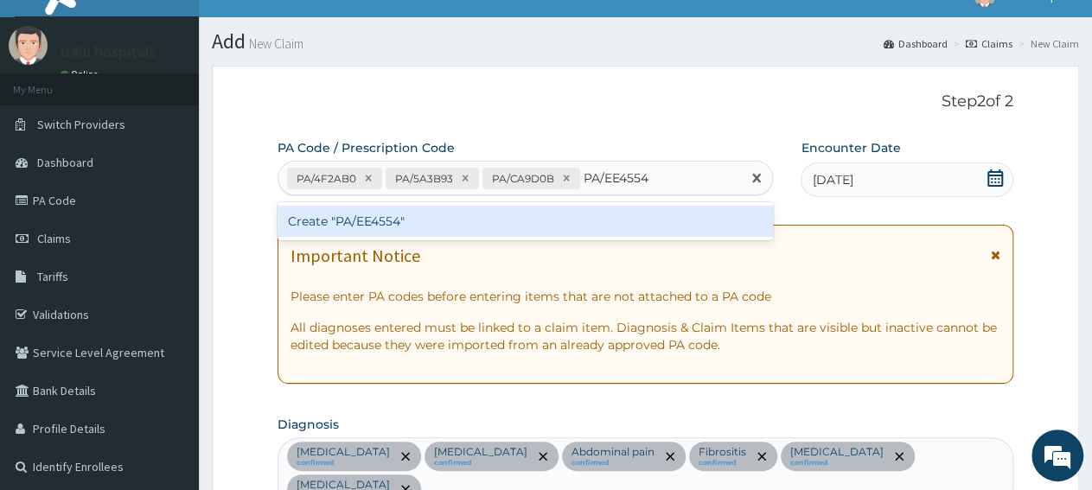
click at [601, 219] on div "Create "PA/EE4554"" at bounding box center [525, 221] width 495 height 31
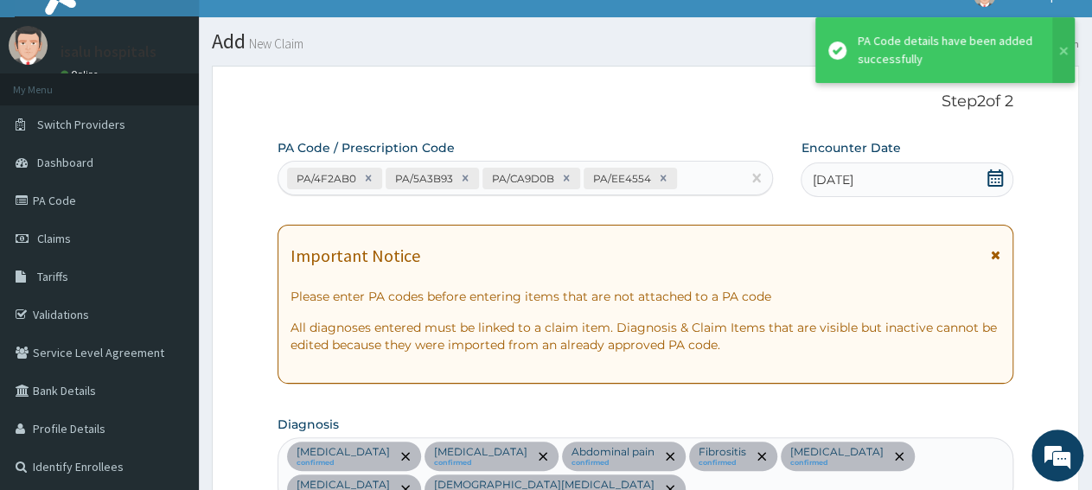
scroll to position [803, 0]
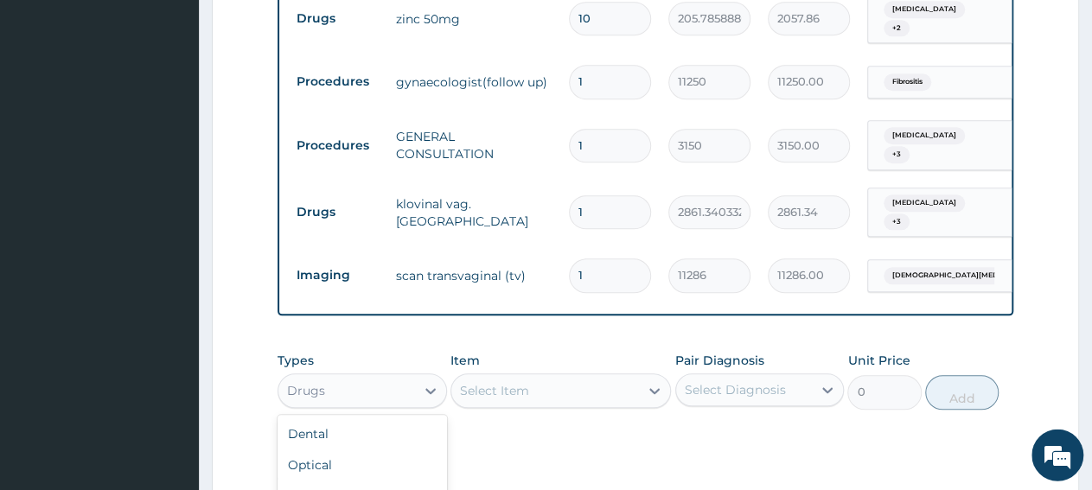
click at [388, 378] on div "Drugs" at bounding box center [346, 392] width 137 height 28
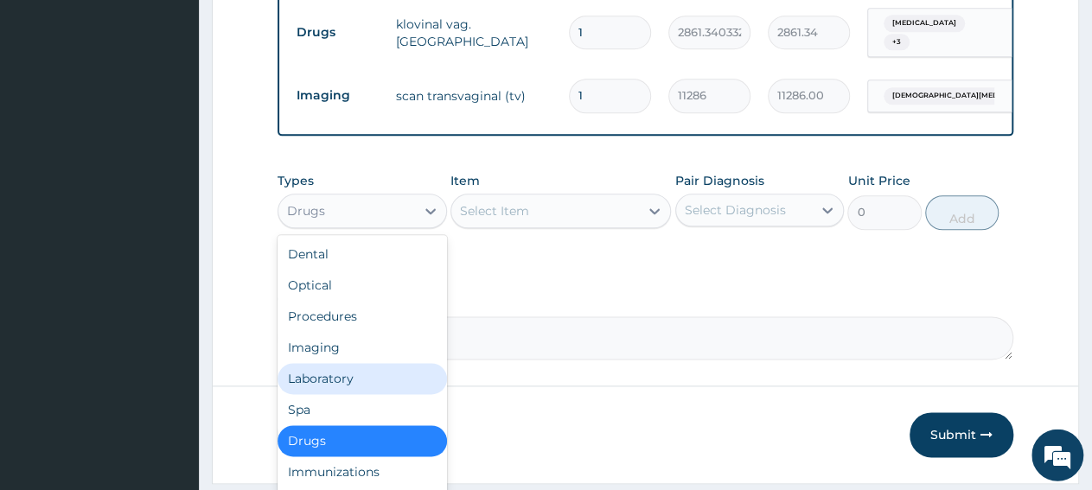
click at [395, 371] on div "Laboratory" at bounding box center [362, 379] width 169 height 31
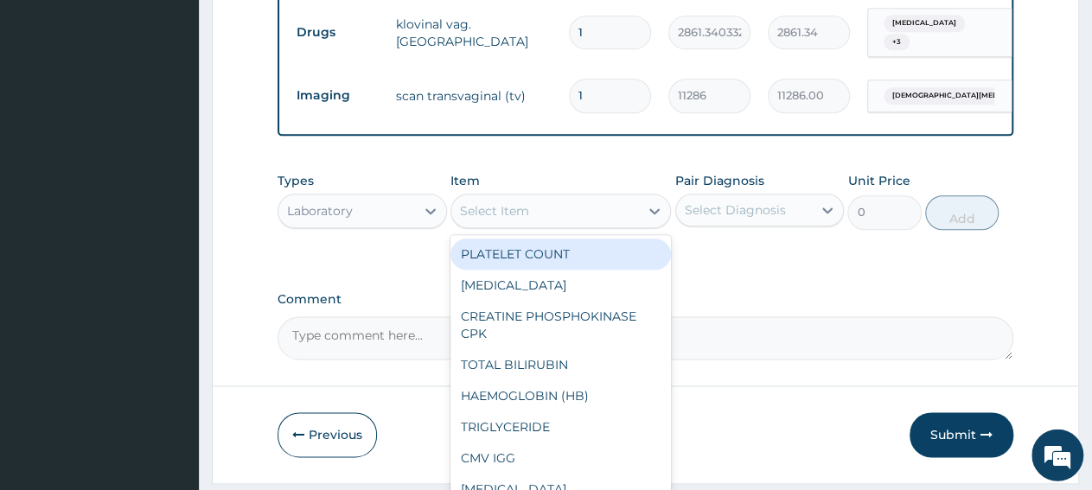
click at [586, 206] on div "Select Item" at bounding box center [545, 212] width 188 height 28
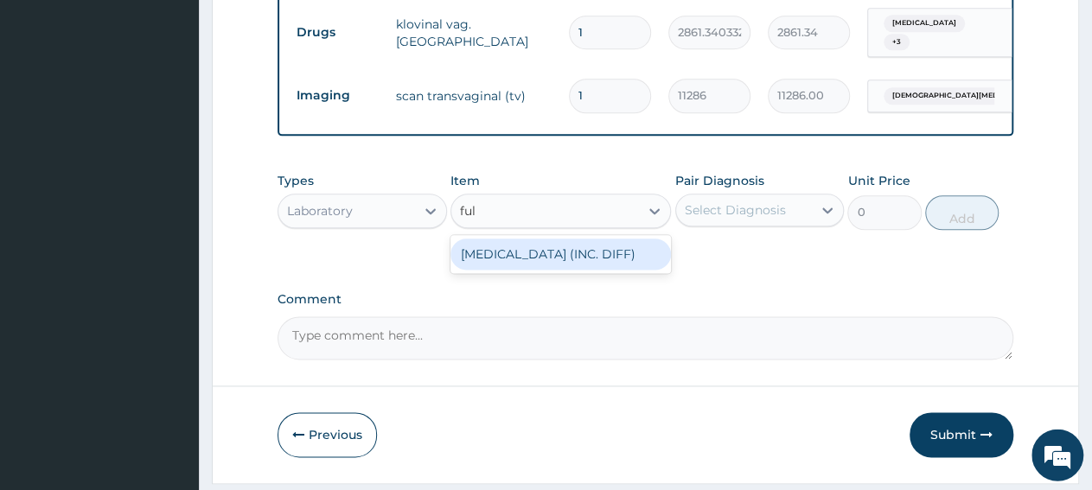
type input "full"
click at [627, 244] on div "FULL BLOOD COUNT (INC. DIFF)" at bounding box center [560, 254] width 220 height 31
type input "4341.60009765625"
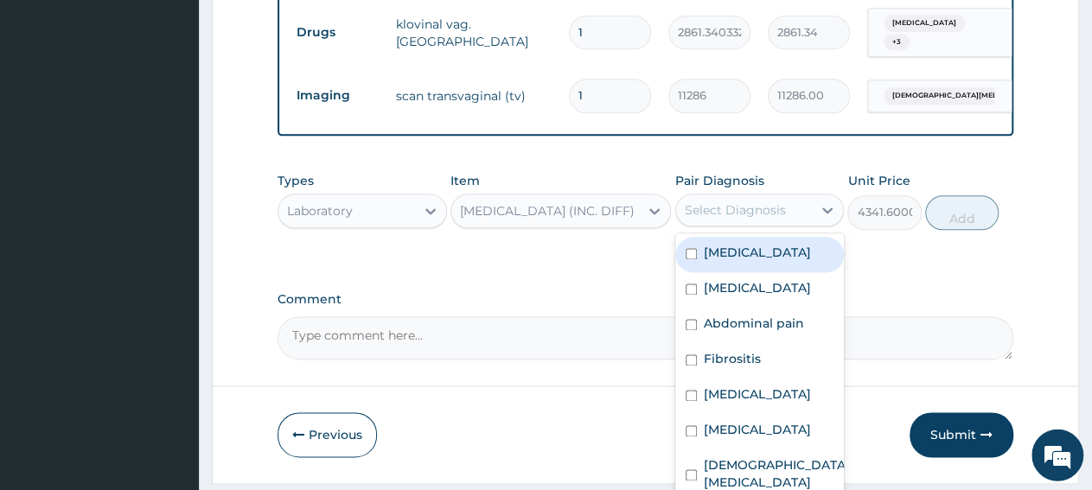
click at [800, 204] on div "Select Diagnosis" at bounding box center [744, 211] width 137 height 28
click at [802, 238] on div "Bacteremia" at bounding box center [759, 255] width 169 height 35
checkbox input "true"
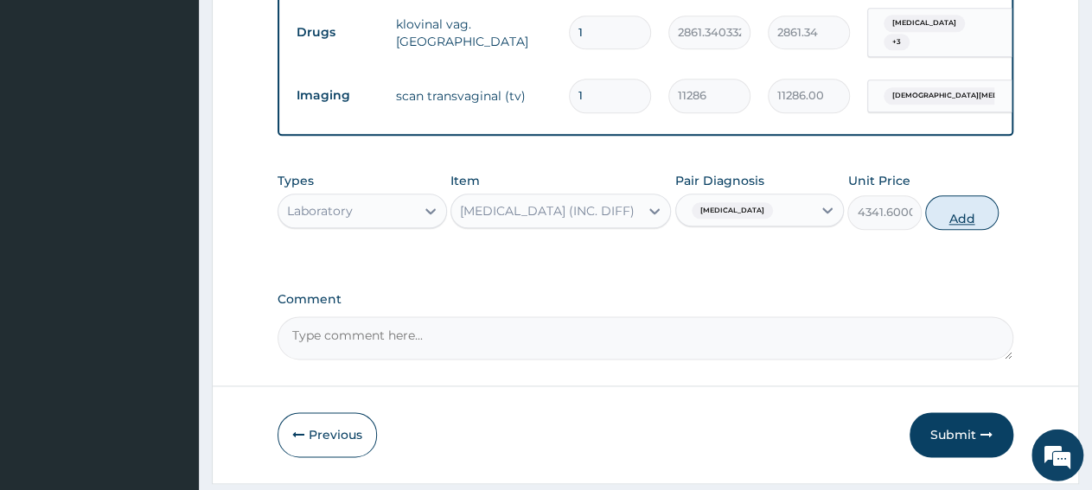
click at [952, 196] on button "Add" at bounding box center [961, 213] width 73 height 35
type input "0"
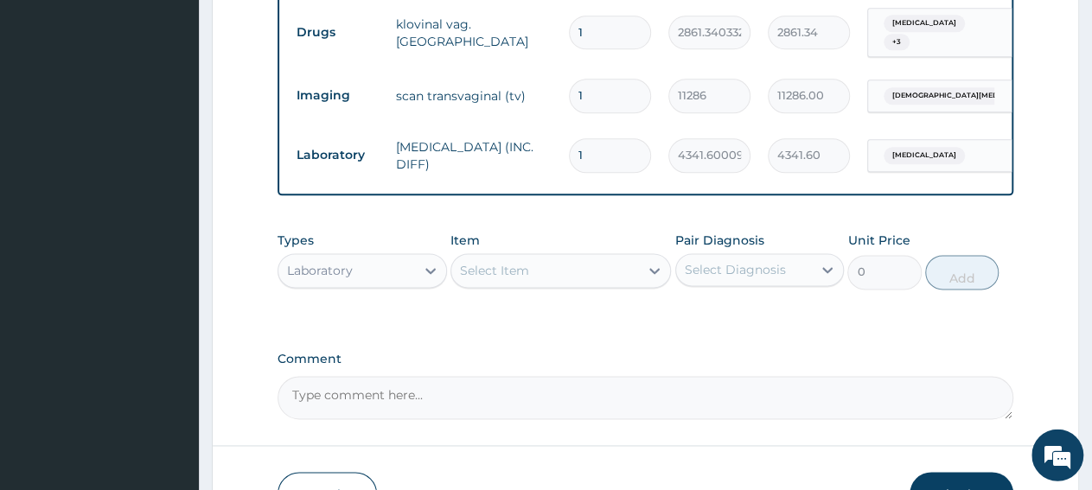
click at [559, 261] on div "Select Item" at bounding box center [545, 272] width 188 height 28
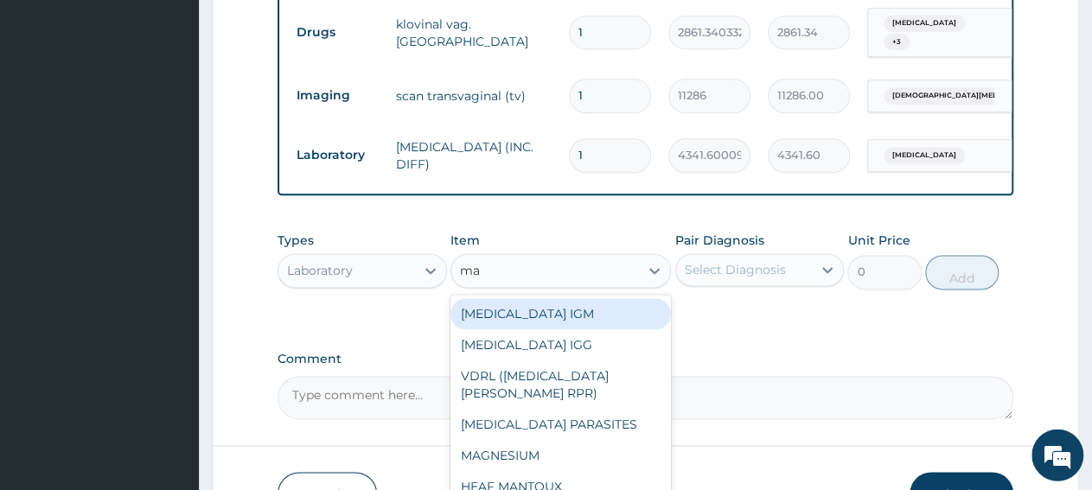
type input "mal"
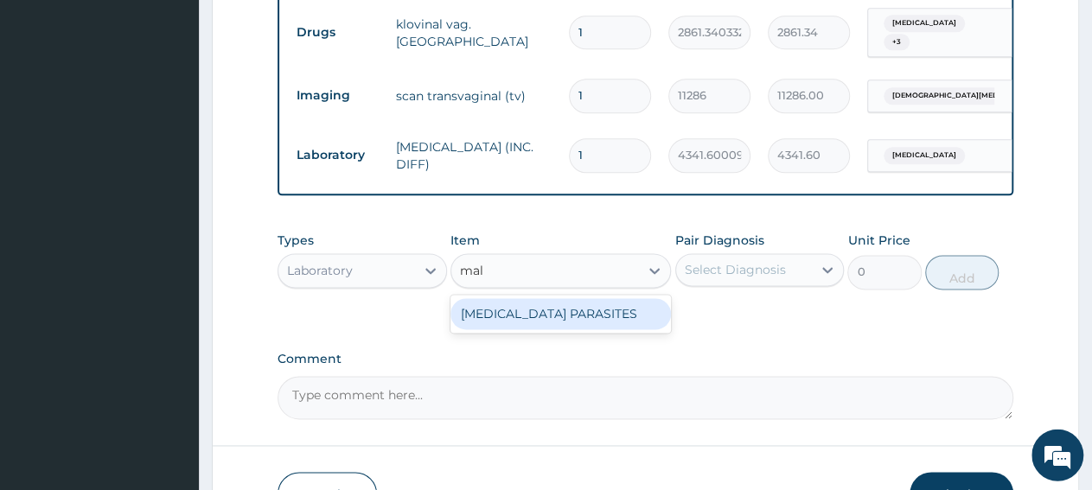
click at [558, 308] on div "MALARIA PARASITES" at bounding box center [560, 314] width 220 height 31
type input "2500"
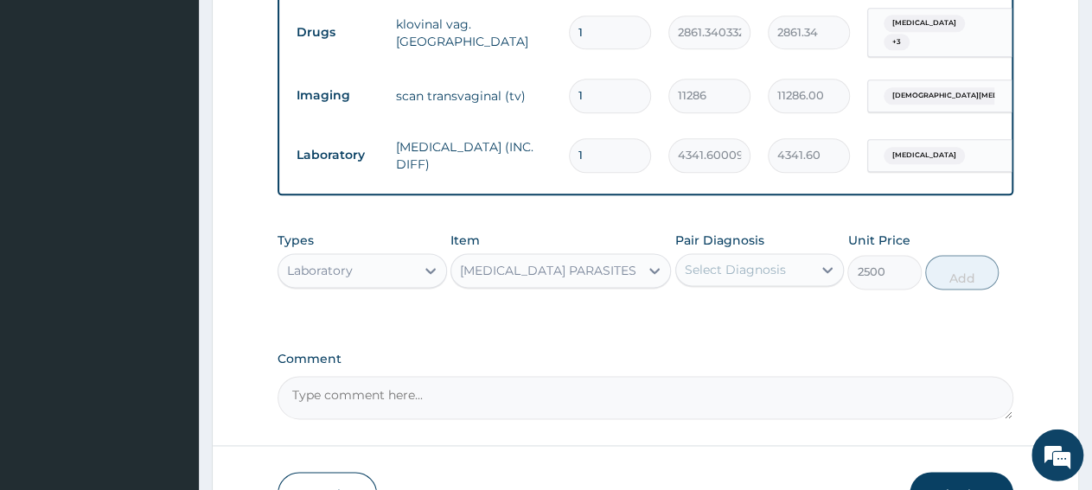
click at [712, 268] on div "Select Diagnosis" at bounding box center [744, 271] width 137 height 28
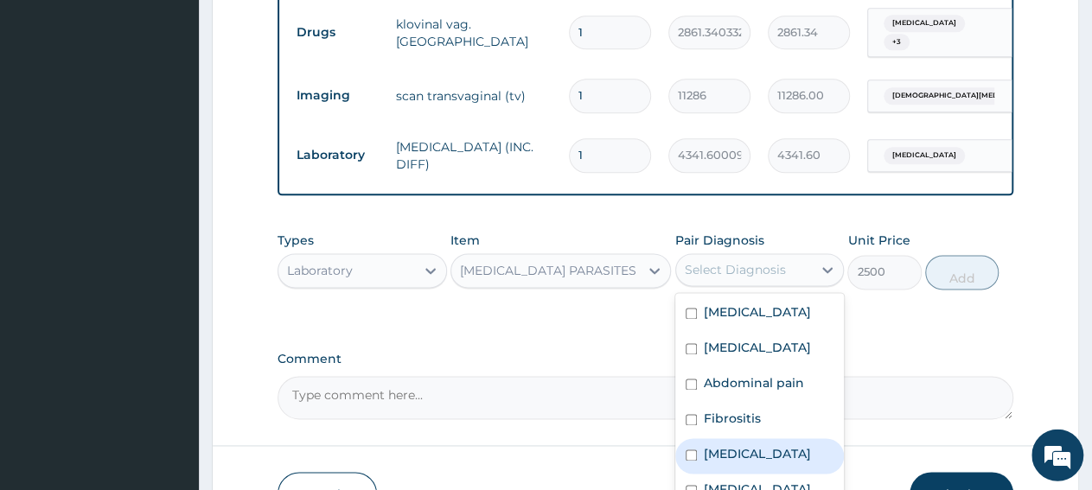
click at [758, 449] on div "Malaria" at bounding box center [759, 456] width 169 height 35
checkbox input "true"
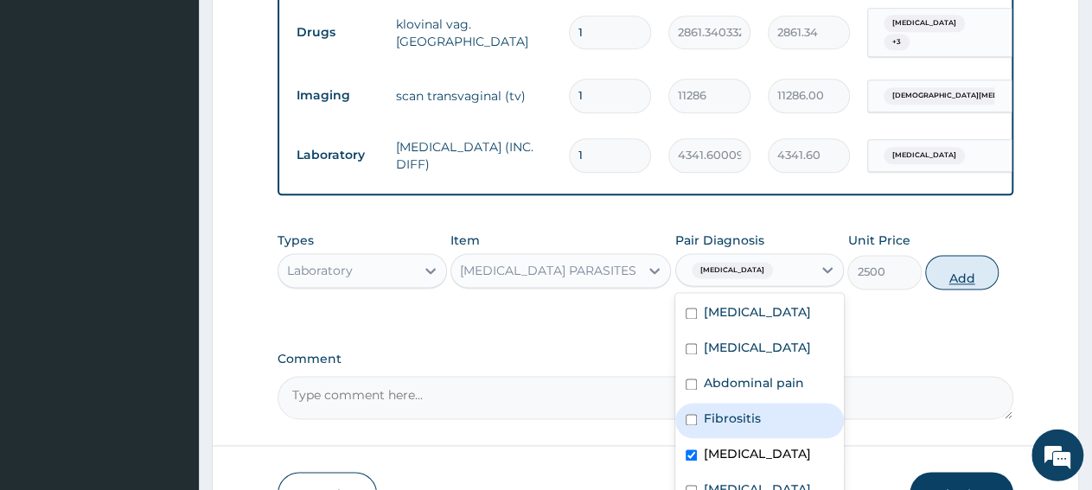
click at [979, 256] on button "Add" at bounding box center [961, 273] width 73 height 35
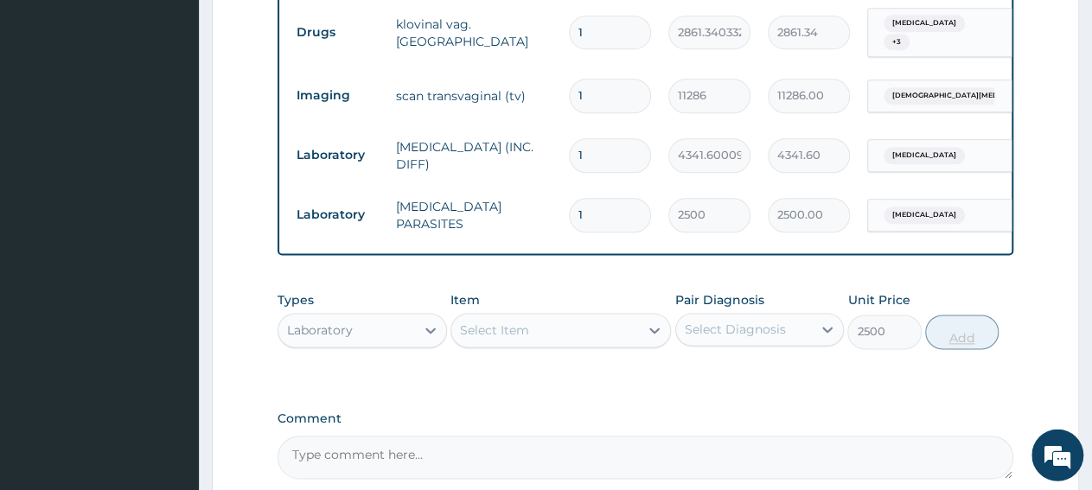
type input "0"
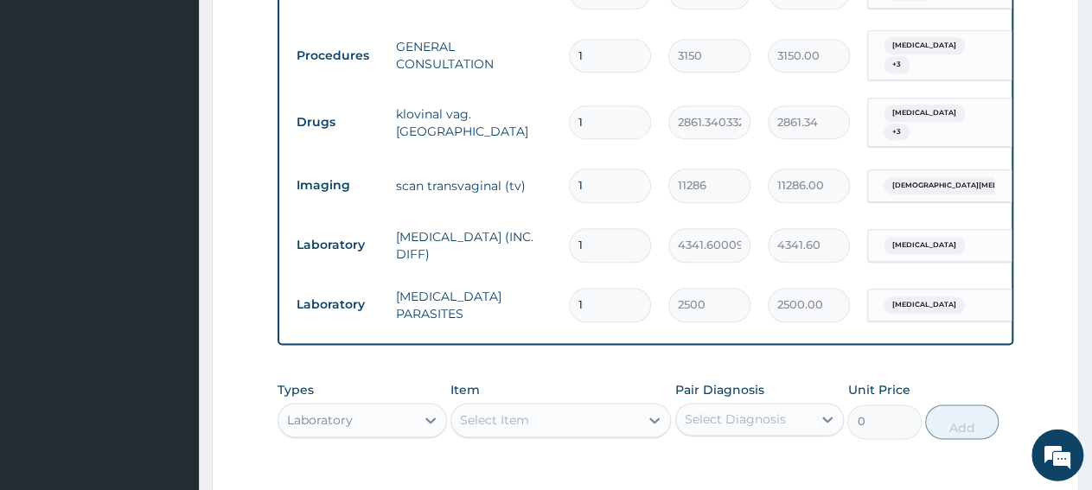
scroll to position [1136, 0]
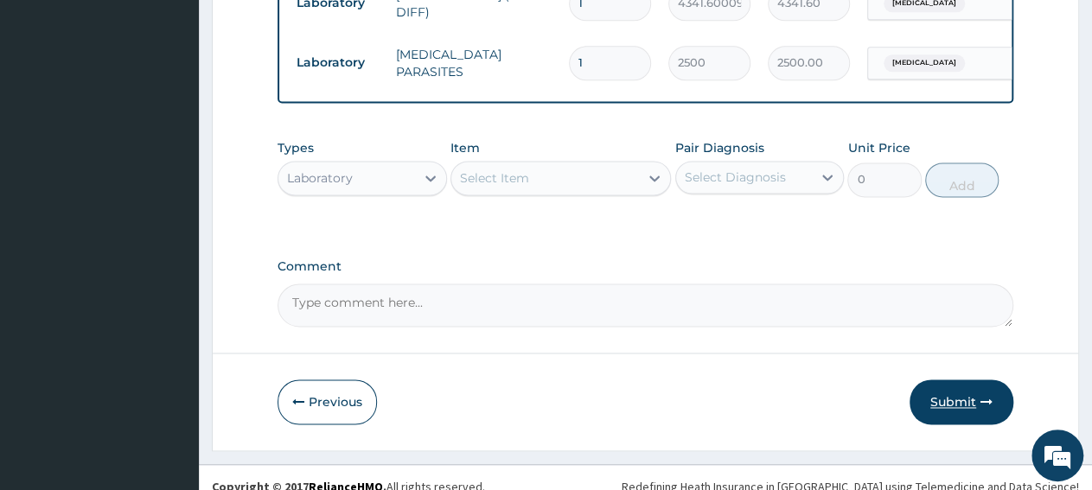
click at [957, 404] on button "Submit" at bounding box center [962, 402] width 104 height 45
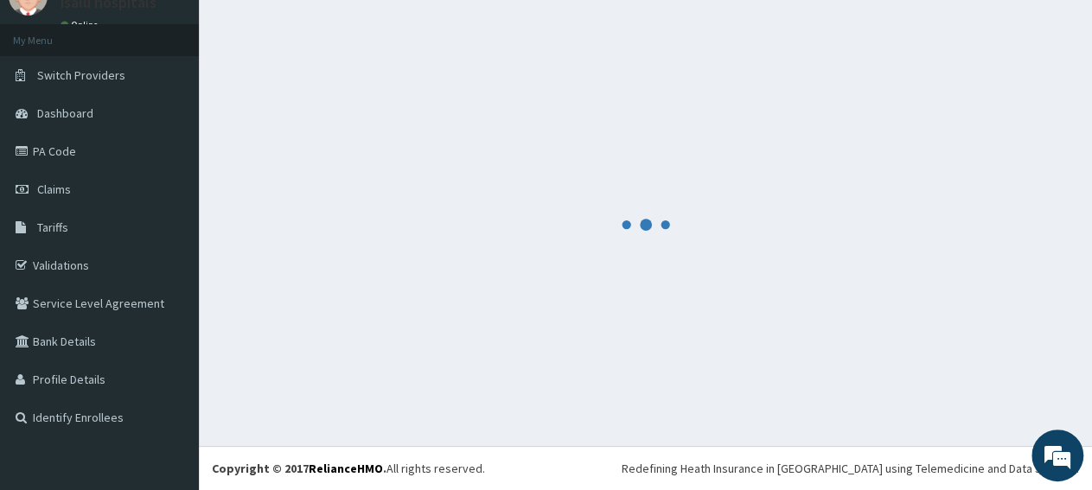
scroll to position [74, 0]
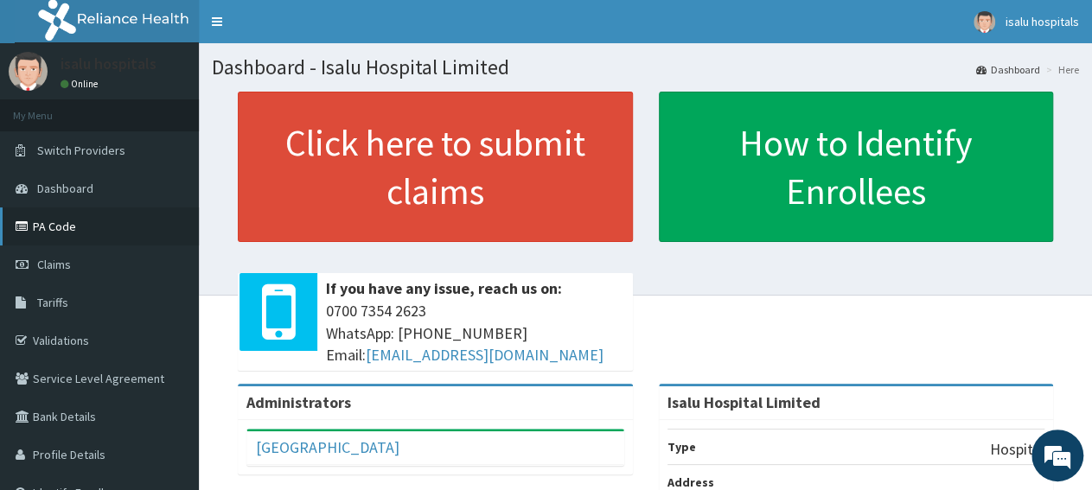
click at [72, 227] on link "PA Code" at bounding box center [99, 227] width 199 height 38
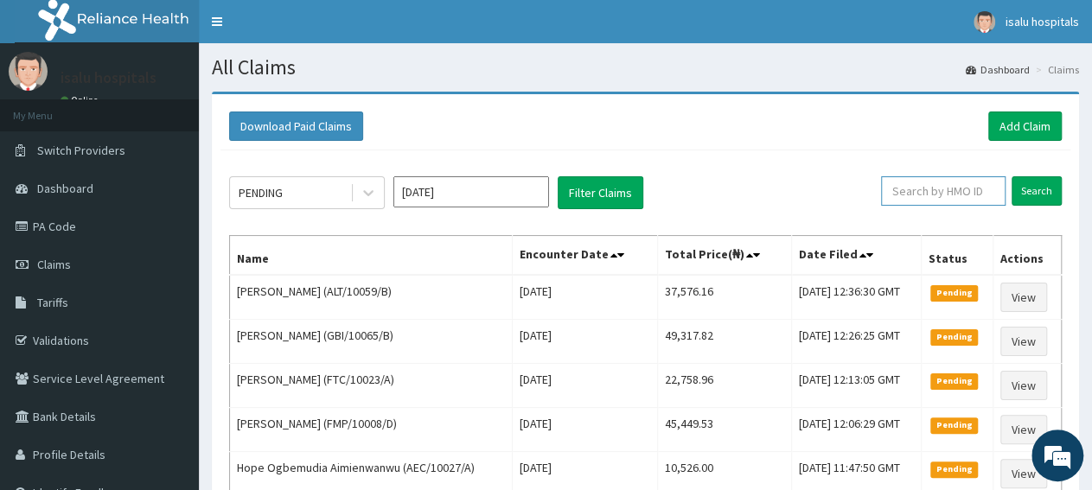
paste input "ALT/10059/B"
type input "ALT/10059/B"
click at [1049, 195] on input "Search" at bounding box center [1037, 190] width 50 height 29
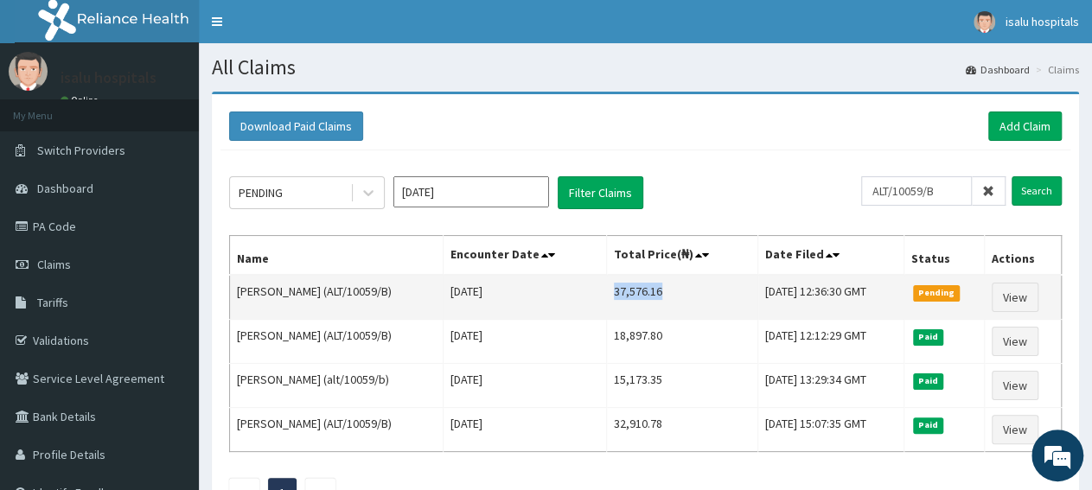
drag, startPoint x: 568, startPoint y: 291, endPoint x: 616, endPoint y: 289, distance: 48.5
click at [616, 289] on td "37,576.16" at bounding box center [681, 297] width 151 height 45
copy td "37,576.16"
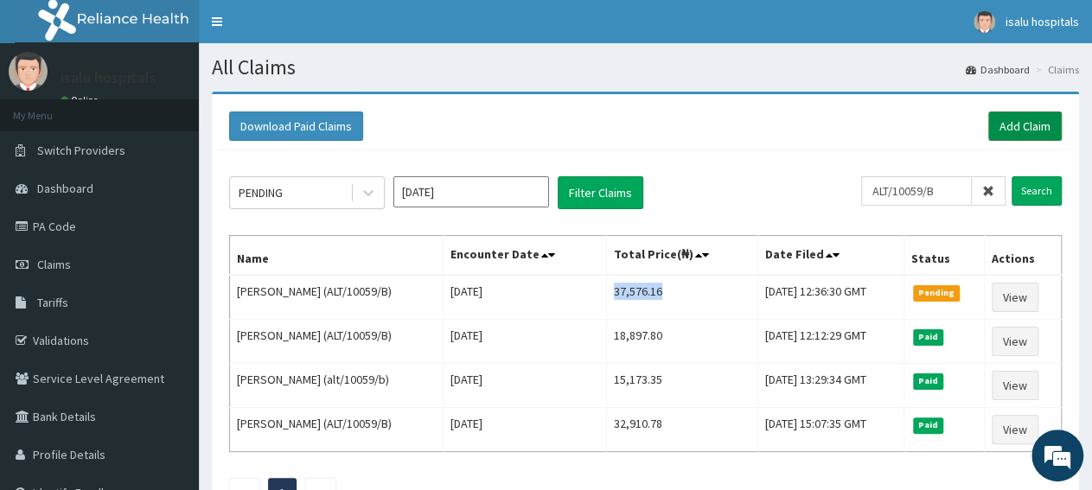
click at [1045, 126] on link "Add Claim" at bounding box center [1024, 126] width 73 height 29
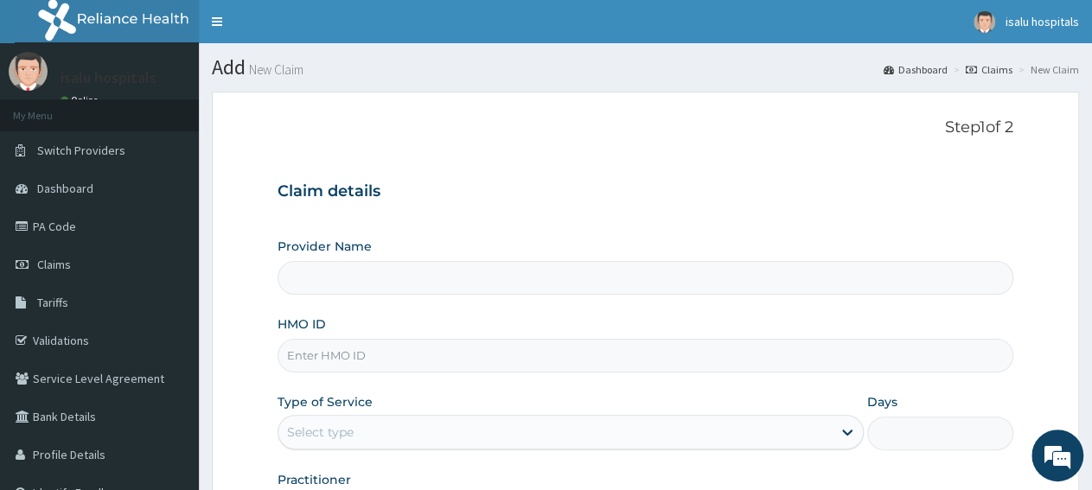
paste input "AVO/10067/B"
type input "AVO/10067/B"
type input "Isalu Hospital Limited"
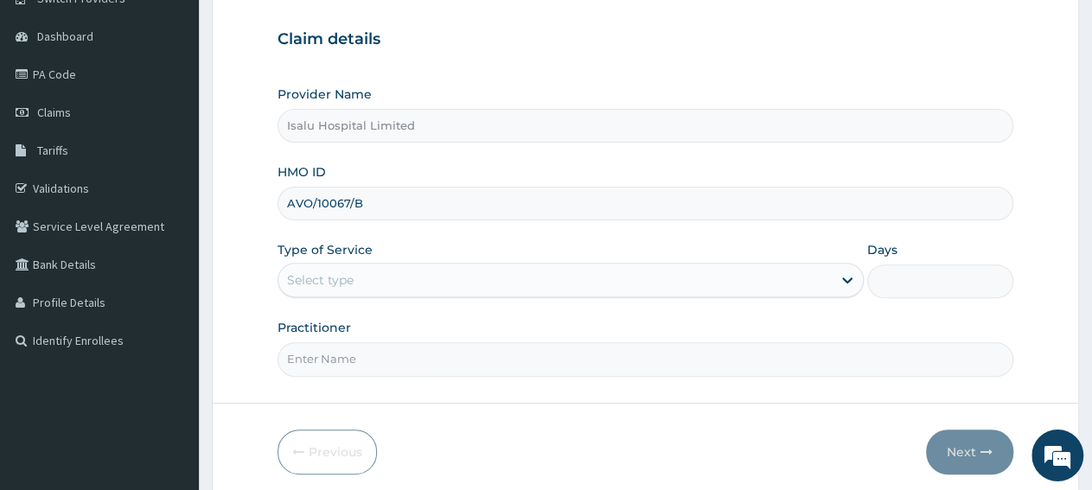
scroll to position [180, 0]
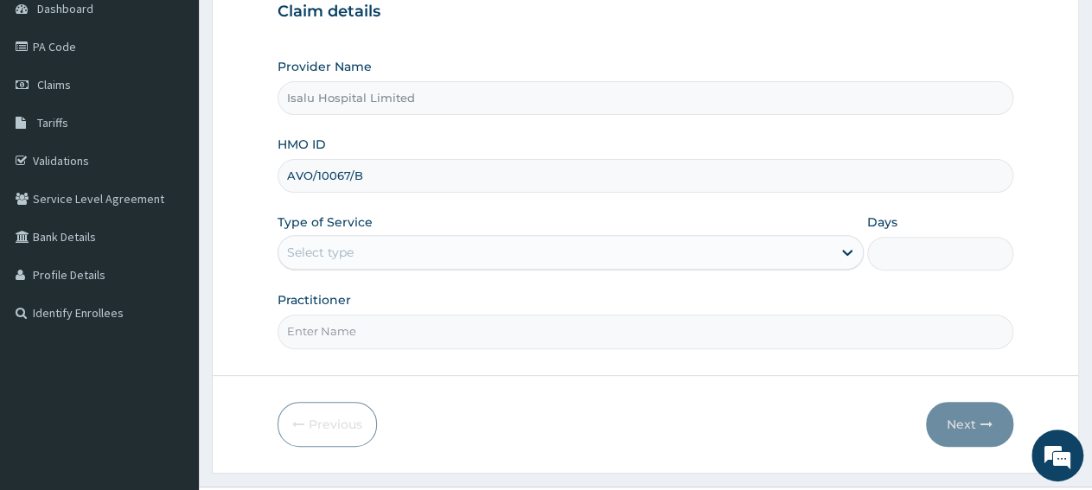
type input "AVO/10067/B"
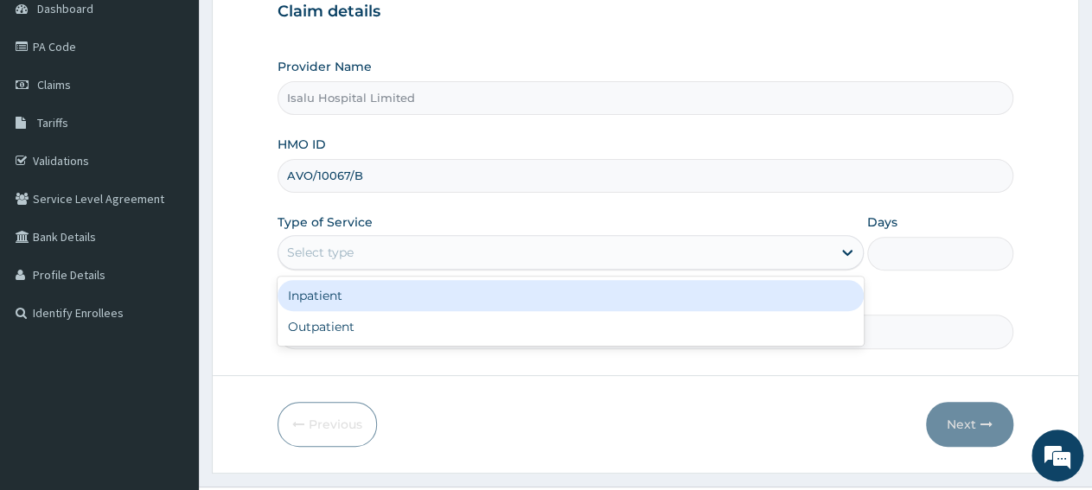
click at [380, 259] on div "Select type" at bounding box center [554, 253] width 552 height 28
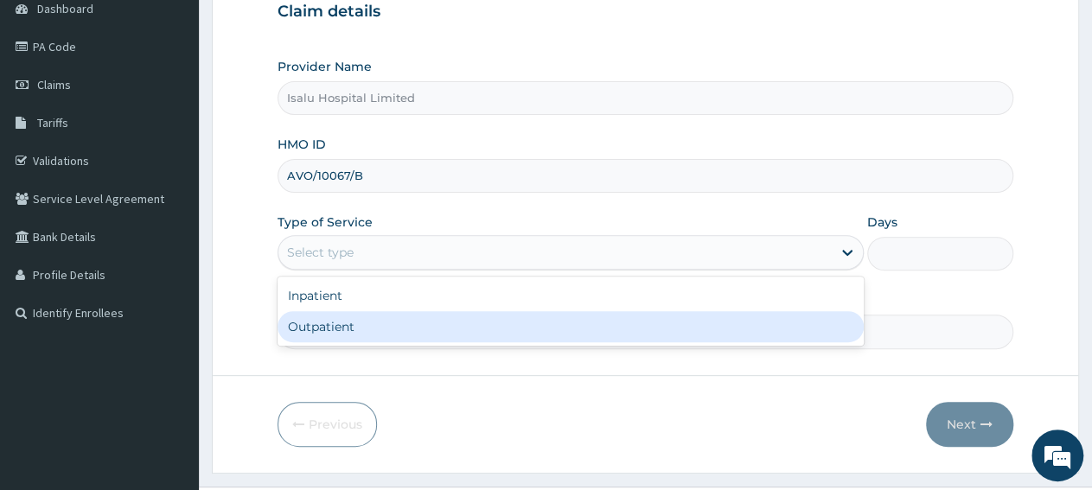
click at [387, 328] on div "Outpatient" at bounding box center [570, 326] width 585 height 31
type input "1"
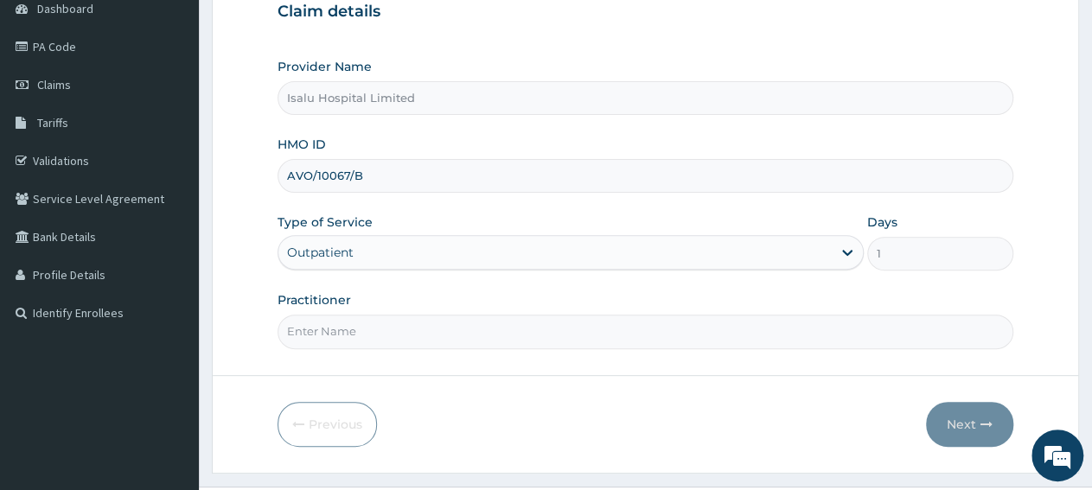
scroll to position [0, 0]
paste input "[PERSON_NAME] [PERSON_NAME]"
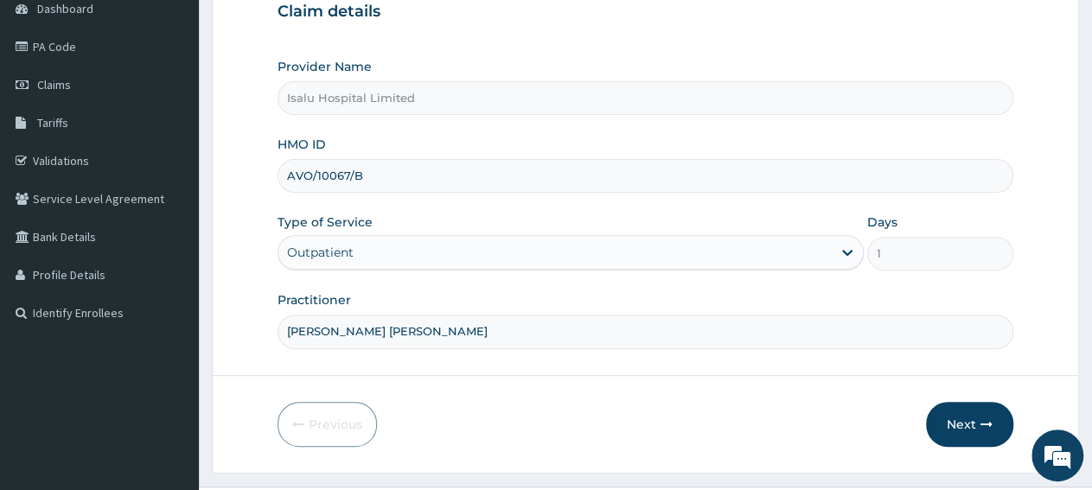
type input "[PERSON_NAME] [PERSON_NAME]"
click at [988, 419] on icon "button" at bounding box center [986, 424] width 12 height 12
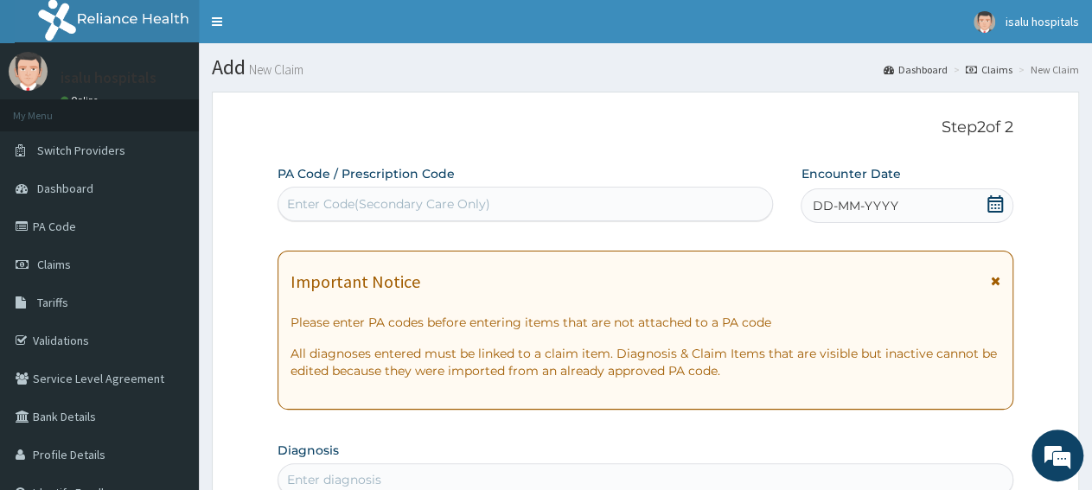
click at [521, 210] on div "Enter Code(Secondary Care Only)" at bounding box center [525, 204] width 494 height 28
paste input "PA/DC39CF"
type input "PA/DC39CF"
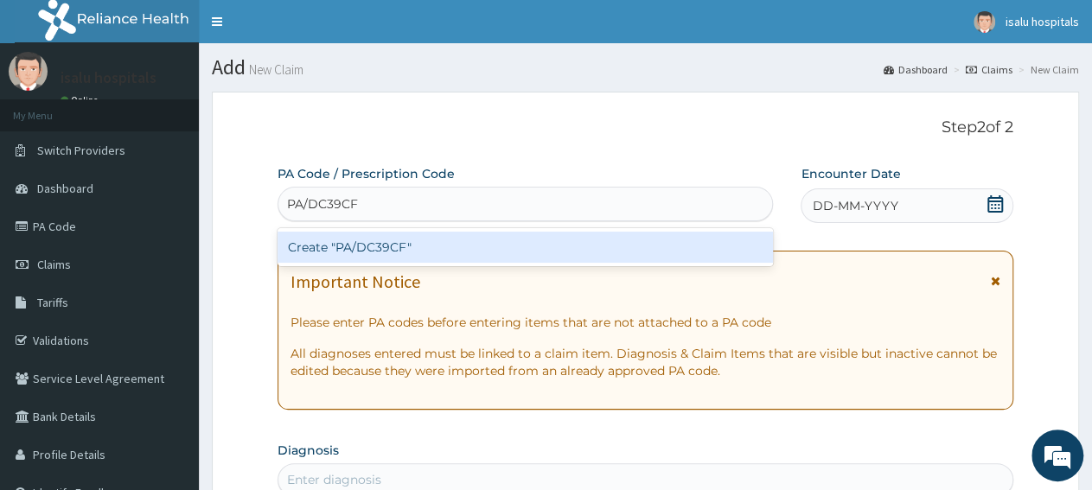
click at [519, 256] on div "Create "PA/DC39CF"" at bounding box center [525, 247] width 495 height 31
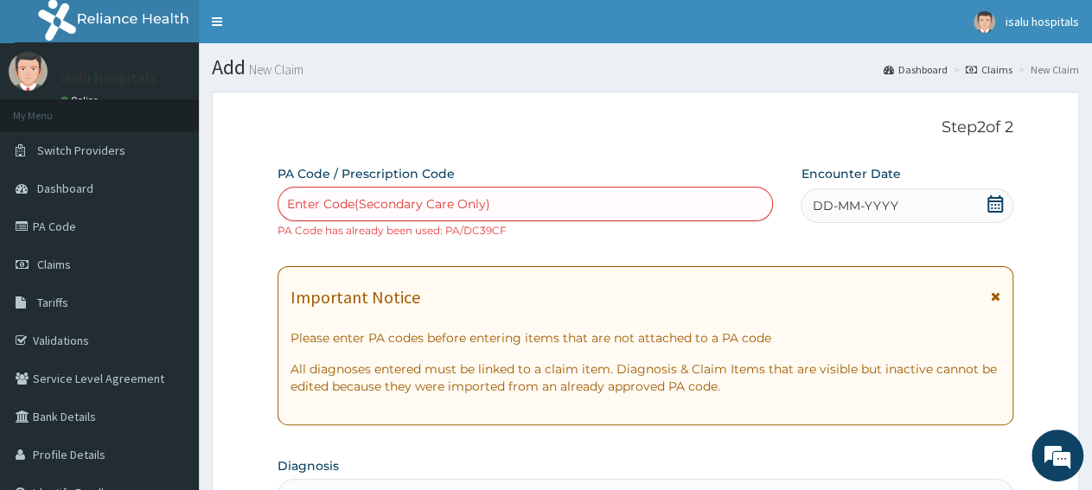
click at [507, 201] on div "Enter Code(Secondary Care Only)" at bounding box center [525, 204] width 494 height 28
paste input "PA/ECB91B"
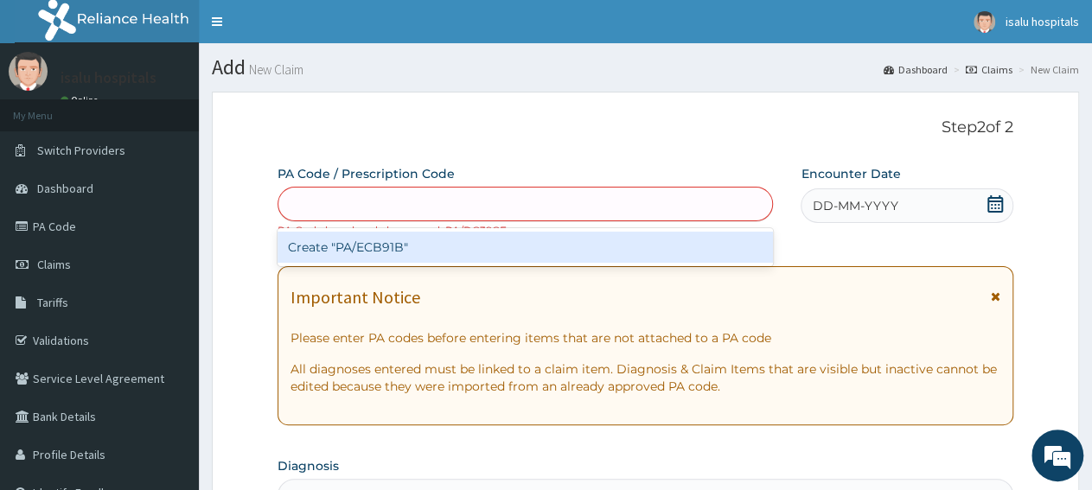
type input "PA/ECB91B"
click at [518, 248] on div "Create "PA/ECB91B"" at bounding box center [525, 247] width 495 height 31
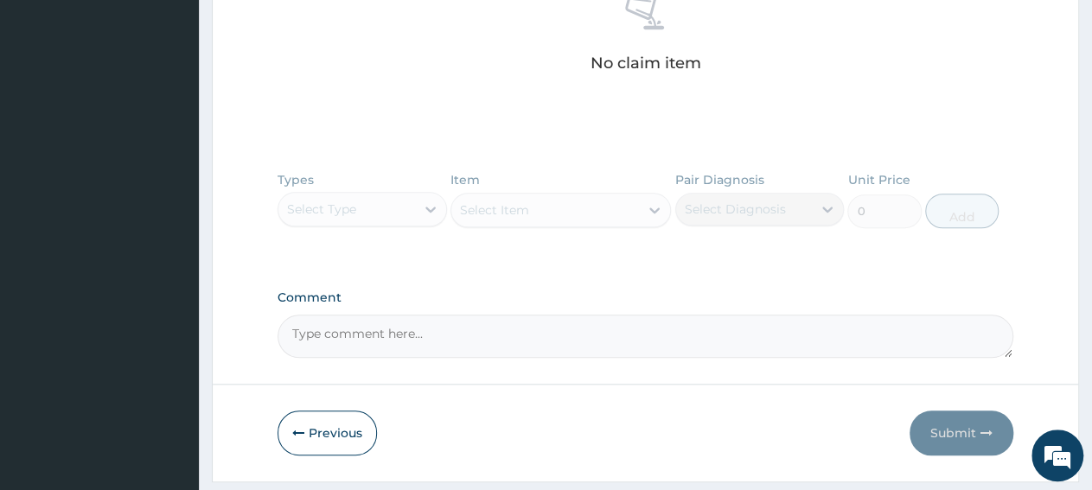
scroll to position [719, 0]
click at [310, 431] on button "Previous" at bounding box center [327, 431] width 99 height 45
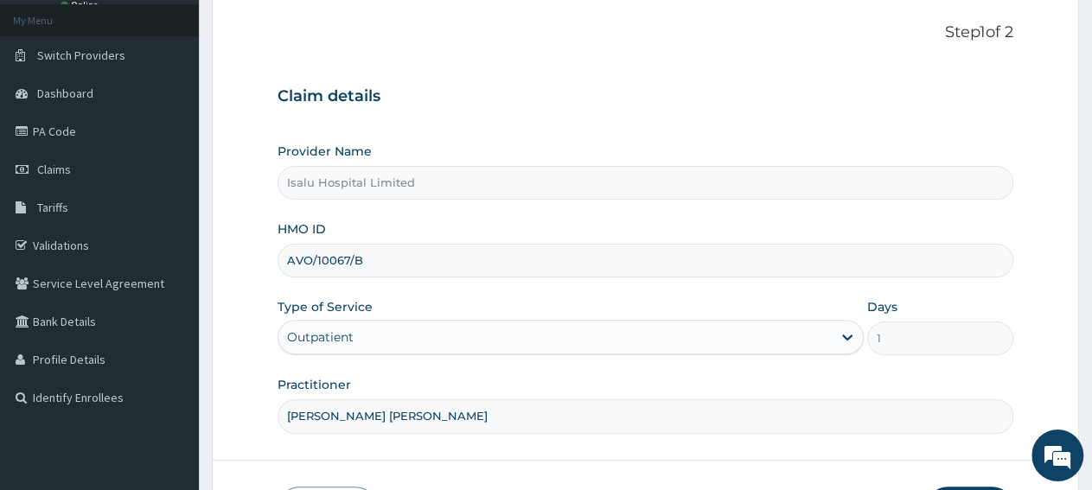
scroll to position [0, 0]
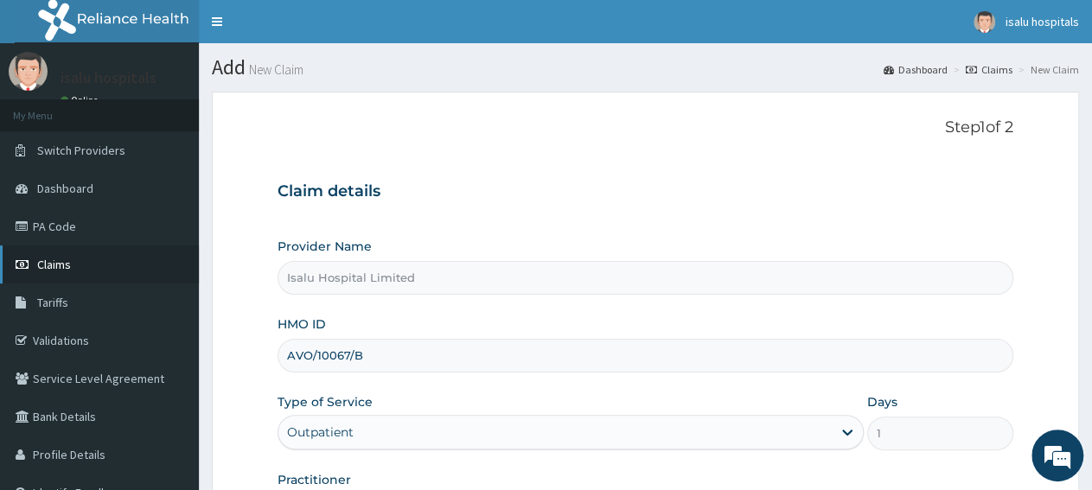
click at [89, 267] on link "Claims" at bounding box center [99, 265] width 199 height 38
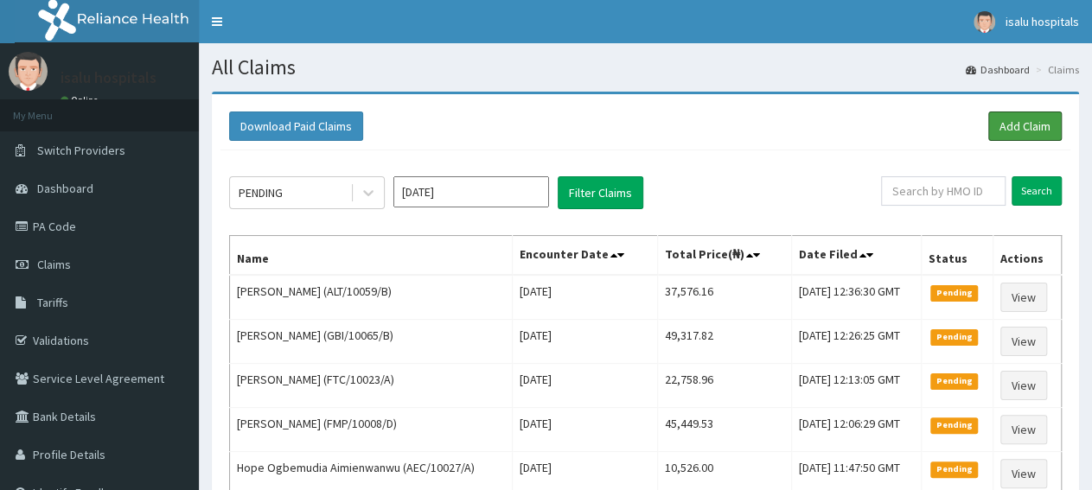
click at [1028, 133] on link "Add Claim" at bounding box center [1024, 126] width 73 height 29
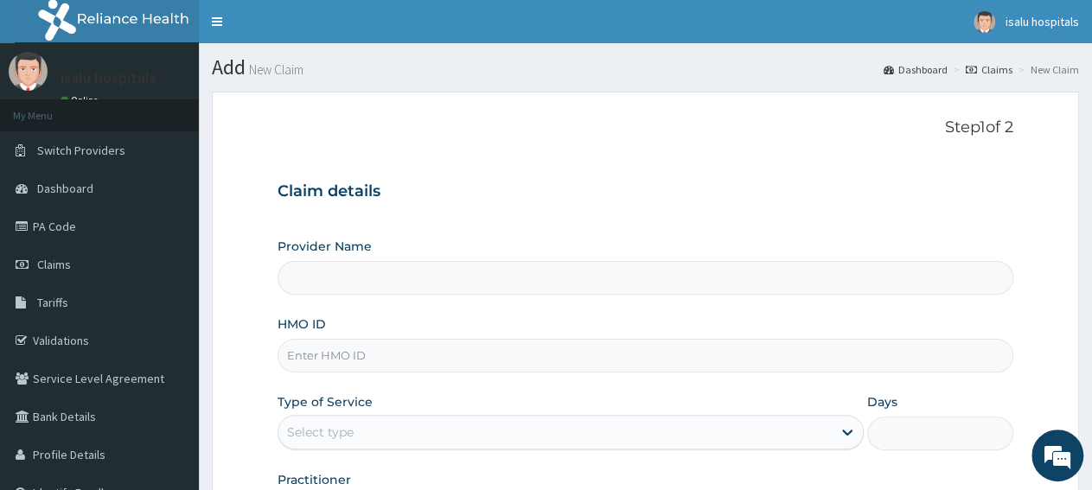
type input "Isalu Hospital Limited"
paste input "AVO/10067/B"
type input "AVO/10067/B"
click at [414, 433] on div "Select type" at bounding box center [554, 432] width 552 height 28
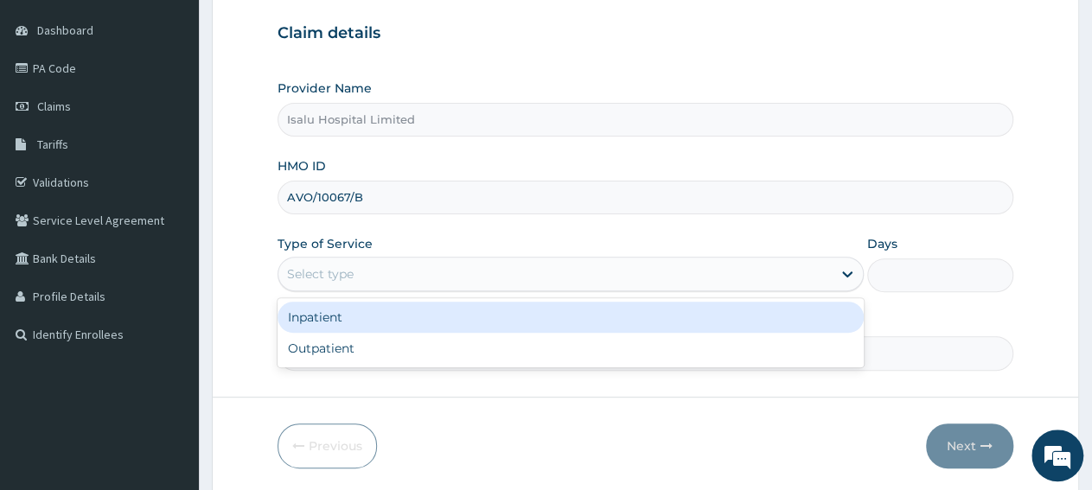
scroll to position [180, 0]
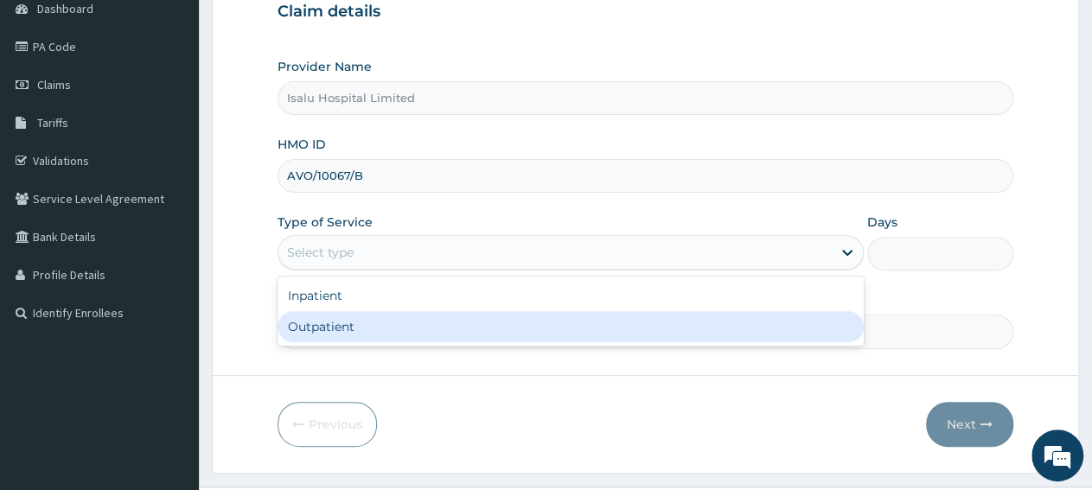
click at [392, 324] on div "Outpatient" at bounding box center [570, 326] width 585 height 31
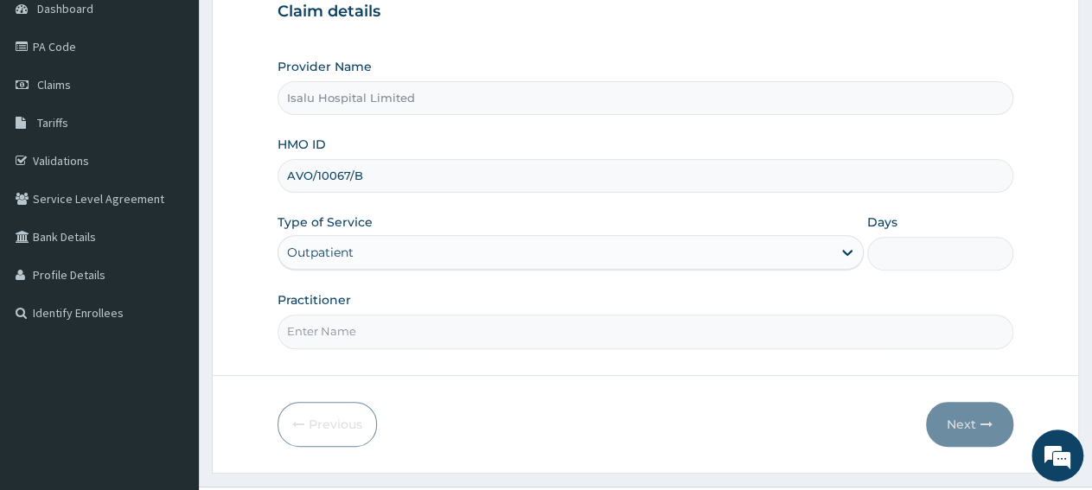
type input "1"
paste input "[PERSON_NAME] [PERSON_NAME]"
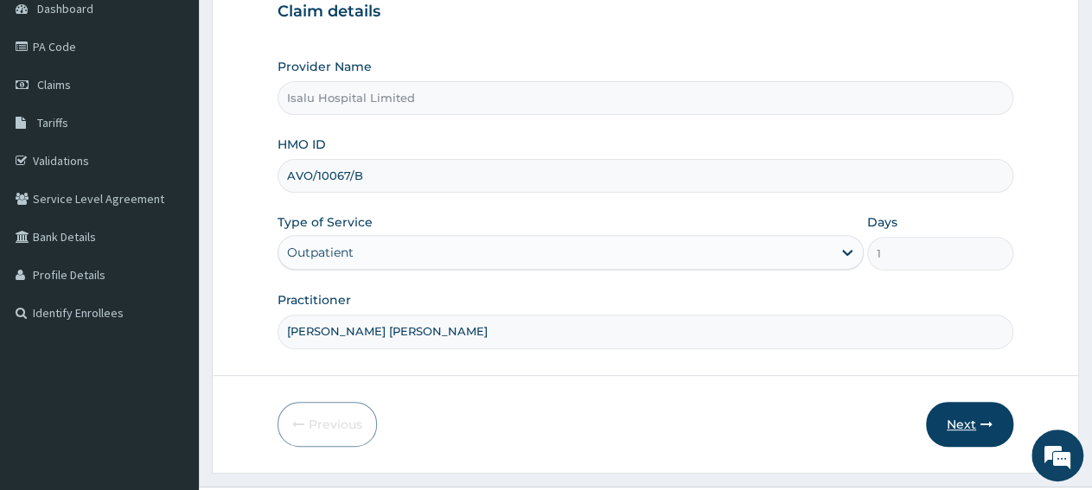
type input "[PERSON_NAME] [PERSON_NAME]"
click at [954, 428] on button "Next" at bounding box center [969, 424] width 87 height 45
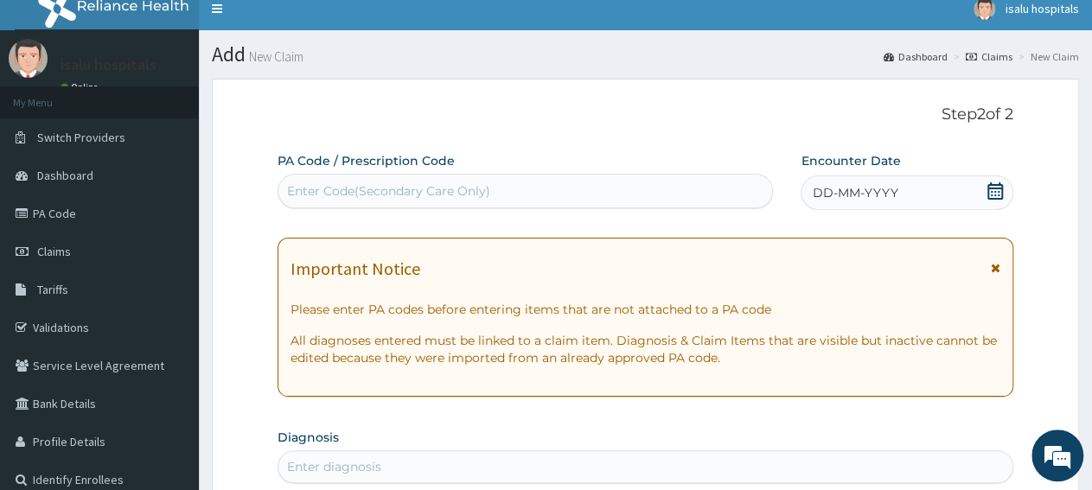
scroll to position [0, 0]
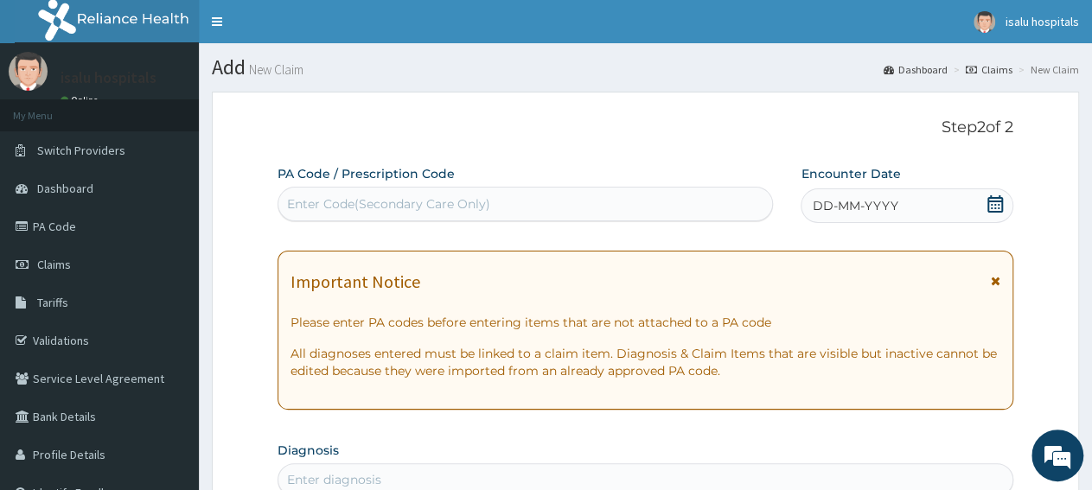
click at [997, 207] on icon at bounding box center [995, 203] width 17 height 17
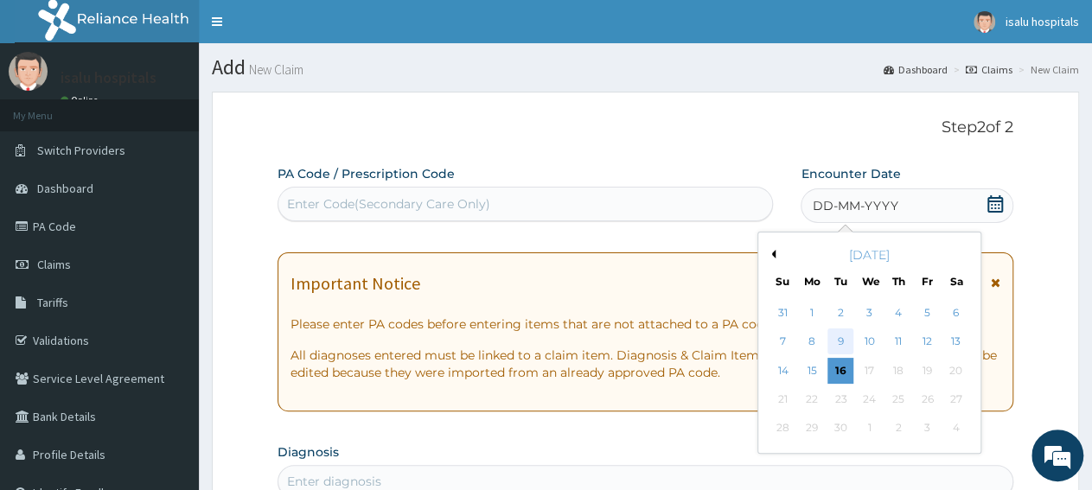
click at [840, 344] on div "9" at bounding box center [841, 342] width 26 height 26
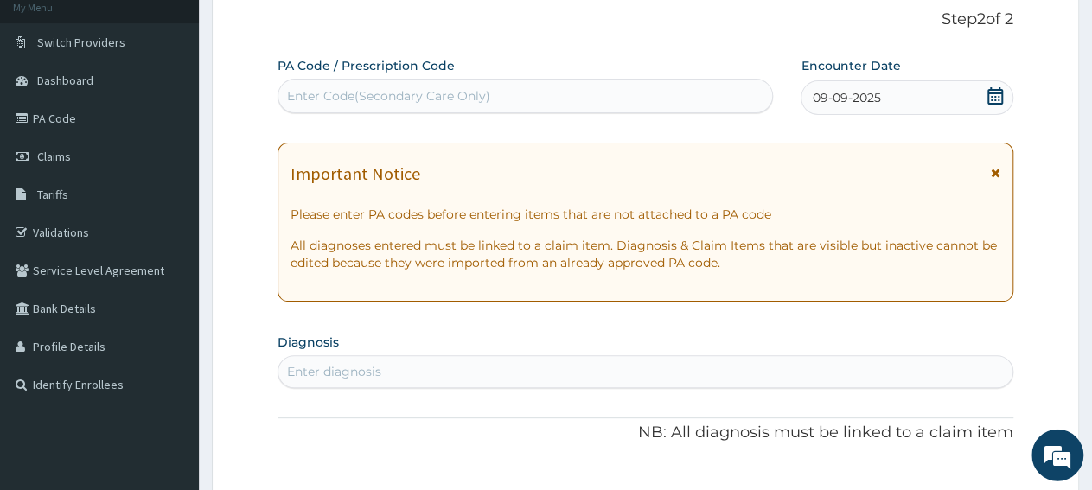
scroll to position [90, 0]
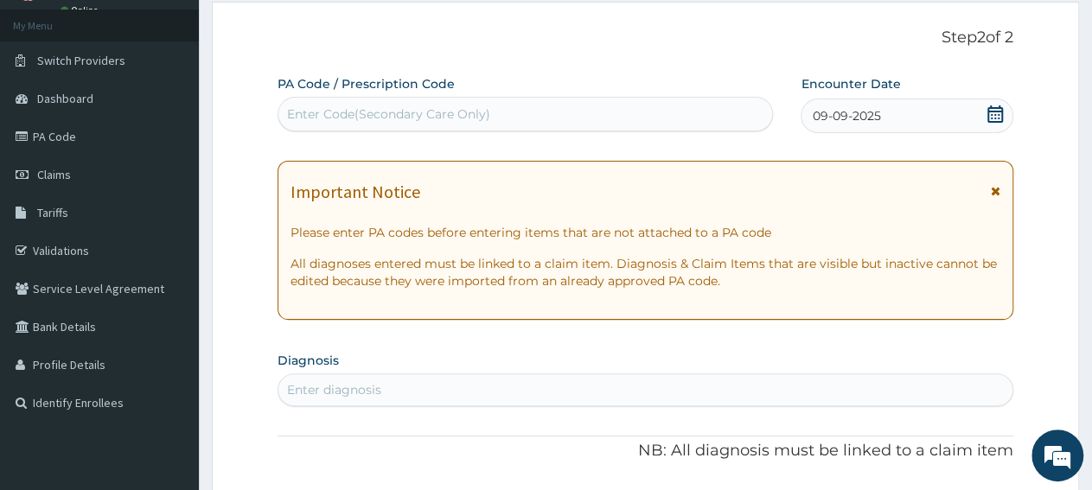
click at [1003, 117] on icon at bounding box center [995, 113] width 16 height 17
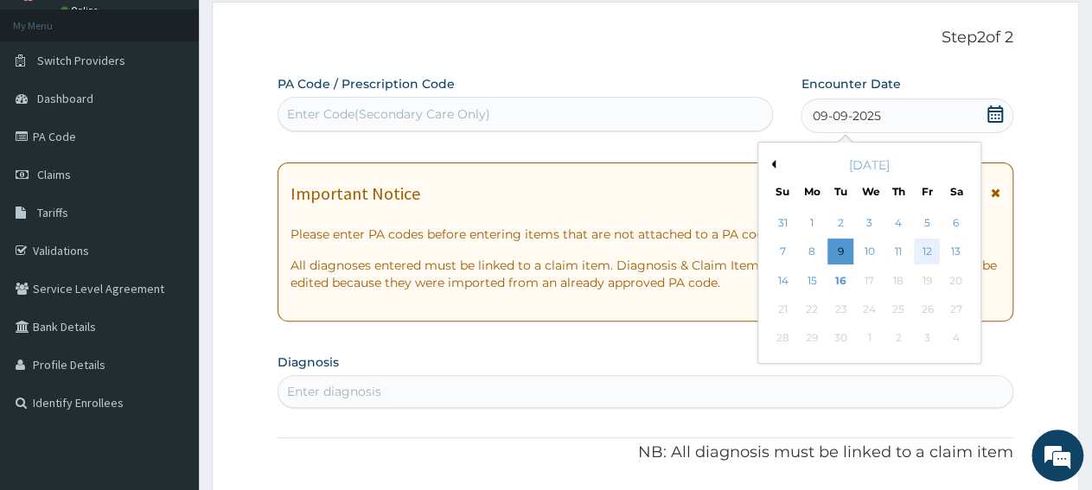
click at [919, 252] on div "12" at bounding box center [927, 252] width 26 height 26
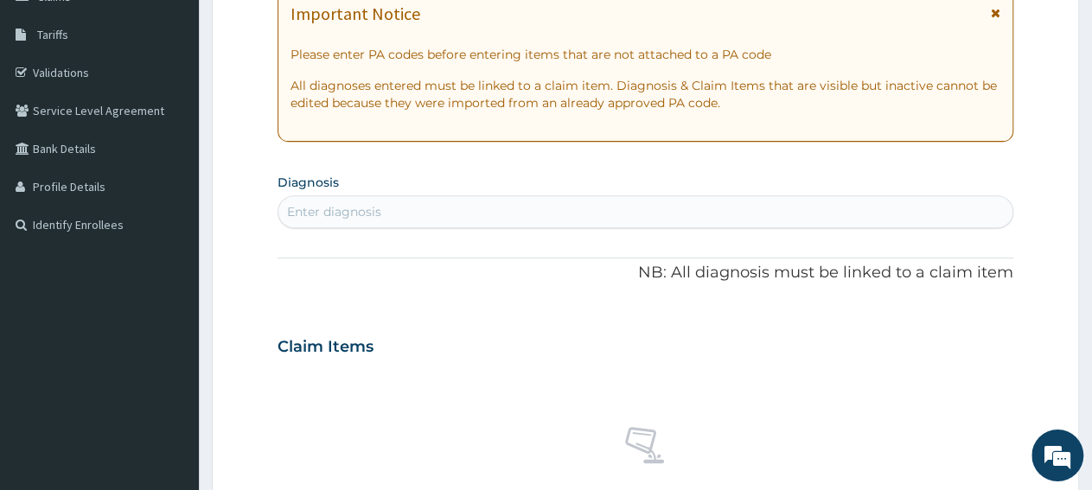
scroll to position [270, 0]
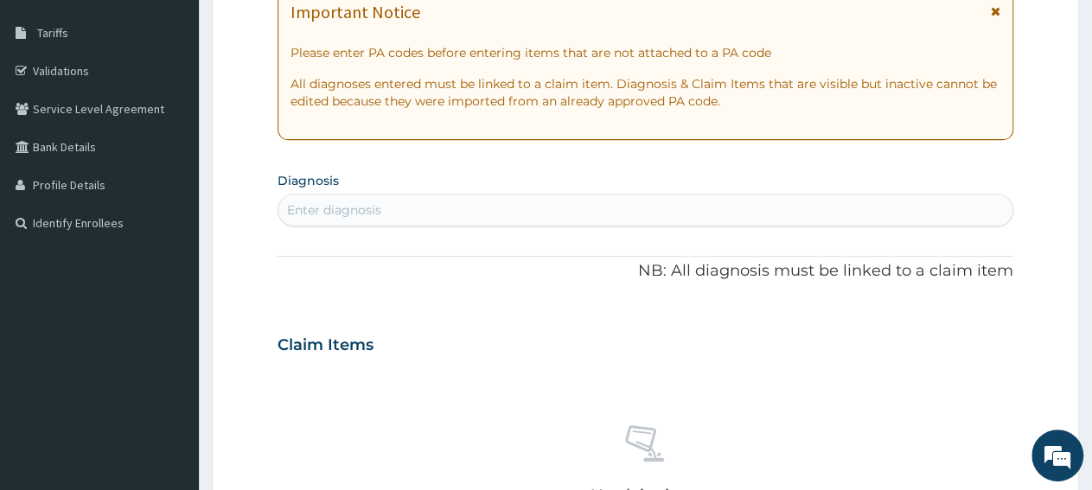
click at [418, 212] on div "Enter diagnosis" at bounding box center [645, 210] width 734 height 28
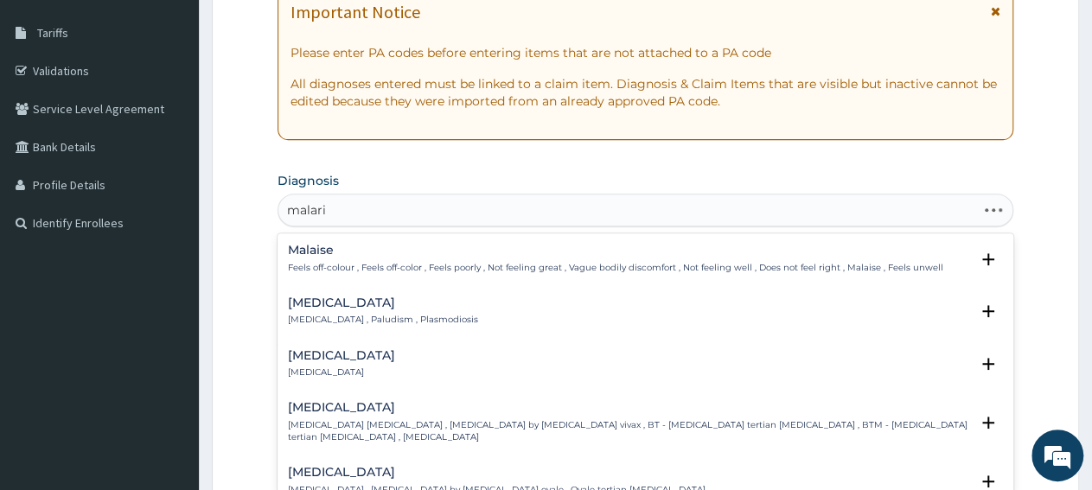
type input "malaria"
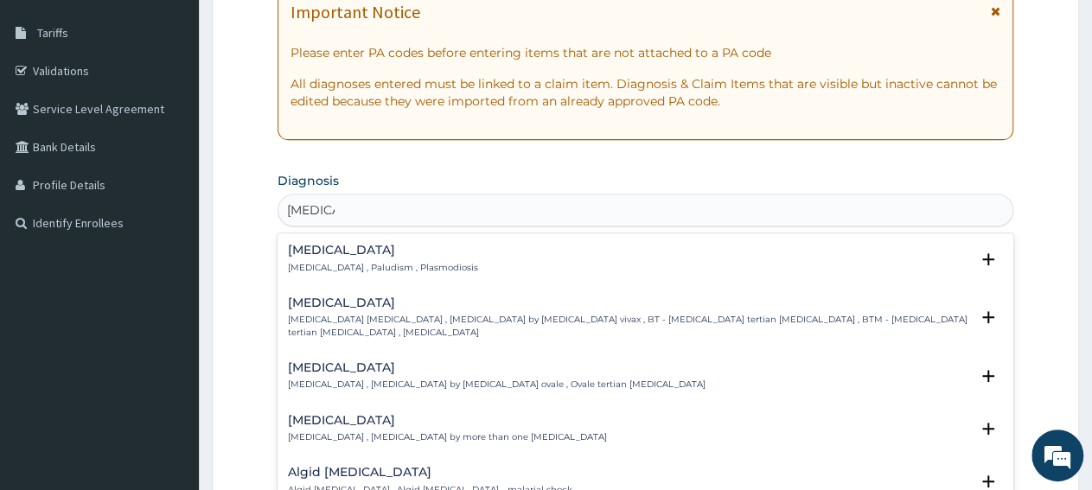
click at [313, 259] on div "Malaria Malaria , Paludism , Plasmodiosis" at bounding box center [383, 259] width 190 height 30
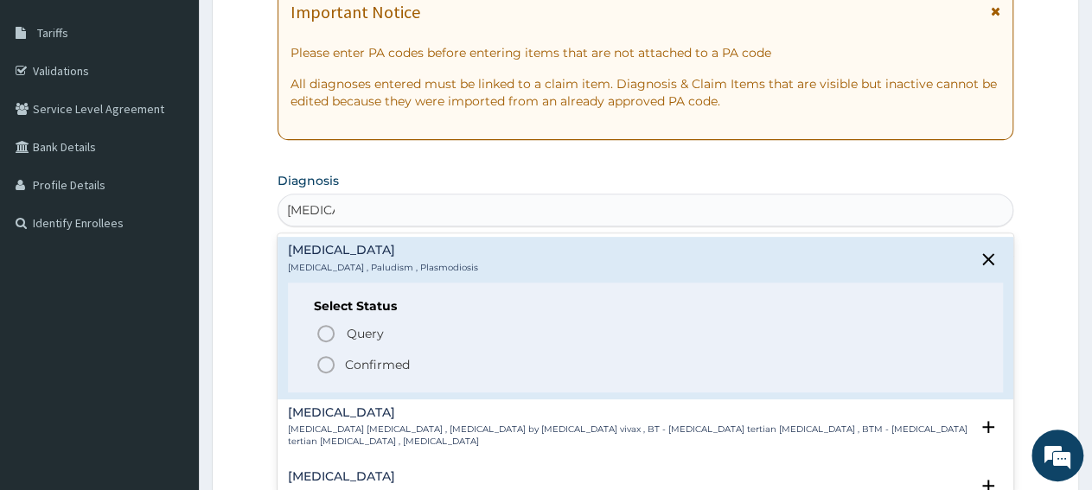
click at [350, 361] on p "Confirmed" at bounding box center [377, 364] width 65 height 17
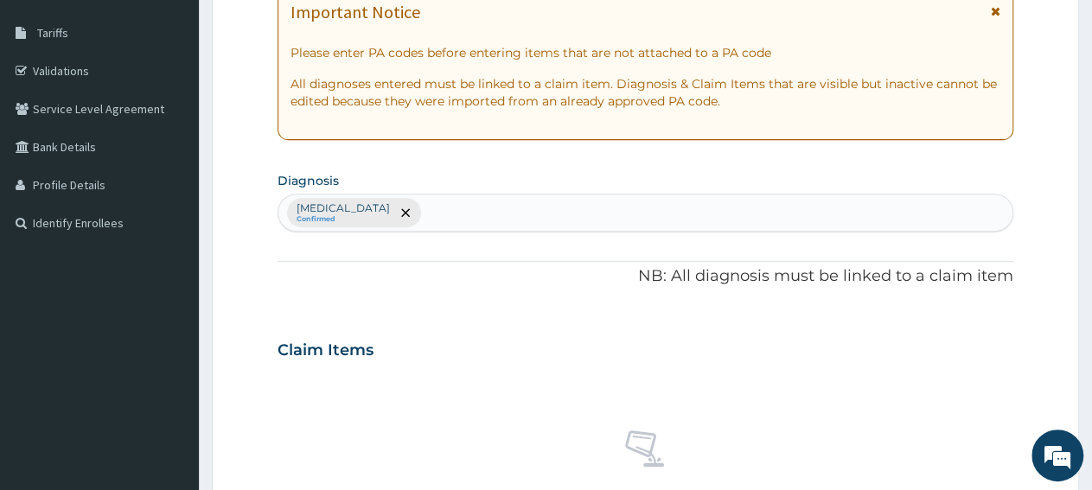
click at [513, 214] on div "Malaria Confirmed" at bounding box center [645, 213] width 734 height 36
type input "sepsis"
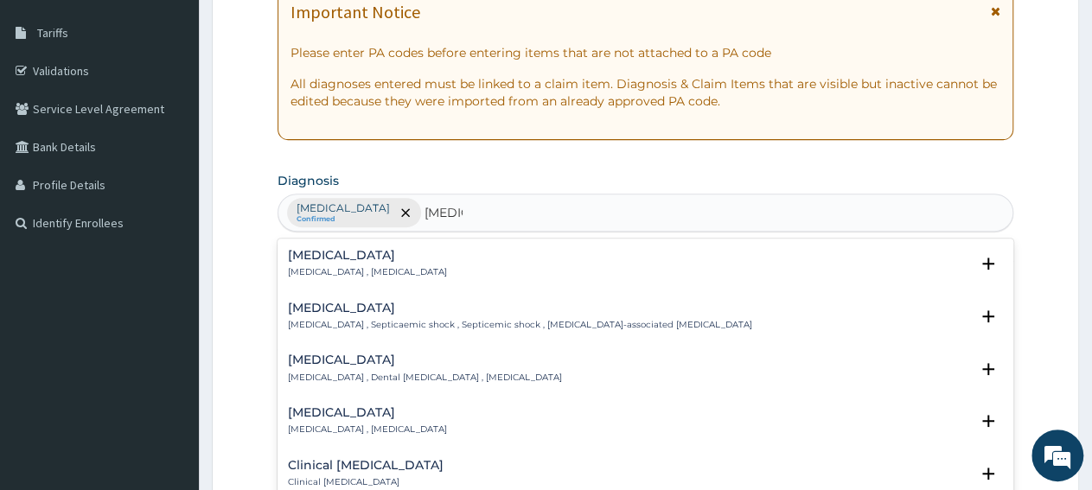
click at [316, 253] on h4 "[MEDICAL_DATA]" at bounding box center [367, 255] width 159 height 13
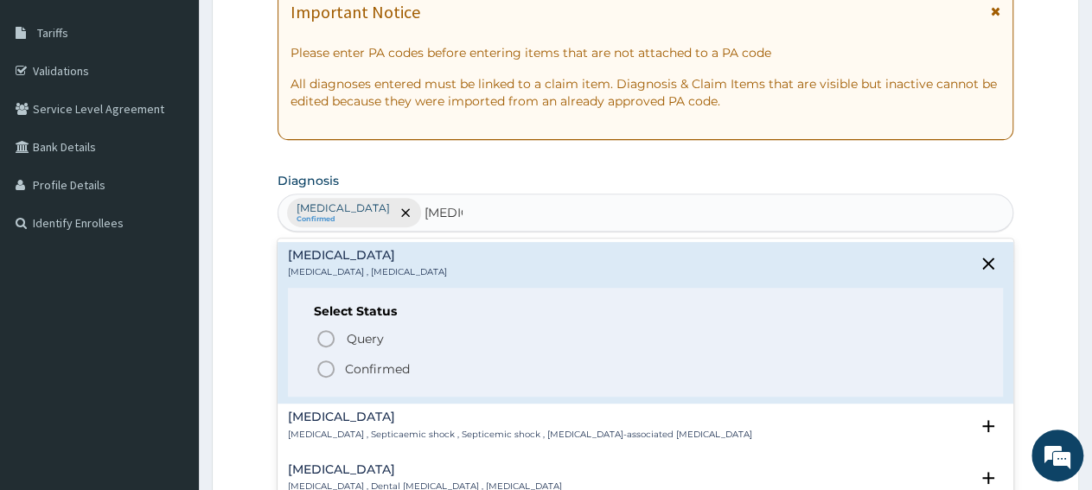
click at [341, 373] on span "Confirmed" at bounding box center [646, 369] width 661 height 21
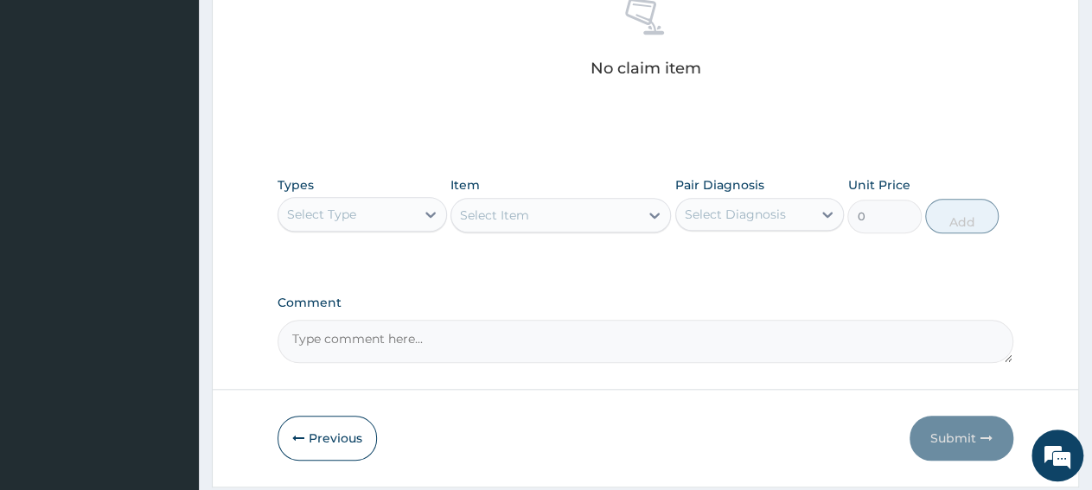
scroll to position [719, 0]
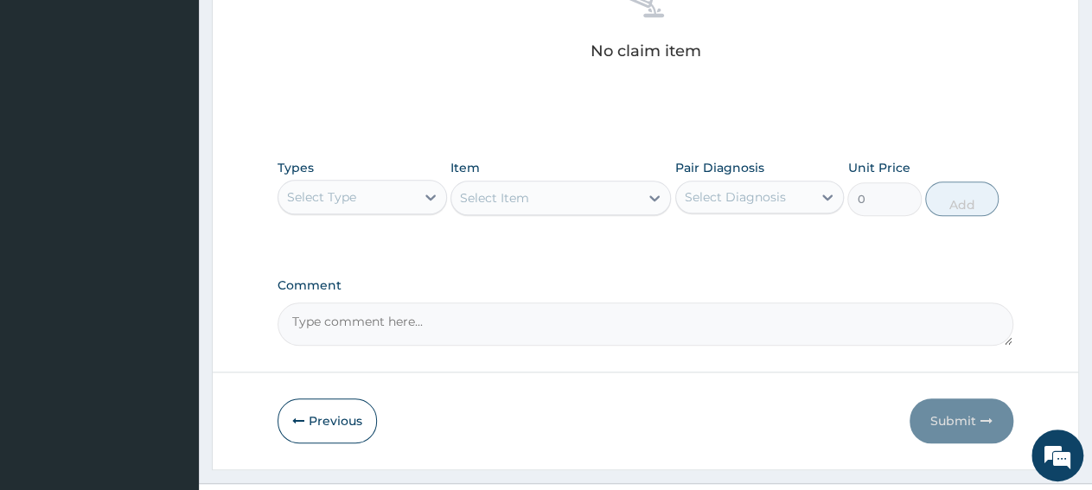
click at [367, 191] on div "Select Type" at bounding box center [346, 197] width 137 height 28
click at [378, 201] on div "Select Type" at bounding box center [346, 197] width 137 height 28
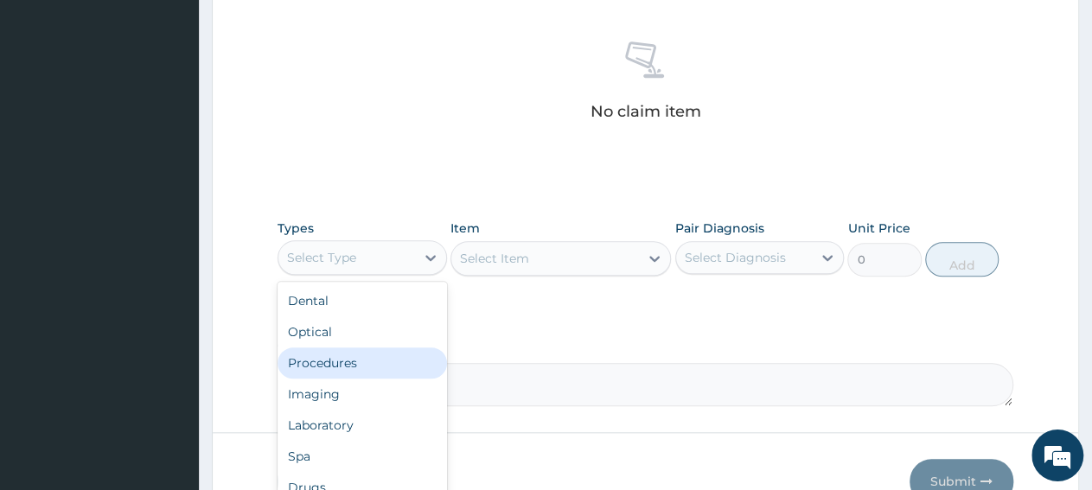
scroll to position [629, 0]
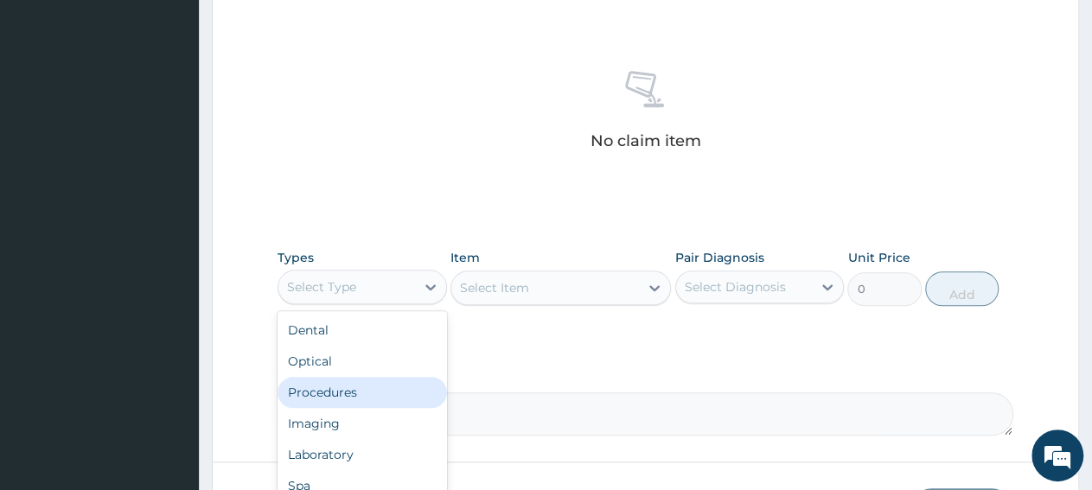
click at [312, 393] on div "Procedures" at bounding box center [362, 392] width 169 height 31
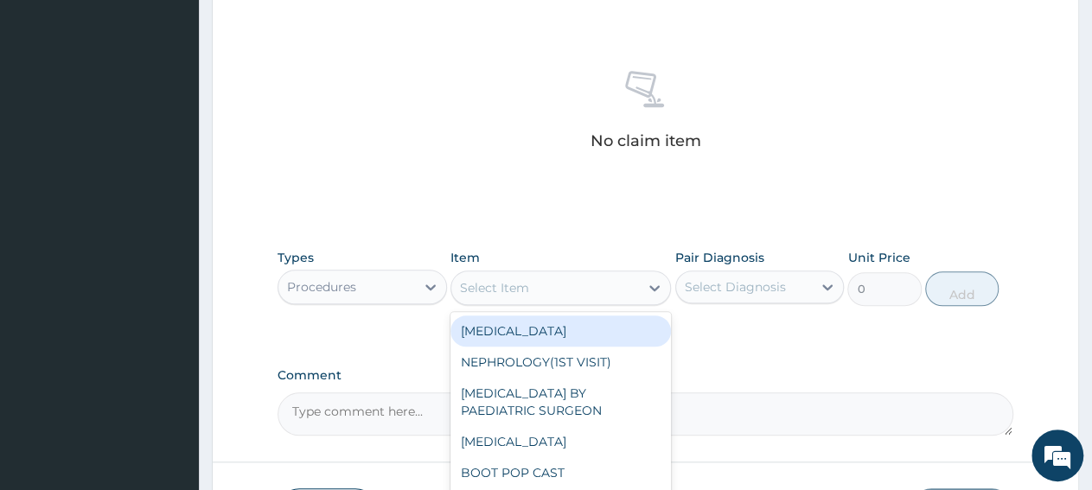
click at [582, 297] on div "Select Item" at bounding box center [545, 288] width 188 height 28
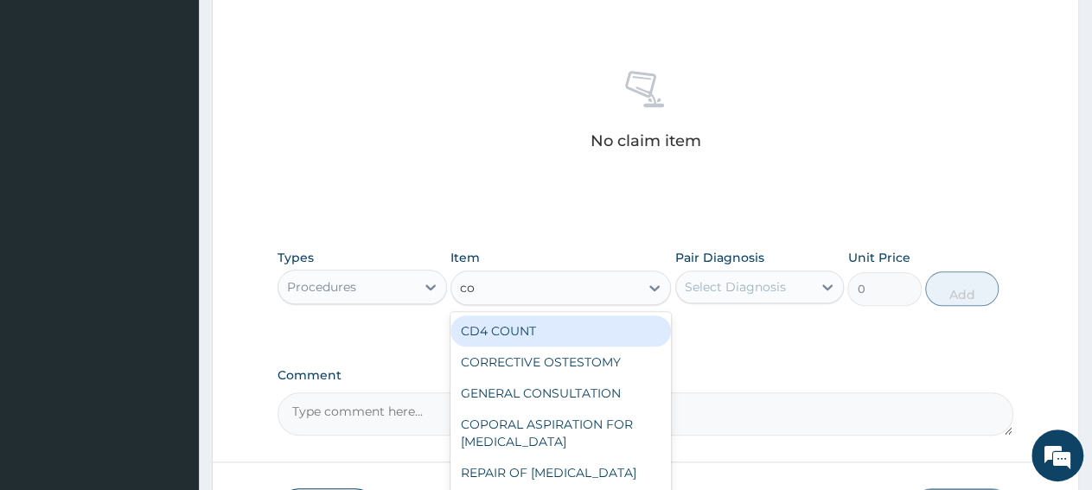
type input "con"
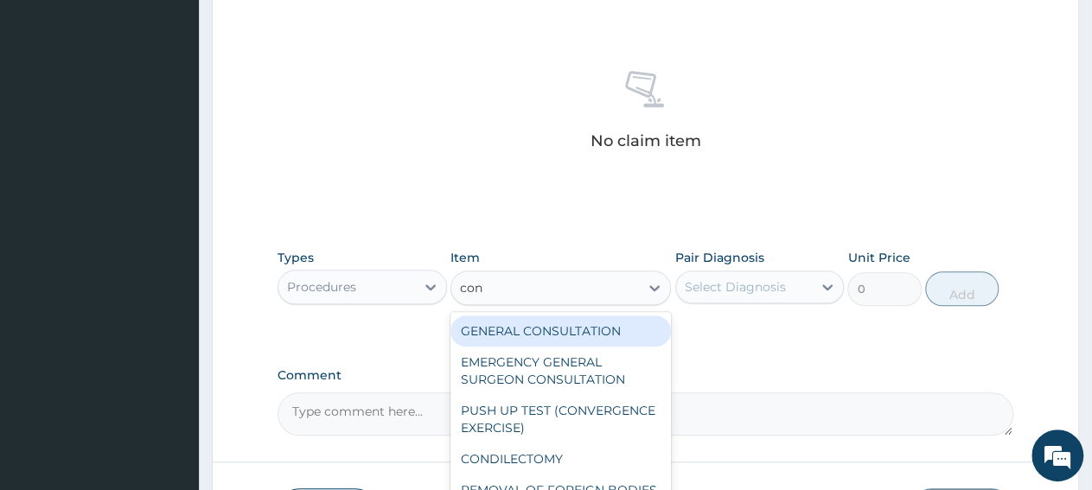
click at [565, 331] on div "GENERAL CONSULTATION" at bounding box center [560, 331] width 220 height 31
type input "3150"
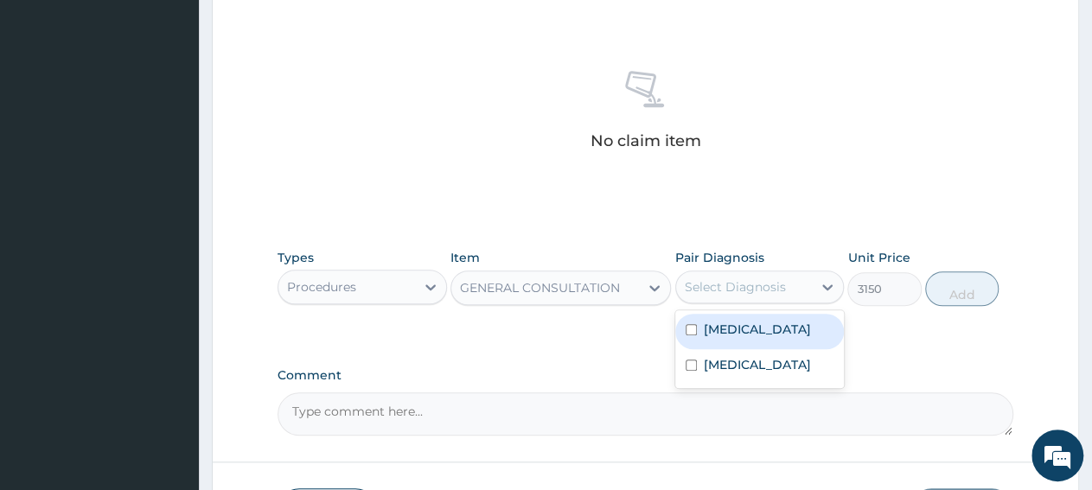
click at [731, 288] on div "Select Diagnosis" at bounding box center [735, 286] width 101 height 17
click at [726, 328] on label "[MEDICAL_DATA]" at bounding box center [757, 329] width 107 height 17
checkbox input "true"
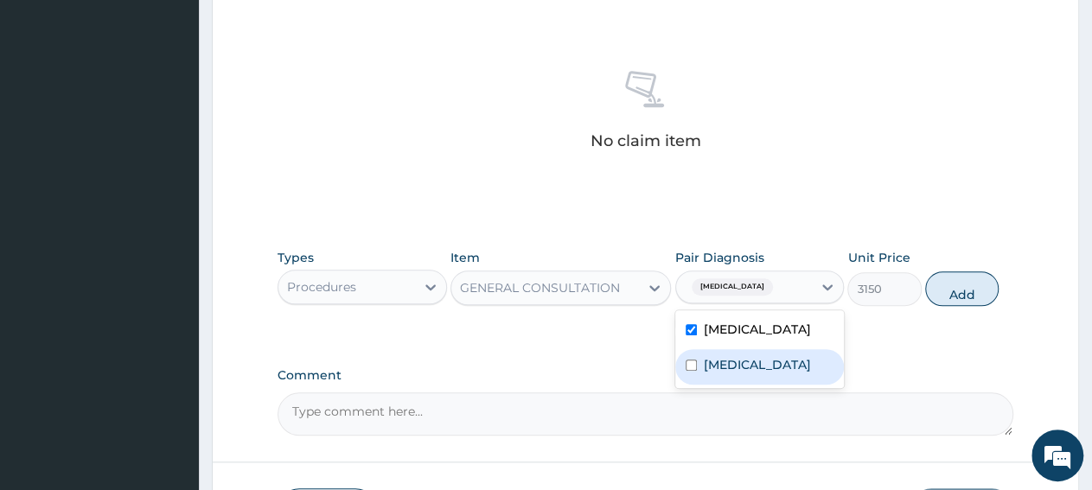
click at [720, 369] on label "[MEDICAL_DATA]" at bounding box center [757, 364] width 107 height 17
checkbox input "true"
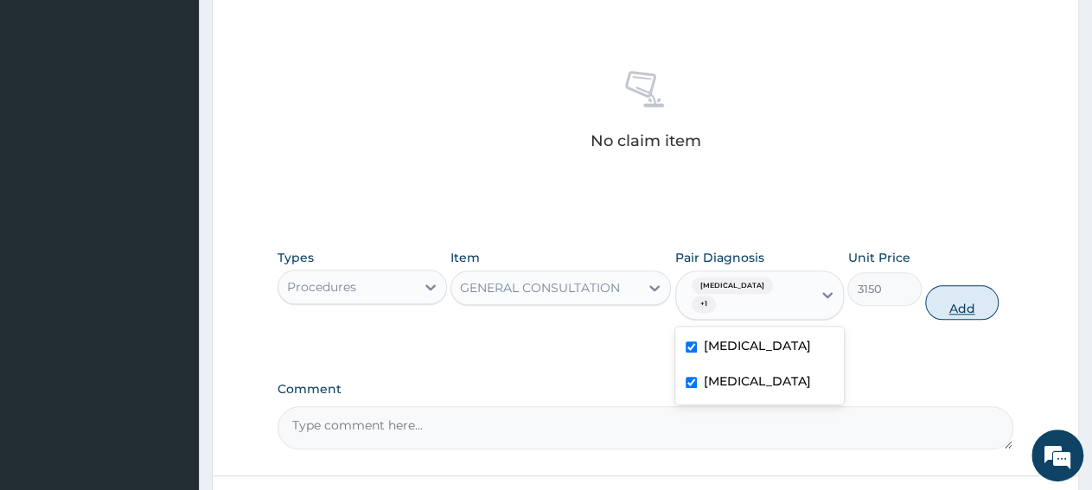
click at [971, 297] on button "Add" at bounding box center [961, 302] width 73 height 35
type input "0"
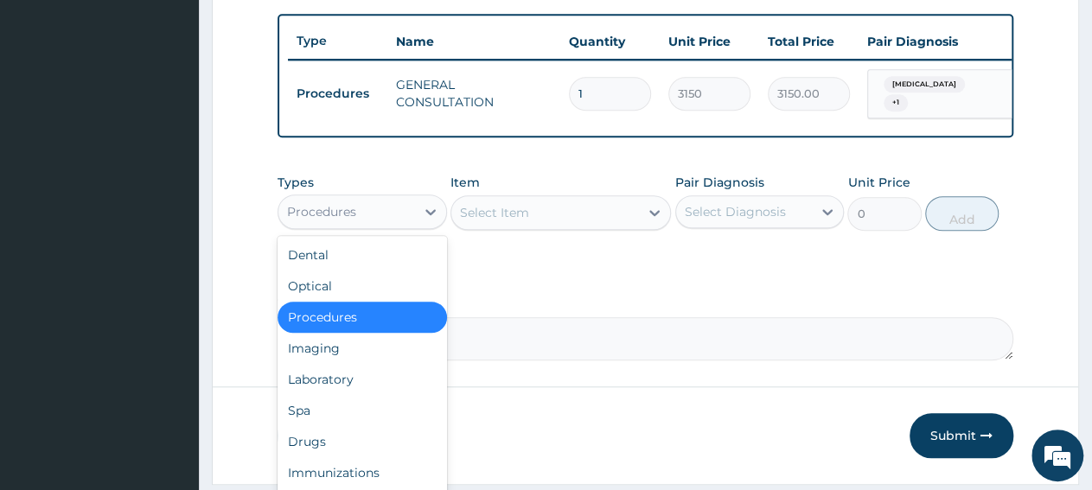
click at [355, 226] on div "Procedures" at bounding box center [346, 212] width 137 height 28
click at [380, 451] on div "Drugs" at bounding box center [362, 441] width 169 height 31
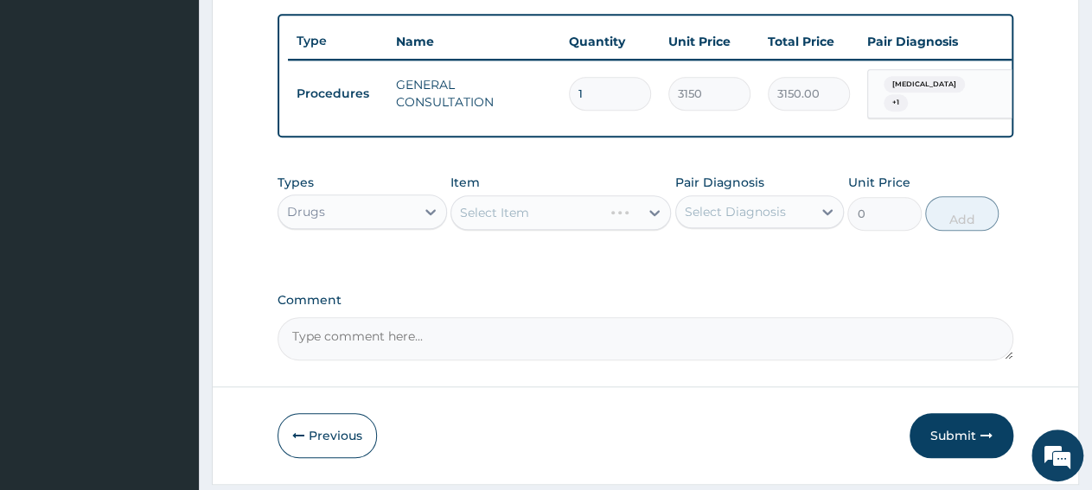
click at [617, 220] on div "Select Item" at bounding box center [560, 212] width 220 height 35
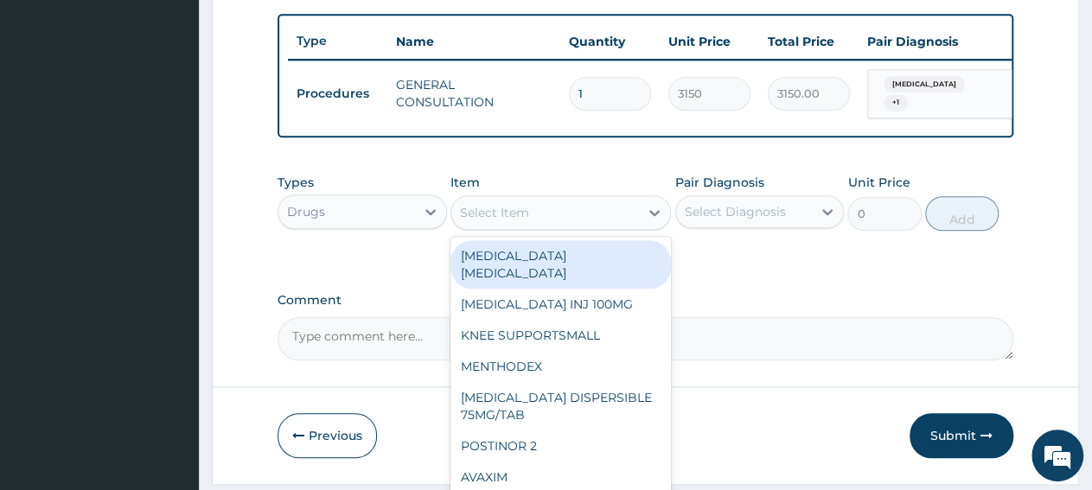
click at [617, 220] on div "Select Item" at bounding box center [545, 213] width 188 height 28
paste input "ARTEMETER + [MEDICAL_DATA] 80/480 AMATEM SOFT GEL"
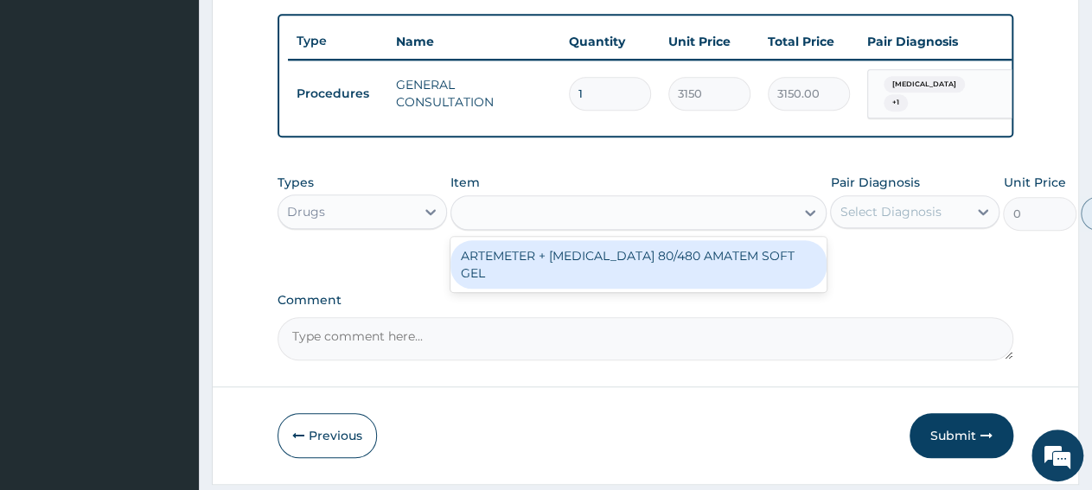
type input "ARTEMETER + [MEDICAL_DATA] 80/480 AMATEM SOFT GEL"
click at [591, 275] on div "ARTEMETER + [MEDICAL_DATA] 80/480 AMATEM SOFT GEL" at bounding box center [638, 264] width 376 height 48
type input "588.0117797851562"
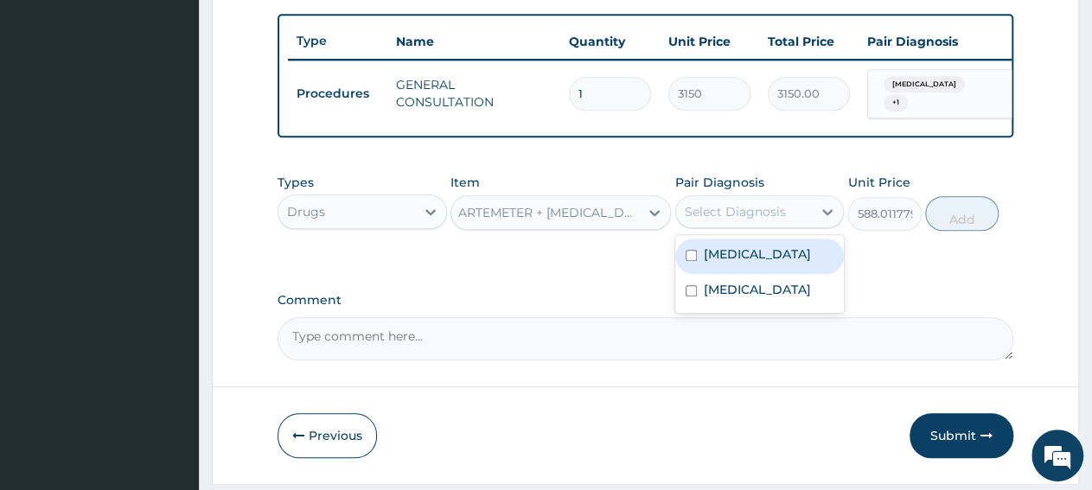
click at [807, 226] on div "Select Diagnosis" at bounding box center [744, 212] width 137 height 28
click at [776, 274] on div "[MEDICAL_DATA]" at bounding box center [759, 256] width 169 height 35
checkbox input "true"
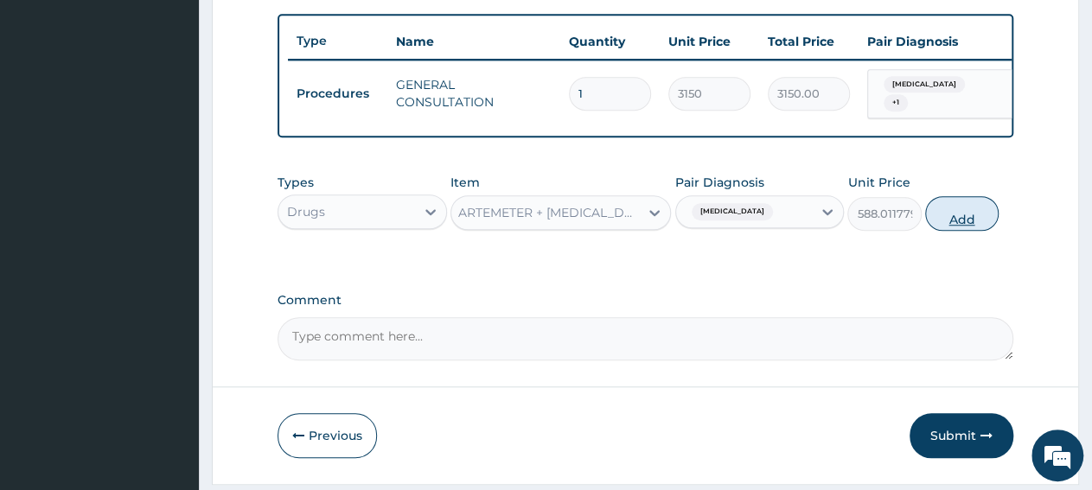
click at [942, 230] on button "Add" at bounding box center [961, 213] width 73 height 35
type input "0"
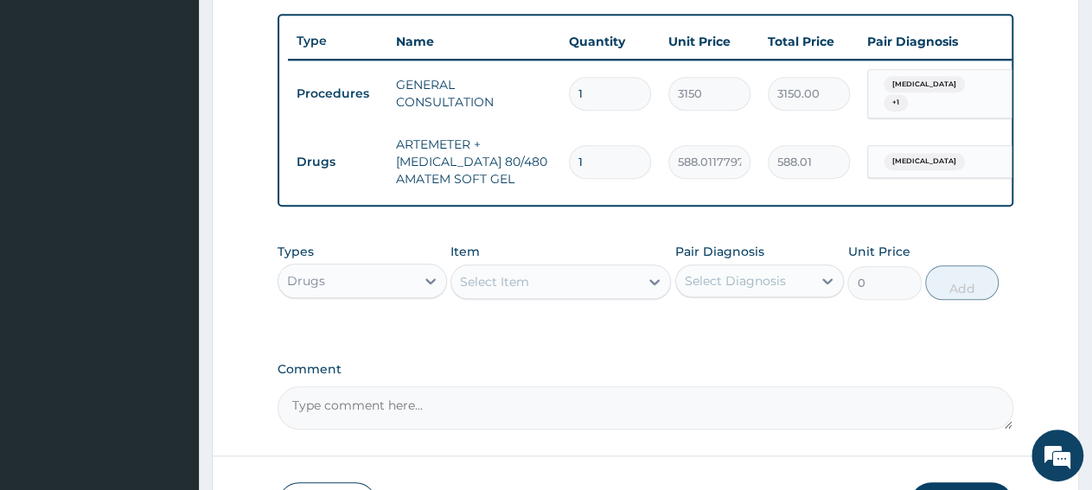
click at [606, 145] on input "1" at bounding box center [610, 162] width 82 height 34
type input "16"
type input "9408.19"
type input "1"
type input "588.01"
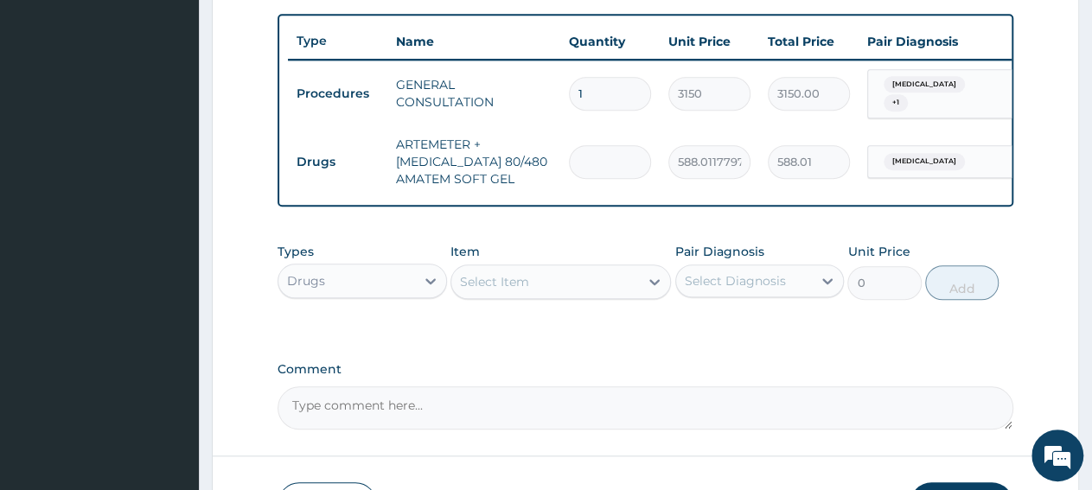
type input "0.00"
type input "6"
type input "3528.07"
type input "6"
click at [496, 290] on div "Select Item" at bounding box center [494, 281] width 69 height 17
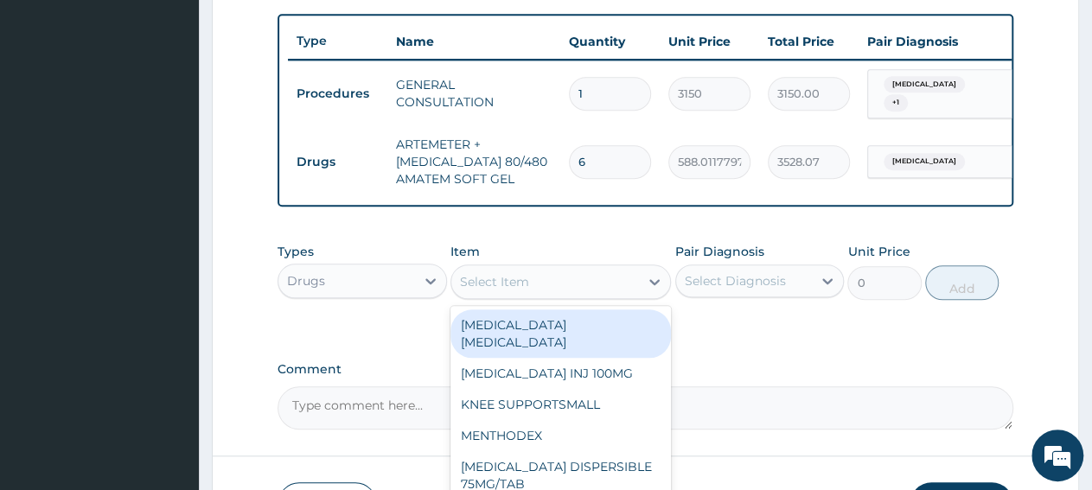
paste input "PCM TAB"
type input "PCM TAB"
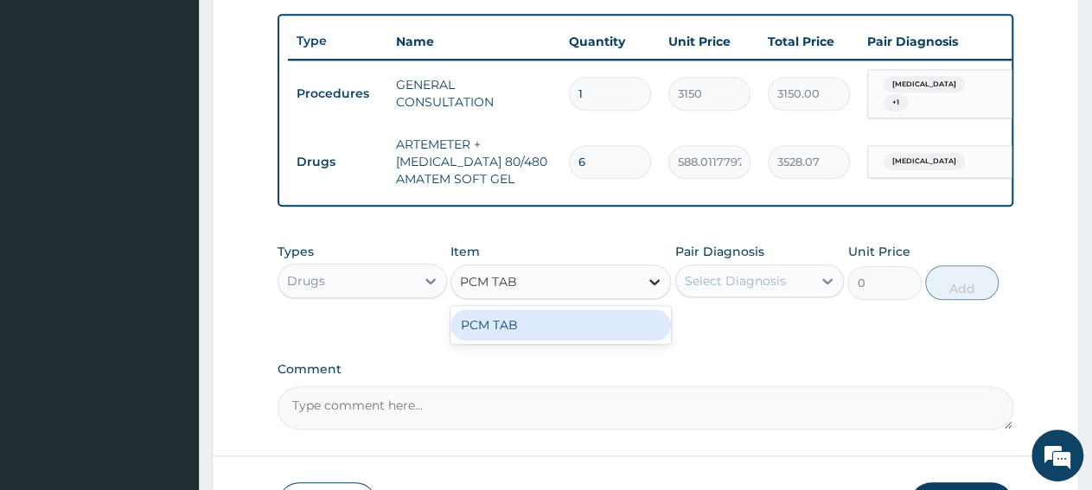
drag, startPoint x: 497, startPoint y: 334, endPoint x: 650, endPoint y: 295, distance: 157.9
click at [498, 334] on div "PCM TAB" at bounding box center [560, 325] width 220 height 31
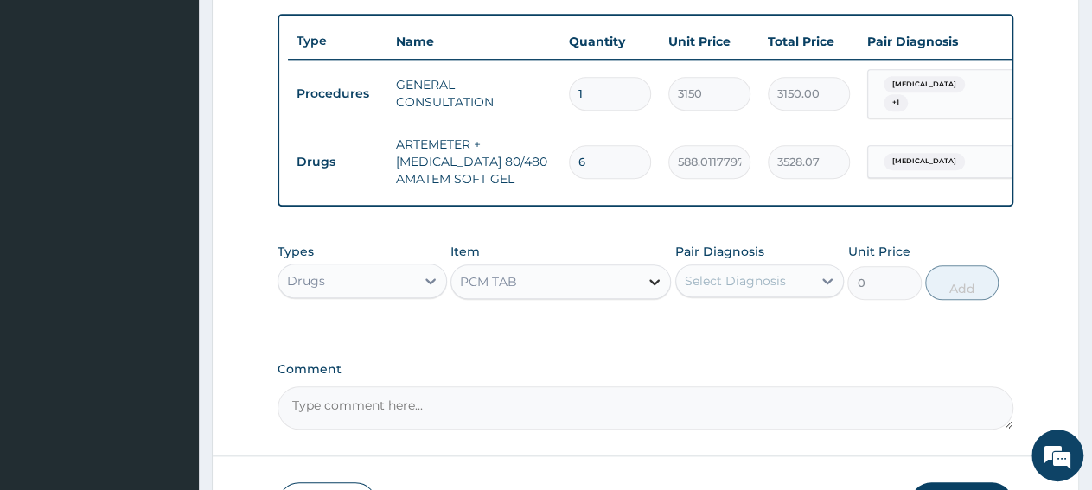
type input "201.0959930419922"
click at [743, 285] on div "Select Diagnosis" at bounding box center [735, 280] width 101 height 17
click at [758, 295] on div "Select Diagnosis" at bounding box center [744, 281] width 137 height 28
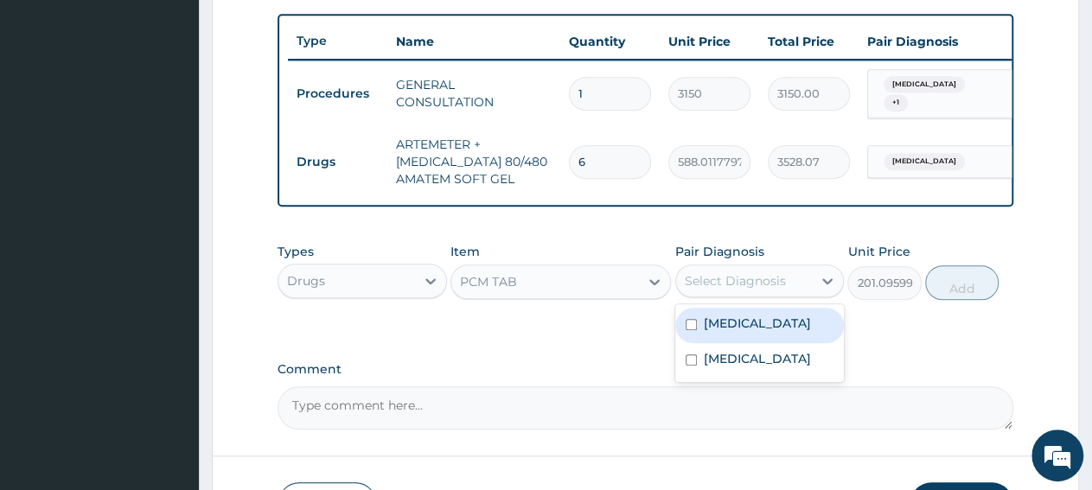
click at [762, 336] on div "[MEDICAL_DATA]" at bounding box center [759, 325] width 169 height 35
checkbox input "true"
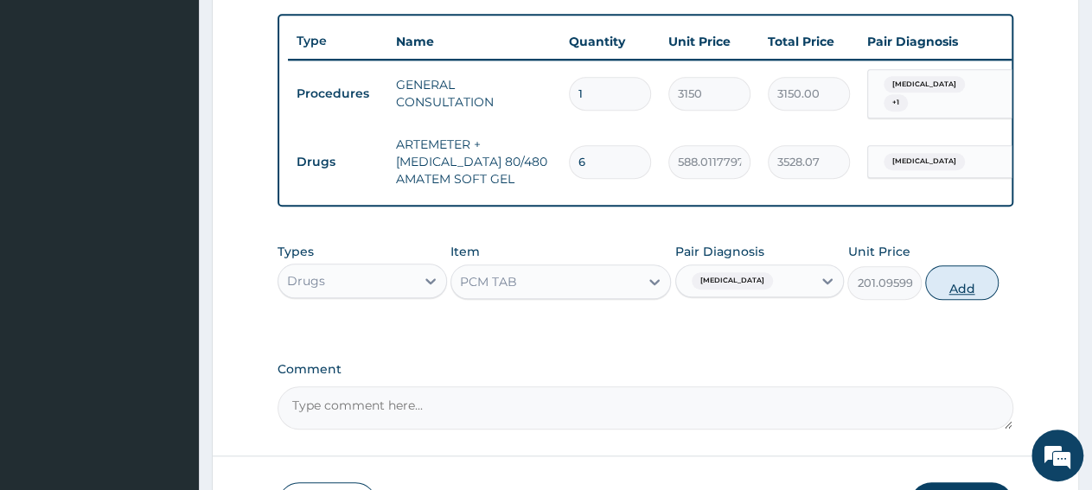
click at [961, 295] on button "Add" at bounding box center [961, 282] width 73 height 35
type input "0"
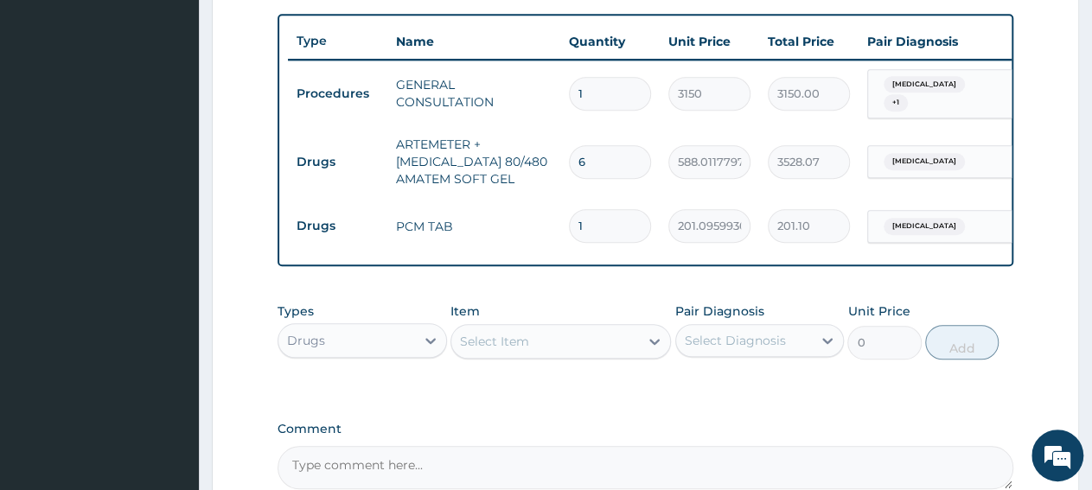
click at [634, 221] on input "1" at bounding box center [610, 226] width 82 height 34
type input "18"
type input "3619.73"
type input "18"
click at [515, 350] on div "Select Item" at bounding box center [494, 341] width 69 height 17
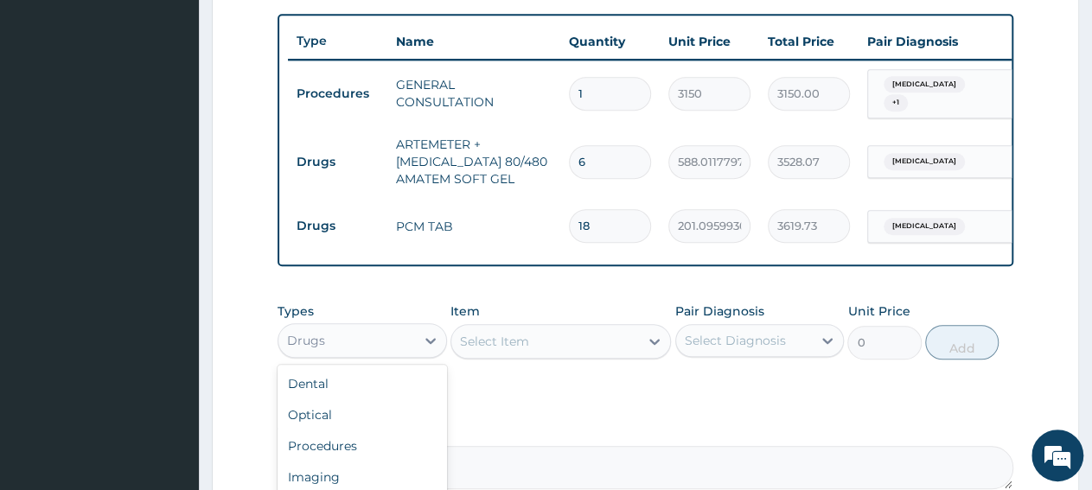
click at [355, 351] on div "Drugs" at bounding box center [346, 341] width 137 height 28
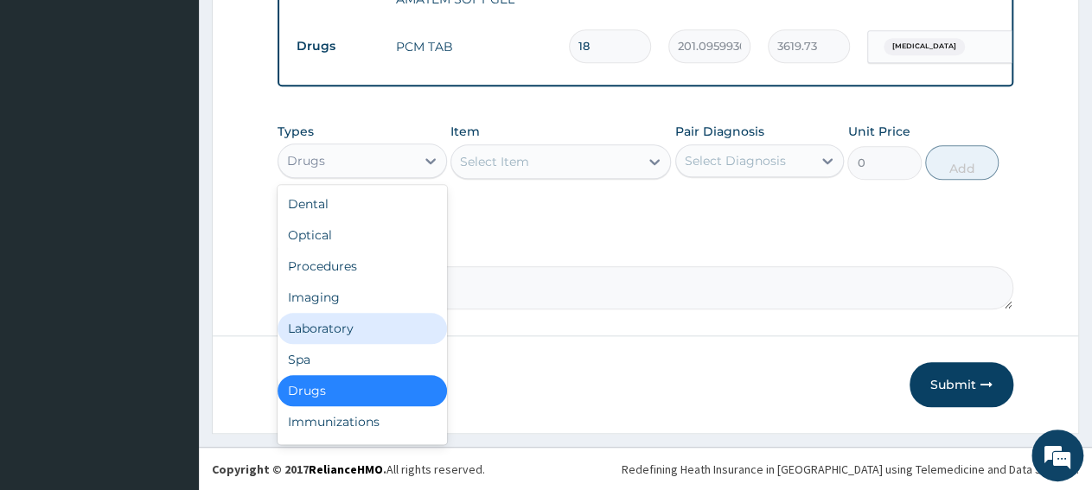
click at [373, 342] on div "Laboratory" at bounding box center [362, 328] width 169 height 31
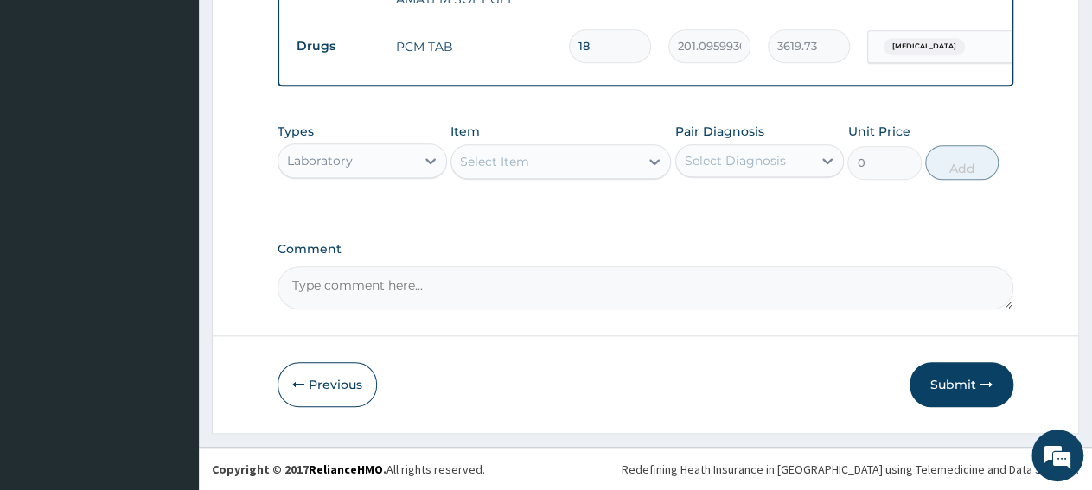
click at [555, 176] on div "Select Item" at bounding box center [545, 162] width 188 height 28
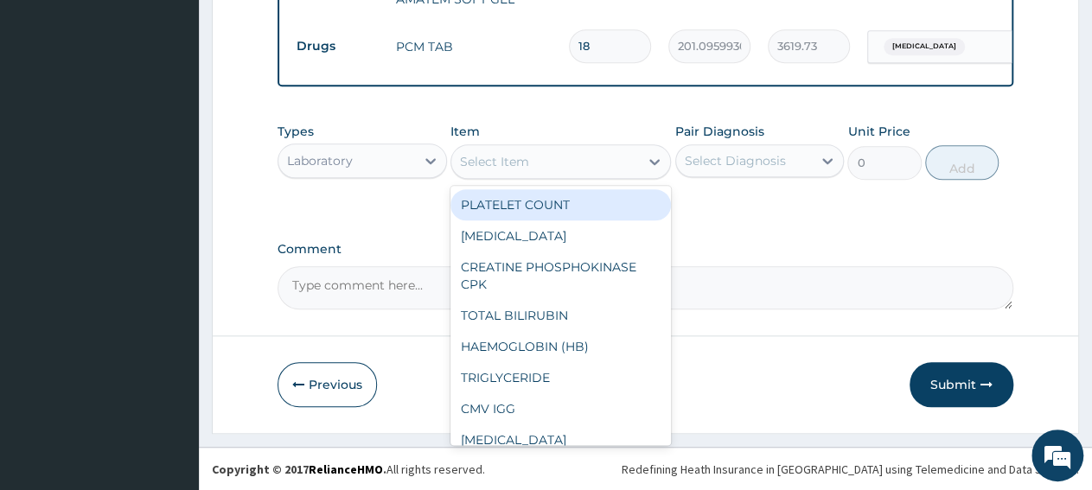
paste input "Malaria Parasite"
type input "Malaria Parasite"
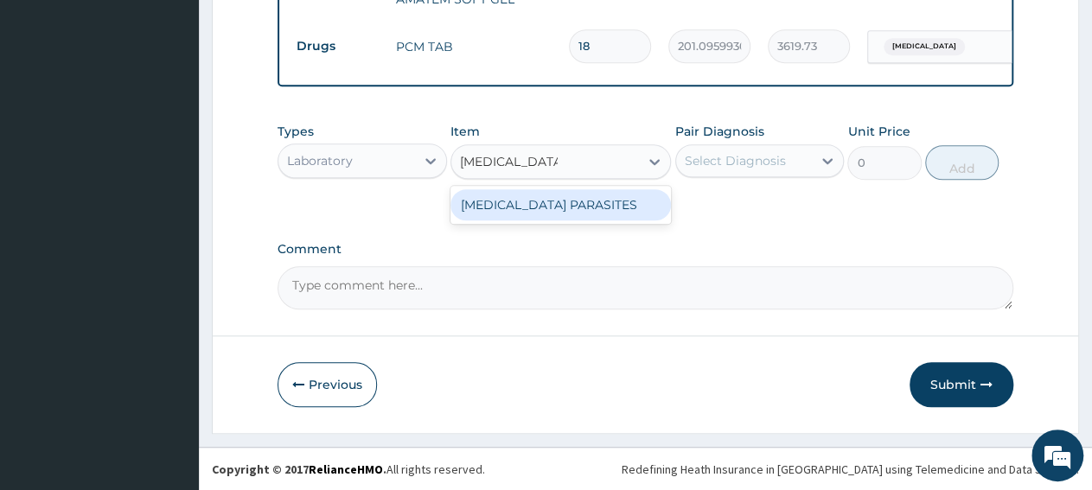
click at [556, 208] on div "[MEDICAL_DATA] PARASITES" at bounding box center [560, 204] width 220 height 31
type input "2500"
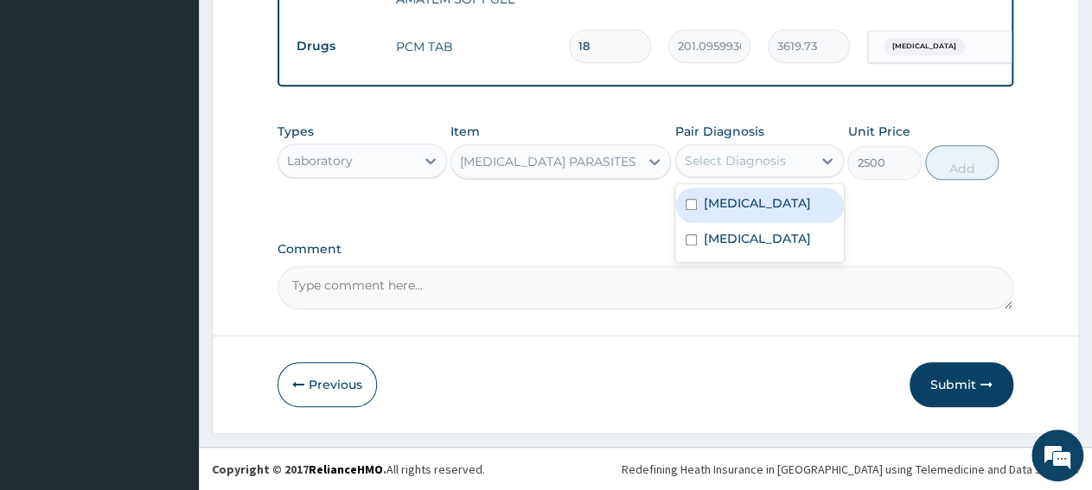
click at [774, 169] on div "Select Diagnosis" at bounding box center [735, 160] width 101 height 17
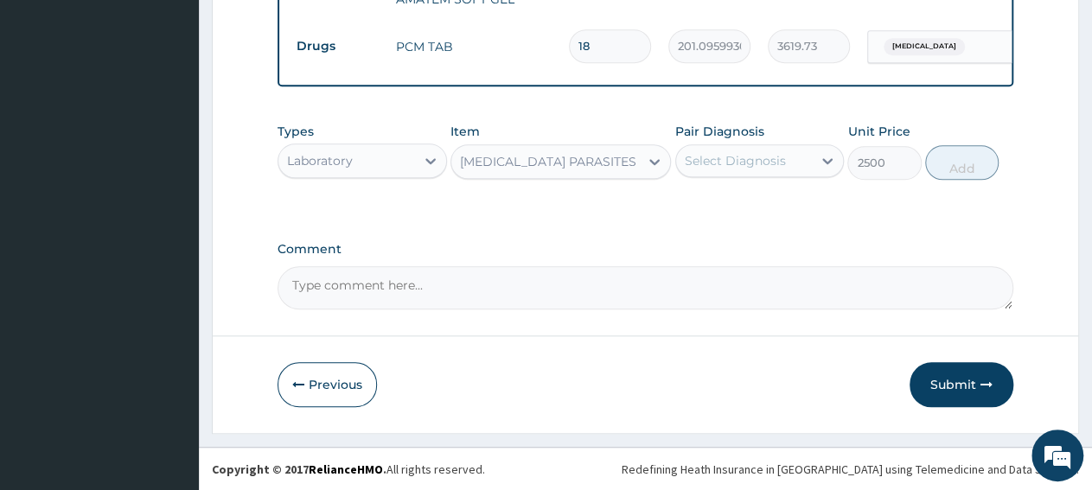
click at [862, 214] on div "Types Laboratory Item MALARIA PARASITES Pair Diagnosis Select Diagnosis Unit Pr…" at bounding box center [646, 164] width 736 height 100
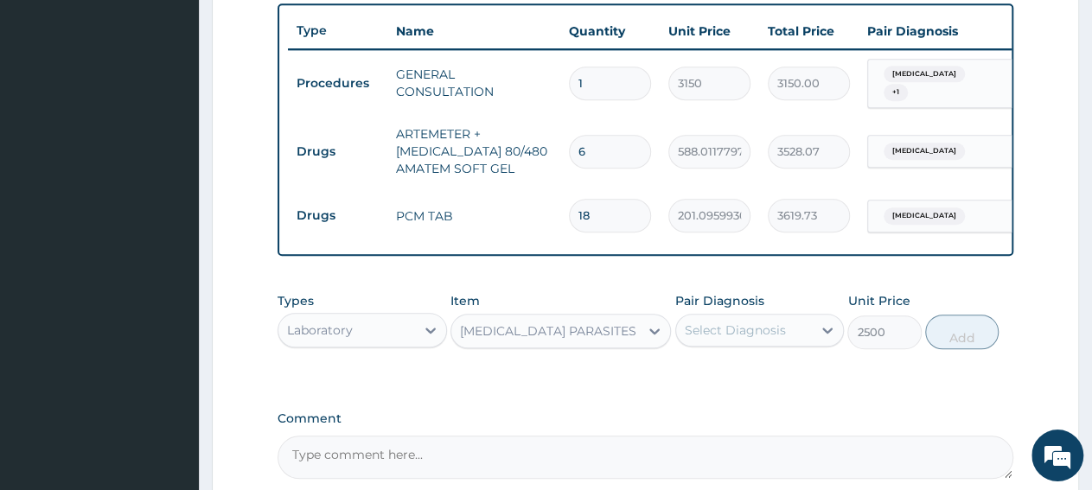
scroll to position [629, 0]
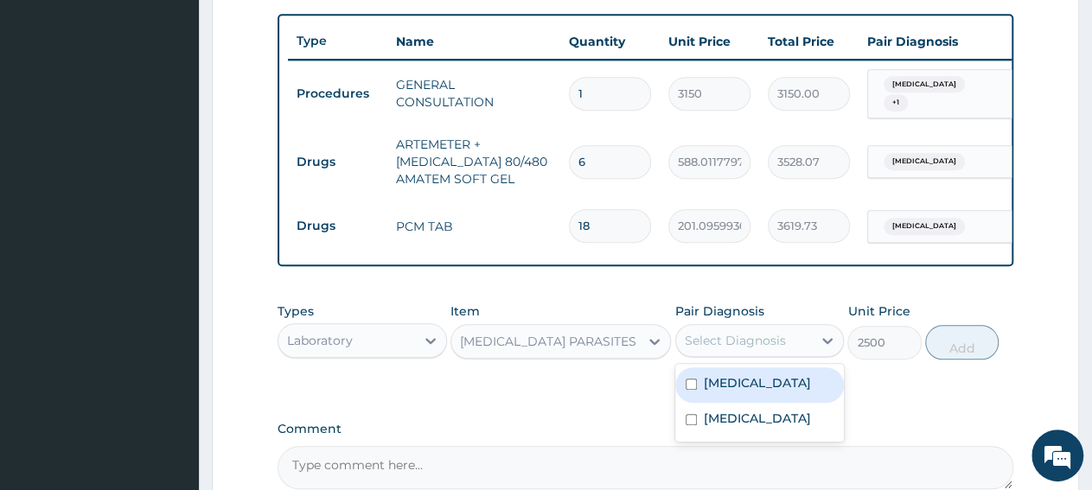
click at [779, 354] on div "Select Diagnosis" at bounding box center [744, 341] width 137 height 28
click at [776, 389] on div "[MEDICAL_DATA]" at bounding box center [759, 384] width 169 height 35
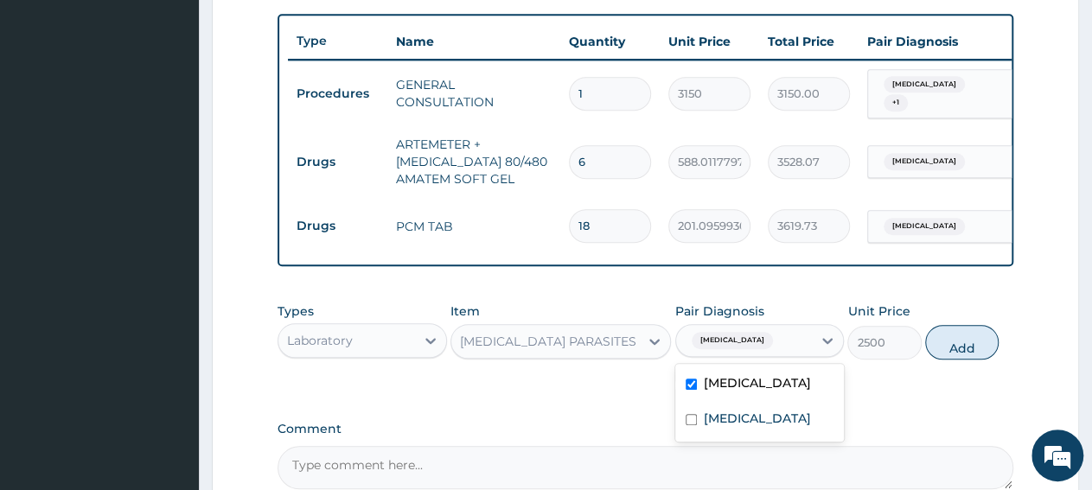
checkbox input "true"
click at [936, 354] on button "Add" at bounding box center [961, 342] width 73 height 35
type input "0"
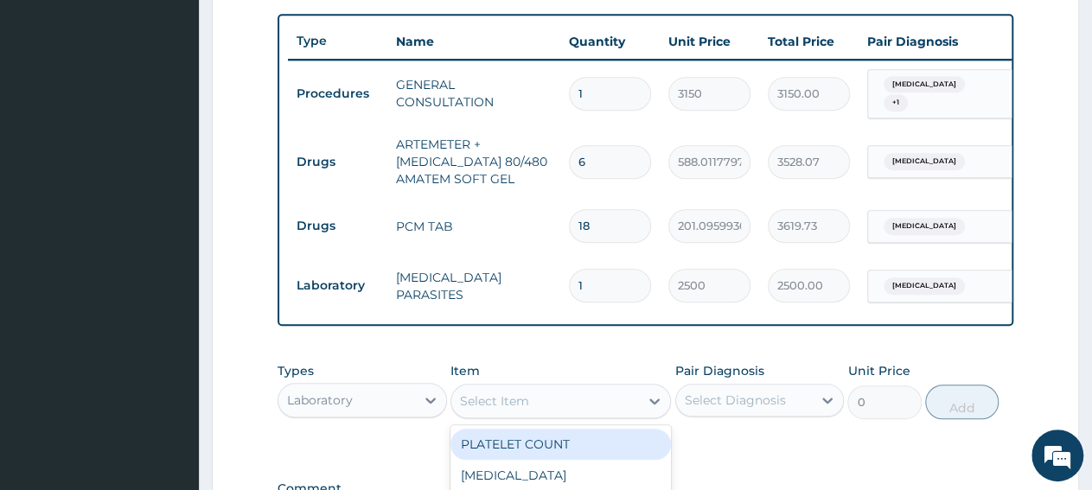
click at [508, 408] on div "Select Item" at bounding box center [494, 401] width 69 height 17
paste input "Full Blood Coun"
type input "Full Blood Coun"
click at [532, 454] on div "[MEDICAL_DATA] (INC. DIFF)" at bounding box center [560, 444] width 220 height 31
type input "4341.60009765625"
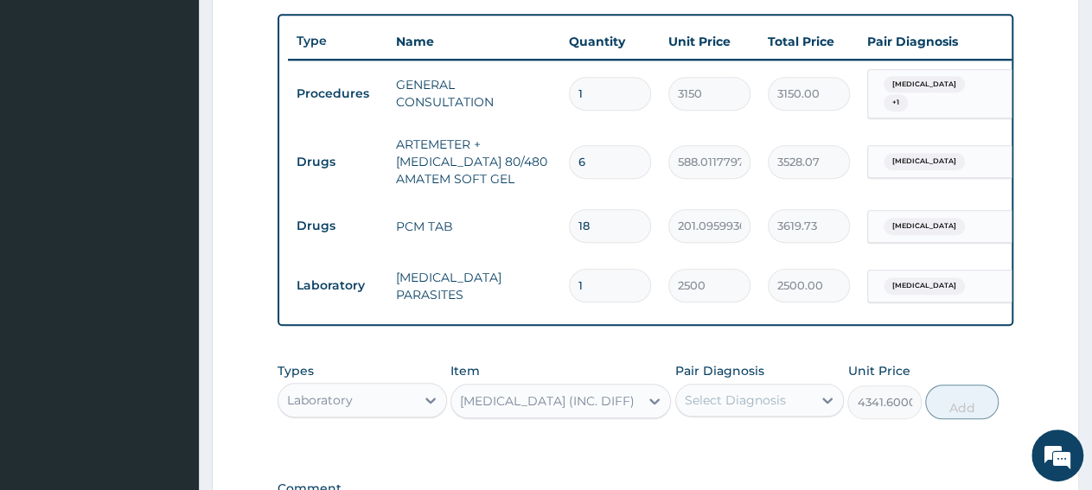
click at [674, 412] on div "Types Laboratory Item FULL BLOOD COUNT (INC. DIFF) Pair Diagnosis Select Diagno…" at bounding box center [646, 391] width 736 height 74
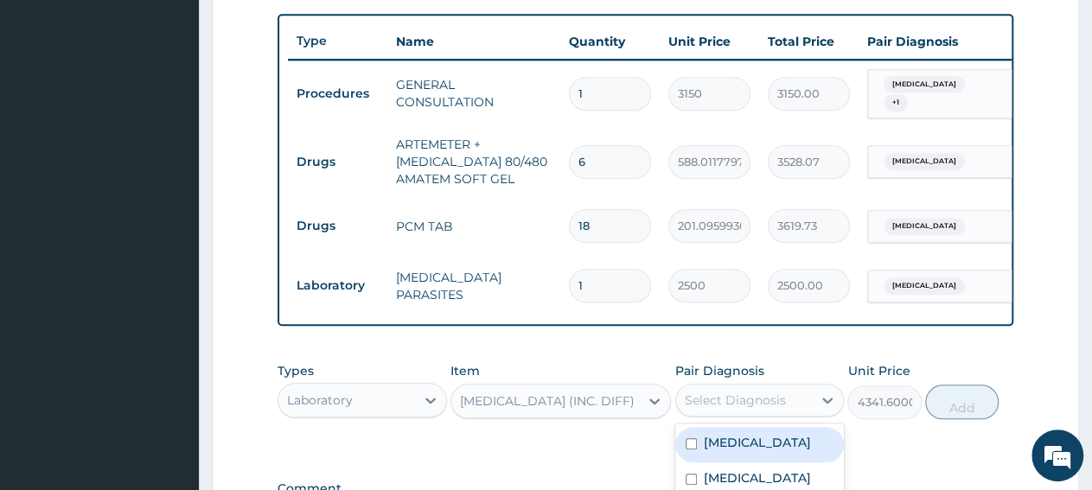
click at [700, 409] on div "Select Diagnosis" at bounding box center [735, 400] width 101 height 17
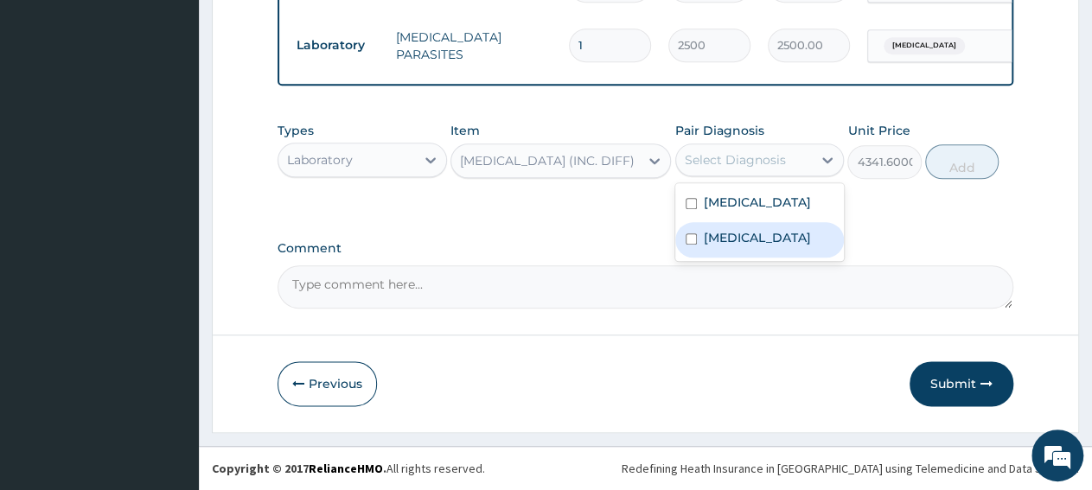
click at [737, 253] on div "[MEDICAL_DATA]" at bounding box center [759, 239] width 169 height 35
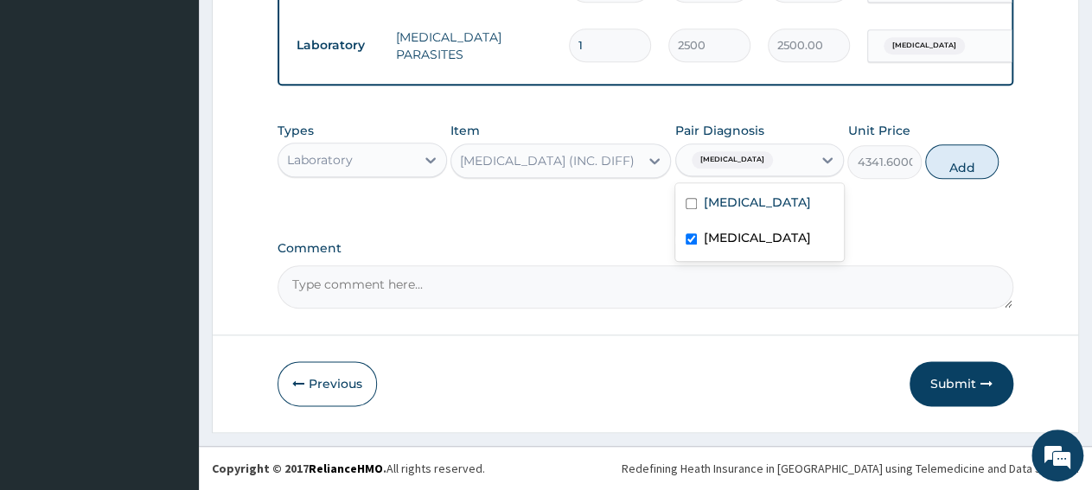
checkbox input "true"
click at [952, 168] on button "Add" at bounding box center [961, 161] width 73 height 35
type input "0"
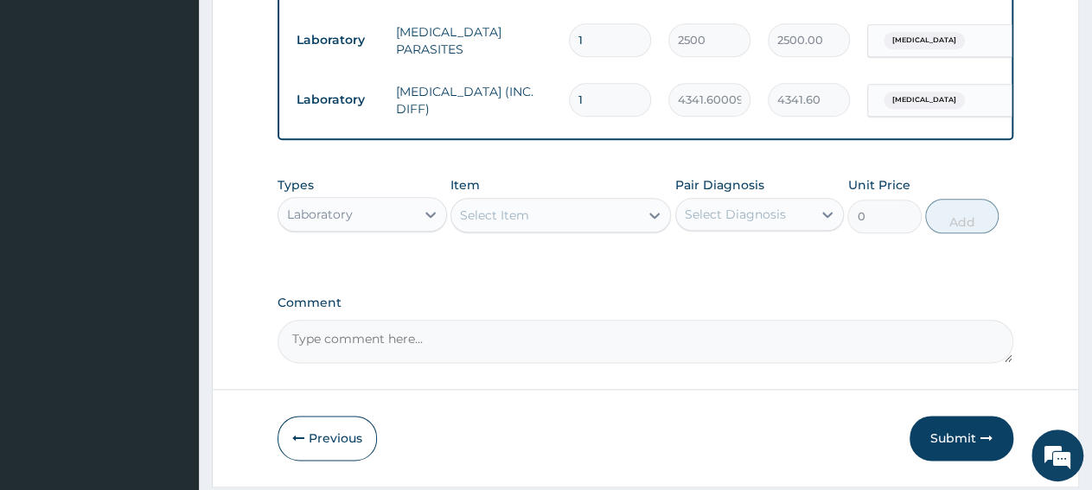
drag, startPoint x: 960, startPoint y: 450, endPoint x: 957, endPoint y: 463, distance: 12.4
click at [960, 451] on button "Submit" at bounding box center [962, 438] width 104 height 45
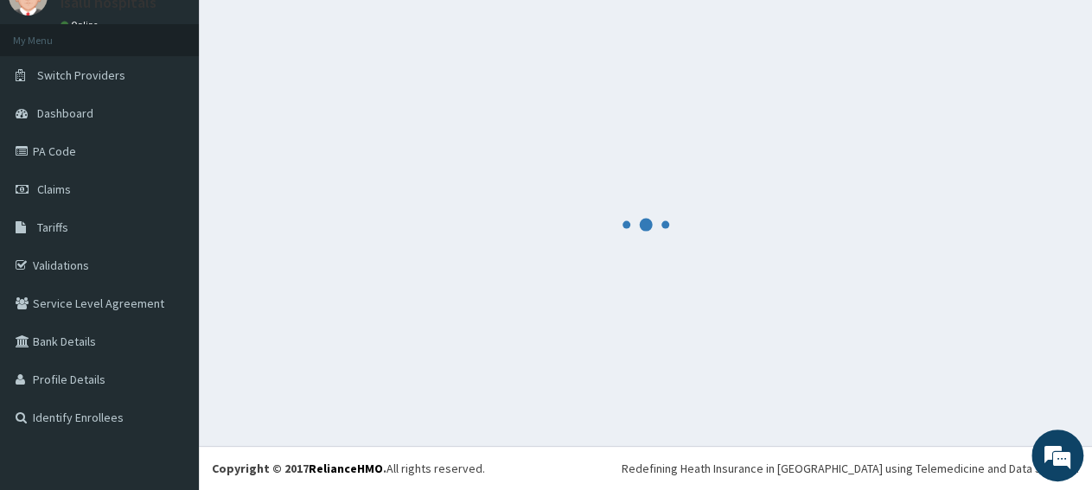
scroll to position [74, 0]
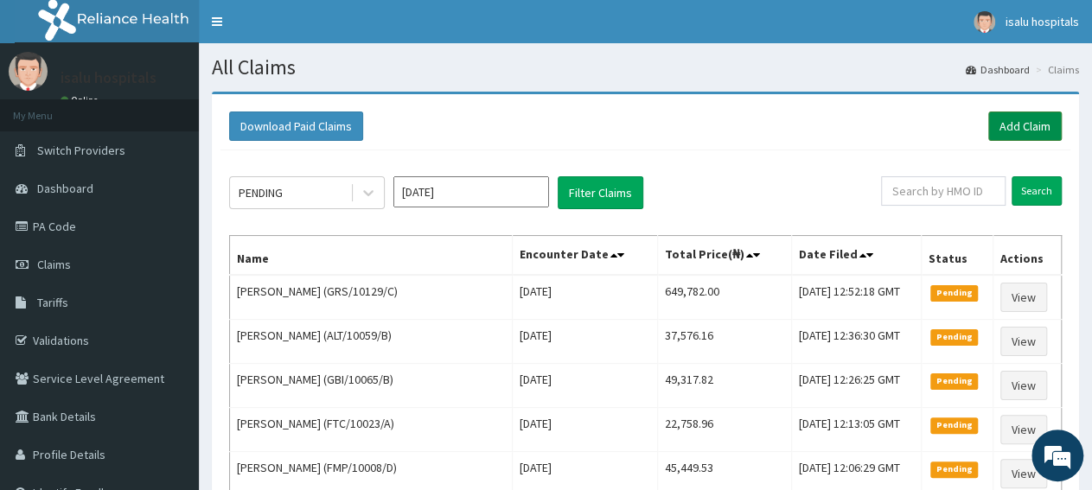
click at [1047, 130] on link "Add Claim" at bounding box center [1024, 126] width 73 height 29
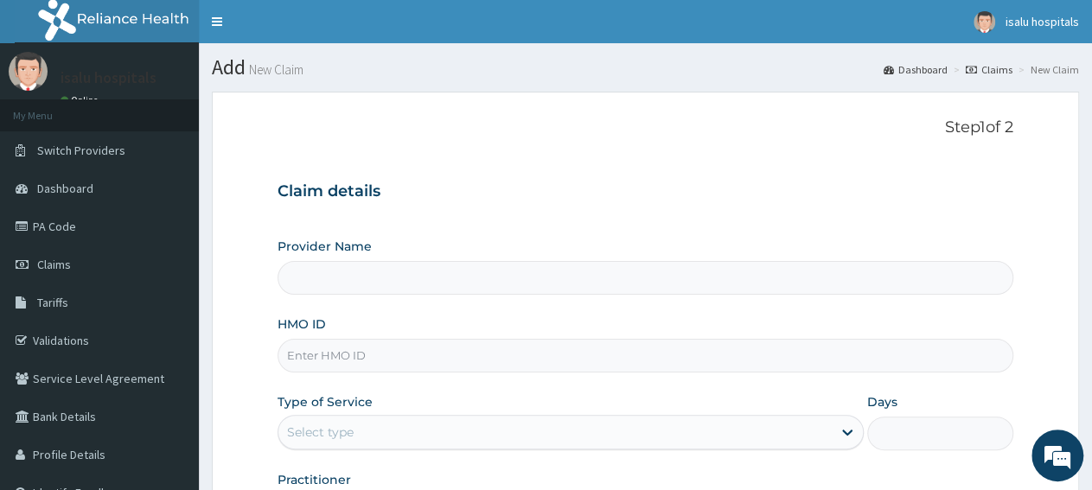
type input "Isalu Hospital Limited"
paste input "AVO/10067/C"
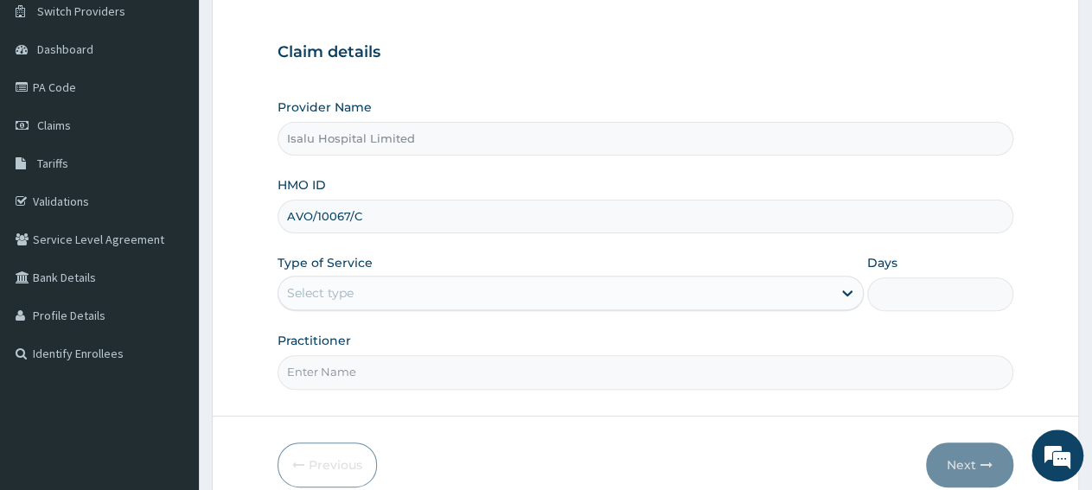
scroll to position [180, 0]
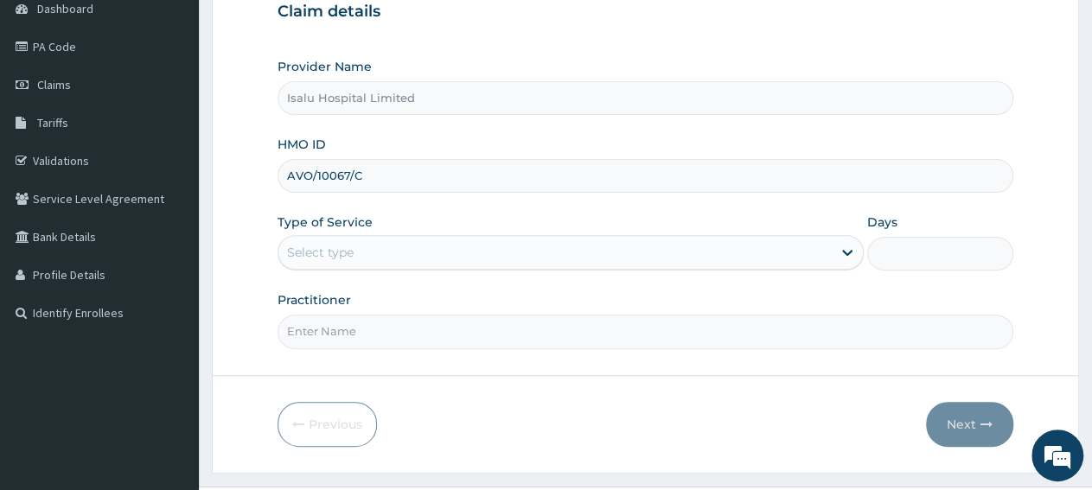
type input "AVO/10067/C"
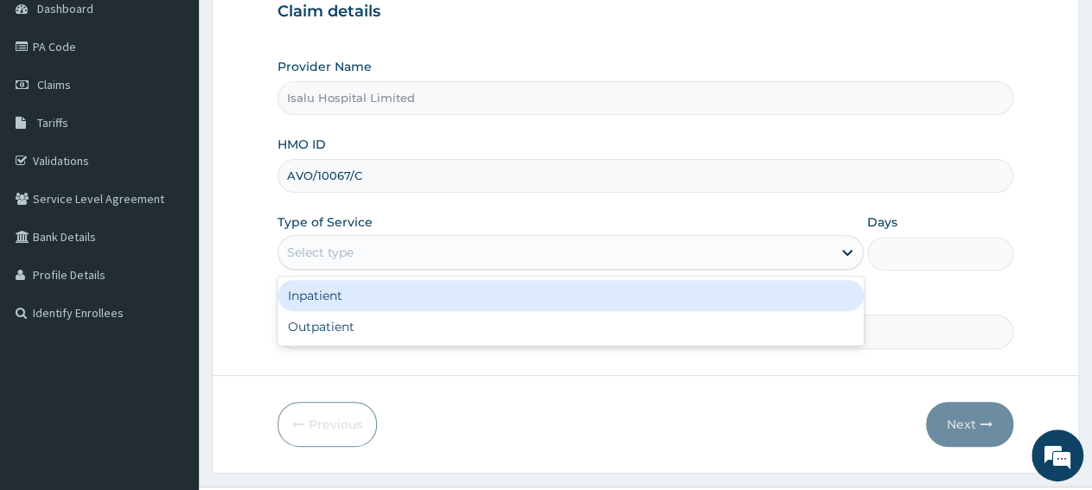
click at [414, 239] on div "Select type" at bounding box center [554, 253] width 552 height 28
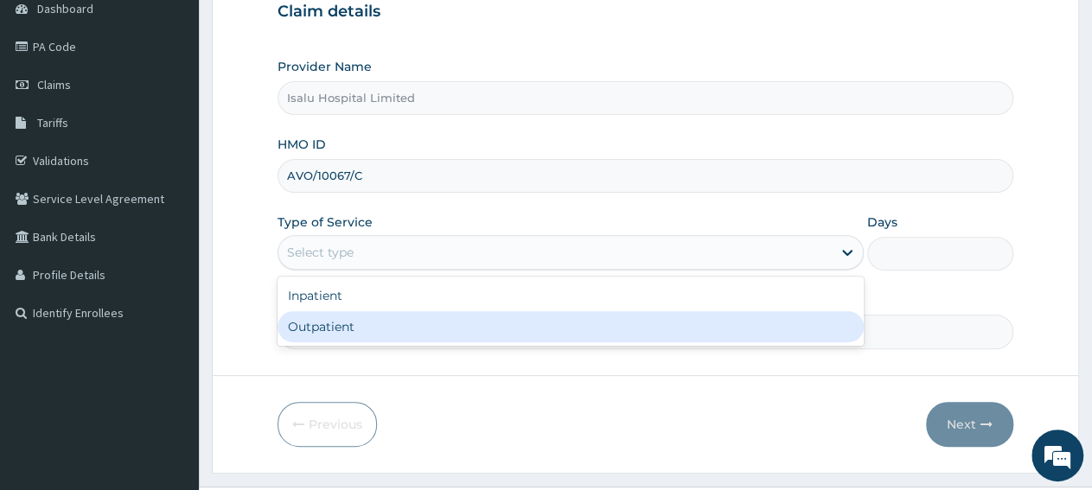
click at [407, 329] on div "Outpatient" at bounding box center [570, 326] width 585 height 31
type input "1"
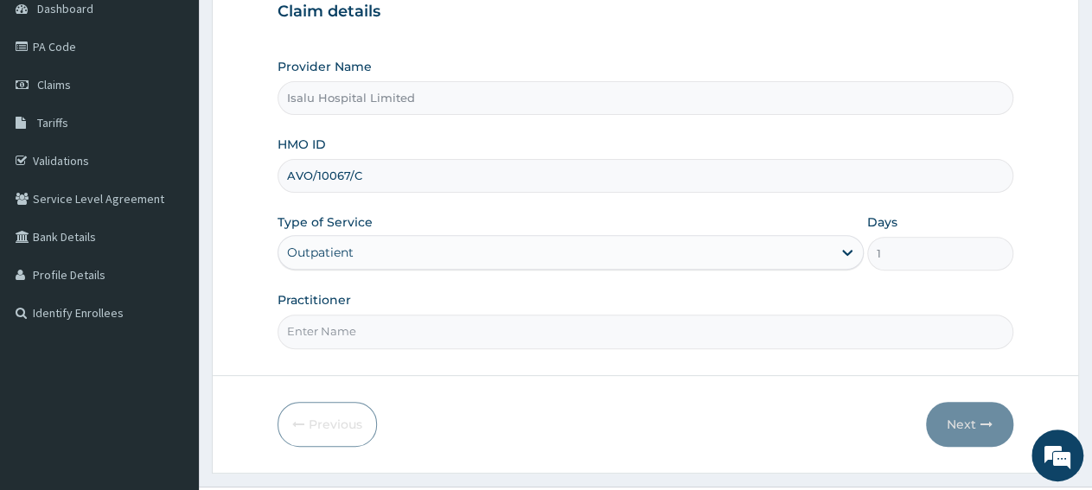
scroll to position [0, 0]
paste input "Onuorah Kosisochukwu Alice-Mary"
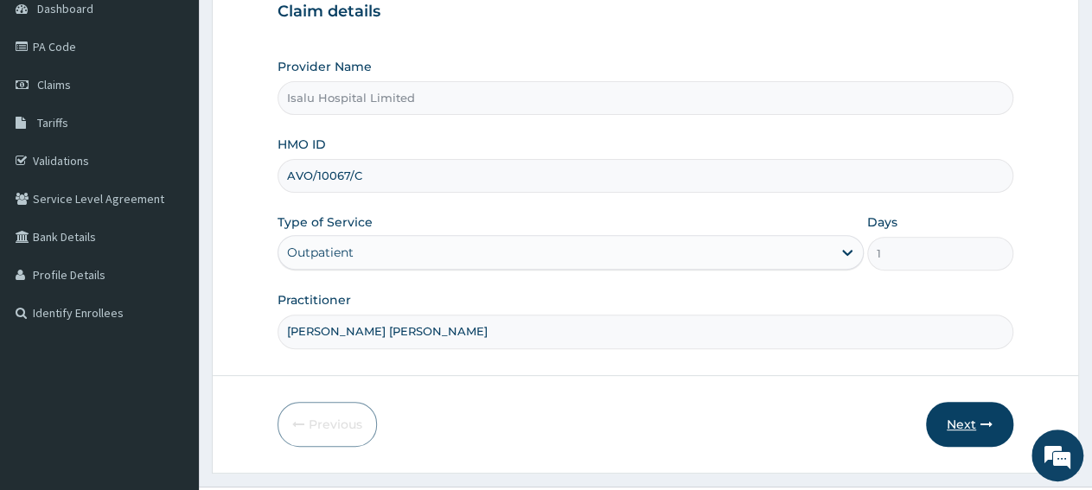
type input "Onuorah Kosisochukwu Alice-Mary"
click at [969, 419] on button "Next" at bounding box center [969, 424] width 87 height 45
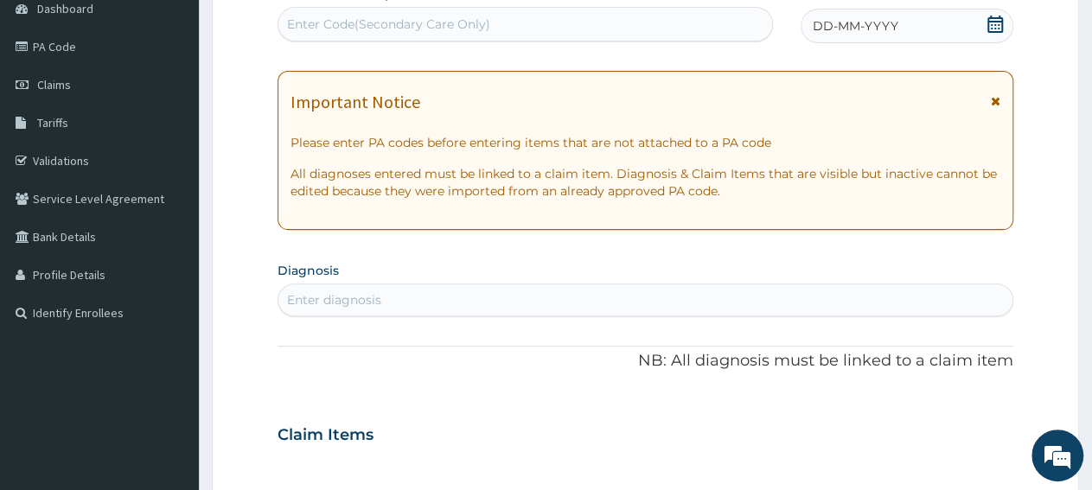
click at [1000, 295] on div "Enter diagnosis" at bounding box center [645, 300] width 734 height 28
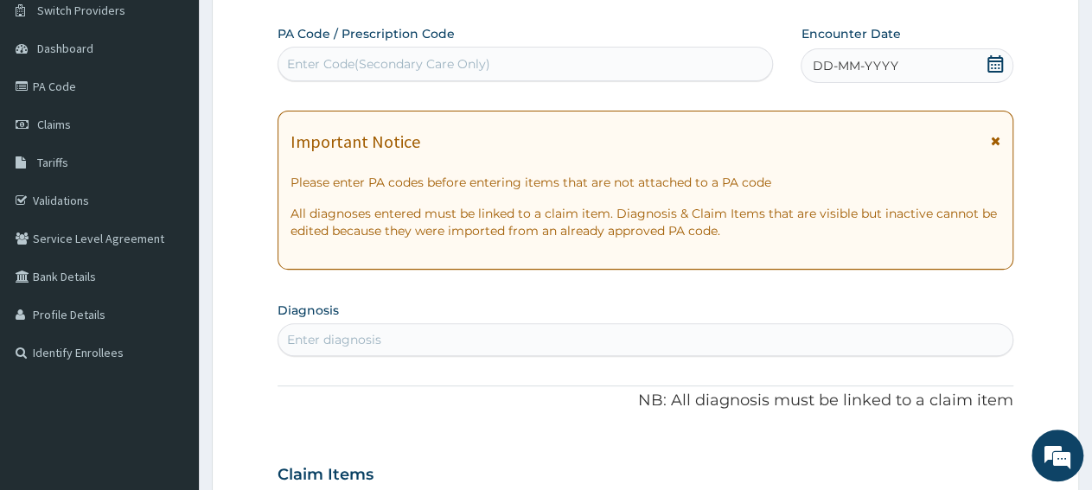
scroll to position [90, 0]
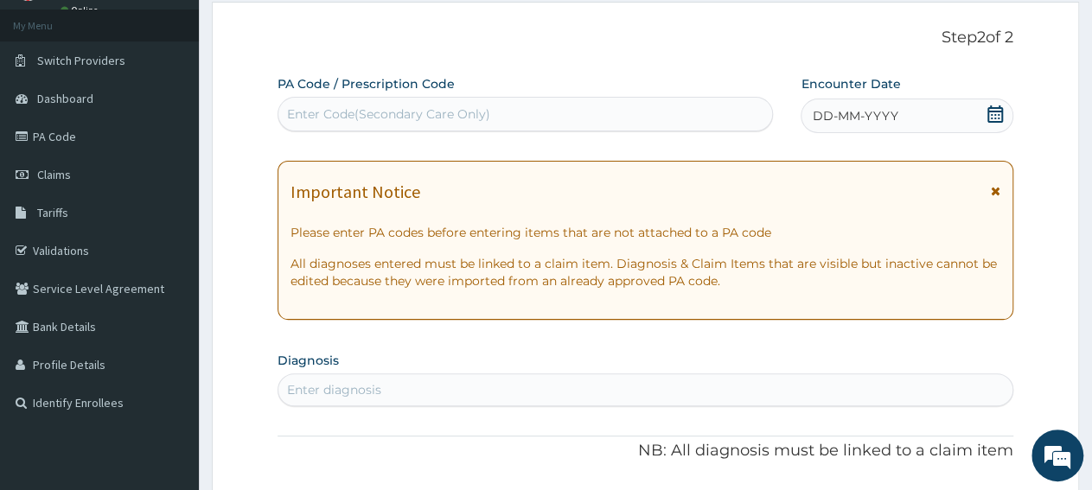
click at [476, 118] on div "Enter Code(Secondary Care Only)" at bounding box center [388, 113] width 203 height 17
paste input "PA/D69AA8"
type input "PA/D69AA8"
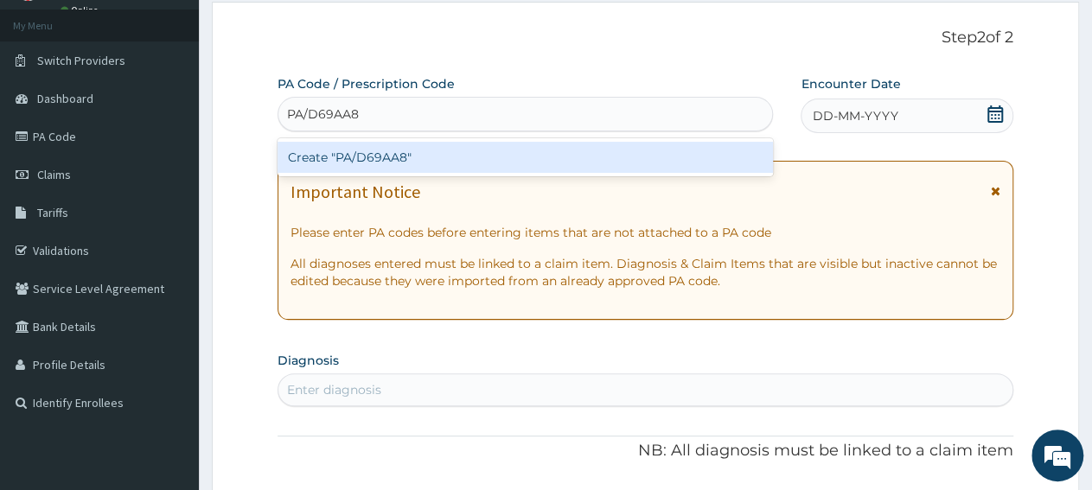
click at [474, 158] on div "Create "PA/D69AA8"" at bounding box center [525, 157] width 495 height 31
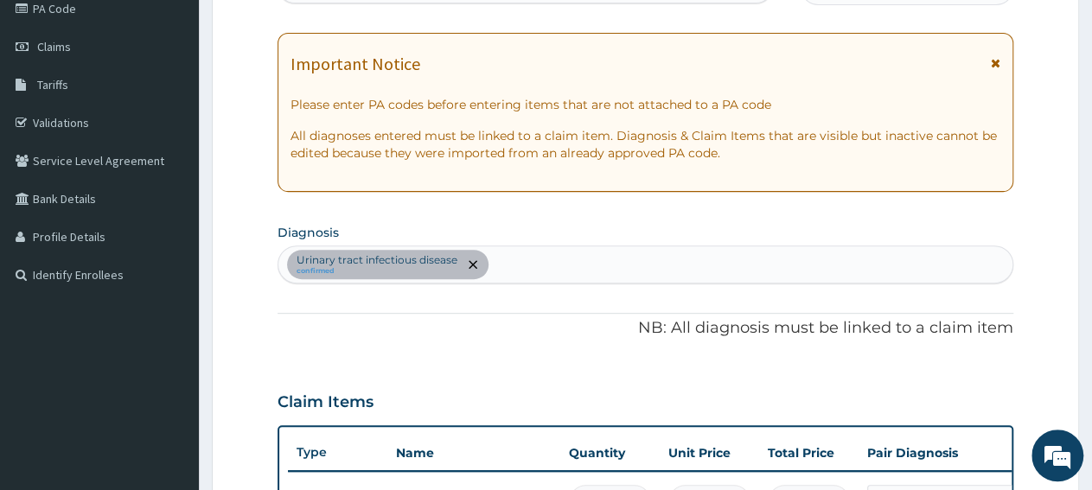
scroll to position [202, 0]
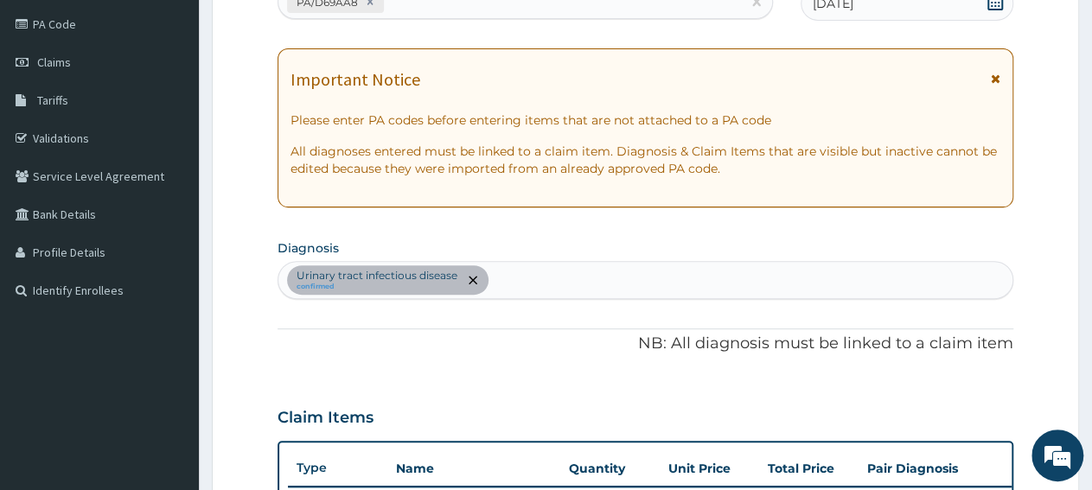
click at [578, 275] on div "Urinary tract infectious disease confirmed" at bounding box center [645, 280] width 734 height 36
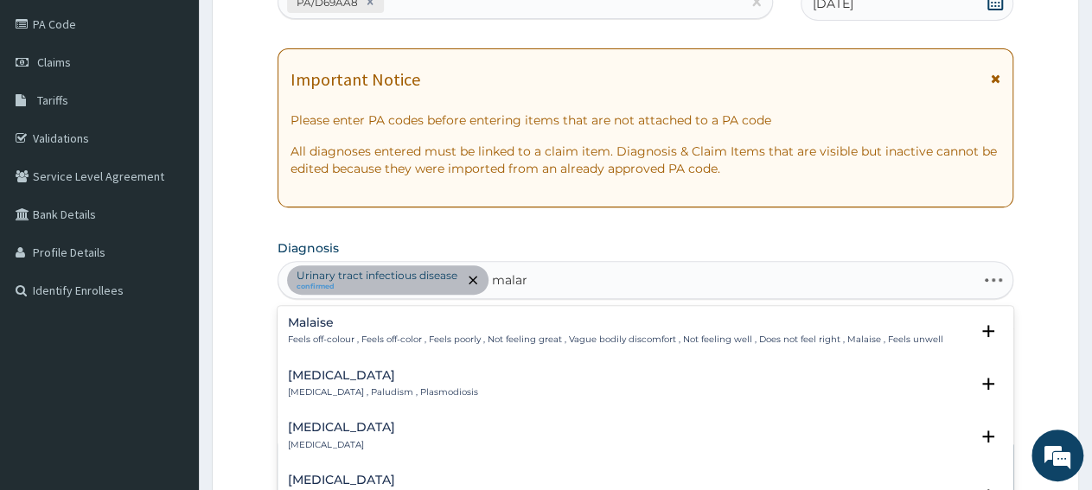
type input "malari"
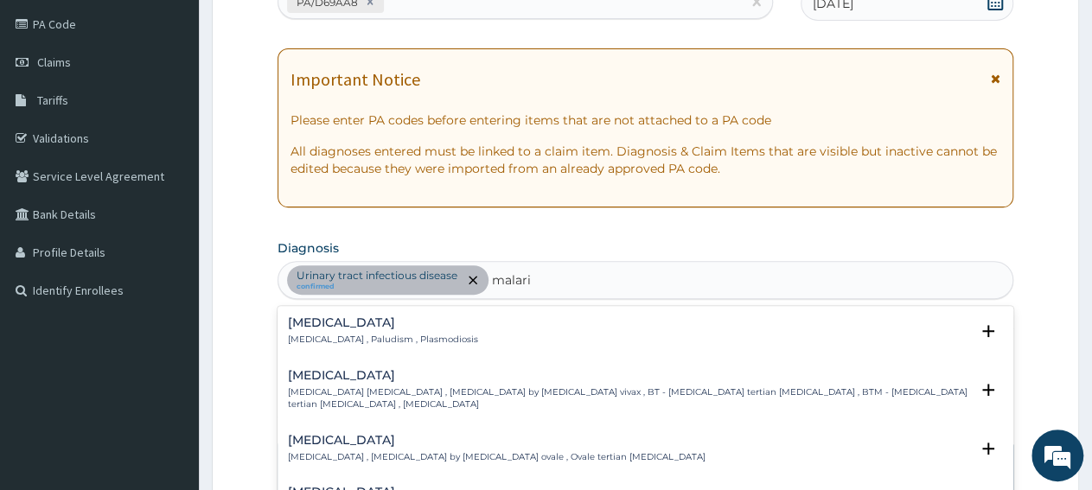
click at [311, 338] on p "Malaria , Paludism , Plasmodiosis" at bounding box center [383, 340] width 190 height 12
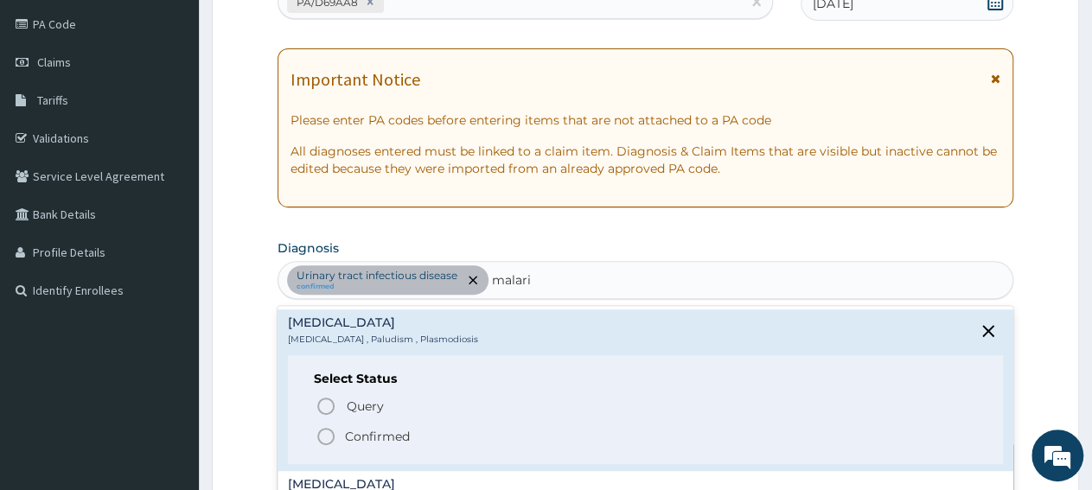
click at [333, 442] on icon "status option filled" at bounding box center [326, 436] width 21 height 21
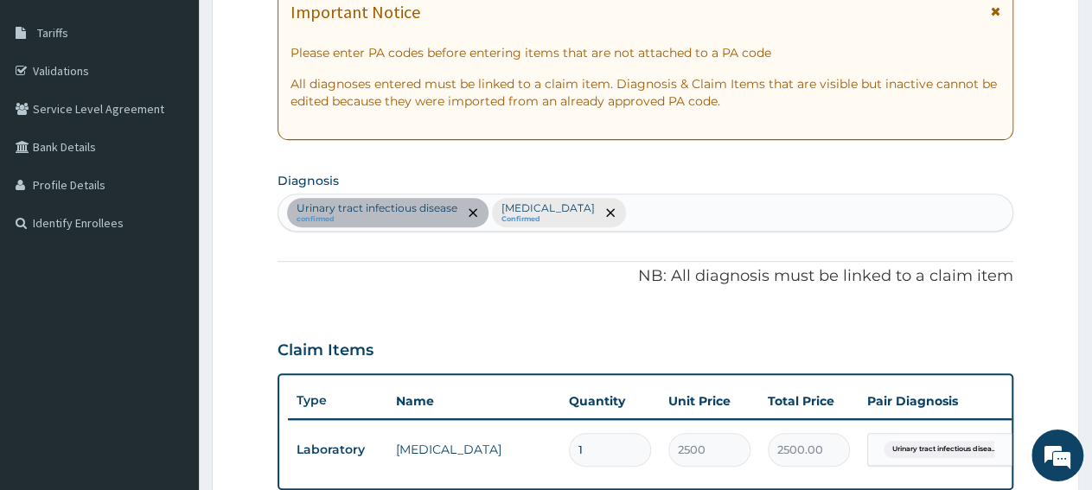
scroll to position [292, 0]
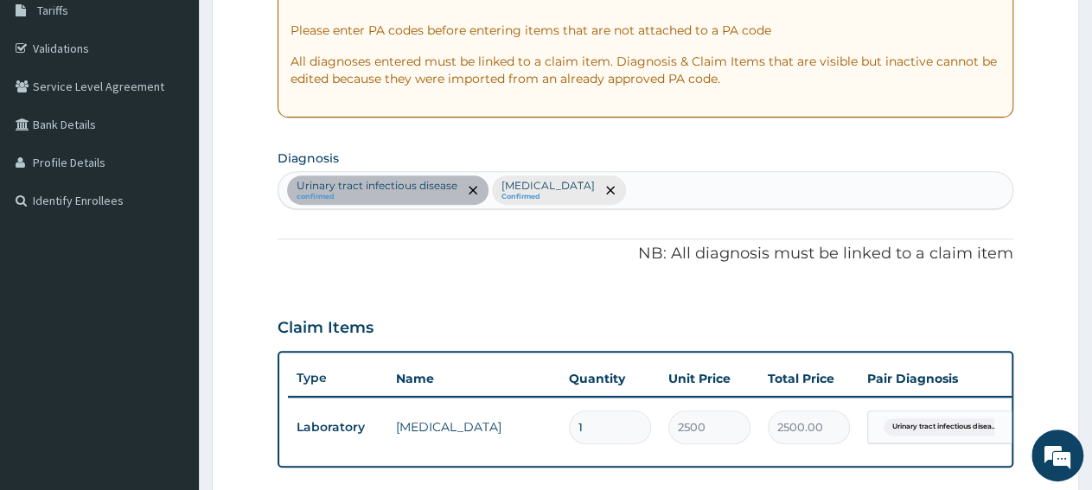
click at [632, 190] on div "Urinary tract infectious disease confirmed Malaria Confirmed" at bounding box center [645, 190] width 734 height 36
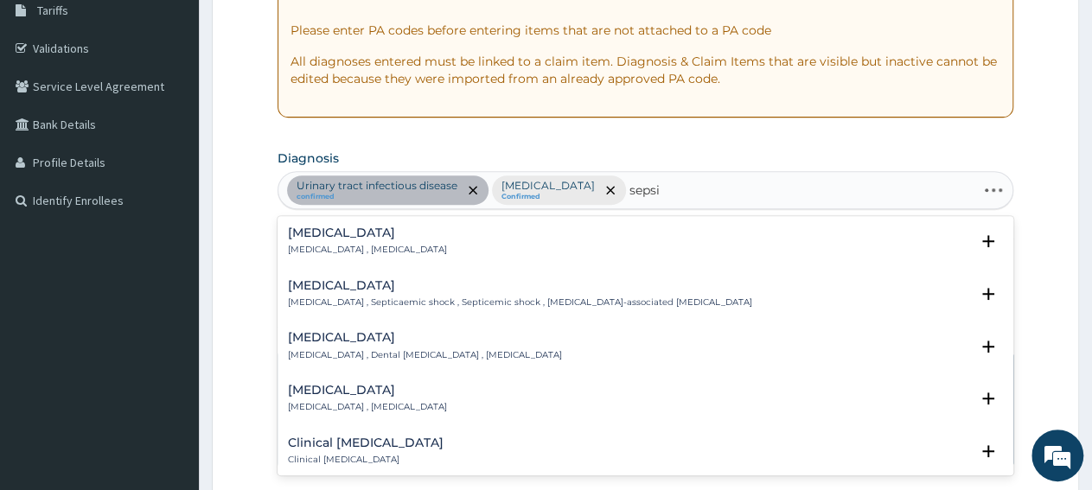
type input "sepsis"
click at [297, 238] on h4 "Sepsis" at bounding box center [367, 233] width 159 height 13
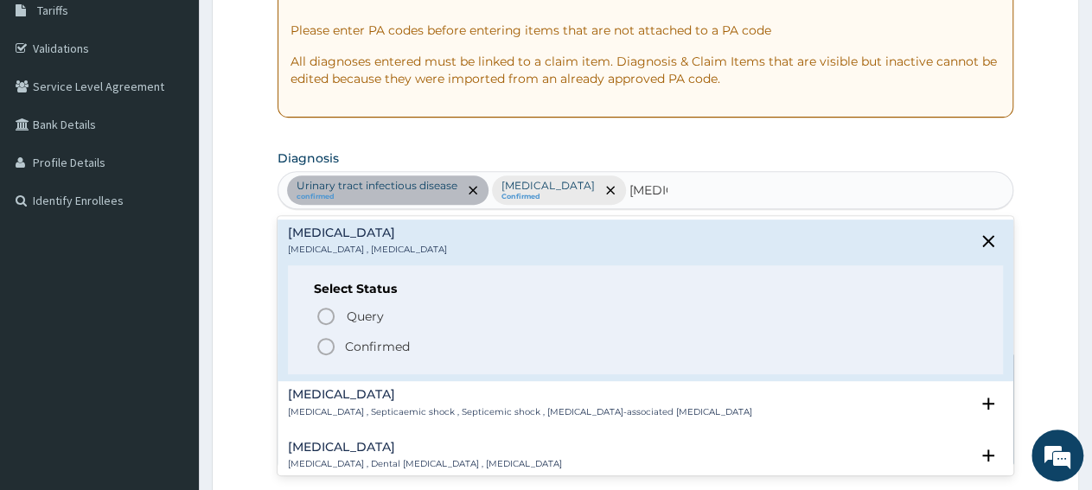
click at [335, 344] on icon "status option filled" at bounding box center [326, 346] width 21 height 21
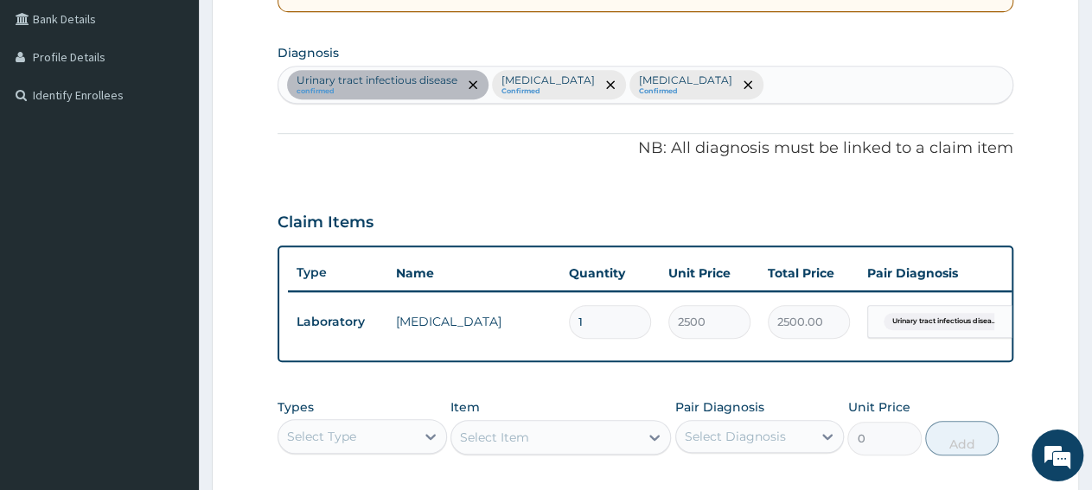
scroll to position [472, 0]
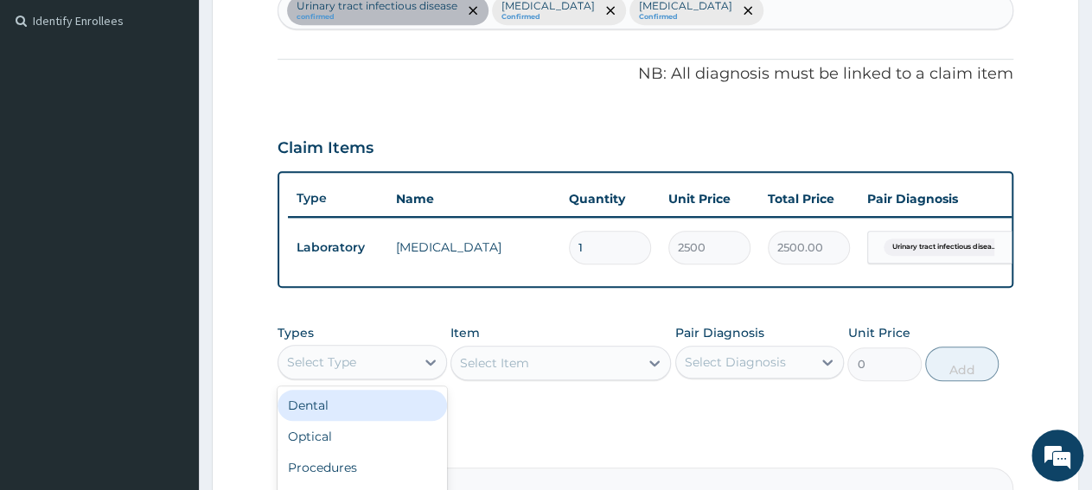
click at [388, 373] on div "Select Type" at bounding box center [346, 362] width 137 height 28
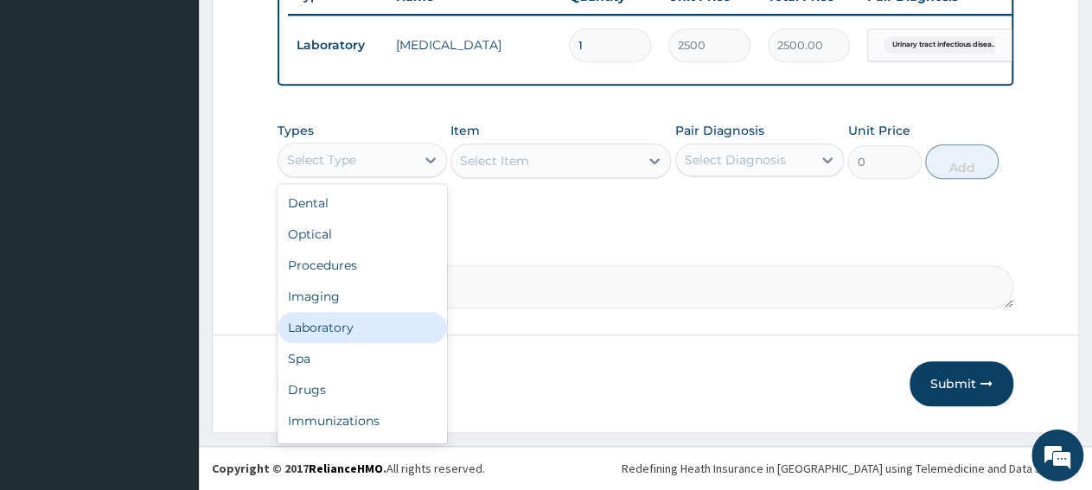
scroll to position [686, 0]
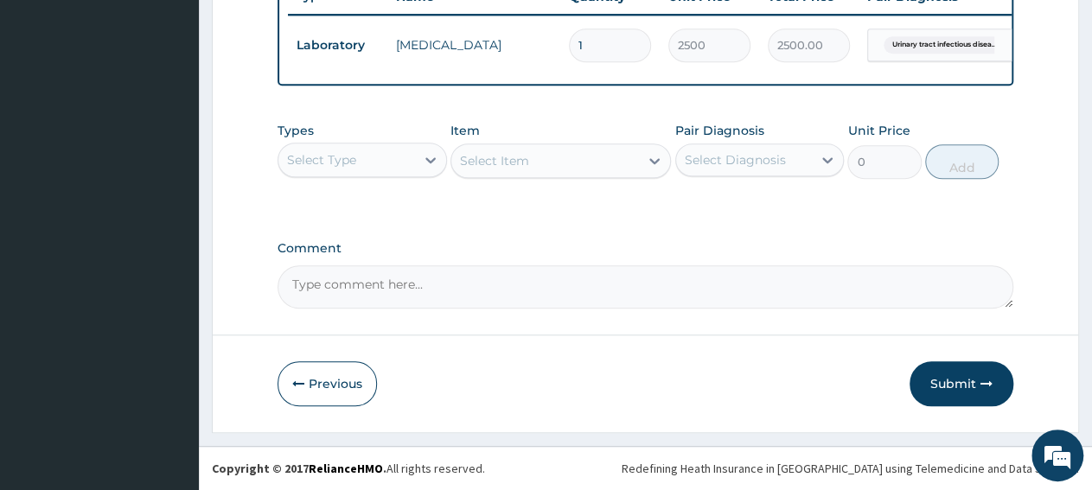
click at [352, 167] on div "Select Type" at bounding box center [321, 159] width 69 height 17
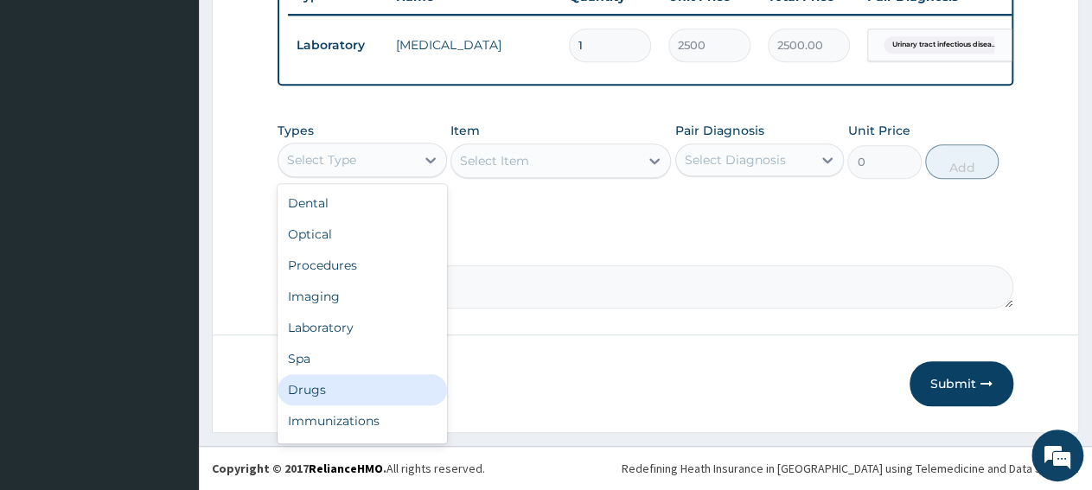
click at [339, 390] on div "Drugs" at bounding box center [362, 389] width 169 height 31
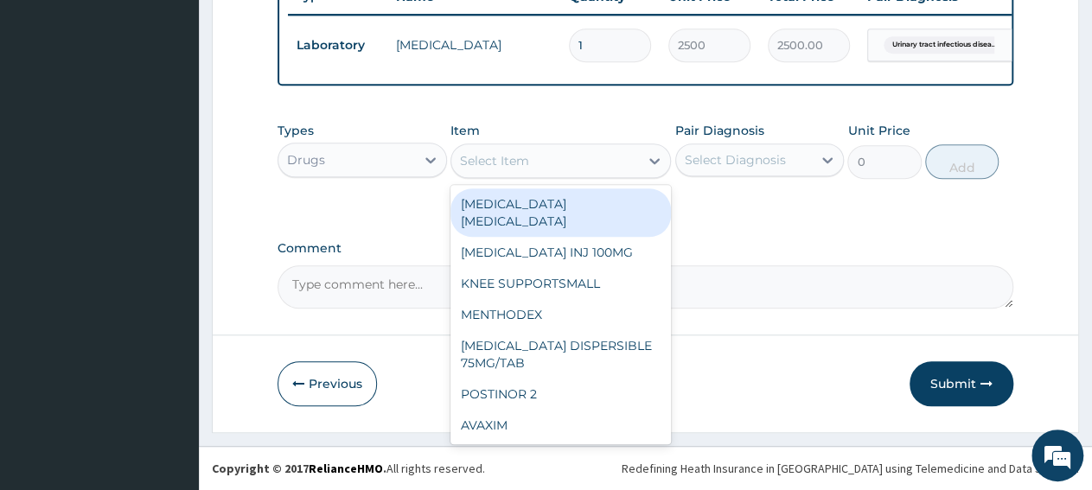
click at [573, 168] on div "Select Item" at bounding box center [545, 161] width 188 height 28
paste input "PCM SYRUP EMZOR"
type input "PCM SYRUP EMZOR"
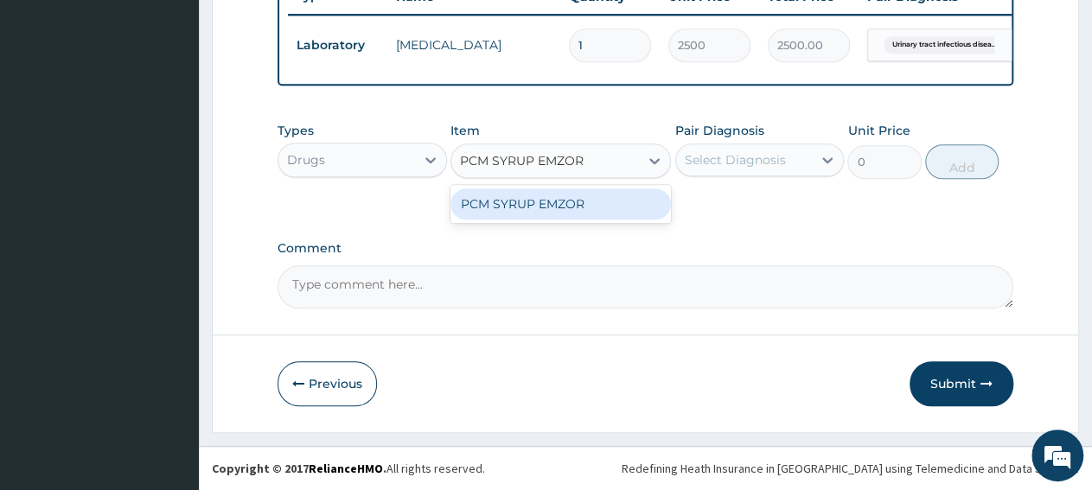
click at [577, 214] on div "PCM SYRUP EMZOR" at bounding box center [560, 203] width 220 height 31
type input "940.7999877929688"
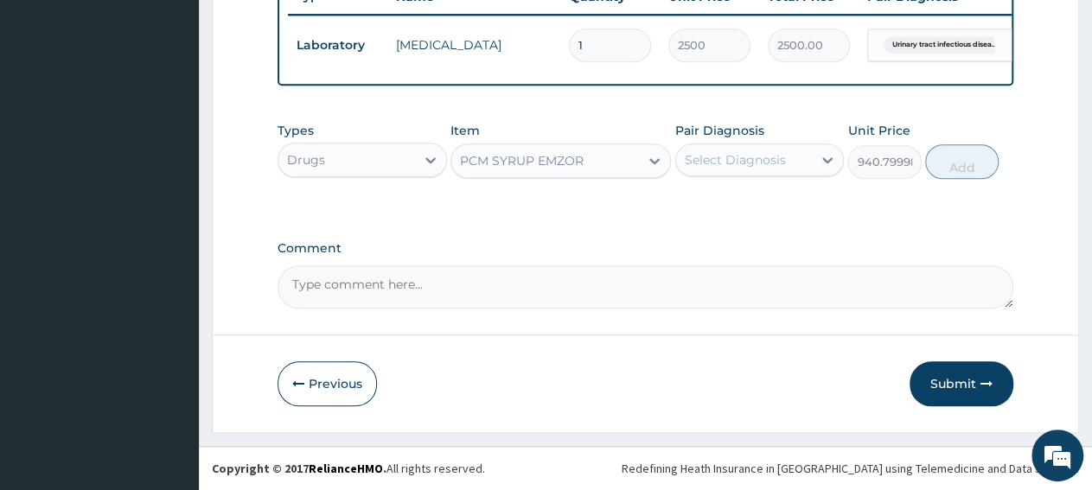
click at [789, 153] on div "Select Diagnosis" at bounding box center [744, 160] width 137 height 28
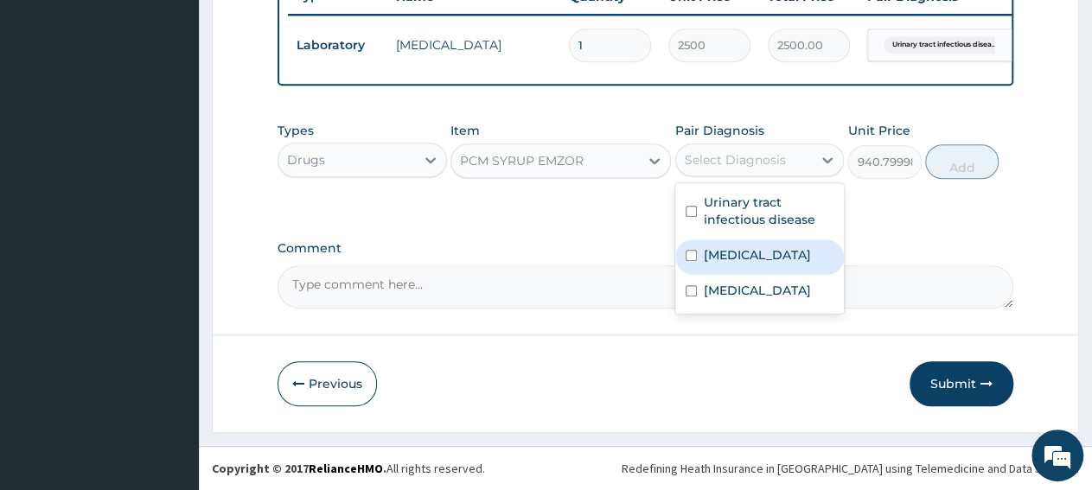
click at [777, 269] on div "[MEDICAL_DATA]" at bounding box center [759, 256] width 169 height 35
checkbox input "true"
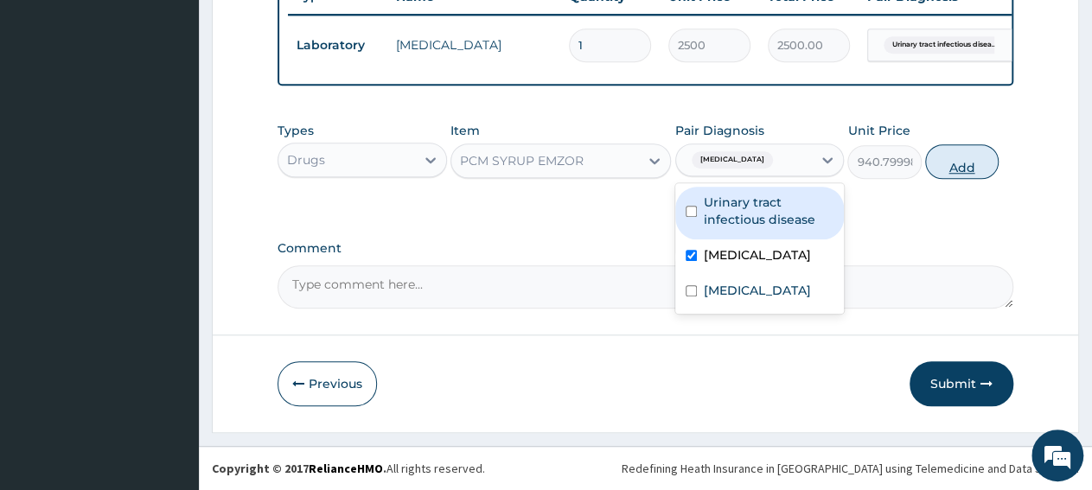
click at [954, 162] on button "Add" at bounding box center [961, 161] width 73 height 35
type input "0"
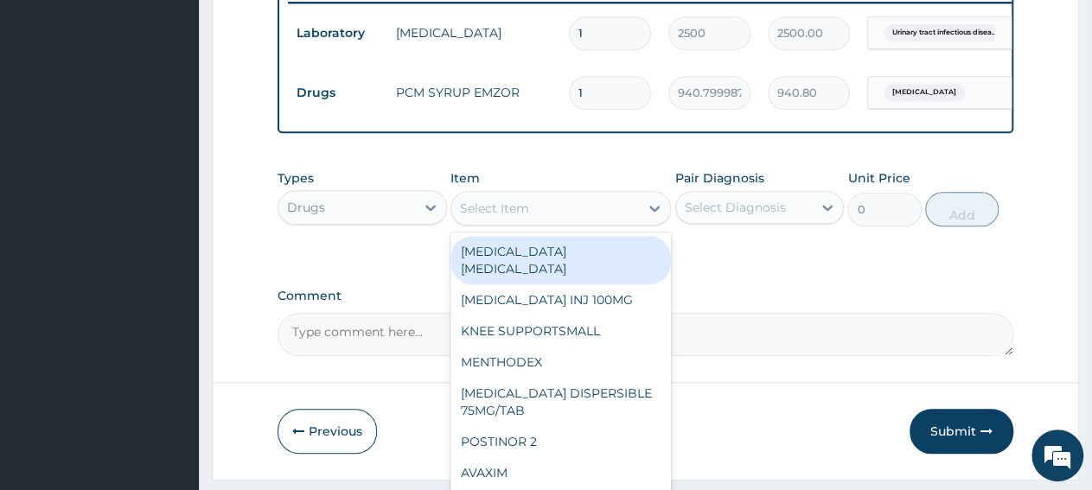
click at [522, 217] on div "Select Item" at bounding box center [494, 208] width 69 height 17
paste input "CAMOSUNATE POWDER 1-6150/50MG 2DLY FOR 3DAYS"
type input "CAMOSUNATE POWDER 1-6150/50MG 2DLY FOR 3DAYS"
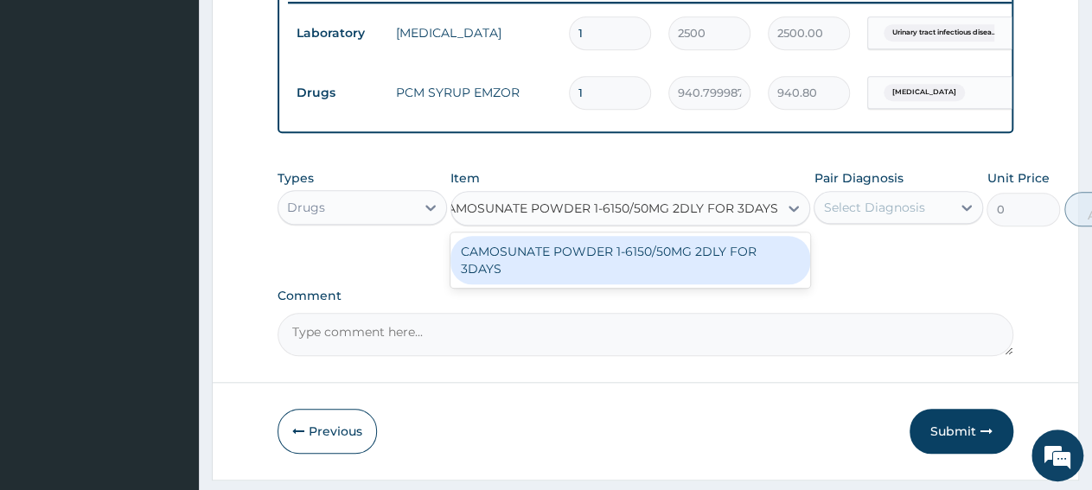
click at [552, 262] on div "CAMOSUNATE POWDER 1-6150/50MG 2DLY FOR 3DAYS" at bounding box center [630, 260] width 360 height 48
type input "1320.61865234375"
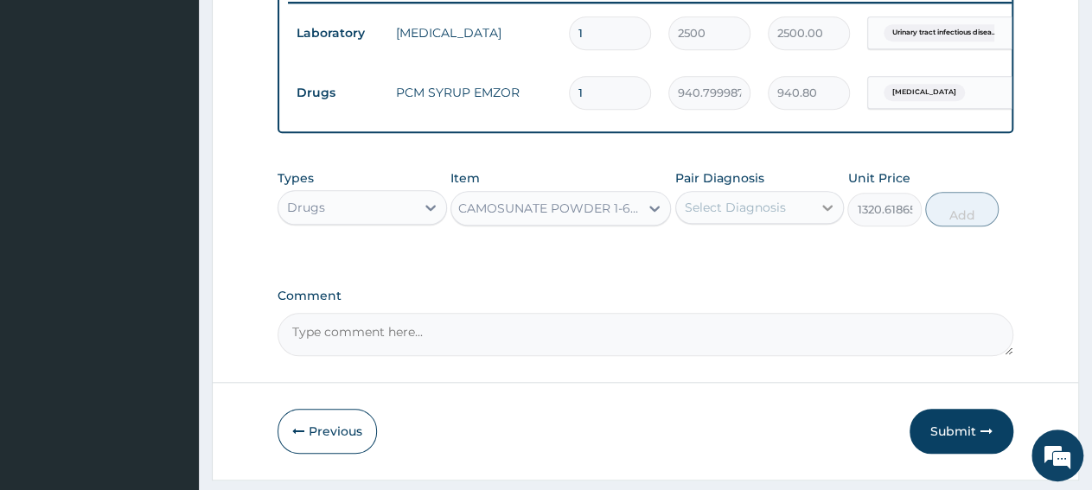
scroll to position [0, 2]
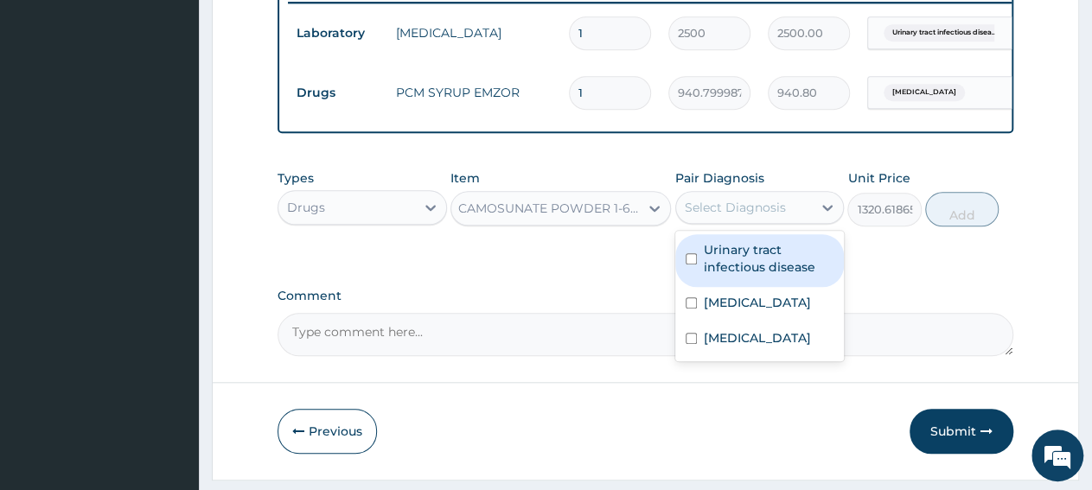
click at [772, 221] on div "Select Diagnosis" at bounding box center [744, 208] width 137 height 28
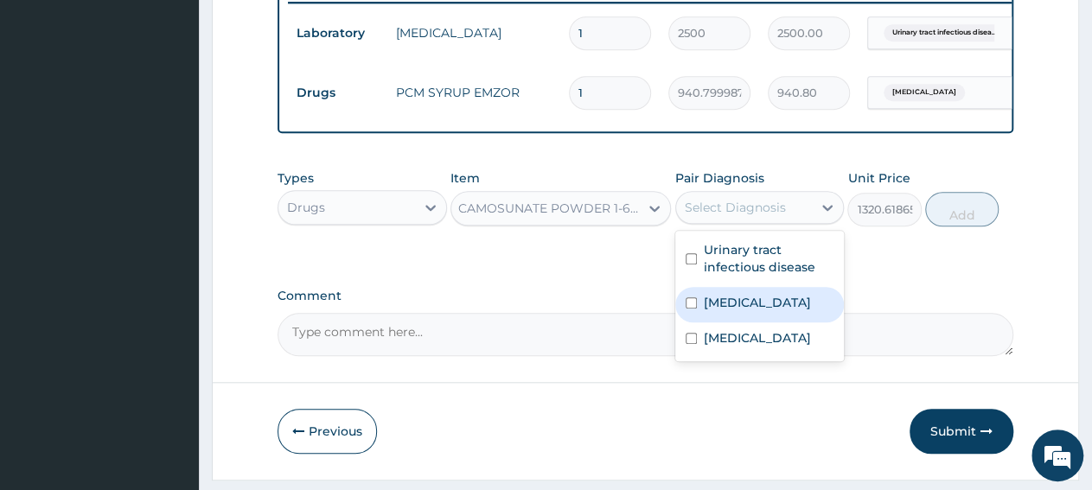
click at [761, 316] on div "[MEDICAL_DATA]" at bounding box center [759, 304] width 169 height 35
checkbox input "true"
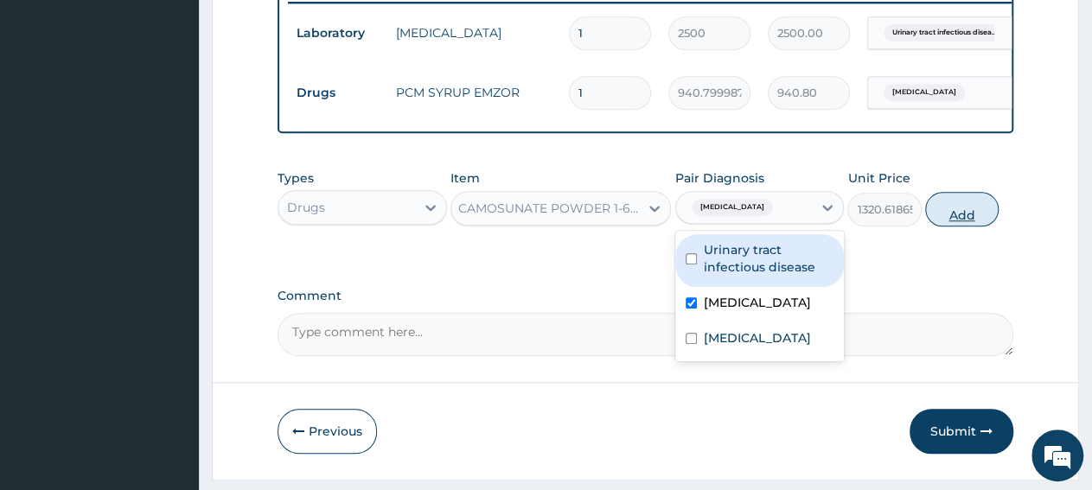
click at [943, 226] on button "Add" at bounding box center [961, 209] width 73 height 35
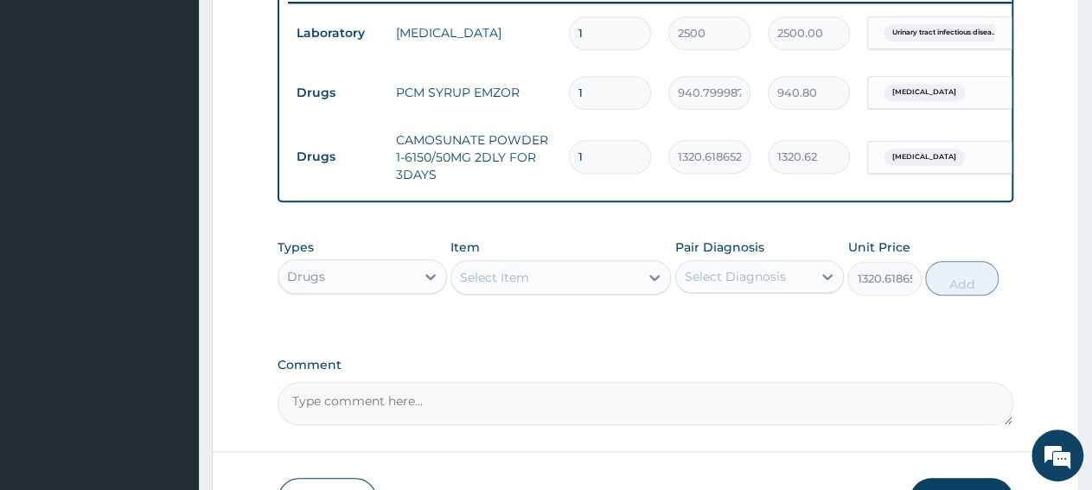
type input "0"
click at [622, 159] on input "1" at bounding box center [610, 157] width 82 height 34
type input "0.00"
type input "3"
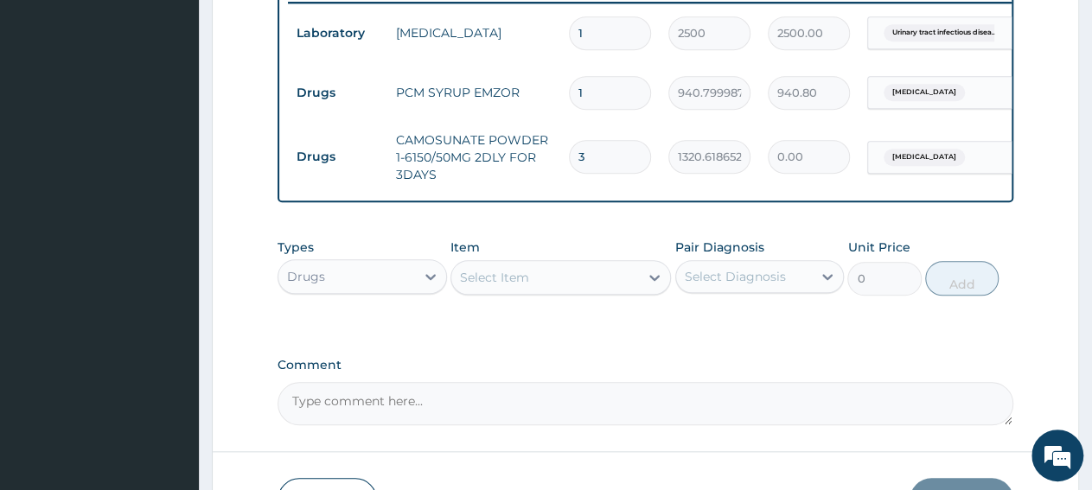
type input "3961.86"
type input "3"
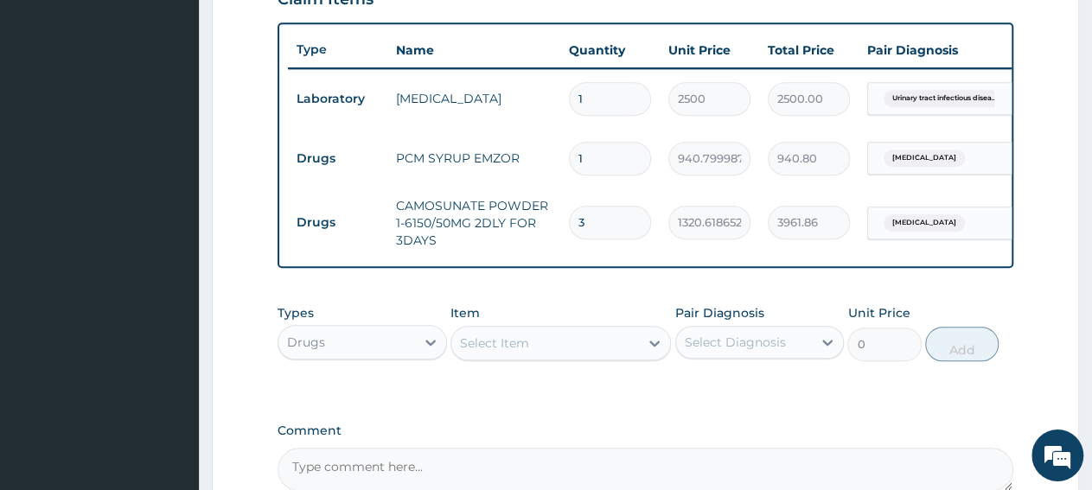
scroll to position [597, 0]
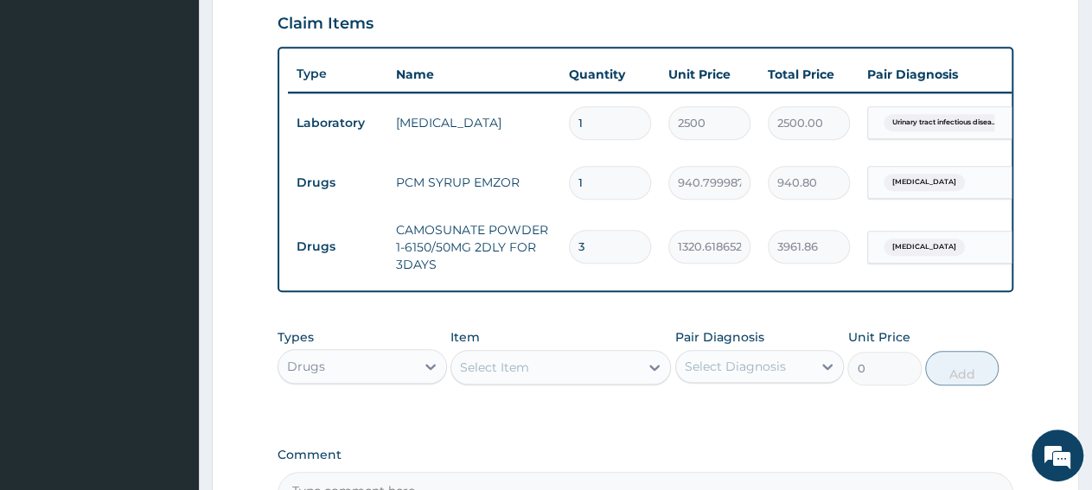
click at [350, 377] on div "Drugs" at bounding box center [346, 367] width 137 height 28
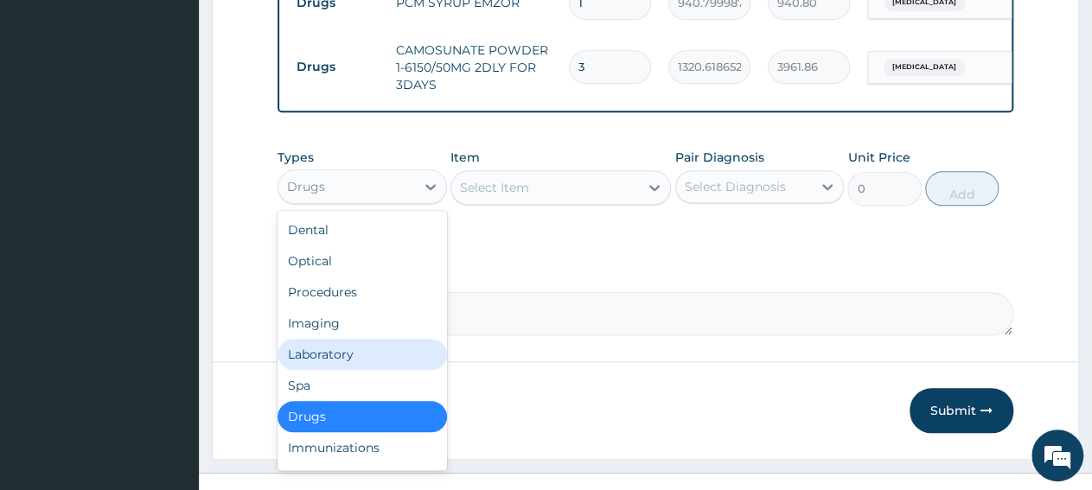
click at [319, 370] on div "Laboratory" at bounding box center [362, 354] width 169 height 31
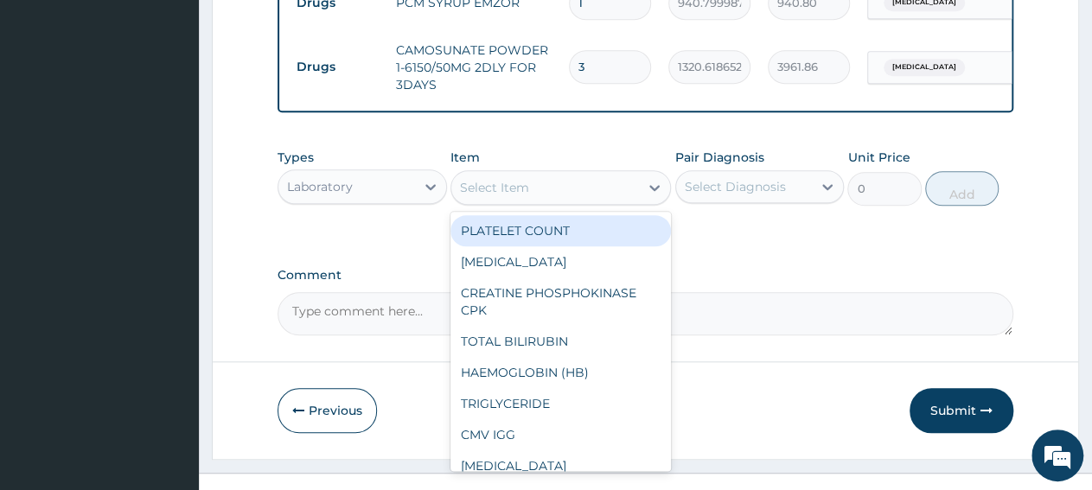
click at [552, 201] on div "Select Item" at bounding box center [545, 188] width 188 height 28
paste input "Full Blood Coun"
type input "Full Blood Coun"
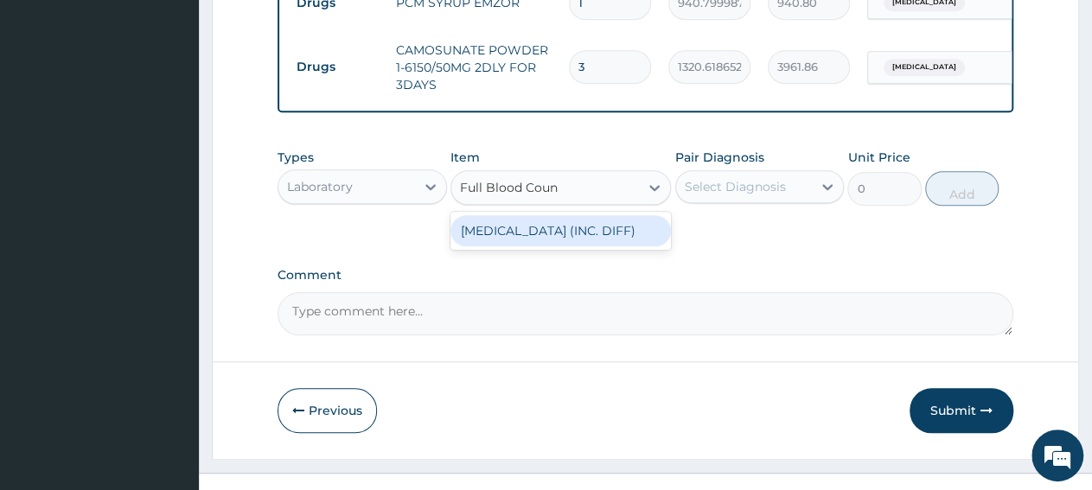
click at [540, 246] on div "[MEDICAL_DATA] (INC. DIFF)" at bounding box center [560, 230] width 220 height 31
type input "4341.60009765625"
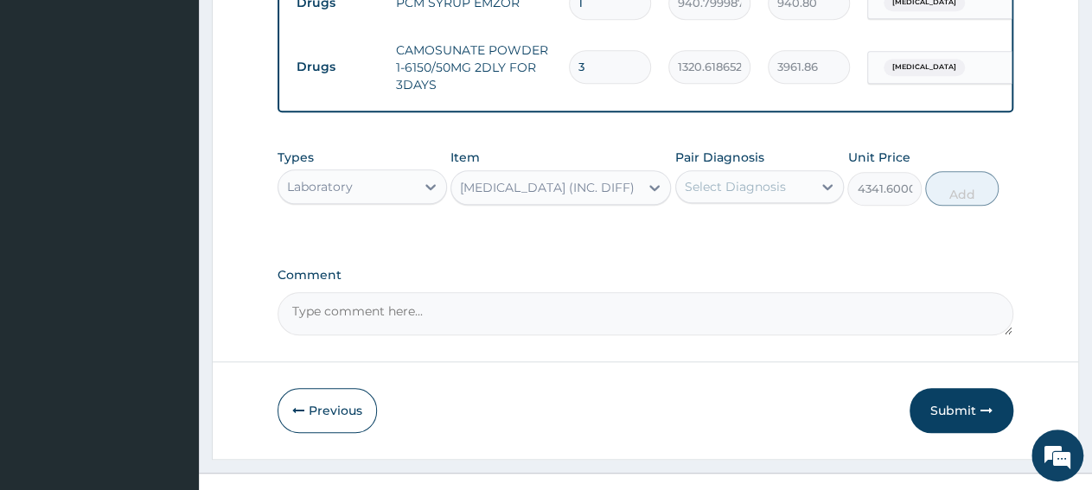
click at [706, 195] on div "Select Diagnosis" at bounding box center [735, 186] width 101 height 17
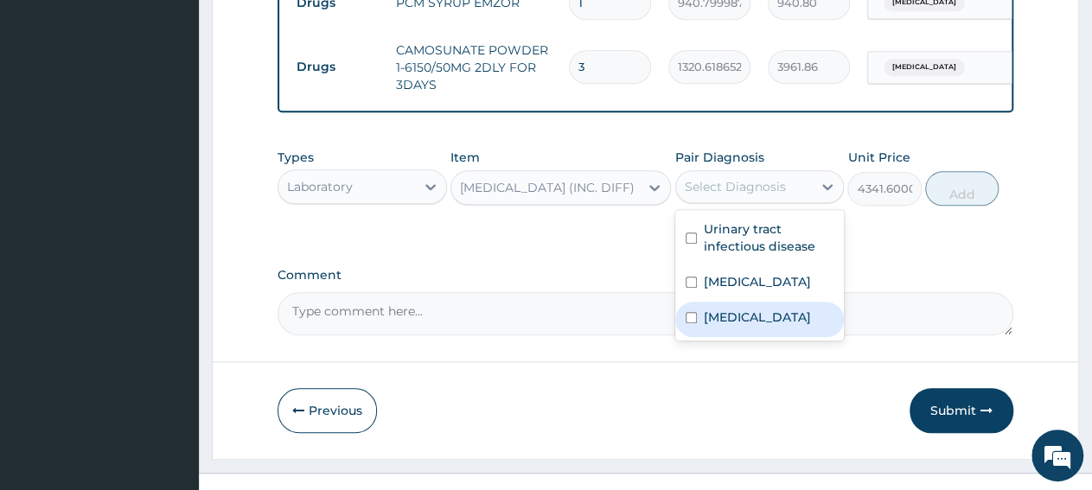
click at [728, 337] on div "[MEDICAL_DATA]" at bounding box center [759, 319] width 169 height 35
checkbox input "true"
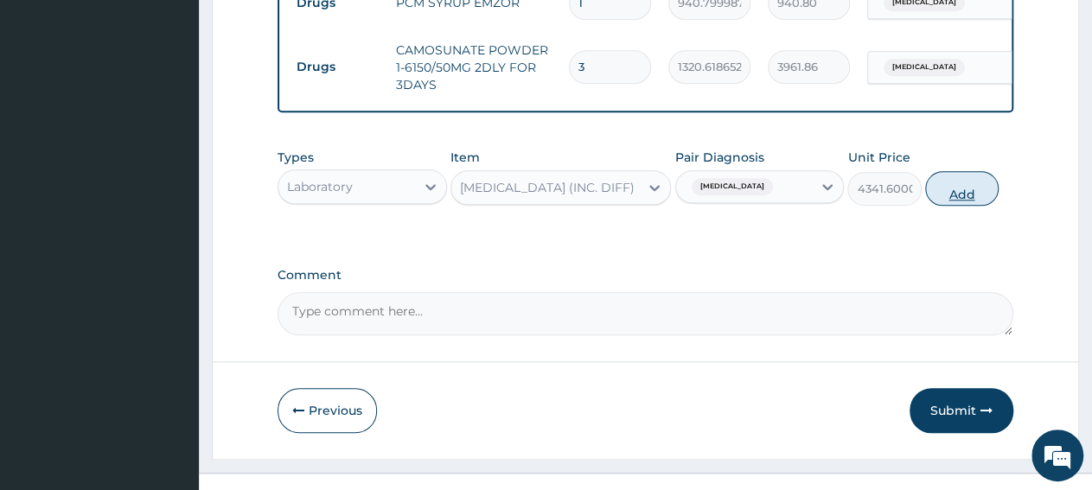
click at [949, 206] on button "Add" at bounding box center [961, 188] width 73 height 35
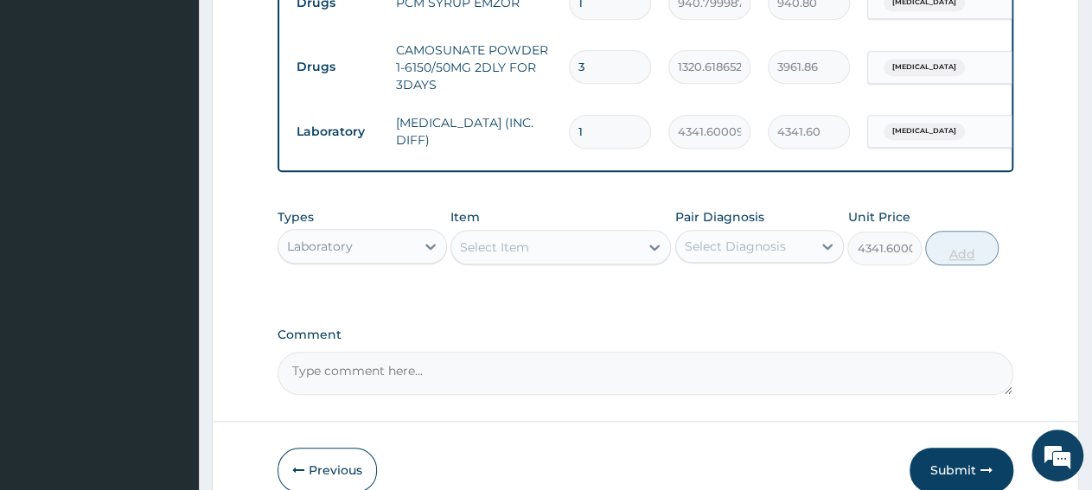
type input "0"
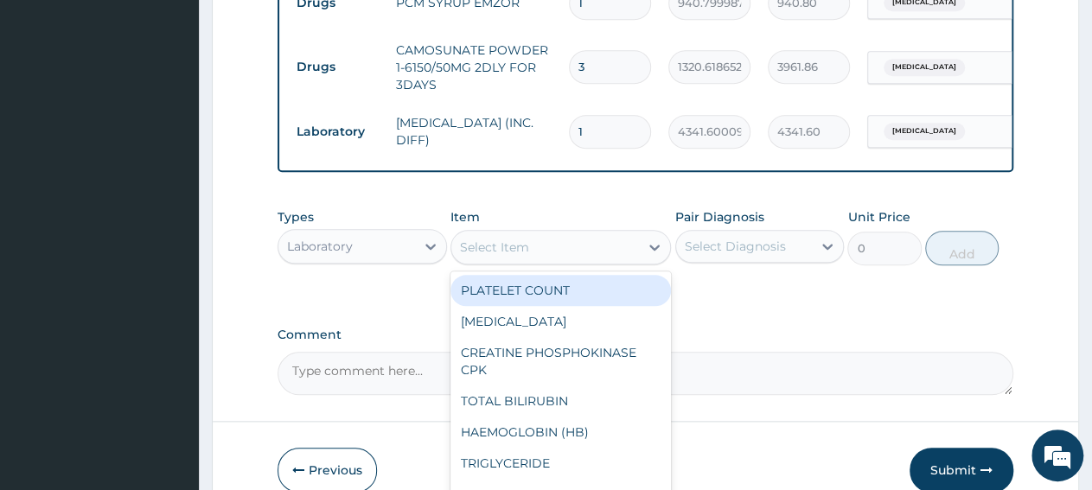
click at [573, 261] on div "Select Item" at bounding box center [545, 247] width 188 height 28
paste input "Malaria Parasites"
type input "Malaria Parasites"
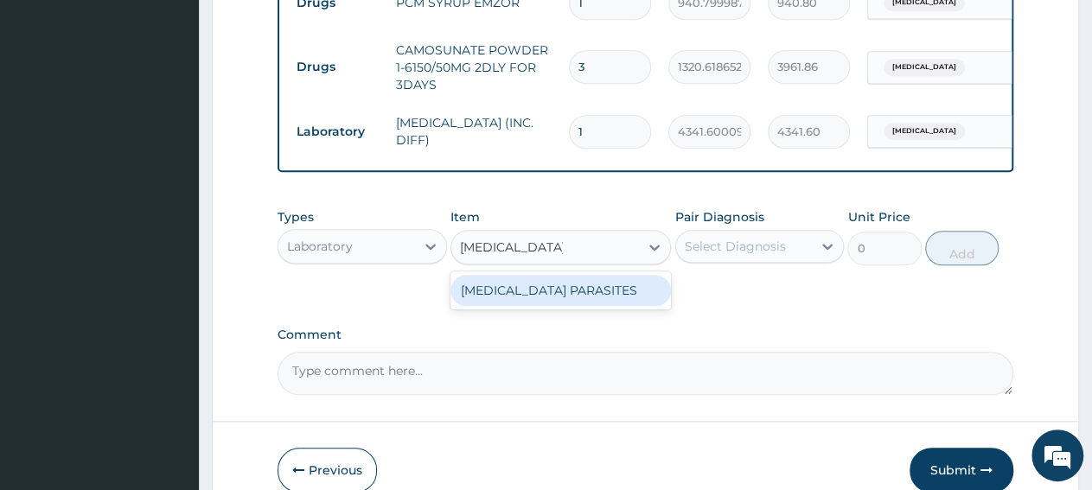
click at [566, 306] on div "[MEDICAL_DATA] PARASITES" at bounding box center [560, 290] width 220 height 31
type input "2500"
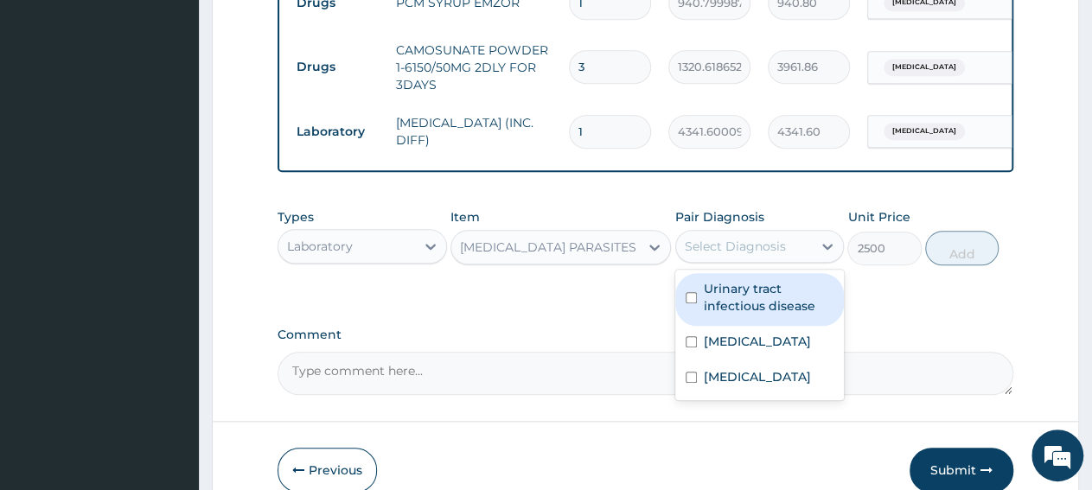
click at [722, 260] on div "Select Diagnosis" at bounding box center [744, 247] width 137 height 28
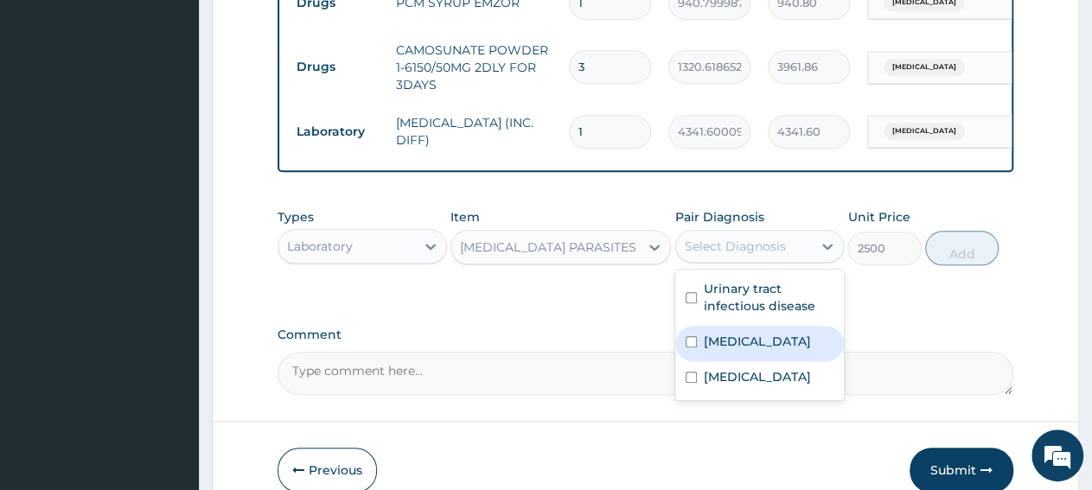
click at [718, 350] on label "[MEDICAL_DATA]" at bounding box center [757, 341] width 107 height 17
checkbox input "true"
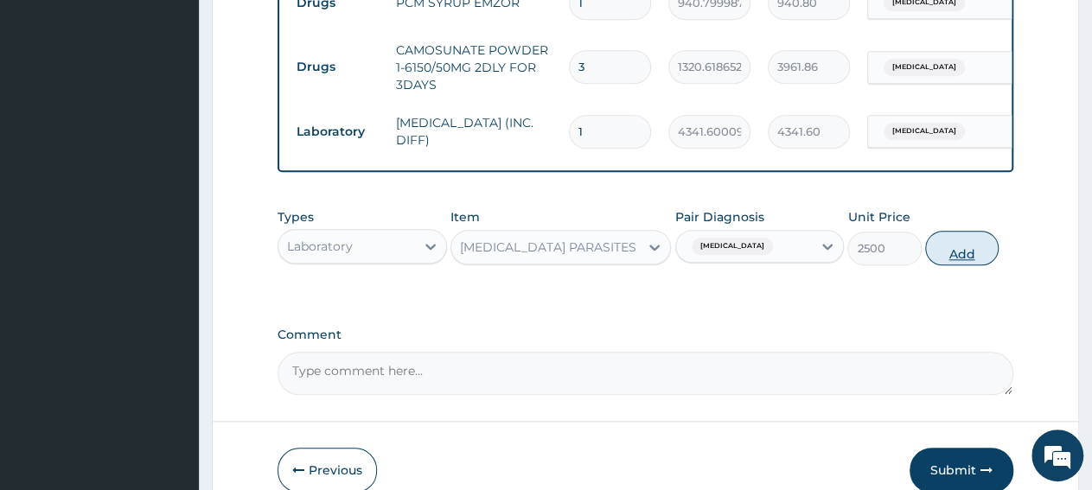
click at [933, 259] on button "Add" at bounding box center [961, 248] width 73 height 35
type input "0"
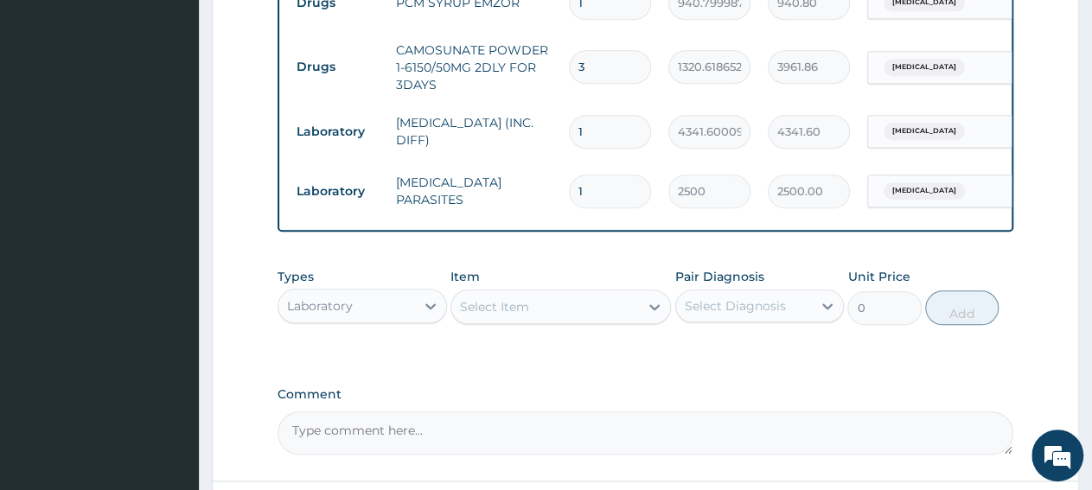
click at [338, 315] on div "Laboratory" at bounding box center [320, 305] width 66 height 17
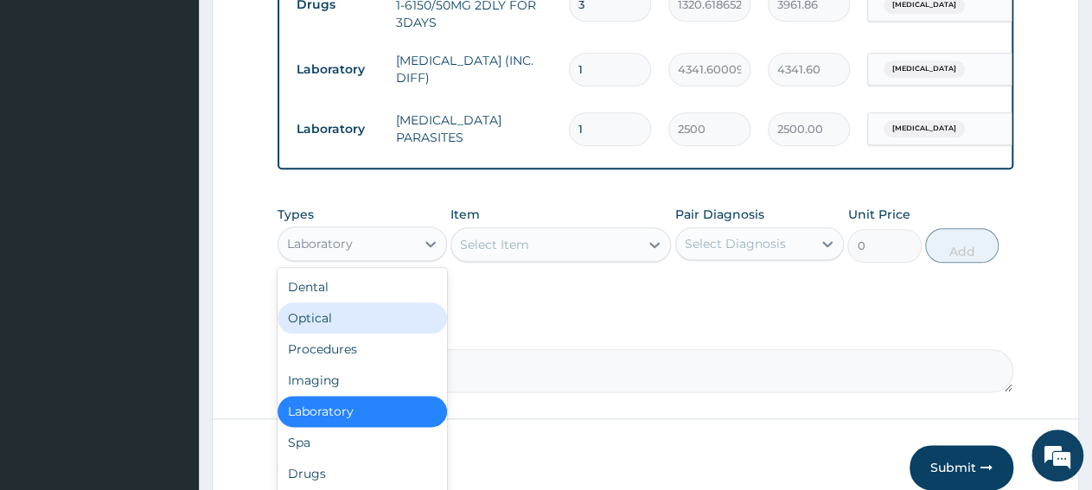
scroll to position [866, 0]
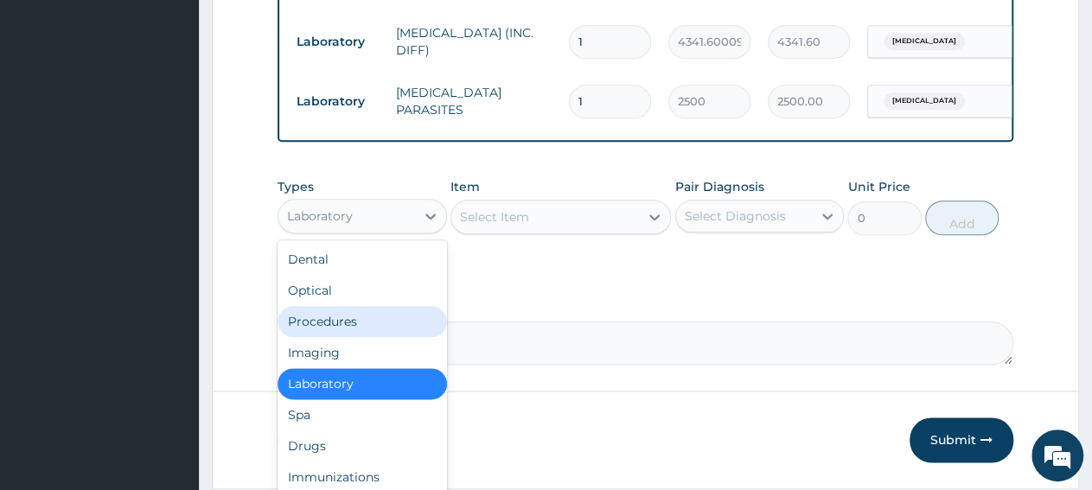
click at [347, 332] on div "Procedures" at bounding box center [362, 321] width 169 height 31
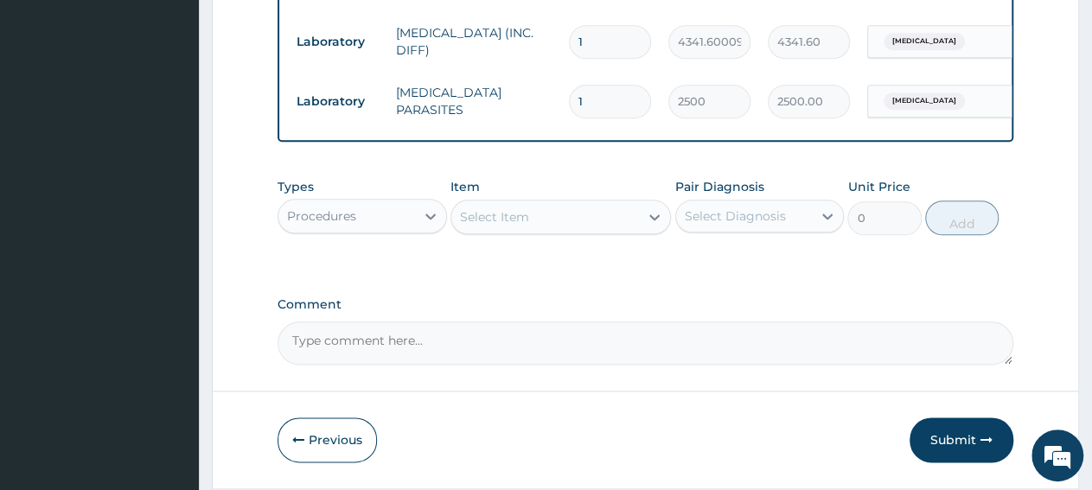
click at [489, 226] on div "Select Item" at bounding box center [494, 216] width 69 height 17
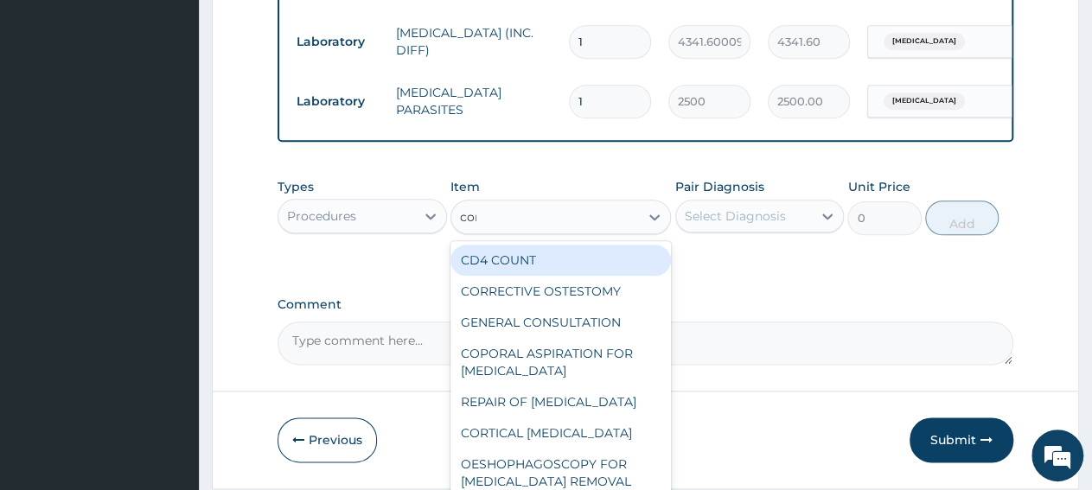
type input "cons"
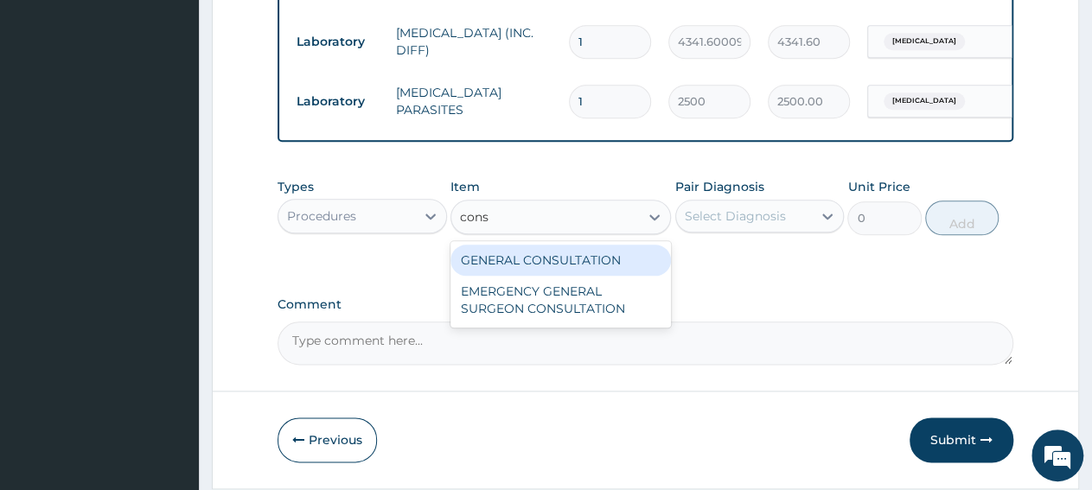
click at [559, 272] on div "GENERAL CONSULTATION" at bounding box center [560, 260] width 220 height 31
type input "3150"
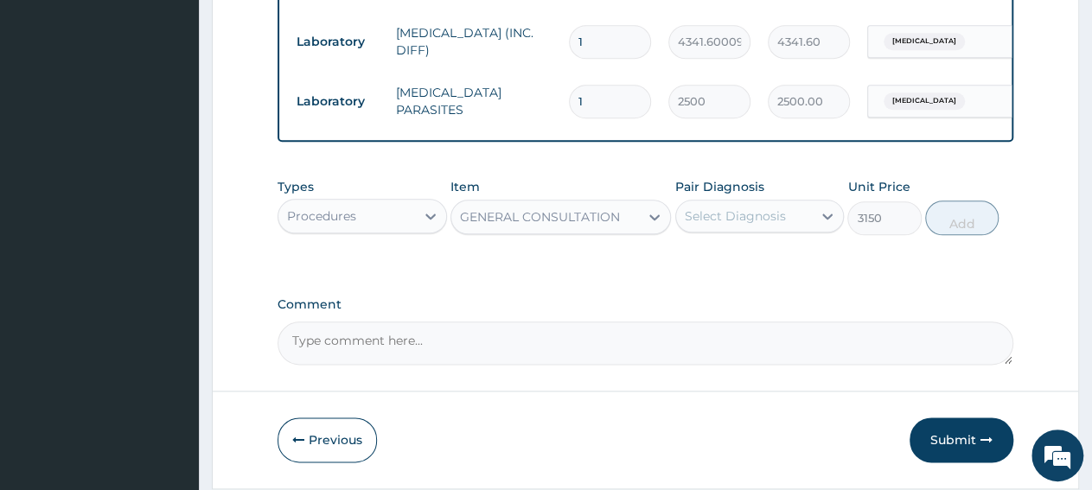
click at [736, 225] on div "Select Diagnosis" at bounding box center [735, 216] width 101 height 17
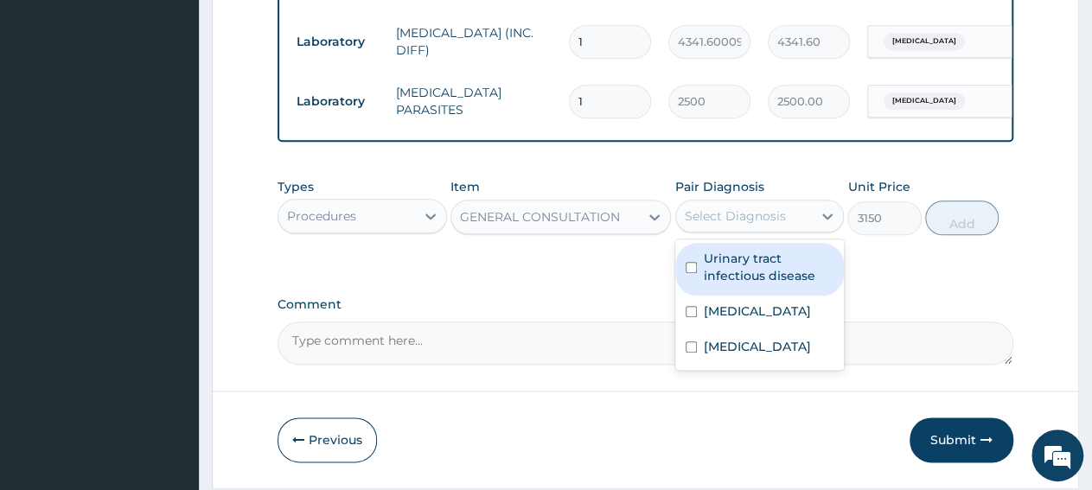
click at [722, 278] on label "Urinary tract infectious disease" at bounding box center [769, 267] width 131 height 35
checkbox input "true"
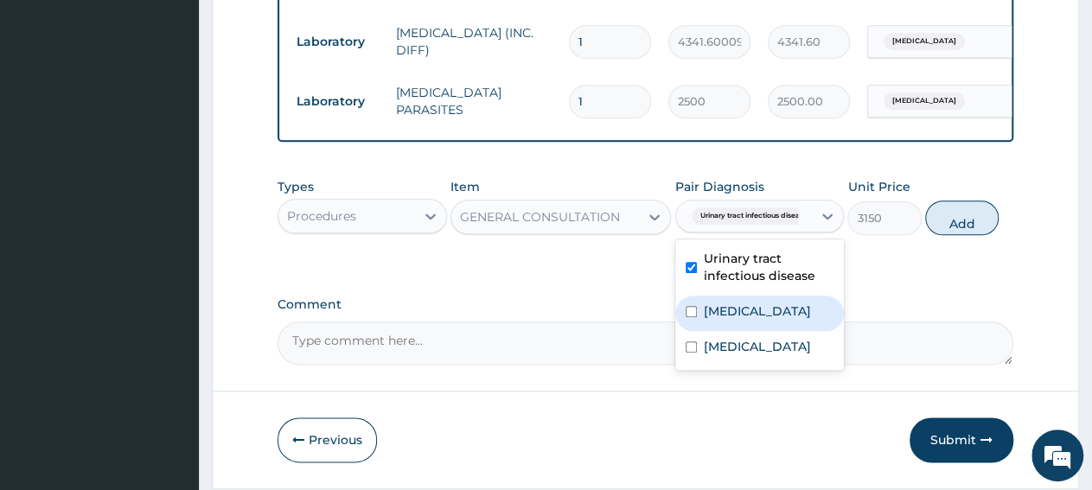
click at [718, 320] on label "[MEDICAL_DATA]" at bounding box center [757, 311] width 107 height 17
checkbox input "true"
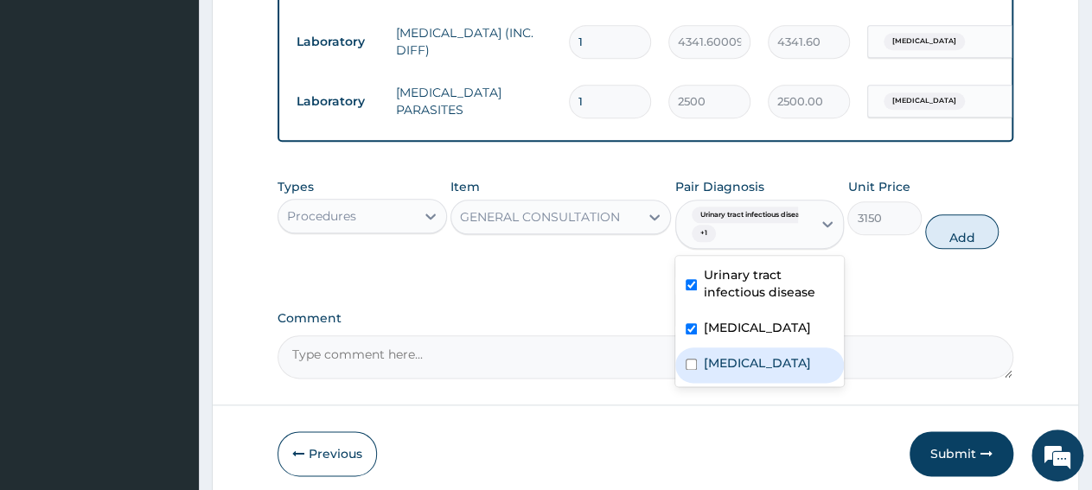
click at [694, 370] on input "checkbox" at bounding box center [691, 364] width 11 height 11
checkbox input "true"
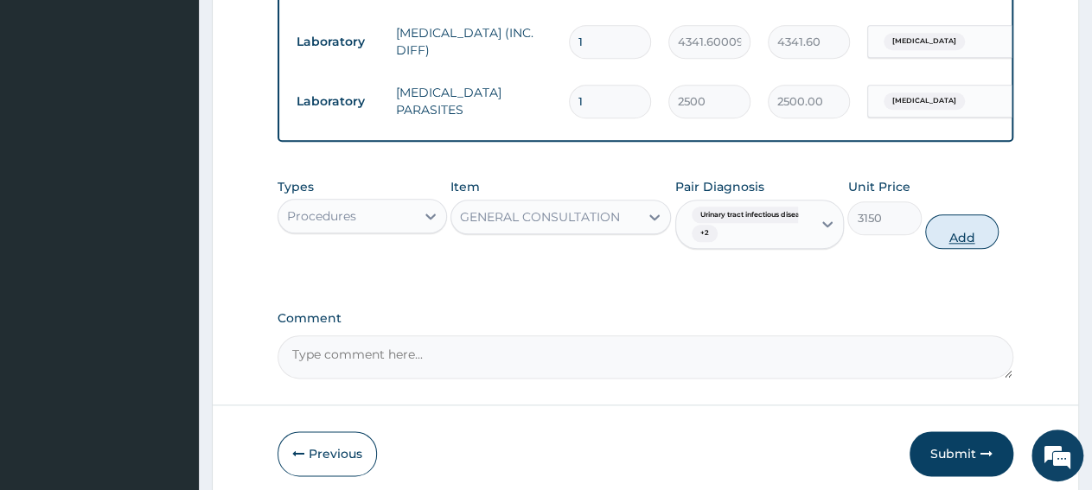
click at [943, 249] on button "Add" at bounding box center [961, 231] width 73 height 35
type input "0"
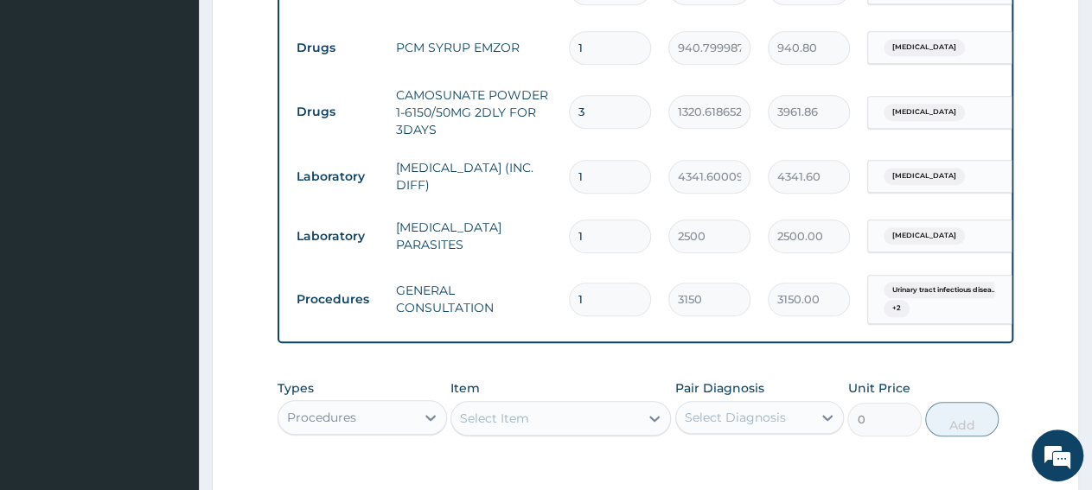
scroll to position [1001, 0]
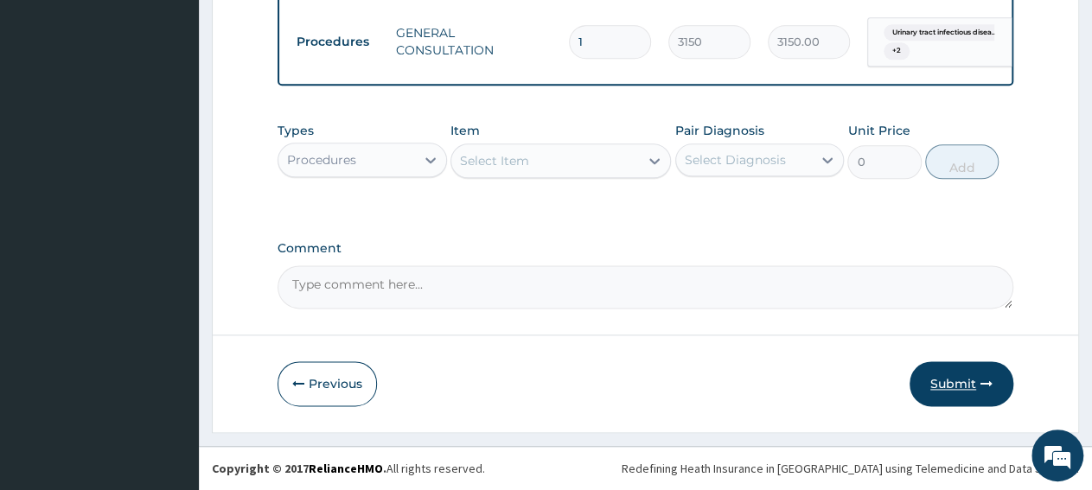
click at [939, 388] on button "Submit" at bounding box center [962, 383] width 104 height 45
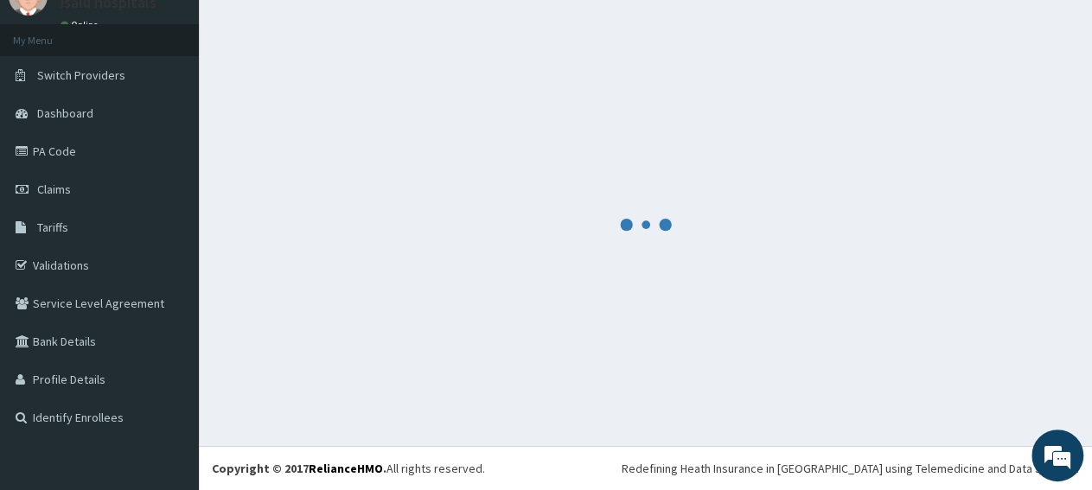
scroll to position [74, 0]
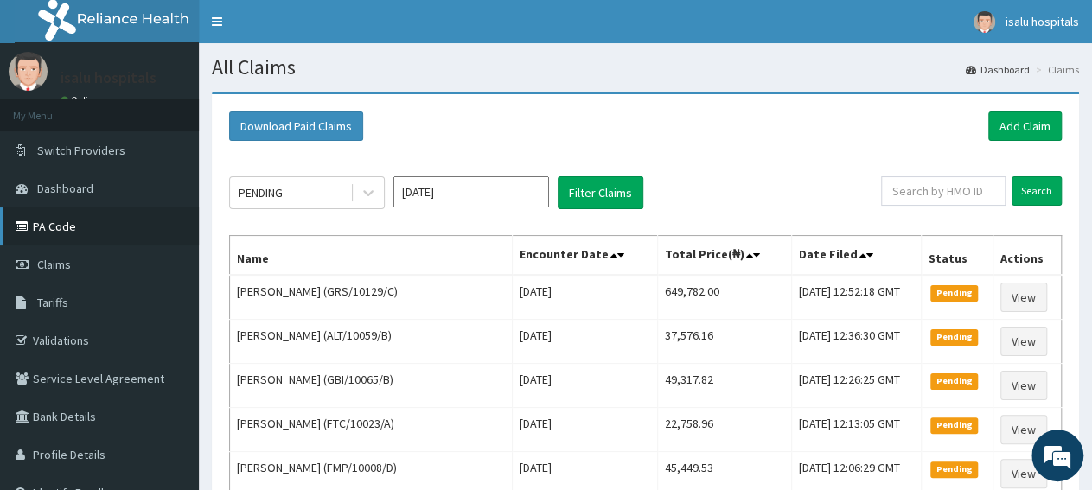
click at [83, 233] on link "PA Code" at bounding box center [99, 227] width 199 height 38
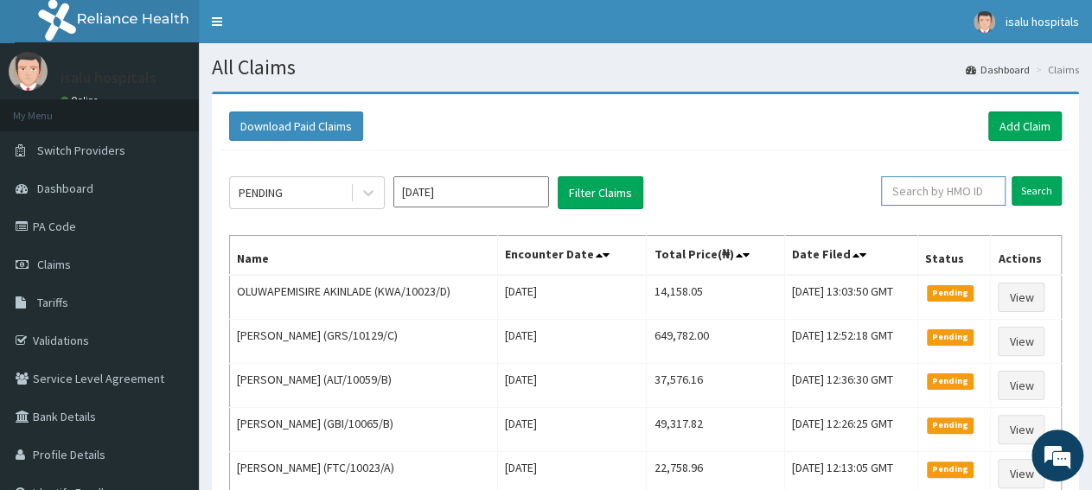
paste input "AVO/10067/C"
type input "AVO/10067/C"
click at [1018, 200] on input "Search" at bounding box center [1037, 190] width 50 height 29
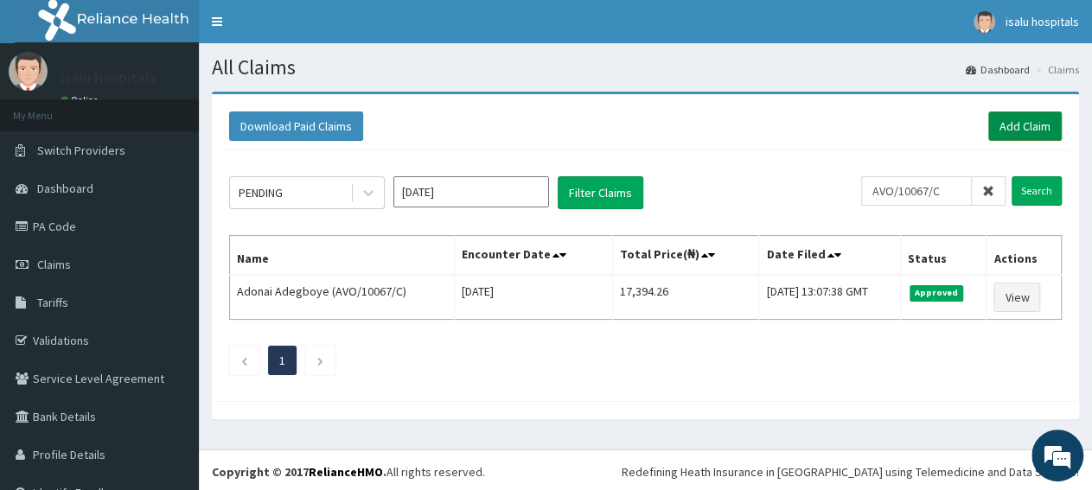
click at [988, 124] on link "Add Claim" at bounding box center [1024, 126] width 73 height 29
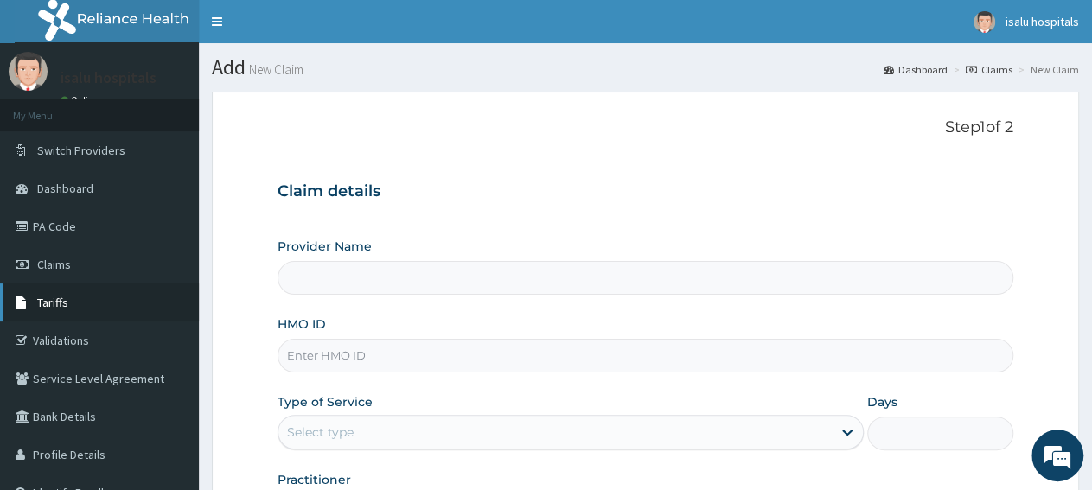
type input "Isalu Hospital Limited"
paste input "AVO/10067/D"
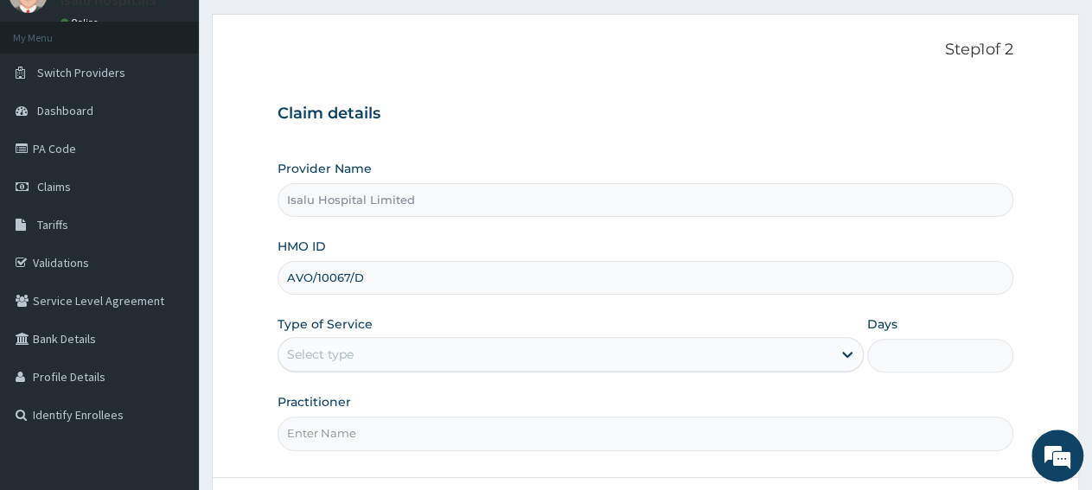
scroll to position [90, 0]
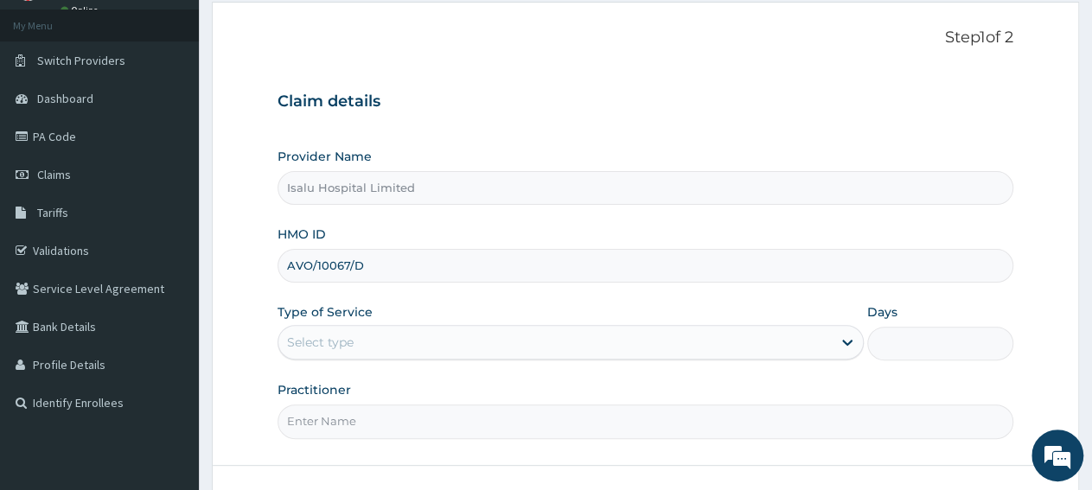
type input "AVO/10067/D"
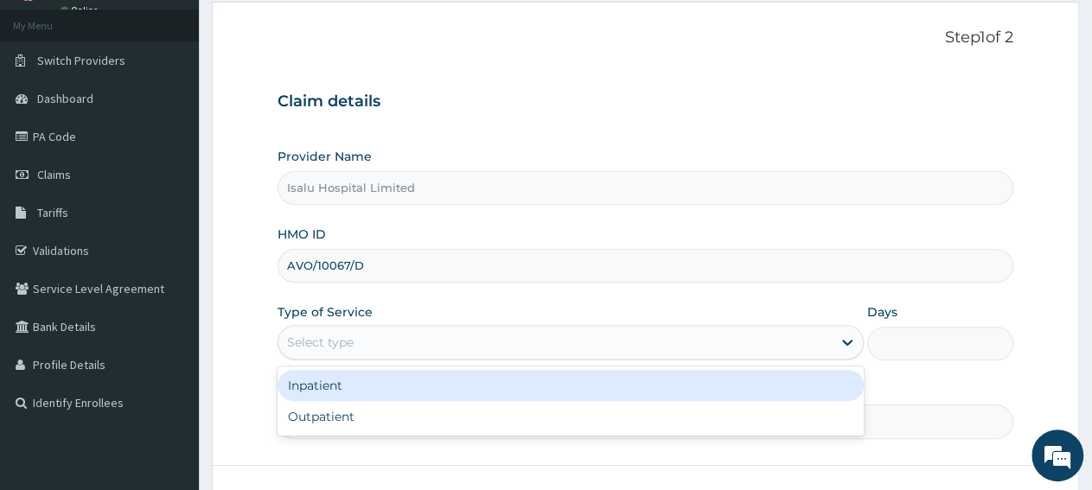
click at [352, 353] on div "Select type" at bounding box center [554, 343] width 552 height 28
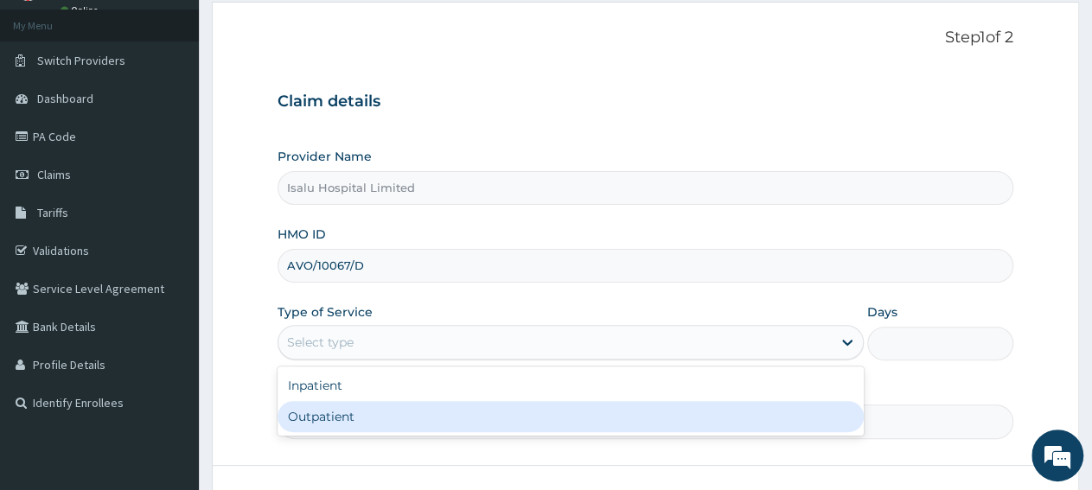
click at [342, 425] on div "Outpatient" at bounding box center [570, 416] width 585 height 31
type input "1"
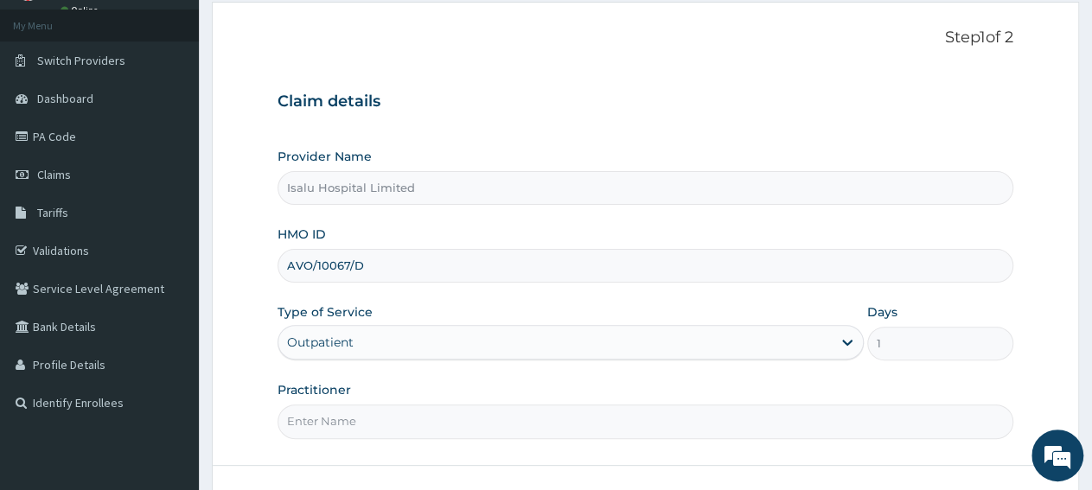
paste input "[PERSON_NAME] [PERSON_NAME]"
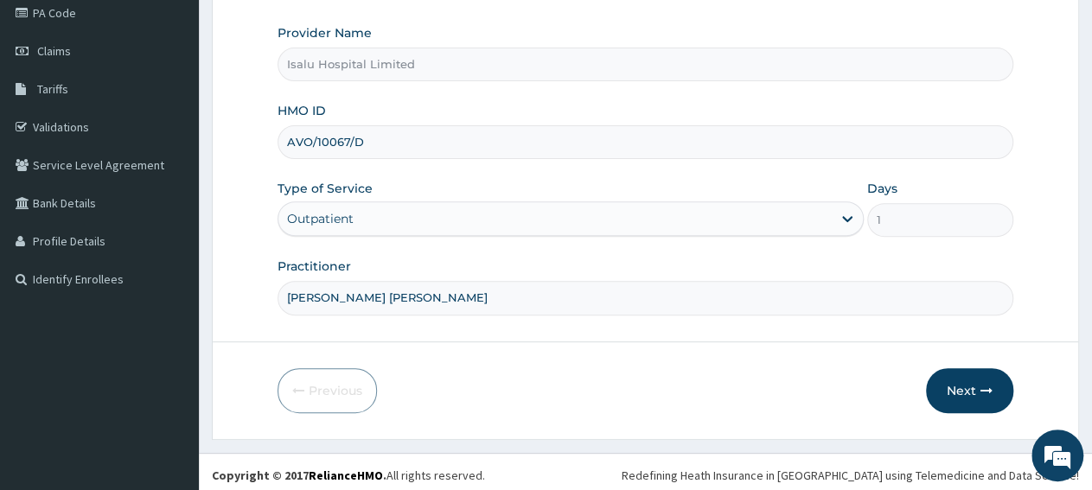
scroll to position [216, 0]
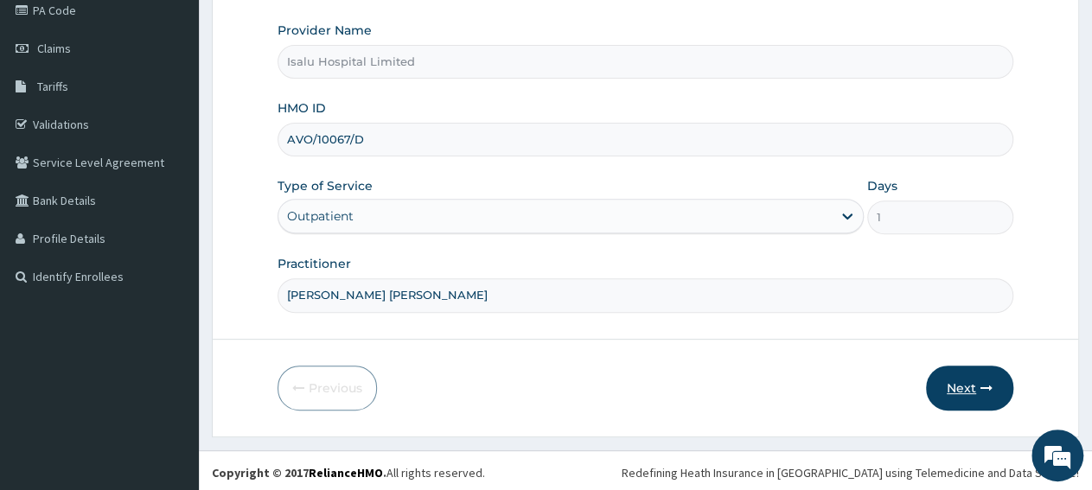
type input "[PERSON_NAME] [PERSON_NAME]"
click at [959, 387] on button "Next" at bounding box center [969, 388] width 87 height 45
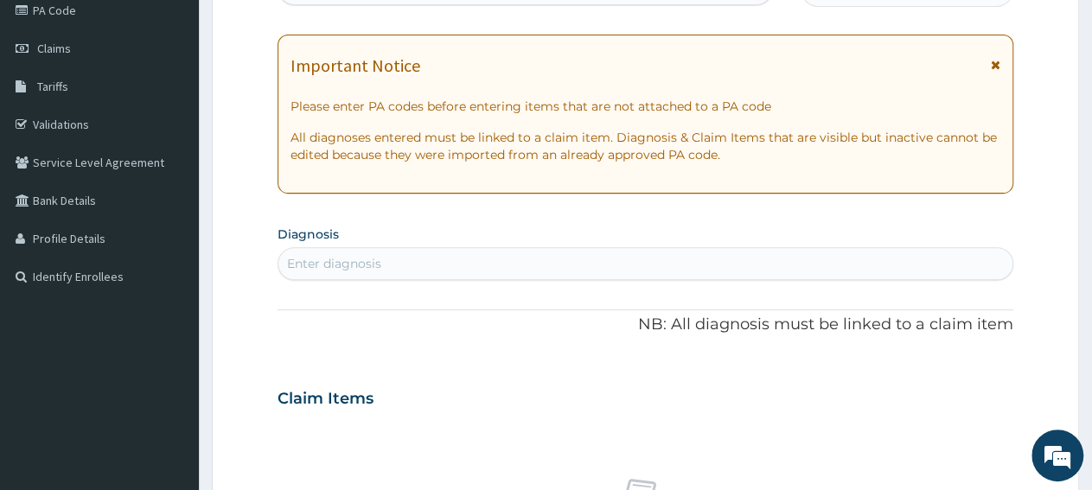
scroll to position [36, 0]
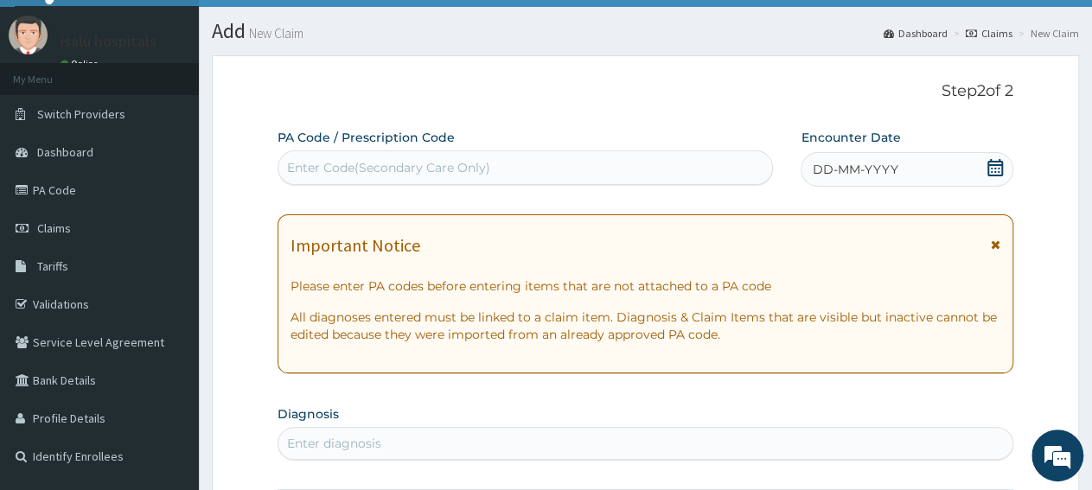
click at [488, 162] on div "Enter Code(Secondary Care Only)" at bounding box center [388, 167] width 203 height 17
paste input "PA/7C49AD"
type input "PA/7C49AD"
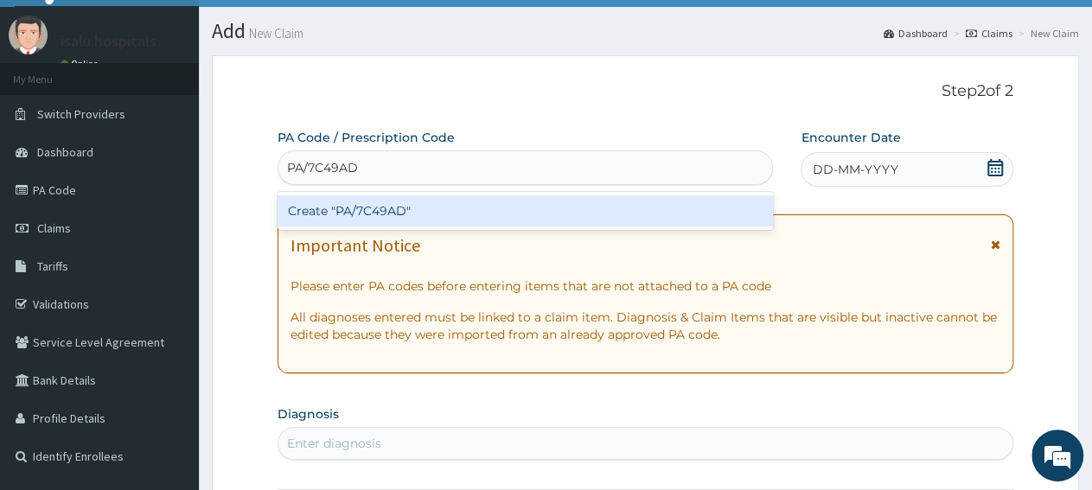
click at [467, 215] on div "Create "PA/7C49AD"" at bounding box center [525, 210] width 495 height 31
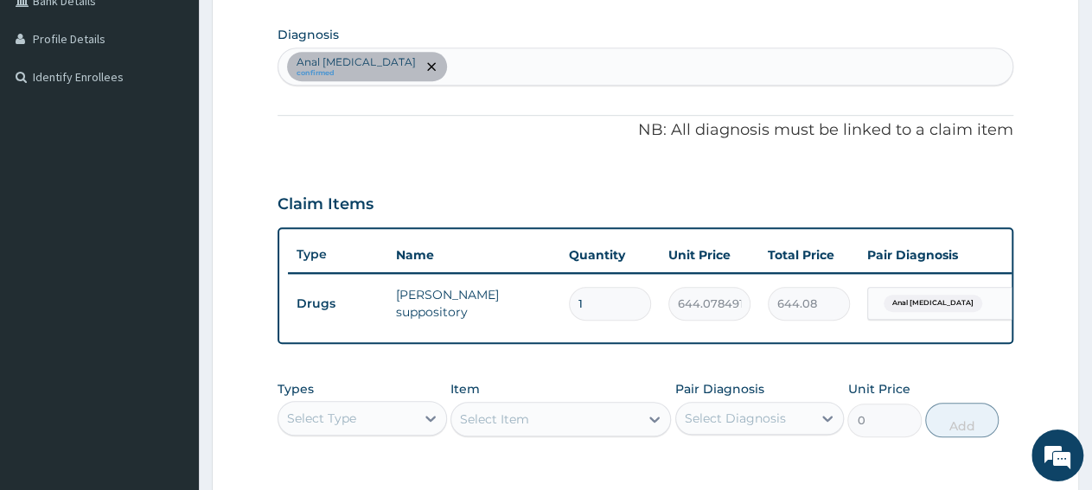
scroll to position [382, 0]
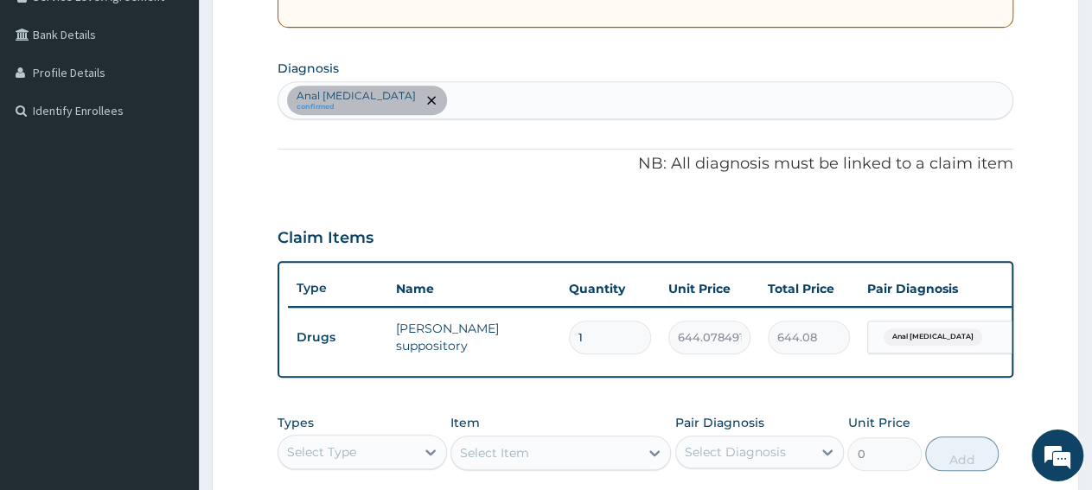
click at [489, 105] on div "Anal [MEDICAL_DATA] confirmed" at bounding box center [645, 100] width 734 height 36
type input "[MEDICAL_DATA]"
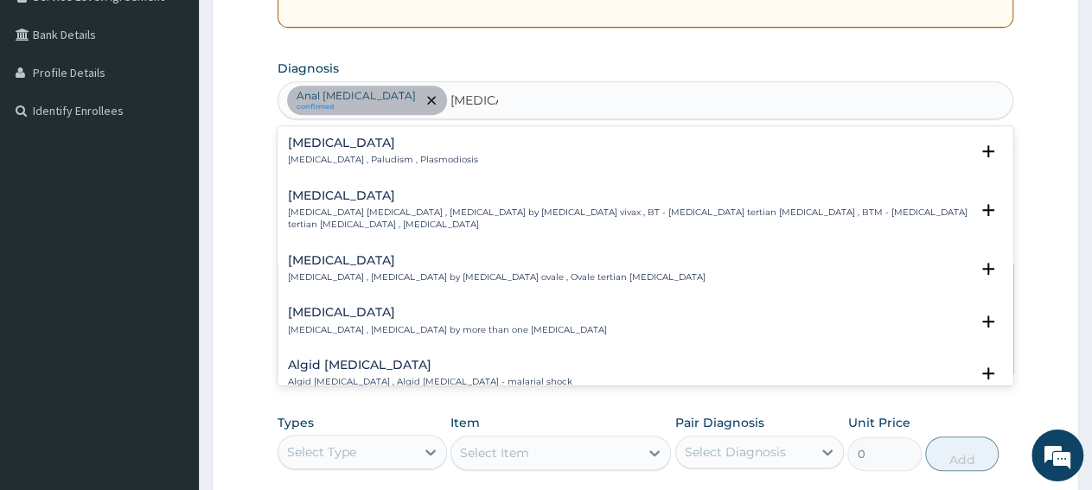
click at [322, 141] on h4 "[MEDICAL_DATA]" at bounding box center [383, 143] width 190 height 13
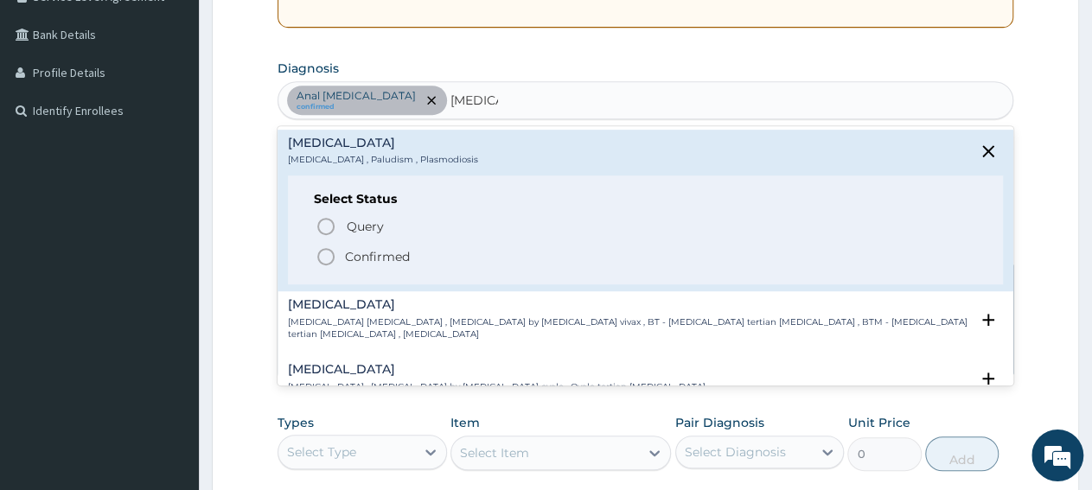
drag, startPoint x: 343, startPoint y: 256, endPoint x: 399, endPoint y: 179, distance: 95.3
click at [344, 256] on span "Confirmed" at bounding box center [646, 256] width 661 height 21
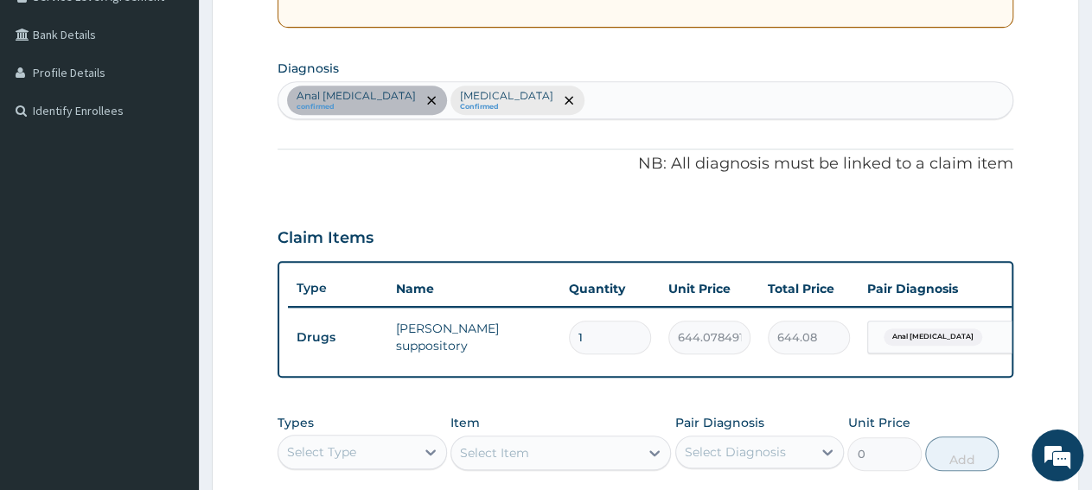
click at [509, 102] on div "Anal [MEDICAL_DATA] confirmed [MEDICAL_DATA] Confirmed" at bounding box center [645, 100] width 734 height 36
type input "[MEDICAL_DATA]"
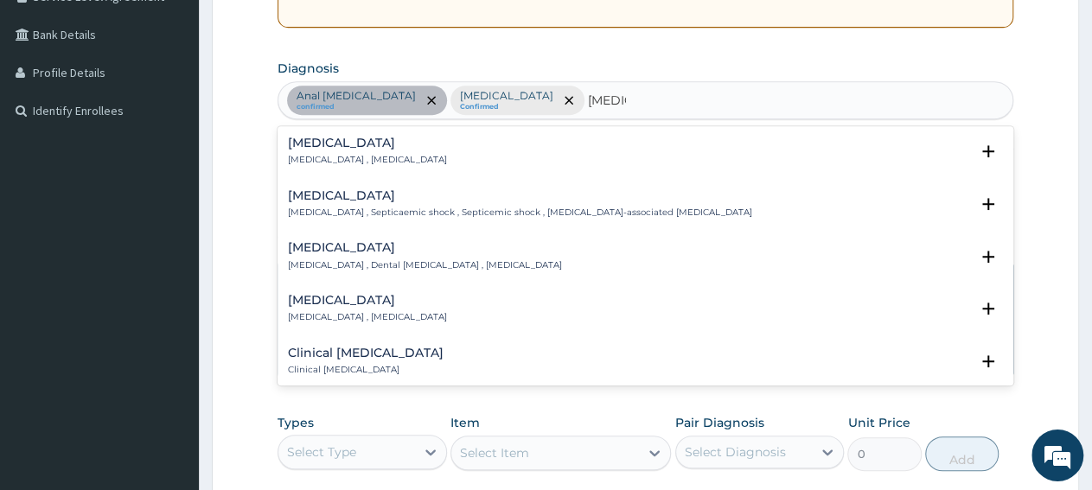
click at [319, 162] on p "[MEDICAL_DATA] , [MEDICAL_DATA]" at bounding box center [367, 160] width 159 height 12
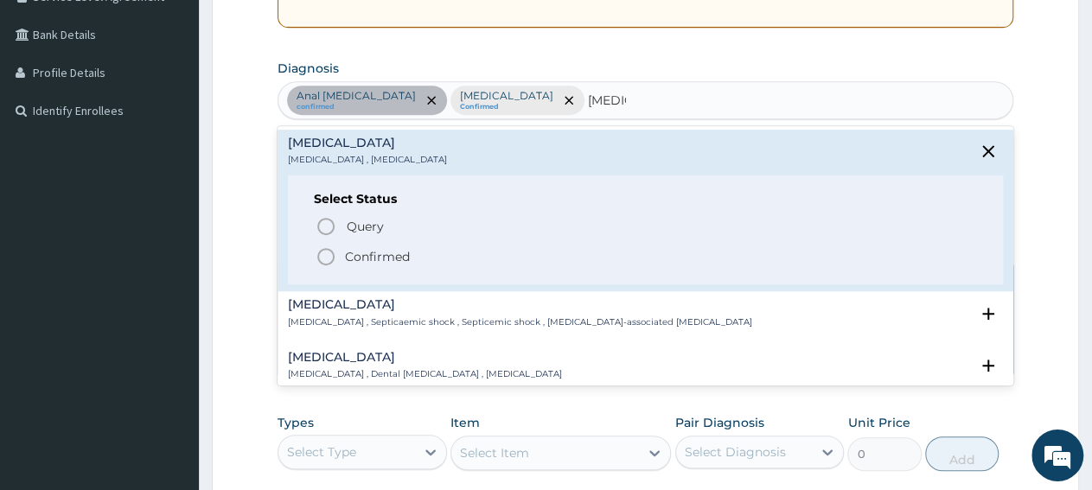
click at [349, 258] on p "Confirmed" at bounding box center [377, 256] width 65 height 17
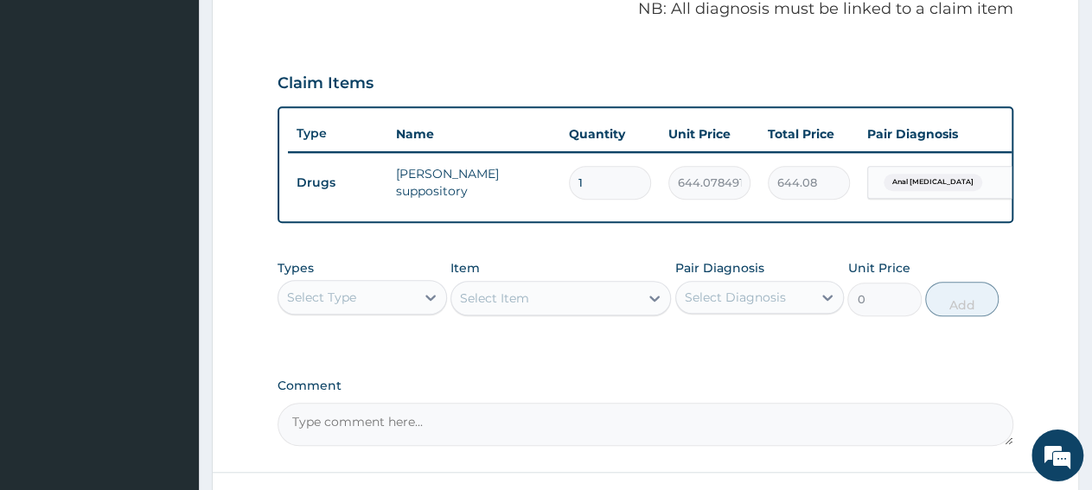
scroll to position [562, 0]
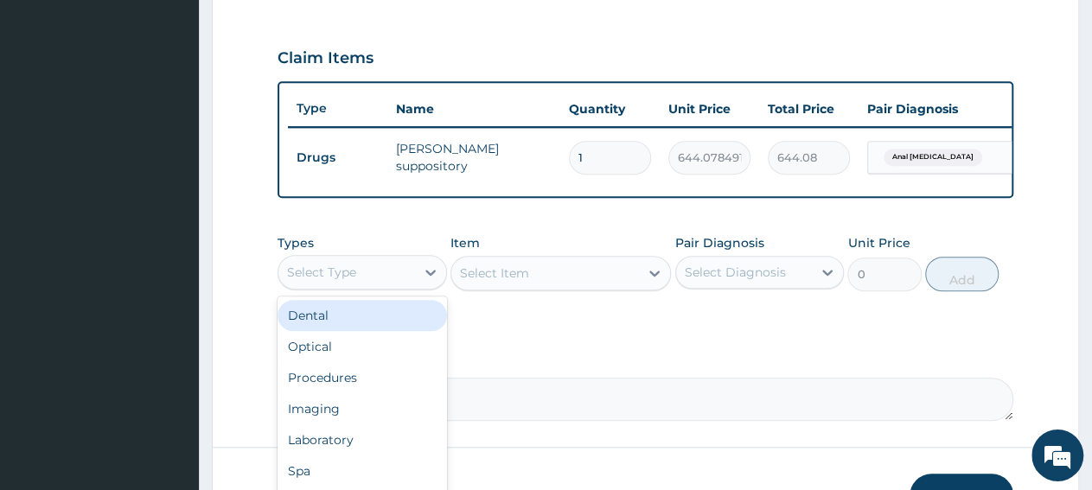
click at [409, 290] on div "Select Type" at bounding box center [362, 272] width 169 height 35
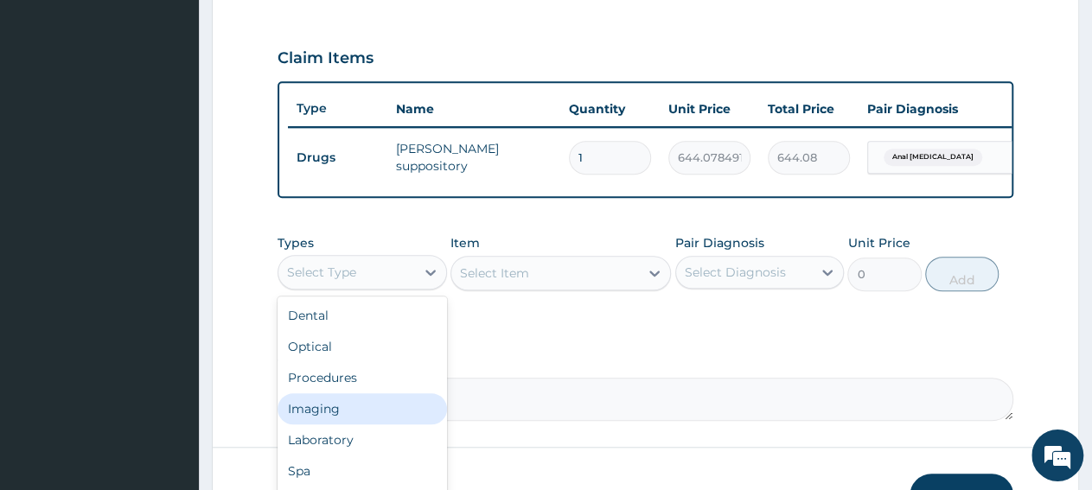
scroll to position [59, 0]
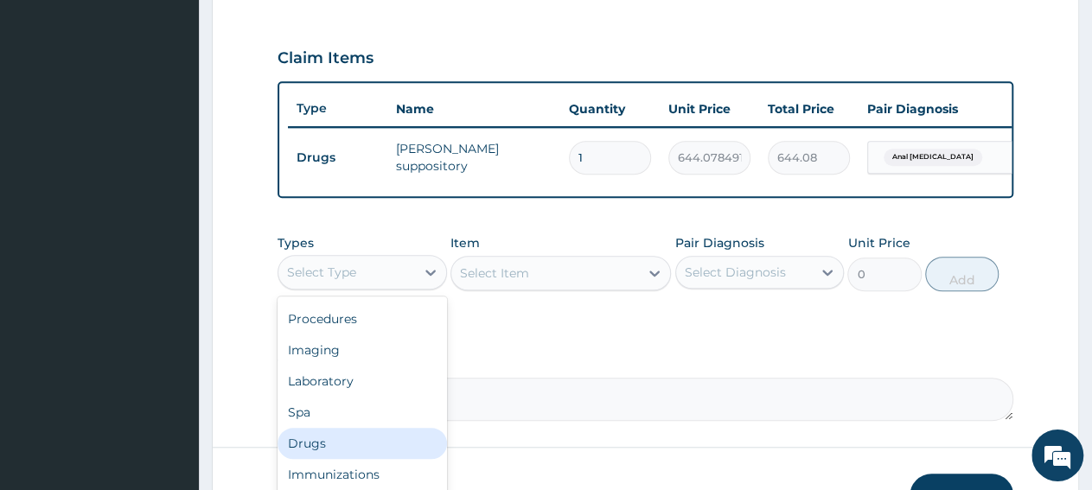
click at [368, 449] on div "Drugs" at bounding box center [362, 443] width 169 height 31
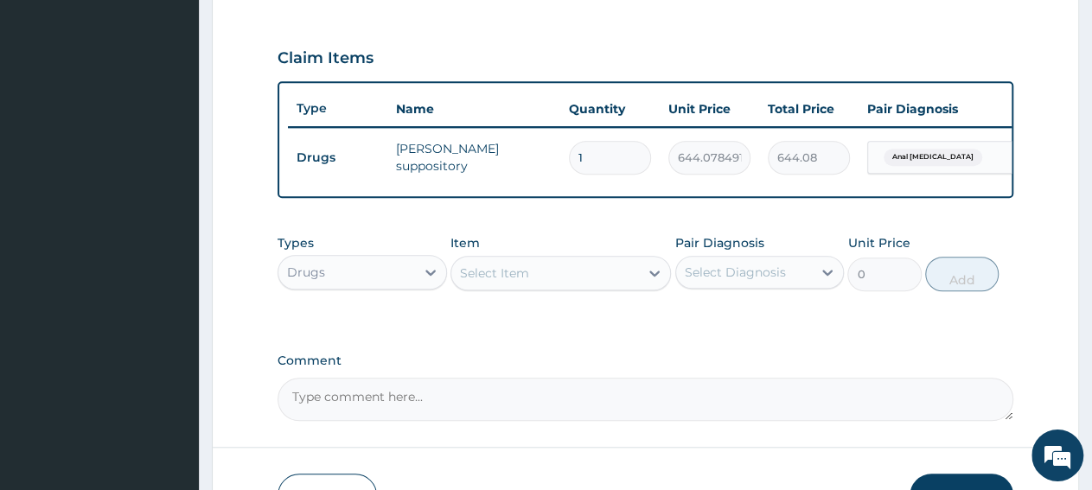
click at [566, 284] on div "Select Item" at bounding box center [545, 273] width 188 height 28
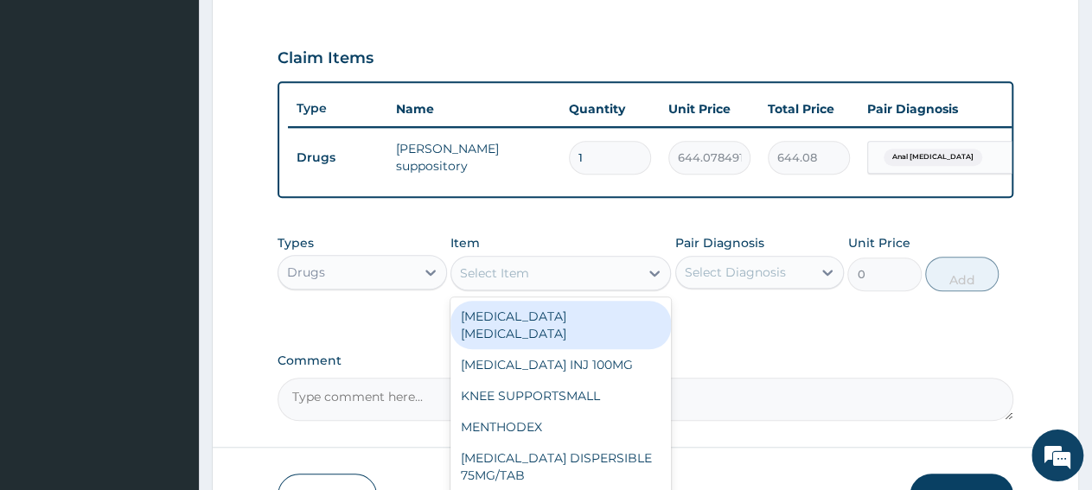
type input "v"
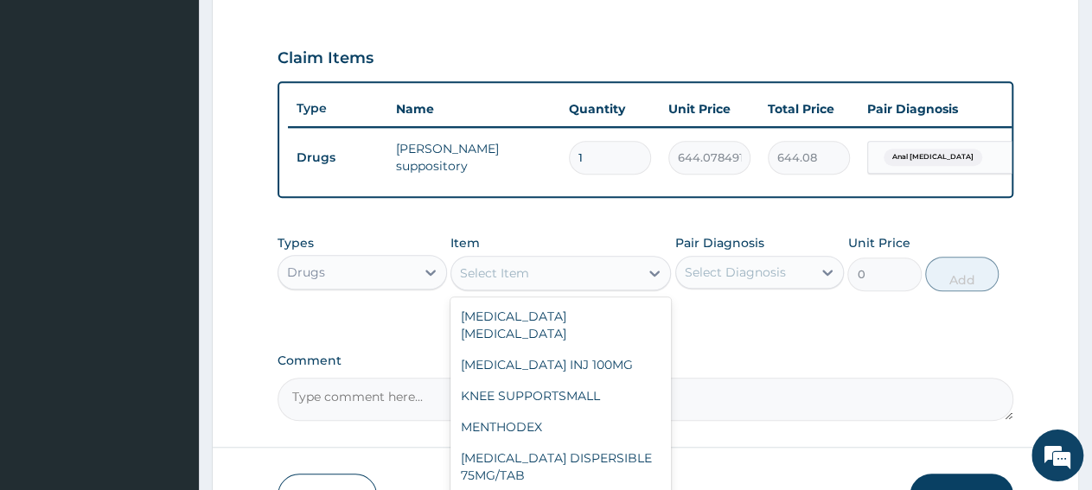
paste input "PCM SYRUP EMZOR"
type input "PCM SYRUP EMZOR"
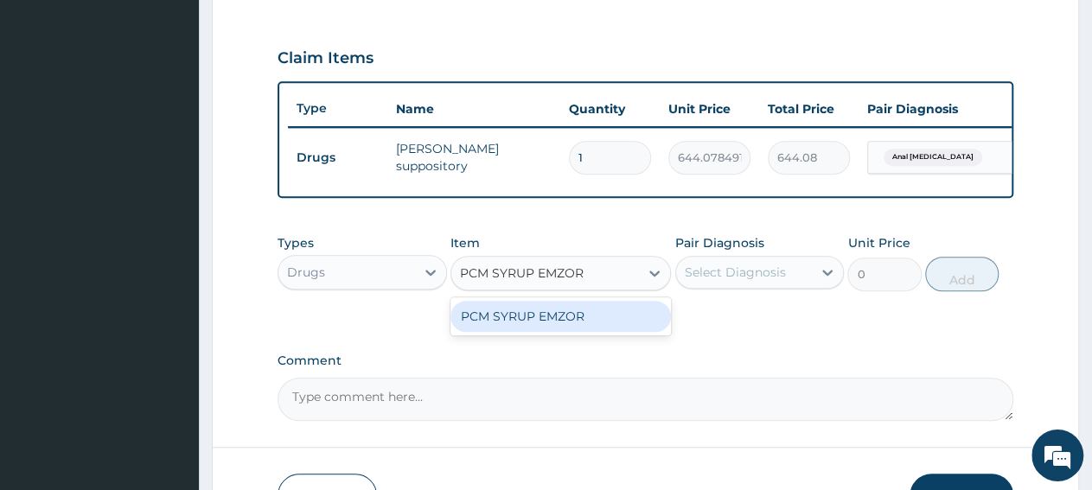
click at [639, 332] on div "PCM SYRUP EMZOR" at bounding box center [560, 316] width 220 height 31
type input "940.7999877929688"
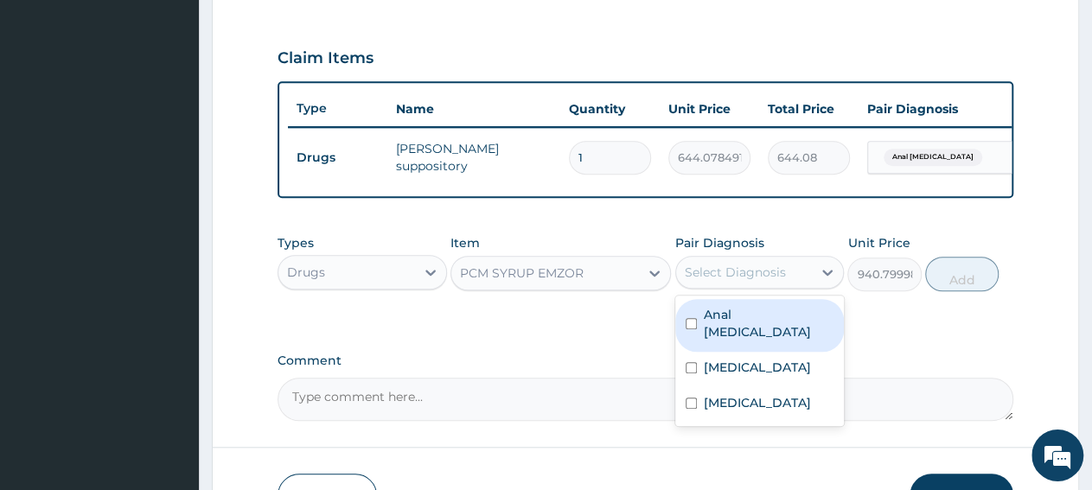
click at [744, 289] on div "Select Diagnosis" at bounding box center [759, 272] width 169 height 33
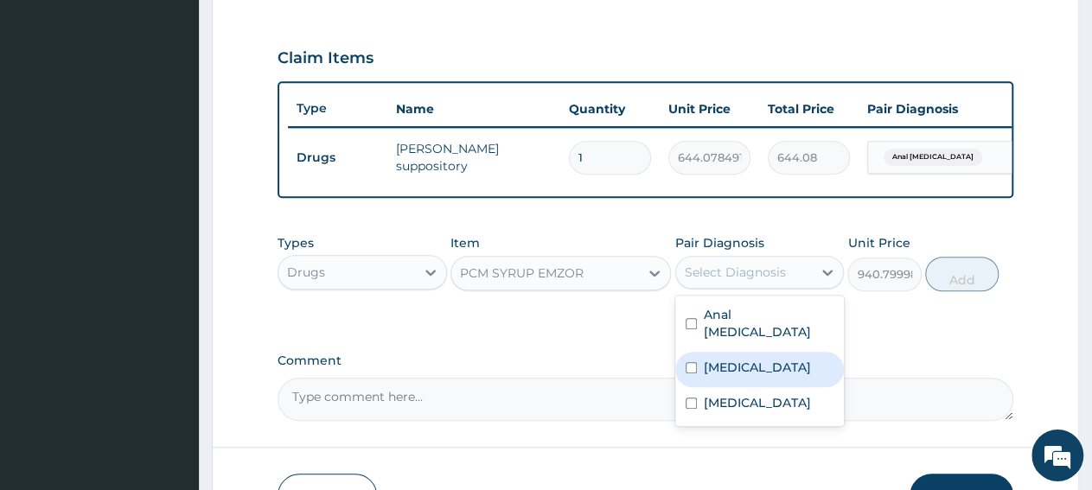
click at [735, 368] on label "[MEDICAL_DATA]" at bounding box center [757, 367] width 107 height 17
checkbox input "true"
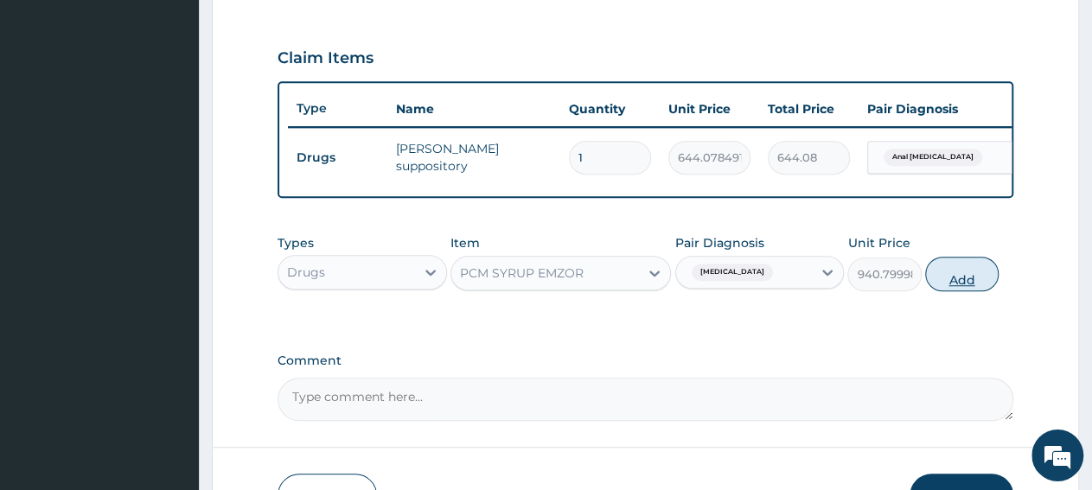
click at [942, 291] on button "Add" at bounding box center [961, 274] width 73 height 35
type input "0"
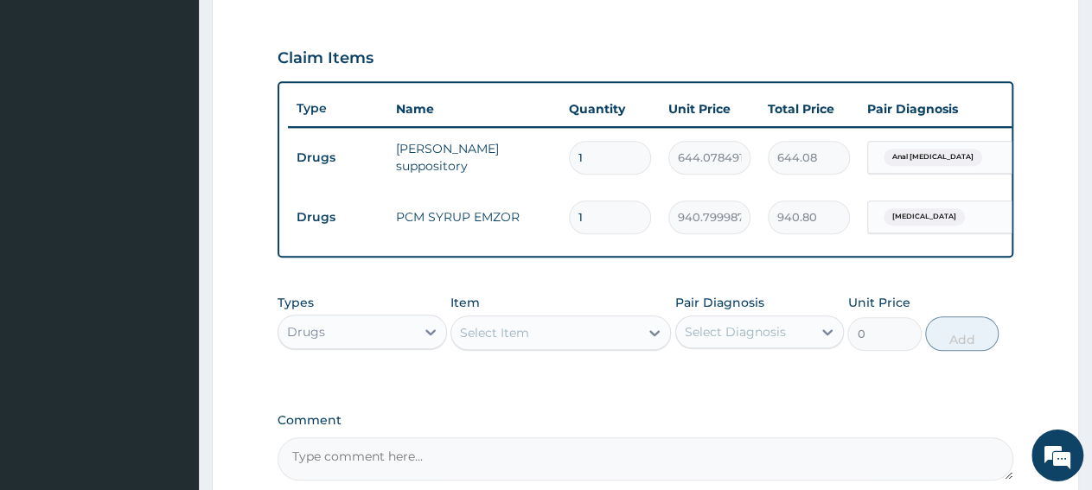
scroll to position [0, 124]
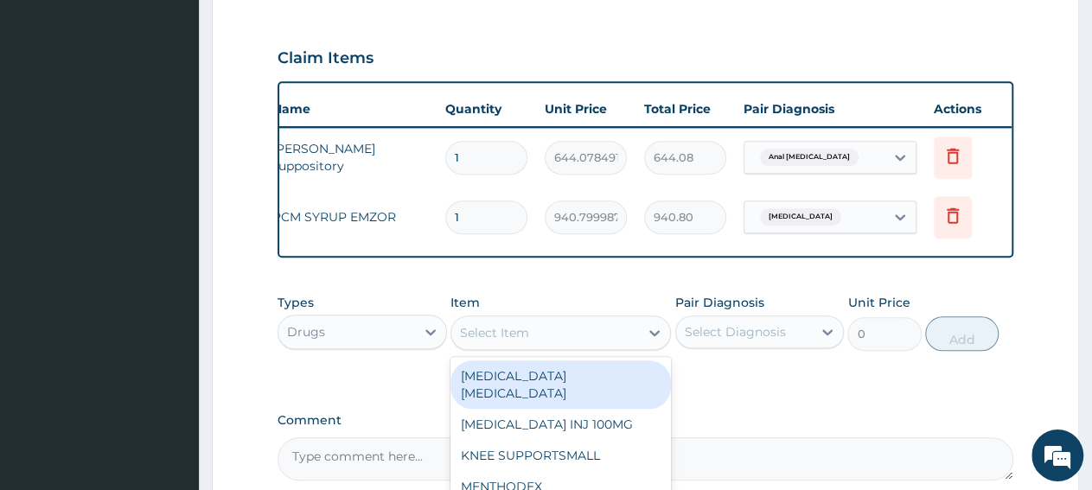
click at [531, 347] on div "Select Item" at bounding box center [545, 333] width 188 height 28
type input "anu"
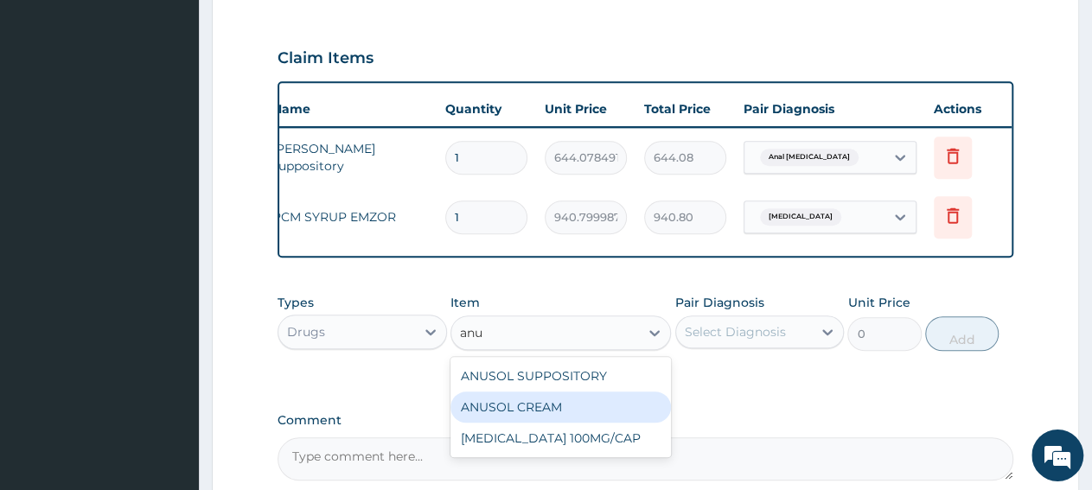
click at [556, 414] on div "ANUSOL CREAM" at bounding box center [560, 407] width 220 height 31
type input "12277.4404296875"
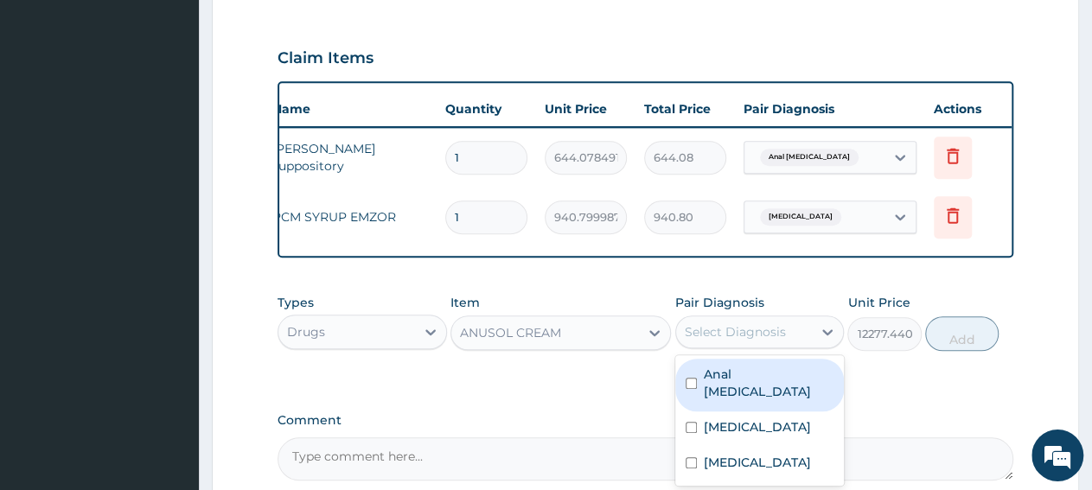
click at [746, 341] on div "Select Diagnosis" at bounding box center [735, 331] width 101 height 17
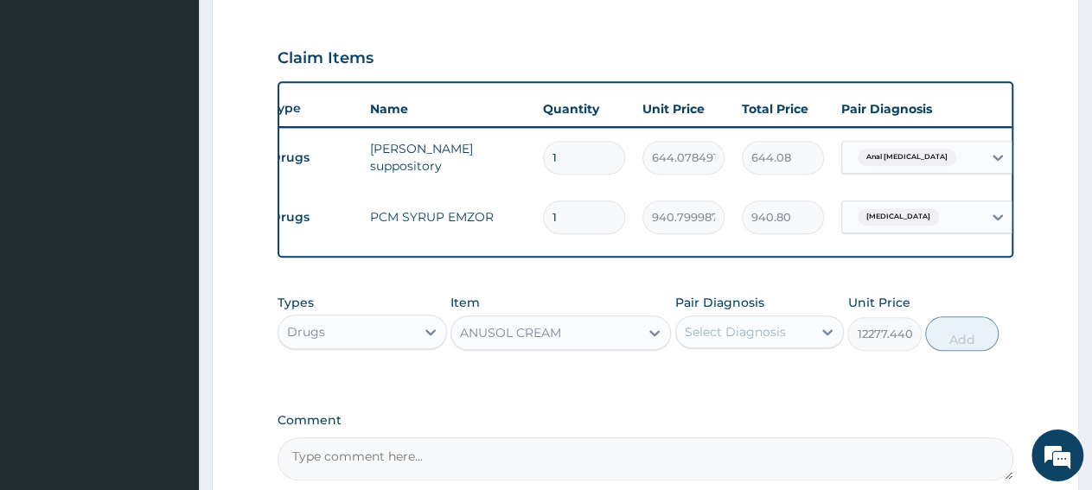
scroll to position [0, 0]
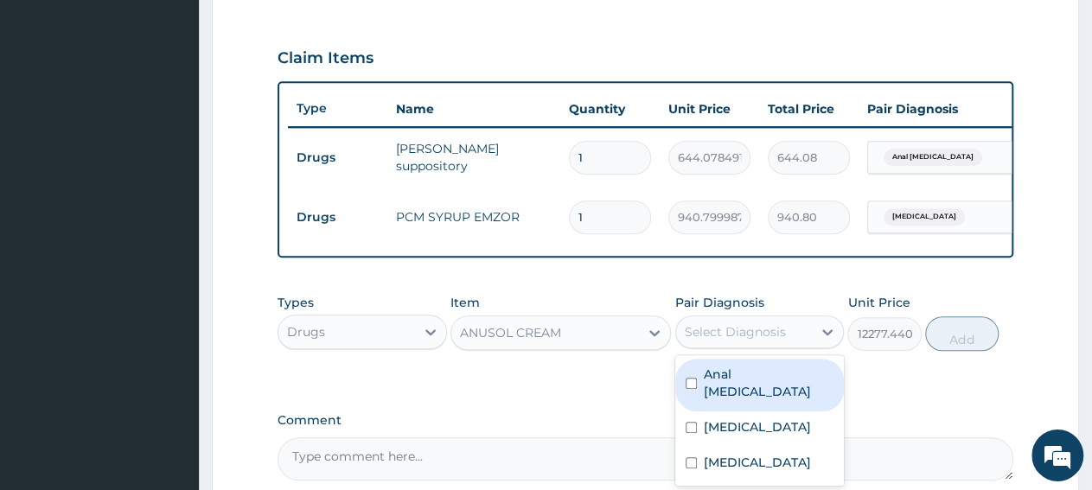
click at [793, 346] on div "Select Diagnosis" at bounding box center [744, 332] width 137 height 28
click at [784, 394] on div "Anal [MEDICAL_DATA]" at bounding box center [759, 385] width 169 height 53
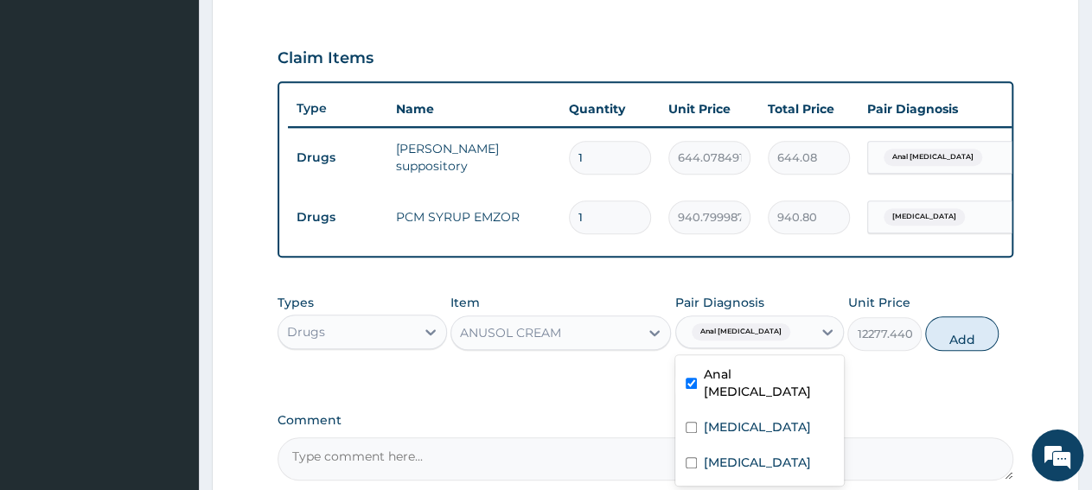
checkbox input "true"
click at [971, 351] on button "Add" at bounding box center [961, 333] width 73 height 35
type input "0"
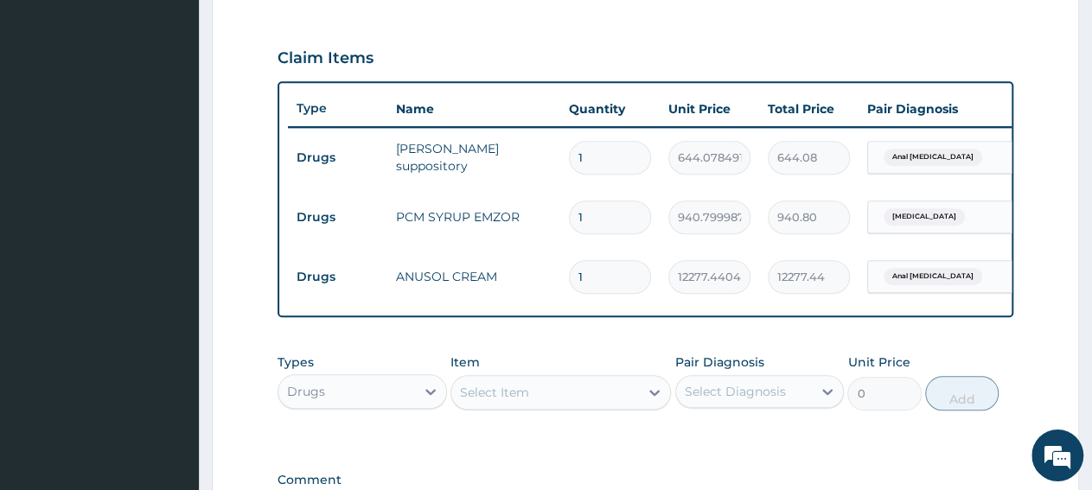
scroll to position [0, 124]
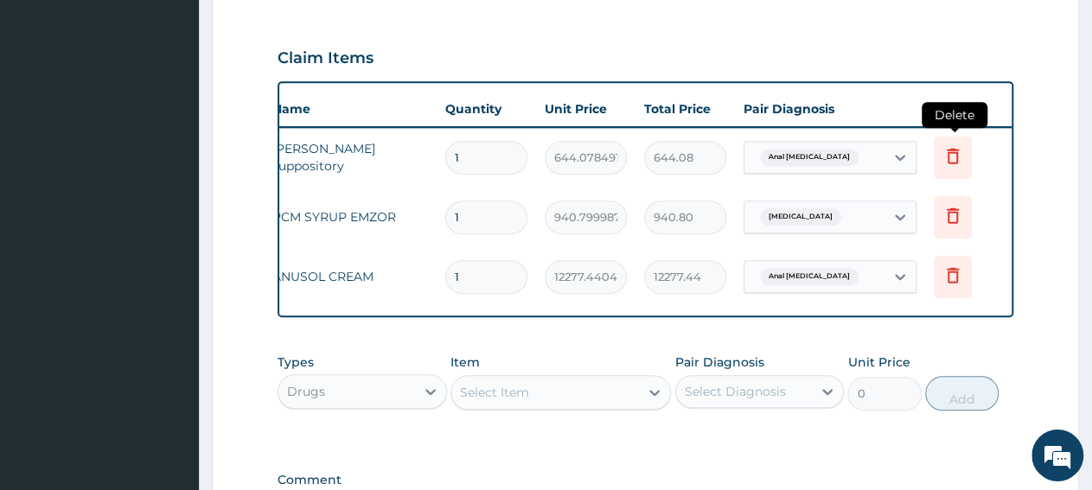
click at [953, 152] on icon at bounding box center [952, 155] width 21 height 21
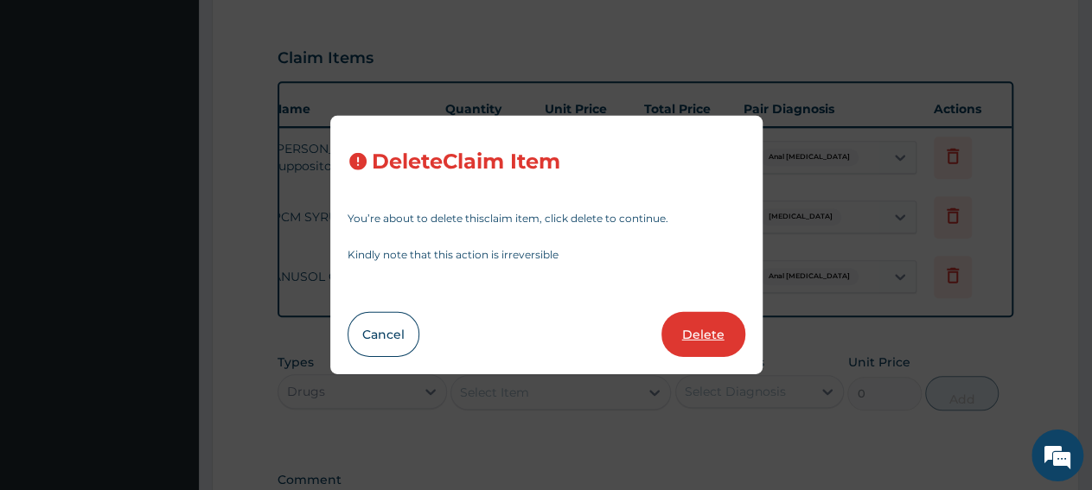
click at [706, 343] on button "Delete" at bounding box center [703, 334] width 84 height 45
type input "940.7999877929688"
type input "940.80"
type input "12277.4404296875"
type input "12277.44"
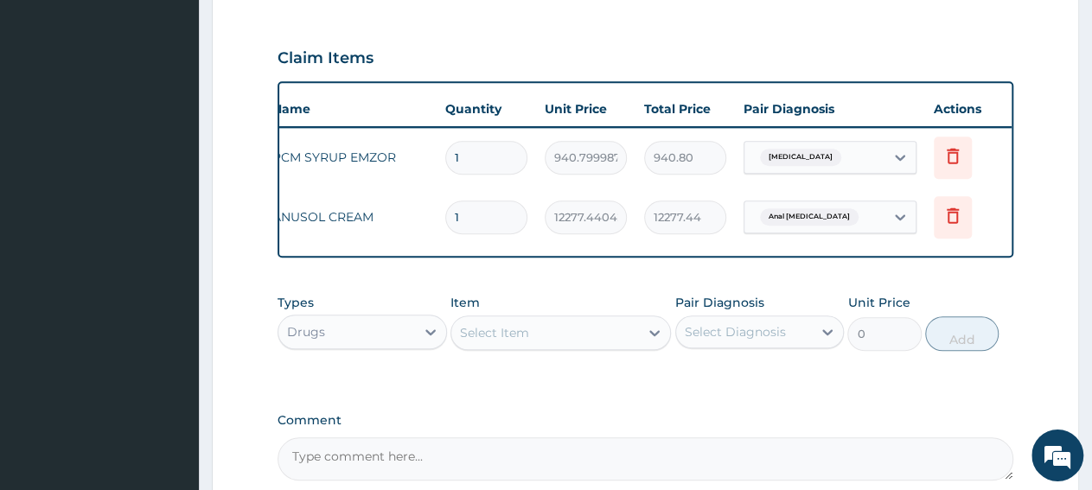
scroll to position [0, 0]
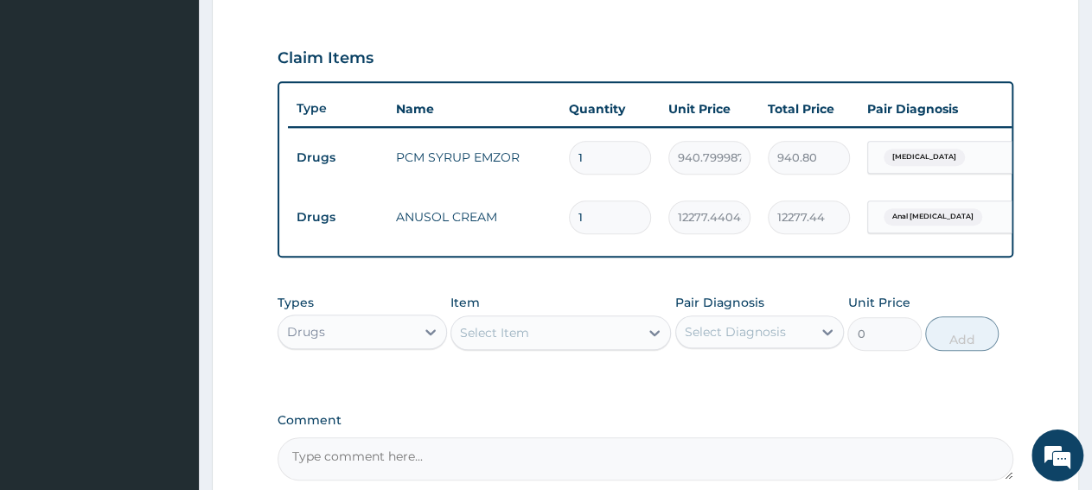
click at [489, 342] on div "Select Item" at bounding box center [494, 332] width 69 height 17
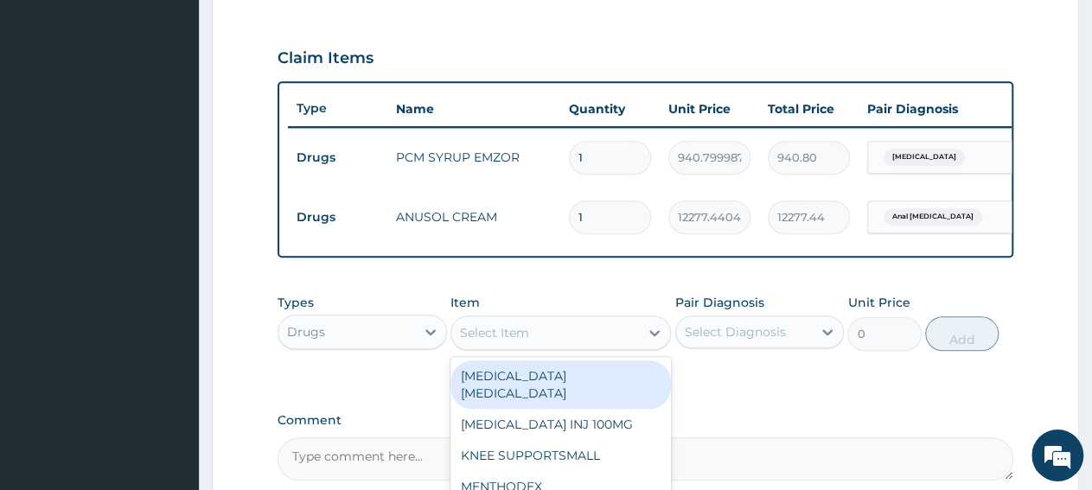
paste input "PCM SYRUP EMZOR"
type input "PCM SYRUP EMZOR"
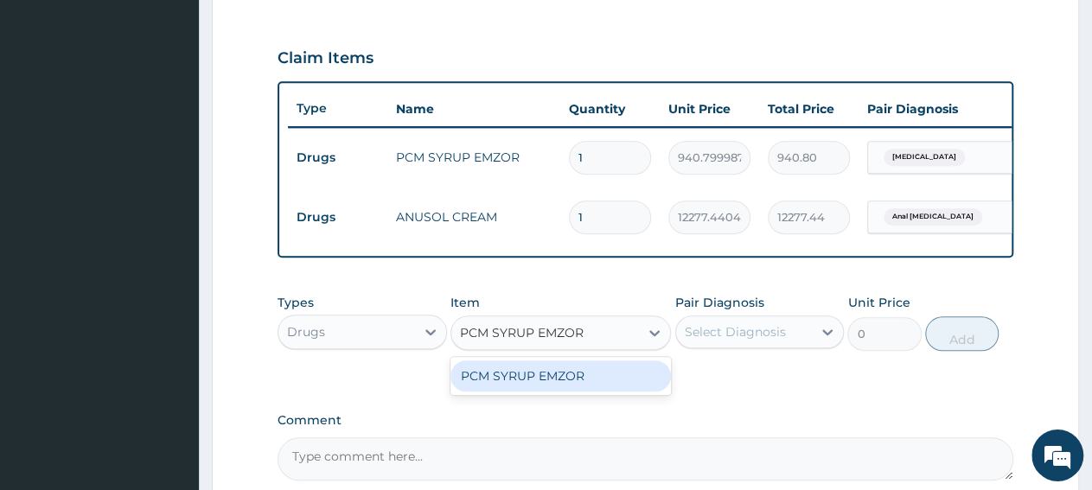
click at [519, 392] on div "PCM SYRUP EMZOR" at bounding box center [560, 376] width 220 height 31
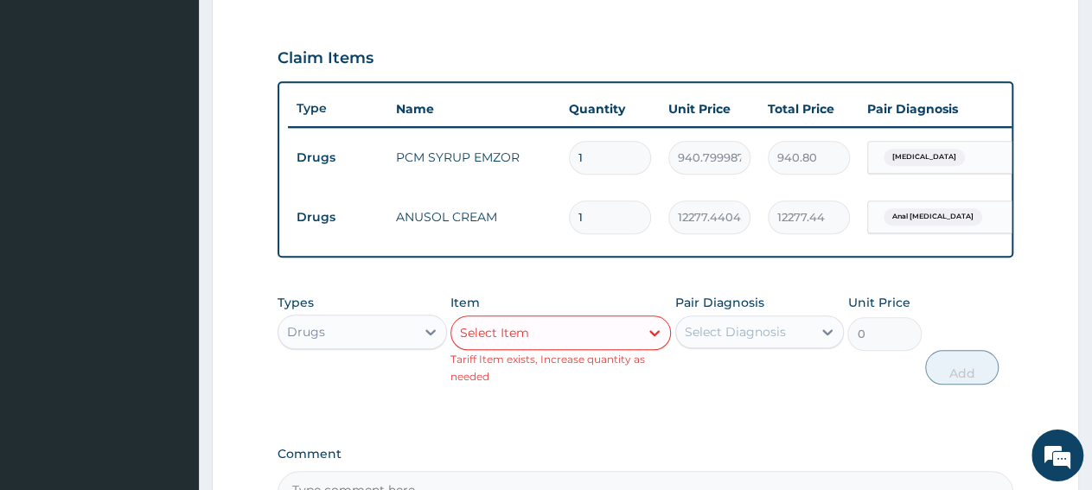
click at [724, 411] on div "Types Drugs Item option PCM SYRUP EMZOR, selected. Select is focused ,type to r…" at bounding box center [646, 352] width 736 height 134
click at [557, 346] on div "Select Item" at bounding box center [545, 333] width 188 height 28
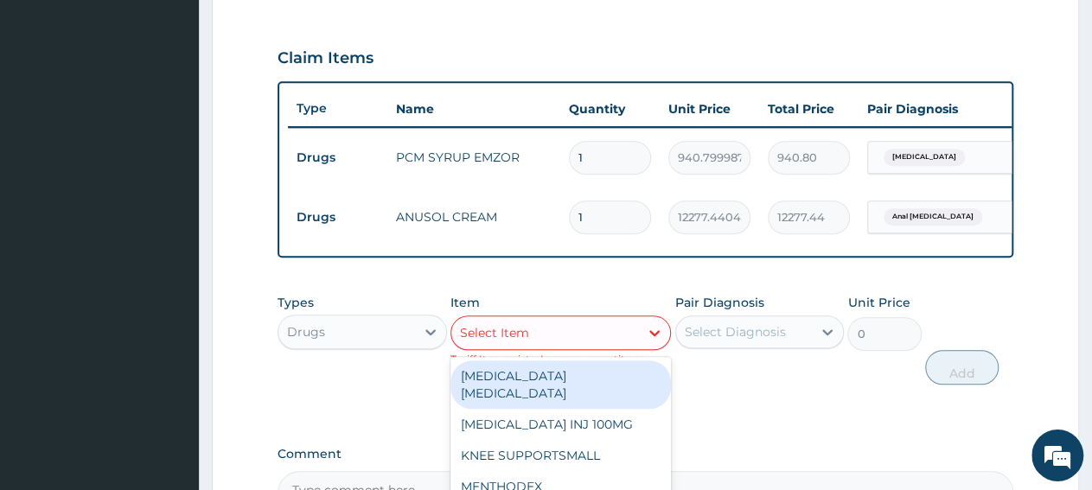
paste input "LONART DISPERSIBLE TAB"
type input "LONART DISPERSIBLE TAB"
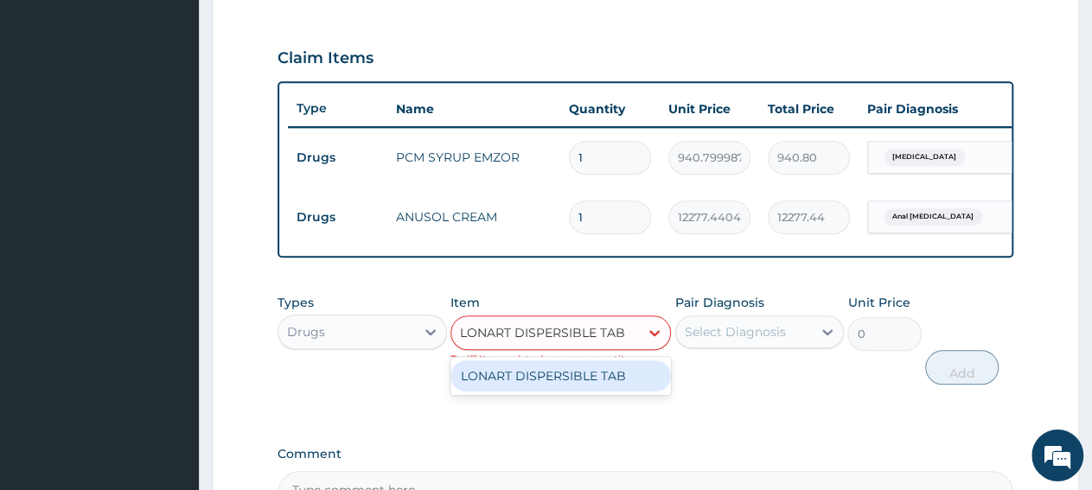
click at [564, 392] on div "LONART DISPERSIBLE TAB" at bounding box center [560, 376] width 220 height 31
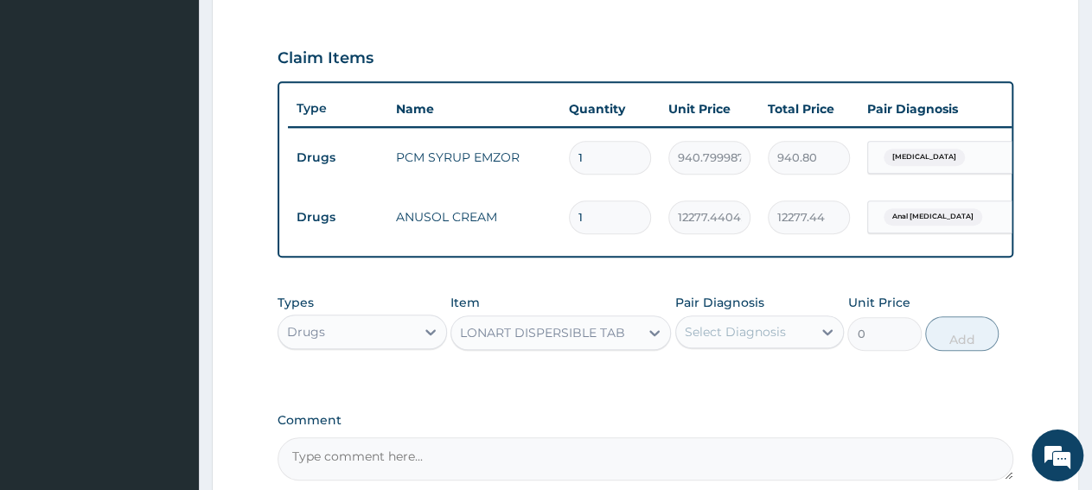
type input "86.23137664794922"
click at [729, 341] on div "Select Diagnosis" at bounding box center [735, 331] width 101 height 17
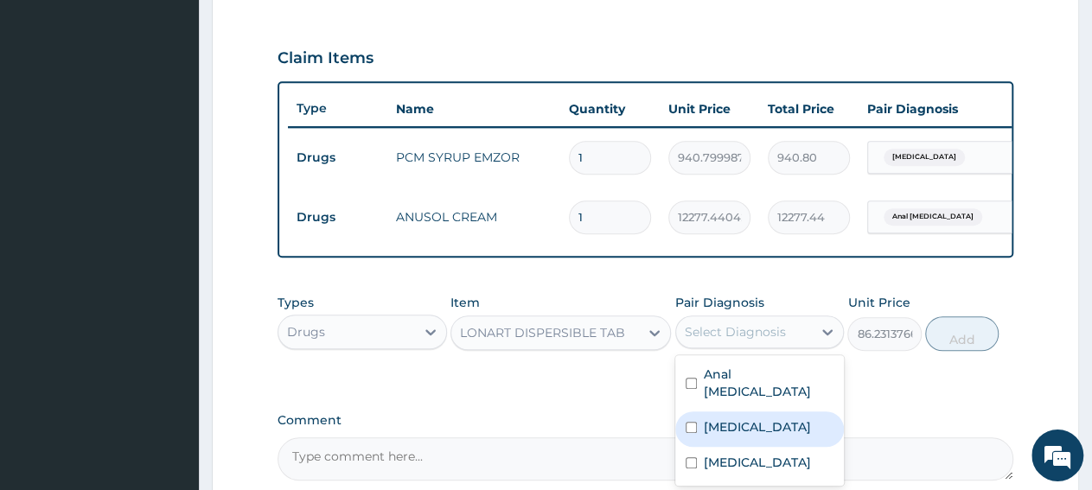
click at [727, 430] on label "[MEDICAL_DATA]" at bounding box center [757, 426] width 107 height 17
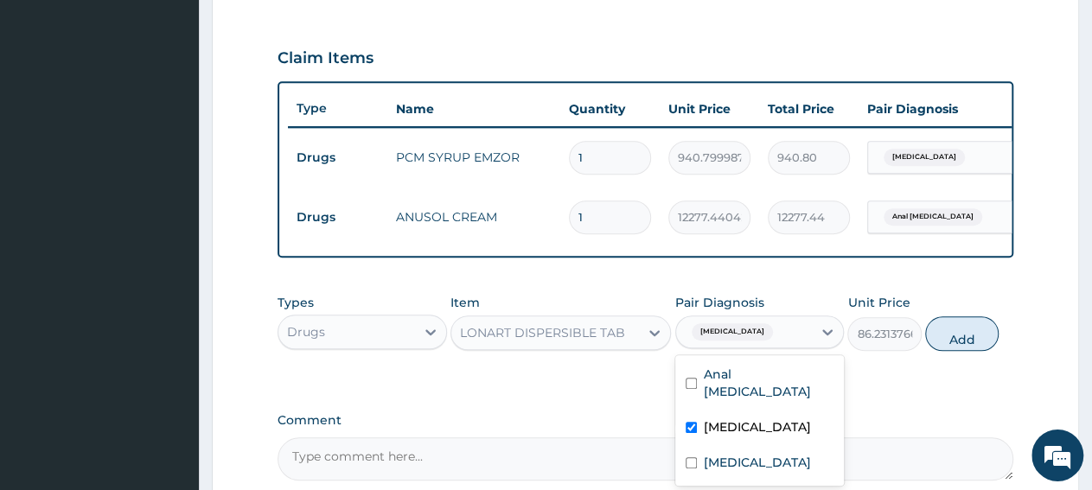
checkbox input "true"
click at [949, 351] on button "Add" at bounding box center [961, 333] width 73 height 35
type input "0"
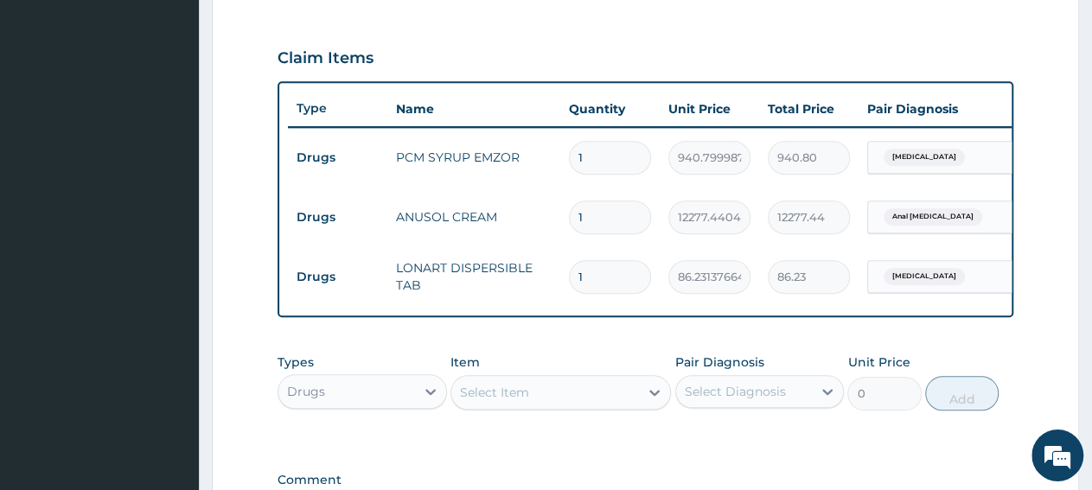
click at [604, 275] on input "1" at bounding box center [610, 277] width 82 height 34
type input "0.00"
type input "6"
type input "517.39"
type input "6"
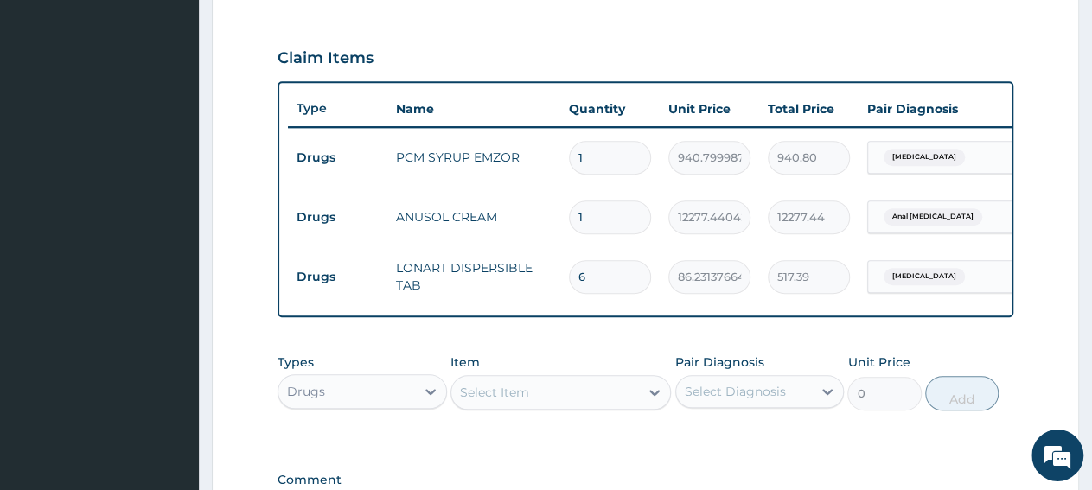
click at [388, 396] on div "Drugs" at bounding box center [346, 392] width 137 height 28
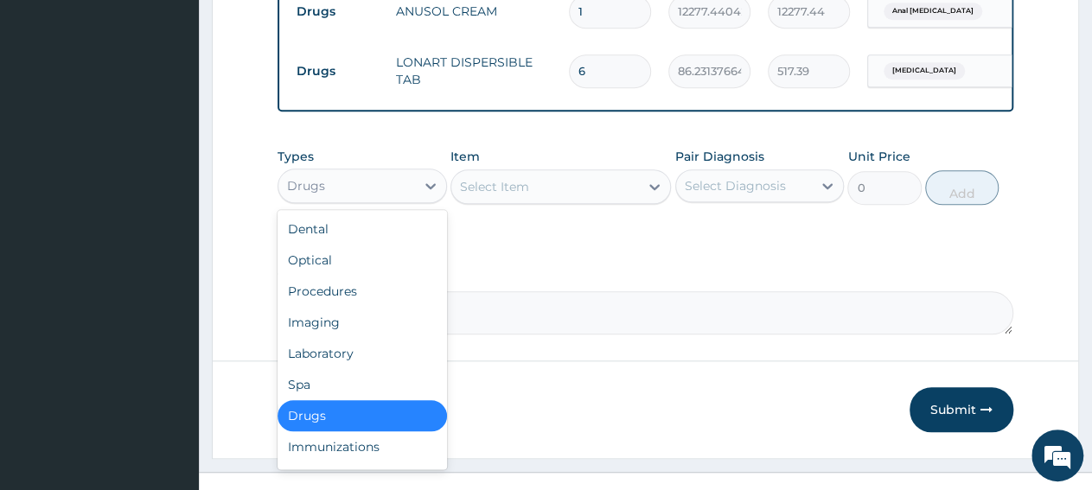
scroll to position [806, 0]
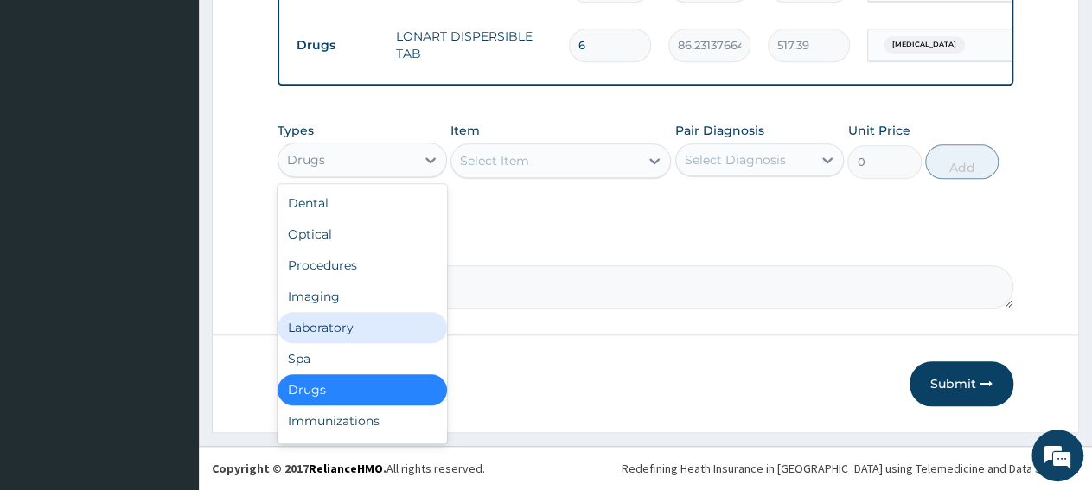
click at [364, 338] on div "Laboratory" at bounding box center [362, 327] width 169 height 31
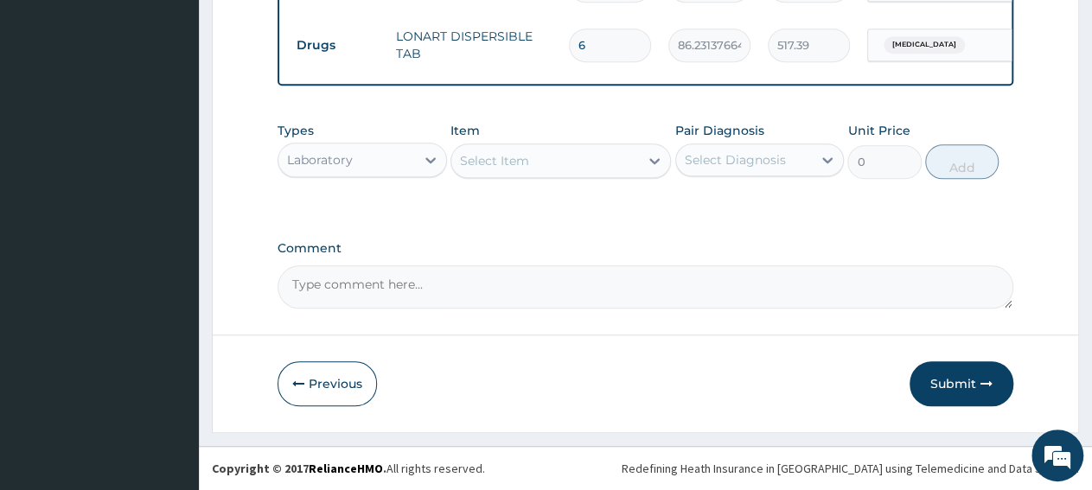
click at [487, 167] on div "Select Item" at bounding box center [494, 160] width 69 height 17
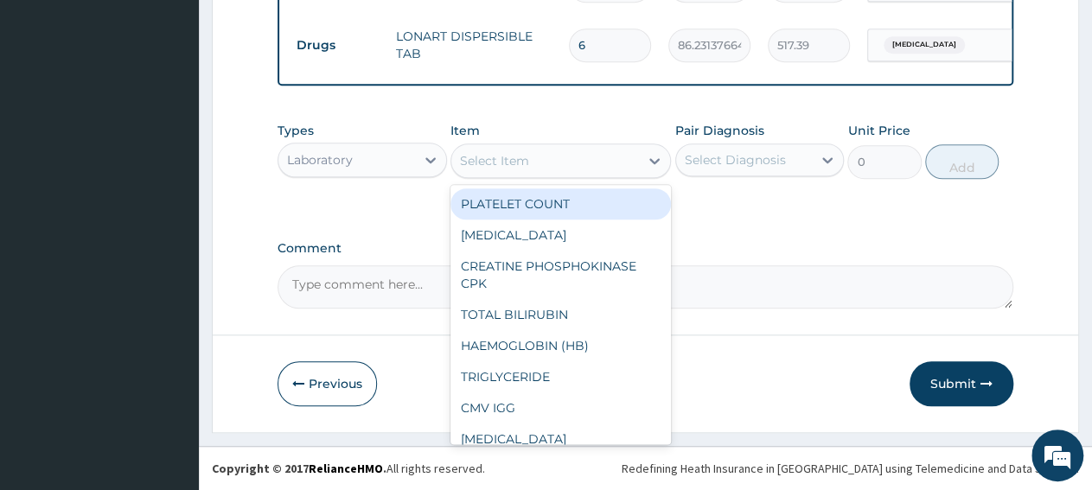
paste input "Full Blood Coun"
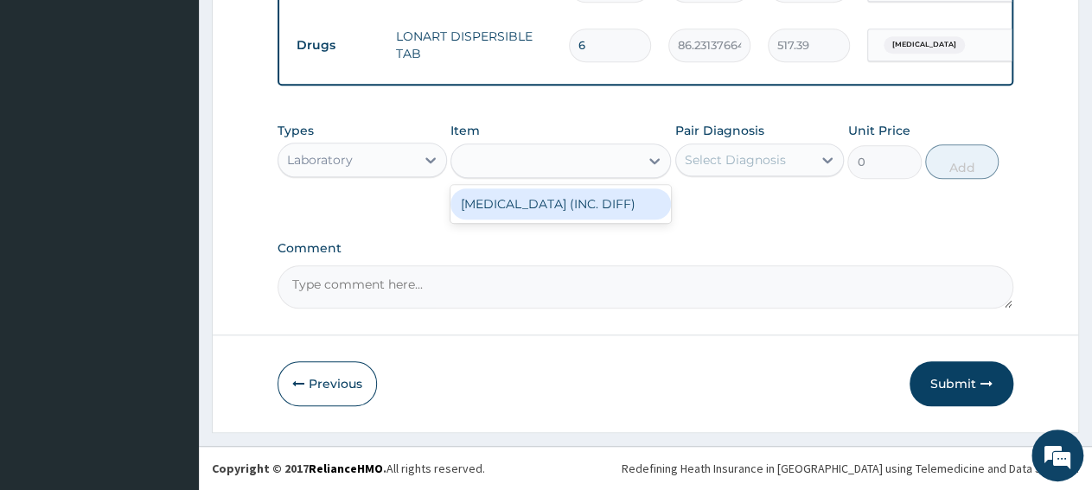
type input "Full Blood Coun"
click at [489, 200] on div "[MEDICAL_DATA] (INC. DIFF)" at bounding box center [560, 203] width 220 height 31
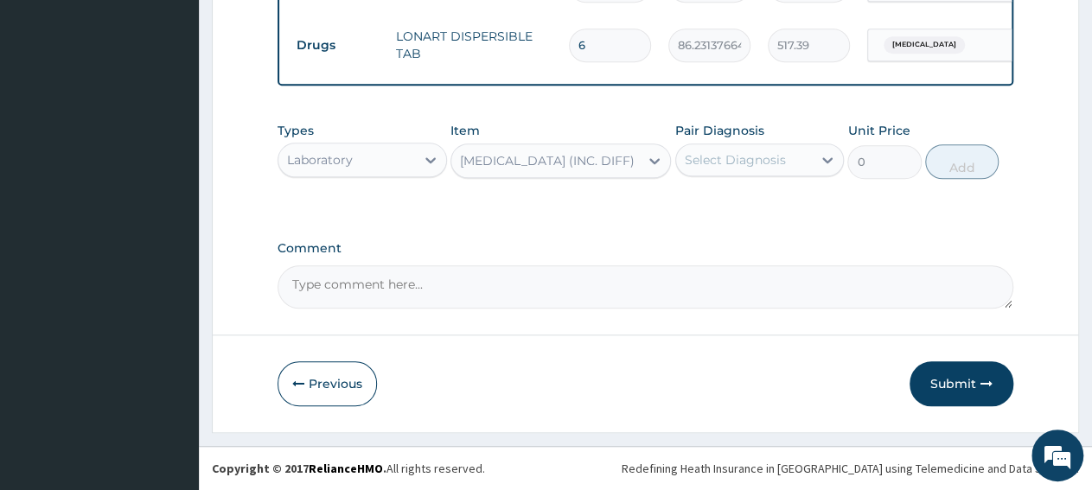
type input "4341.60009765625"
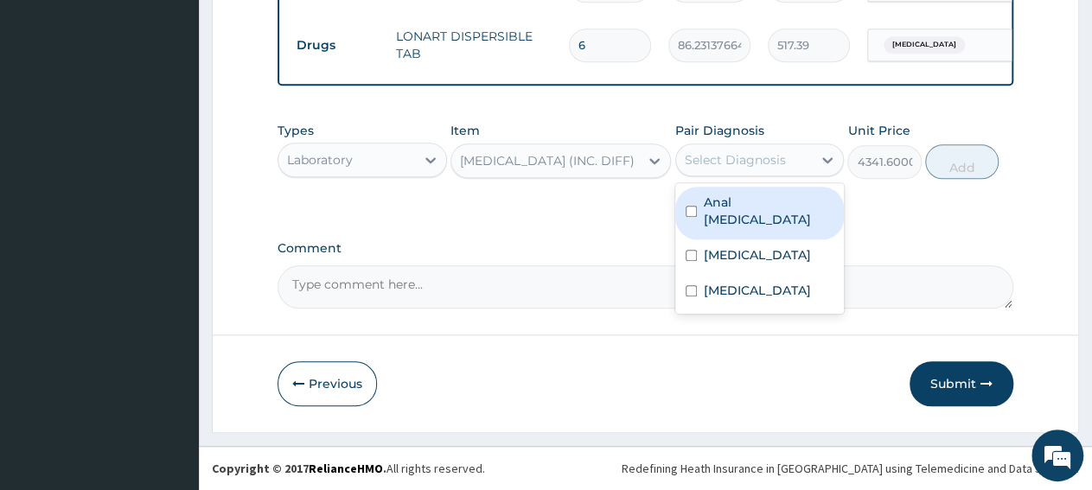
click at [724, 164] on div "Select Diagnosis" at bounding box center [735, 159] width 101 height 17
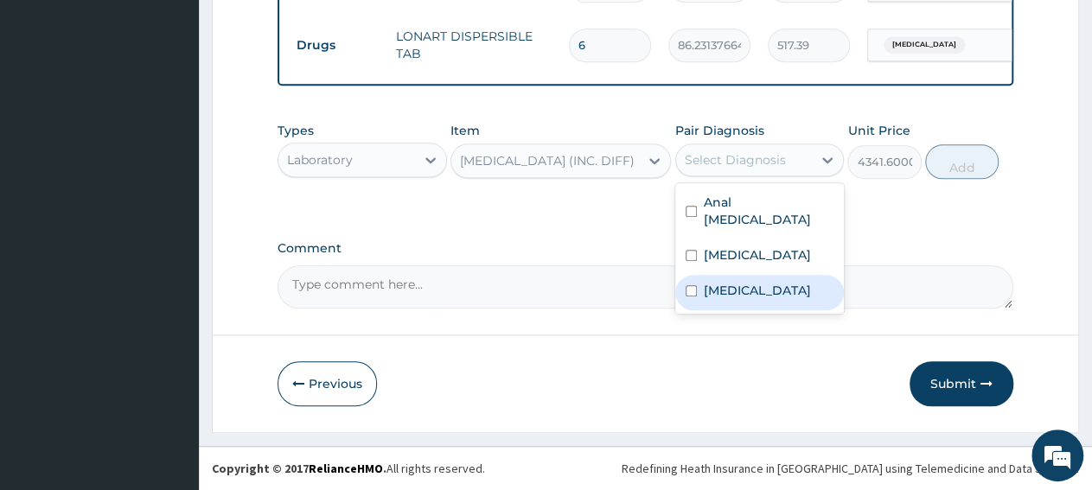
click at [750, 280] on div "[MEDICAL_DATA]" at bounding box center [759, 292] width 169 height 35
checkbox input "true"
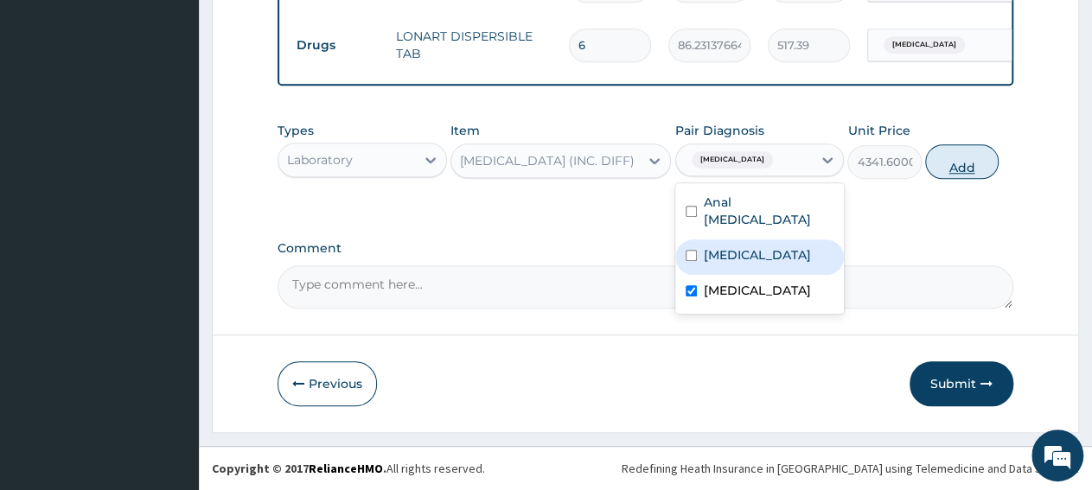
click at [990, 161] on button "Add" at bounding box center [961, 161] width 73 height 35
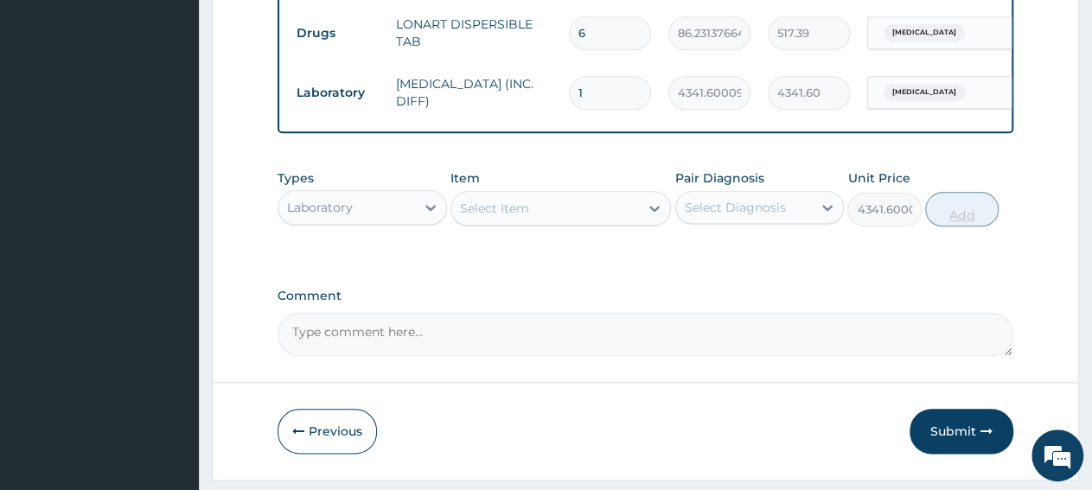
type input "0"
click at [517, 222] on div "Select Item" at bounding box center [545, 209] width 188 height 28
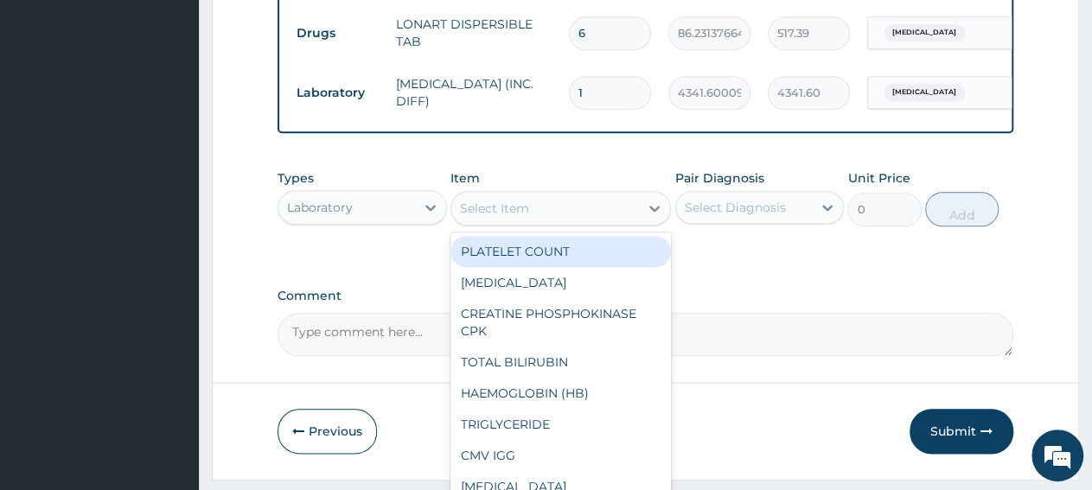
paste input "[MEDICAL_DATA] [MEDICAL_DATA]"
type input "[MEDICAL_DATA] [MEDICAL_DATA]"
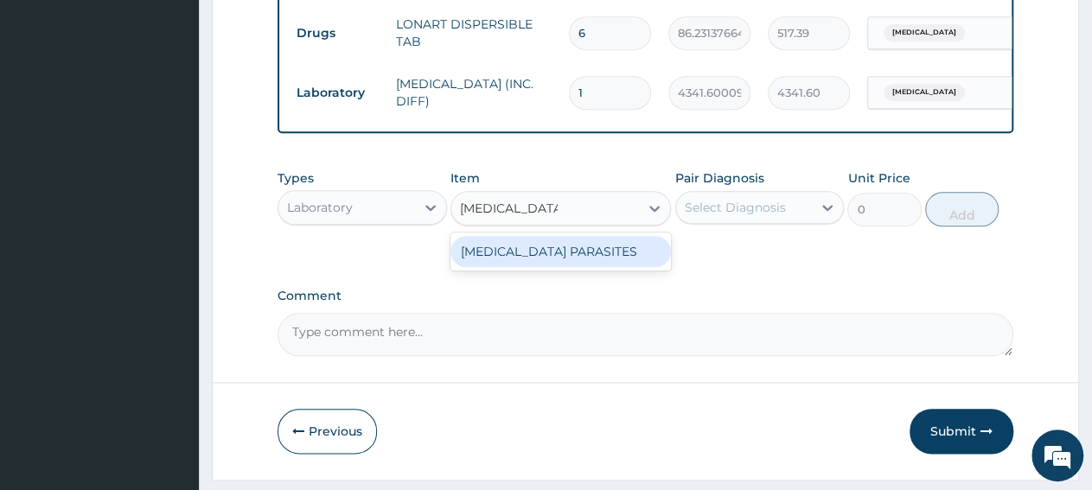
click at [532, 267] on div "[MEDICAL_DATA] PARASITES" at bounding box center [560, 251] width 220 height 31
type input "2500"
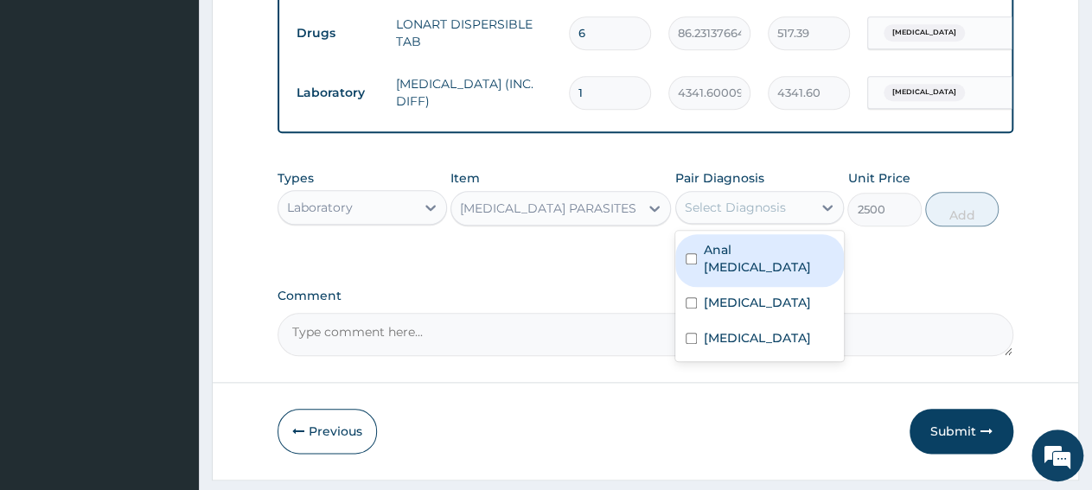
click at [782, 216] on div "Select Diagnosis" at bounding box center [735, 207] width 101 height 17
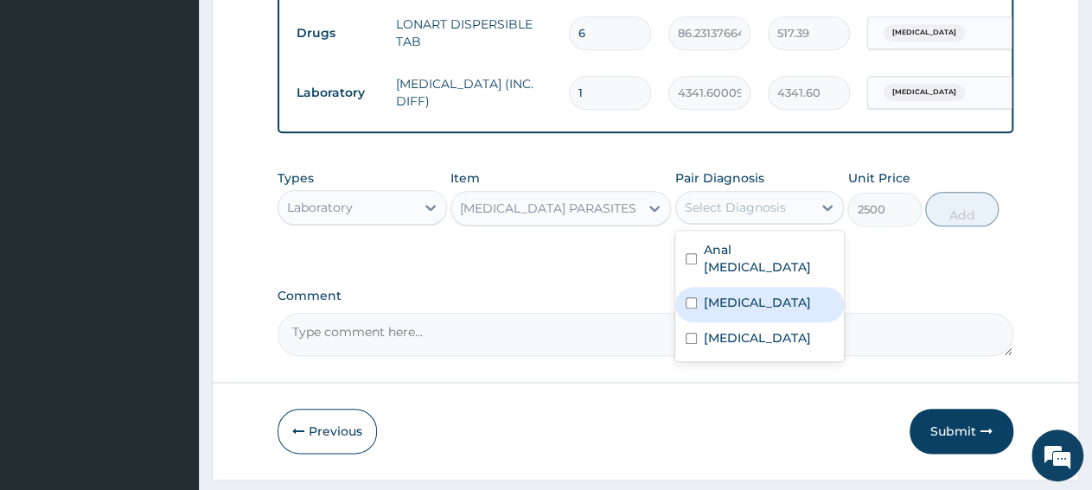
click at [738, 305] on label "Malaria" at bounding box center [757, 302] width 107 height 17
checkbox input "true"
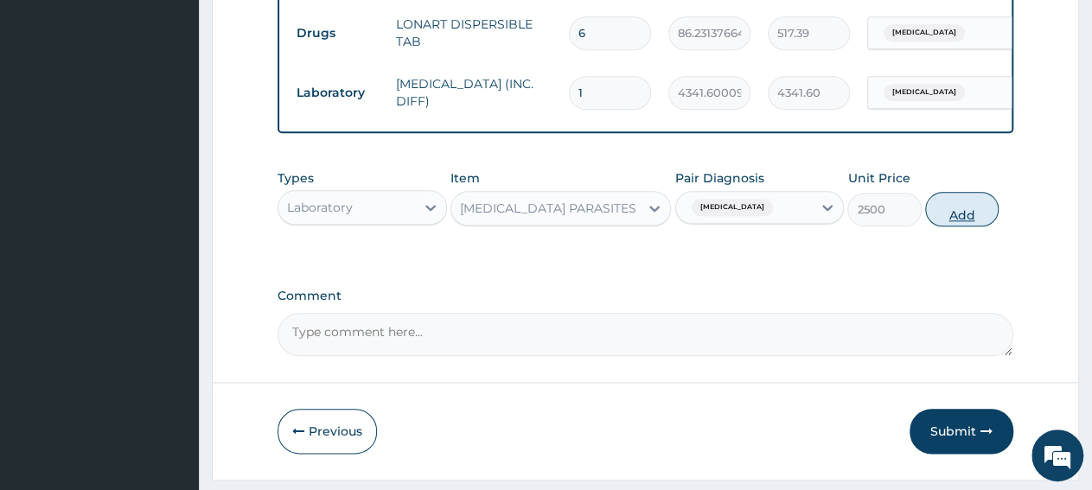
click at [954, 227] on button "Add" at bounding box center [961, 209] width 73 height 35
type input "0"
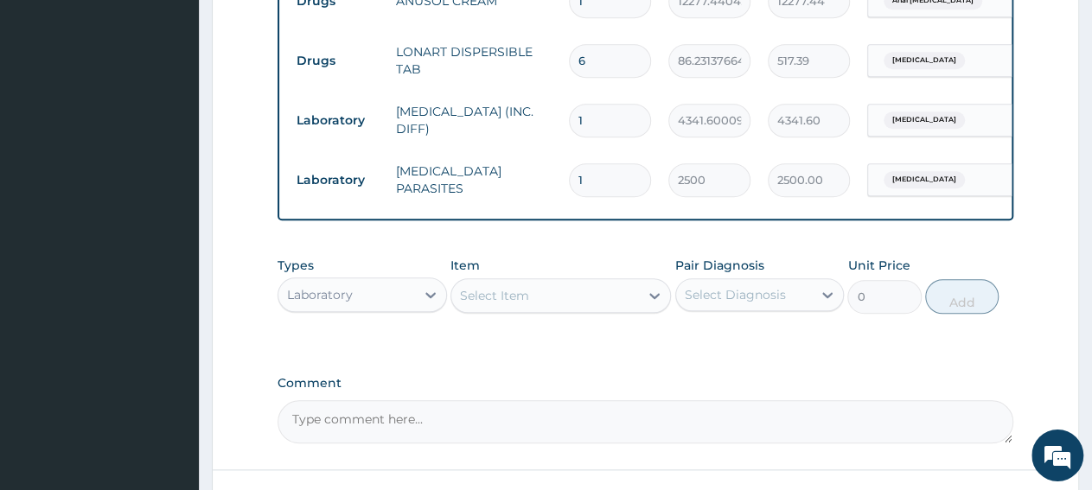
scroll to position [896, 0]
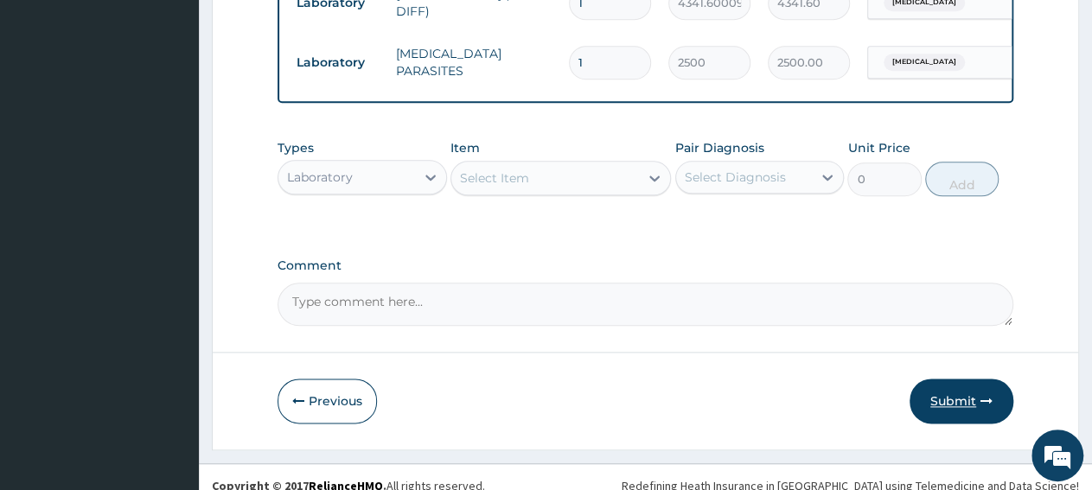
click at [952, 419] on button "Submit" at bounding box center [962, 401] width 104 height 45
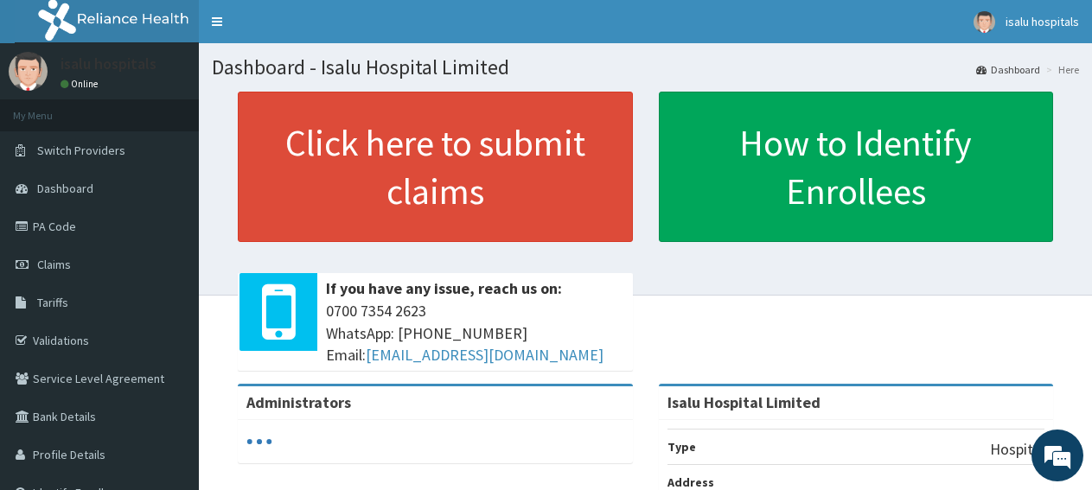
click at [80, 220] on link "PA Code" at bounding box center [99, 227] width 199 height 38
click at [54, 265] on span "Claims" at bounding box center [54, 265] width 34 height 16
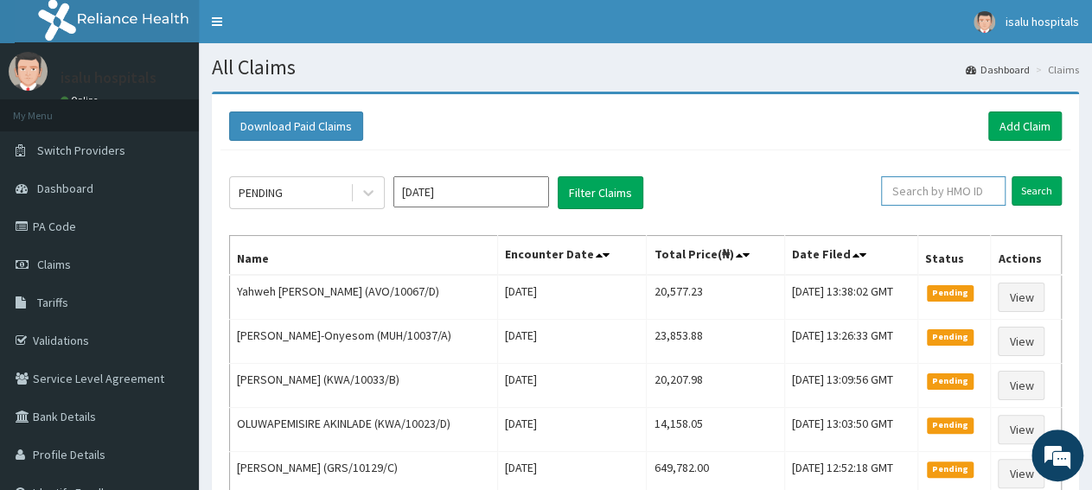
paste input "AVO/10067/D"
type input "AVO/10067/D"
click at [1044, 195] on input "Search" at bounding box center [1037, 190] width 50 height 29
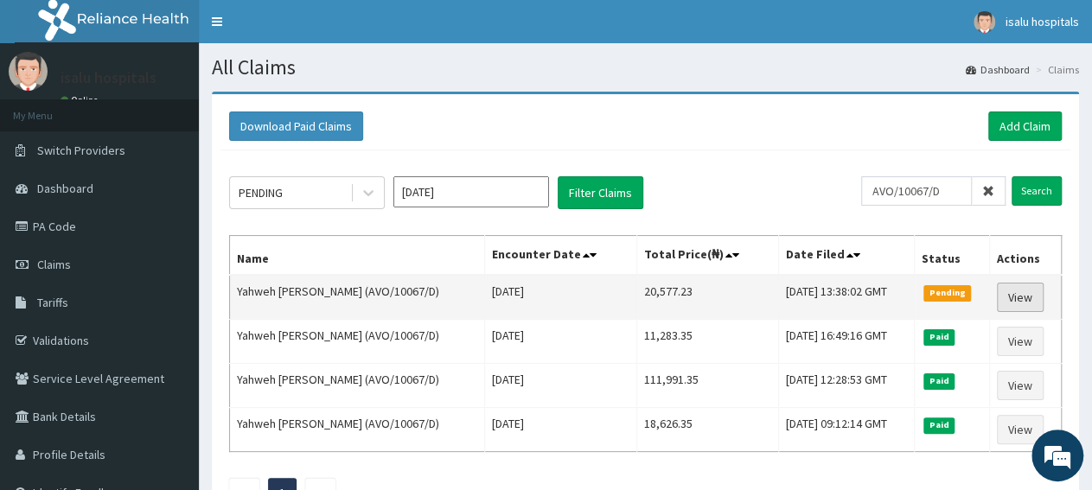
click at [1034, 293] on link "View" at bounding box center [1020, 297] width 47 height 29
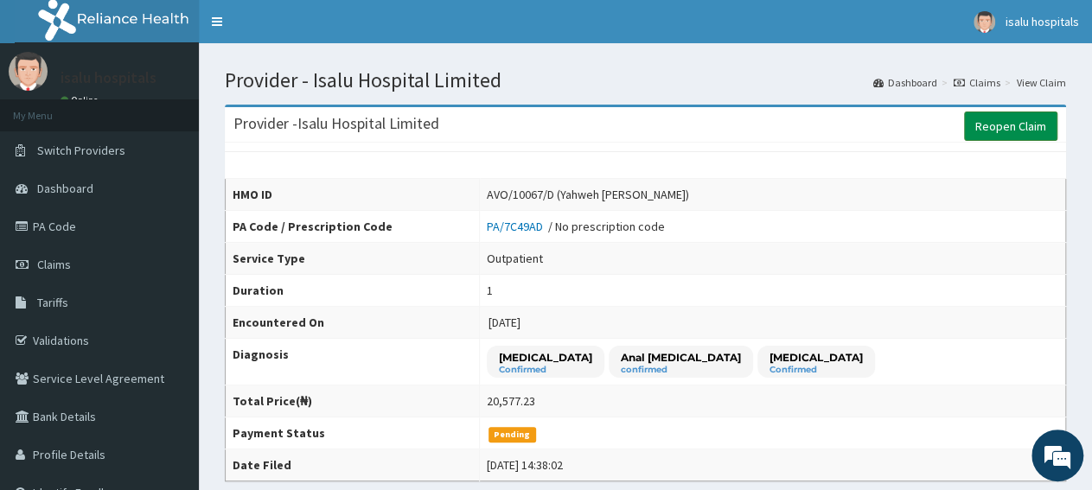
click at [1018, 132] on link "Reopen Claim" at bounding box center [1010, 126] width 93 height 29
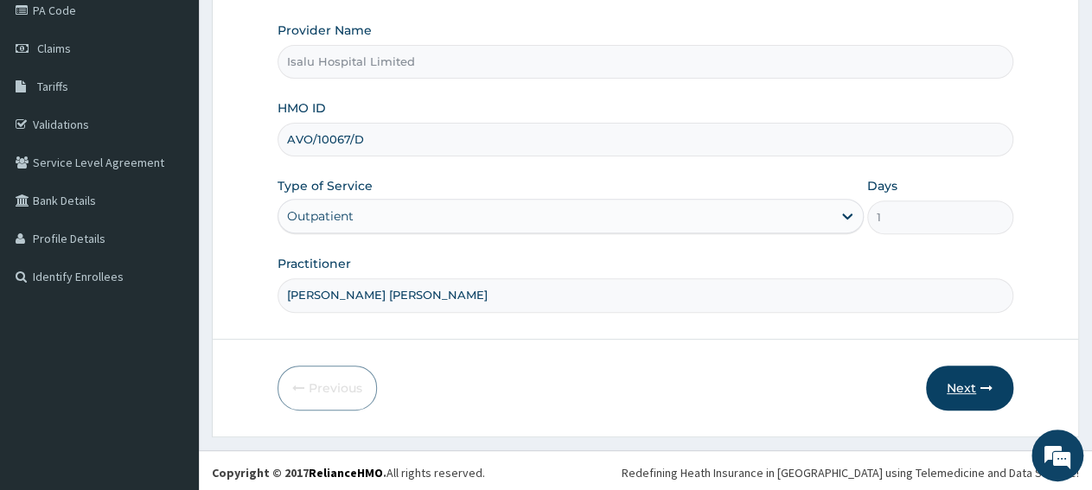
click at [974, 386] on button "Next" at bounding box center [969, 388] width 87 height 45
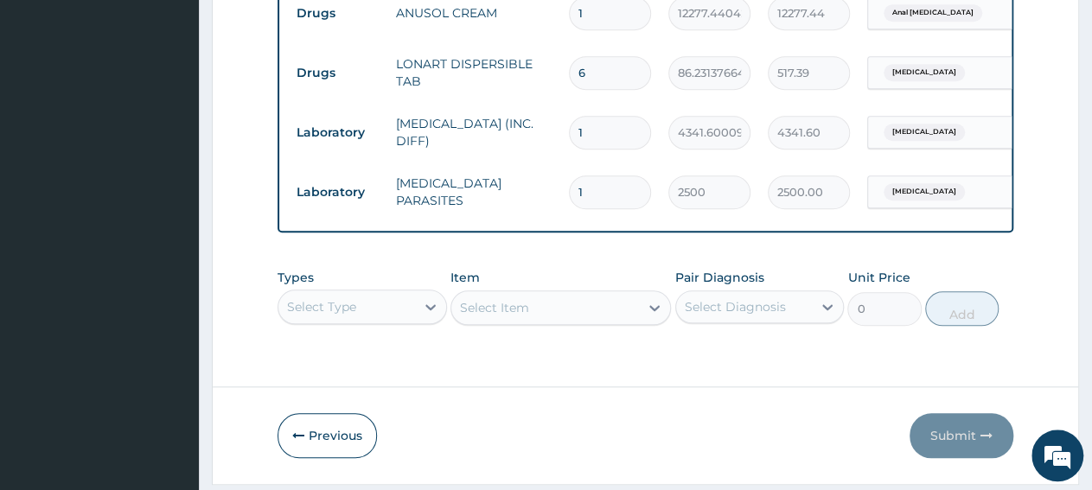
scroll to position [830, 0]
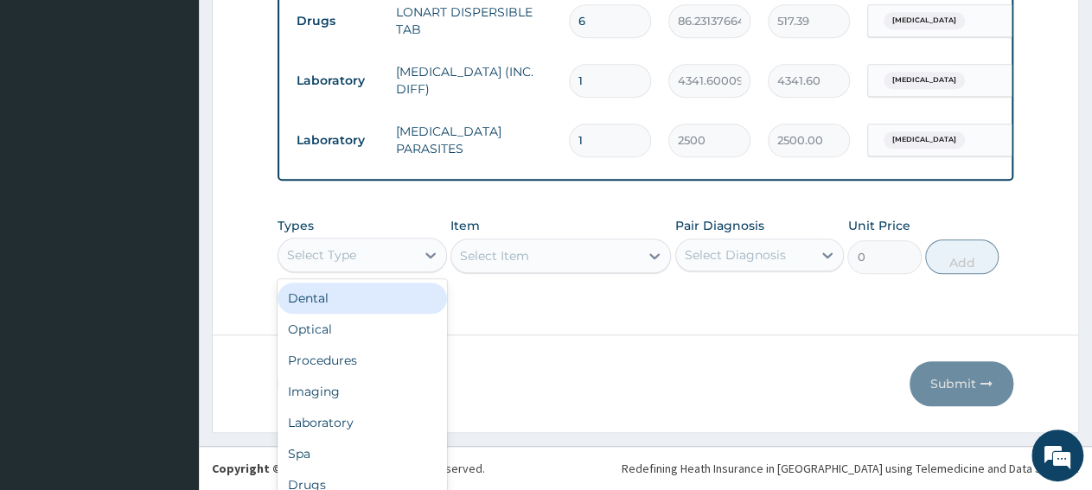
click at [368, 264] on div "option Dental focused, 1 of 10. 10 results available. Use Up and Down to choose…" at bounding box center [362, 255] width 169 height 35
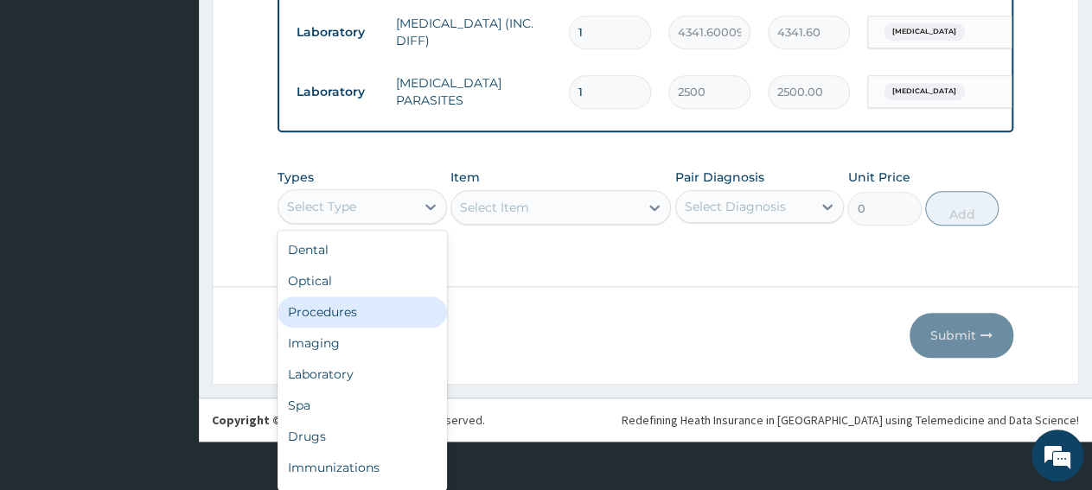
click at [364, 322] on div "Procedures" at bounding box center [362, 312] width 169 height 31
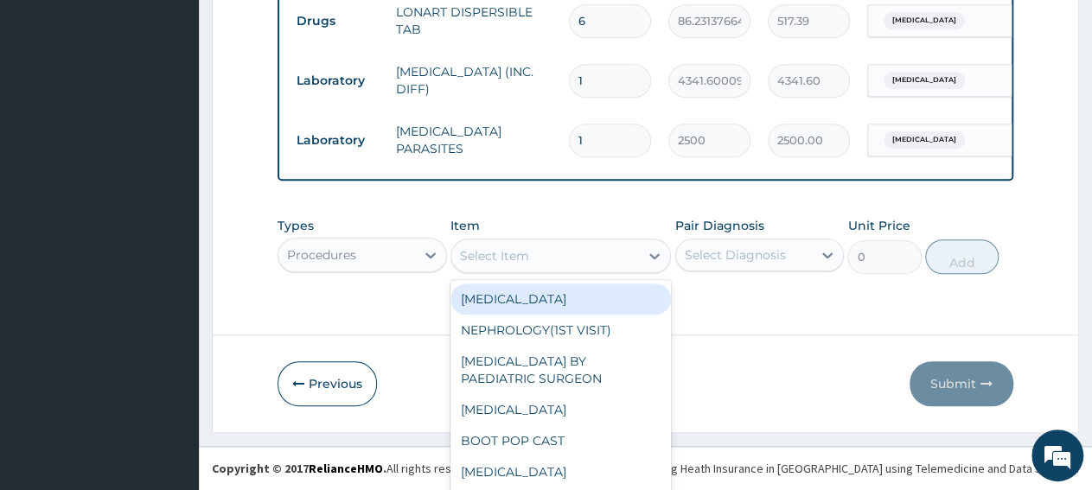
scroll to position [50, 0]
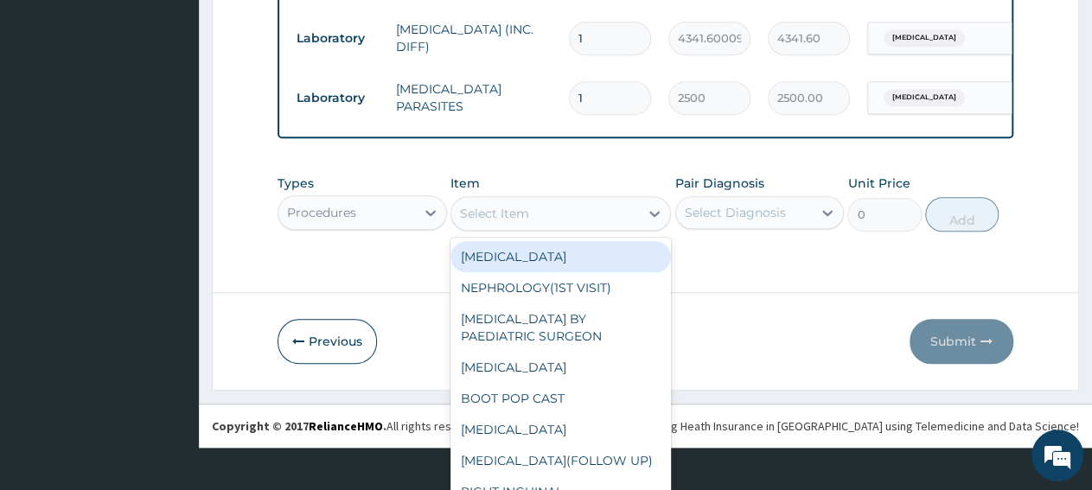
click at [533, 231] on div "option [MEDICAL_DATA] focused, 1 of 298. 298 results available. Use Up and Down…" at bounding box center [560, 213] width 220 height 35
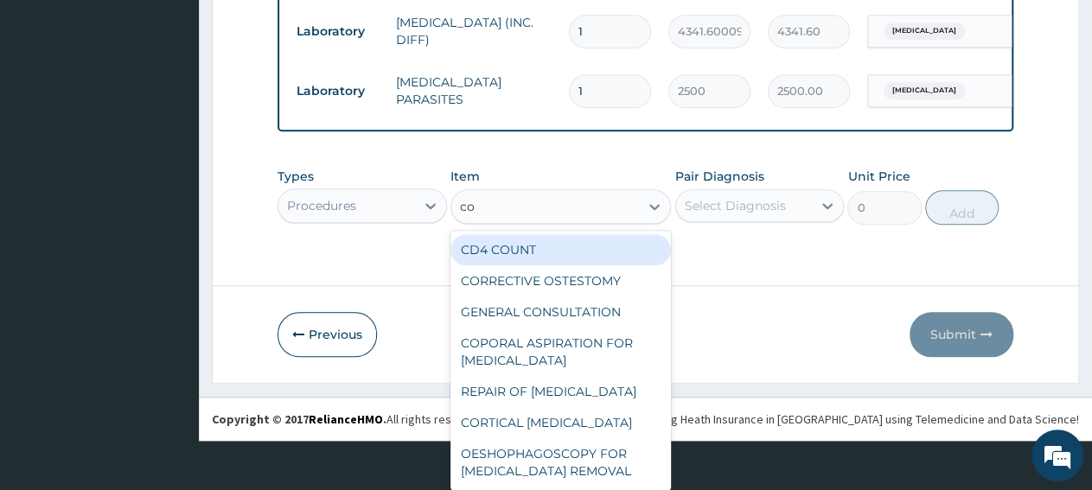
type input "con"
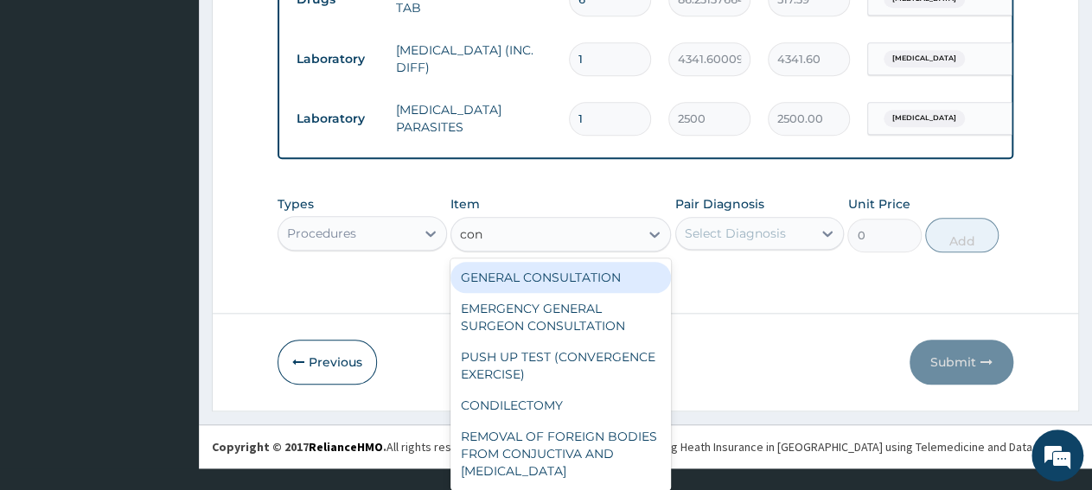
drag, startPoint x: 552, startPoint y: 285, endPoint x: 604, endPoint y: 276, distance: 53.6
click at [551, 286] on div "GENERAL CONSULTATION" at bounding box center [560, 277] width 220 height 31
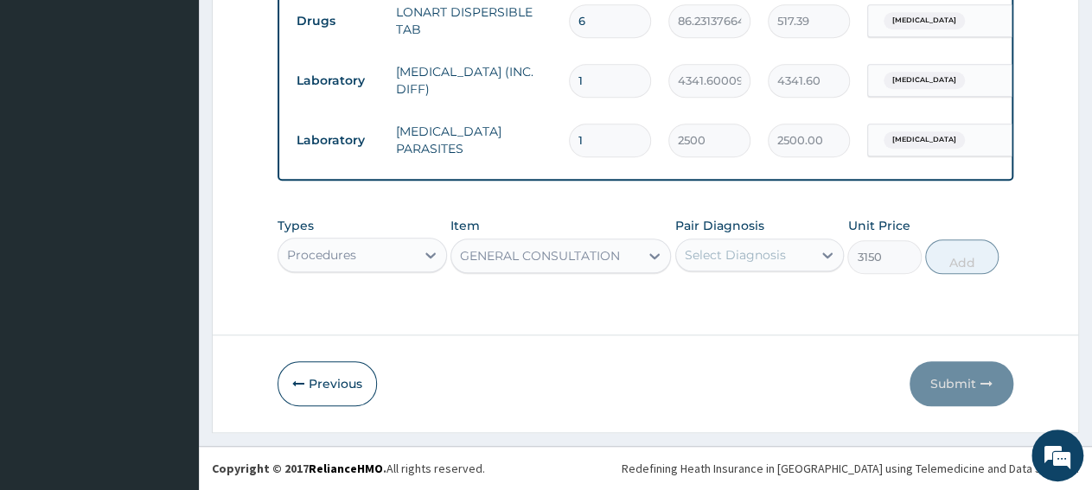
type input "3150"
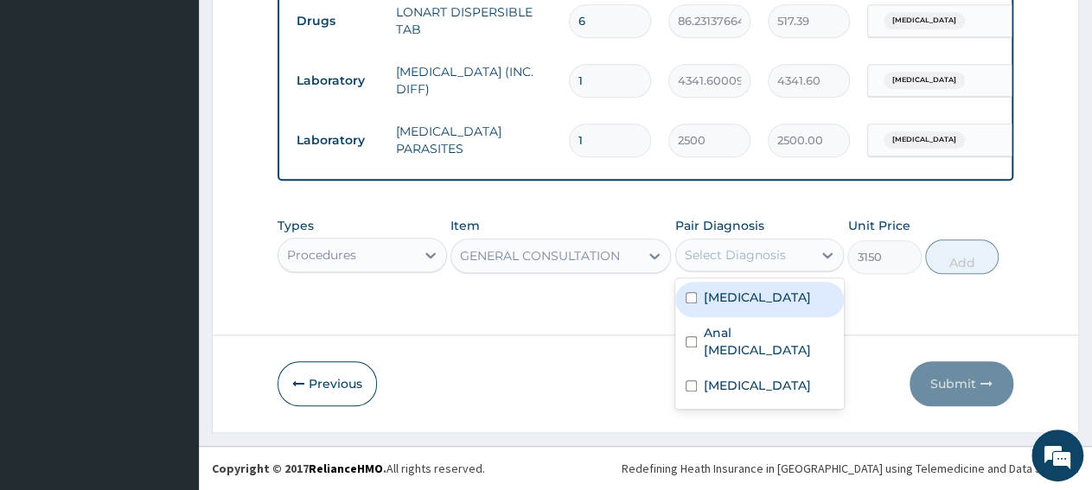
click at [703, 249] on div "Select Diagnosis" at bounding box center [735, 254] width 101 height 17
drag, startPoint x: 729, startPoint y: 299, endPoint x: 728, endPoint y: 350, distance: 51.0
click at [730, 302] on label "[MEDICAL_DATA]" at bounding box center [757, 297] width 107 height 17
checkbox input "true"
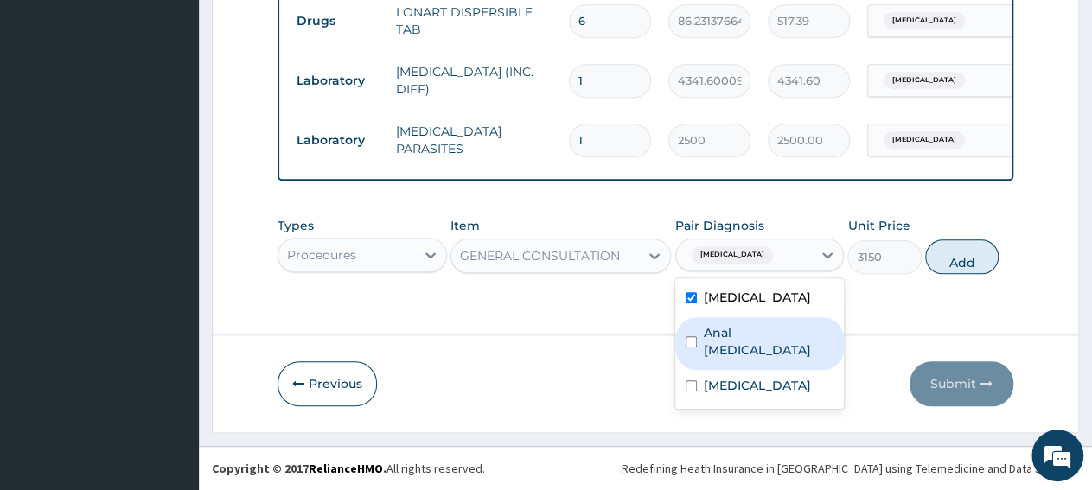
click at [728, 350] on div "Anal [MEDICAL_DATA]" at bounding box center [759, 343] width 169 height 53
checkbox input "true"
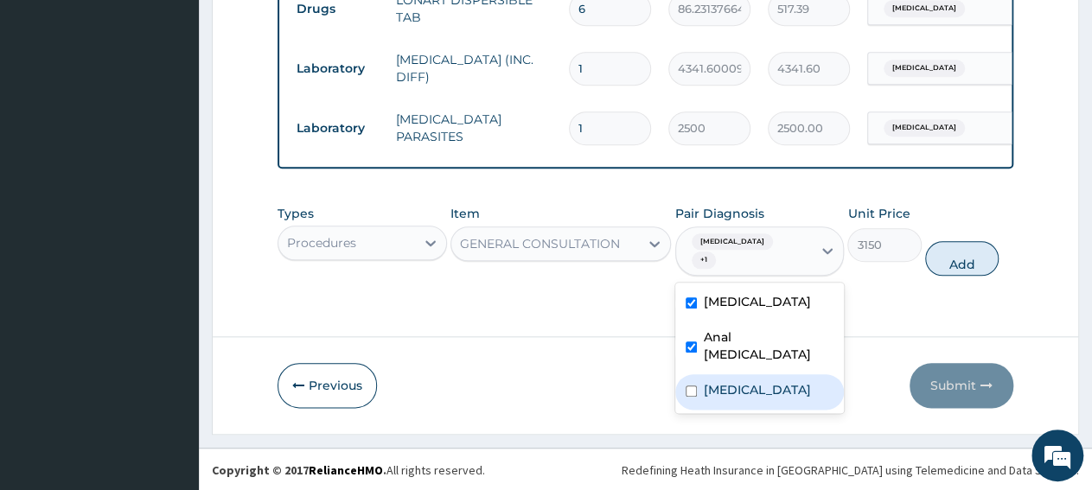
click at [724, 381] on label "[MEDICAL_DATA]" at bounding box center [757, 389] width 107 height 17
checkbox input "true"
click at [947, 264] on button "Add" at bounding box center [961, 258] width 73 height 35
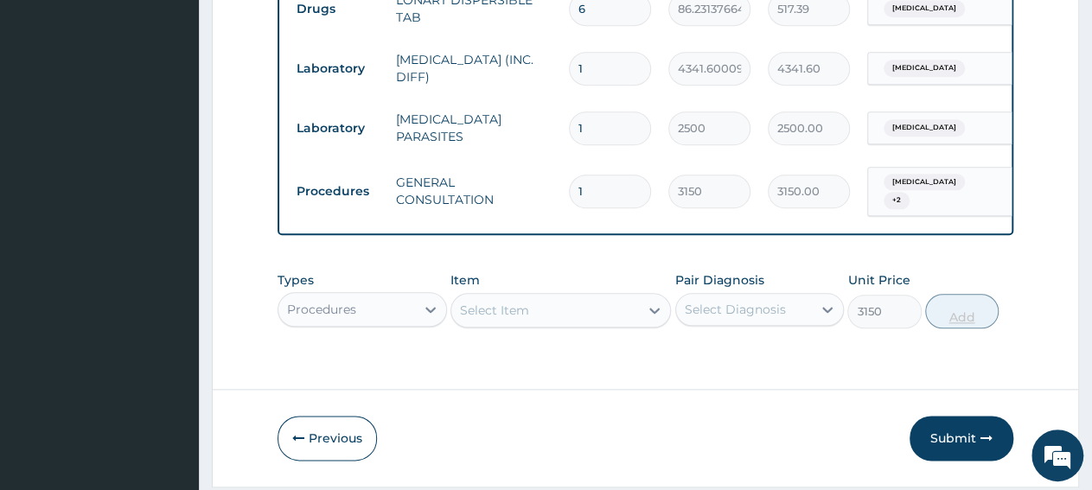
type input "0"
click at [573, 290] on div "Item Select Item" at bounding box center [560, 299] width 220 height 57
click at [974, 449] on button "Submit" at bounding box center [962, 438] width 104 height 45
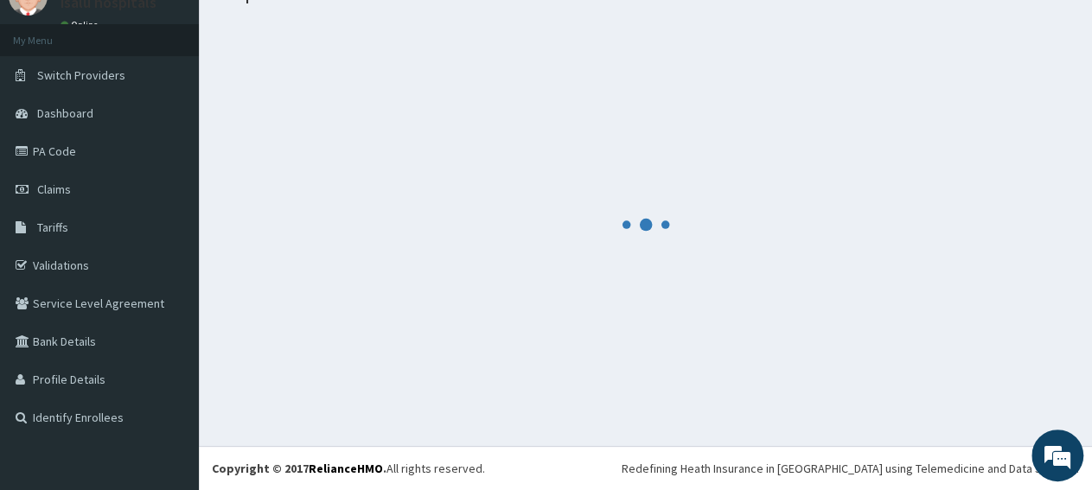
scroll to position [74, 0]
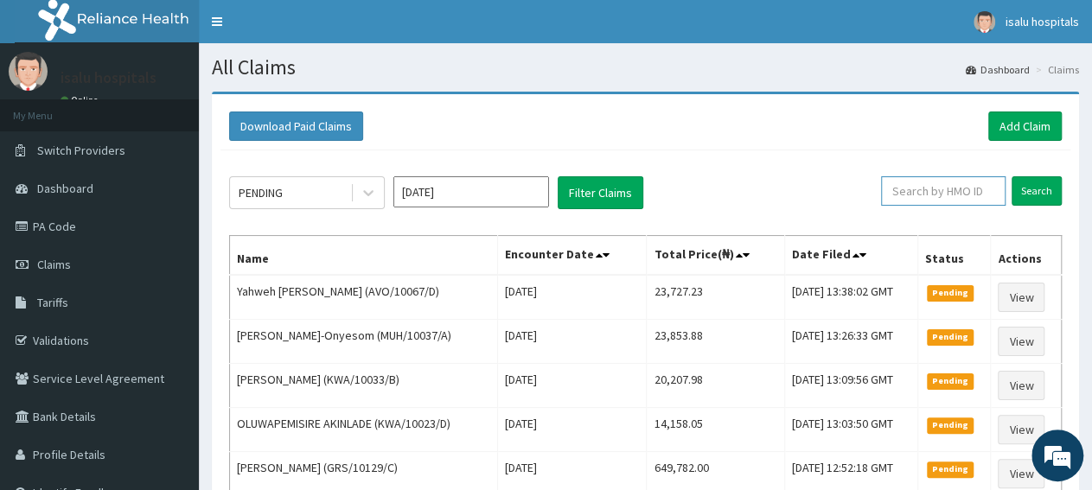
paste input "AVO/10067/D"
type input "AVO/10067/D"
click at [1031, 196] on input "Search" at bounding box center [1037, 190] width 50 height 29
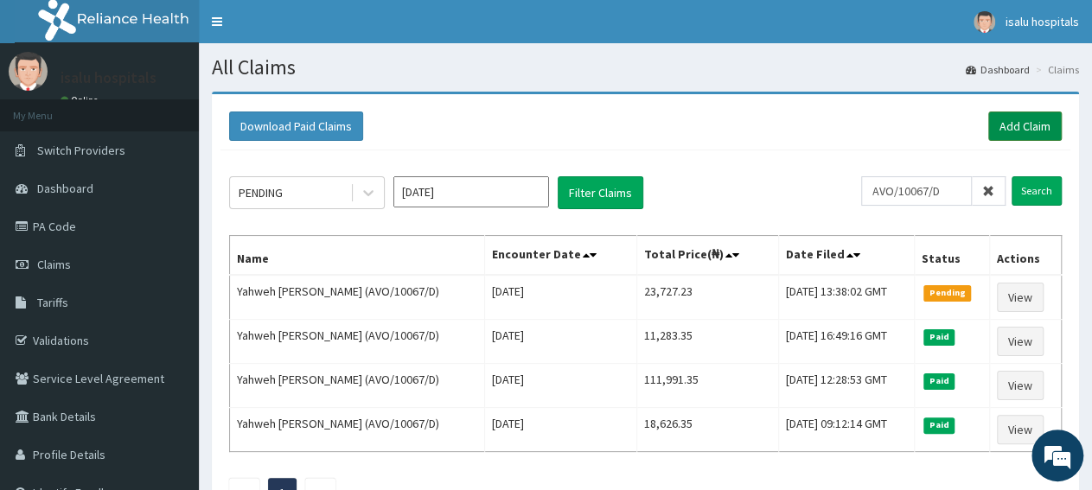
click at [1037, 136] on link "Add Claim" at bounding box center [1024, 126] width 73 height 29
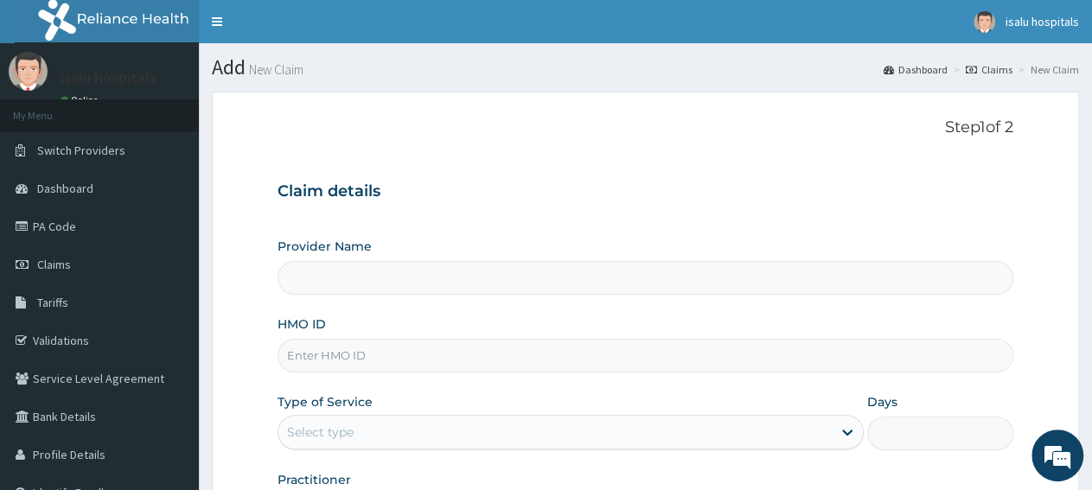
type input "Isalu Hospital Limited"
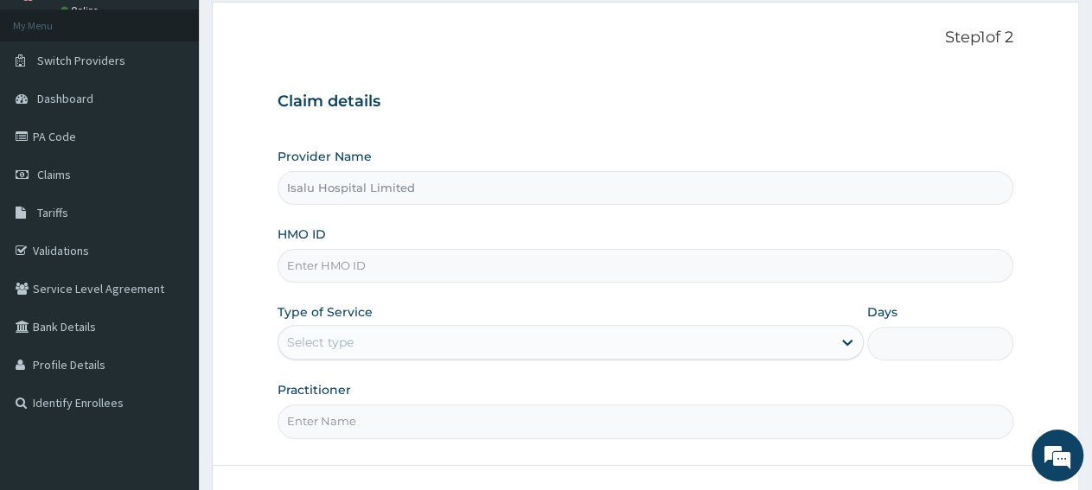
scroll to position [180, 0]
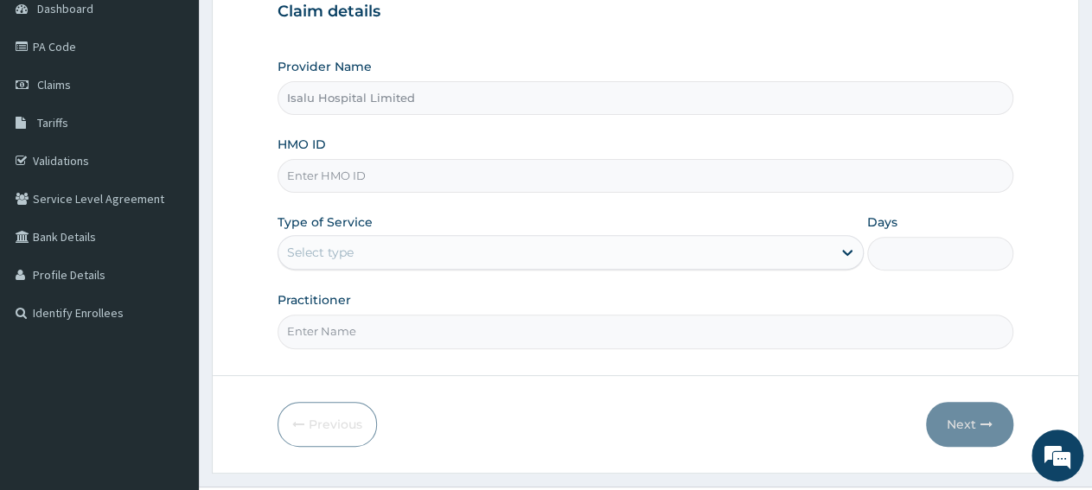
paste input "AVO/10154/A"
type input "AVO/10154/A"
click at [373, 252] on div "Select type" at bounding box center [554, 253] width 552 height 28
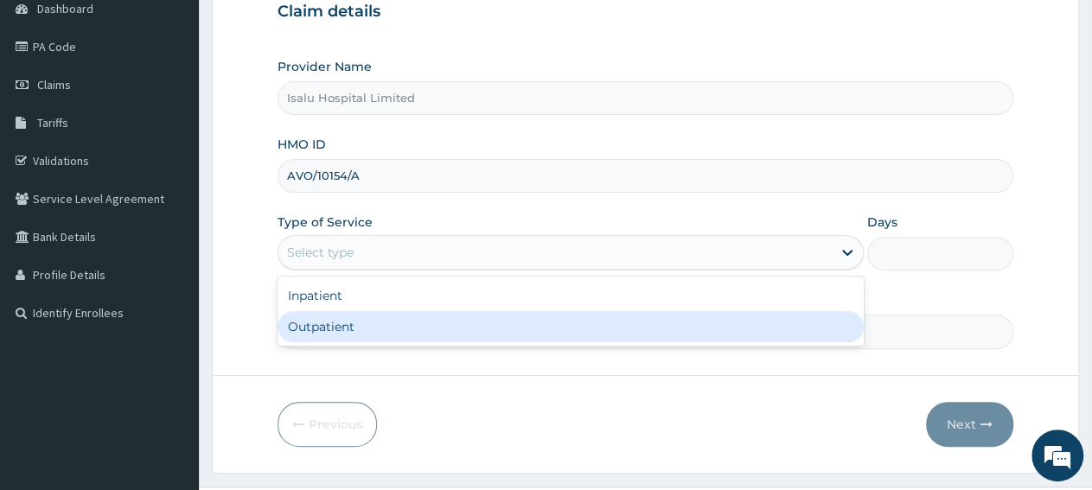
click at [359, 318] on div "Outpatient" at bounding box center [570, 326] width 585 height 31
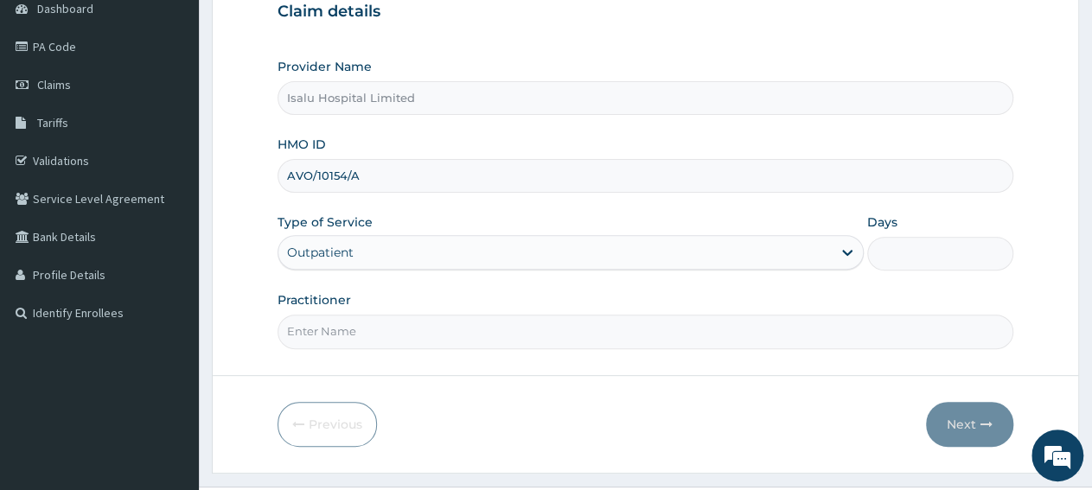
type input "1"
paste input "Eze Ngozi Victoria"
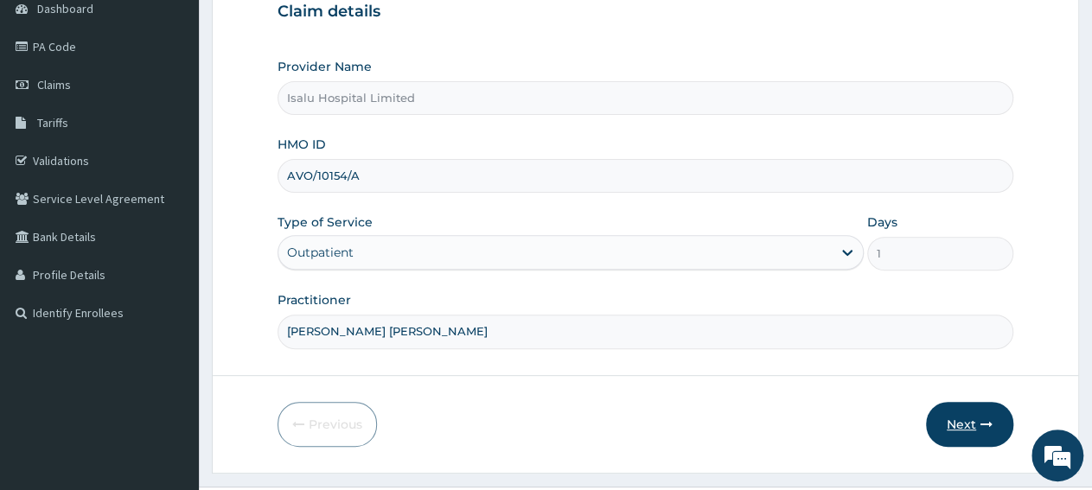
type input "Eze Ngozi Victoria"
click at [967, 423] on button "Next" at bounding box center [969, 424] width 87 height 45
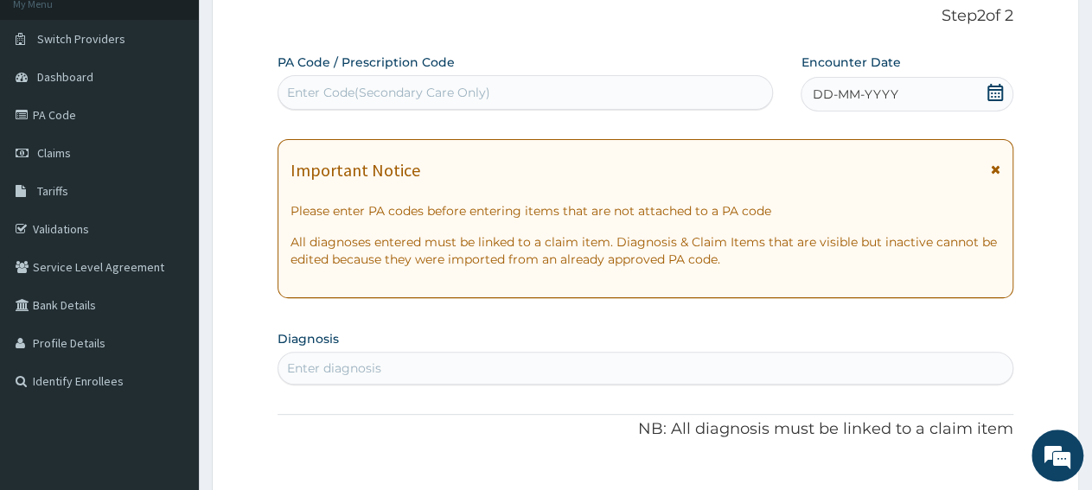
scroll to position [90, 0]
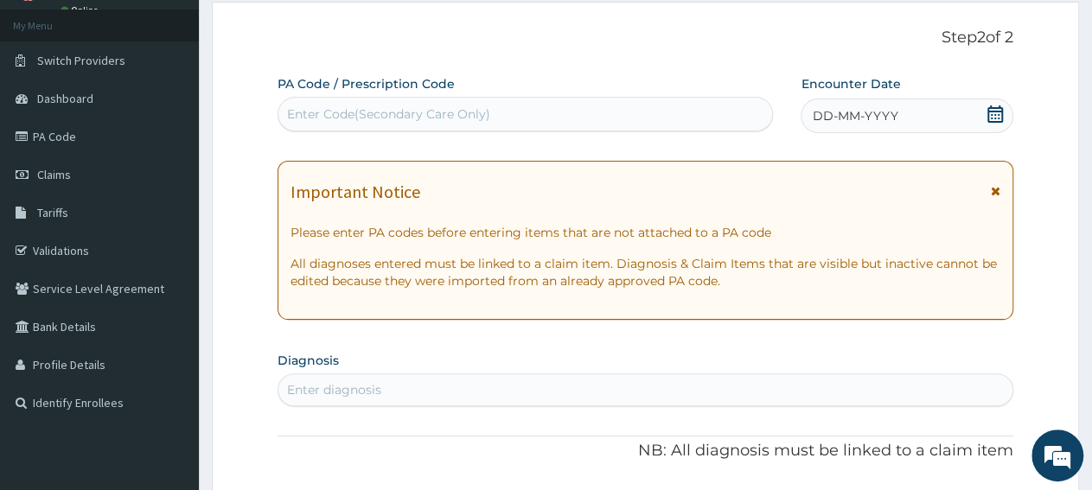
click at [544, 112] on div "Enter Code(Secondary Care Only)" at bounding box center [525, 114] width 494 height 28
paste input "PA/278D0B"
type input "PA/278D0B"
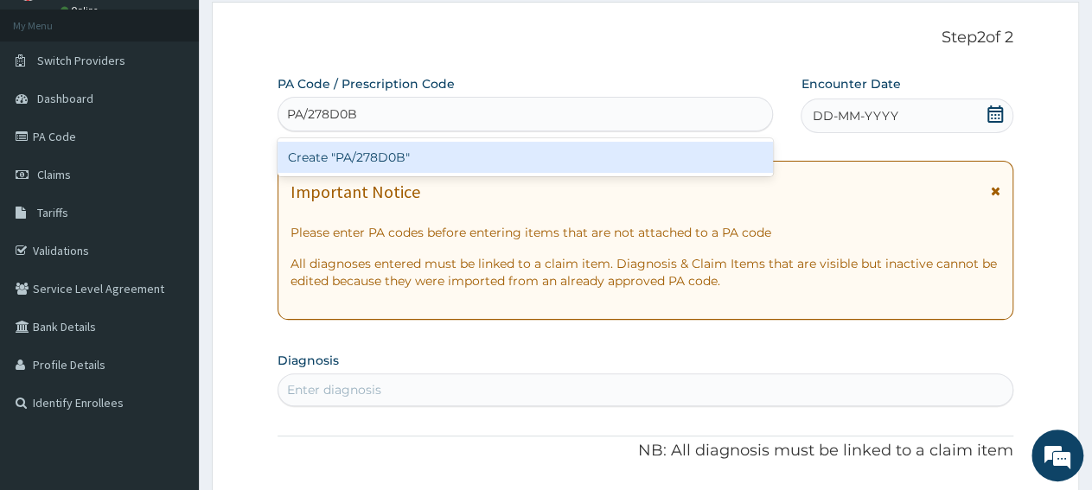
click at [544, 143] on div "Create "PA/278D0B"" at bounding box center [525, 157] width 495 height 31
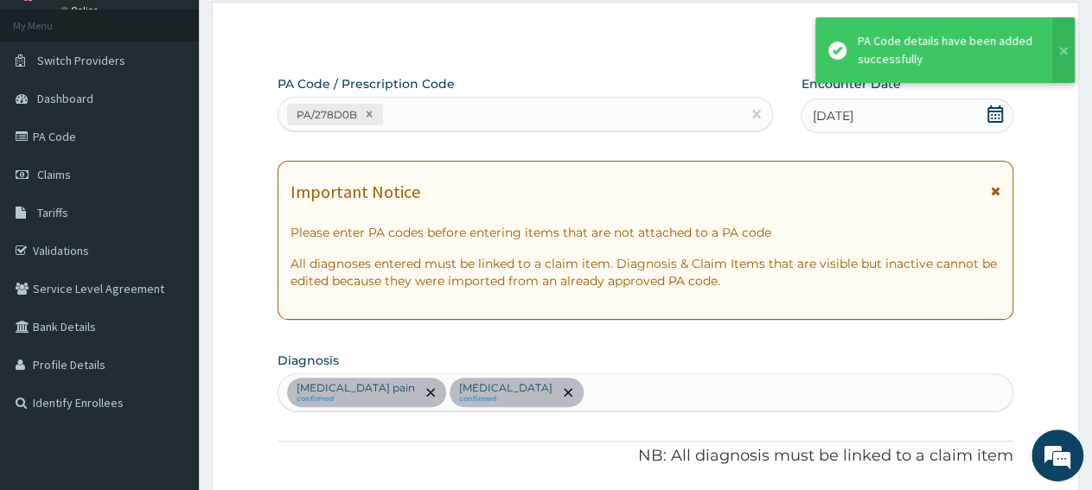
scroll to position [542, 0]
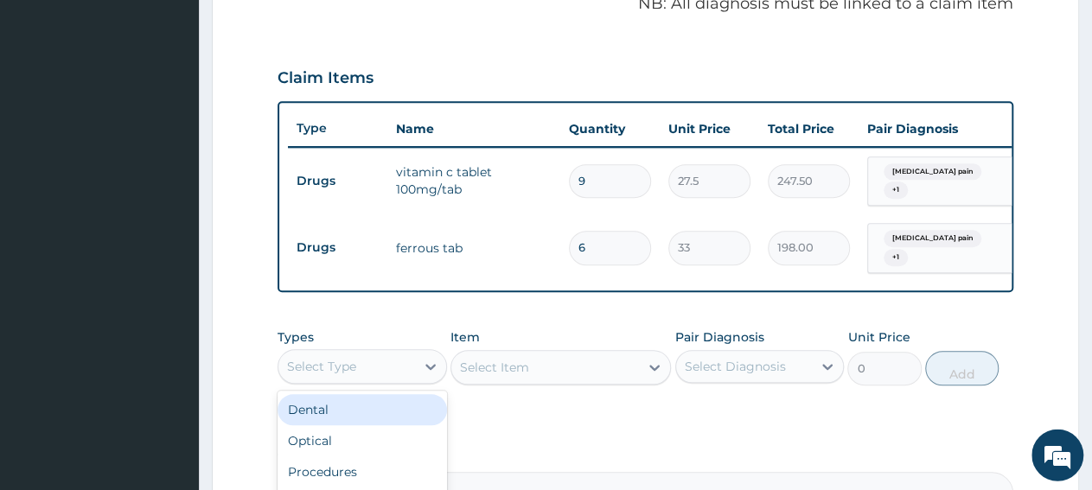
click at [359, 380] on div "Select Type" at bounding box center [346, 367] width 137 height 28
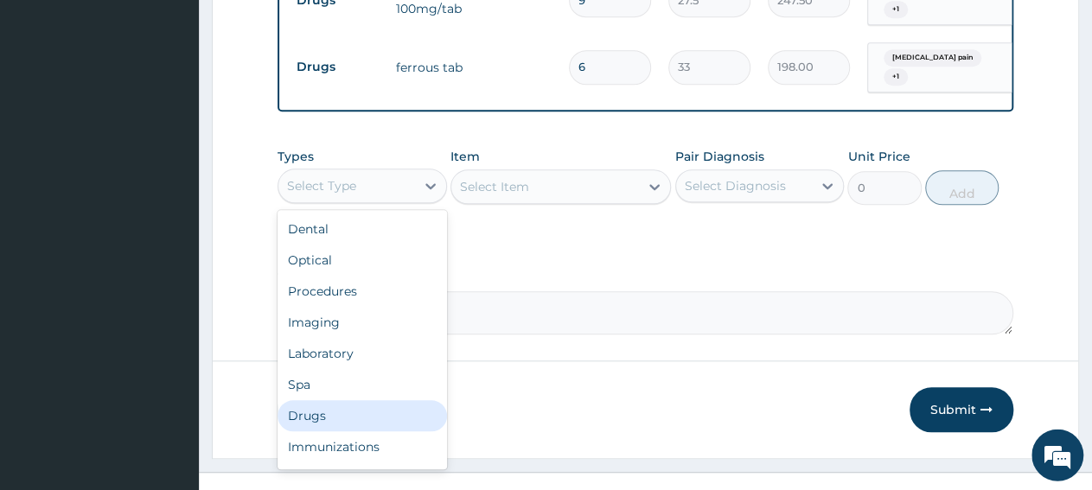
click at [342, 422] on div "Drugs" at bounding box center [362, 416] width 169 height 31
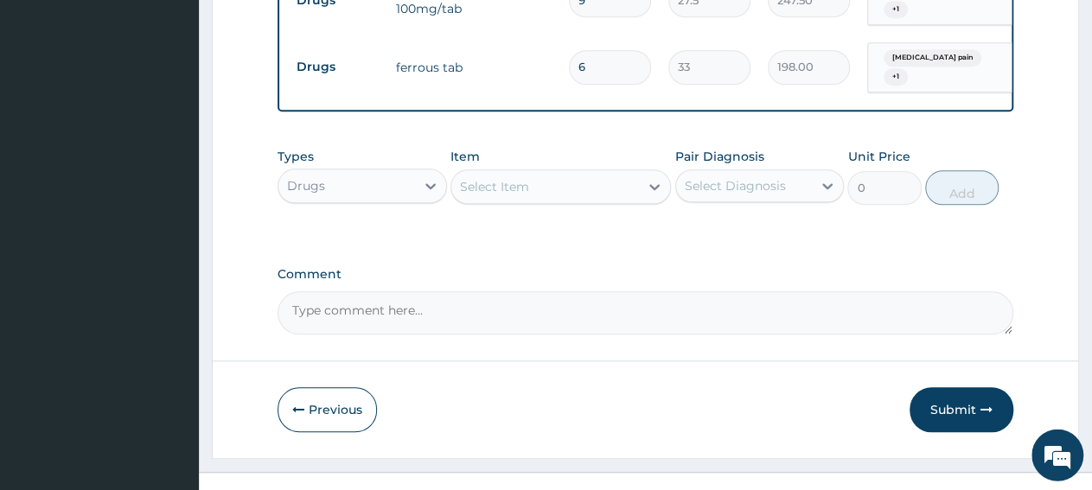
click at [553, 201] on div "Select Item" at bounding box center [545, 188] width 188 height 28
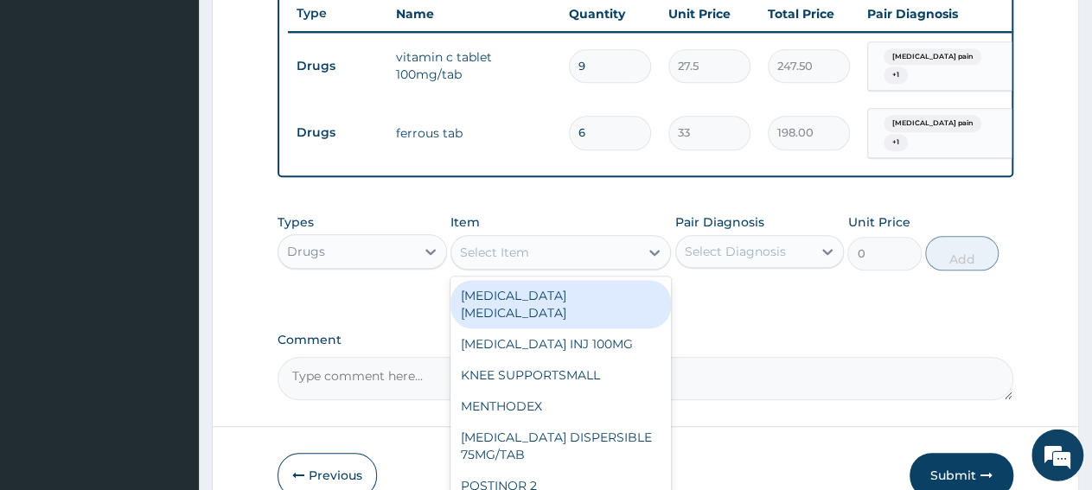
scroll to position [632, 0]
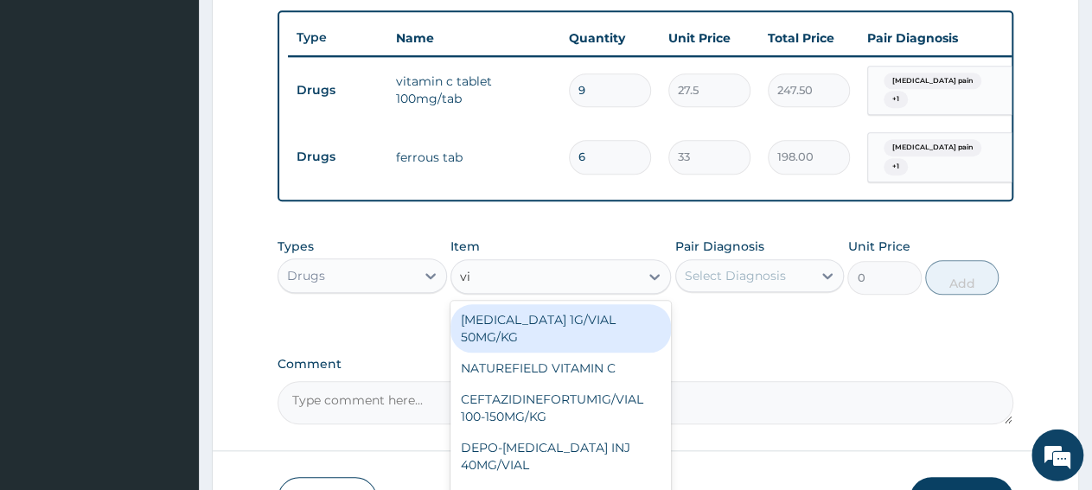
type input "vit"
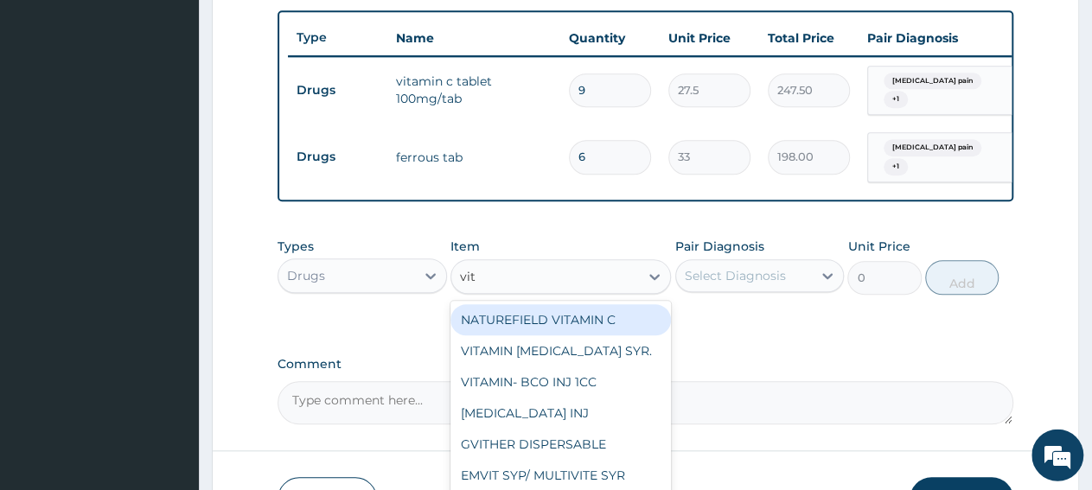
click at [615, 336] on div "NATUREFIELD VITAMIN C" at bounding box center [560, 320] width 220 height 31
type input "129.3600006103516"
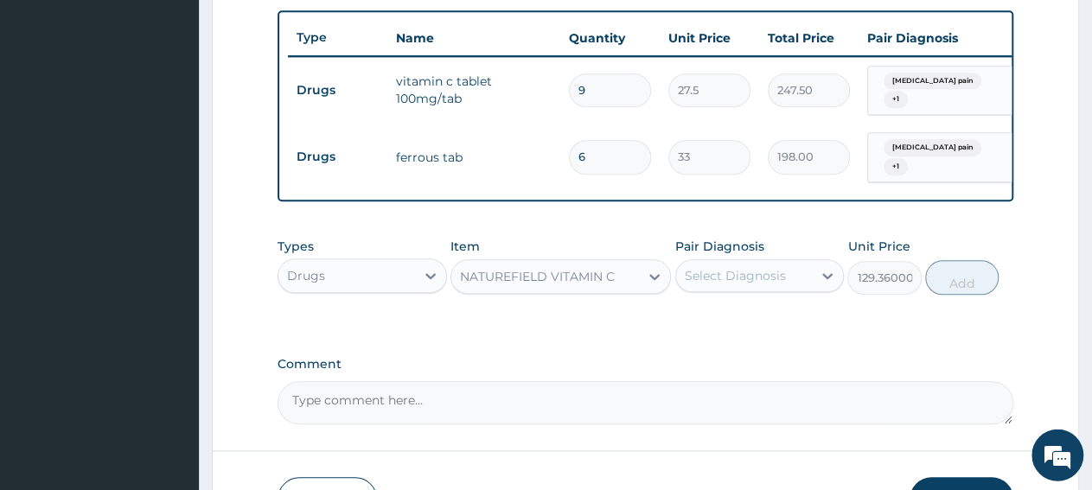
click at [513, 286] on div "NATUREFIELD VITAMIN C" at bounding box center [537, 277] width 155 height 17
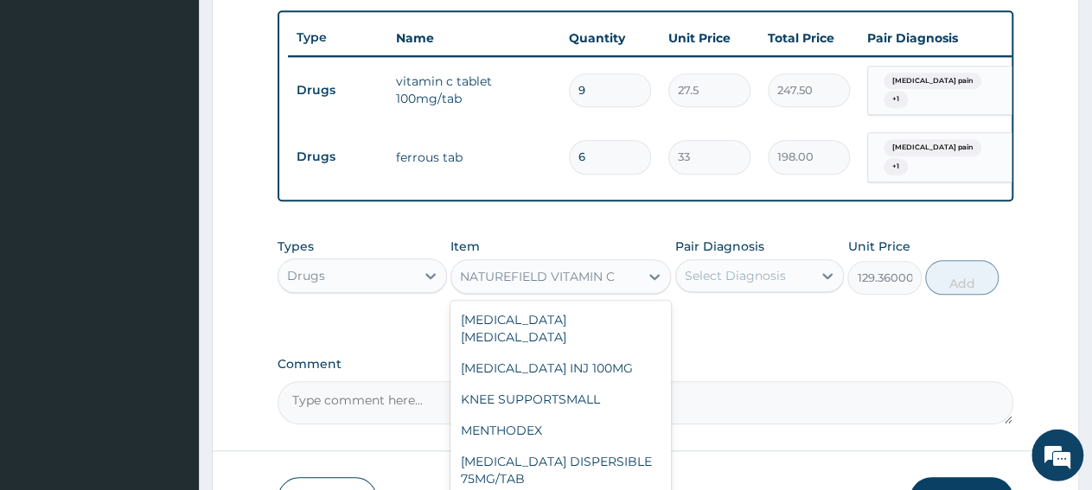
scroll to position [823, 0]
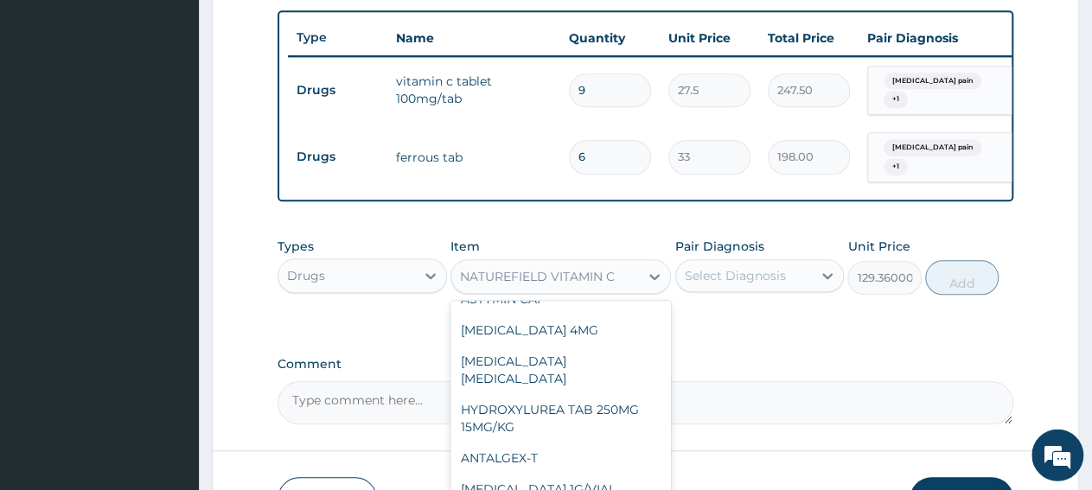
paste input "VITAMIN- C 500MG"
type input "VITAMIN- C 500MG"
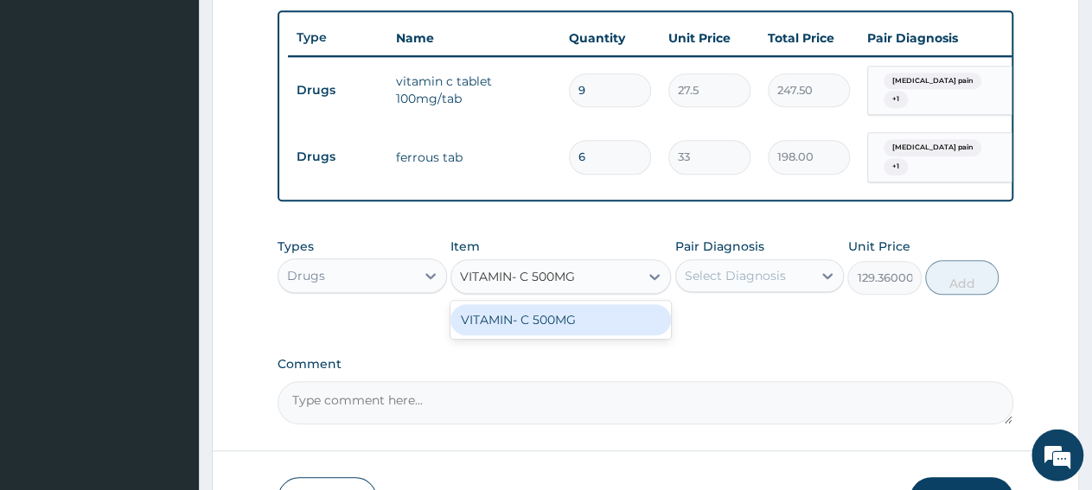
click at [577, 332] on div "VITAMIN- C 500MG" at bounding box center [560, 320] width 220 height 31
type input "155.2319946289062"
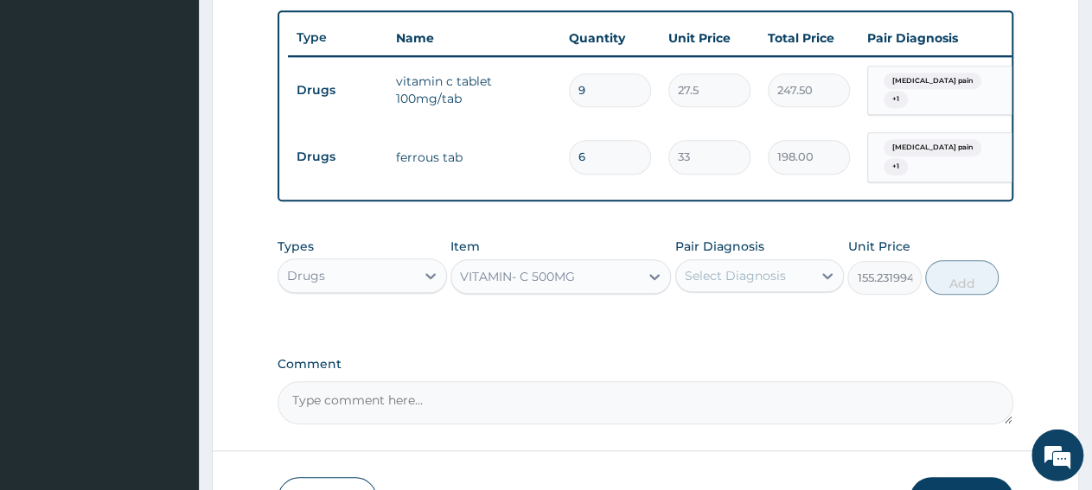
click at [810, 291] on div "Select Diagnosis" at bounding box center [744, 277] width 137 height 28
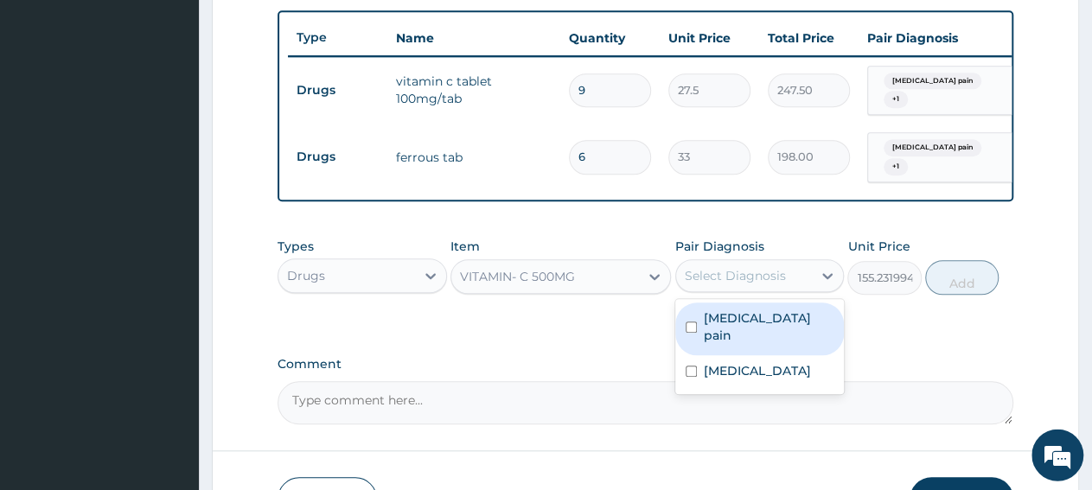
click at [801, 335] on label "Musculoskeletal pain" at bounding box center [769, 327] width 131 height 35
checkbox input "true"
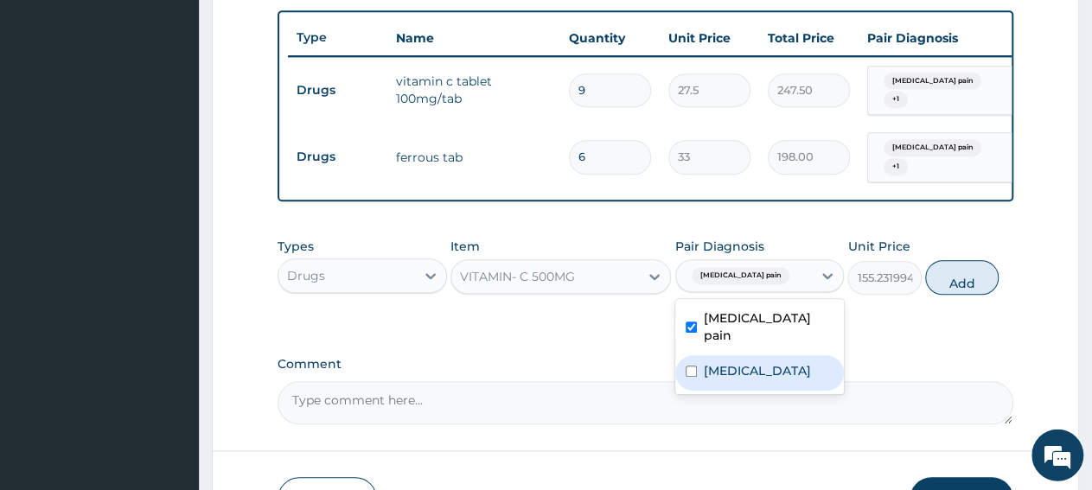
click at [789, 365] on label "Upper respiratory infection" at bounding box center [757, 371] width 107 height 17
checkbox input "true"
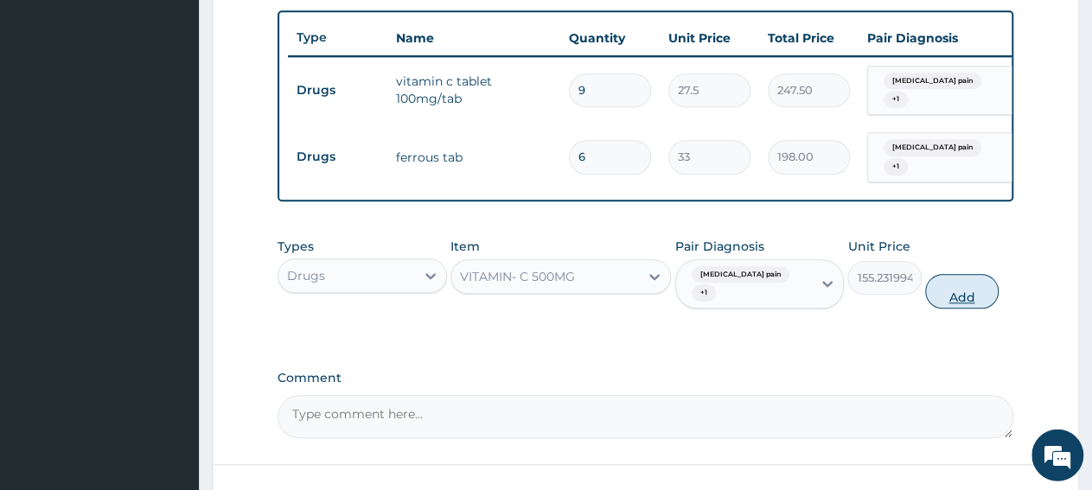
click at [948, 310] on button "Add" at bounding box center [961, 292] width 73 height 35
type input "0"
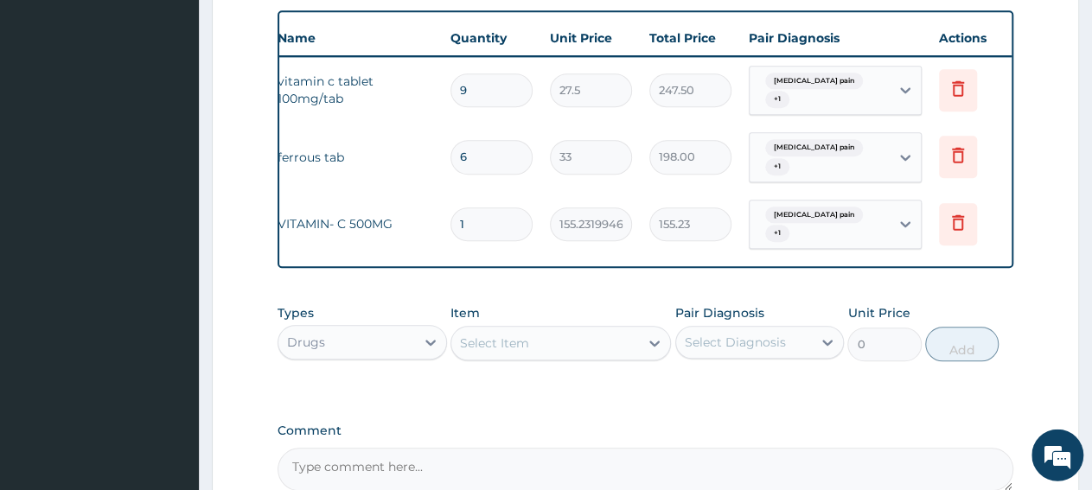
scroll to position [0, 124]
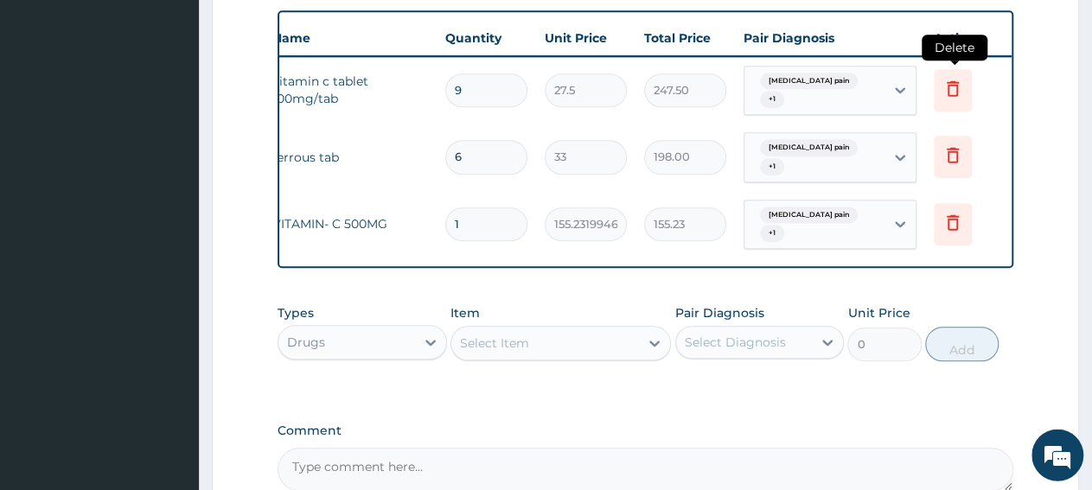
click at [955, 83] on icon at bounding box center [952, 89] width 21 height 21
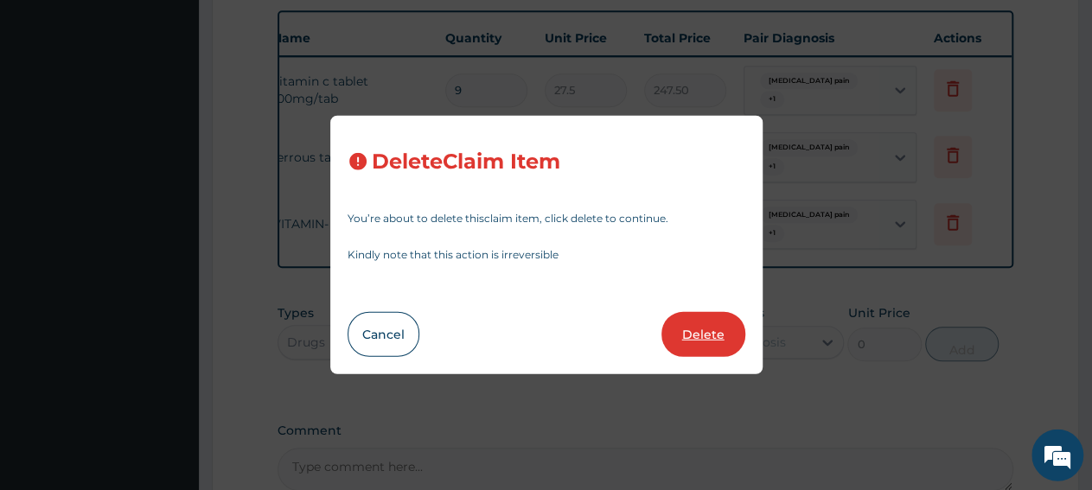
click at [684, 335] on button "Delete" at bounding box center [703, 334] width 84 height 45
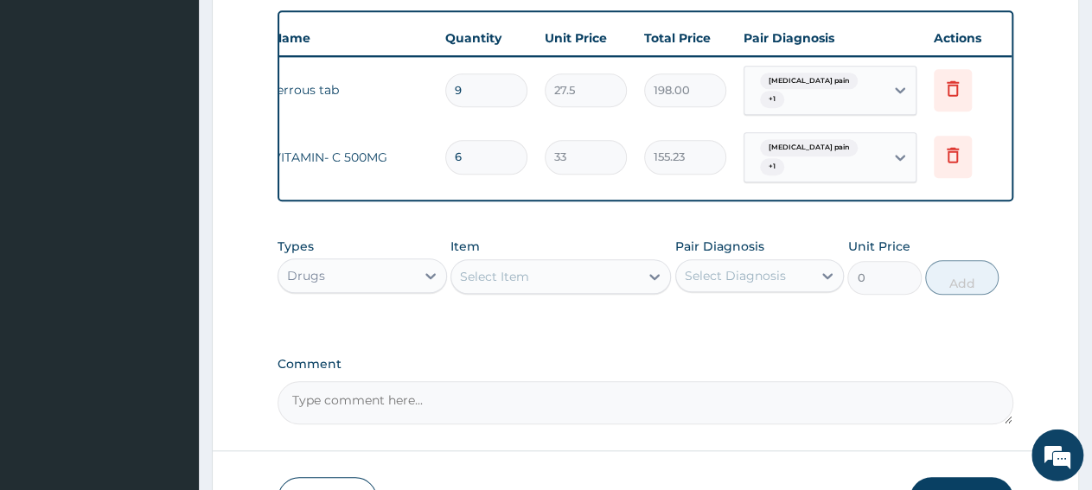
type input "6"
type input "33"
type input "198.00"
type input "1"
type input "155.2319946289062"
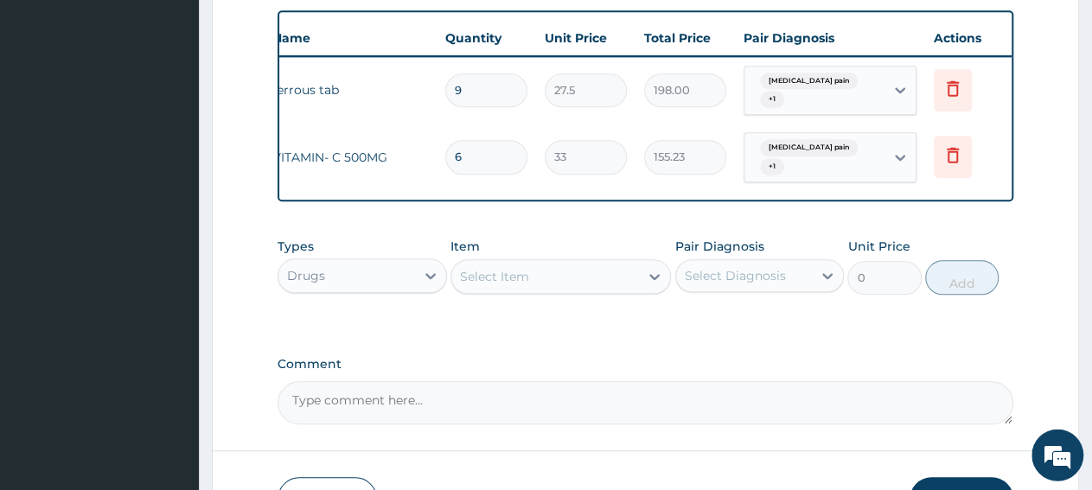
type input "155.23"
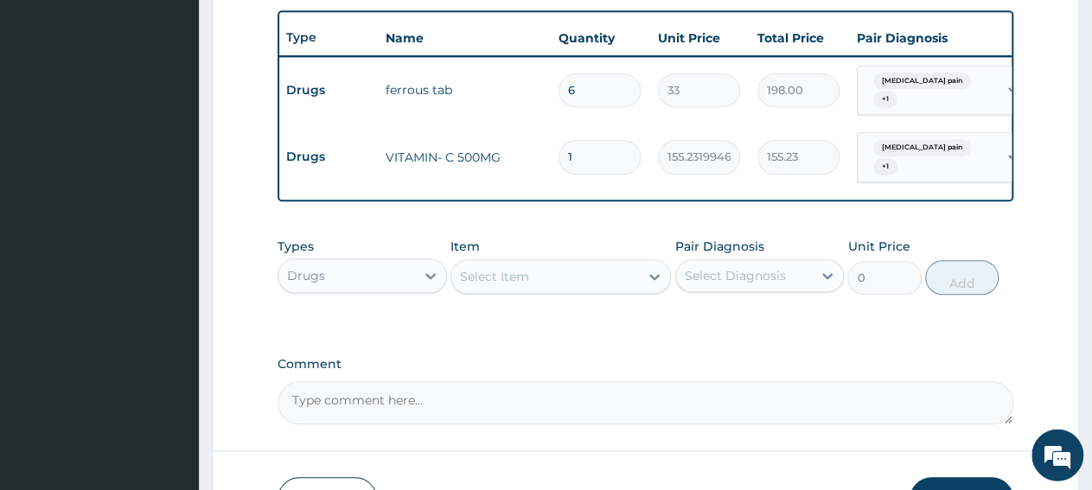
scroll to position [0, 0]
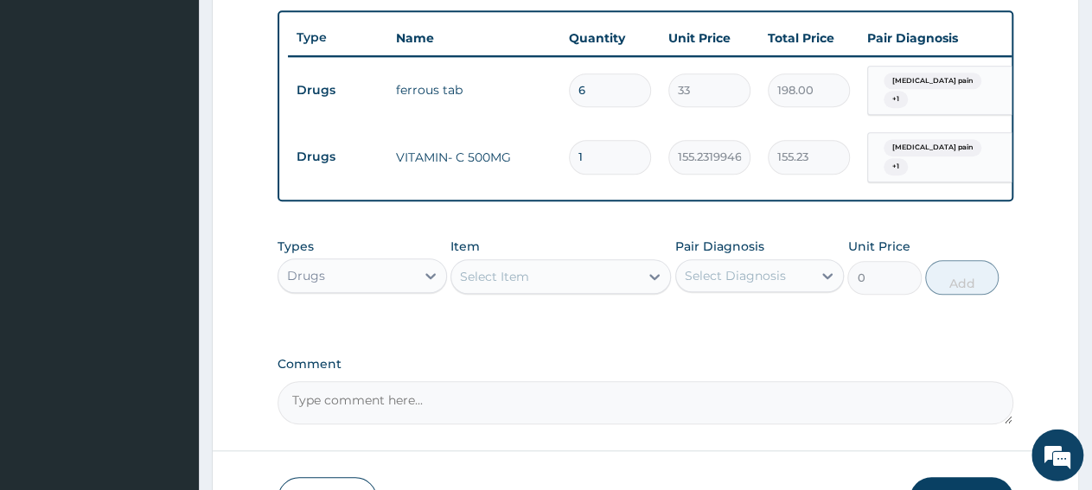
click at [610, 169] on input "1" at bounding box center [610, 158] width 82 height 34
type input "0.00"
type input "9"
type input "1397.09"
type input "9"
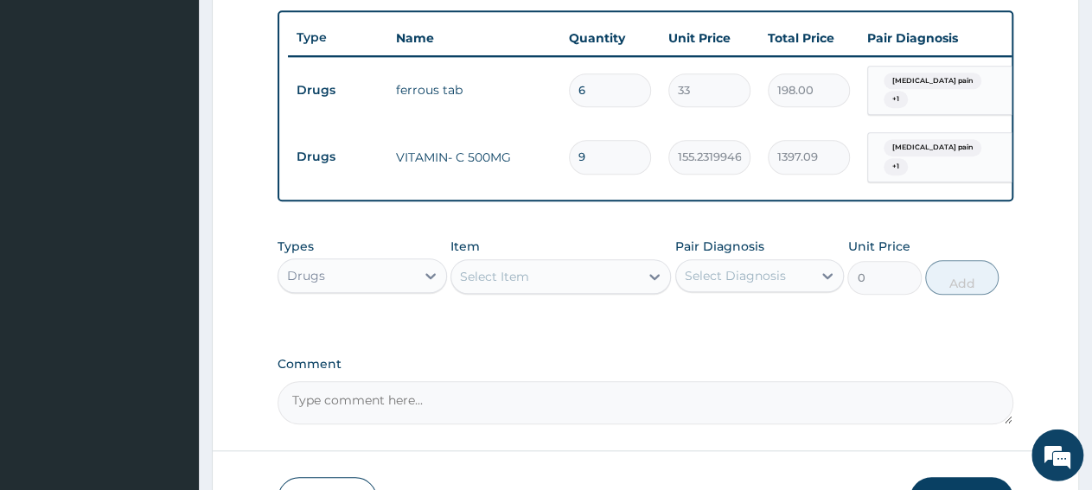
click at [523, 286] on div "Select Item" at bounding box center [494, 277] width 69 height 17
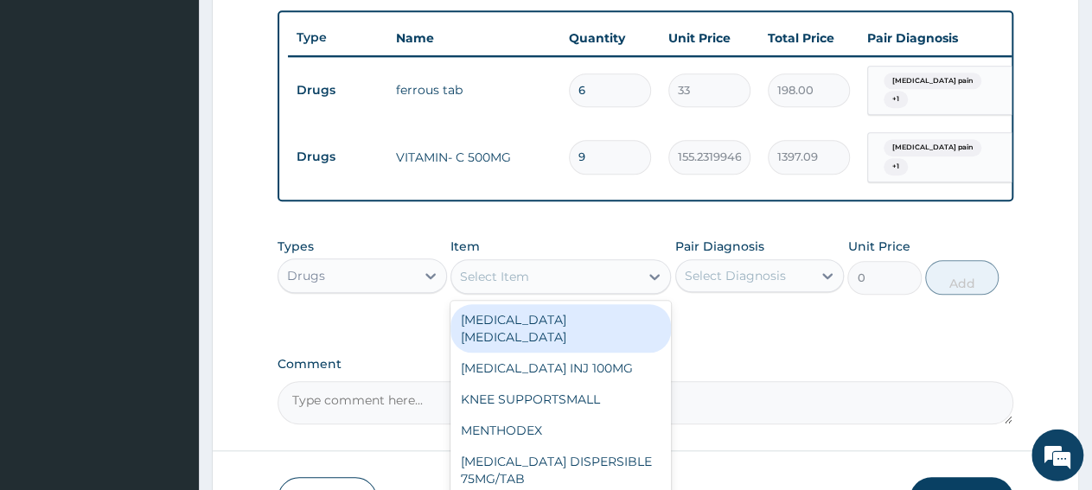
paste input "DICLOFENAC 100MG/TAB"
type input "DICLOFENAC 100MG/TAB"
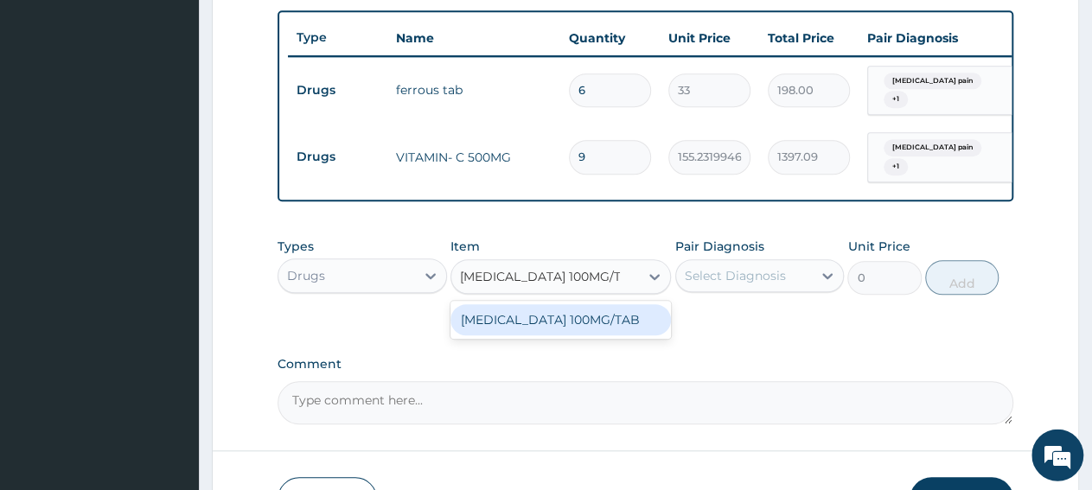
click at [537, 336] on div "DICLOFENAC 100MG/TAB" at bounding box center [560, 320] width 220 height 31
type input "167.0507965087891"
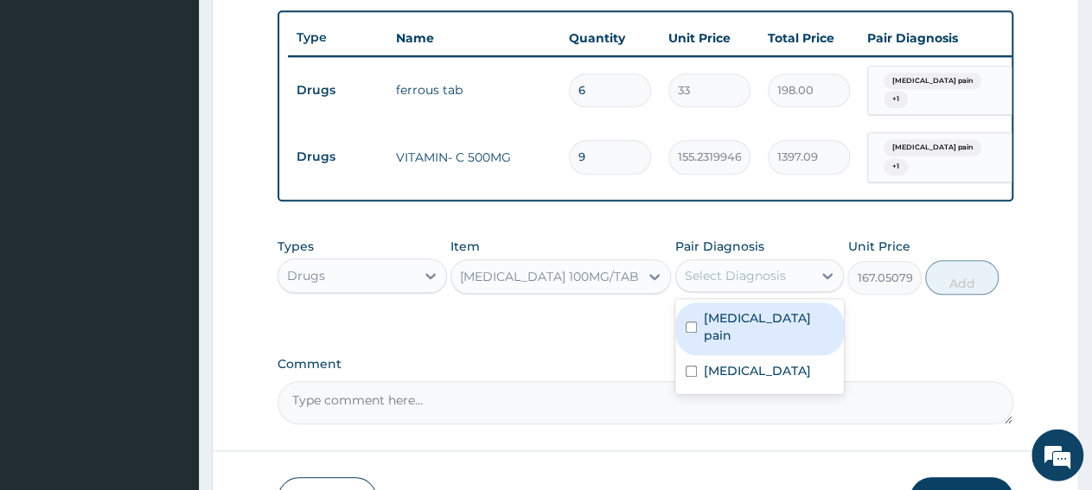
click at [716, 285] on div "Select Diagnosis" at bounding box center [735, 276] width 101 height 17
click at [769, 339] on label "Musculoskeletal pain" at bounding box center [769, 327] width 131 height 35
checkbox input "true"
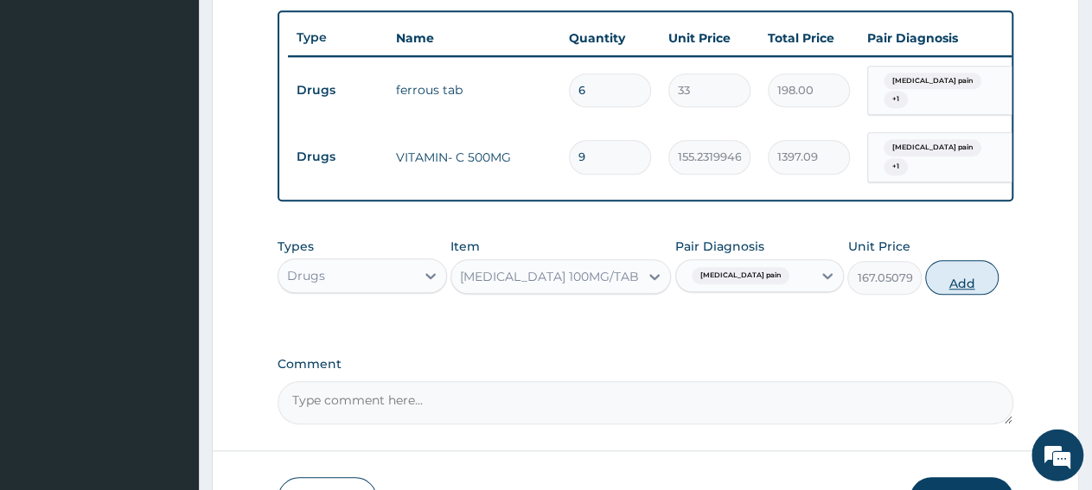
click at [972, 296] on button "Add" at bounding box center [961, 278] width 73 height 35
type input "0"
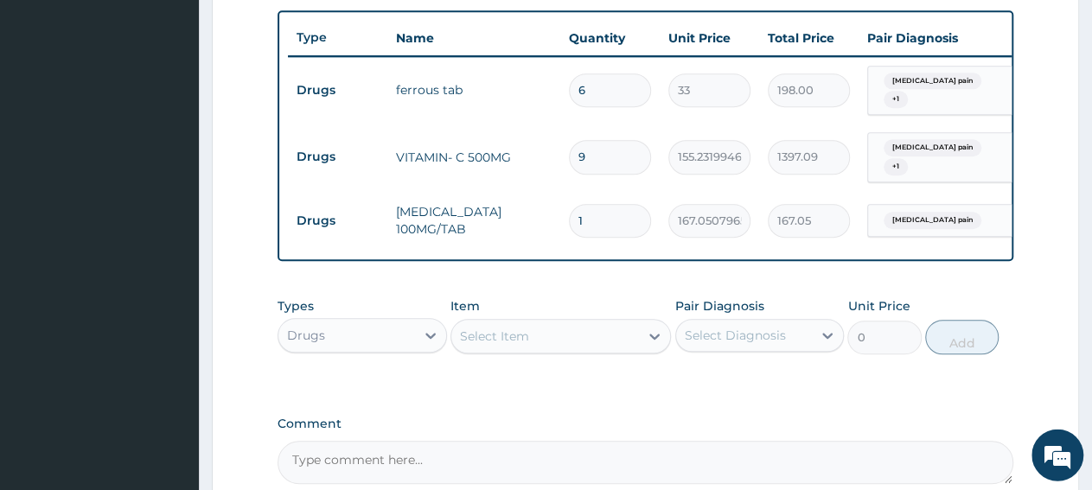
click at [604, 211] on input "1" at bounding box center [610, 222] width 82 height 34
type input "0.00"
type input "8"
type input "1336.41"
type input "8"
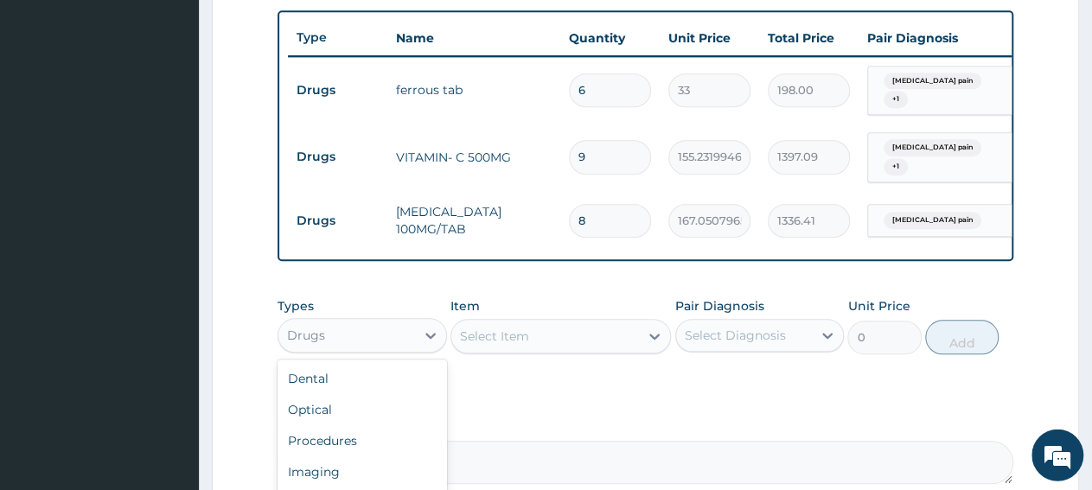
click at [388, 350] on div "Drugs" at bounding box center [346, 336] width 137 height 28
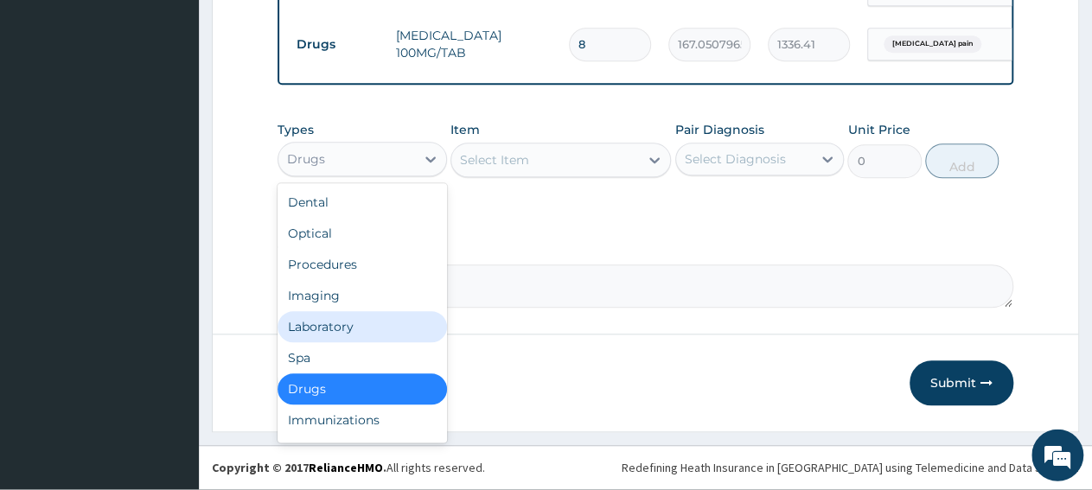
click at [351, 342] on div "Laboratory" at bounding box center [362, 327] width 169 height 31
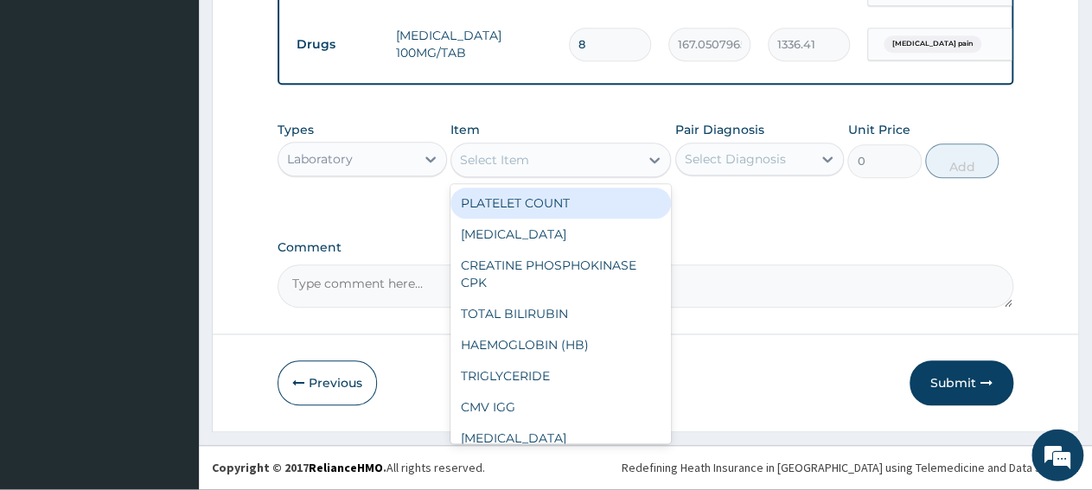
click at [601, 165] on div "Select Item" at bounding box center [545, 161] width 188 height 28
paste input "Full Blood Coun"
type input "Full Blood Coun"
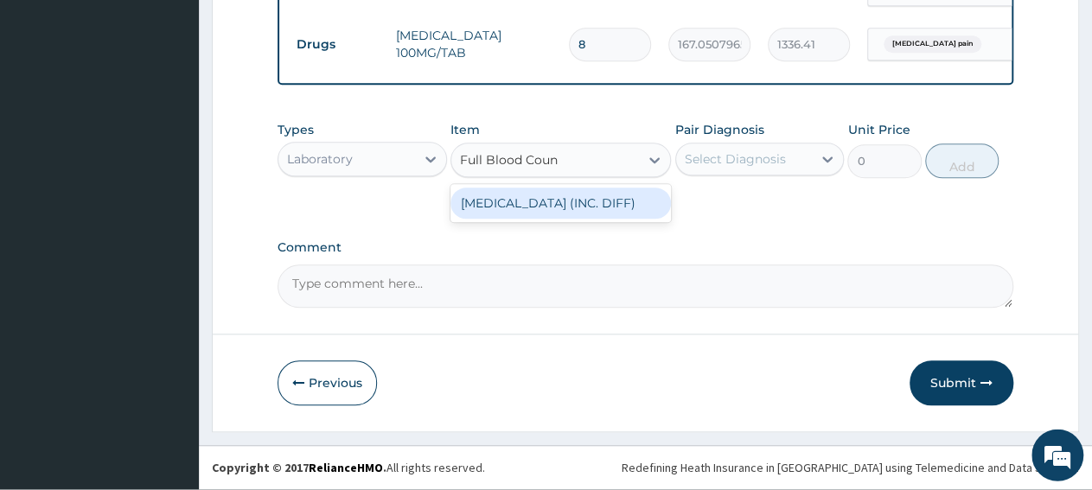
click at [611, 215] on div "FULL BLOOD COUNT (INC. DIFF)" at bounding box center [560, 203] width 220 height 31
type input "4341.60009765625"
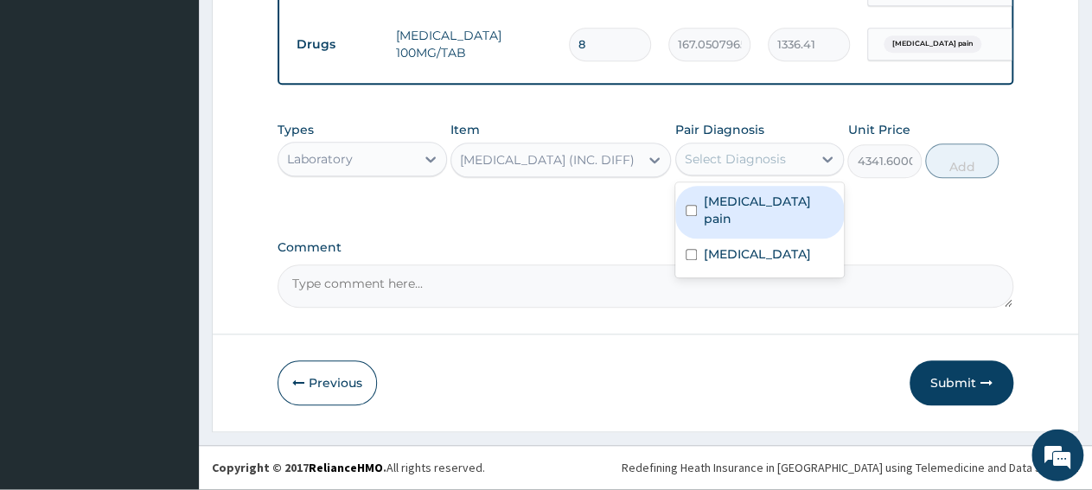
click at [731, 169] on div "Select Diagnosis" at bounding box center [735, 159] width 101 height 17
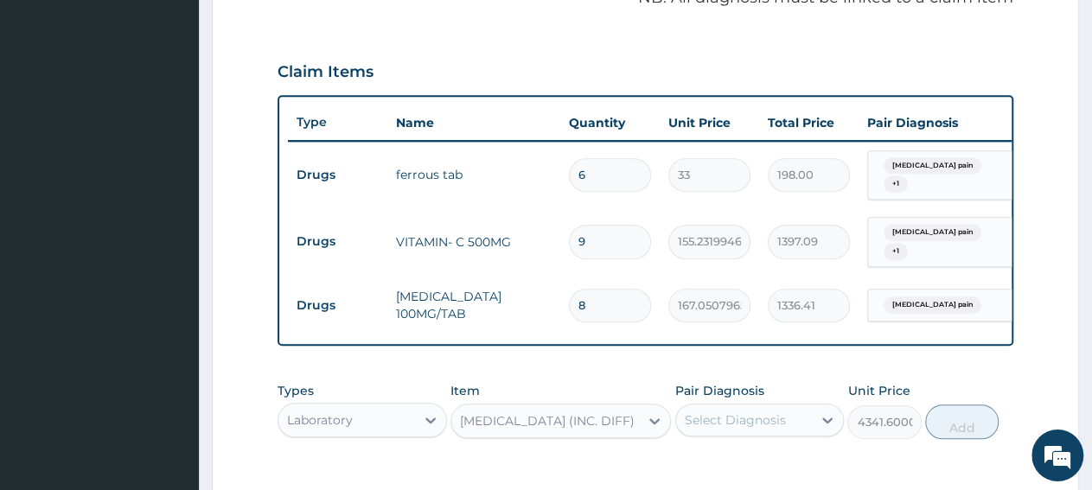
scroll to position [362, 0]
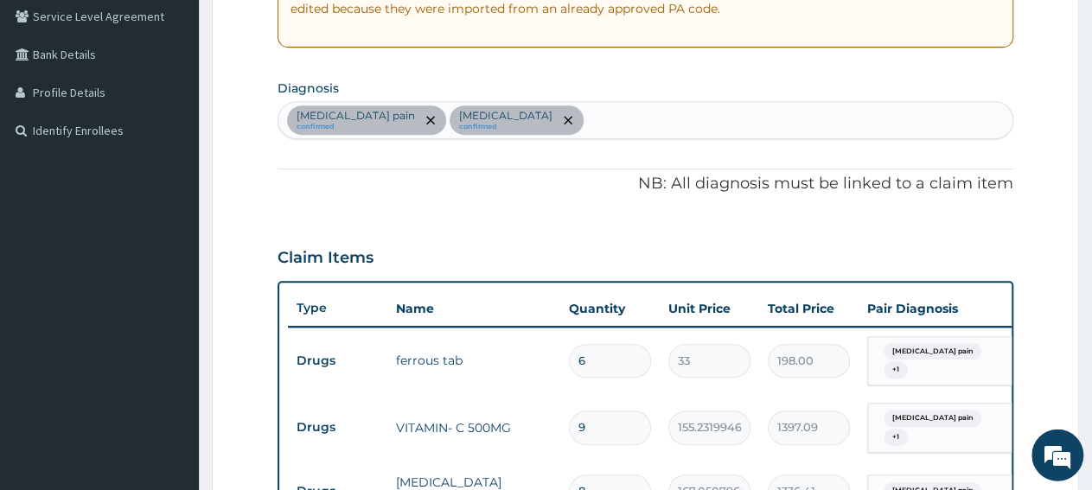
click at [707, 116] on div "Musculoskeletal pain confirmed Upper respiratory infection confirmed" at bounding box center [645, 120] width 734 height 36
type input "sep"
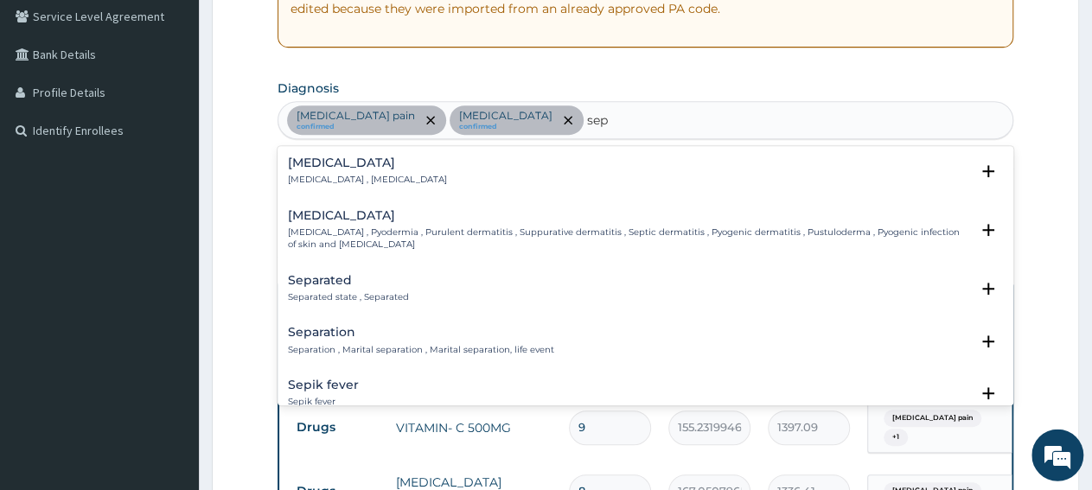
click at [306, 166] on h4 "Sepsis" at bounding box center [367, 162] width 159 height 13
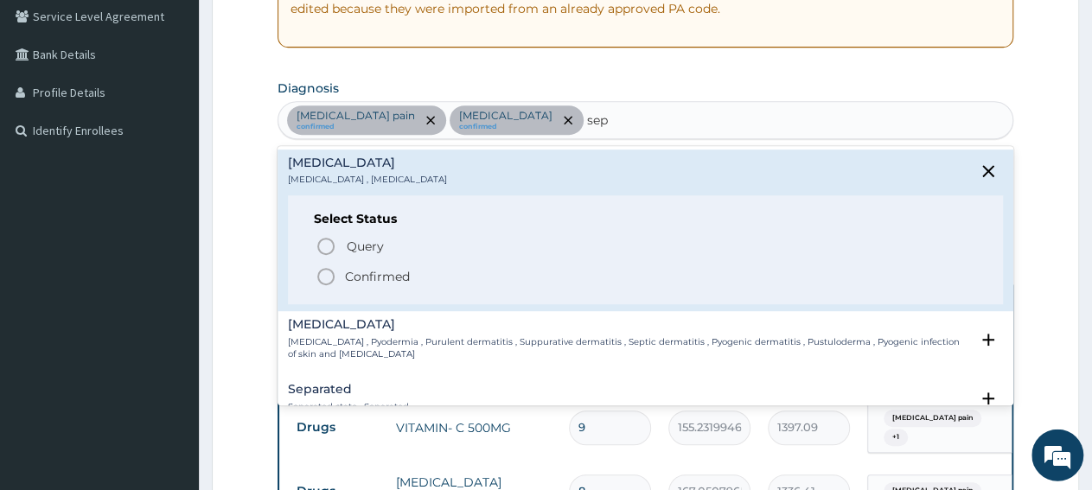
click at [361, 276] on p "Confirmed" at bounding box center [377, 276] width 65 height 17
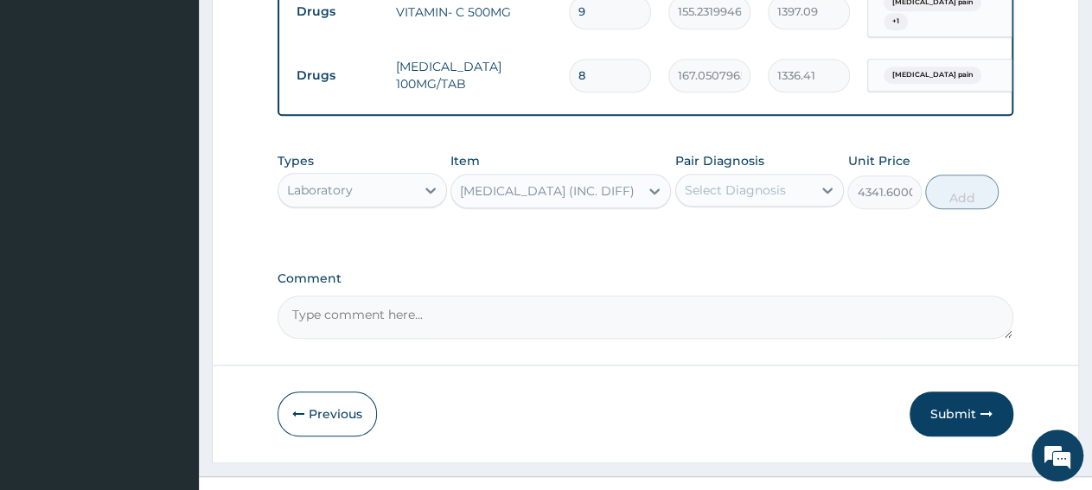
scroll to position [819, 0]
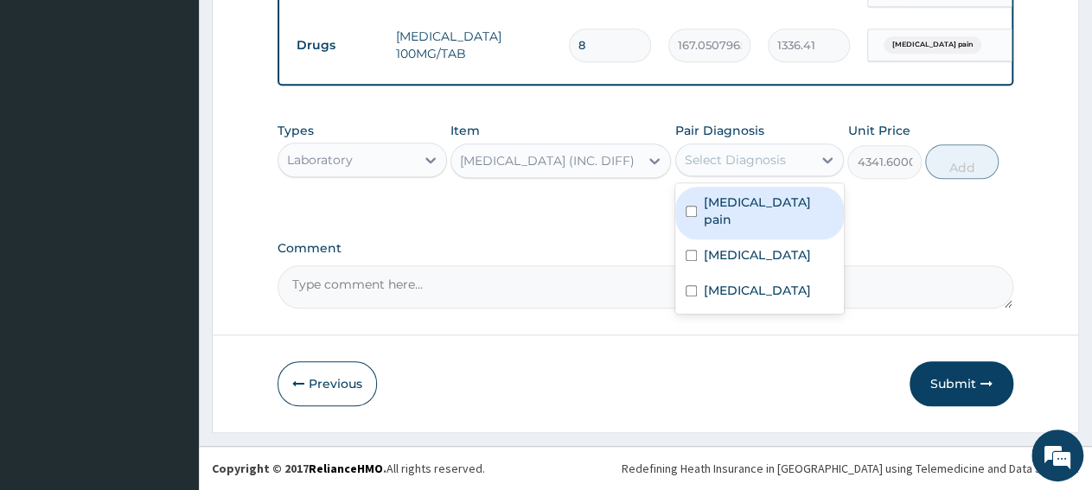
click at [731, 169] on div "Select Diagnosis" at bounding box center [735, 159] width 101 height 17
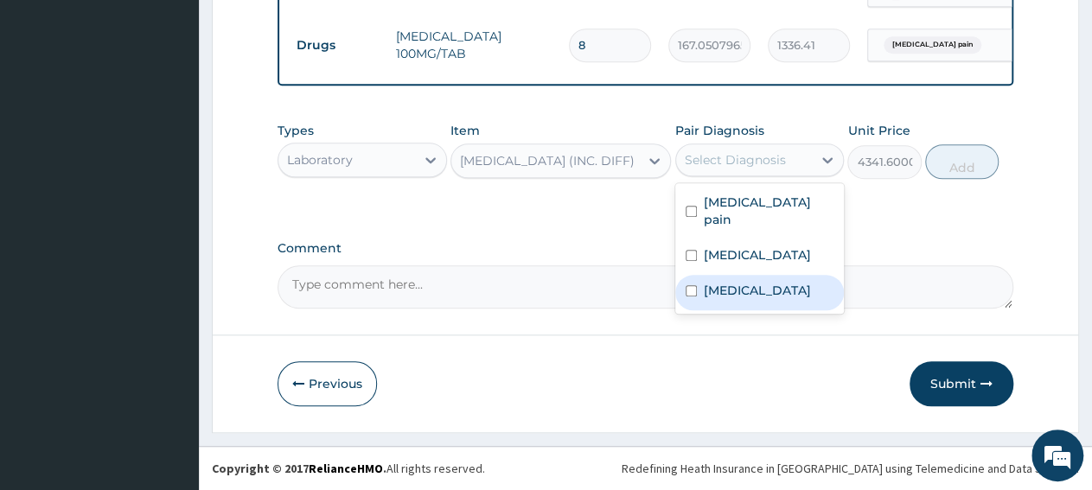
click at [737, 291] on label "Sepsis" at bounding box center [757, 290] width 107 height 17
checkbox input "true"
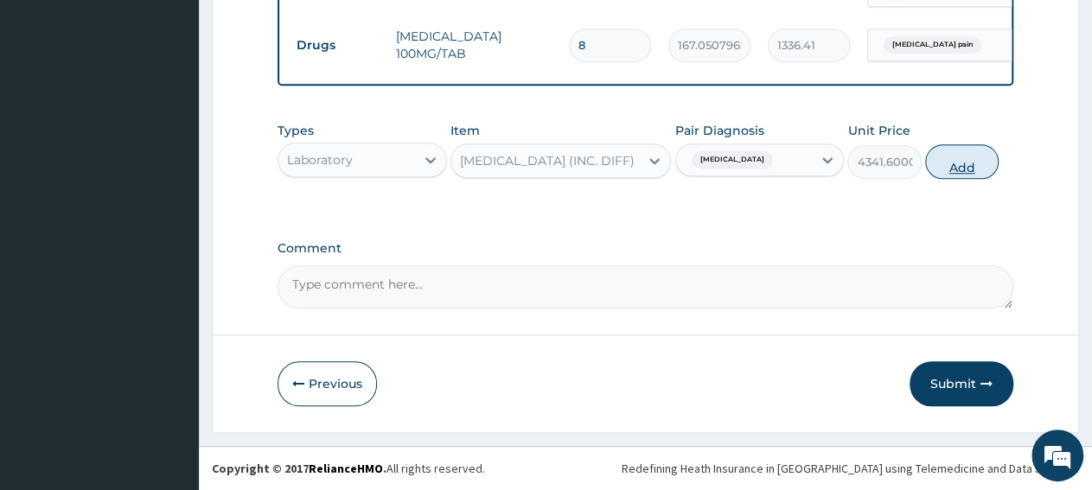
click at [955, 167] on button "Add" at bounding box center [961, 161] width 73 height 35
type input "0"
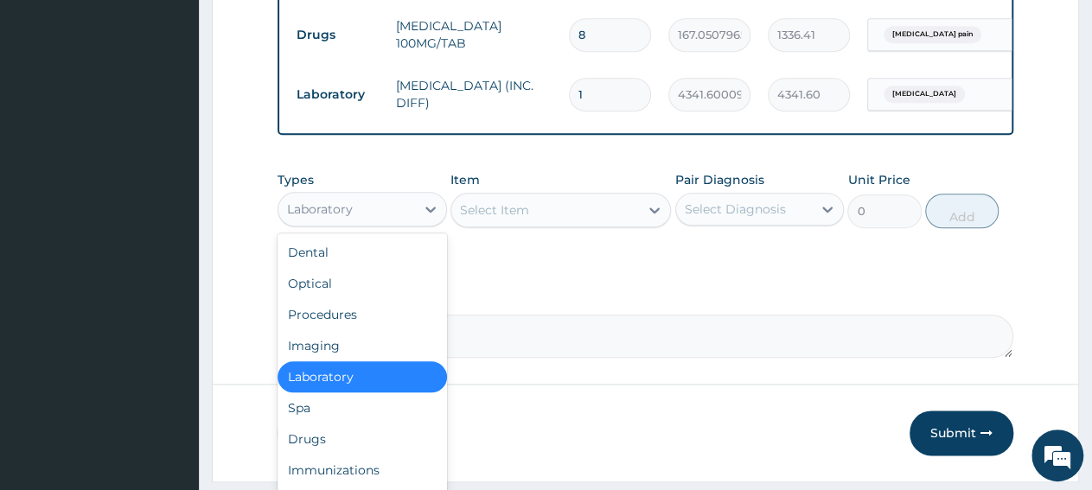
click at [377, 213] on div "Laboratory" at bounding box center [346, 209] width 137 height 28
click at [369, 322] on div "Procedures" at bounding box center [362, 314] width 169 height 31
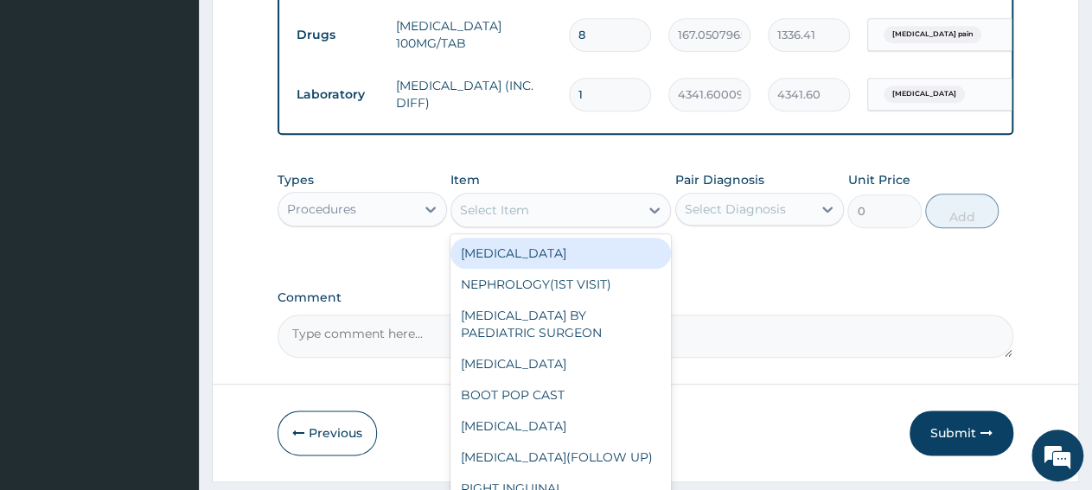
click at [535, 224] on div "Select Item" at bounding box center [545, 210] width 188 height 28
paste input "General Consultation (Cl"
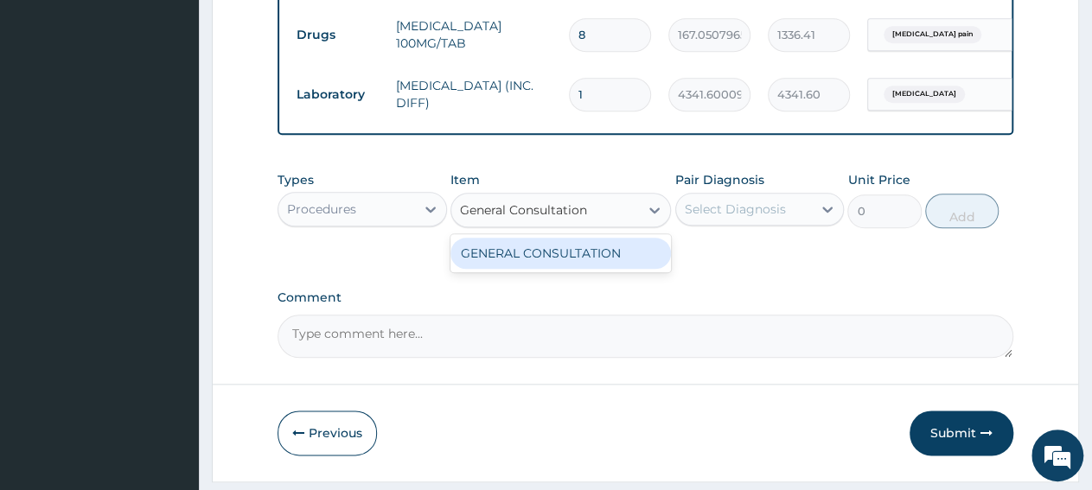
type input "General Consultation"
click at [551, 263] on div "GENERAL CONSULTATION" at bounding box center [560, 253] width 220 height 31
type input "3150"
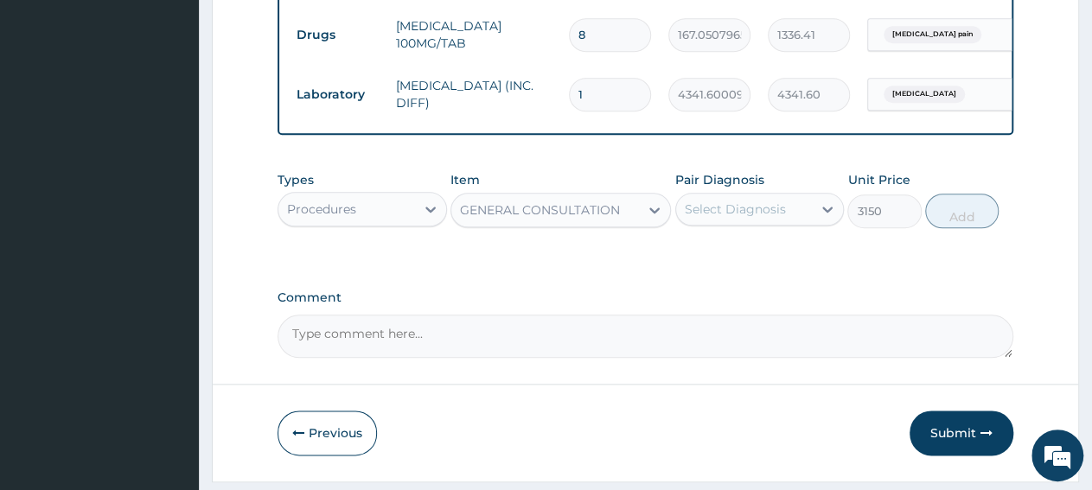
click at [698, 218] on div "Select Diagnosis" at bounding box center [735, 209] width 101 height 17
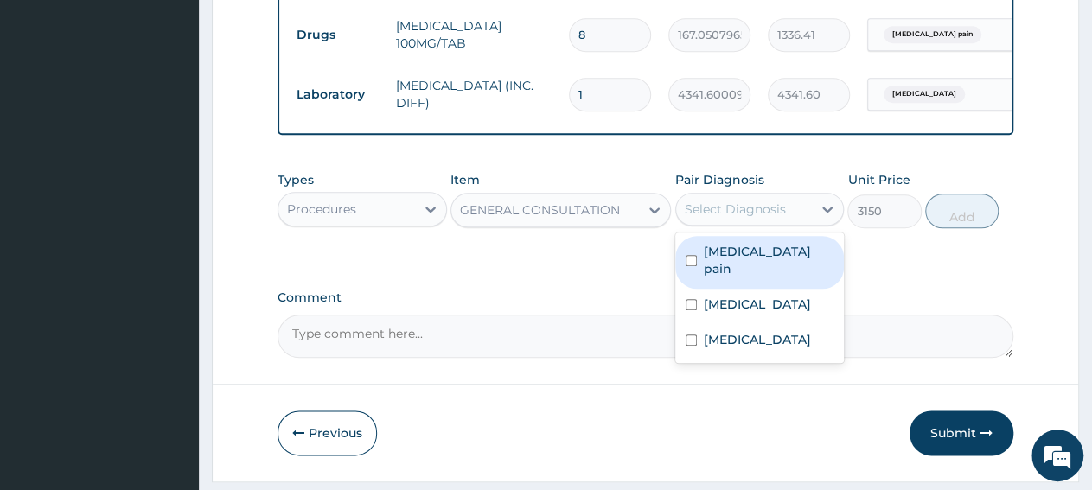
click at [734, 264] on label "Musculoskeletal pain" at bounding box center [769, 260] width 131 height 35
checkbox input "true"
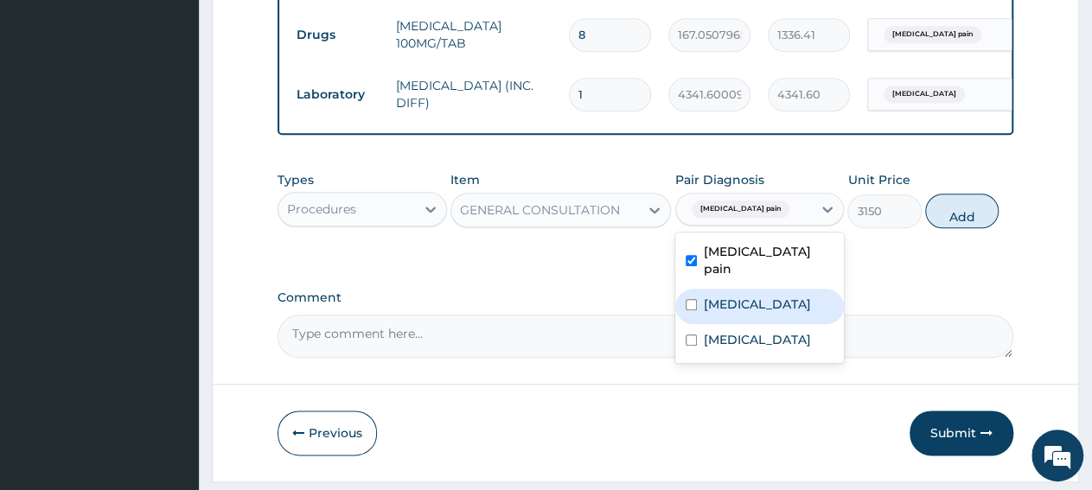
click at [727, 298] on label "Upper respiratory infection" at bounding box center [757, 304] width 107 height 17
checkbox input "true"
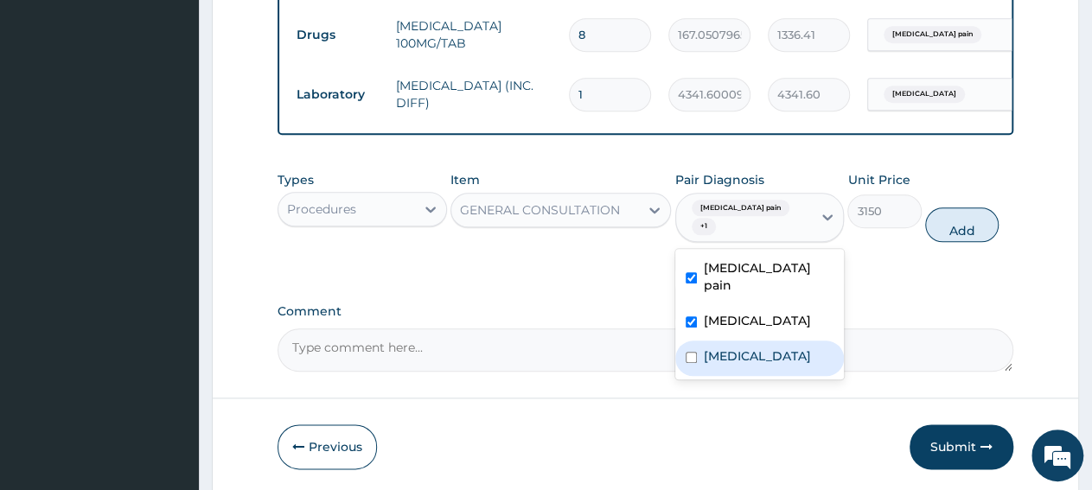
click at [722, 361] on label "Sepsis" at bounding box center [757, 356] width 107 height 17
checkbox input "true"
click at [957, 242] on button "Add" at bounding box center [961, 225] width 73 height 35
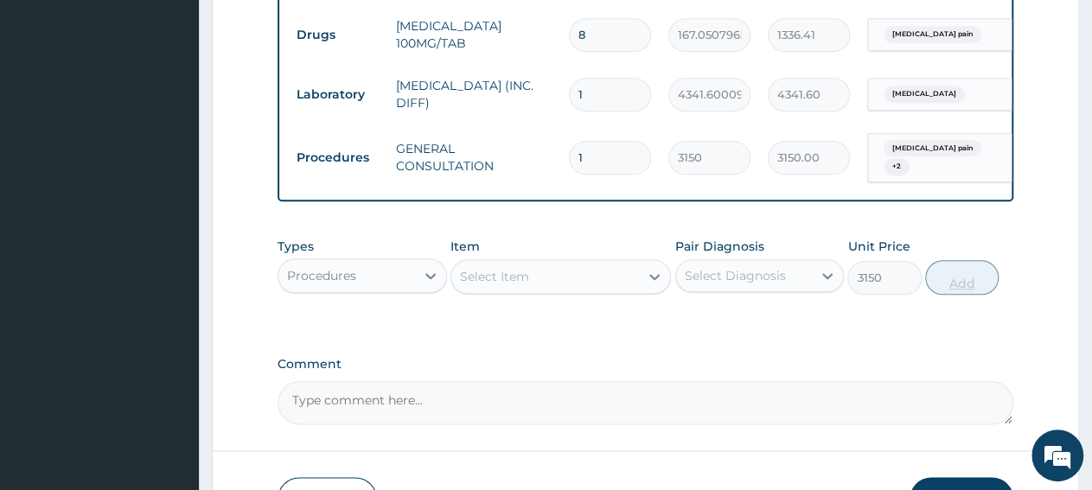
type input "0"
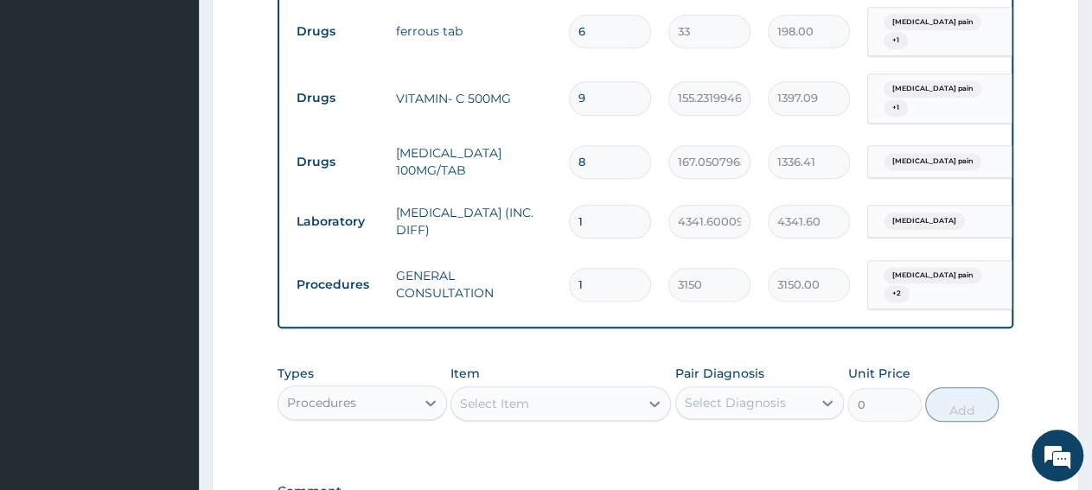
scroll to position [639, 0]
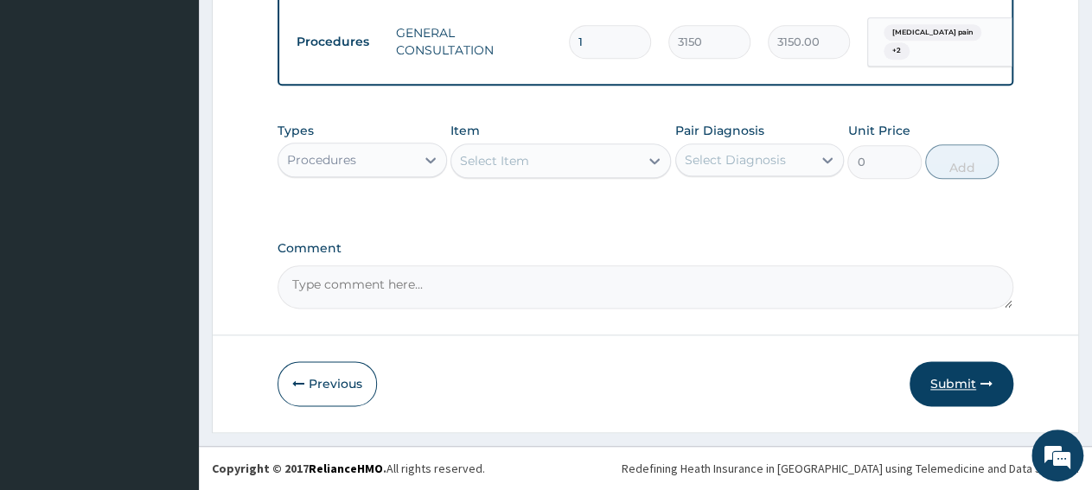
click at [952, 386] on button "Submit" at bounding box center [962, 383] width 104 height 45
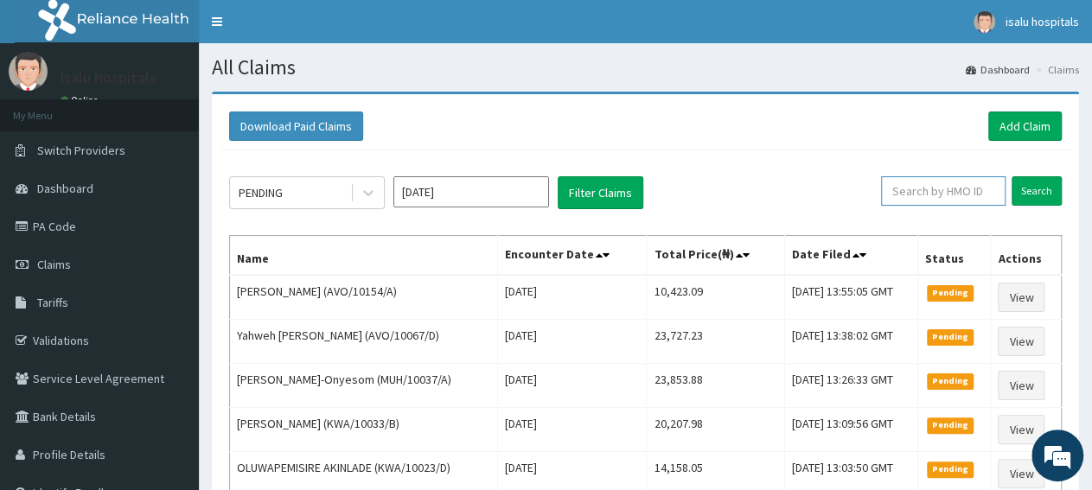
paste input "AVO/10154/A"
type input "AVO/10154/A"
click at [1039, 192] on input "Search" at bounding box center [1037, 190] width 50 height 29
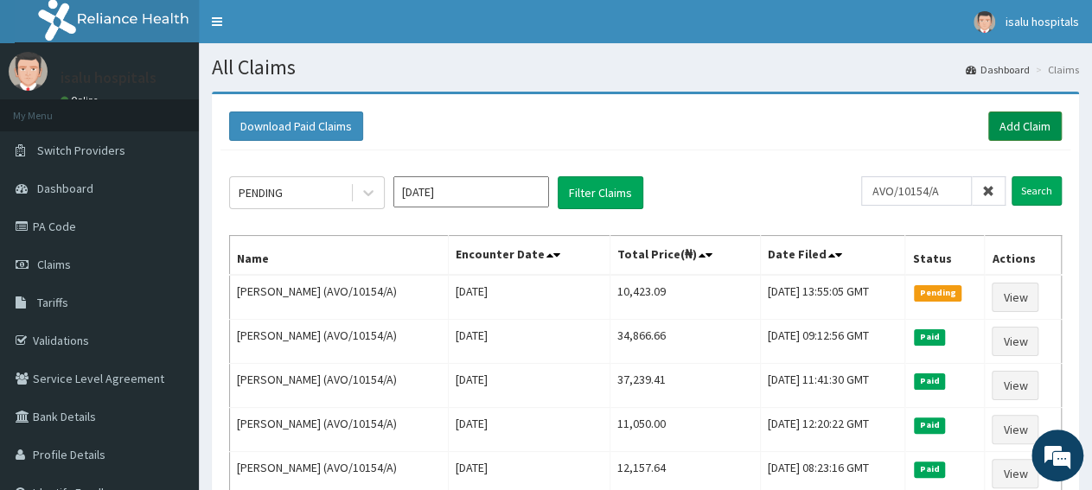
click at [1018, 132] on link "Add Claim" at bounding box center [1024, 126] width 73 height 29
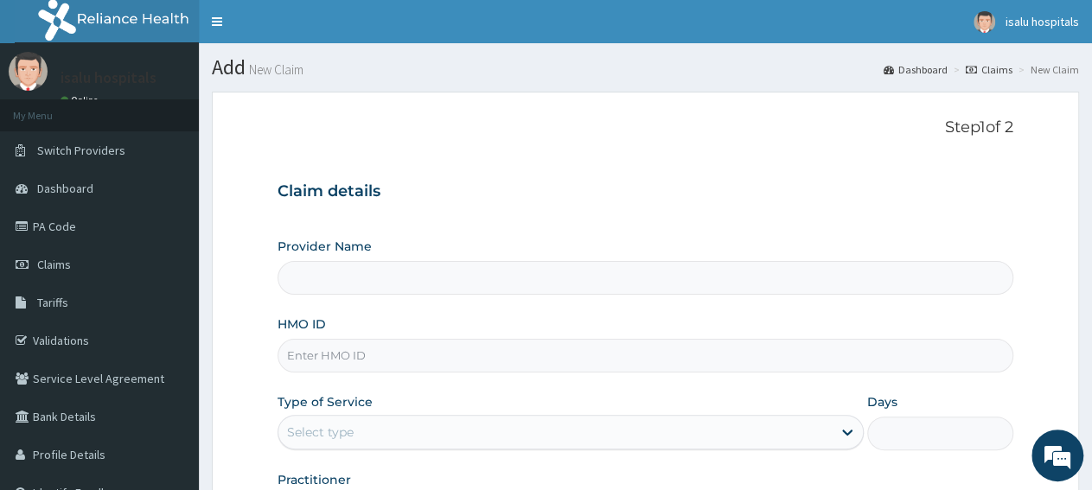
type input "Isalu Hospital Limited"
paste input "BCH/10003/E"
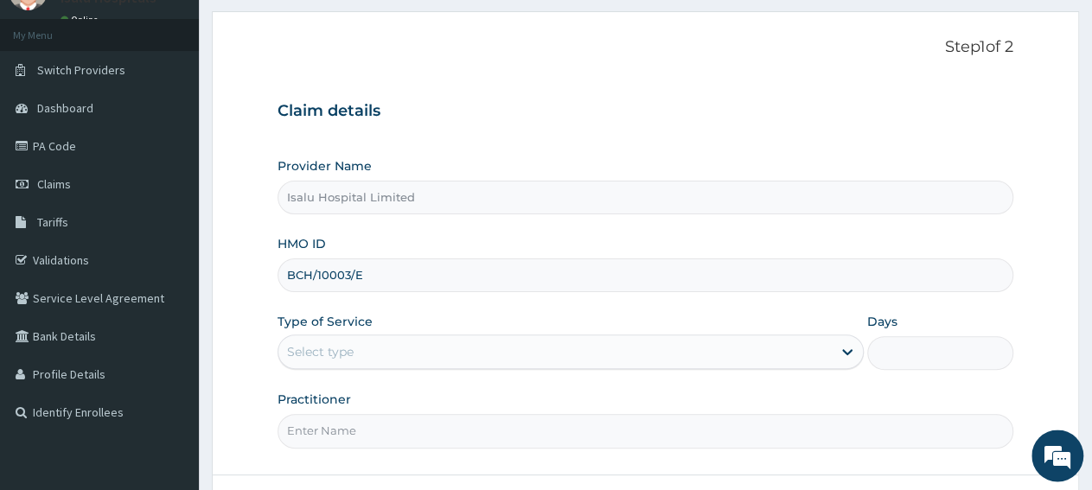
scroll to position [180, 0]
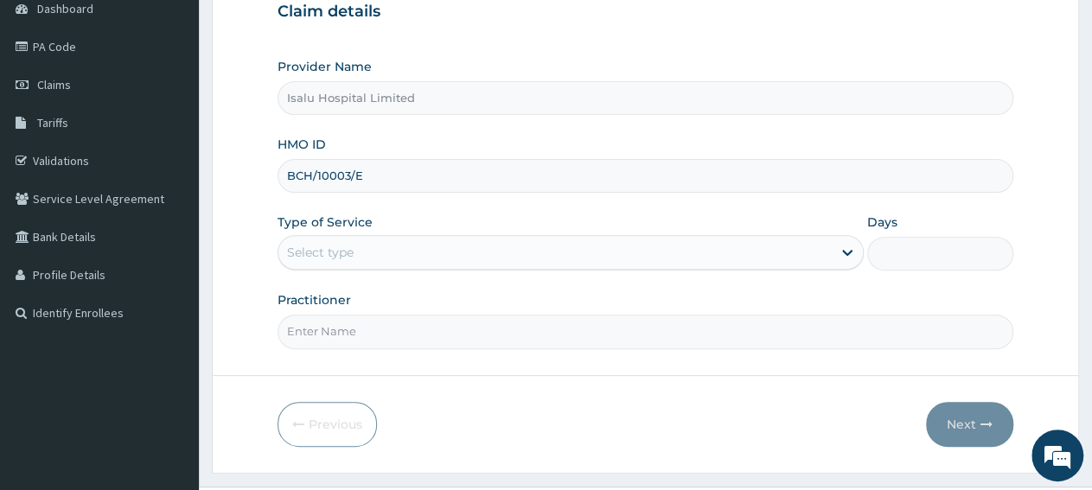
type input "BCH/10003/E"
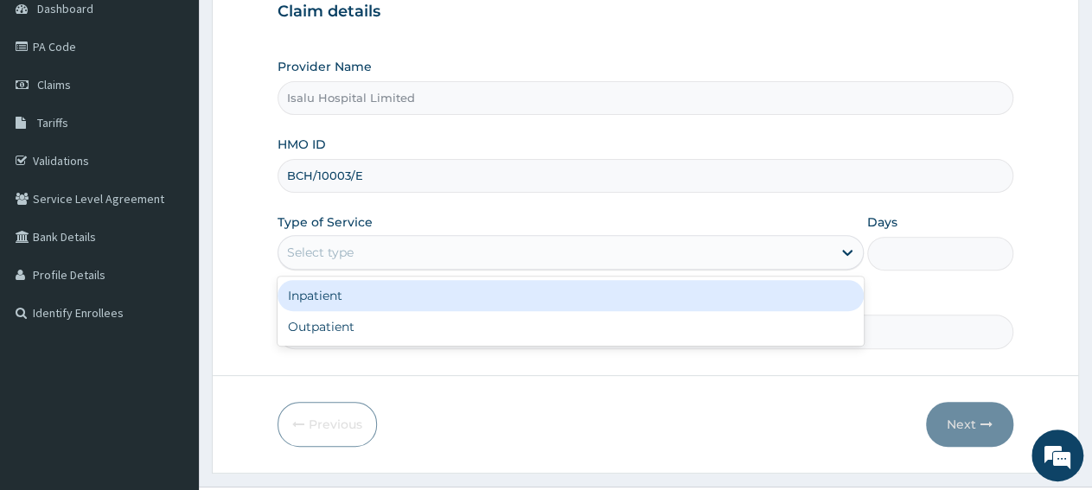
click at [395, 243] on div "Select type" at bounding box center [554, 253] width 552 height 28
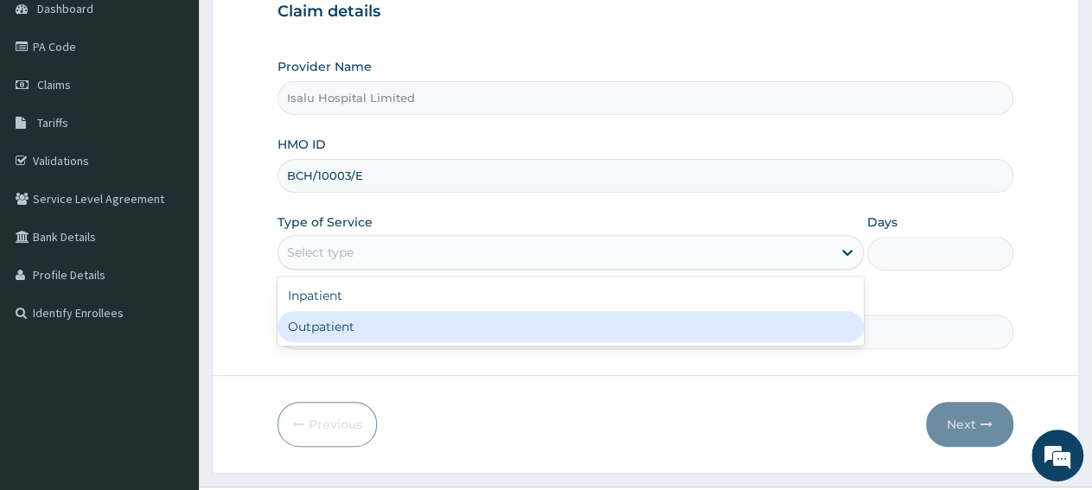
click at [397, 321] on div "Outpatient" at bounding box center [570, 326] width 585 height 31
type input "1"
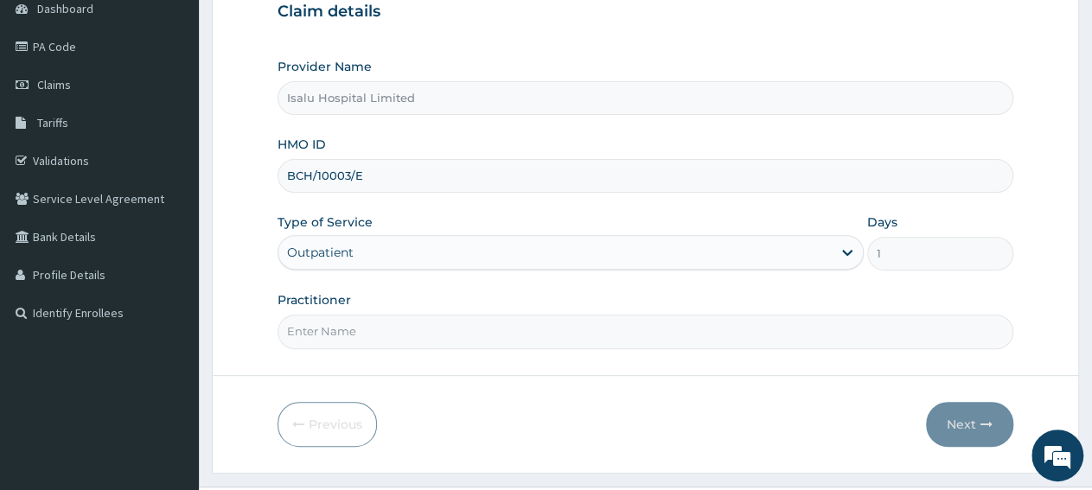
scroll to position [0, 0]
paste input "[PERSON_NAME] Damola"
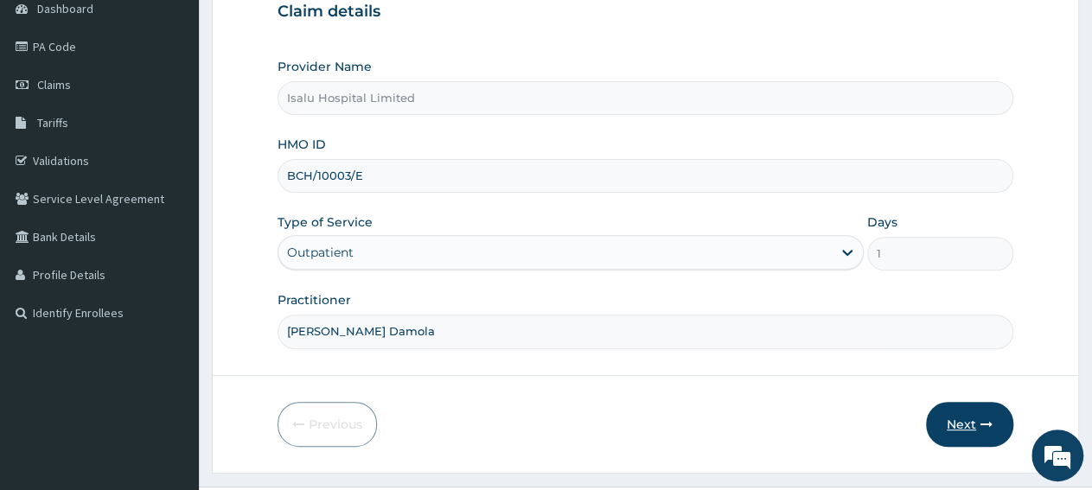
type input "[PERSON_NAME] Damola"
click at [964, 426] on button "Next" at bounding box center [969, 424] width 87 height 45
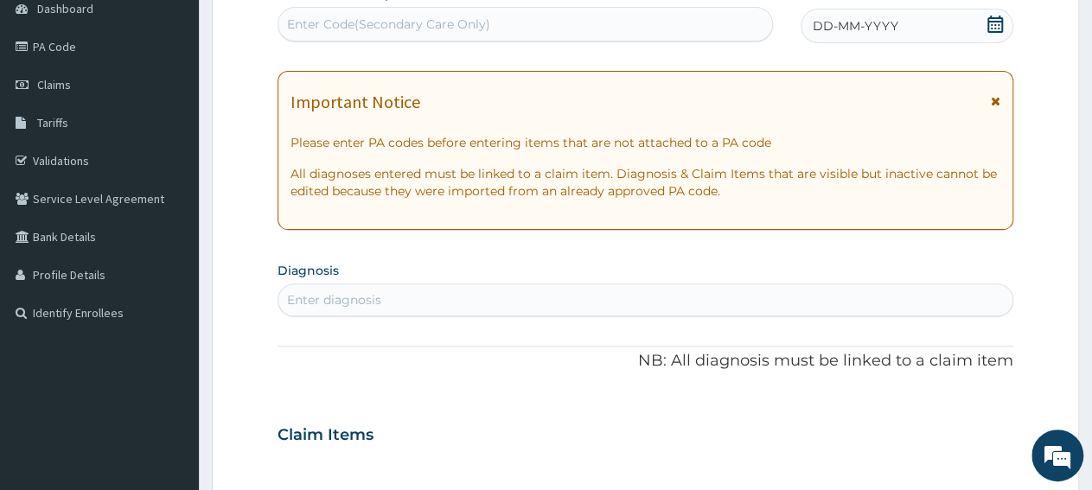
click at [997, 25] on icon at bounding box center [995, 24] width 17 height 17
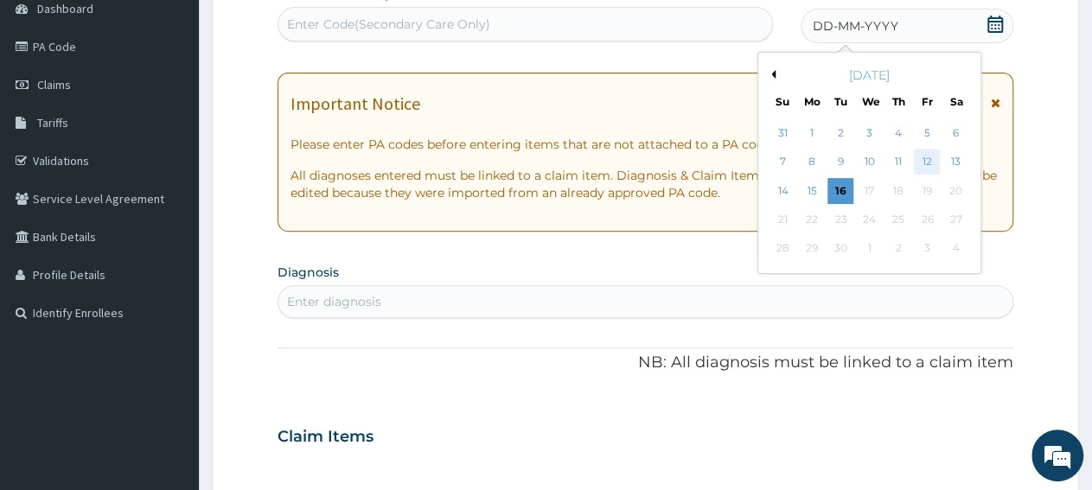
click at [931, 162] on div "12" at bounding box center [927, 163] width 26 height 26
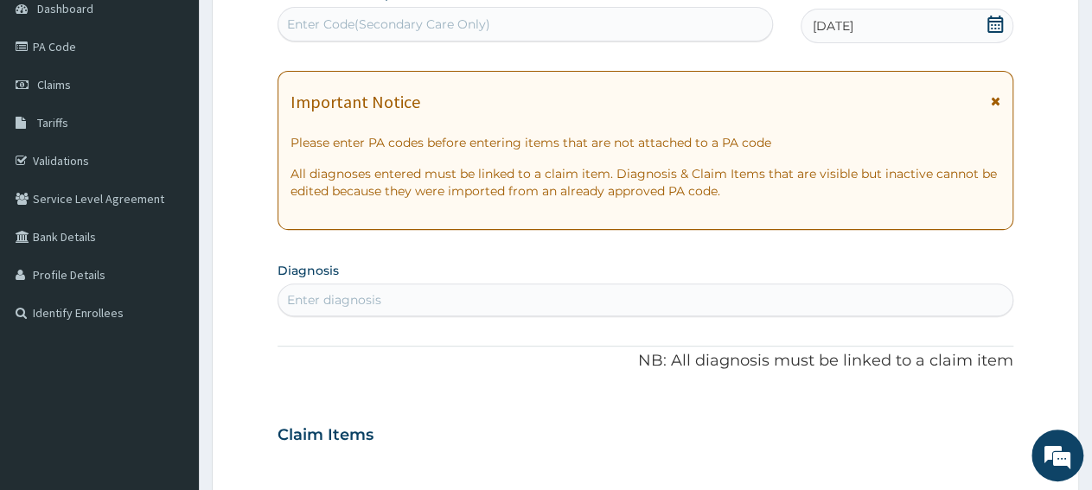
click at [508, 302] on div "Enter diagnosis" at bounding box center [645, 300] width 734 height 28
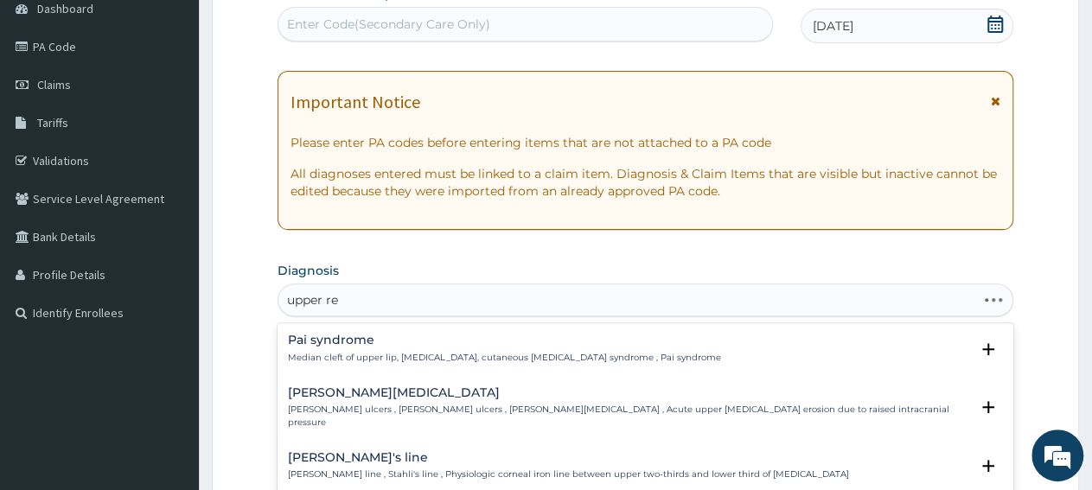
type input "upper res"
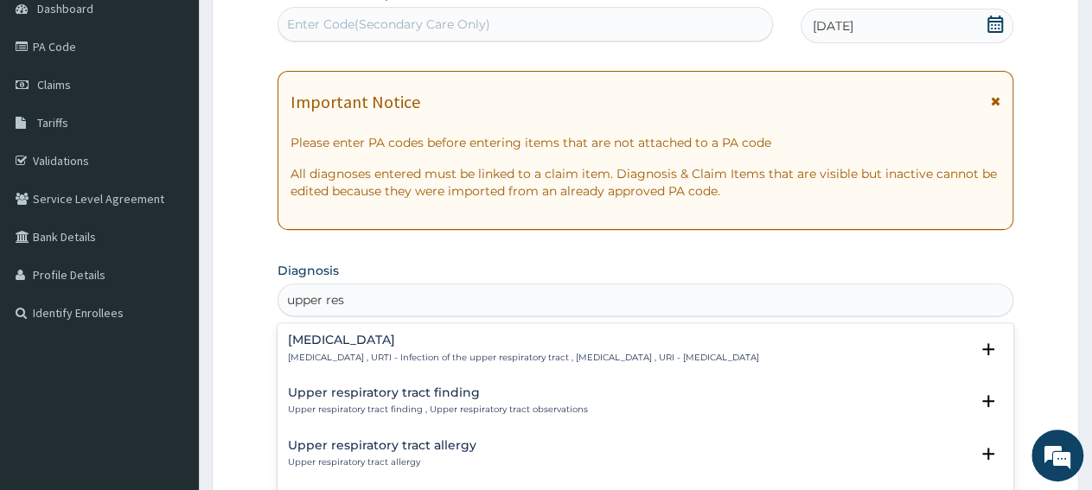
click at [400, 343] on h4 "[MEDICAL_DATA]" at bounding box center [523, 340] width 471 height 13
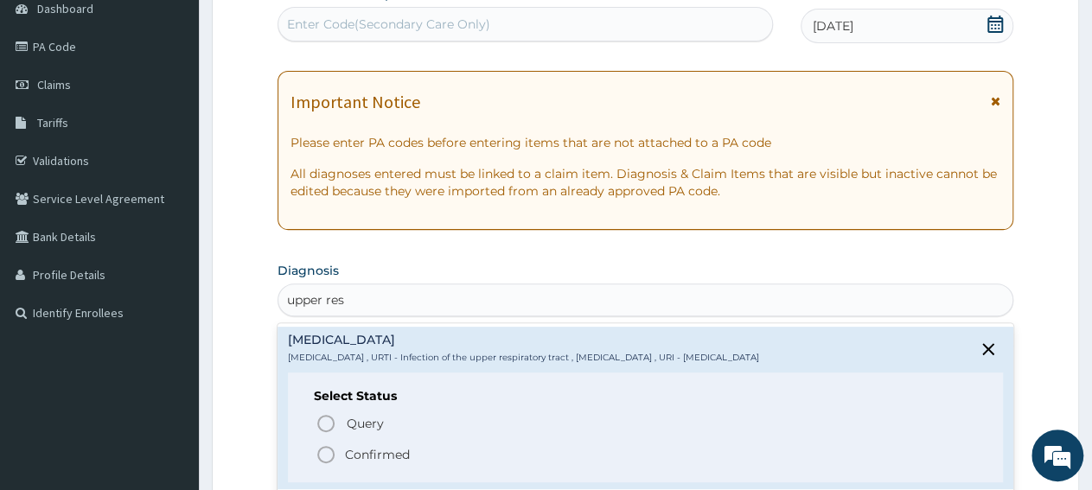
click at [395, 459] on p "Confirmed" at bounding box center [377, 454] width 65 height 17
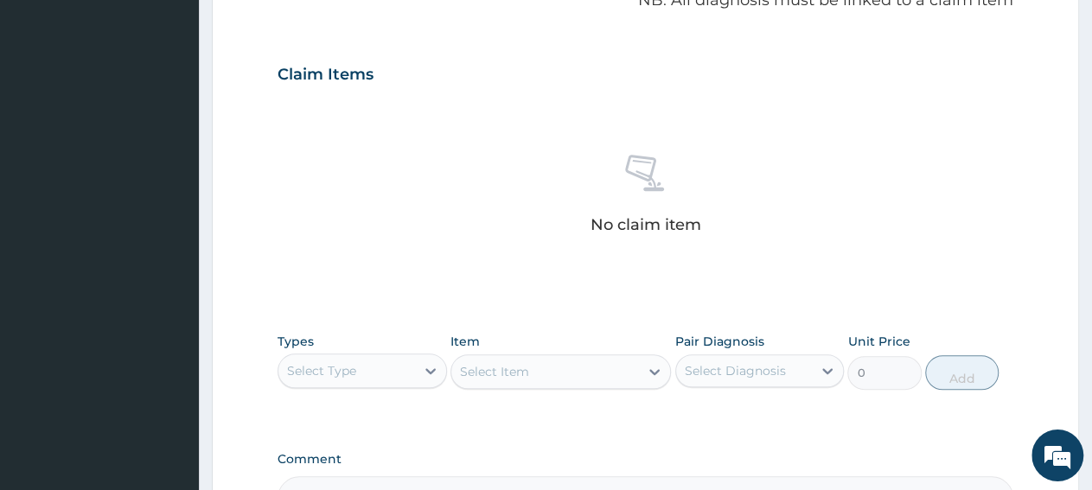
scroll to position [629, 0]
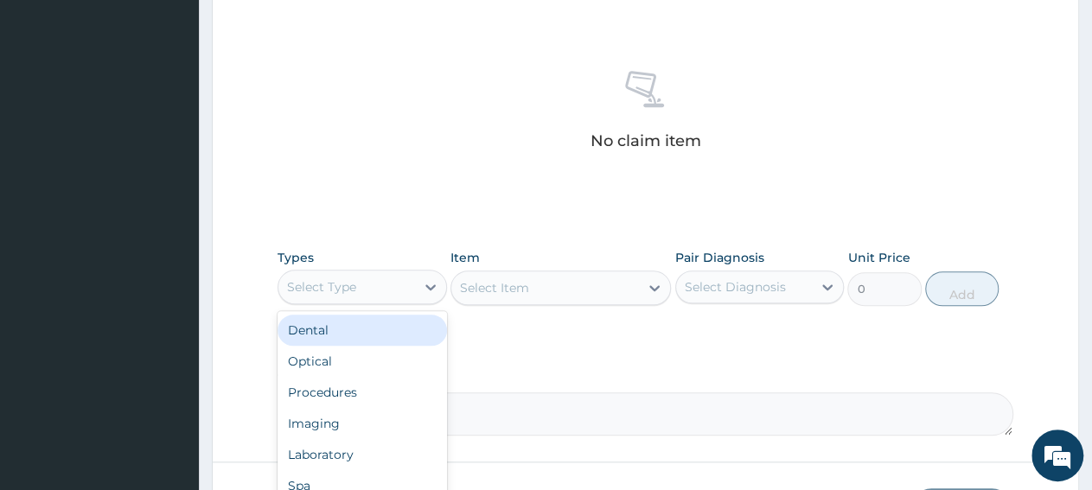
click at [388, 298] on div "Select Type" at bounding box center [346, 287] width 137 height 28
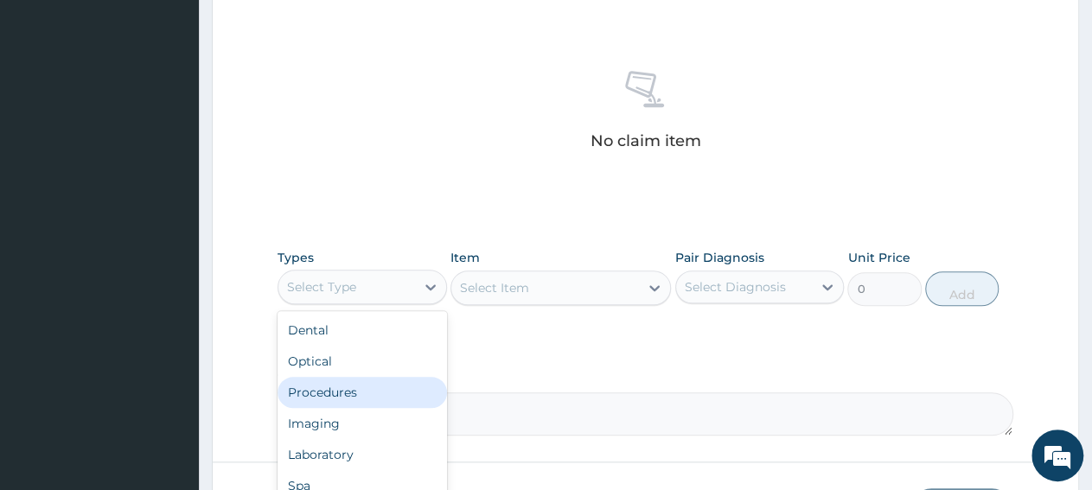
click at [386, 389] on div "Procedures" at bounding box center [362, 392] width 169 height 31
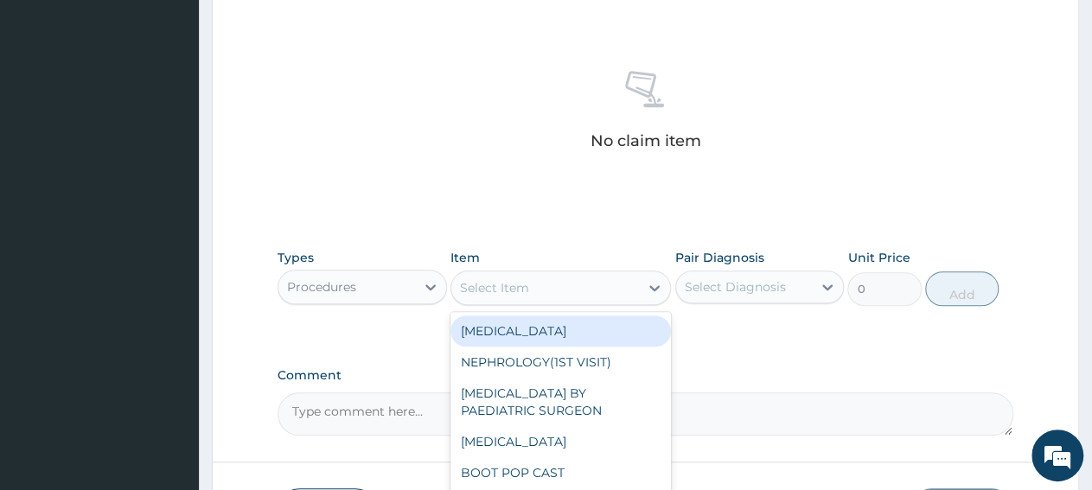
click at [538, 291] on div "Select Item" at bounding box center [545, 288] width 188 height 28
paste input "General Consultation"
type input "General Consultation"
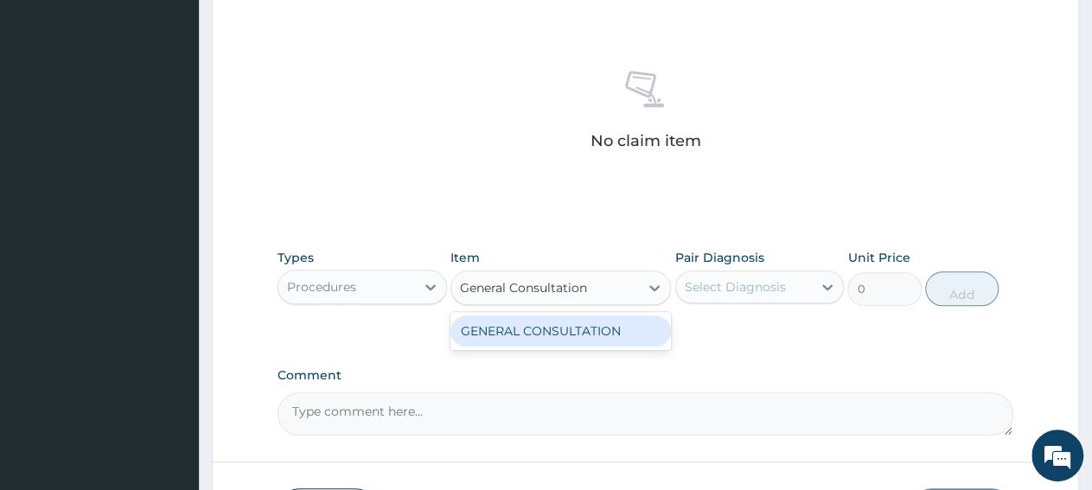
click at [524, 336] on div "GENERAL CONSULTATION" at bounding box center [560, 331] width 220 height 31
type input "3150"
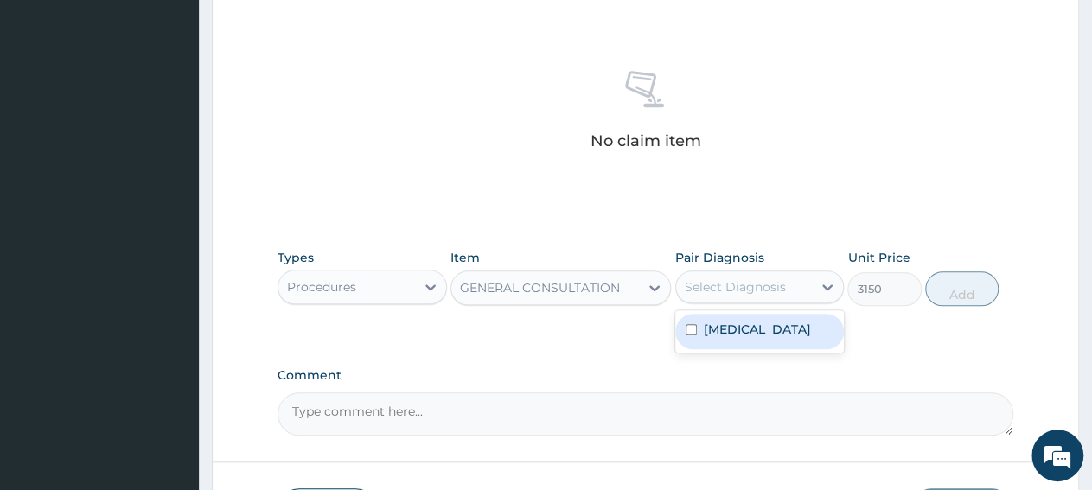
click at [710, 288] on div "Select Diagnosis" at bounding box center [735, 286] width 101 height 17
click at [734, 329] on label "[MEDICAL_DATA]" at bounding box center [757, 329] width 107 height 17
checkbox input "true"
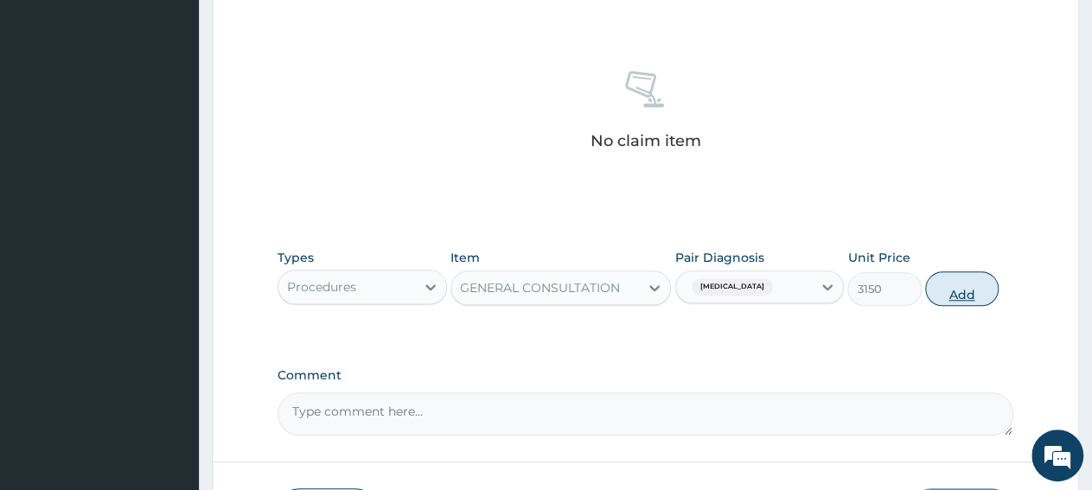
click at [957, 288] on button "Add" at bounding box center [961, 288] width 73 height 35
type input "0"
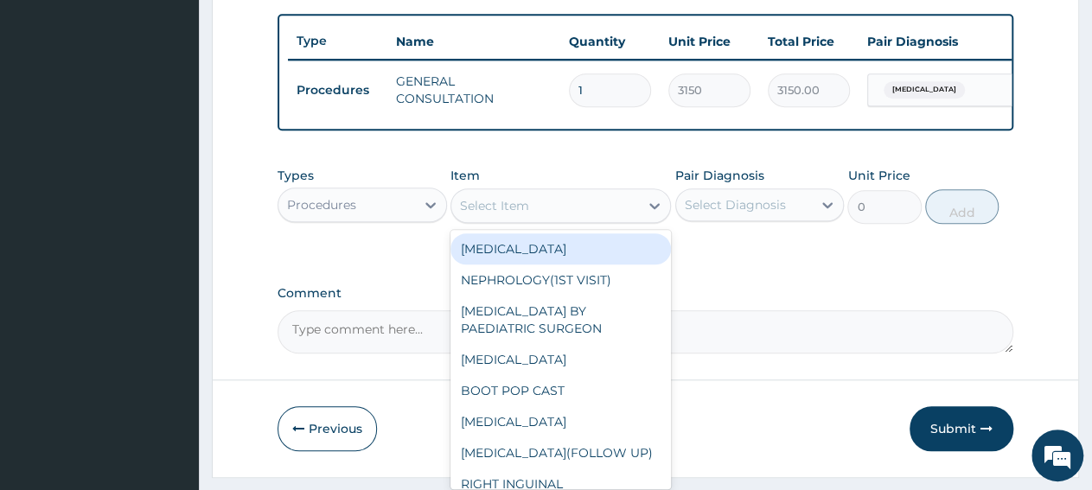
click at [576, 220] on div "Select Item" at bounding box center [545, 206] width 188 height 28
click at [374, 219] on div "Procedures" at bounding box center [346, 205] width 137 height 28
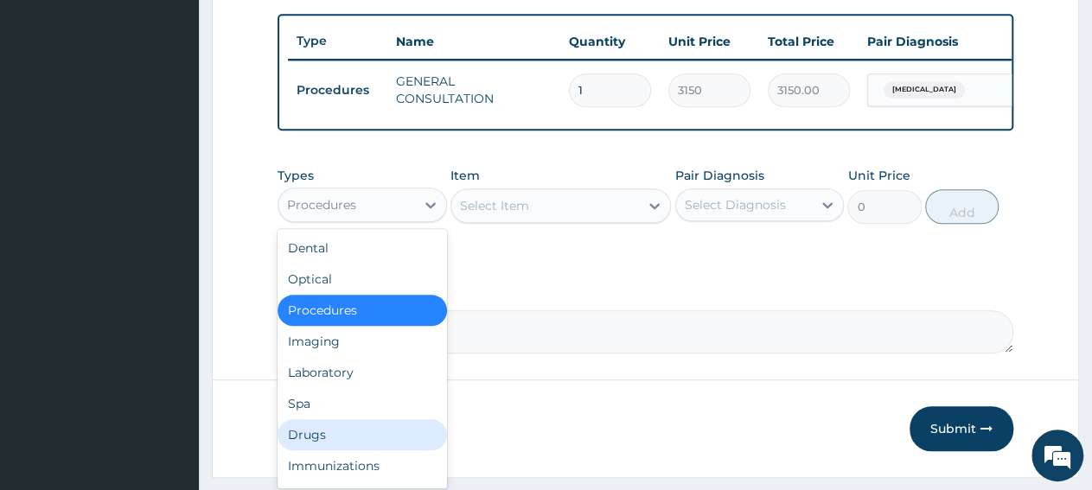
click at [352, 450] on div "Drugs" at bounding box center [362, 434] width 169 height 31
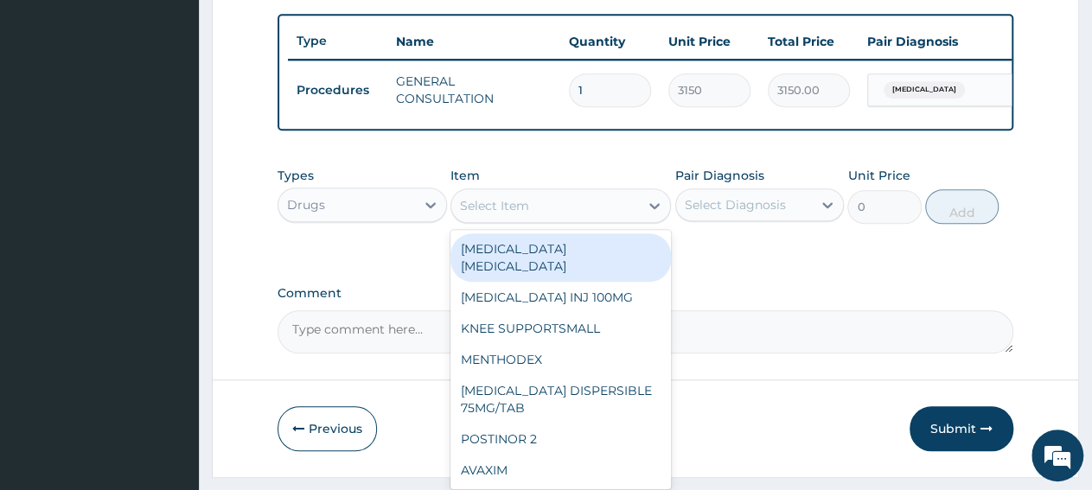
click at [563, 220] on div "Select Item" at bounding box center [545, 206] width 188 height 28
paste input "TUXIL D SYR CHILD - ISL921"
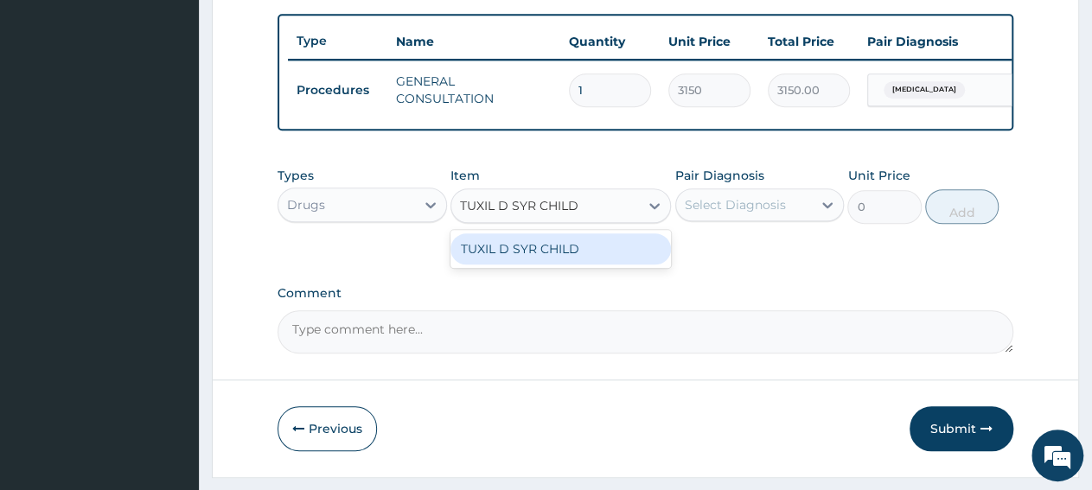
type input "TUXIL D SYR CHILD"
click at [602, 265] on div "TUXIL D SYR CHILD" at bounding box center [560, 248] width 220 height 31
type input "1352.63525390625"
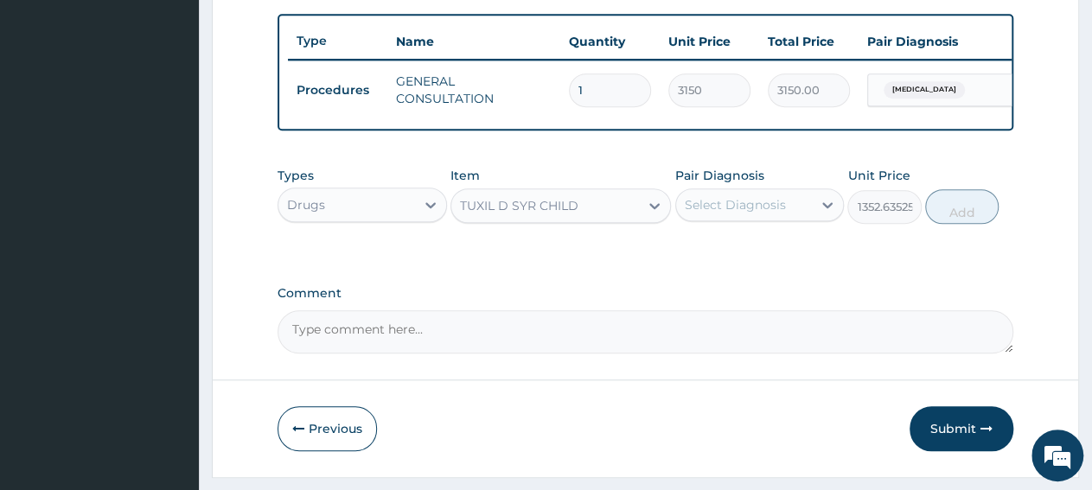
click at [731, 210] on div "Select Diagnosis" at bounding box center [735, 204] width 101 height 17
click at [743, 256] on label "[MEDICAL_DATA]" at bounding box center [757, 247] width 107 height 17
checkbox input "true"
click at [956, 222] on button "Add" at bounding box center [961, 206] width 73 height 35
type input "0"
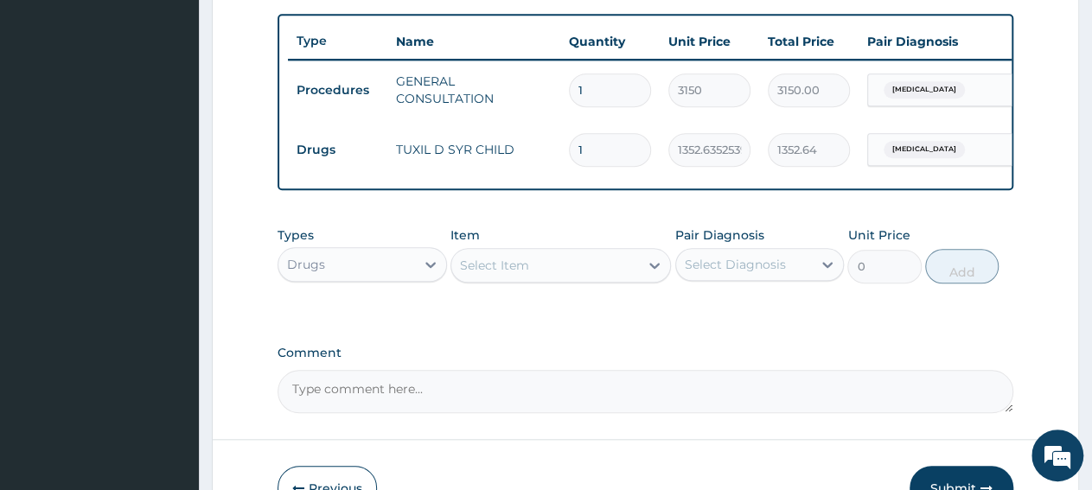
click at [551, 278] on div "Select Item" at bounding box center [545, 266] width 188 height 28
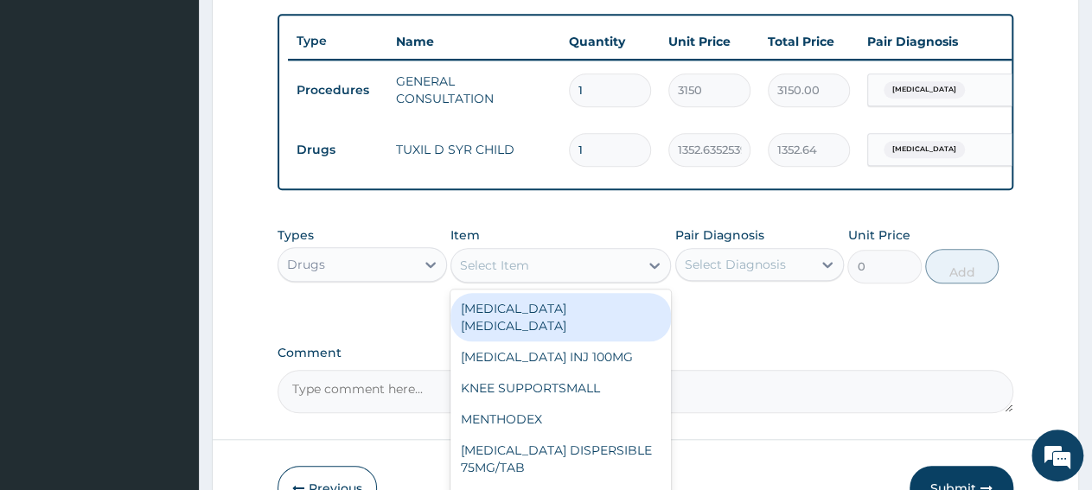
paste input "[MEDICAL_DATA] SYR"
type input "[MEDICAL_DATA] SYR"
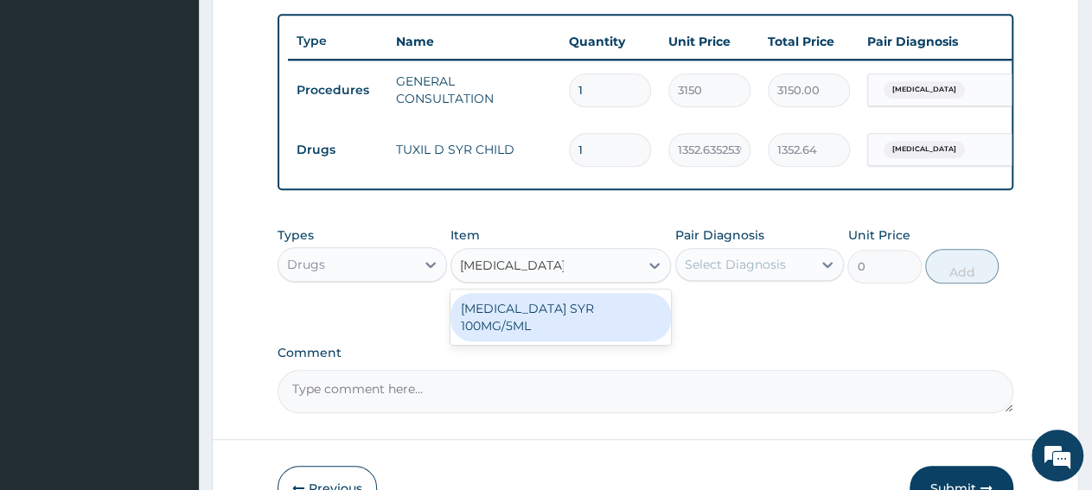
click at [555, 310] on div "[MEDICAL_DATA] SYR 100MG/5ML" at bounding box center [560, 317] width 220 height 48
type input "1127.68994140625"
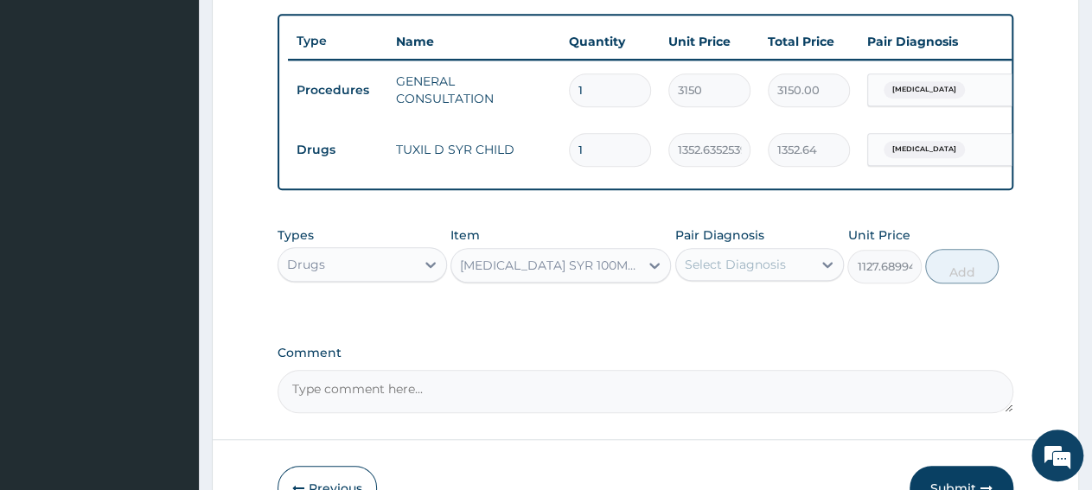
click at [720, 273] on div "Select Diagnosis" at bounding box center [735, 264] width 101 height 17
click at [732, 316] on label "[MEDICAL_DATA]" at bounding box center [757, 306] width 107 height 17
checkbox input "true"
click at [952, 284] on button "Add" at bounding box center [961, 266] width 73 height 35
type input "0"
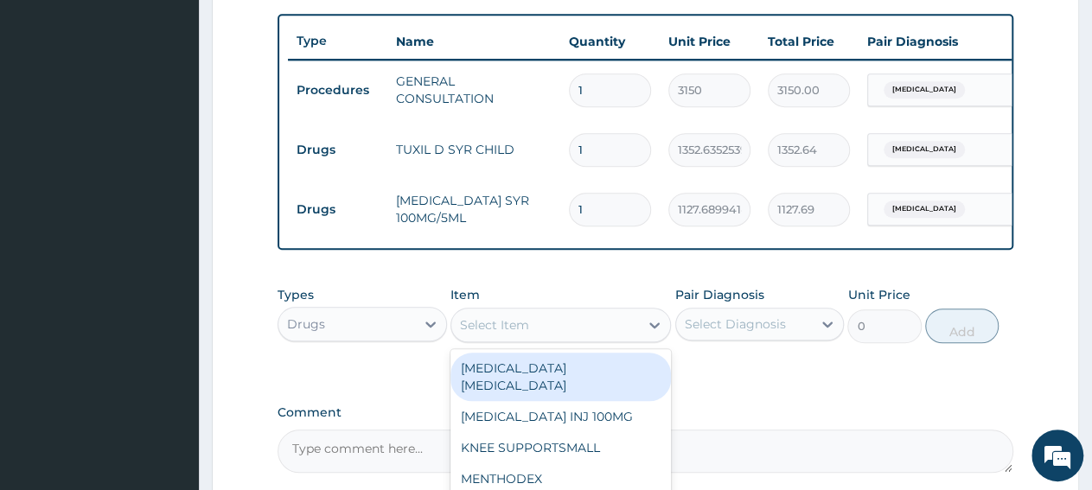
click at [523, 339] on div "Select Item" at bounding box center [545, 325] width 188 height 28
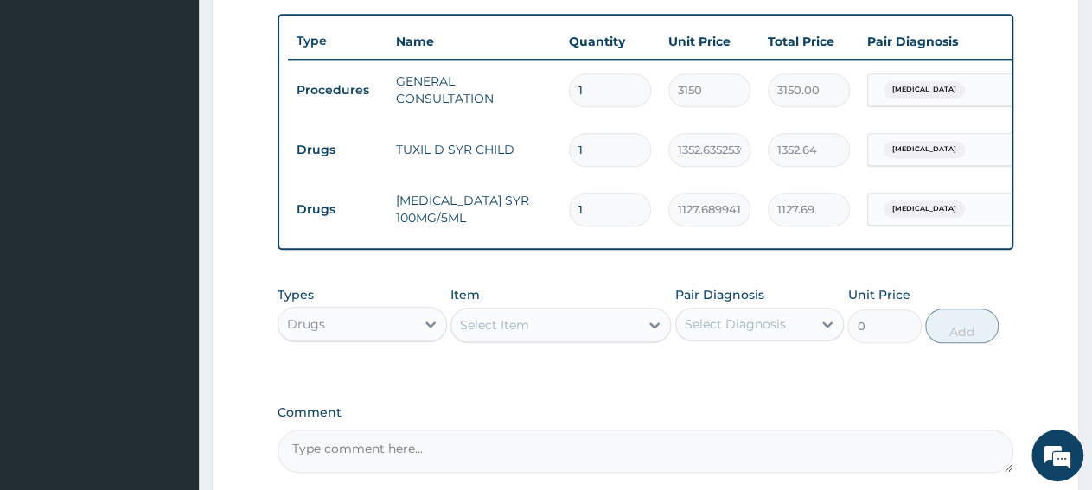
click at [532, 335] on div "Select Item" at bounding box center [545, 325] width 188 height 28
paste input "[MEDICAL_DATA] SYR"
type input "[MEDICAL_DATA] SYR"
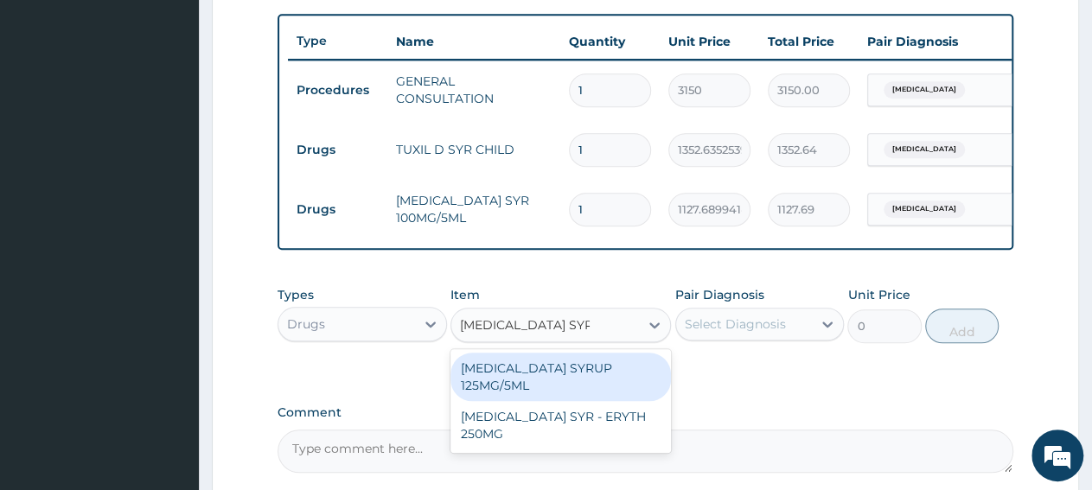
click at [539, 390] on div "[MEDICAL_DATA] SYRUP 125MG/5ML" at bounding box center [560, 377] width 220 height 48
type input "1263.065185546875"
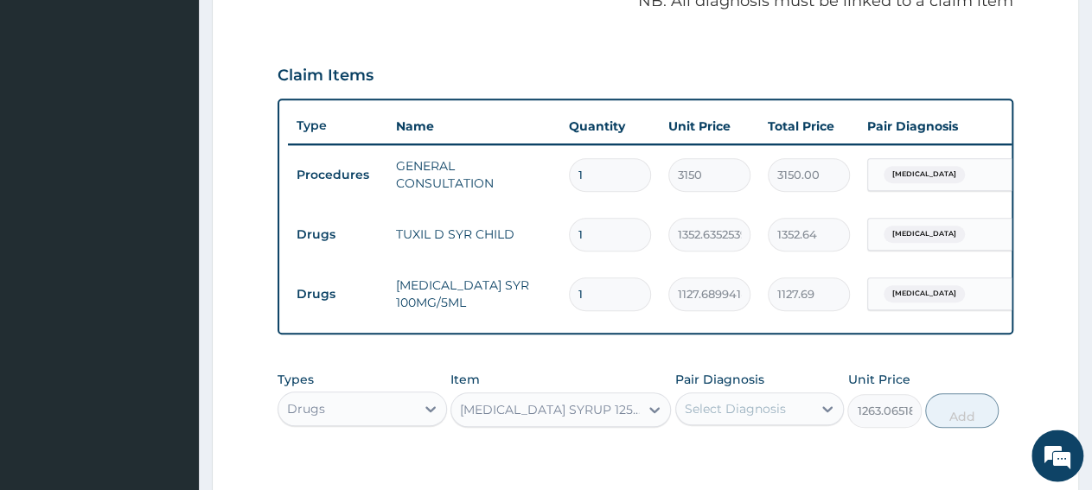
scroll to position [540, 0]
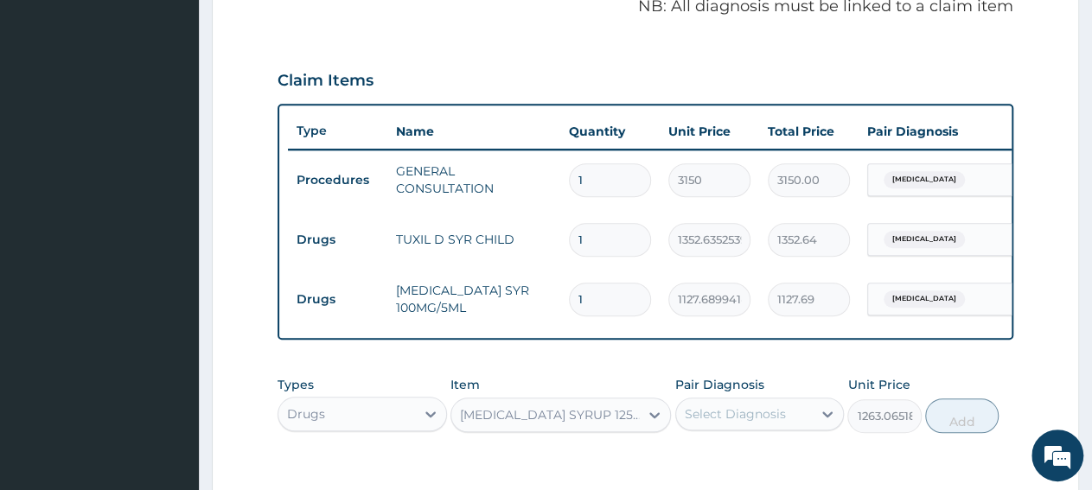
click at [764, 423] on div "Select Diagnosis" at bounding box center [735, 414] width 101 height 17
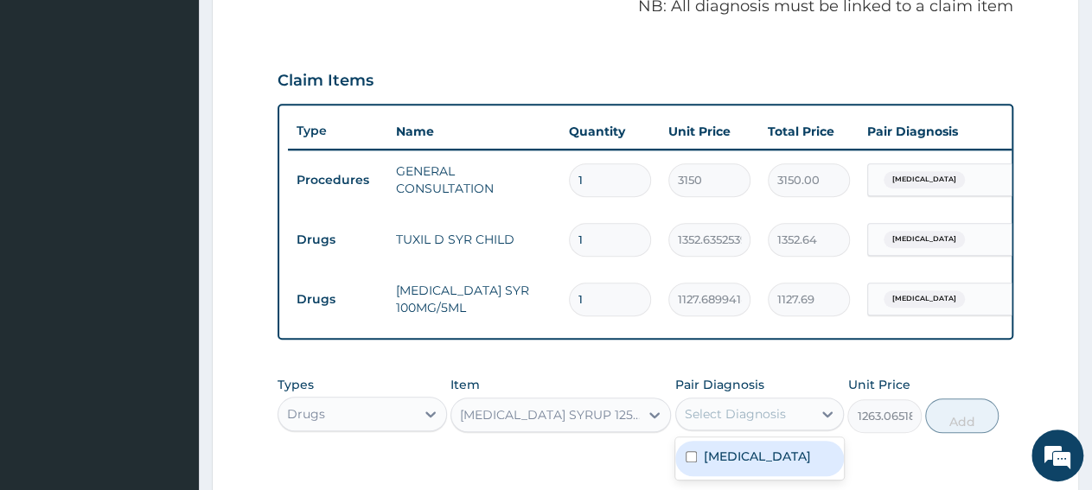
click at [782, 465] on label "[MEDICAL_DATA]" at bounding box center [757, 456] width 107 height 17
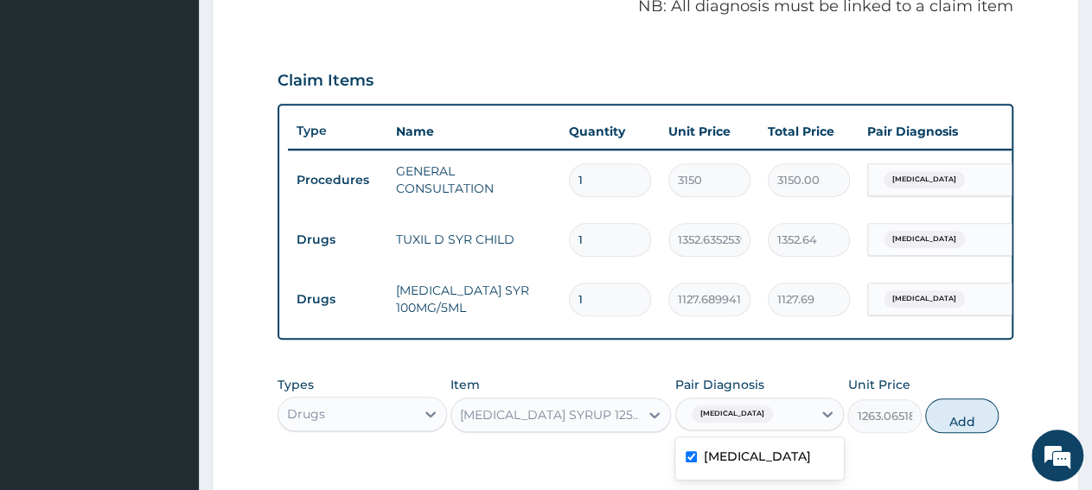
checkbox input "true"
click at [971, 433] on button "Add" at bounding box center [961, 416] width 73 height 35
type input "0"
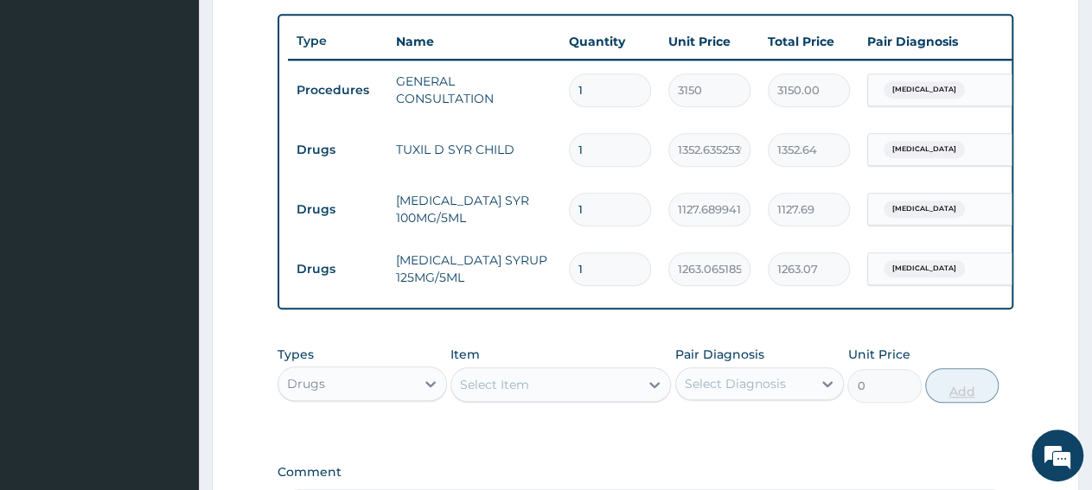
scroll to position [865, 0]
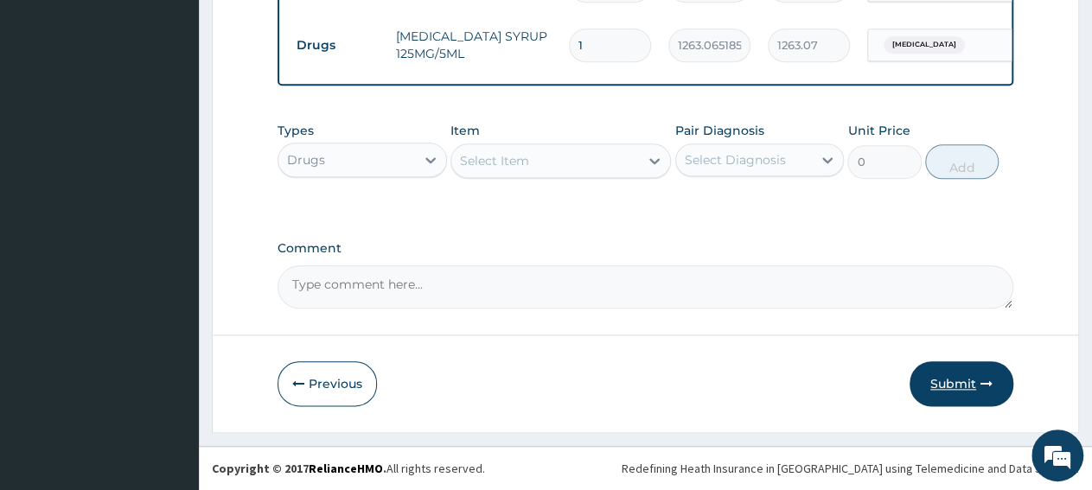
click at [955, 396] on button "Submit" at bounding box center [962, 383] width 104 height 45
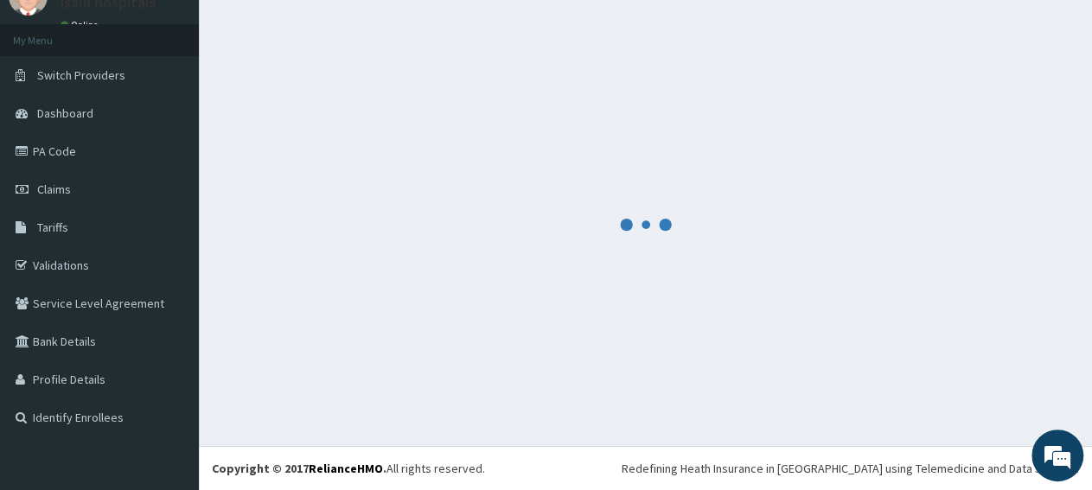
scroll to position [74, 0]
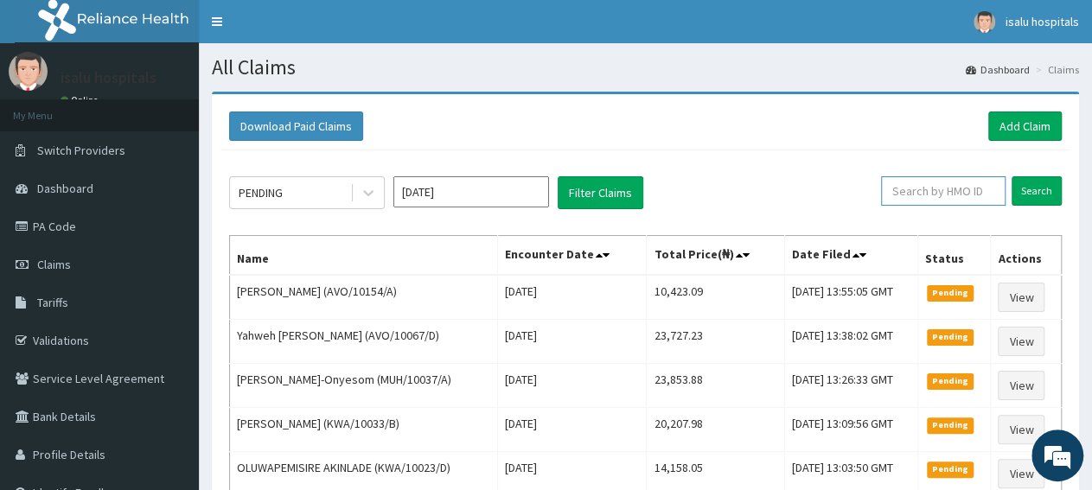
paste input "[MEDICAL_DATA] SYR"
drag, startPoint x: 966, startPoint y: 191, endPoint x: 819, endPoint y: 193, distance: 147.0
click at [819, 193] on div "PENDING [DATE] Filter Claims [MEDICAL_DATA] SYR Search" at bounding box center [645, 192] width 833 height 33
click at [793, 186] on div "PENDING [DATE] Filter Claims" at bounding box center [545, 192] width 632 height 33
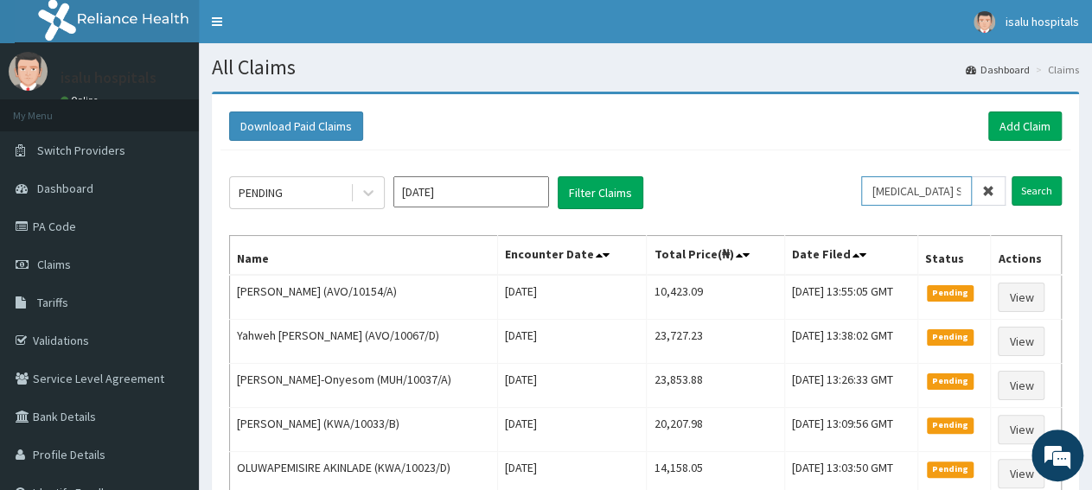
drag, startPoint x: 969, startPoint y: 195, endPoint x: 824, endPoint y: 189, distance: 145.3
click at [824, 189] on div "PENDING [DATE] Filter Claims [MEDICAL_DATA] SYR Search" at bounding box center [645, 192] width 833 height 33
paste input "BCH/10003/E"
click at [1039, 195] on input "Search" at bounding box center [1037, 190] width 50 height 29
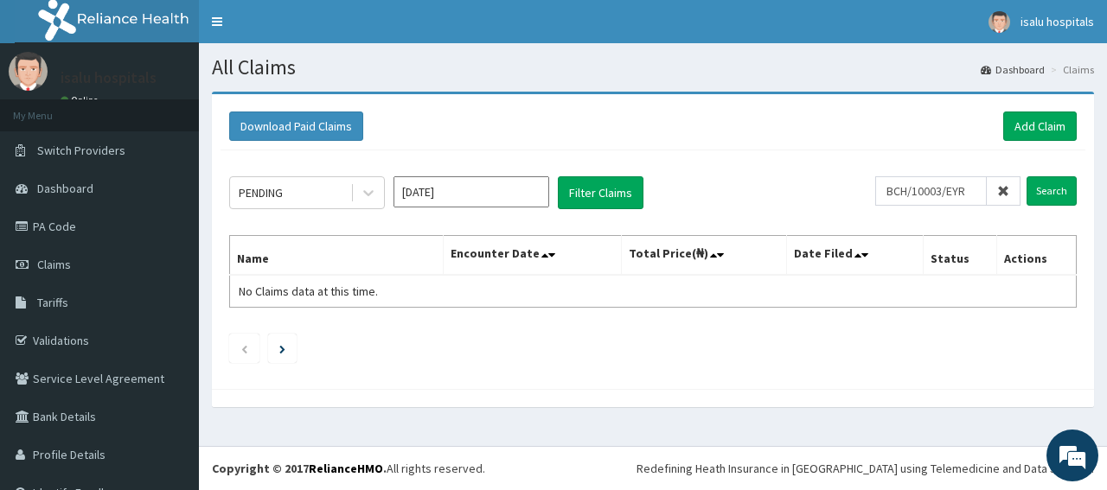
click at [789, 186] on div "PENDING [DATE] Filter Claims" at bounding box center [552, 192] width 646 height 33
click at [879, 192] on input "BCH/10003/EYR" at bounding box center [931, 190] width 112 height 29
click at [1026, 186] on input "Search" at bounding box center [1051, 190] width 50 height 29
drag, startPoint x: 961, startPoint y: 193, endPoint x: 864, endPoint y: 194, distance: 97.7
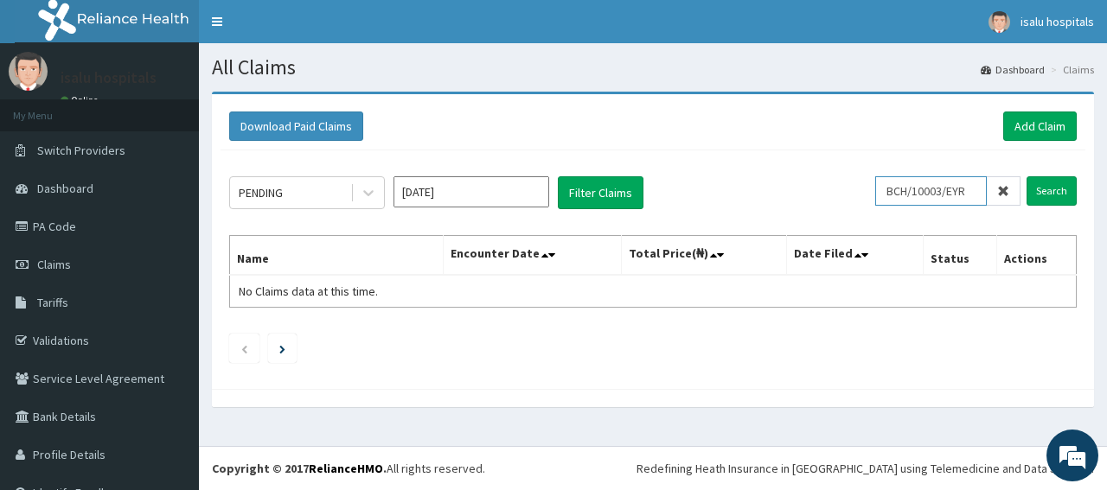
click at [875, 194] on input "BCH/10003/EYR" at bounding box center [931, 190] width 112 height 29
paste input "text"
type input "BCH/10003/E"
click at [1033, 187] on input "Search" at bounding box center [1051, 190] width 50 height 29
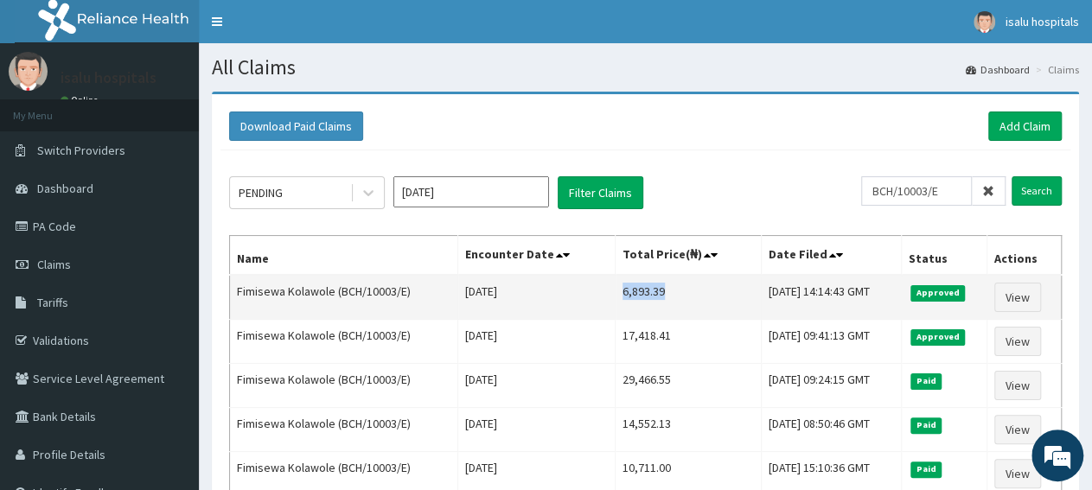
drag, startPoint x: 596, startPoint y: 291, endPoint x: 647, endPoint y: 288, distance: 51.1
click at [647, 288] on td "6,893.39" at bounding box center [688, 297] width 145 height 45
copy td "6,893.39"
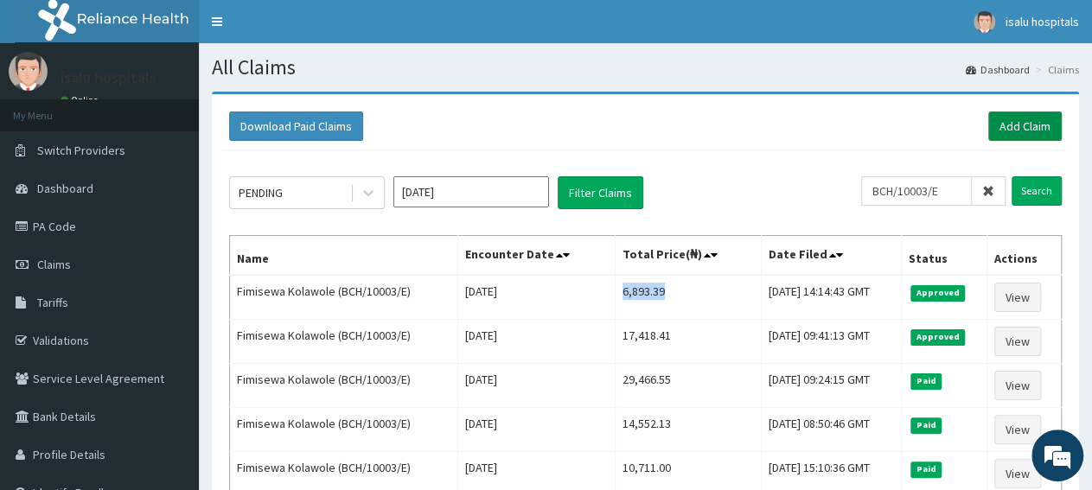
click at [1035, 119] on link "Add Claim" at bounding box center [1024, 126] width 73 height 29
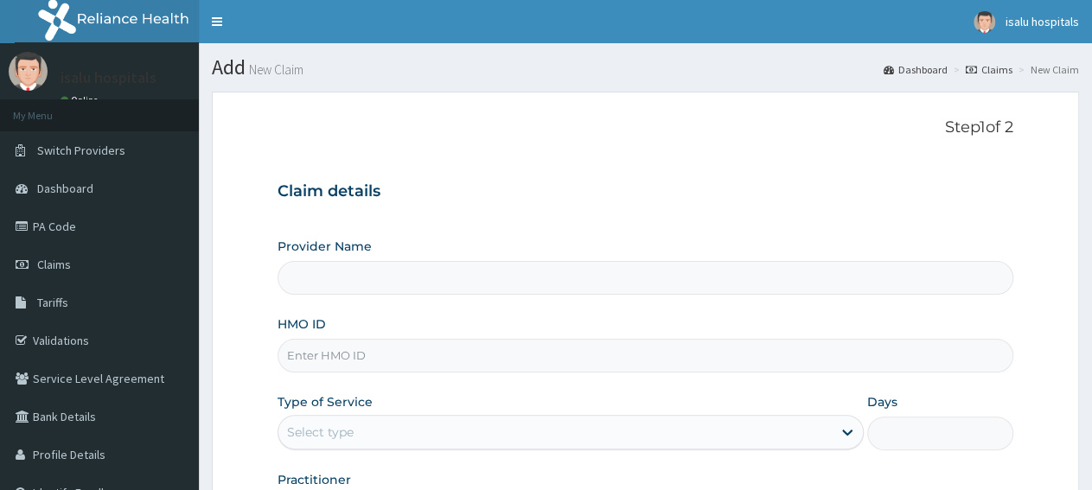
type input "Isalu Hospital Limited"
paste input "BHD/10002/A"
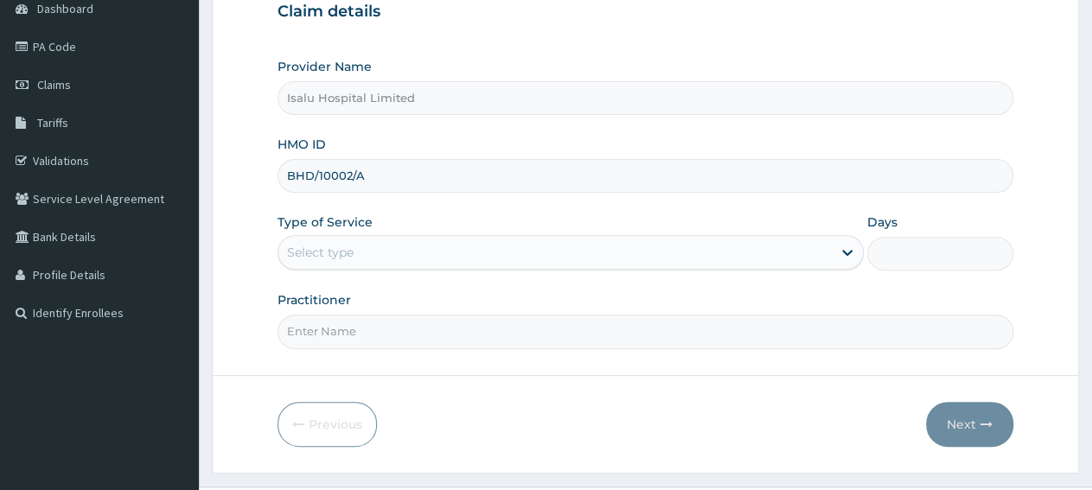
type input "BHD/10002/A"
click at [369, 252] on div "Select type" at bounding box center [554, 253] width 552 height 28
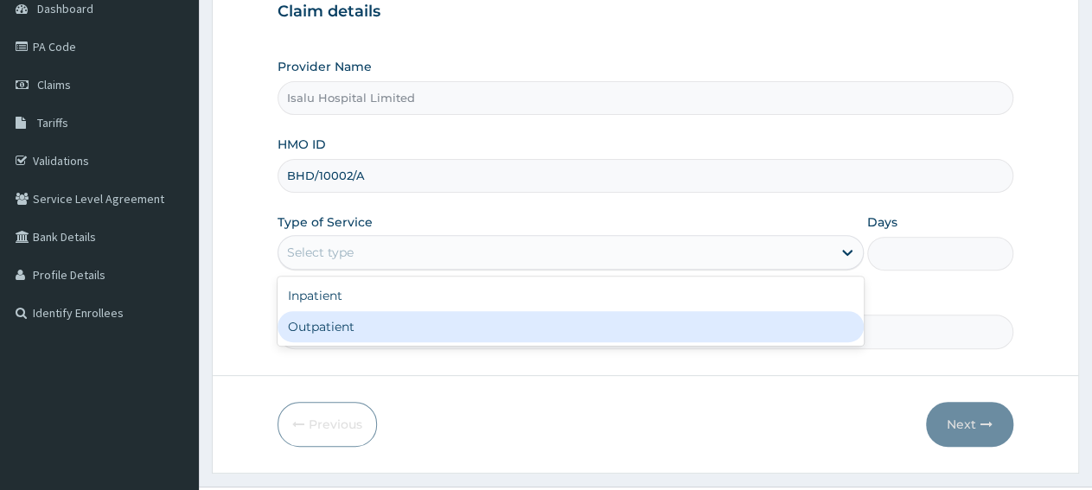
click at [369, 323] on div "Outpatient" at bounding box center [570, 326] width 585 height 31
type input "1"
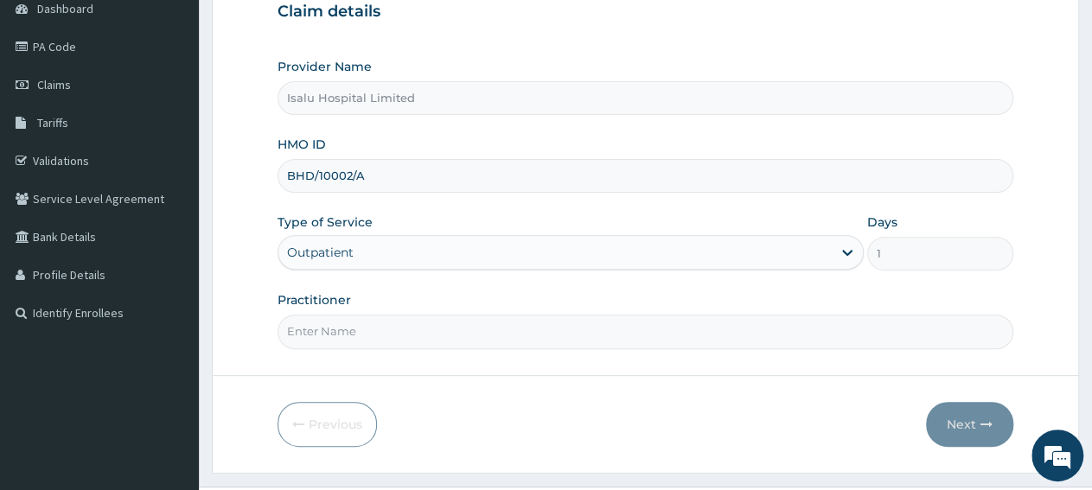
scroll to position [0, 0]
drag, startPoint x: 385, startPoint y: 174, endPoint x: 281, endPoint y: 174, distance: 103.8
click at [281, 174] on input "BHD/10002/A" at bounding box center [646, 176] width 736 height 34
paste input "COW/10085/B"
type input "COW/10085/B"
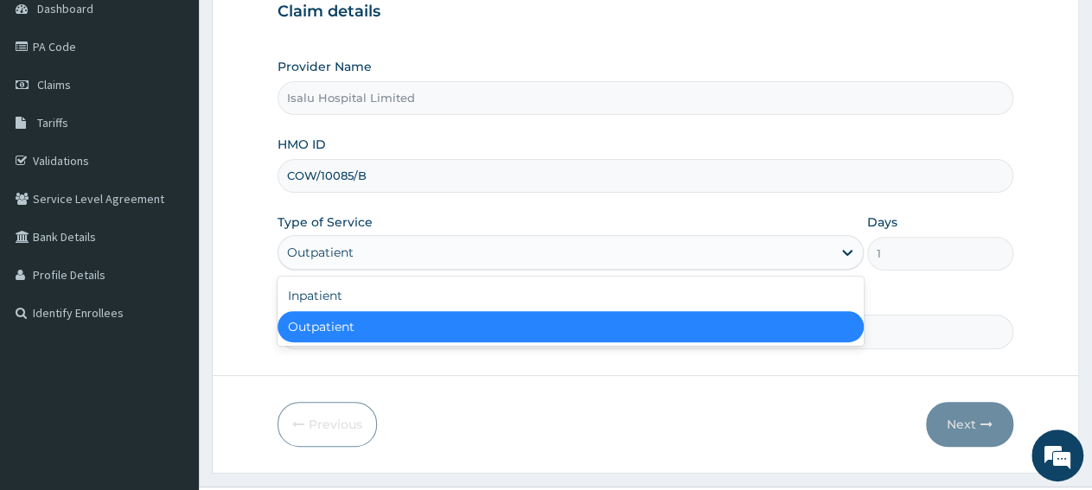
click at [357, 247] on div "Outpatient" at bounding box center [554, 253] width 552 height 28
click at [366, 321] on div "Outpatient" at bounding box center [570, 326] width 585 height 31
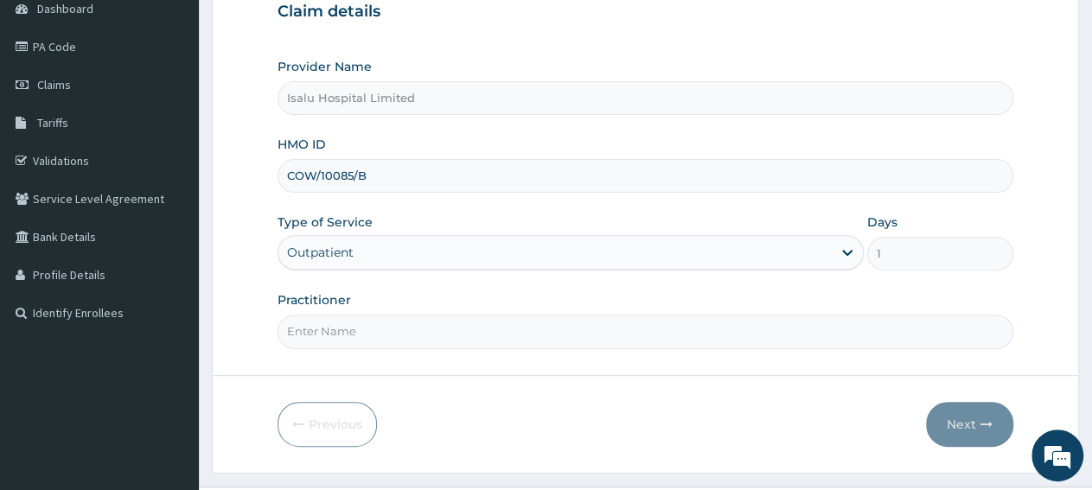
paste input "Yahya Sanusi"
paste input "Dr. Obisesan Damola"
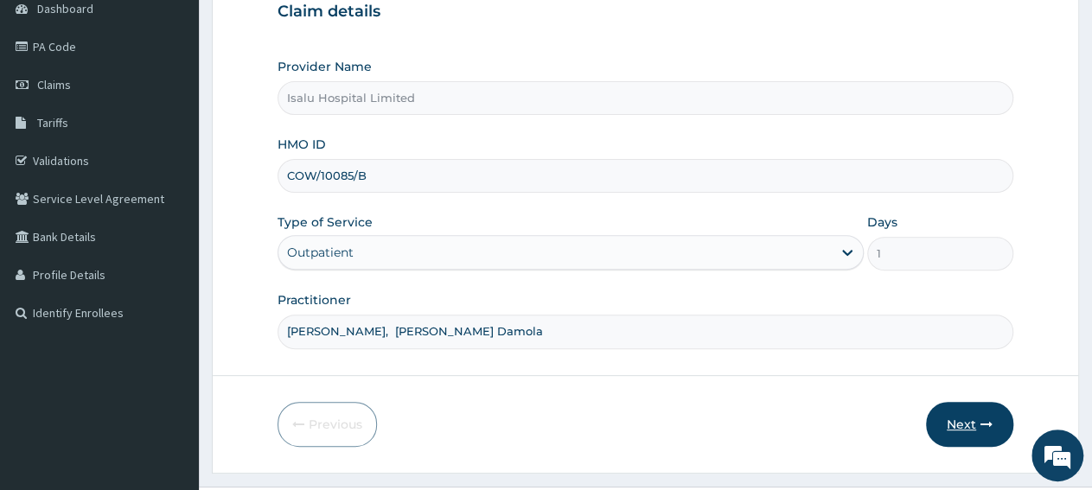
type input "Yahya Sanusi, Dr. Obisesan Damola"
click at [983, 418] on icon "button" at bounding box center [986, 424] width 12 height 12
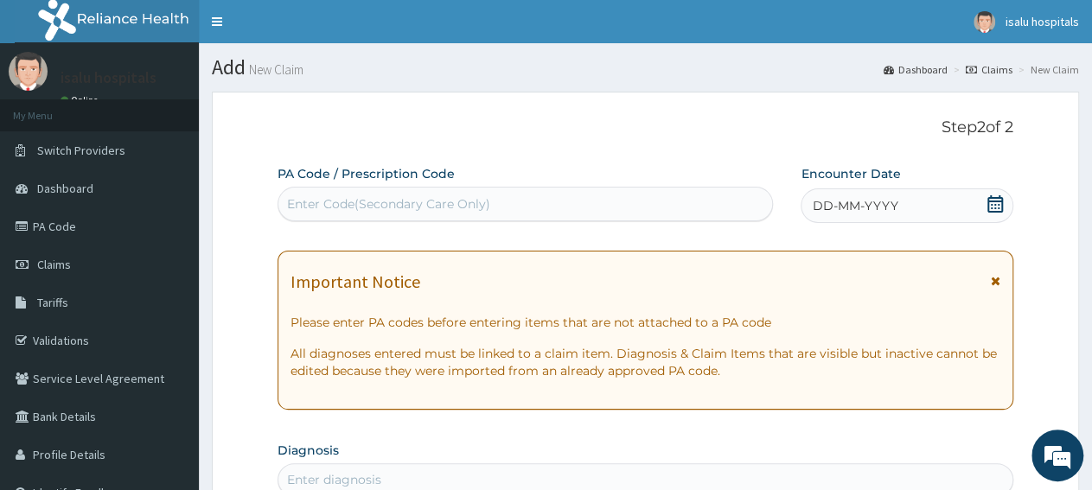
click at [562, 209] on div "Enter Code(Secondary Care Only)" at bounding box center [525, 204] width 494 height 28
paste input "PA/61321B"
type input "PA/61321B"
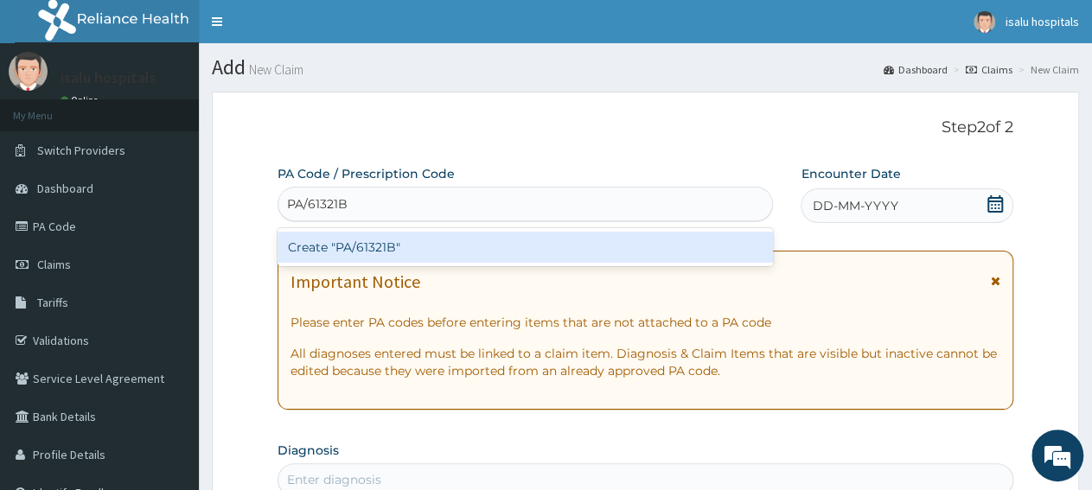
click at [570, 247] on div "Create "PA/61321B"" at bounding box center [525, 247] width 495 height 31
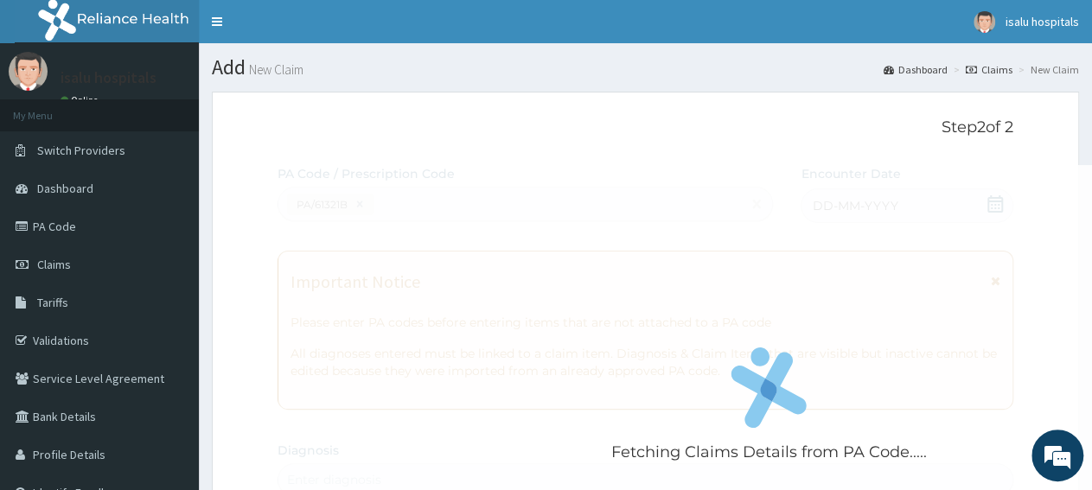
scroll to position [605, 0]
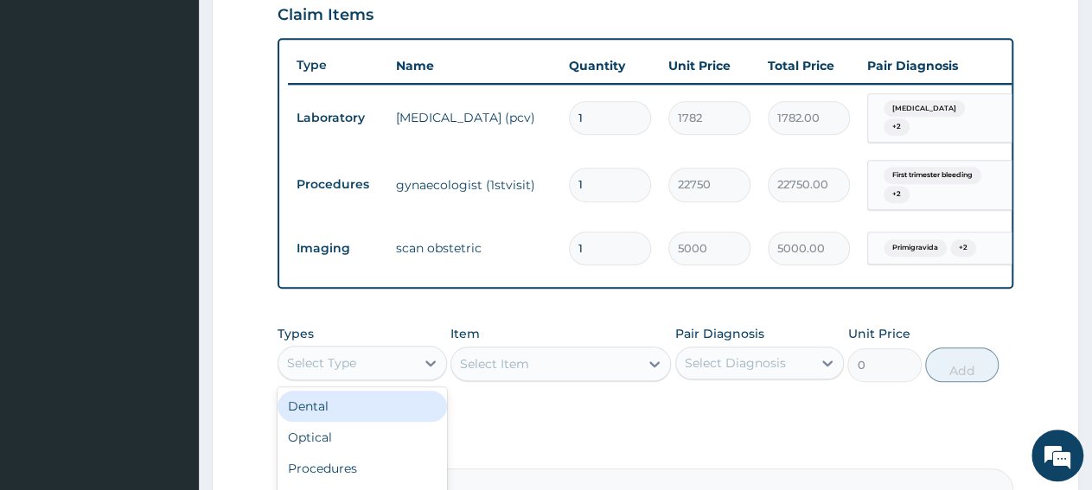
click at [367, 377] on div "Select Type" at bounding box center [346, 363] width 137 height 28
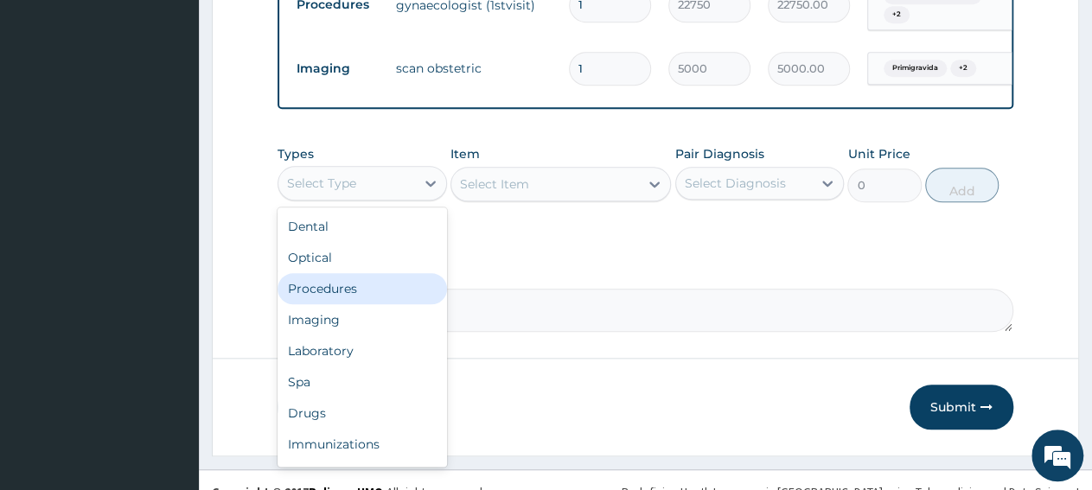
click at [363, 296] on div "Procedures" at bounding box center [362, 288] width 169 height 31
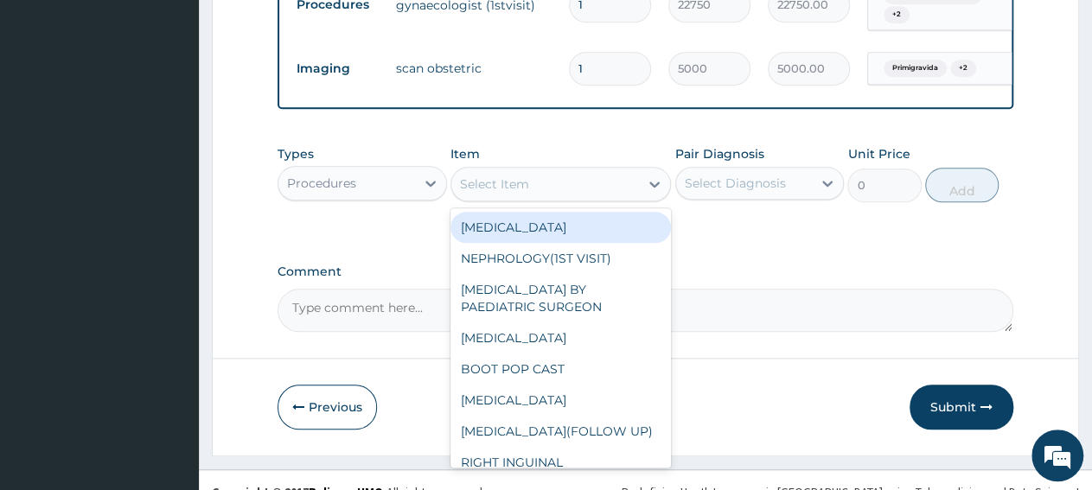
click at [514, 198] on div "Select Item" at bounding box center [545, 184] width 188 height 28
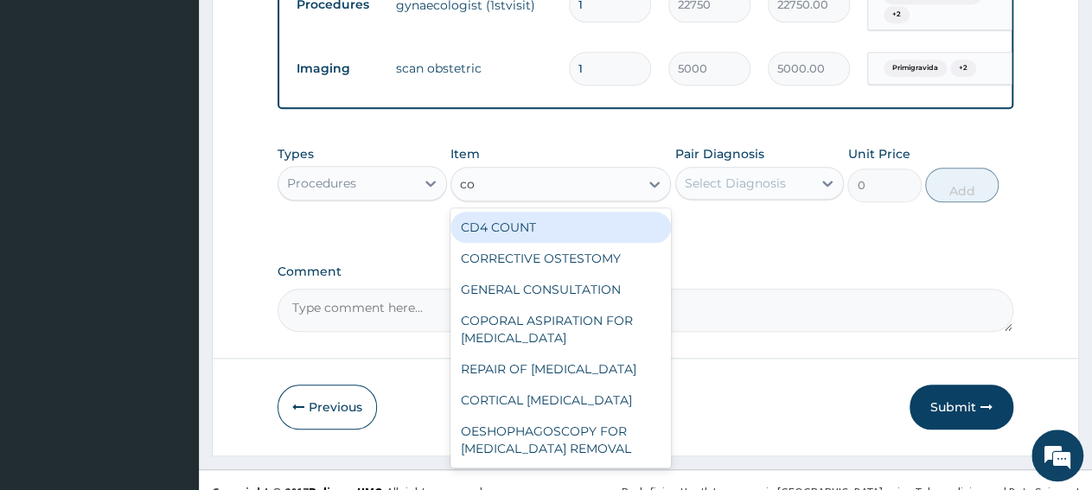
type input "con"
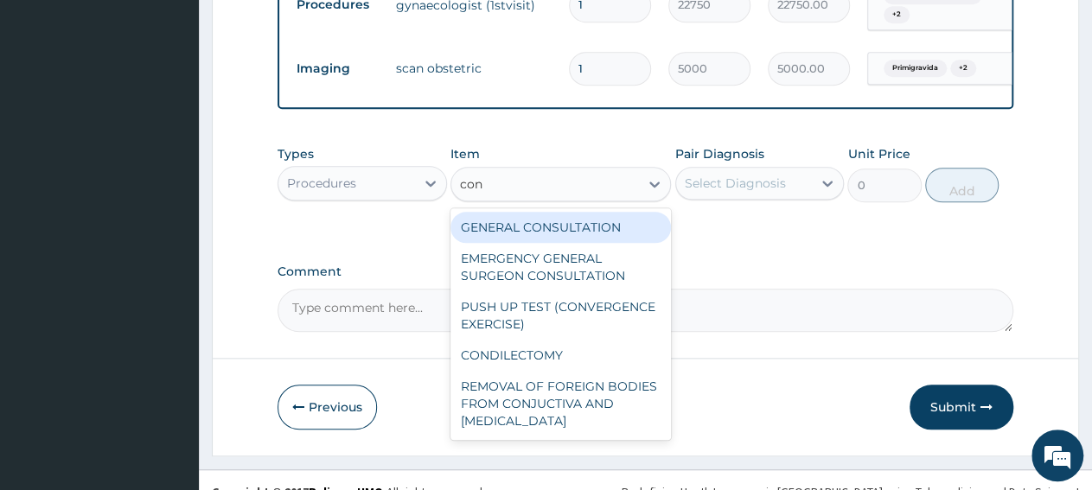
click at [513, 234] on div "GENERAL CONSULTATION" at bounding box center [560, 227] width 220 height 31
type input "3150"
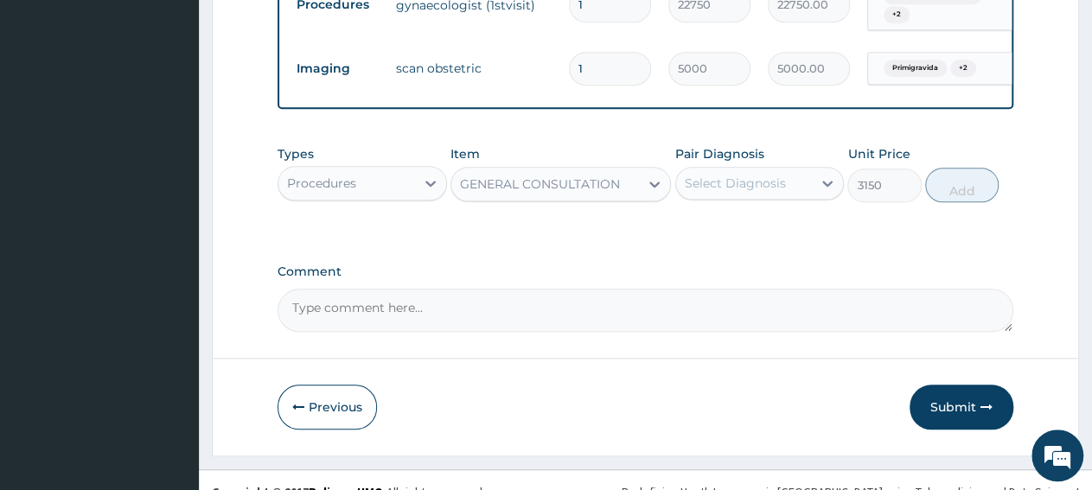
click at [707, 192] on div "Select Diagnosis" at bounding box center [735, 183] width 101 height 17
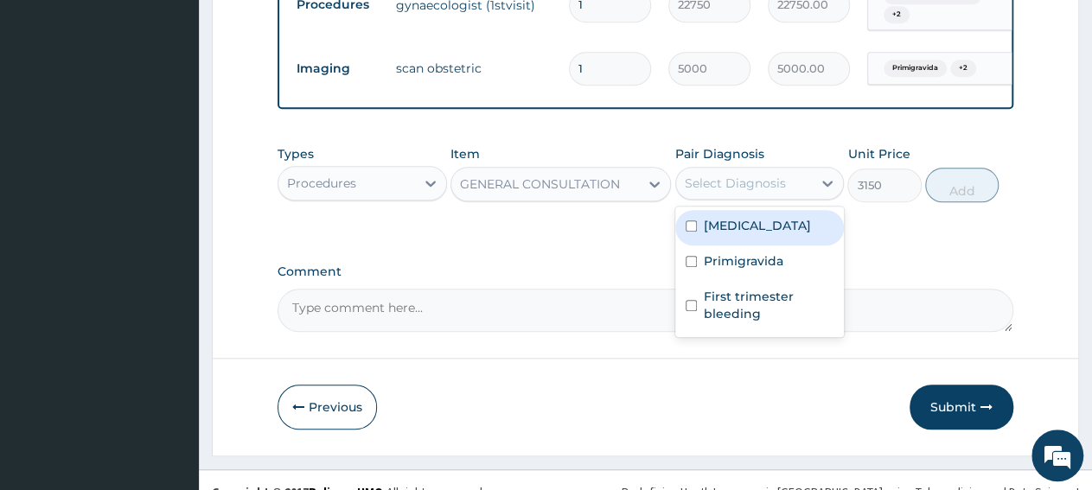
click at [740, 234] on label "Uterine leiomyoma" at bounding box center [757, 225] width 107 height 17
checkbox input "true"
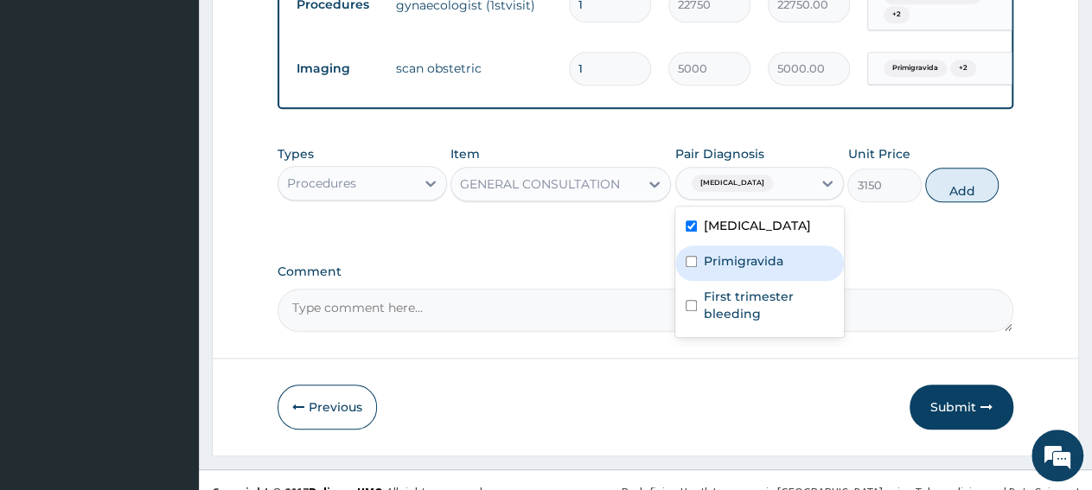
click at [734, 269] on label "Primigravida" at bounding box center [744, 260] width 80 height 17
checkbox input "true"
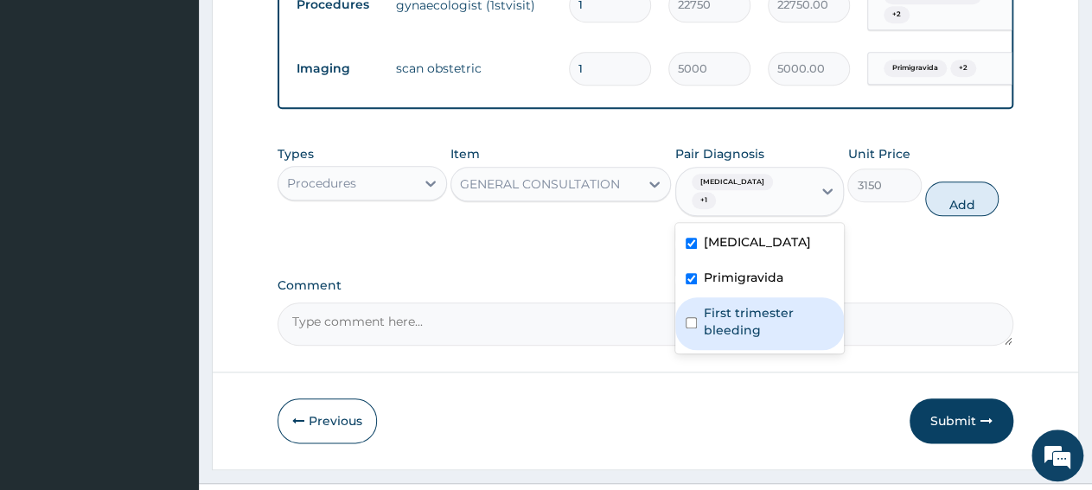
click at [747, 329] on label "First trimester bleeding" at bounding box center [769, 321] width 131 height 35
checkbox input "true"
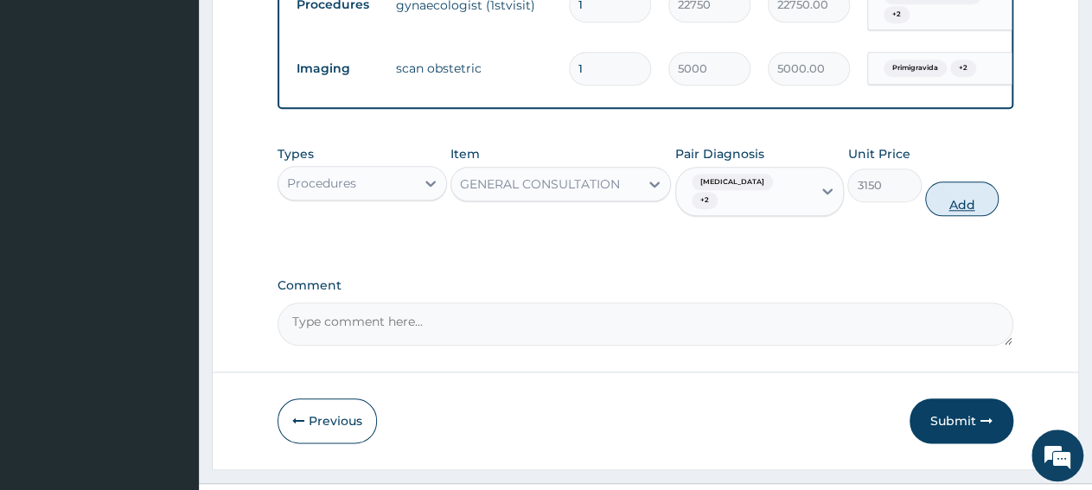
click at [940, 214] on button "Add" at bounding box center [961, 199] width 73 height 35
type input "0"
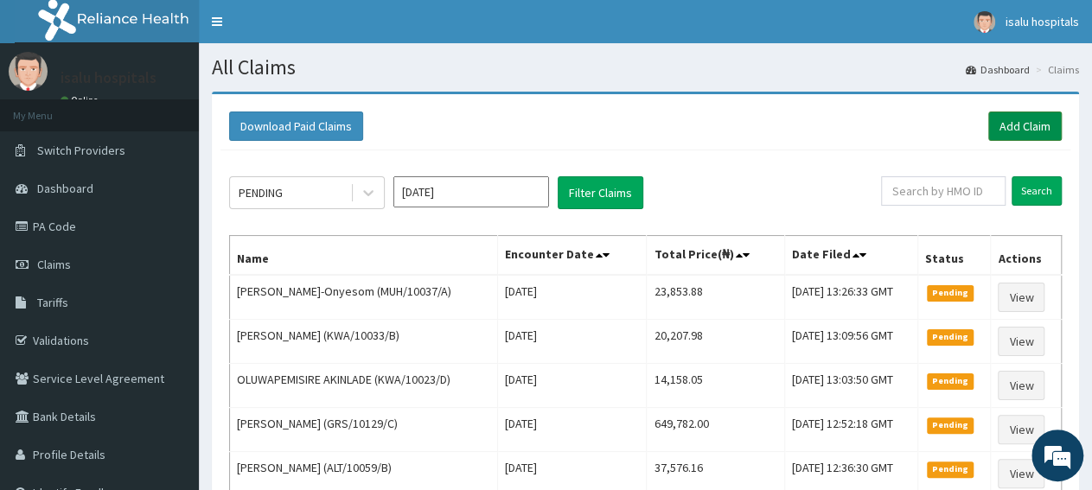
click at [1019, 123] on link "Add Claim" at bounding box center [1024, 126] width 73 height 29
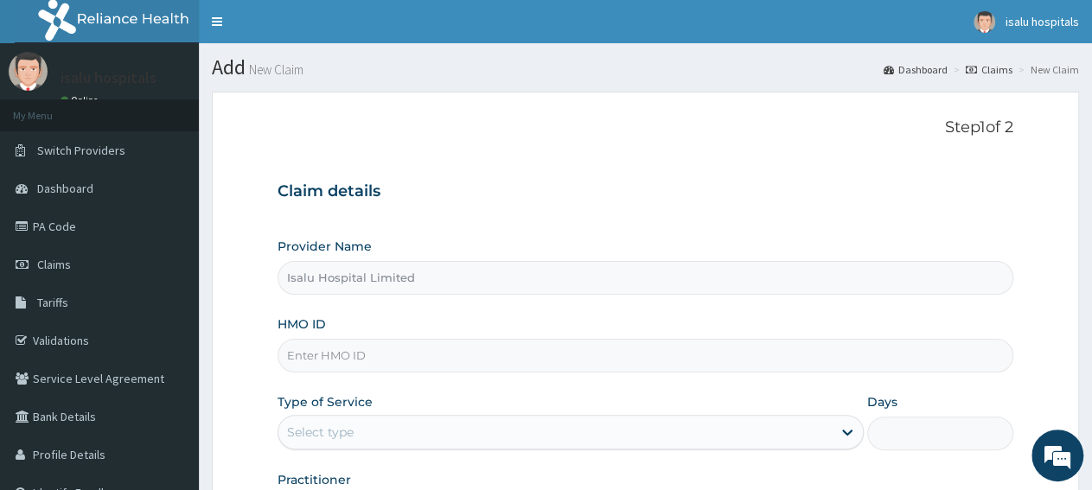
type input "Isalu Hospital Limited"
